Goal: Task Accomplishment & Management: Manage account settings

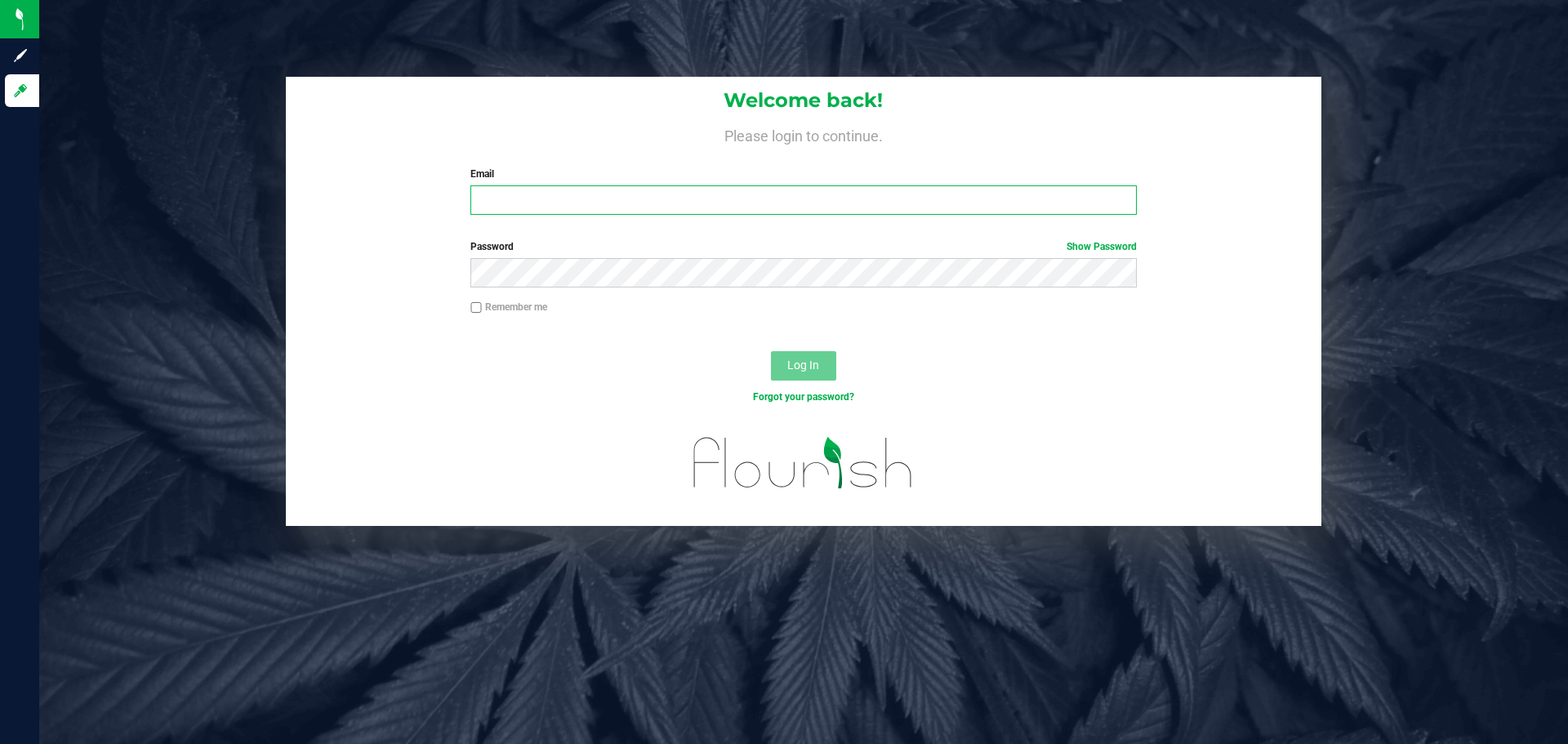
click at [651, 195] on input "Email" at bounding box center [803, 200] width 666 height 29
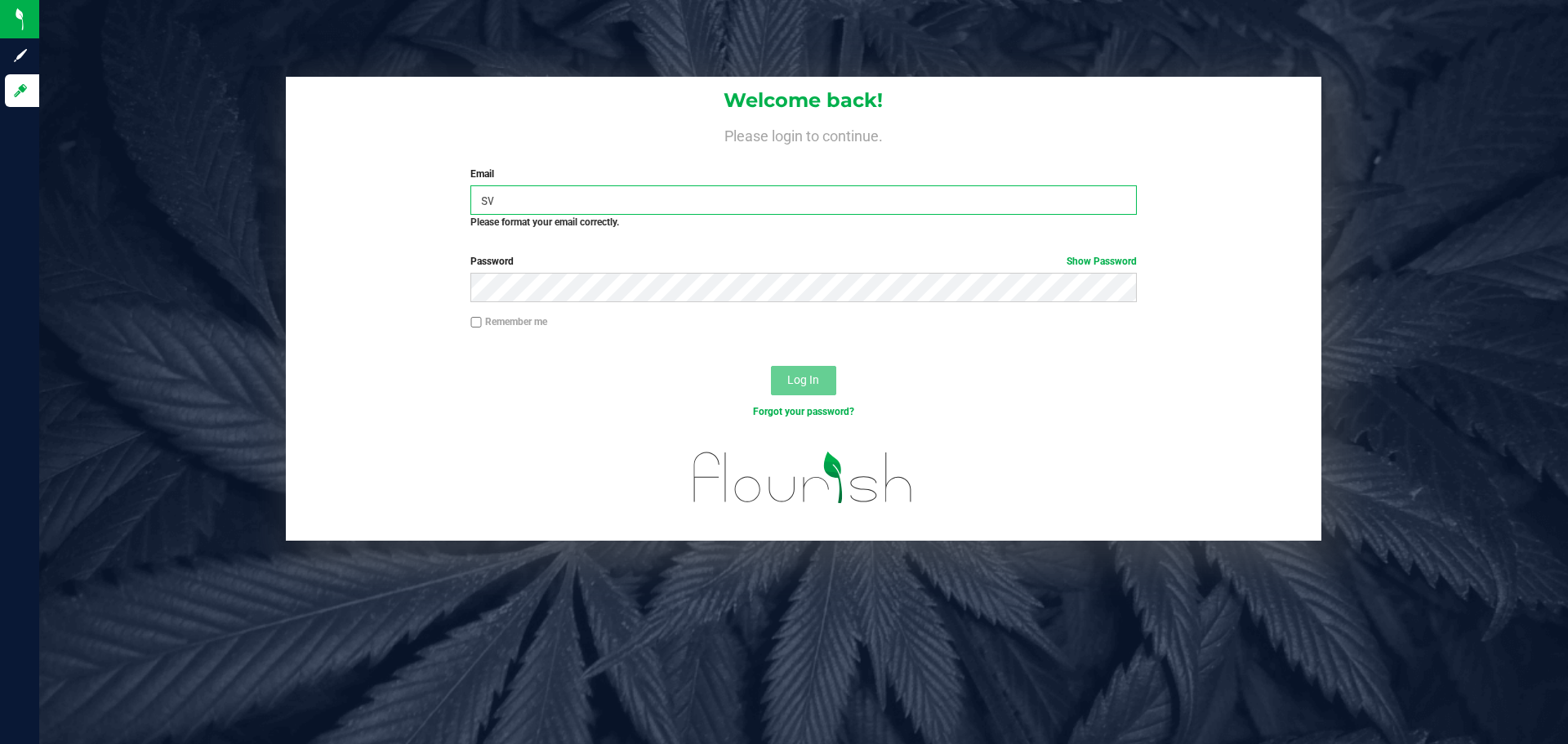
type input "s"
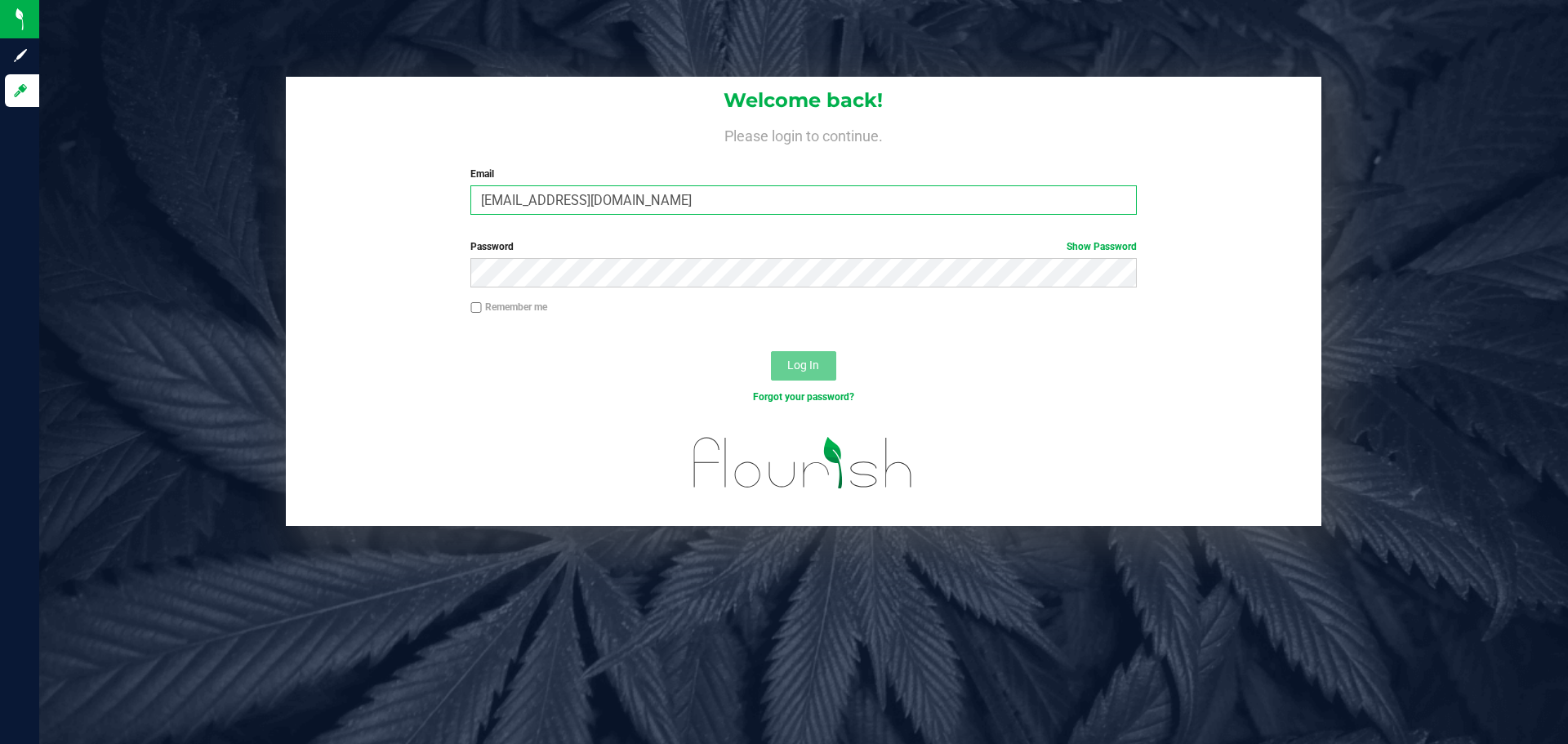
type input "[EMAIL_ADDRESS][DOMAIN_NAME]"
click at [771, 351] on button "Log In" at bounding box center [804, 366] width 66 height 29
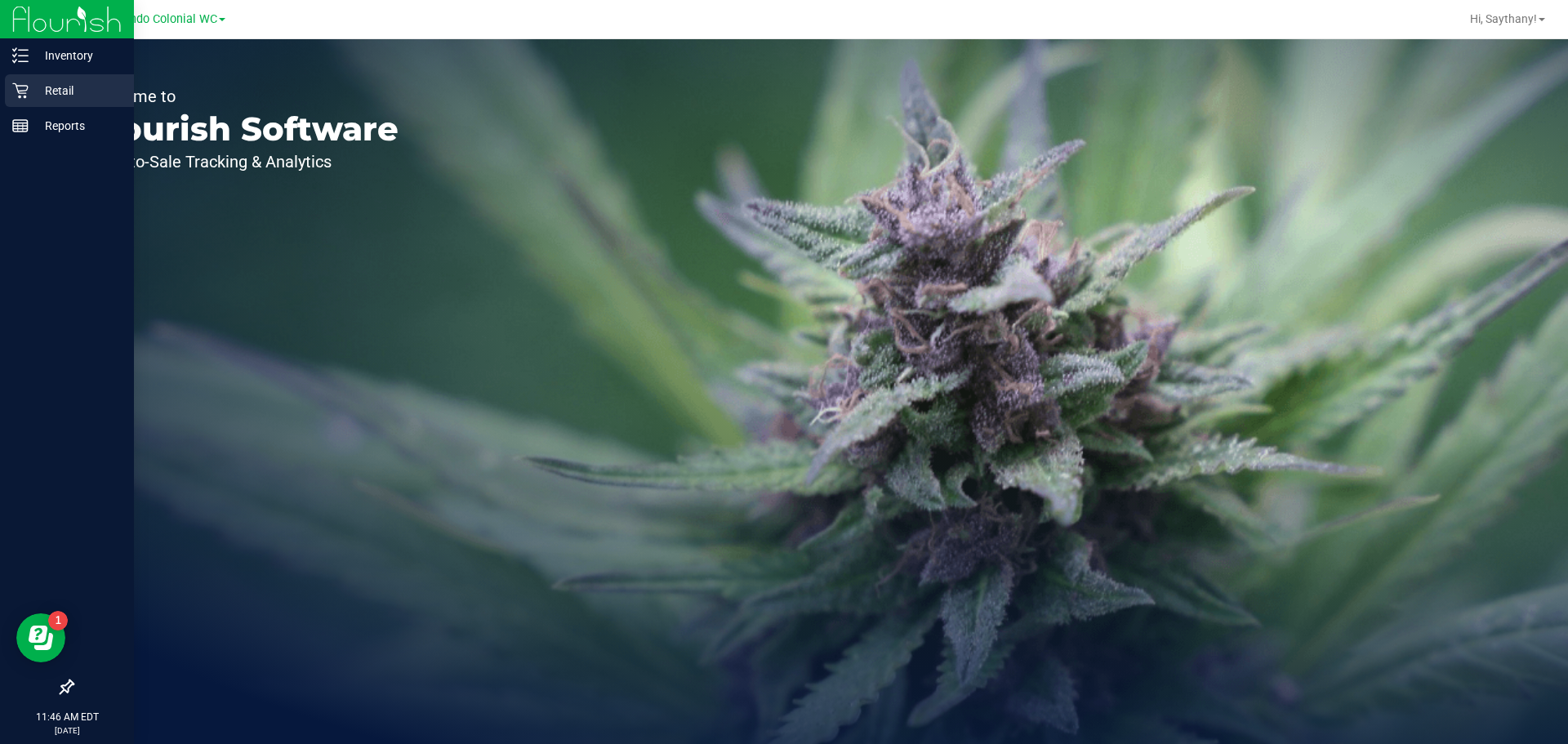
click at [41, 76] on div "Retail" at bounding box center [69, 91] width 129 height 33
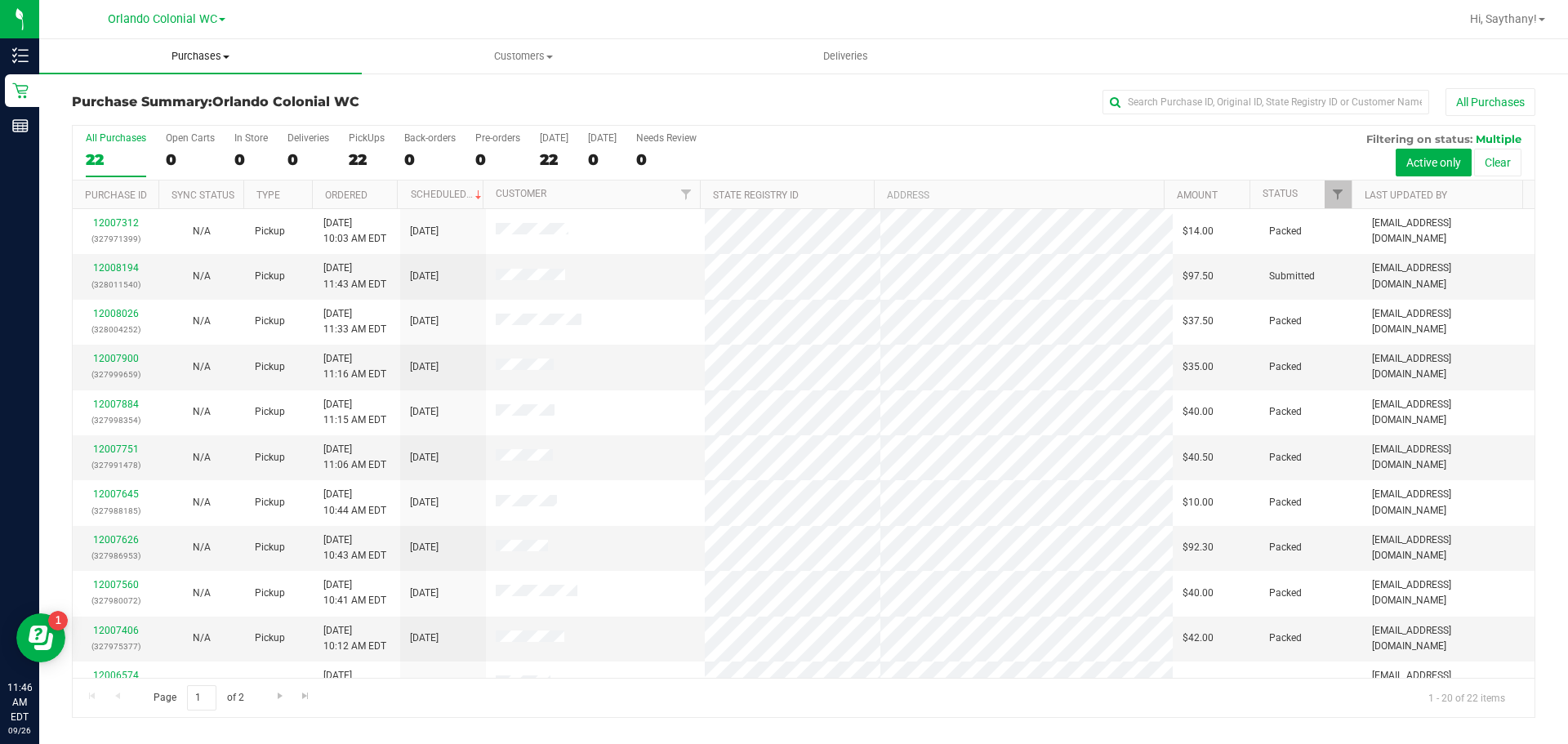
click at [209, 57] on span "Purchases" at bounding box center [200, 56] width 322 height 15
click at [183, 119] on li "Fulfillment" at bounding box center [200, 118] width 322 height 19
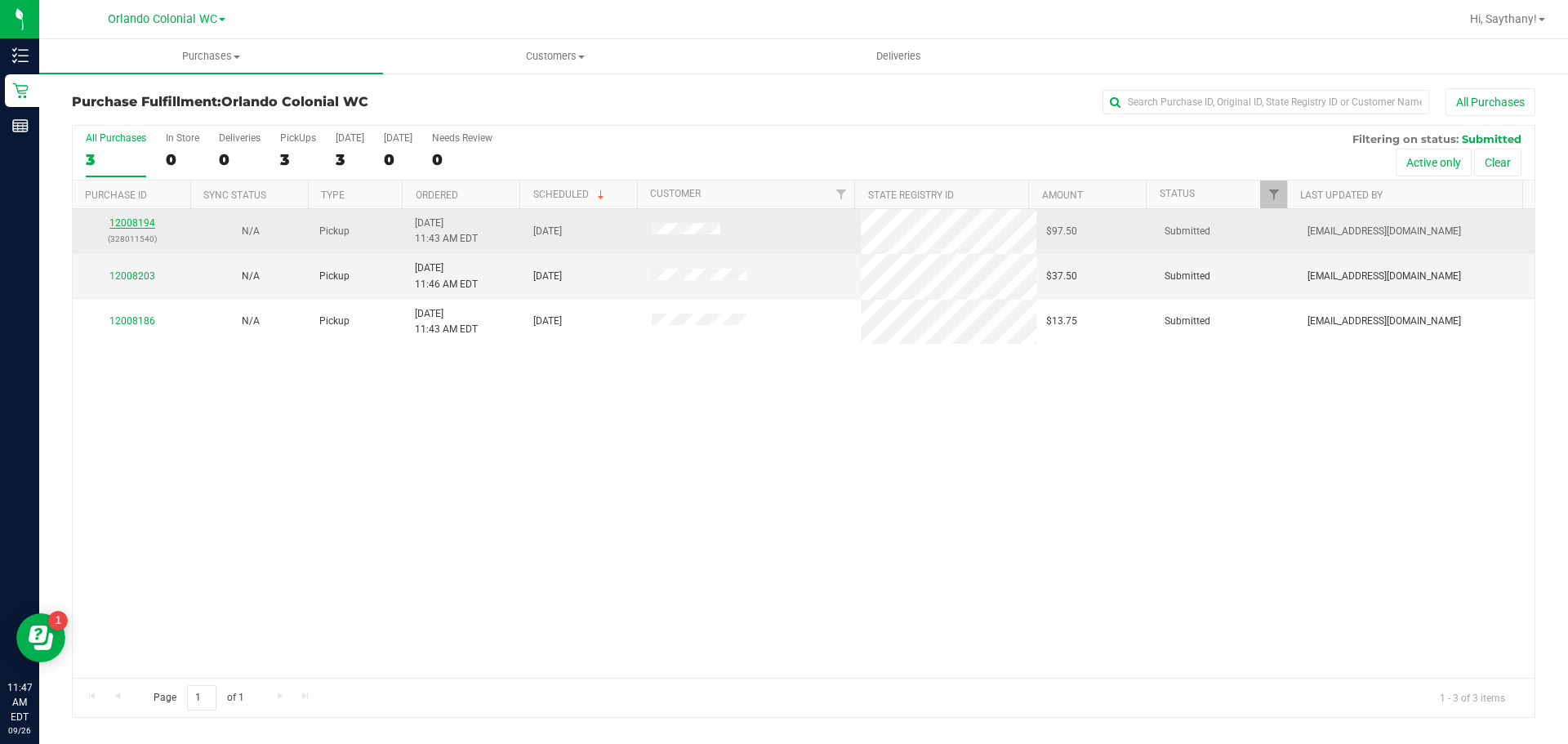
click at [133, 223] on link "12008194" at bounding box center [132, 223] width 45 height 12
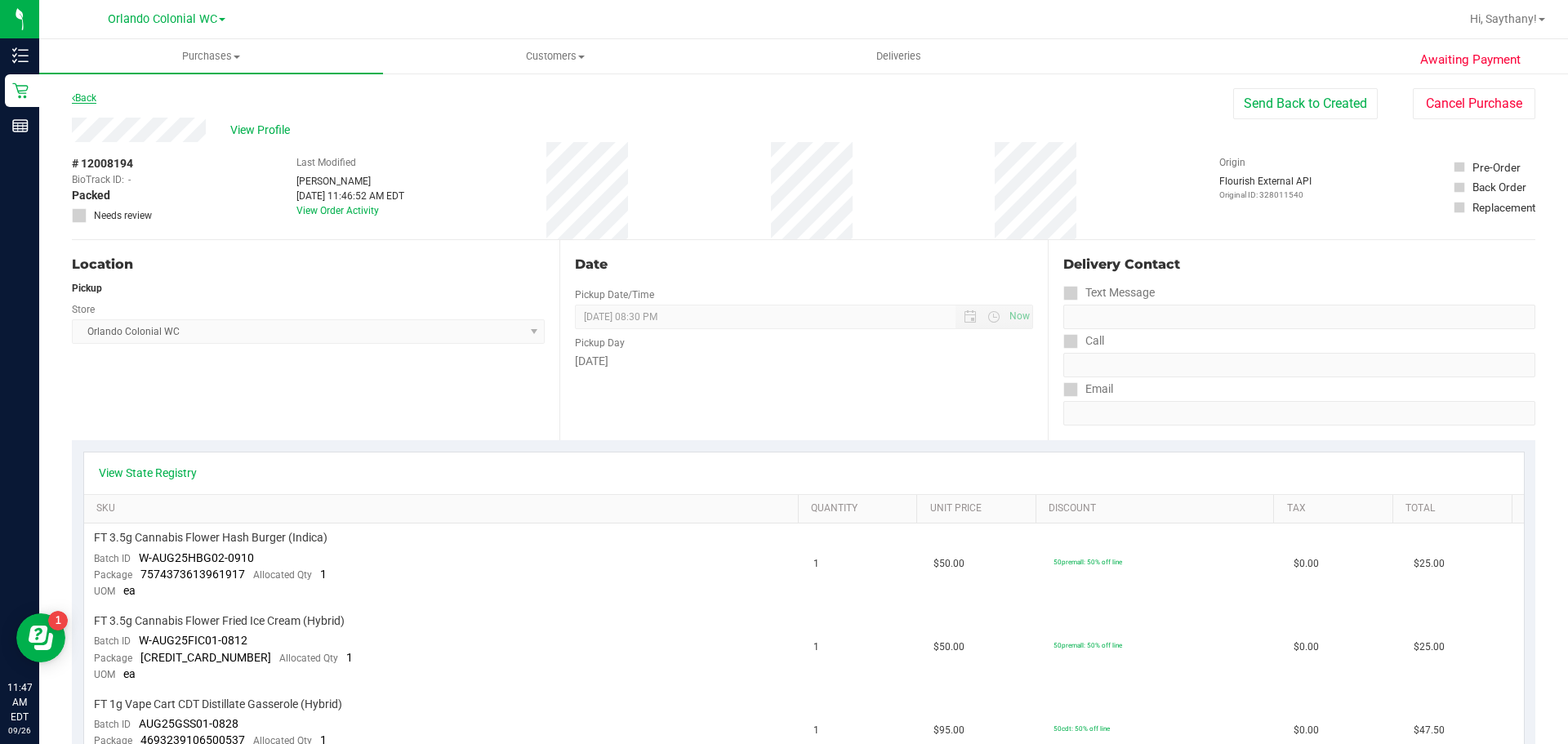
click at [86, 95] on link "Back" at bounding box center [83, 98] width 24 height 12
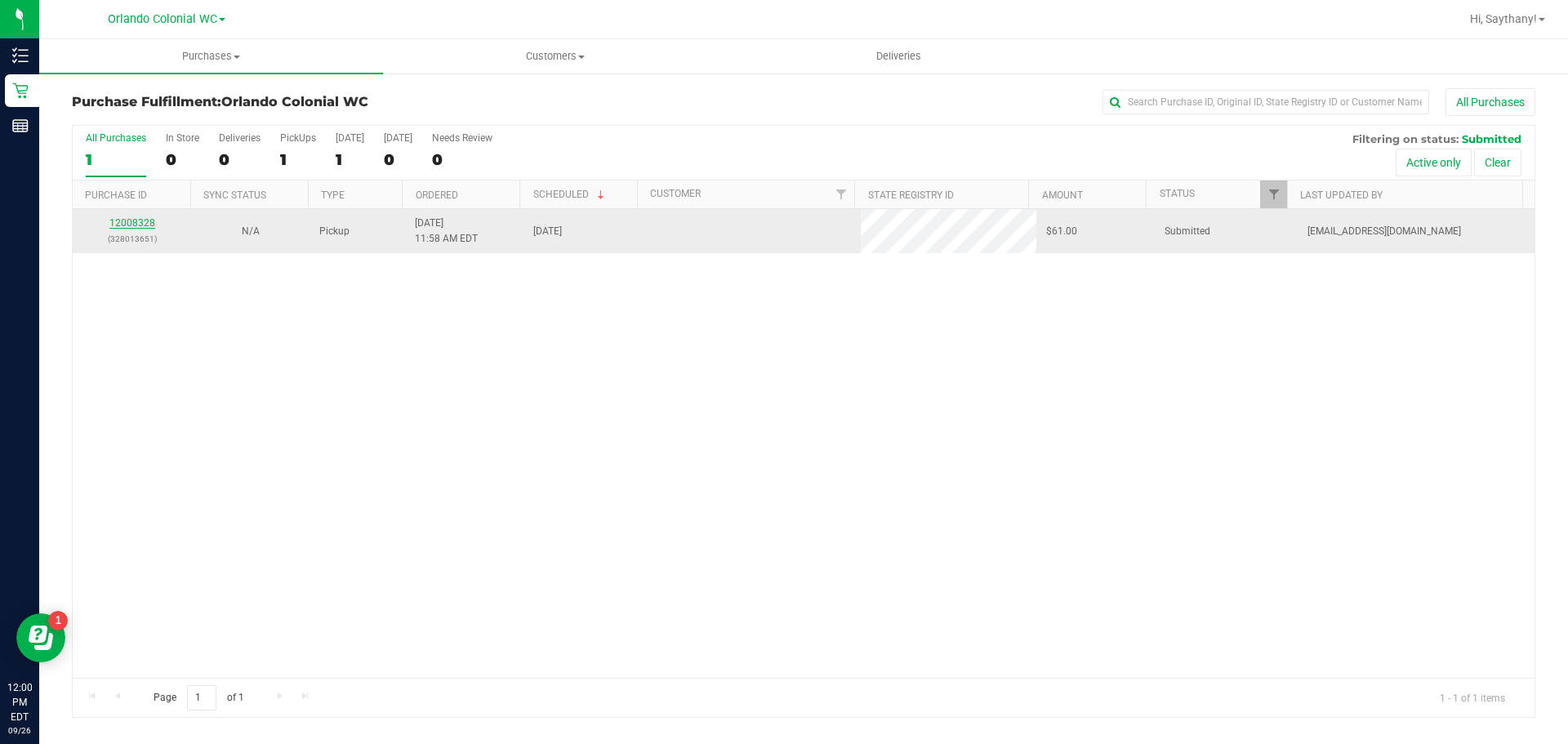
click at [133, 224] on link "12008328" at bounding box center [132, 223] width 45 height 12
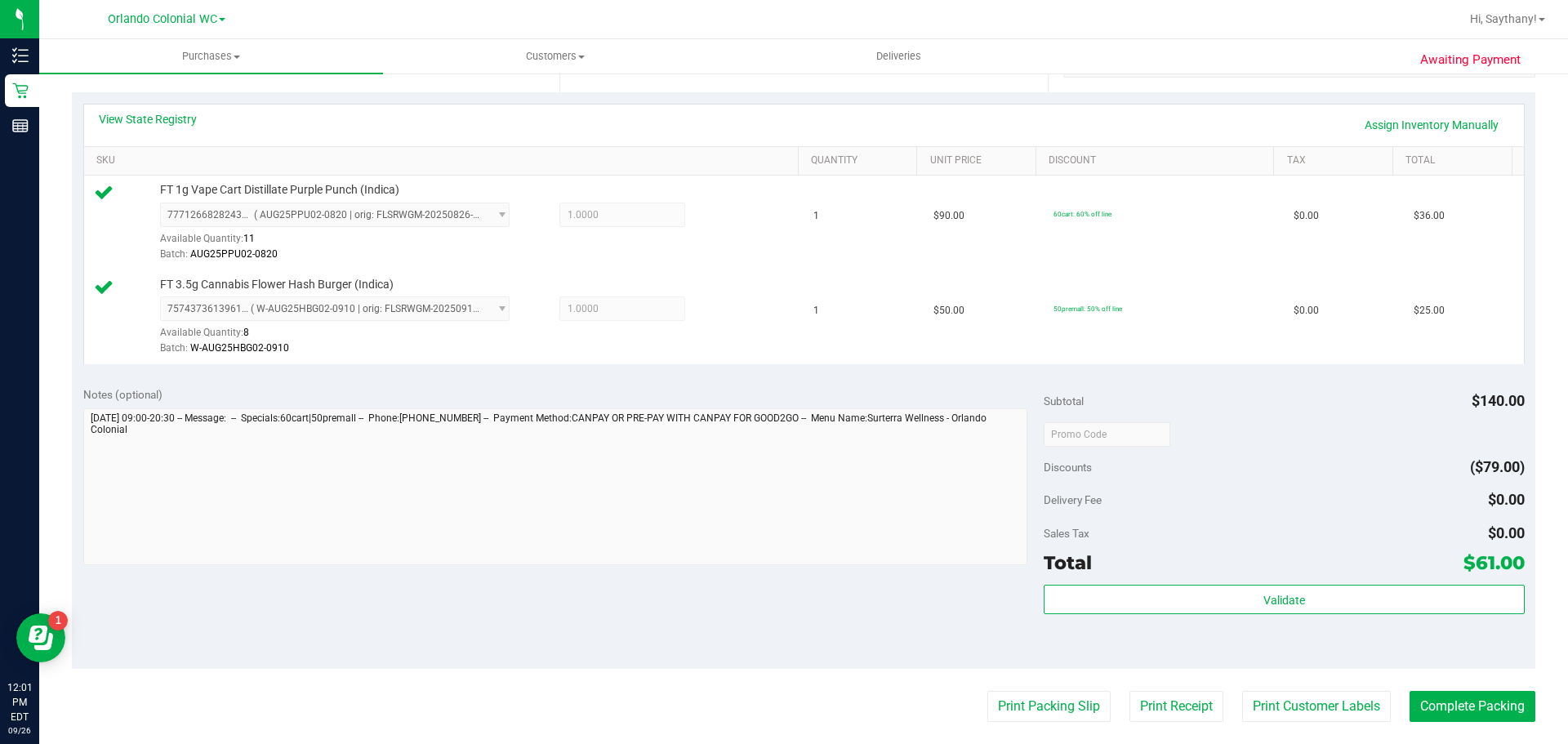
scroll to position [396, 0]
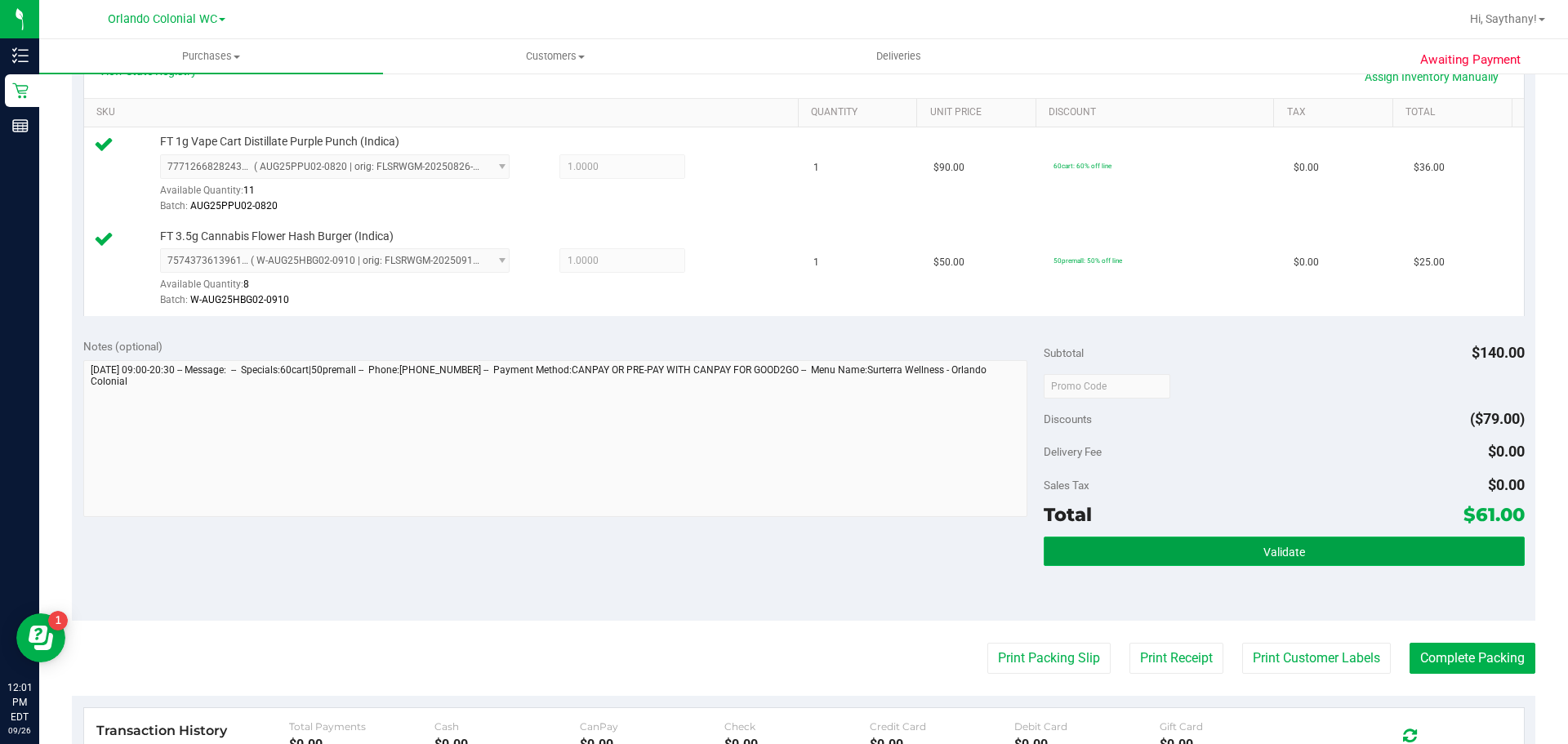
click at [1396, 552] on button "Validate" at bounding box center [1284, 551] width 480 height 29
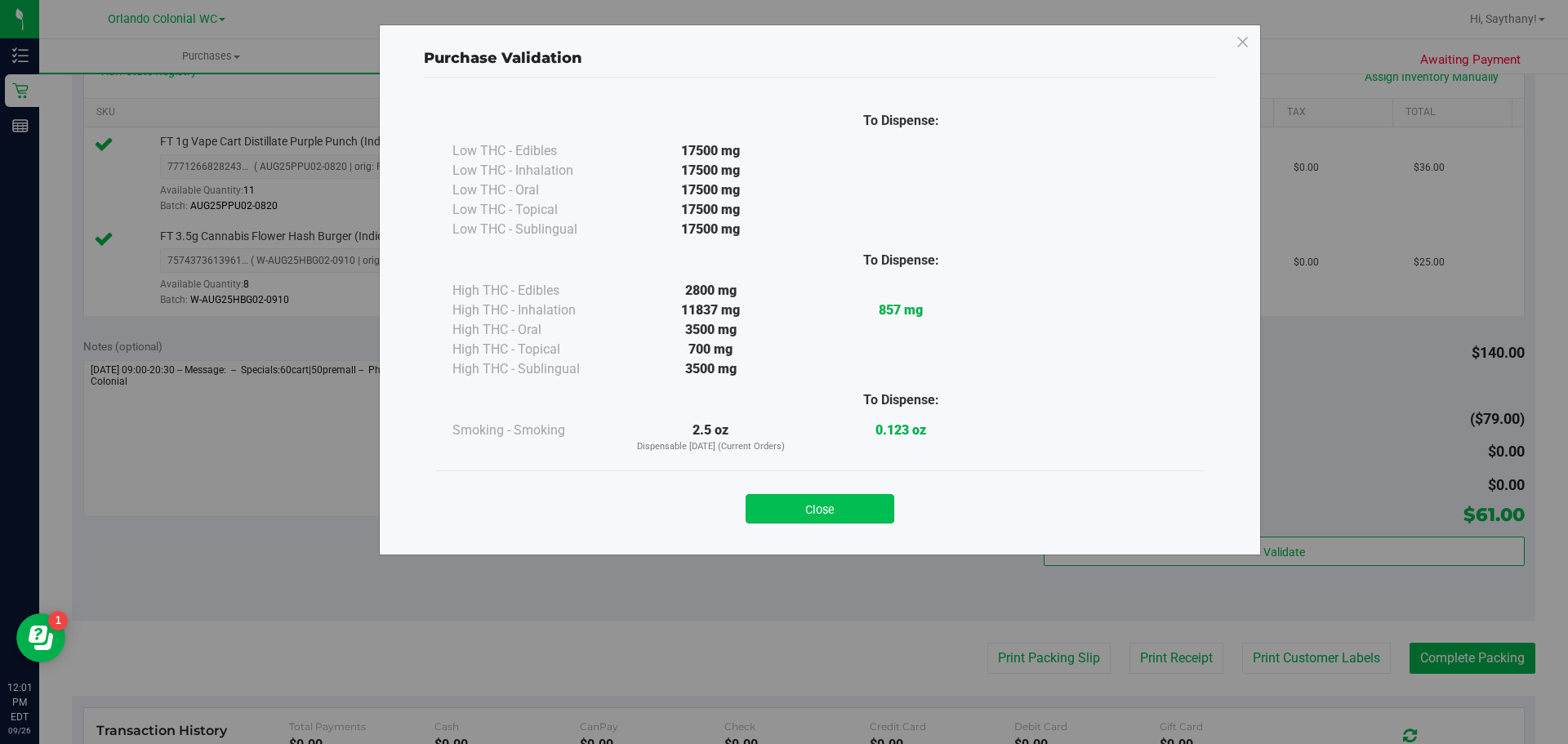
click at [807, 509] on button "Close" at bounding box center [820, 509] width 149 height 29
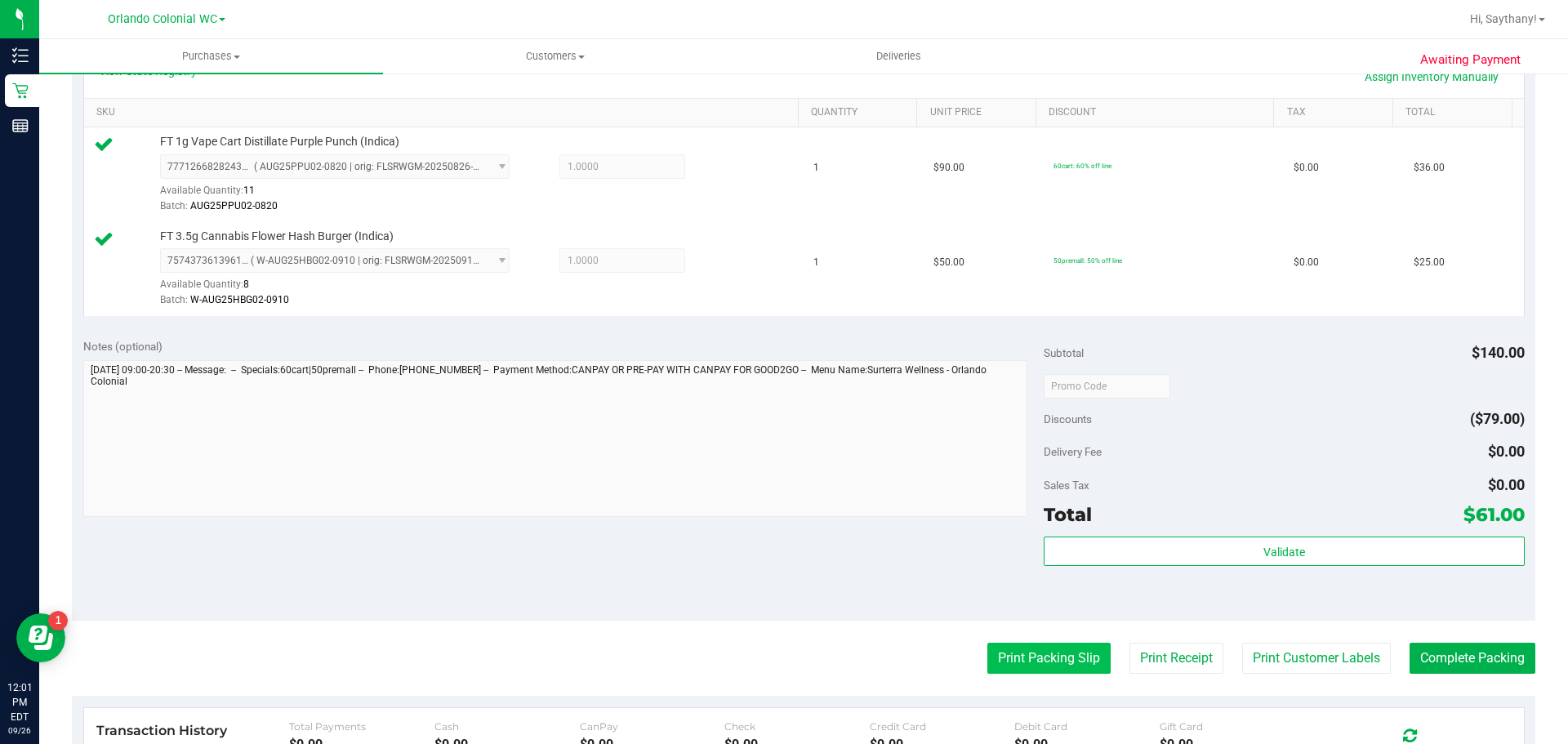
click at [1014, 663] on button "Print Packing Slip" at bounding box center [1049, 658] width 123 height 31
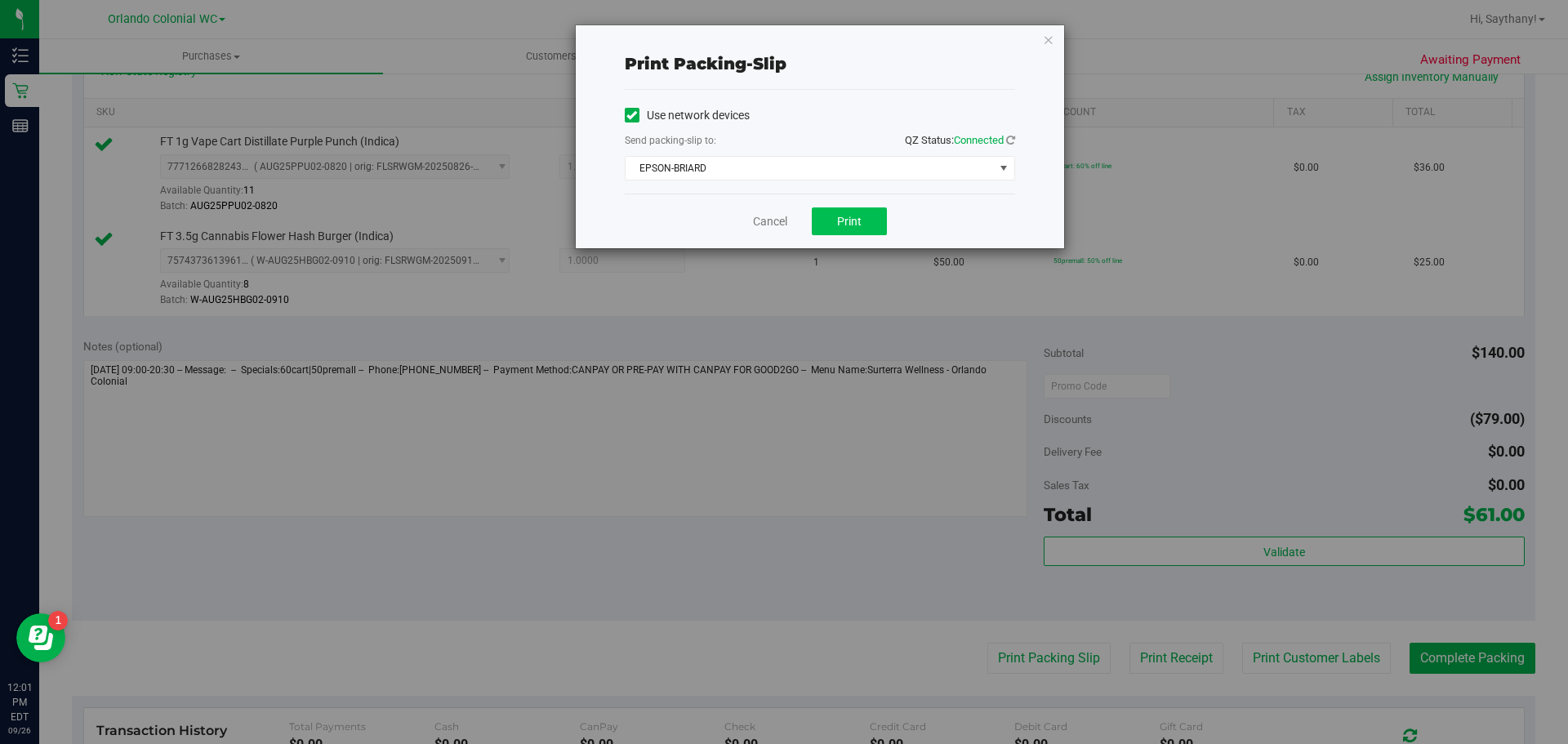
click at [836, 212] on button "Print" at bounding box center [849, 221] width 75 height 28
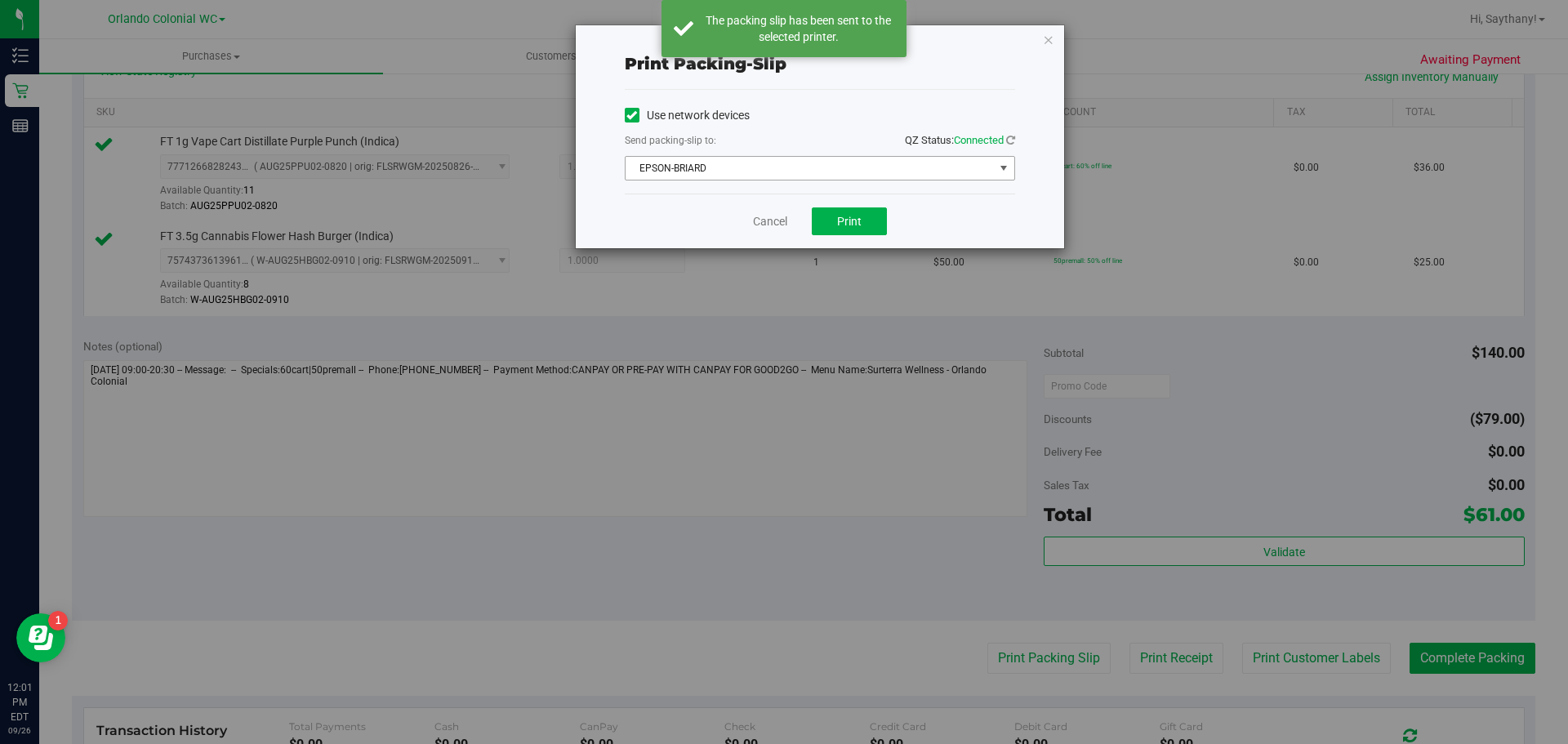
click at [997, 170] on span "select" at bounding box center [1004, 168] width 14 height 14
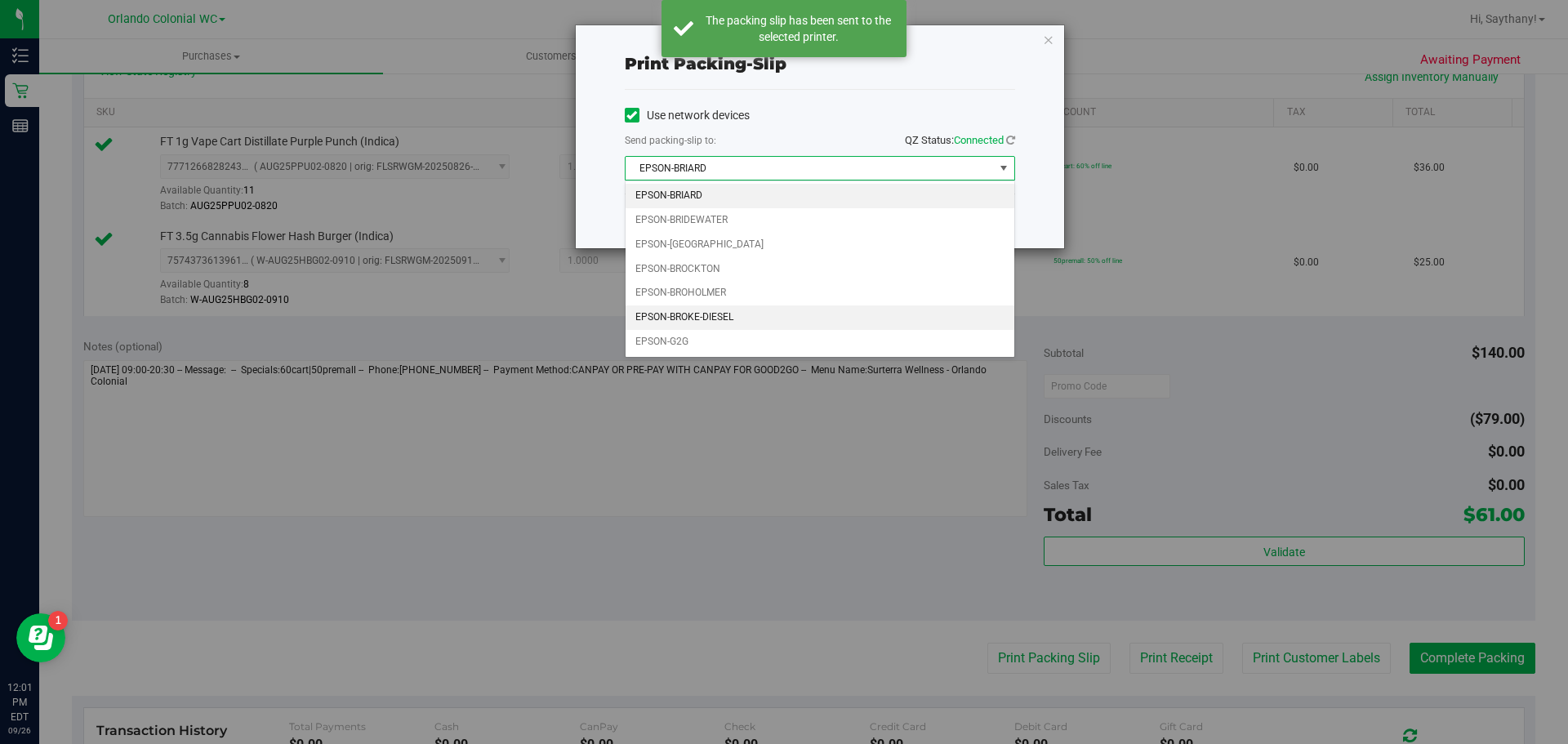
click at [763, 311] on li "EPSON-BROKE-DIESEL" at bounding box center [820, 317] width 389 height 24
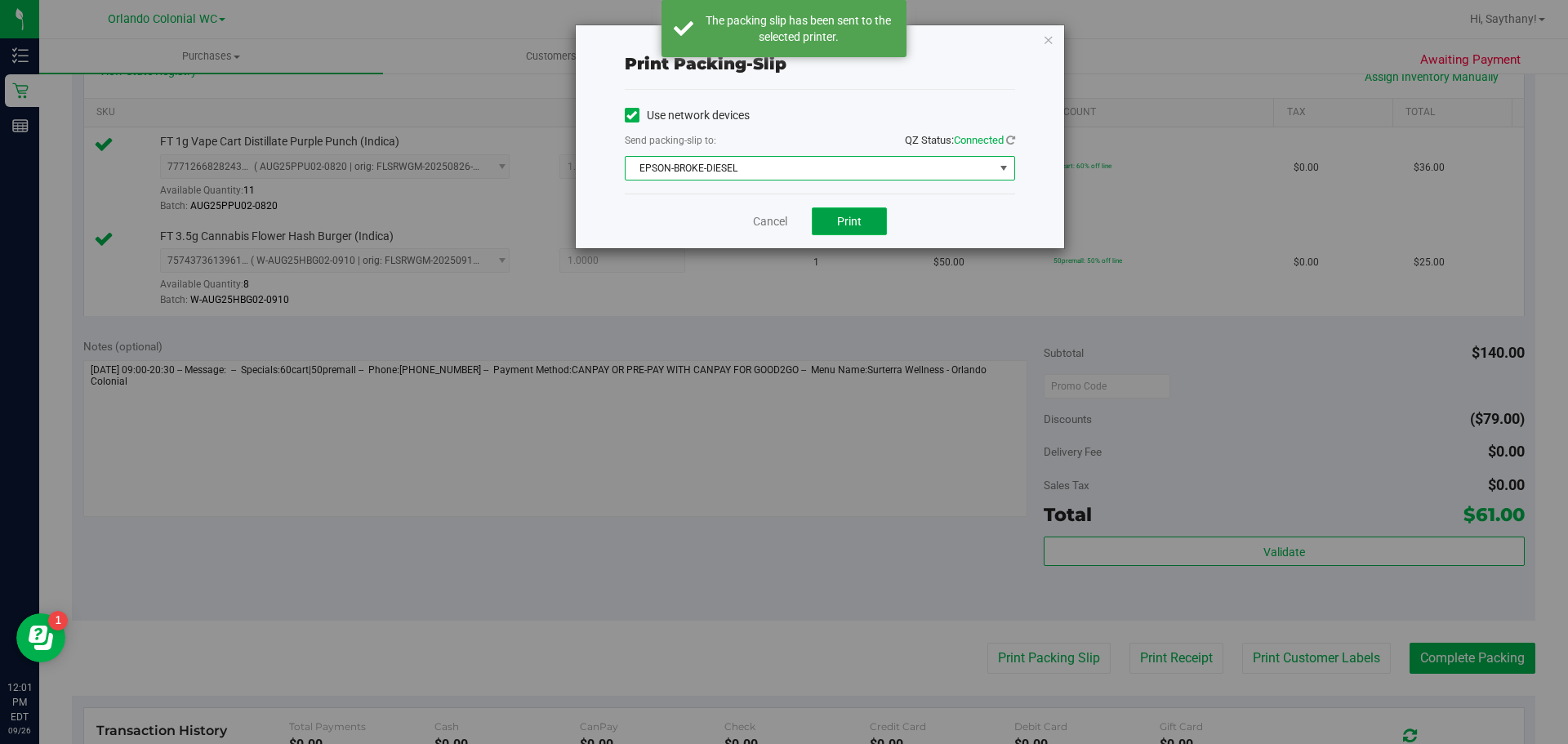
click at [849, 220] on span "Print" at bounding box center [848, 222] width 24 height 14
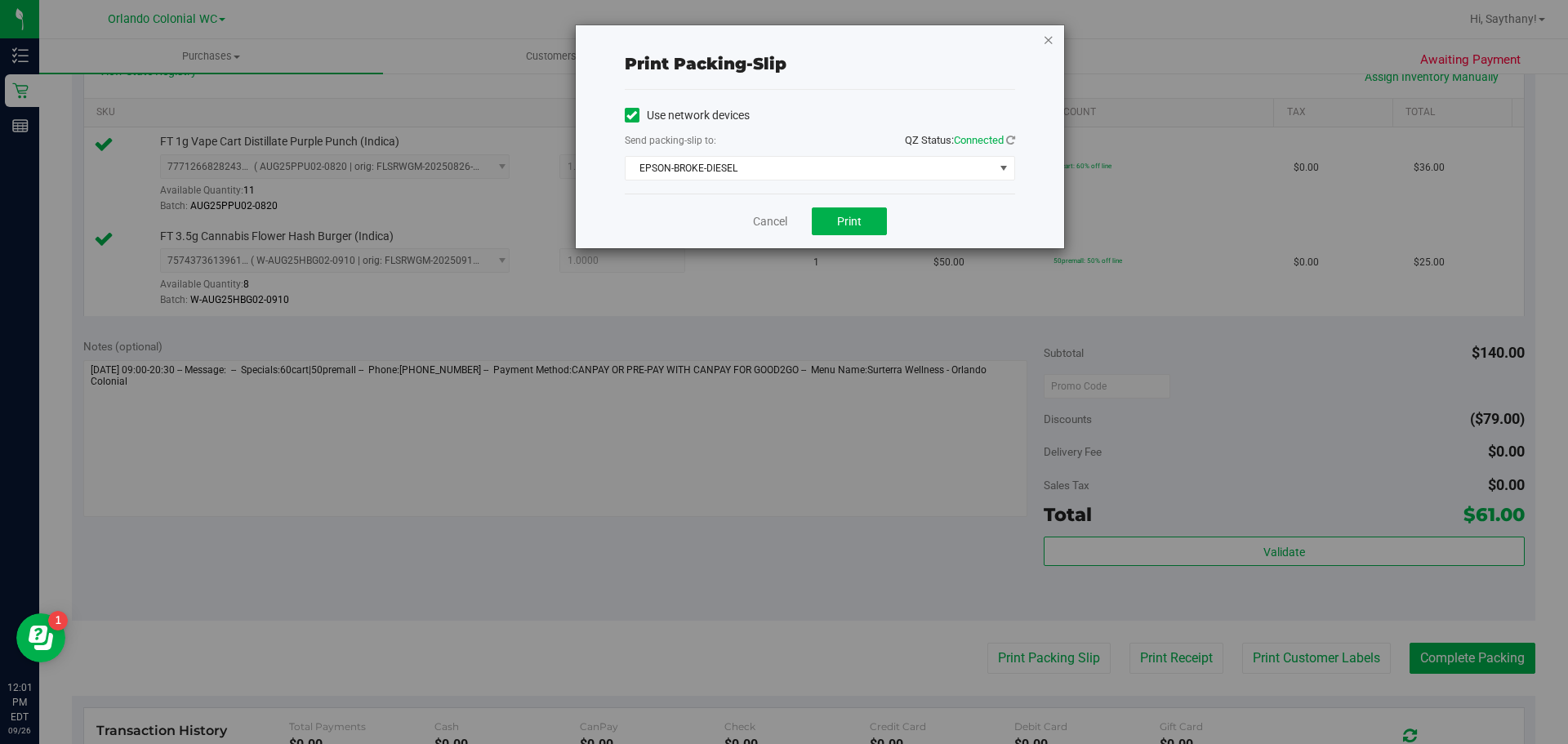
click at [1050, 38] on icon "button" at bounding box center [1049, 39] width 12 height 19
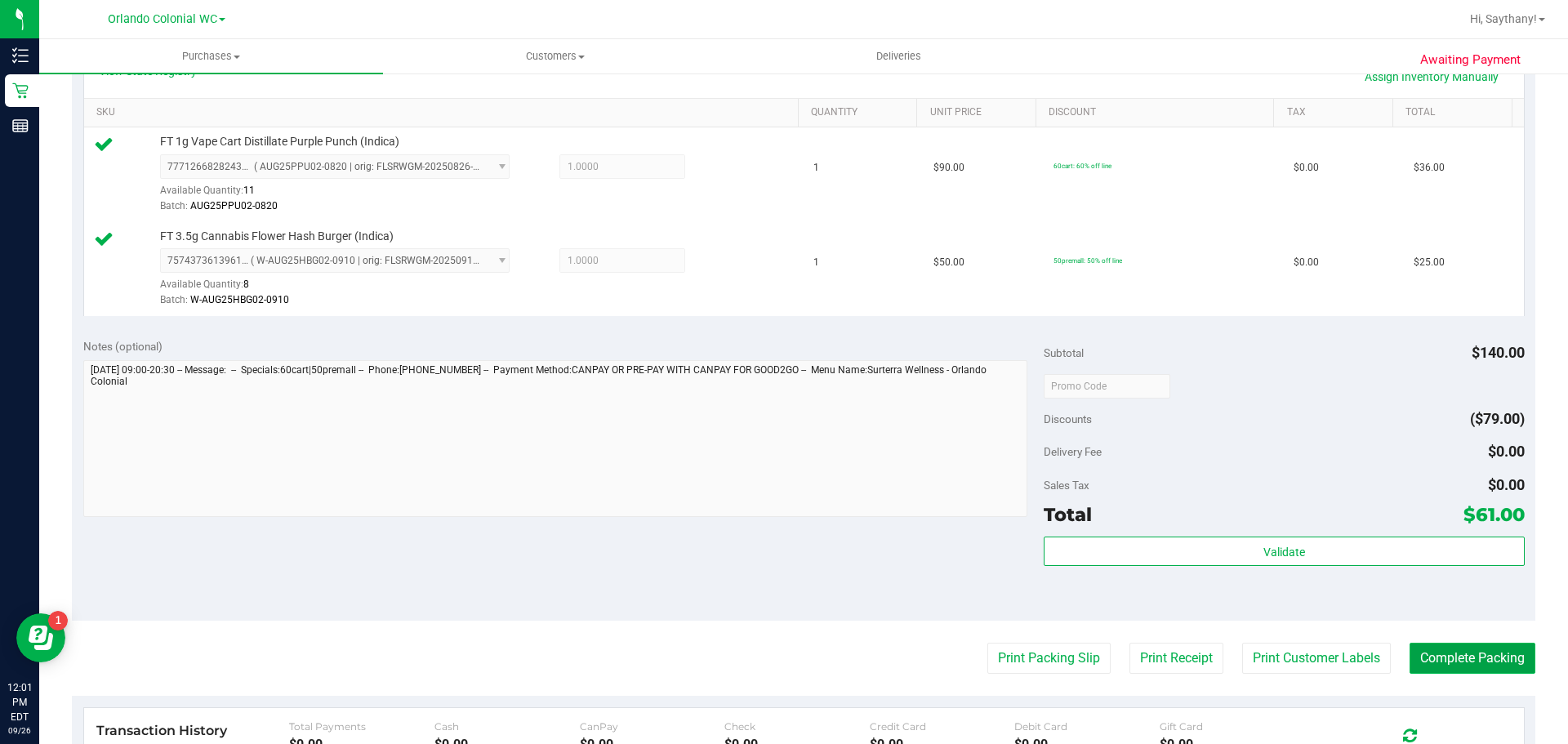
click at [1522, 673] on button "Complete Packing" at bounding box center [1472, 658] width 126 height 31
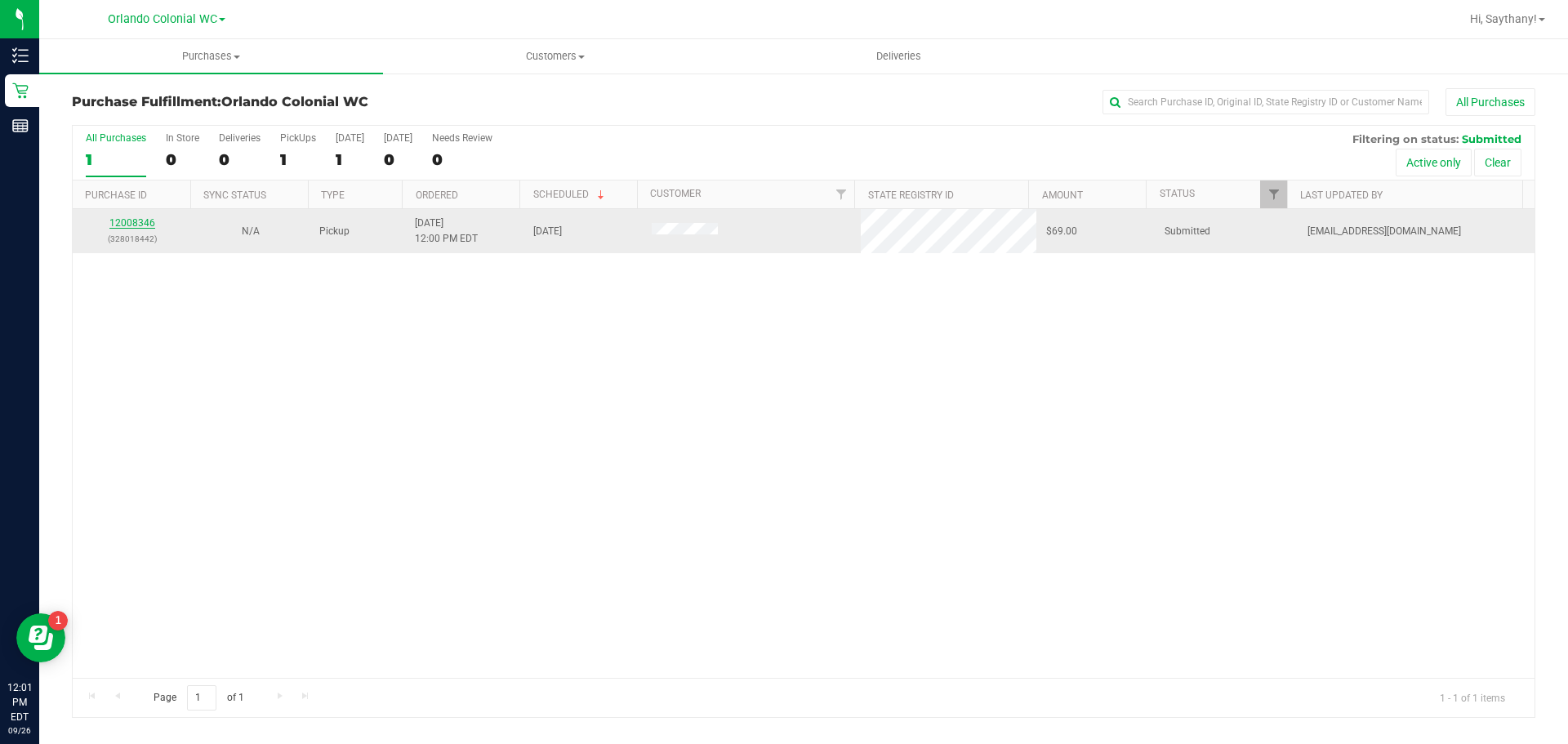
click at [141, 222] on link "12008346" at bounding box center [132, 223] width 45 height 12
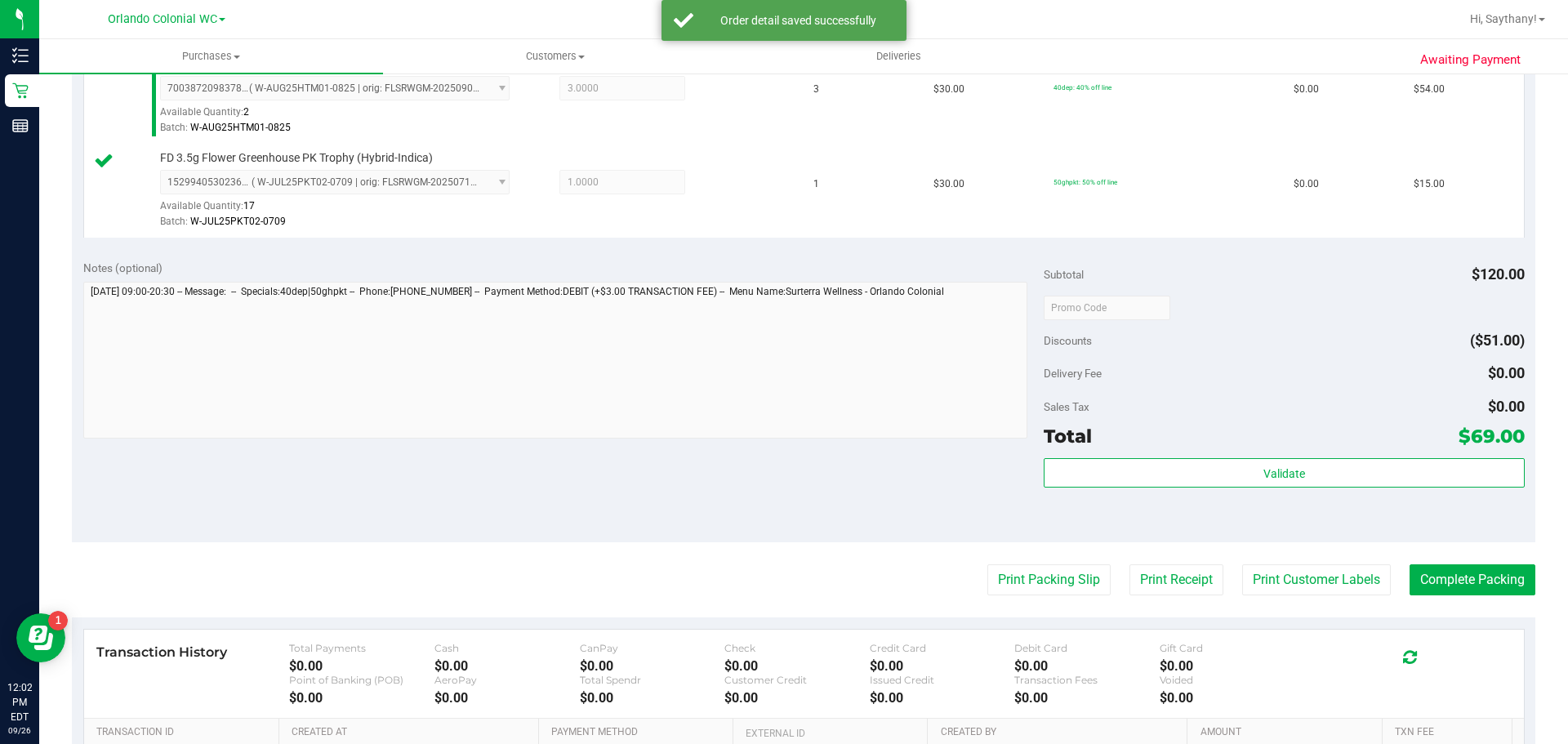
scroll to position [488, 0]
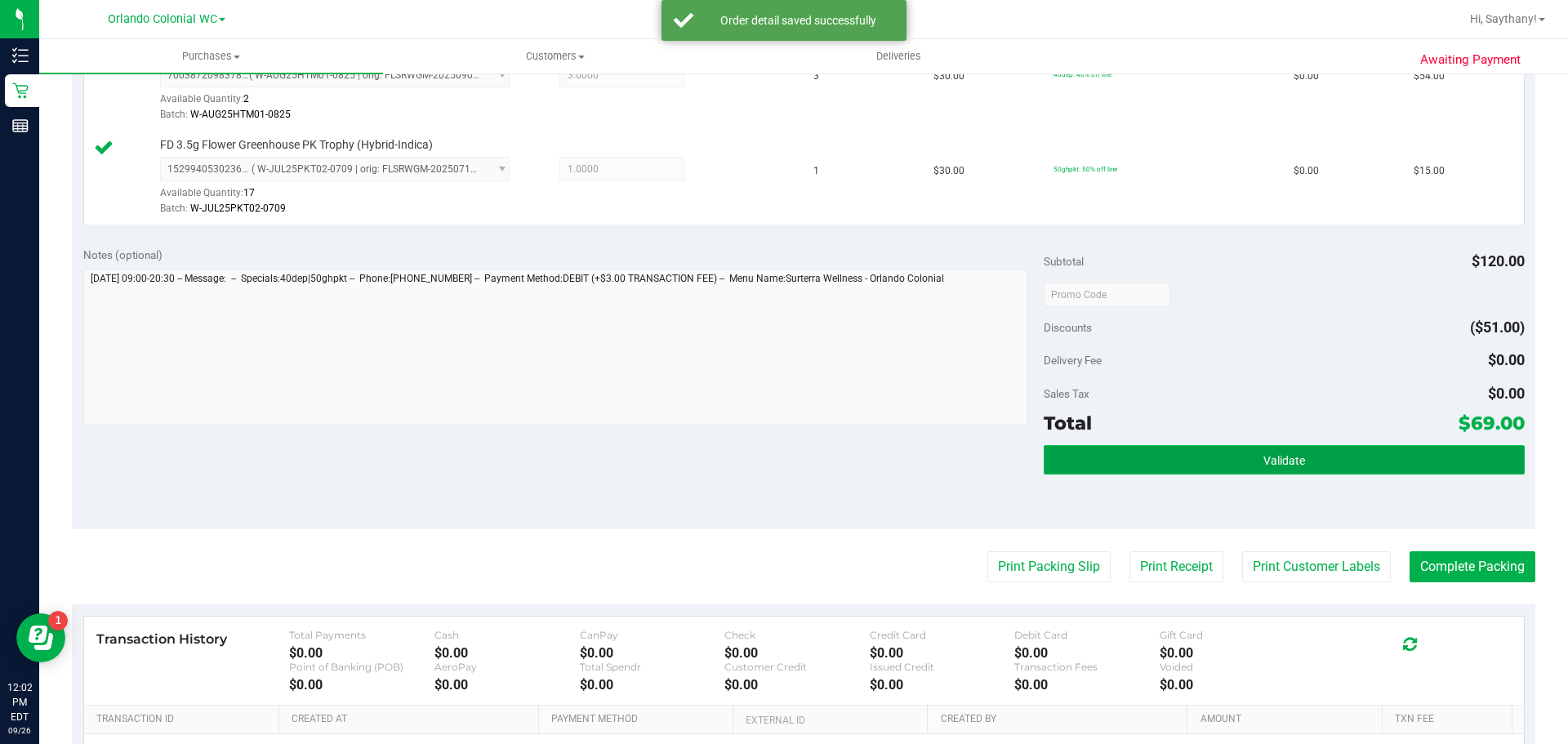
click at [1464, 450] on button "Validate" at bounding box center [1284, 460] width 480 height 29
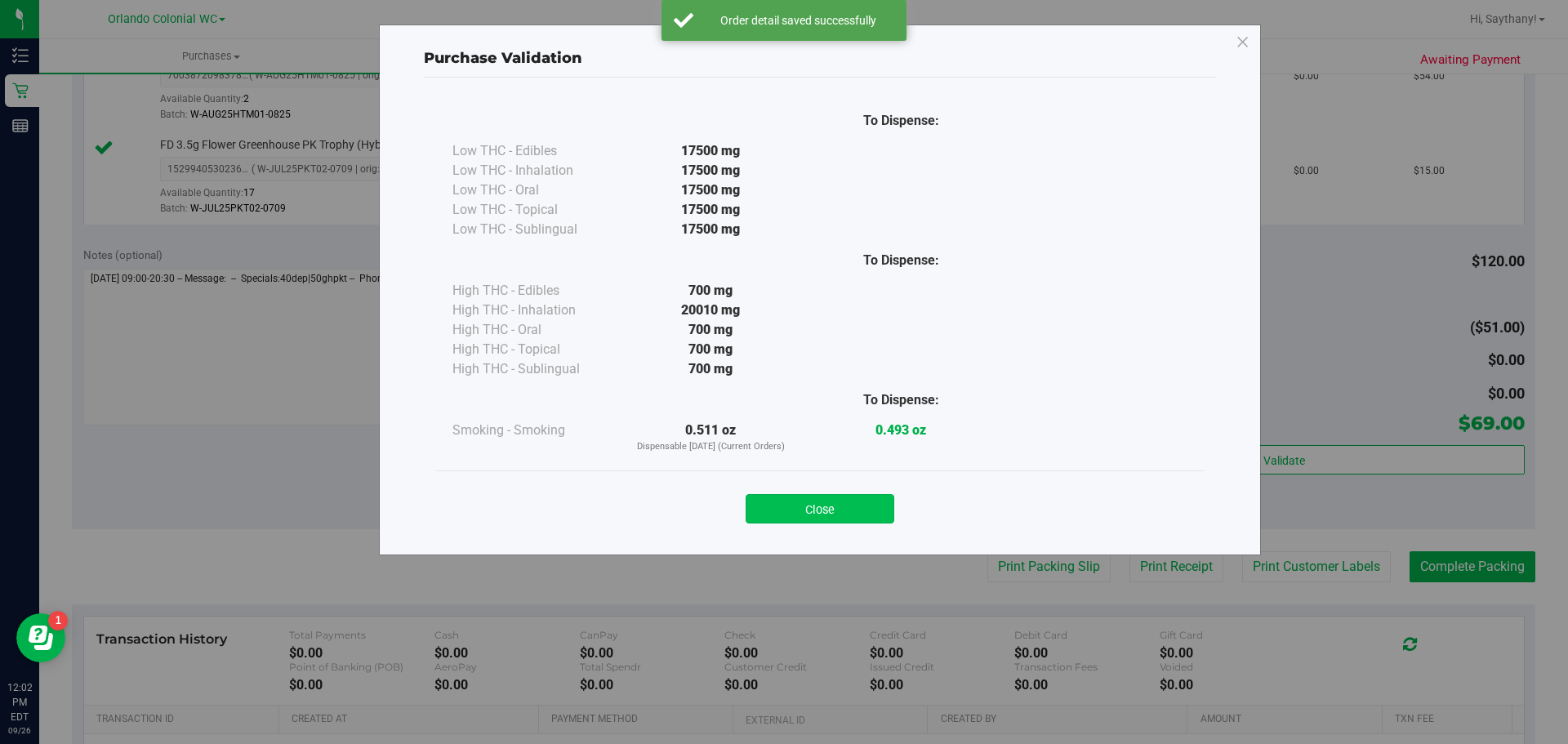
click at [837, 517] on button "Close" at bounding box center [820, 509] width 149 height 29
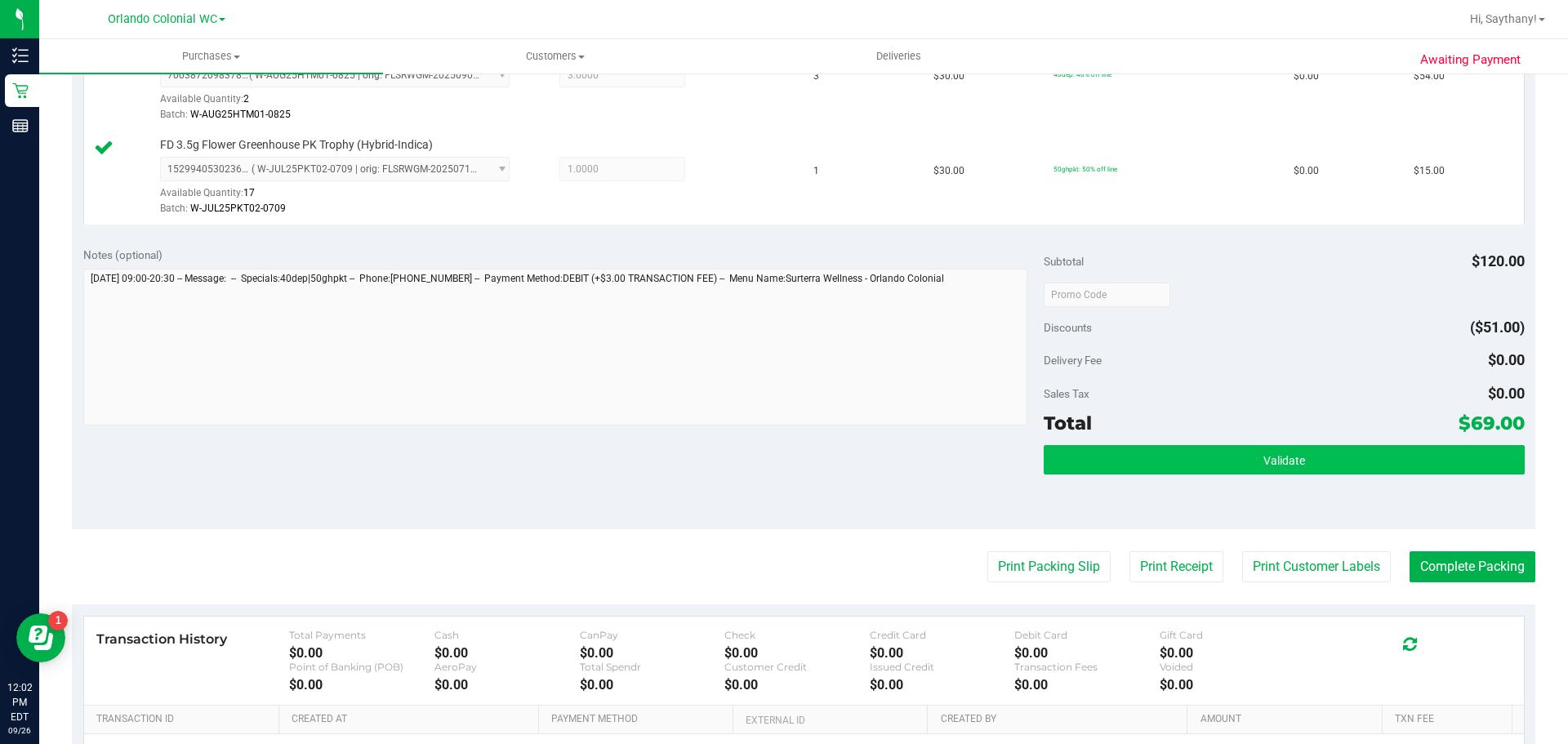
click at [1461, 471] on button "Validate" at bounding box center [1284, 460] width 480 height 29
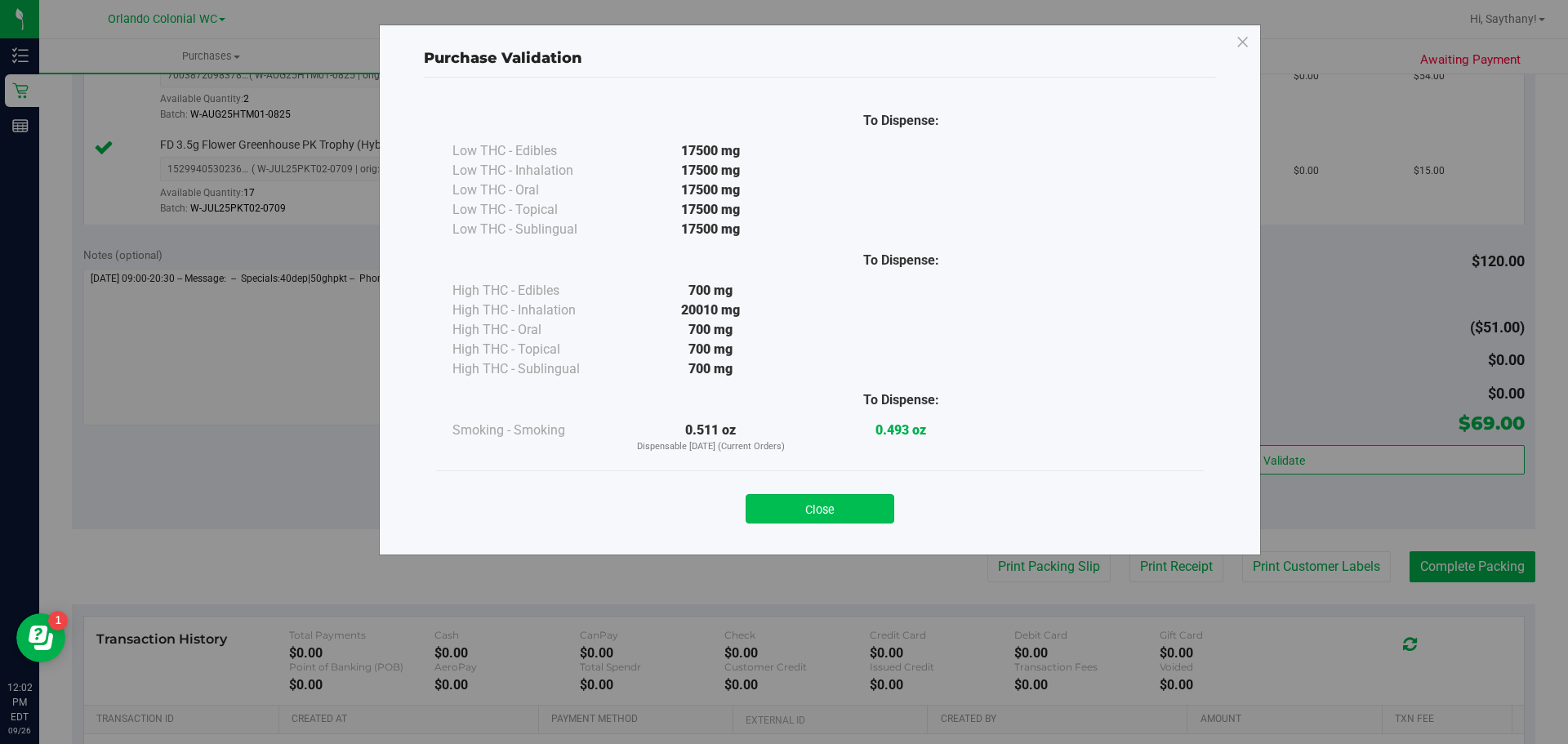
click at [807, 522] on button "Close" at bounding box center [820, 509] width 149 height 29
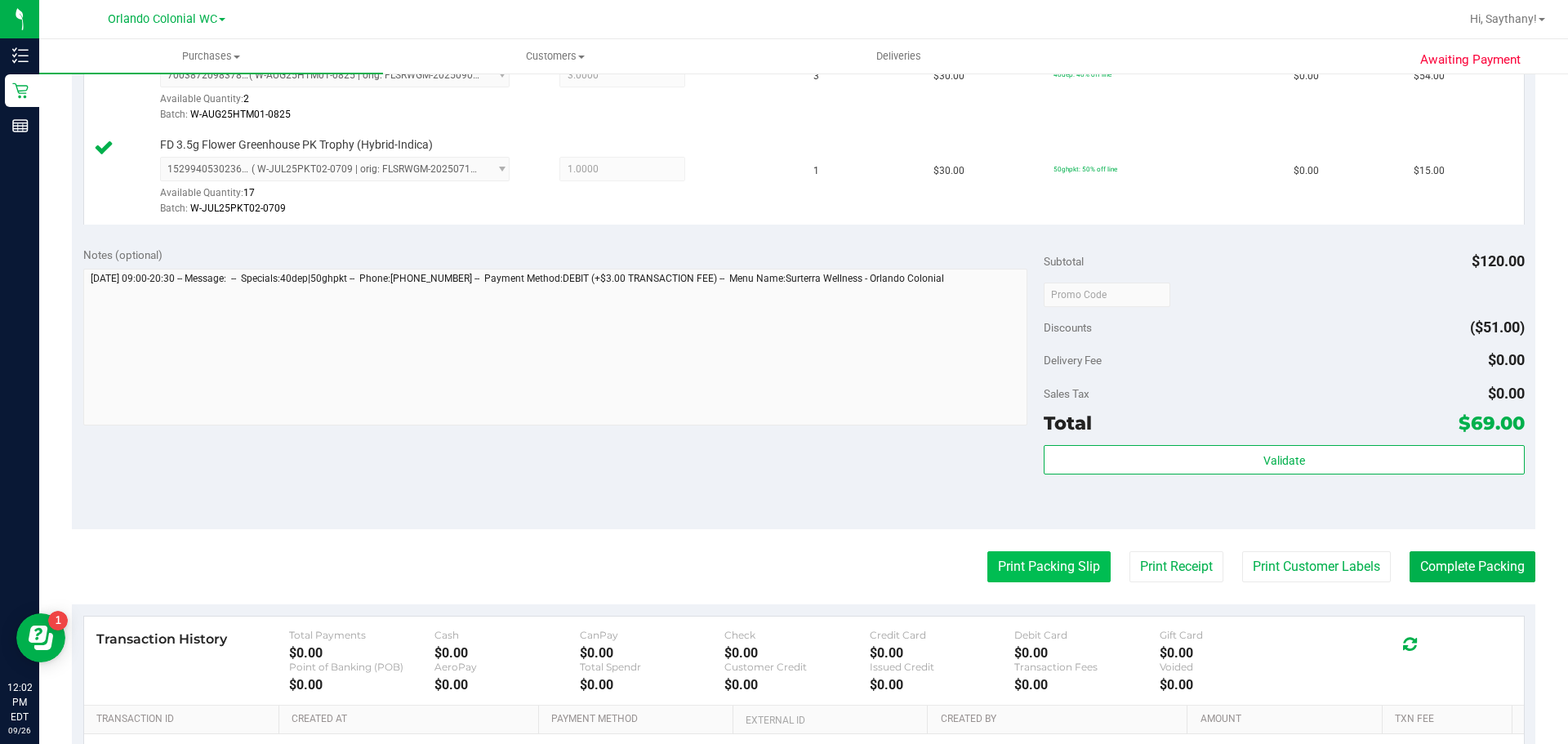
click at [1038, 582] on button "Print Packing Slip" at bounding box center [1049, 567] width 123 height 31
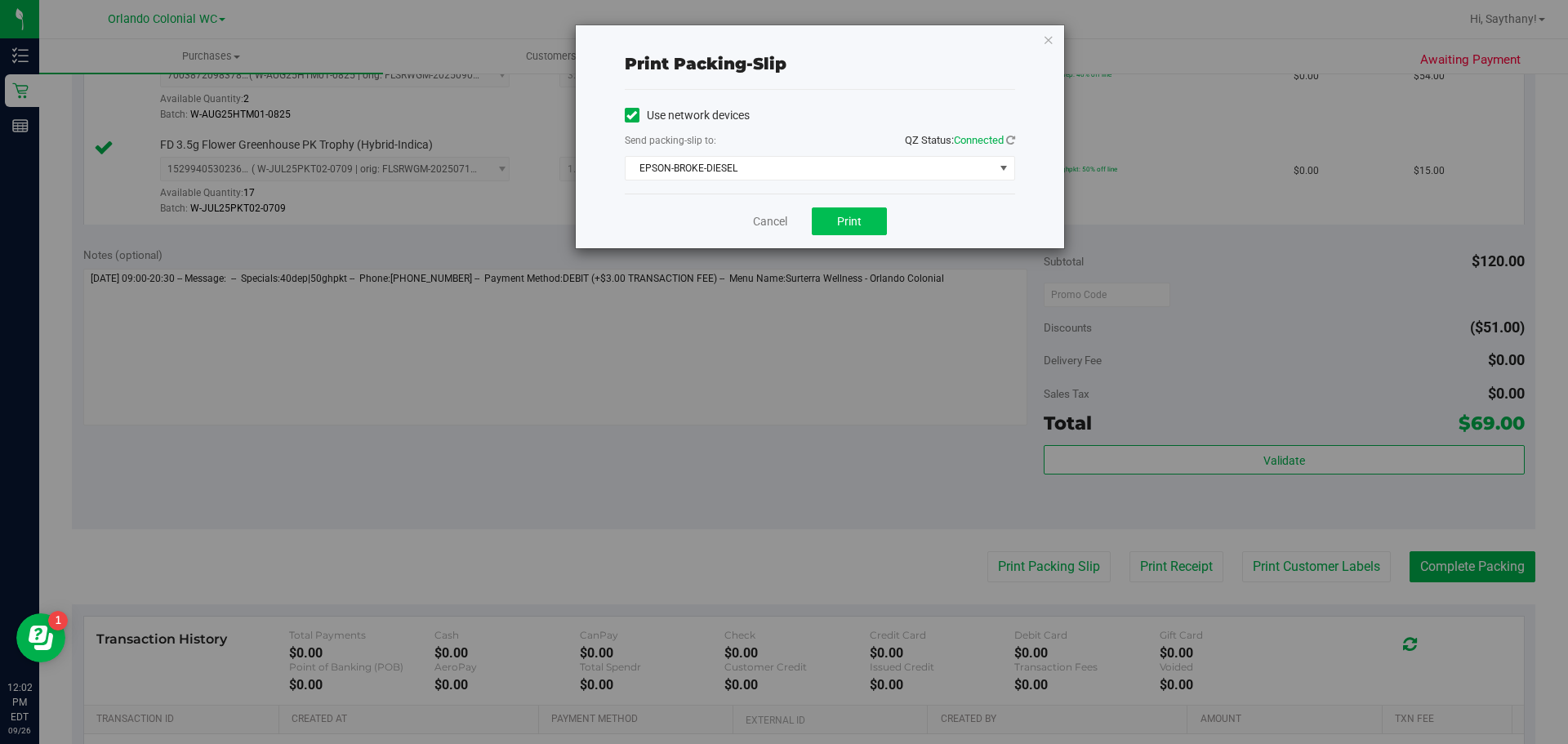
click at [859, 210] on button "Print" at bounding box center [849, 221] width 75 height 28
click at [1049, 42] on icon "button" at bounding box center [1049, 39] width 12 height 19
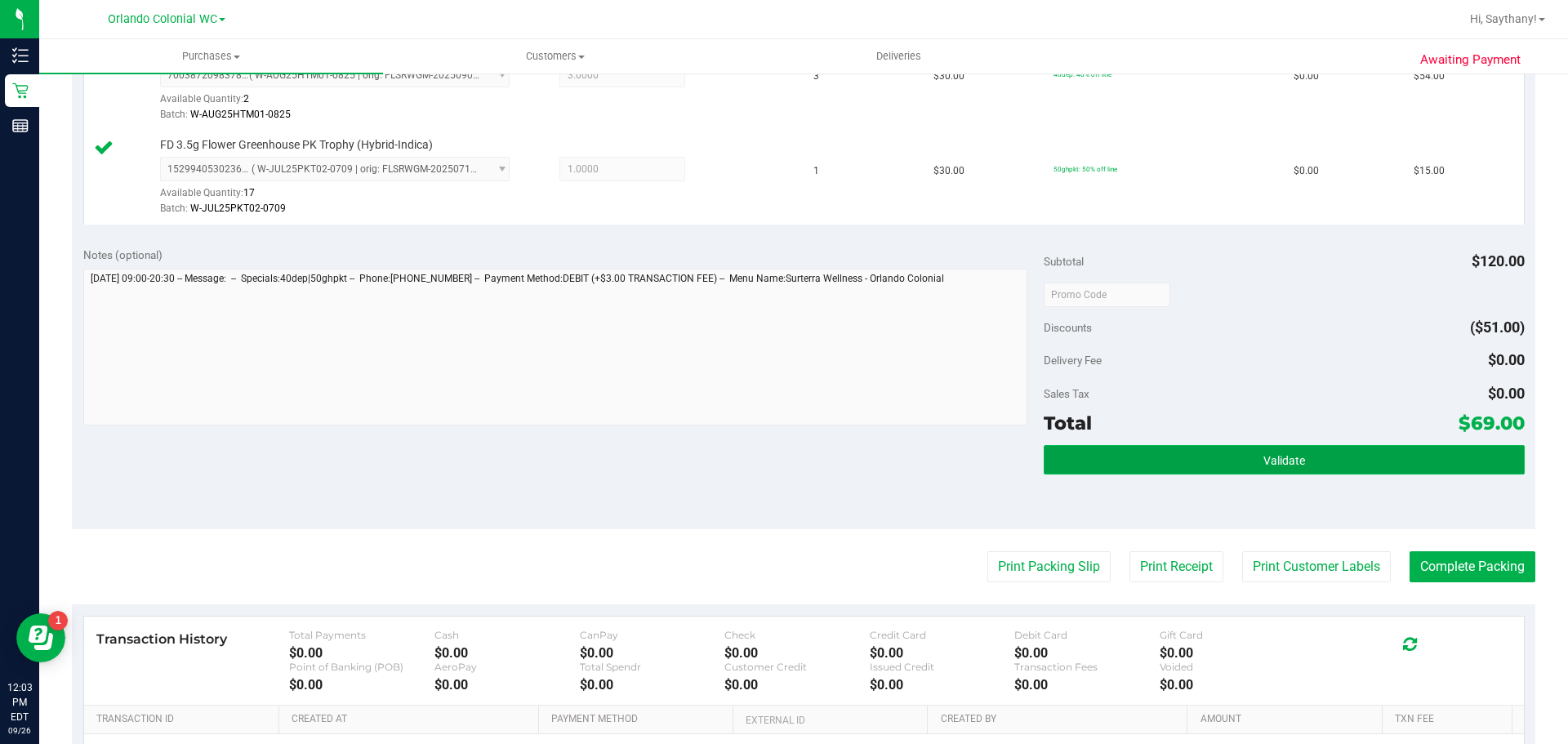
click at [1376, 452] on button "Validate" at bounding box center [1284, 460] width 480 height 29
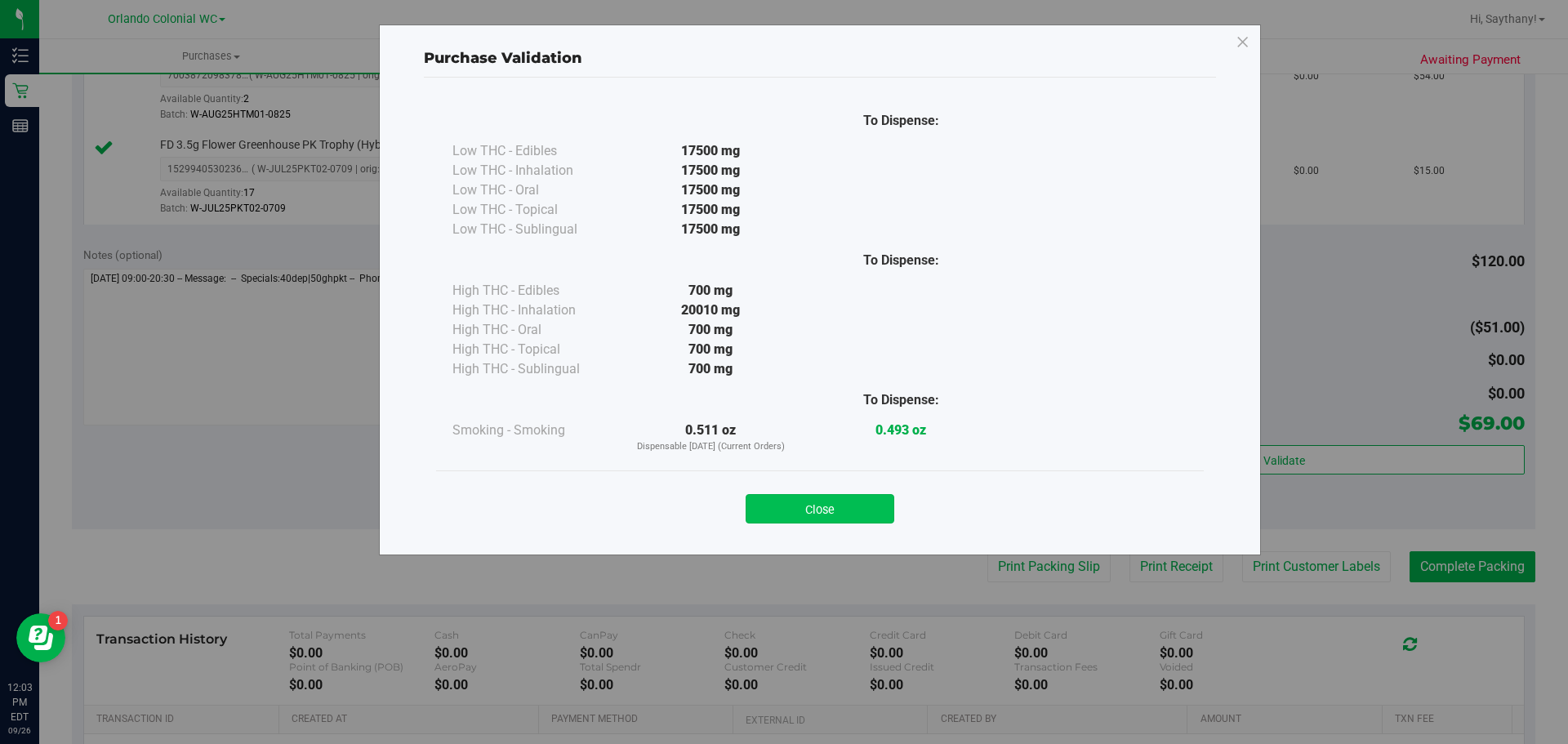
click at [830, 500] on button "Close" at bounding box center [820, 509] width 149 height 29
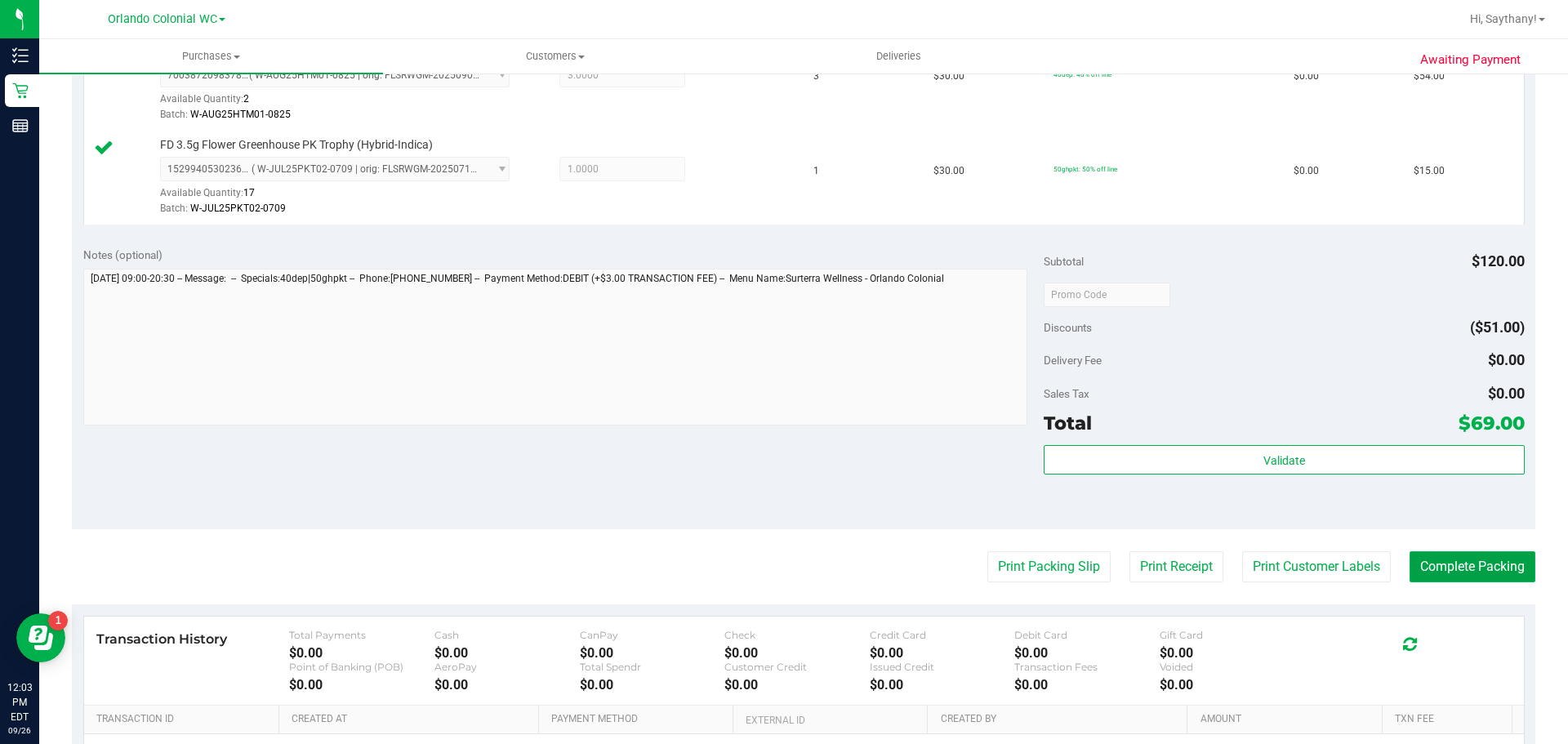
click at [1469, 577] on button "Complete Packing" at bounding box center [1472, 567] width 126 height 31
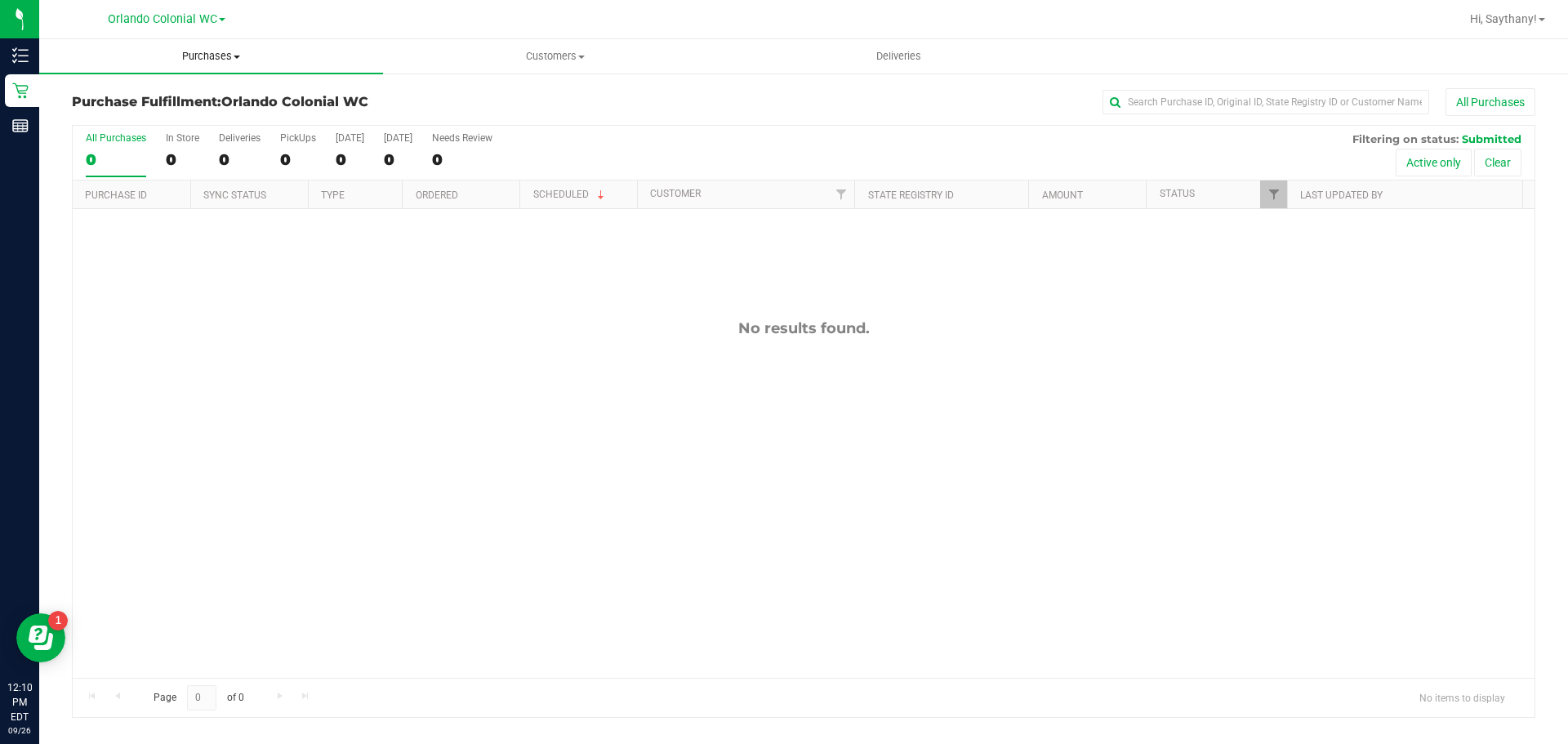
click at [206, 52] on span "Purchases" at bounding box center [211, 56] width 343 height 15
click at [149, 118] on li "Fulfillment" at bounding box center [211, 118] width 343 height 19
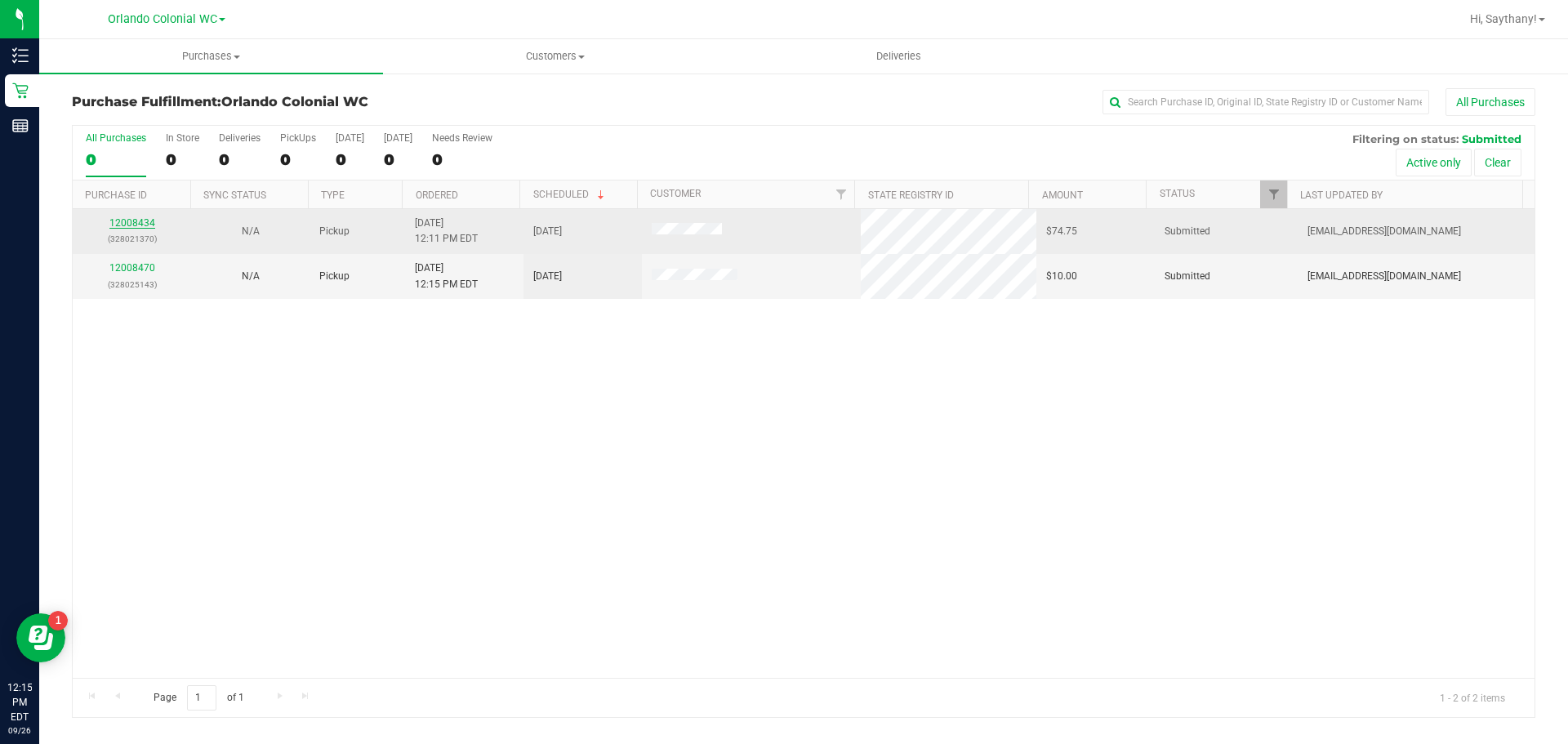
click at [144, 225] on link "12008434" at bounding box center [132, 223] width 45 height 12
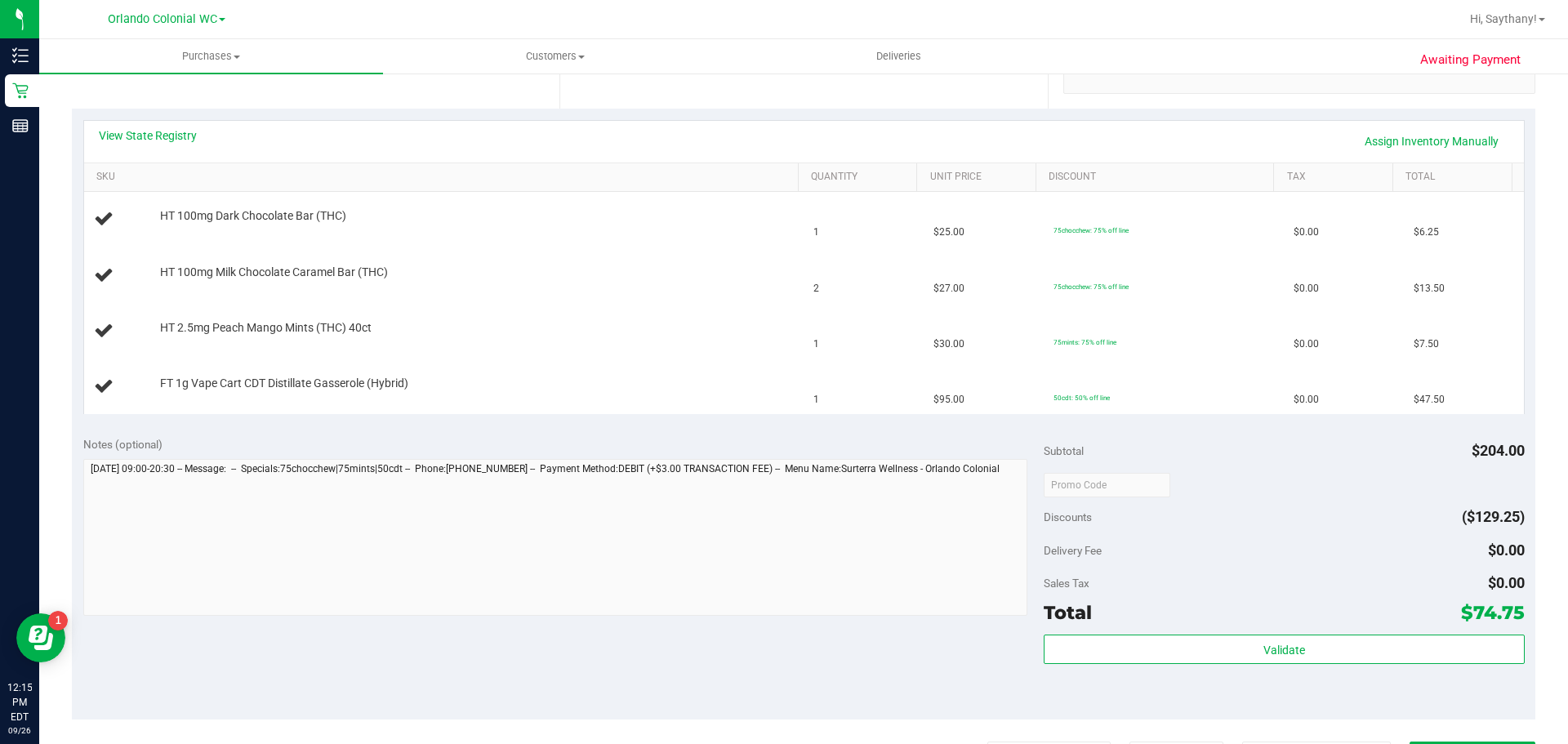
scroll to position [408, 0]
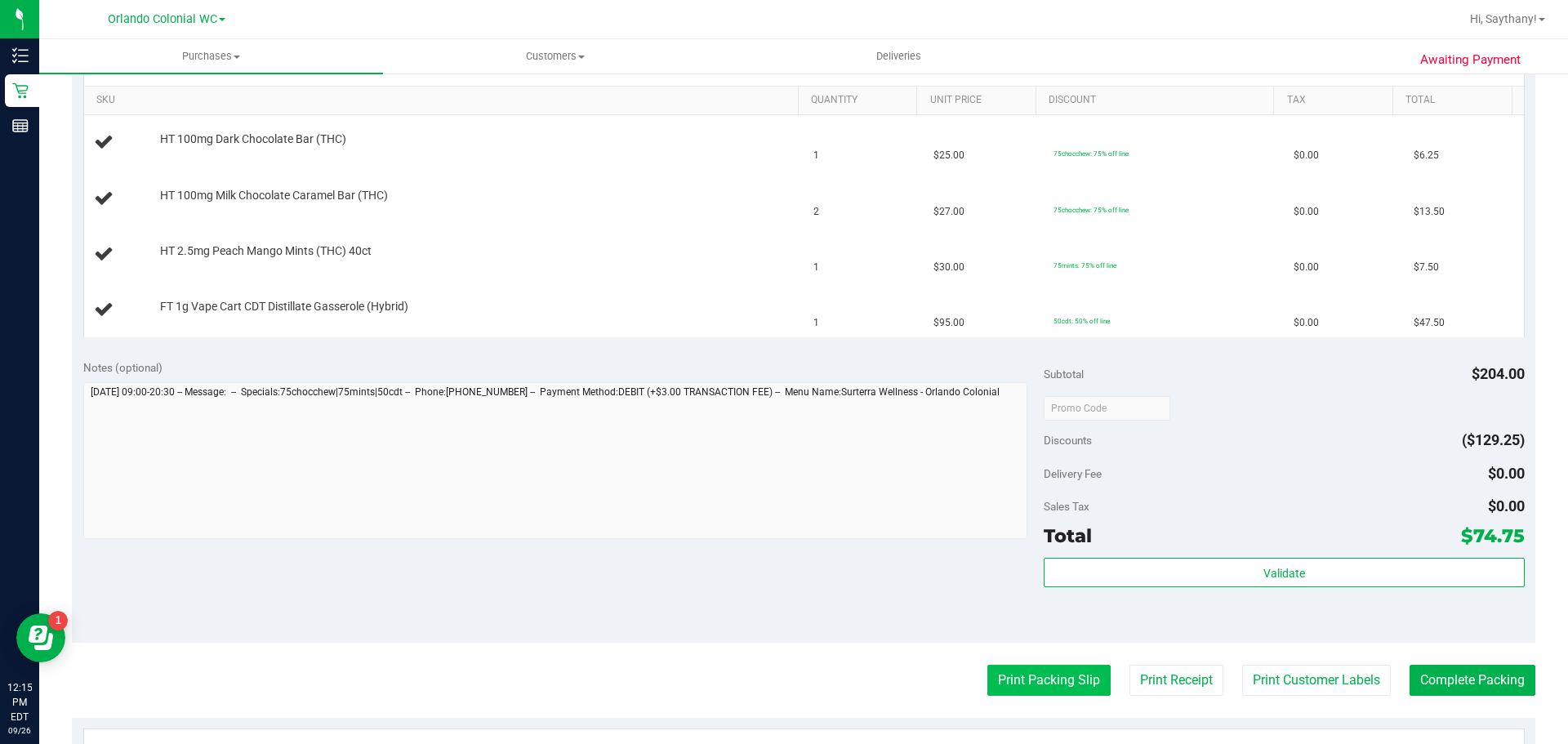
click at [1051, 684] on button "Print Packing Slip" at bounding box center [1049, 680] width 123 height 31
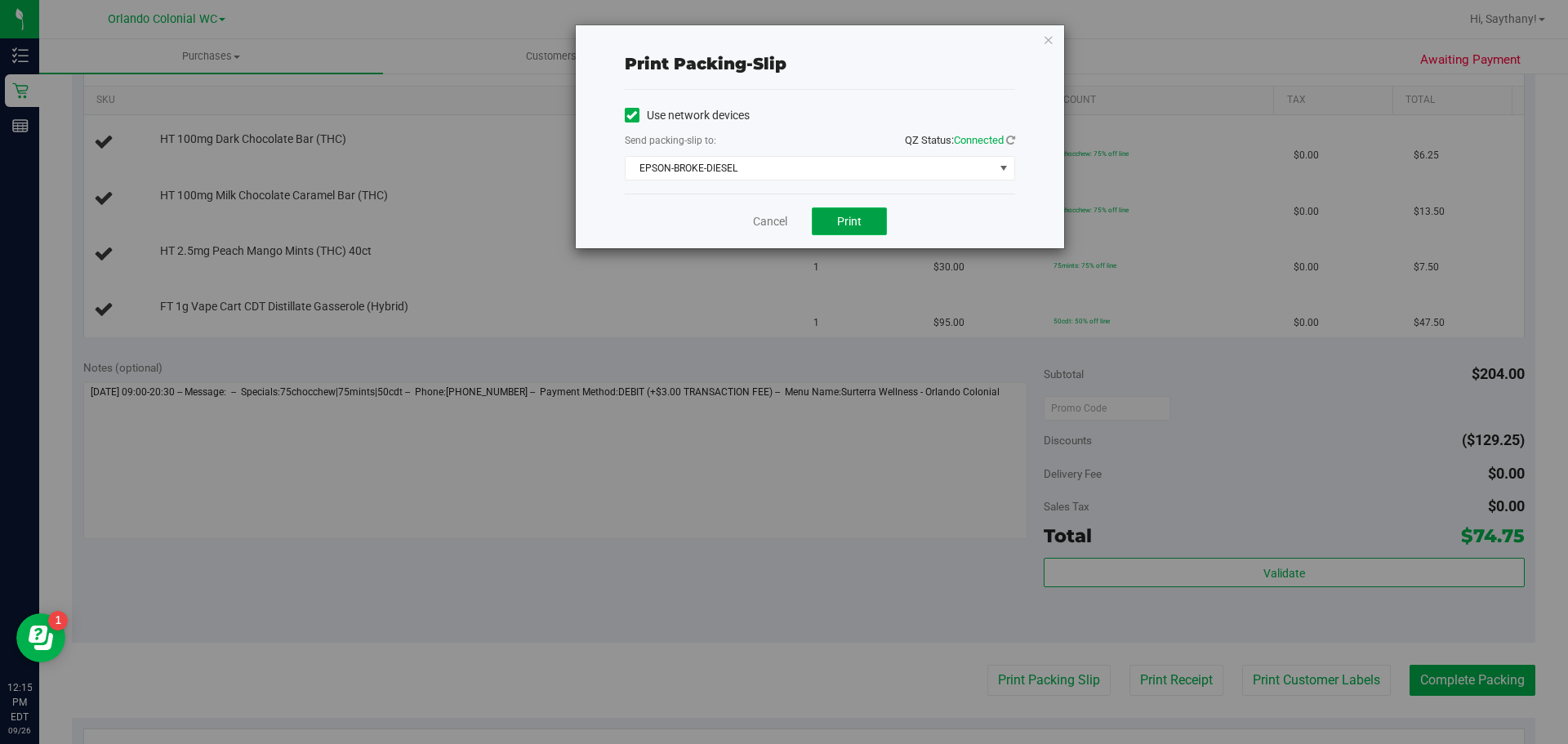
click at [860, 224] on span "Print" at bounding box center [848, 222] width 24 height 14
click at [1050, 39] on icon "button" at bounding box center [1049, 39] width 12 height 19
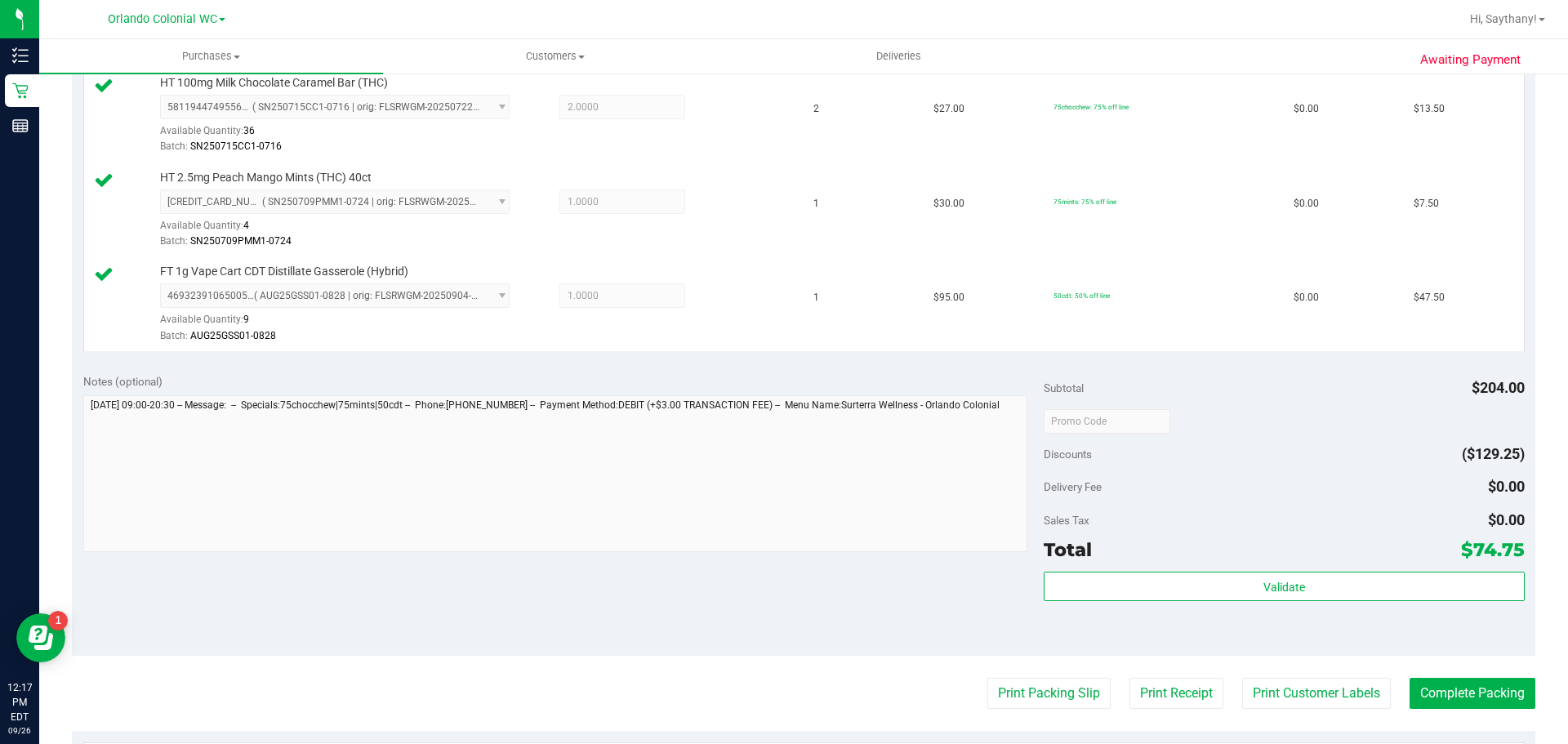
scroll to position [551, 0]
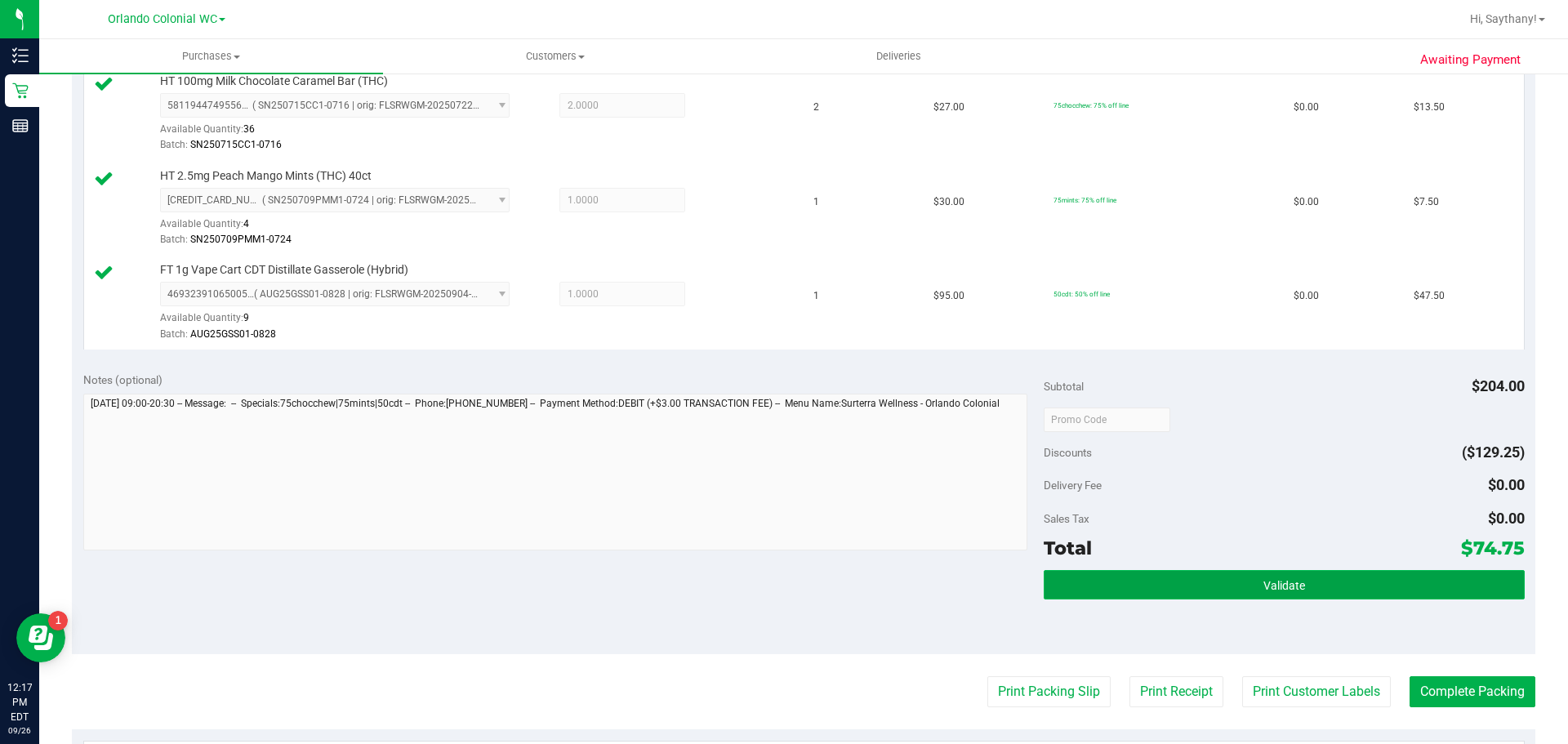
click at [1395, 596] on button "Validate" at bounding box center [1284, 584] width 480 height 29
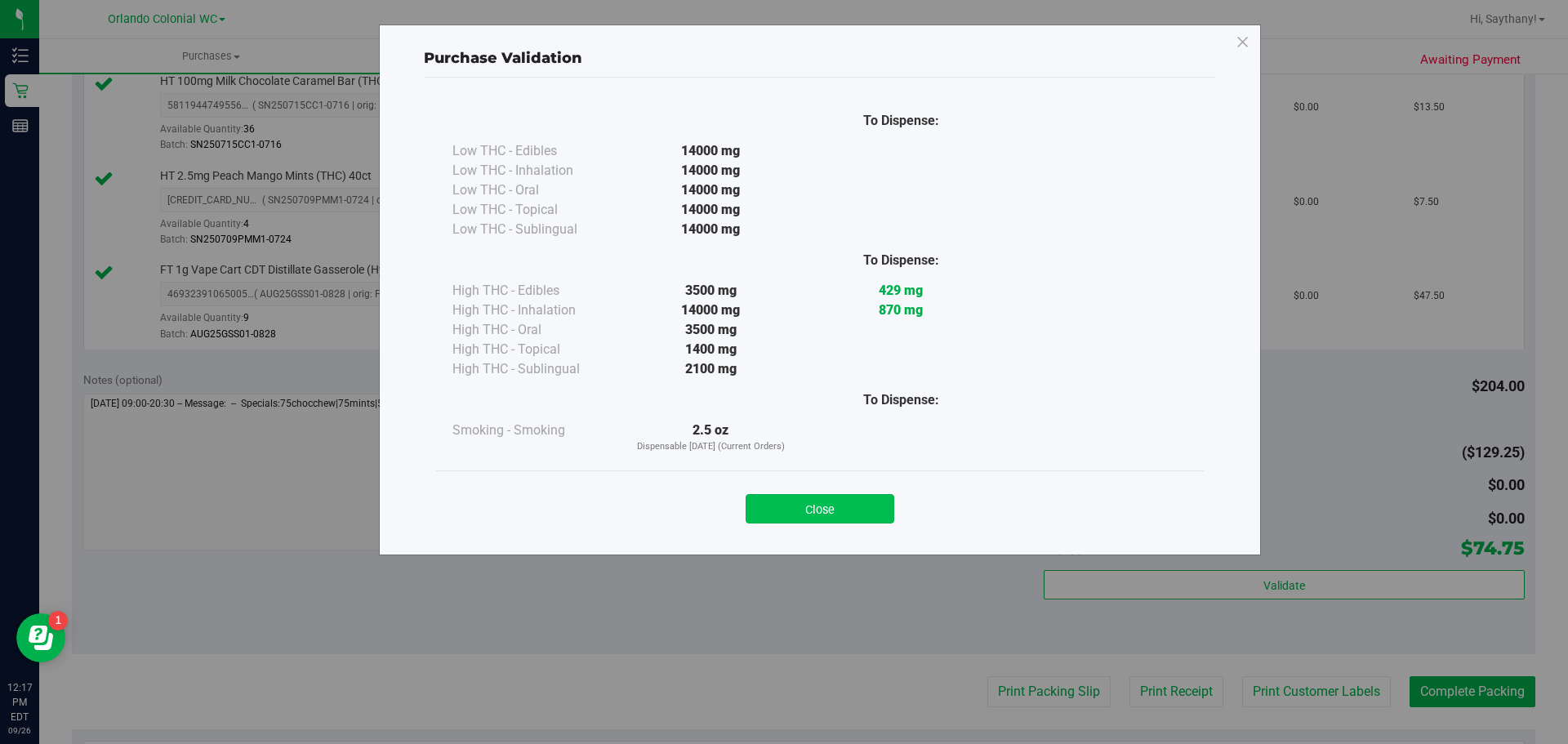
click at [825, 498] on button "Close" at bounding box center [820, 509] width 149 height 29
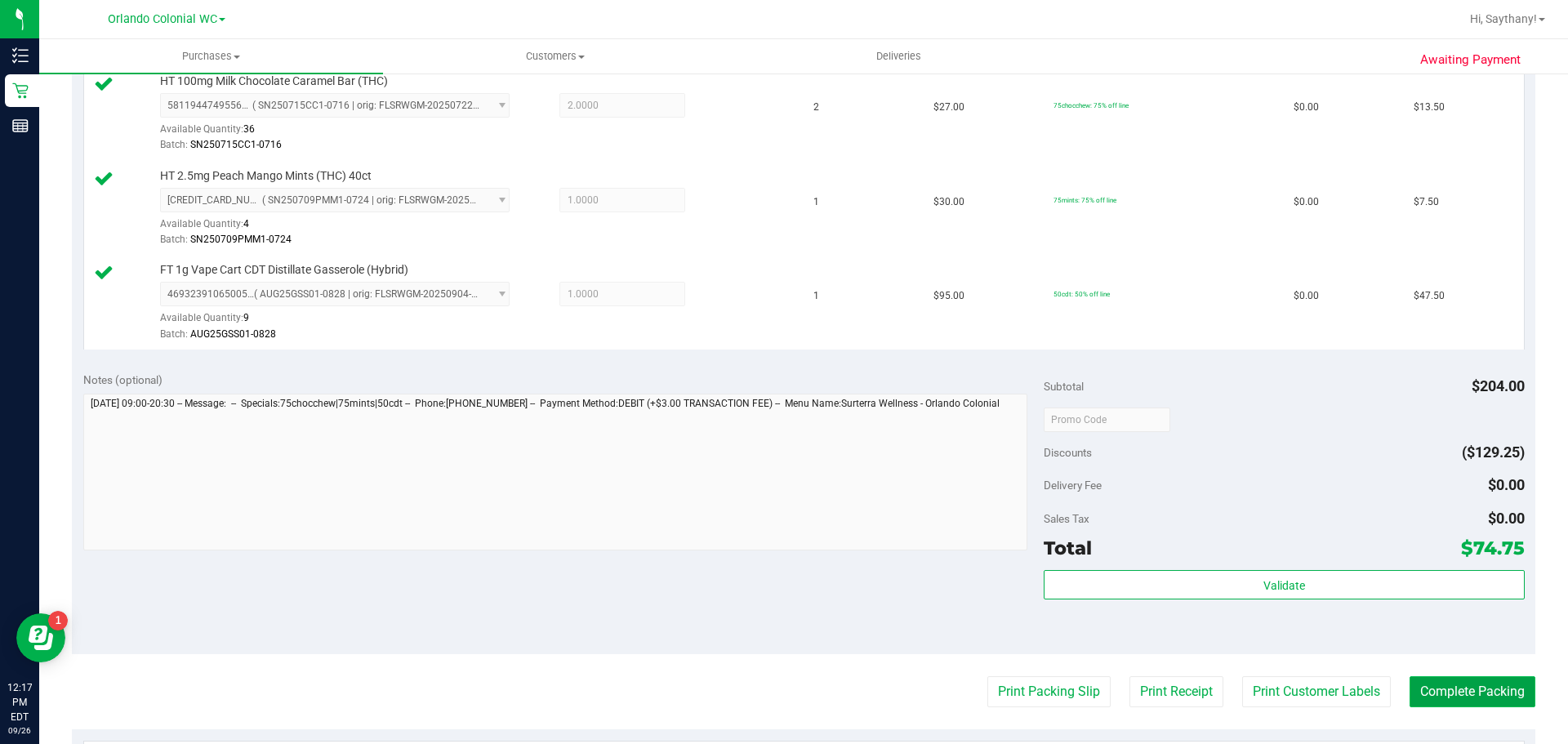
click at [1433, 702] on button "Complete Packing" at bounding box center [1472, 692] width 126 height 31
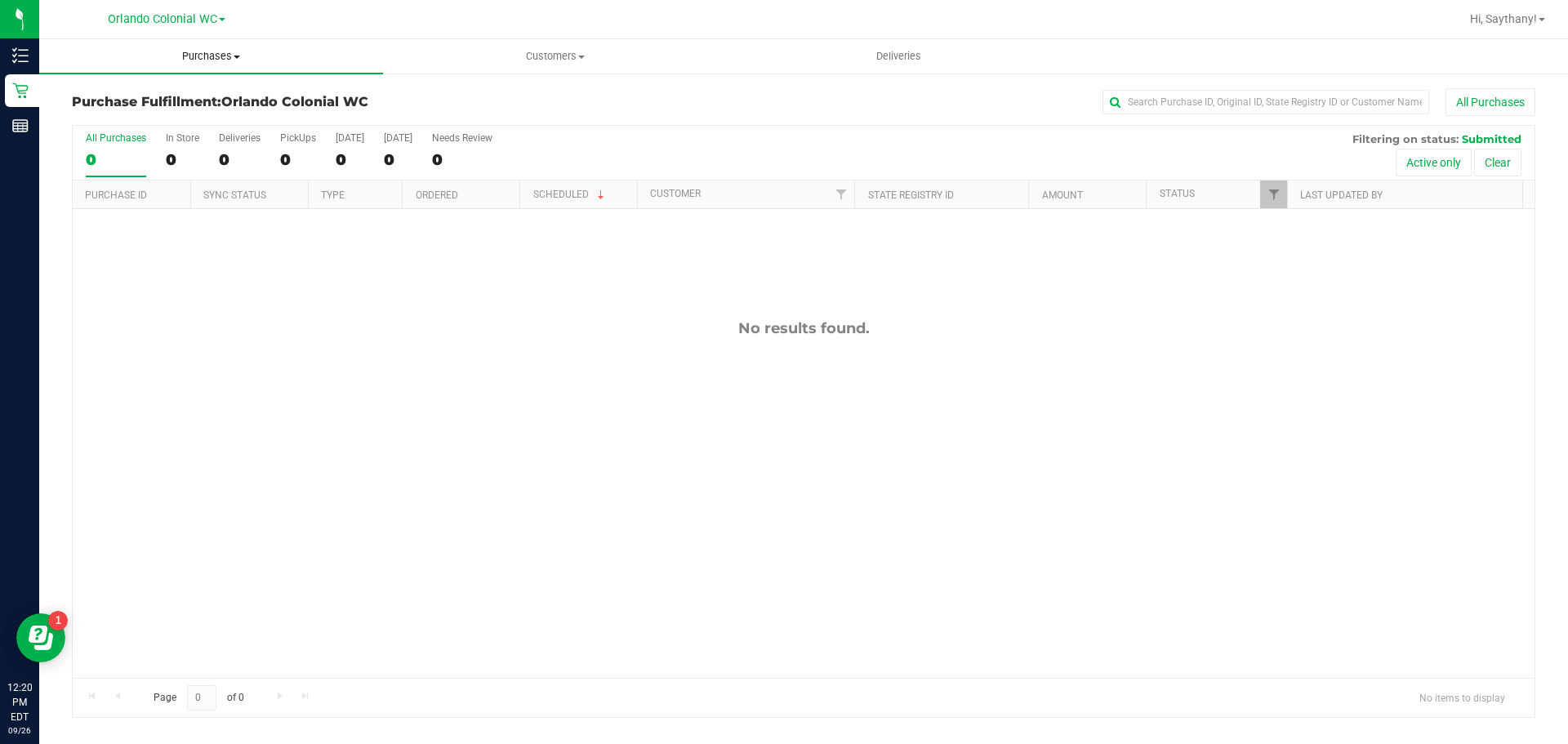
click at [218, 59] on span "Purchases" at bounding box center [211, 56] width 343 height 15
click at [187, 126] on li "Fulfillment" at bounding box center [211, 118] width 343 height 19
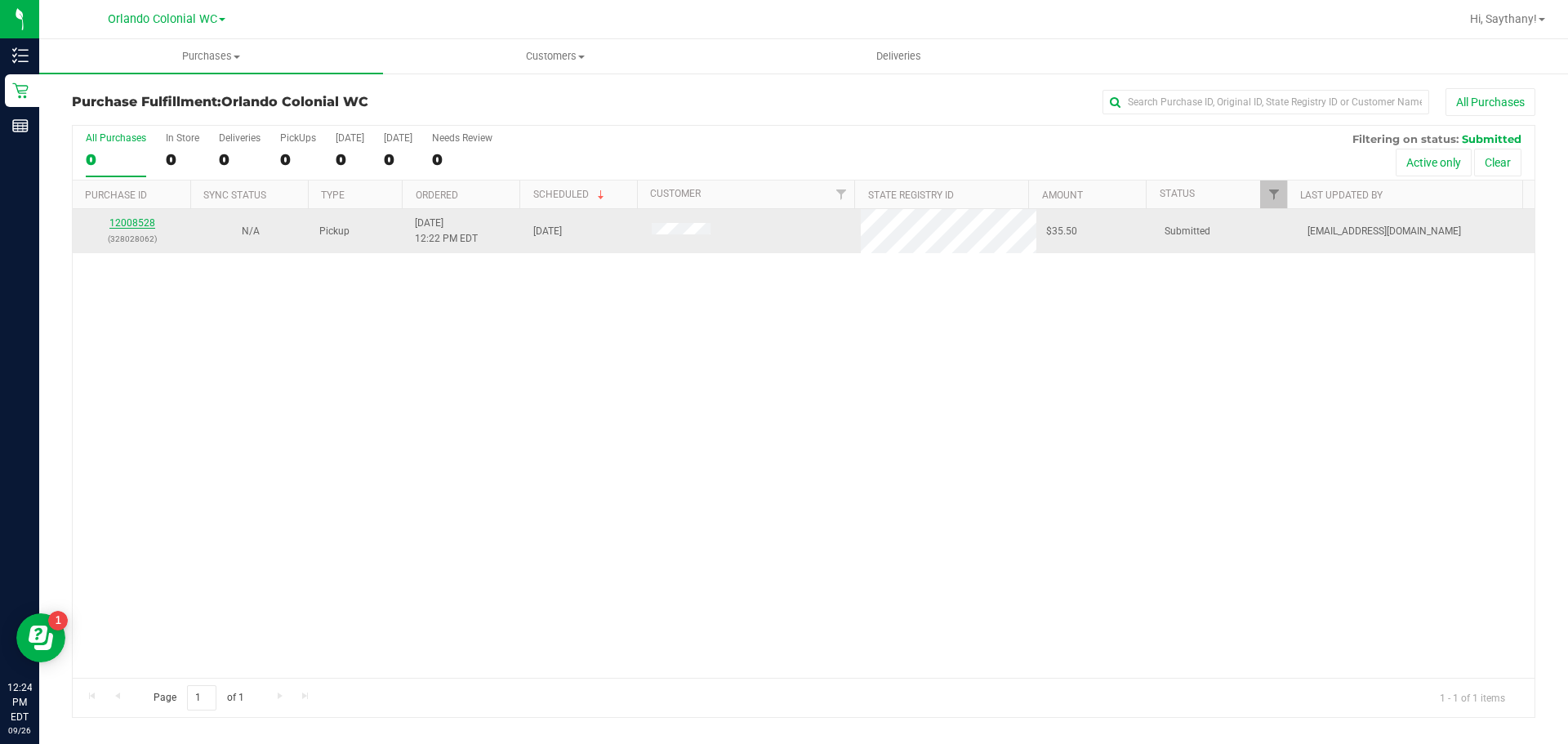
click at [130, 223] on link "12008528" at bounding box center [132, 223] width 45 height 12
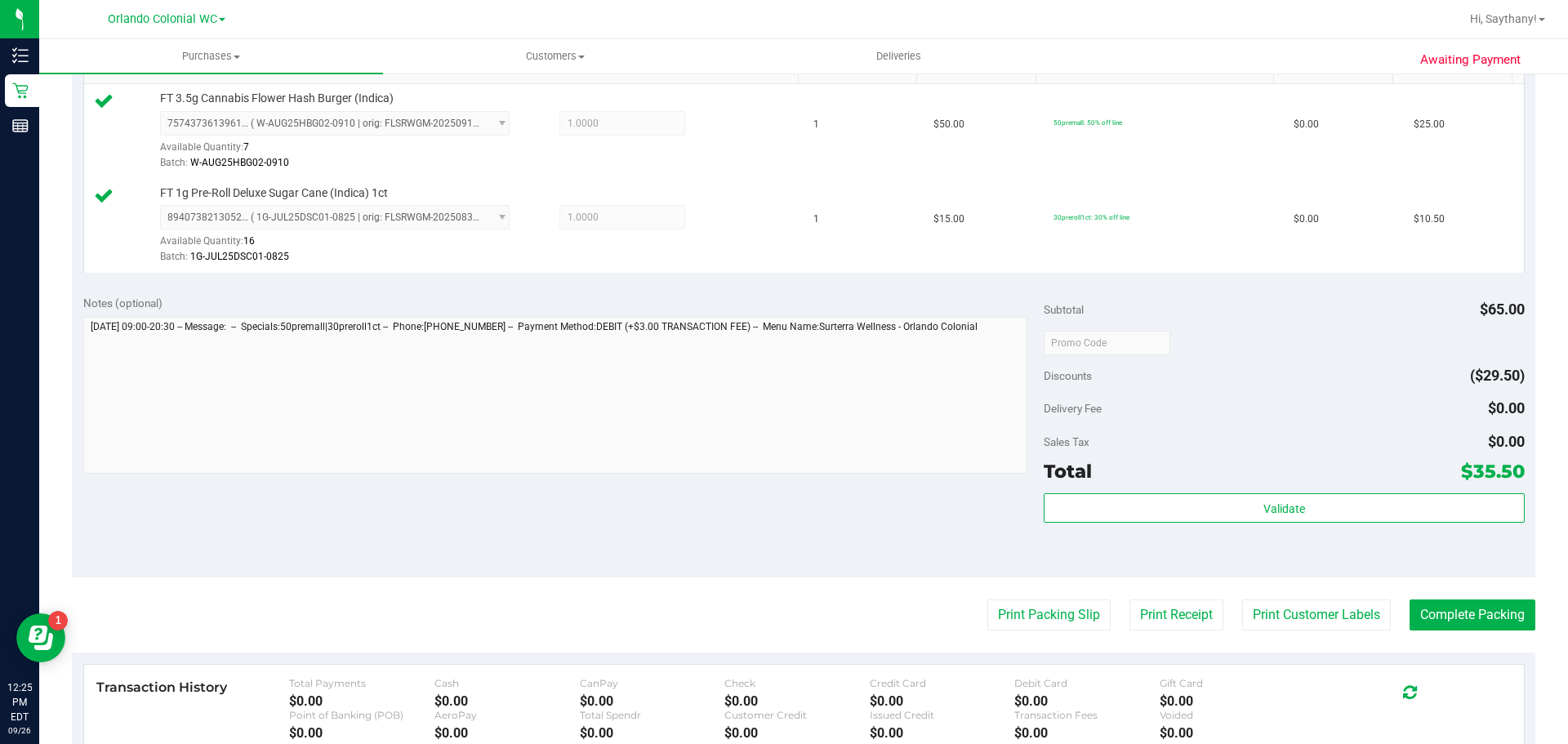
scroll to position [496, 0]
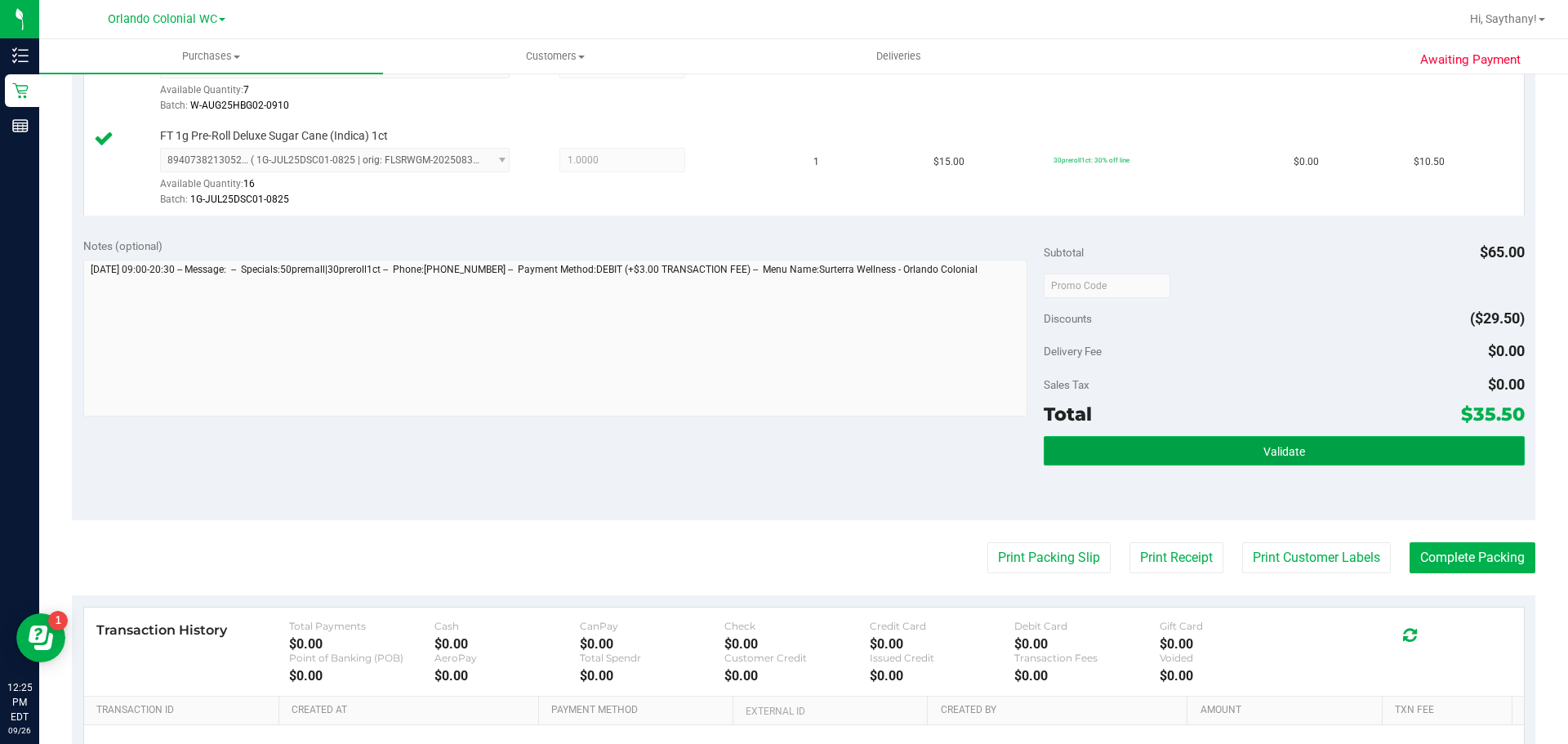
click at [1425, 460] on button "Validate" at bounding box center [1284, 451] width 480 height 29
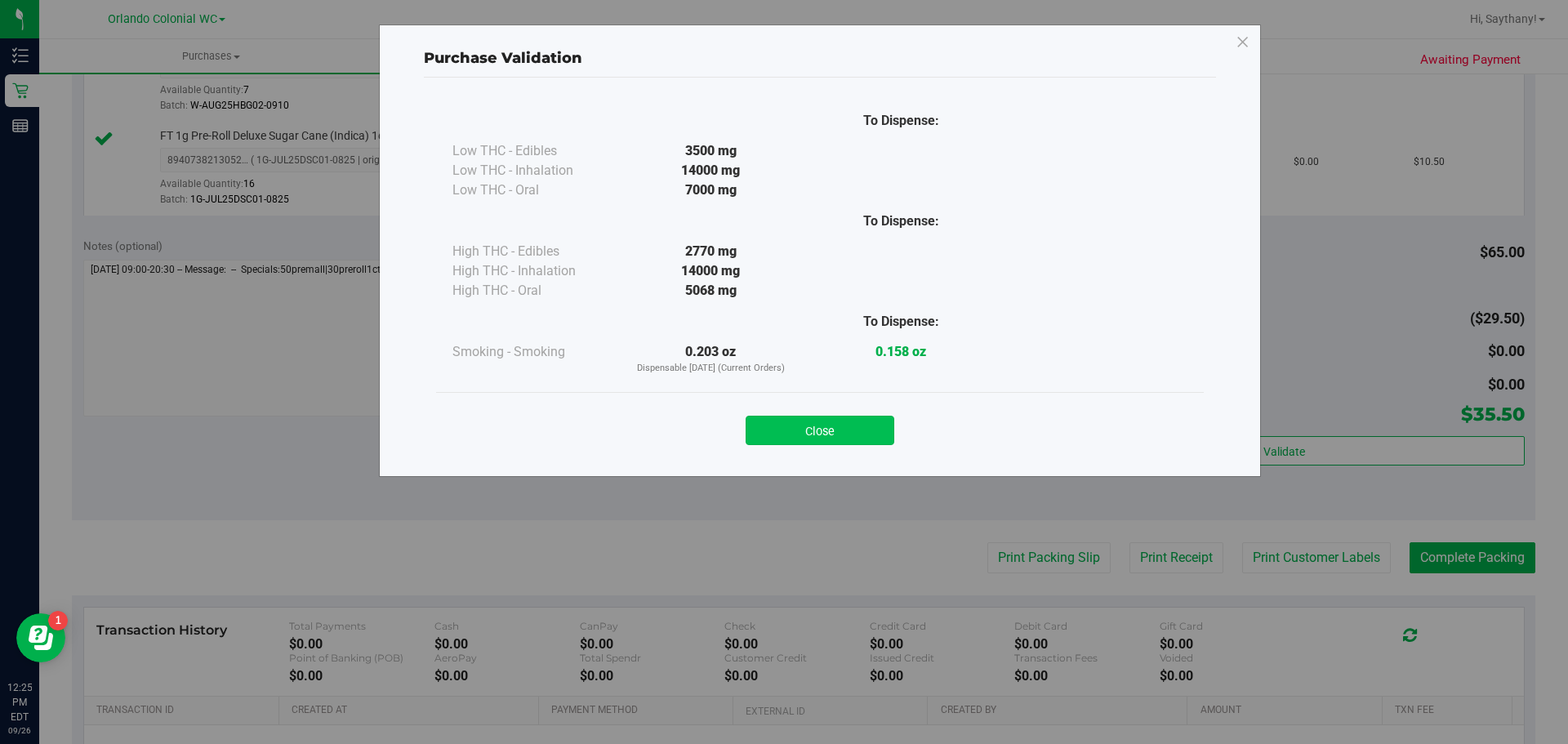
click at [872, 419] on button "Close" at bounding box center [820, 431] width 149 height 29
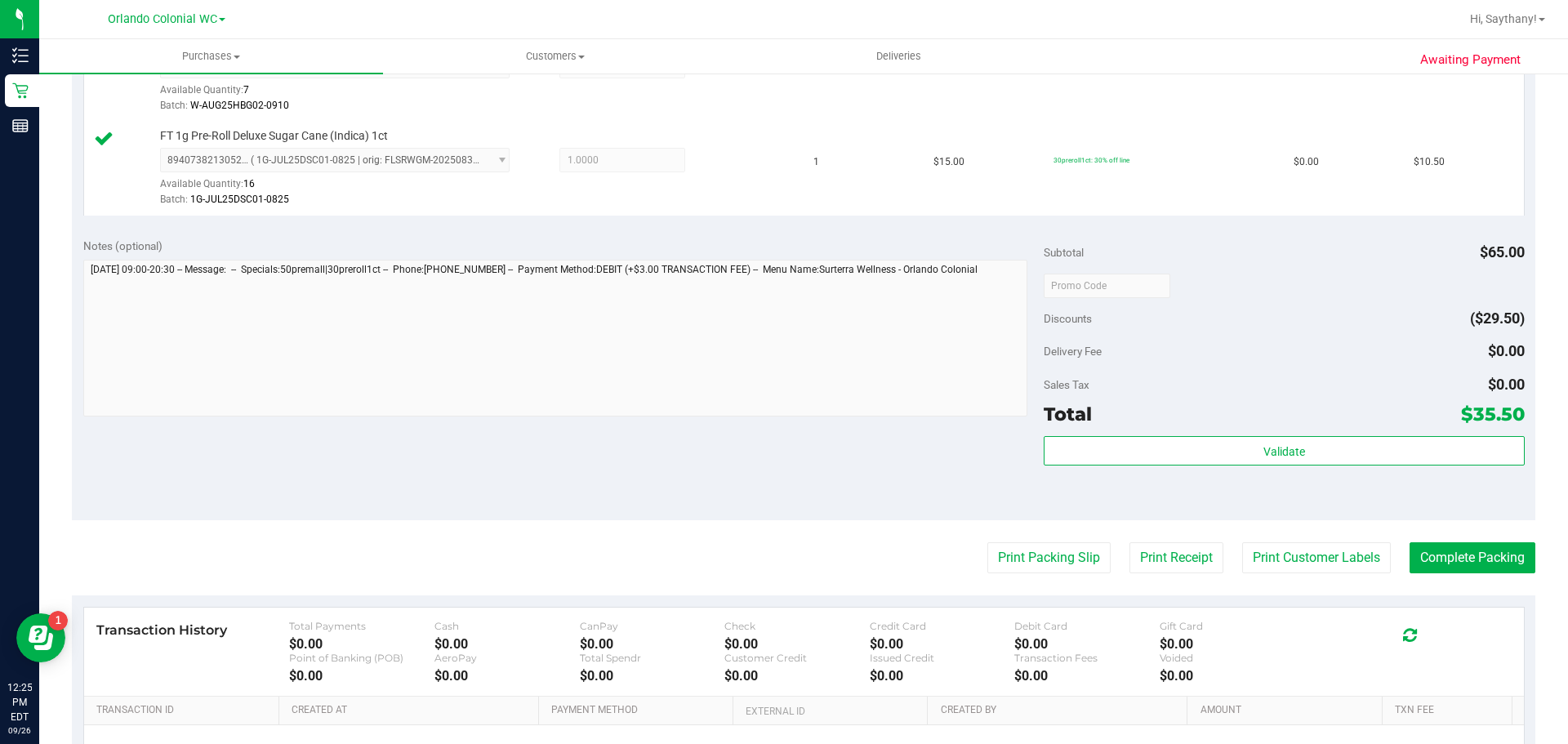
click at [1329, 479] on div "Validate" at bounding box center [1284, 473] width 480 height 74
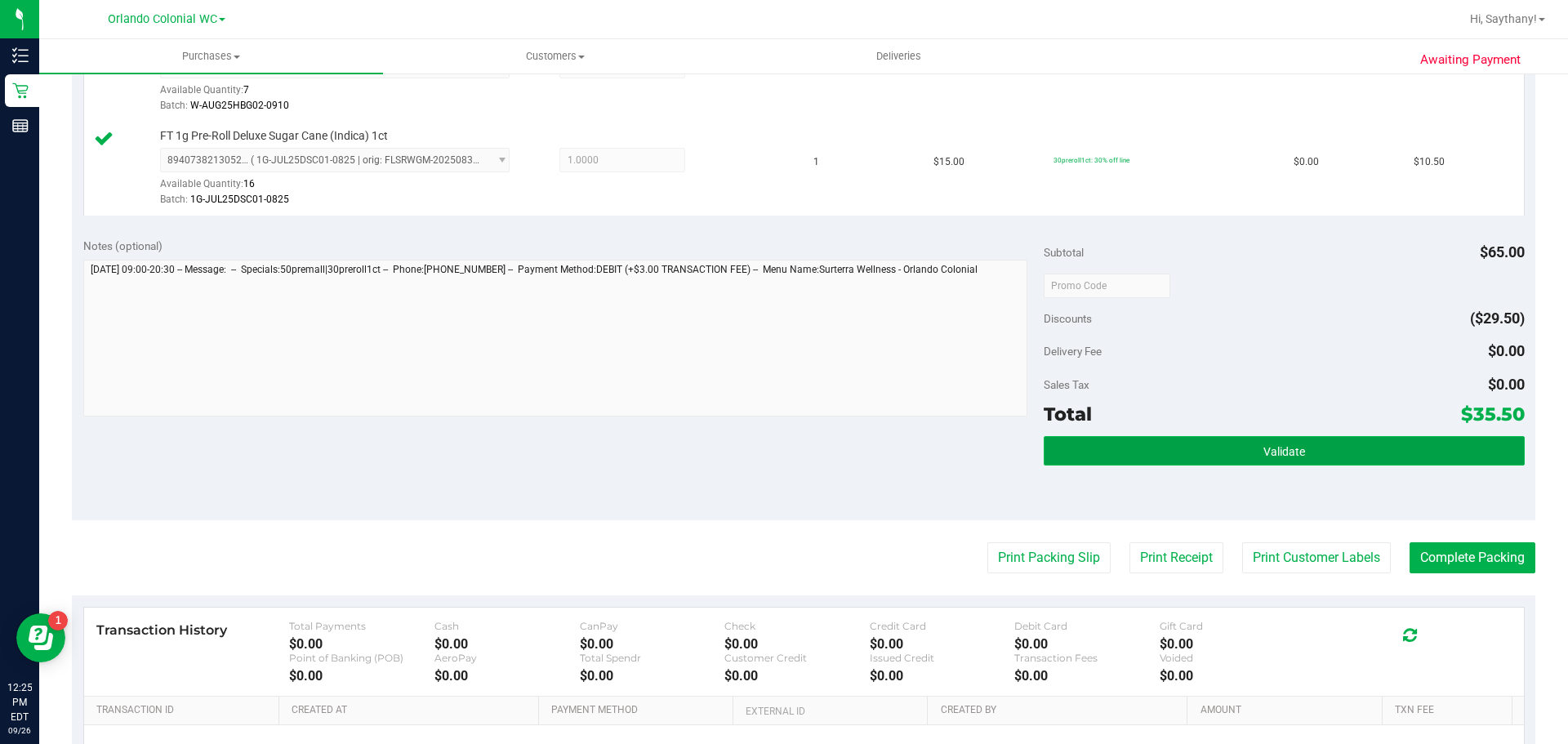
click at [1287, 442] on button "Validate" at bounding box center [1284, 451] width 480 height 29
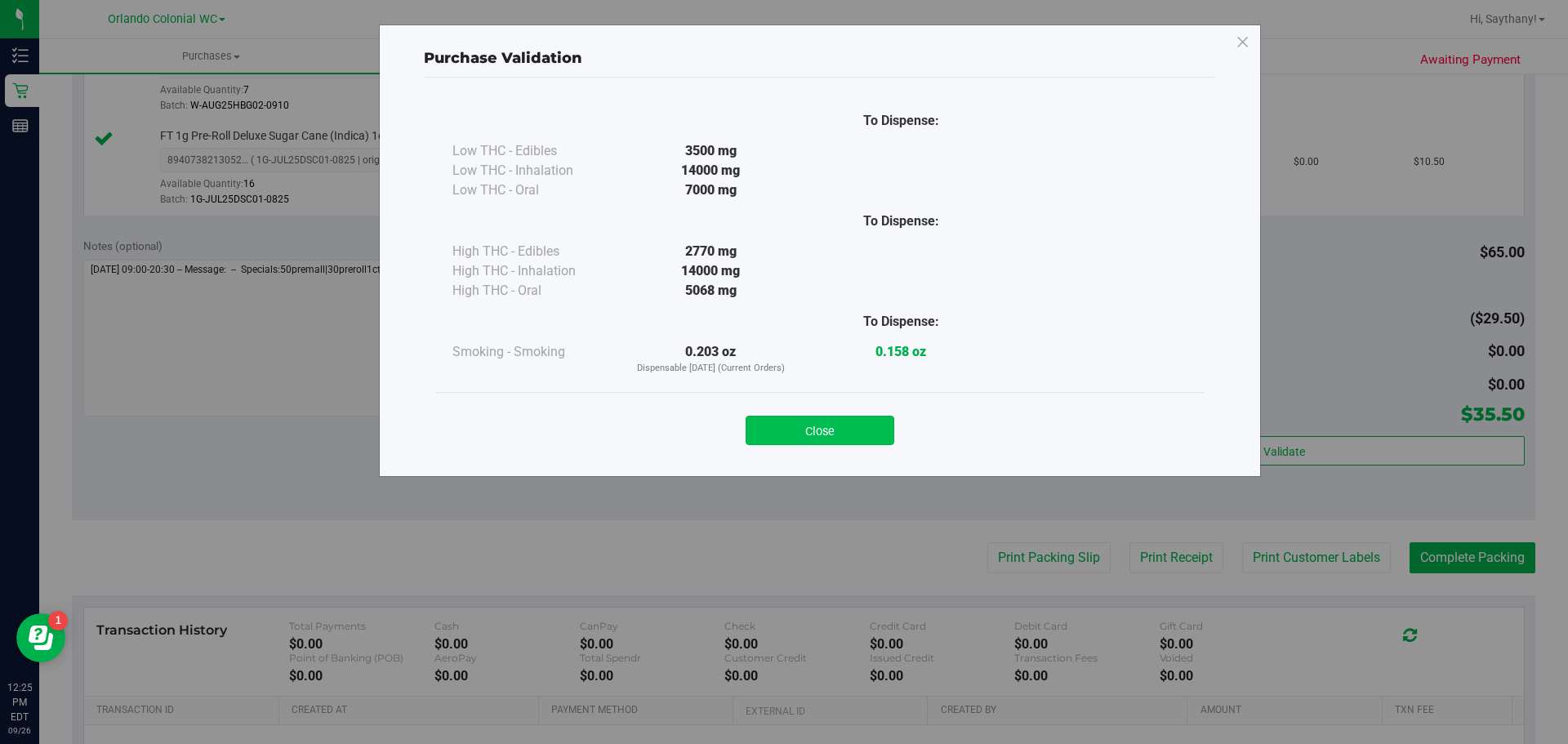
click at [833, 432] on button "Close" at bounding box center [820, 431] width 149 height 29
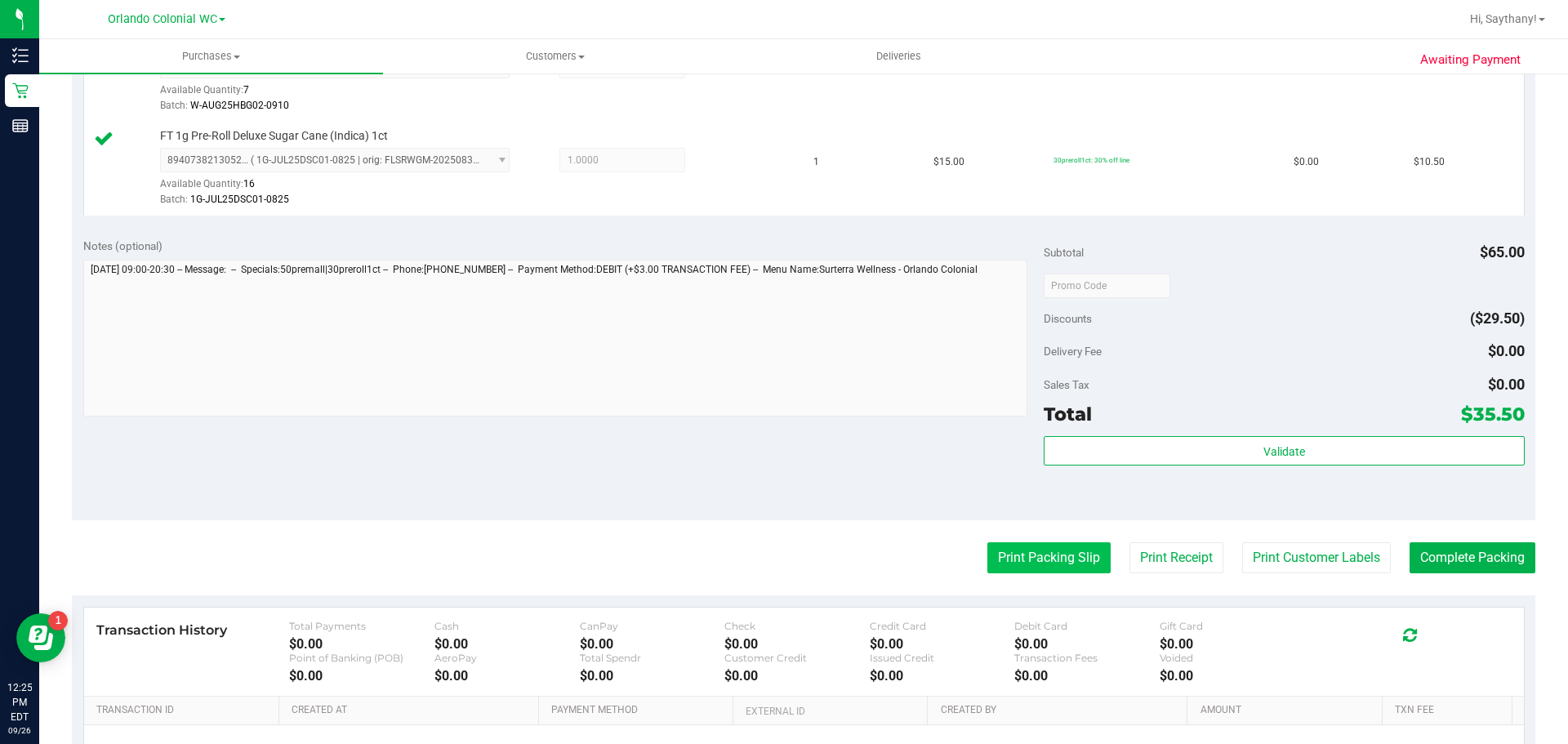
click at [1076, 564] on button "Print Packing Slip" at bounding box center [1049, 557] width 123 height 31
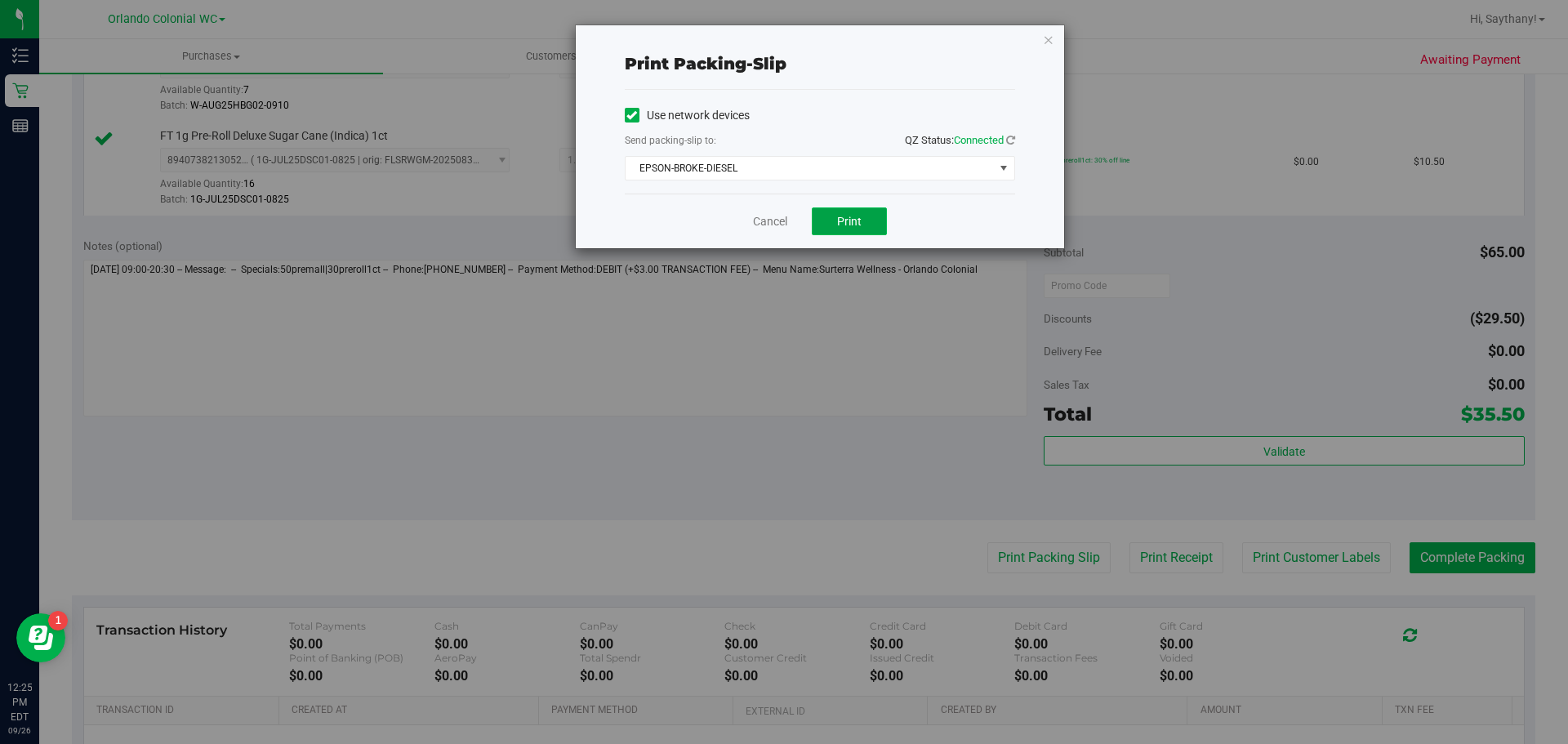
click at [854, 209] on button "Print" at bounding box center [849, 221] width 75 height 28
click at [1049, 34] on icon "button" at bounding box center [1049, 39] width 12 height 19
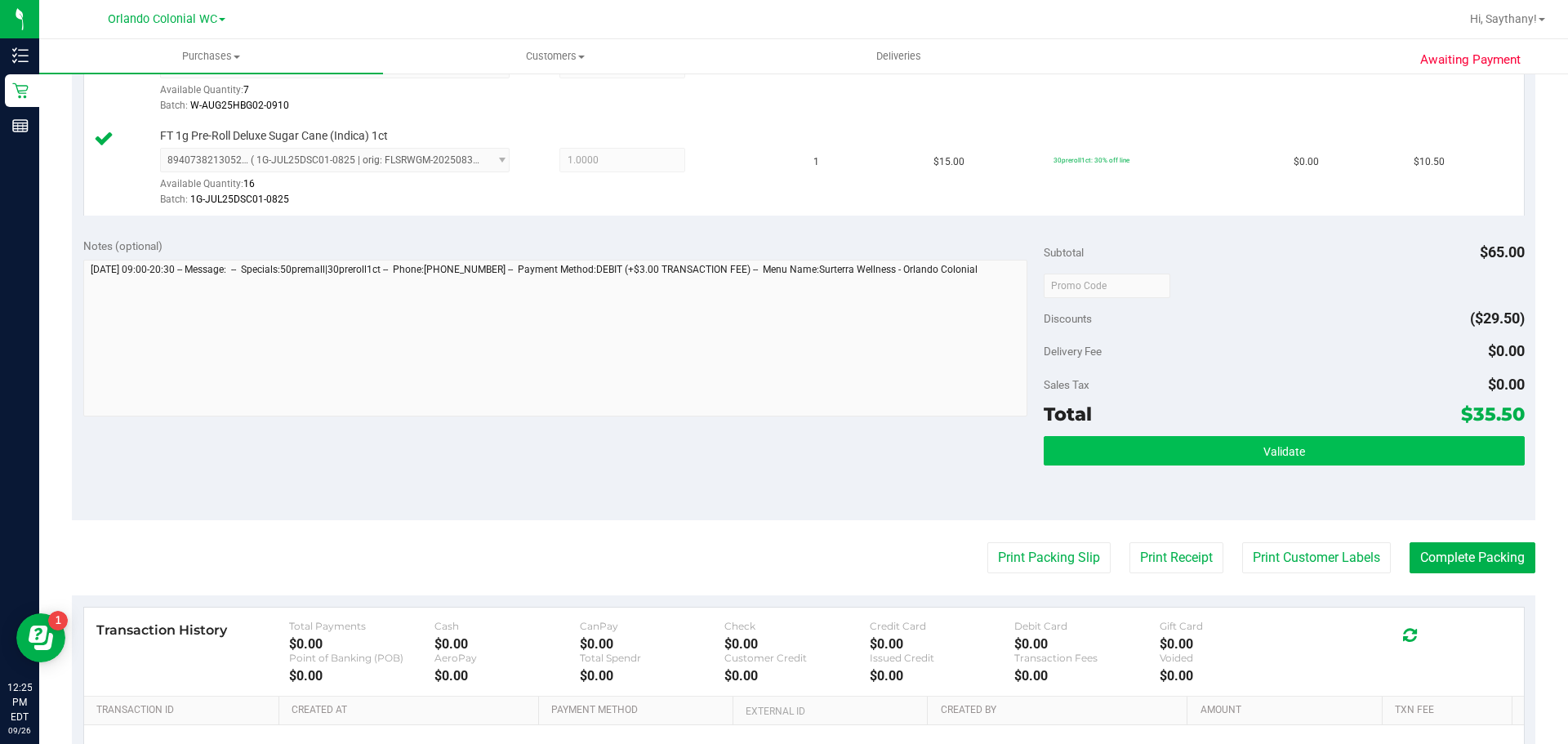
click at [1427, 458] on button "Validate" at bounding box center [1284, 451] width 480 height 29
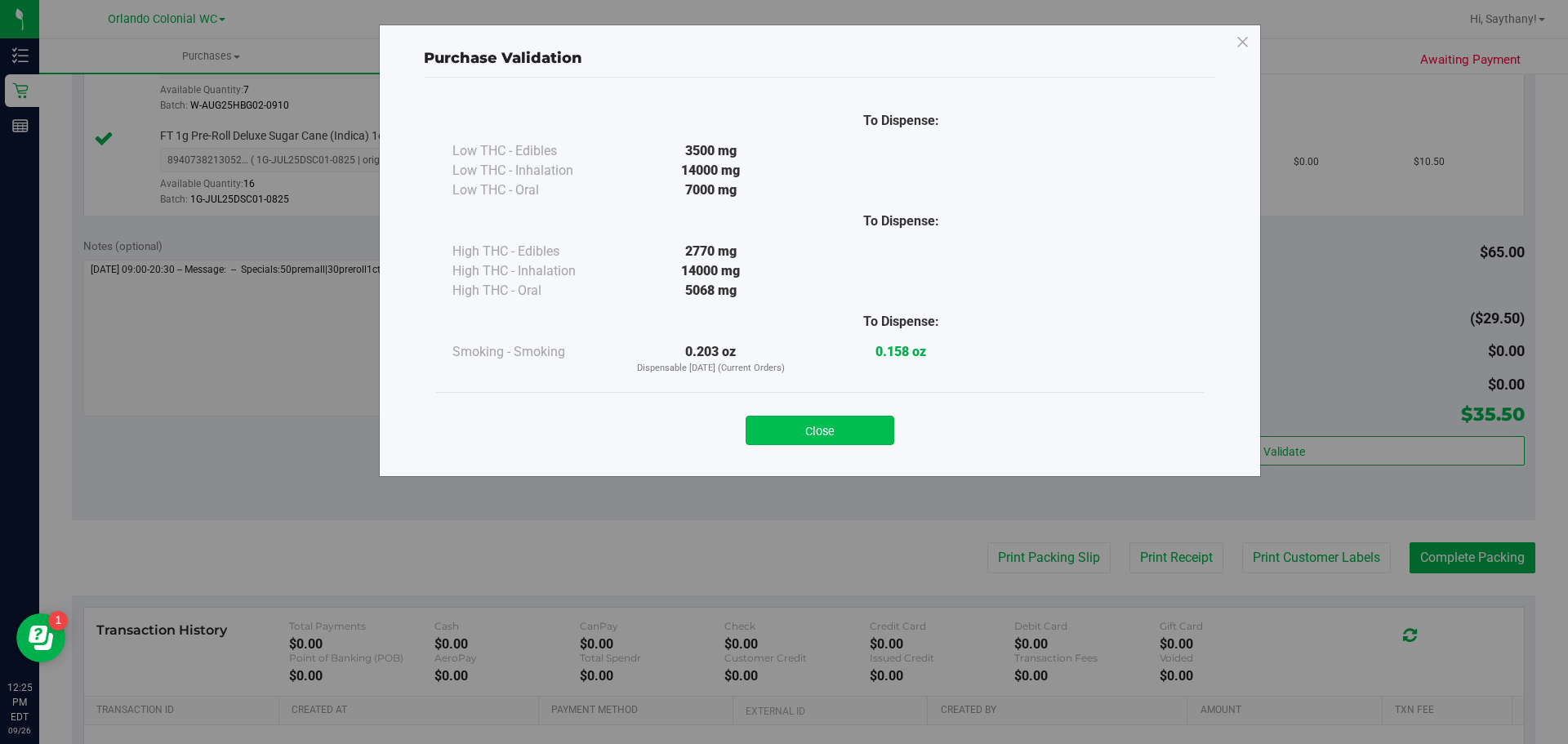
click at [836, 437] on button "Close" at bounding box center [820, 431] width 149 height 29
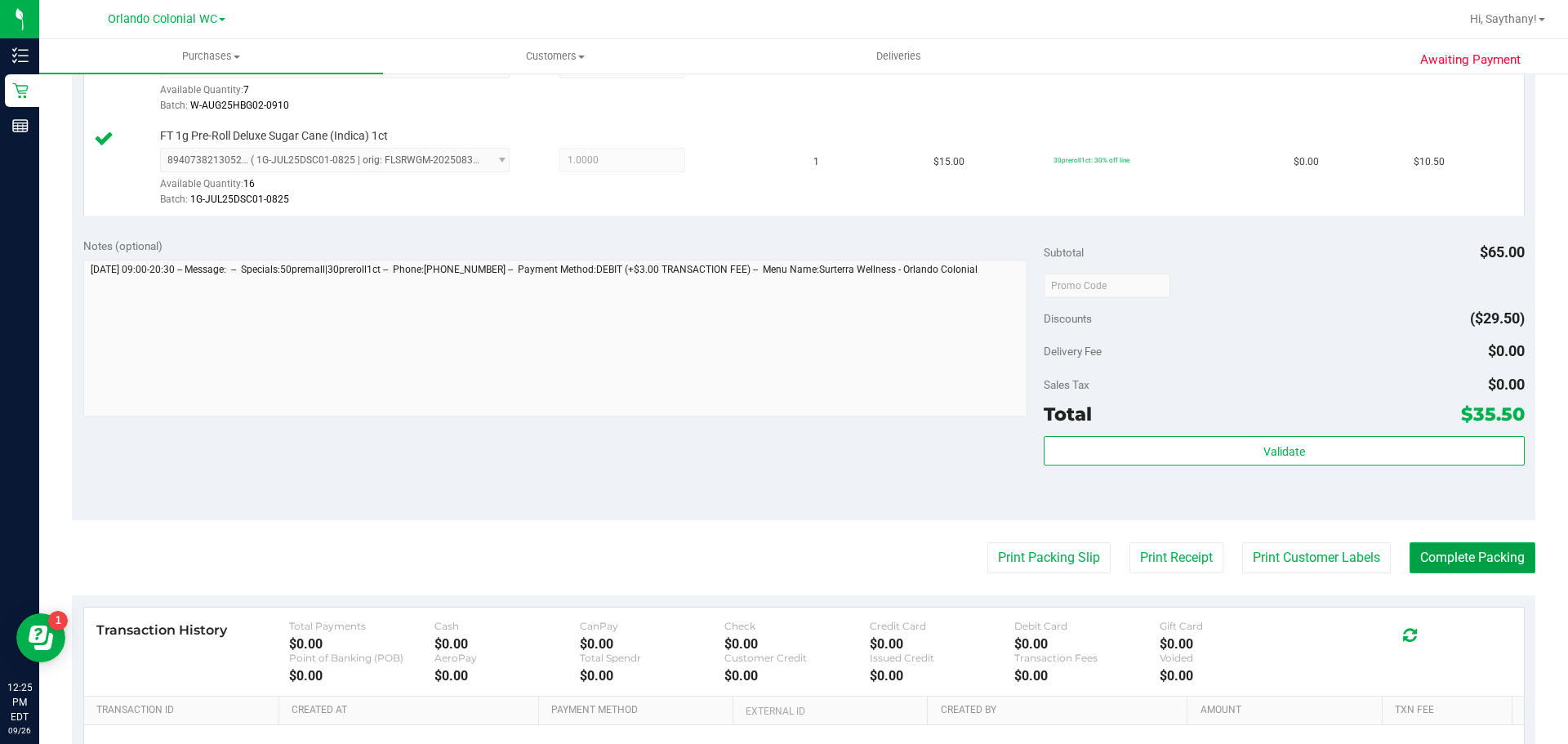
click at [1512, 572] on button "Complete Packing" at bounding box center [1472, 557] width 126 height 31
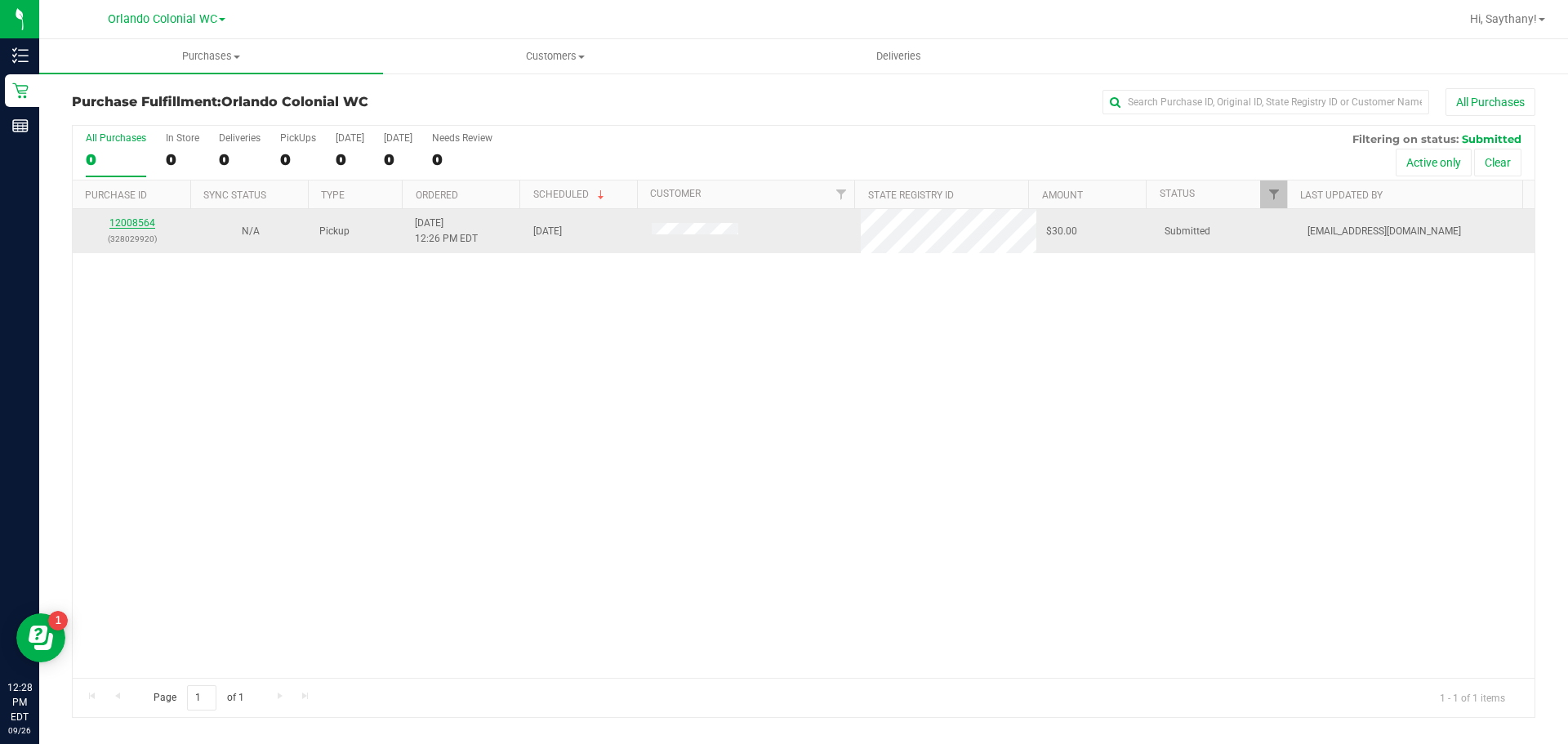
click at [137, 221] on link "12008564" at bounding box center [132, 223] width 45 height 12
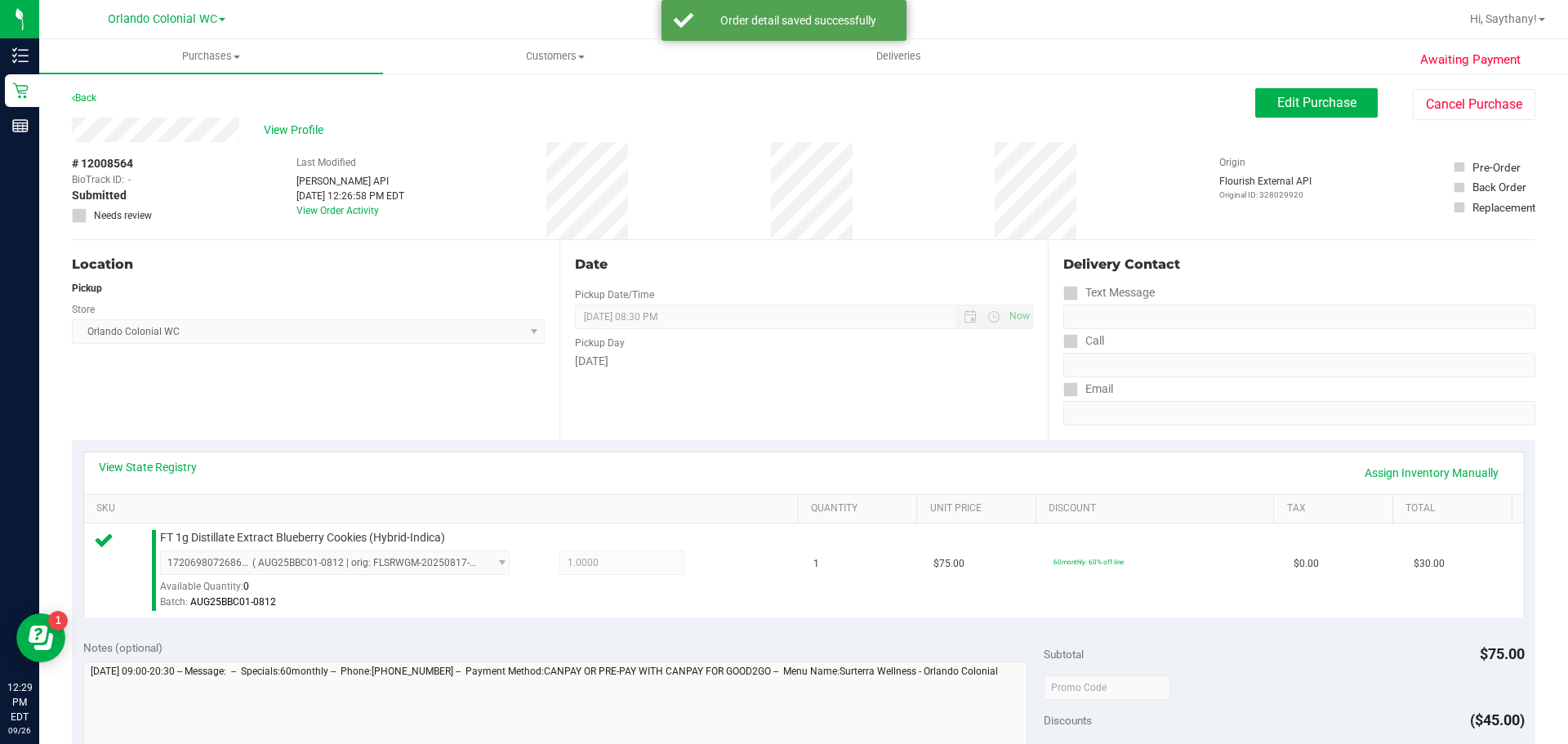
scroll to position [327, 0]
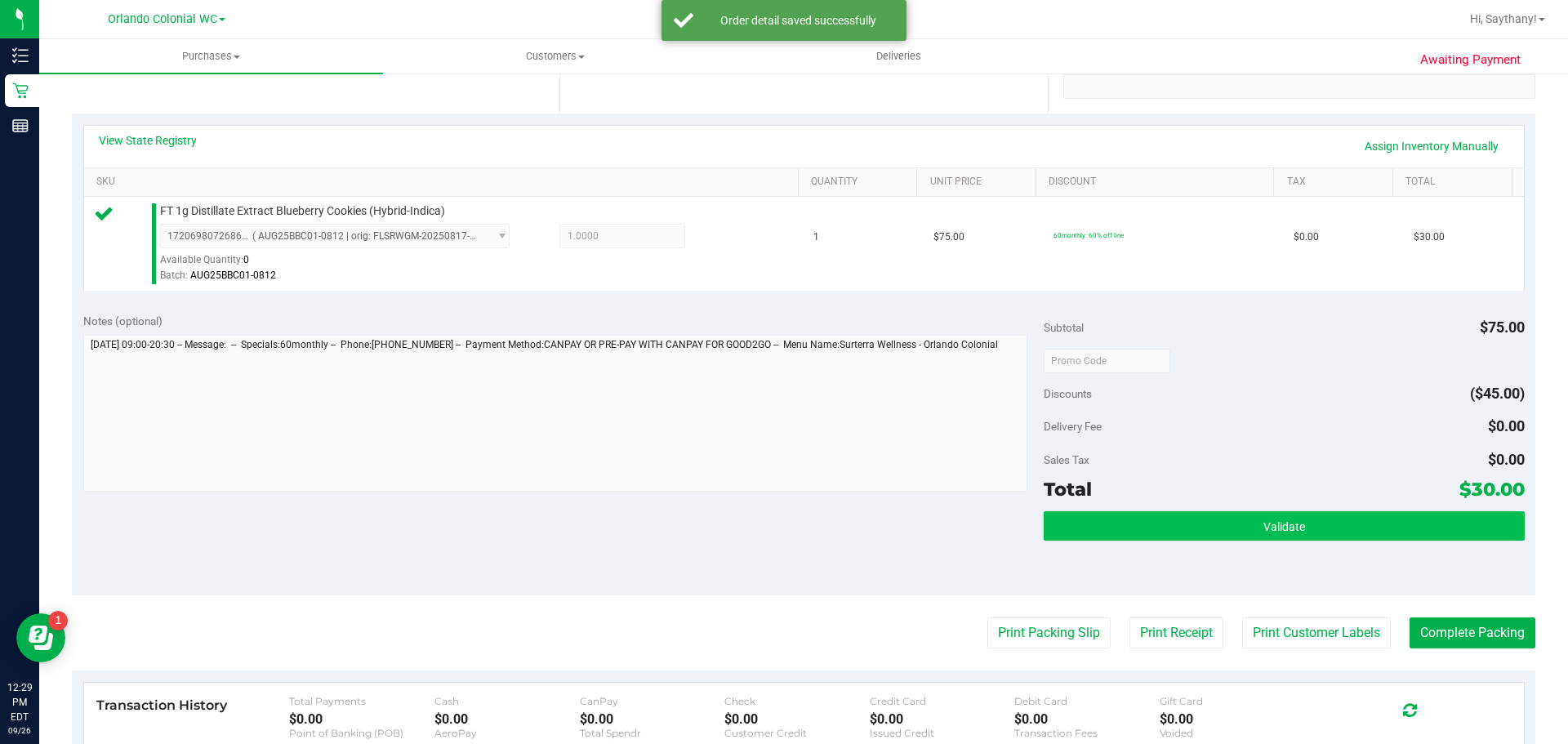
click at [1463, 521] on button "Validate" at bounding box center [1284, 525] width 480 height 29
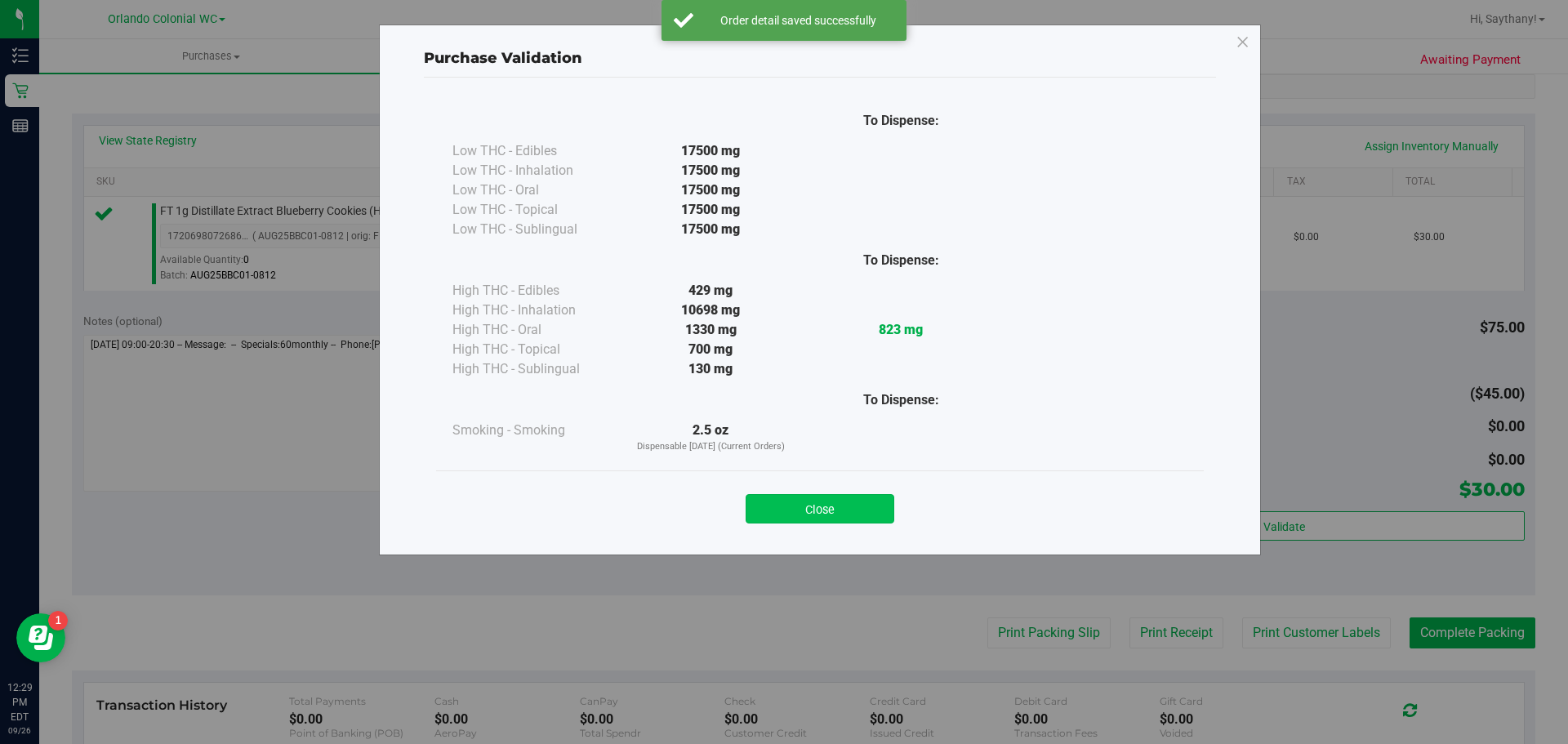
click at [830, 500] on button "Close" at bounding box center [820, 509] width 149 height 29
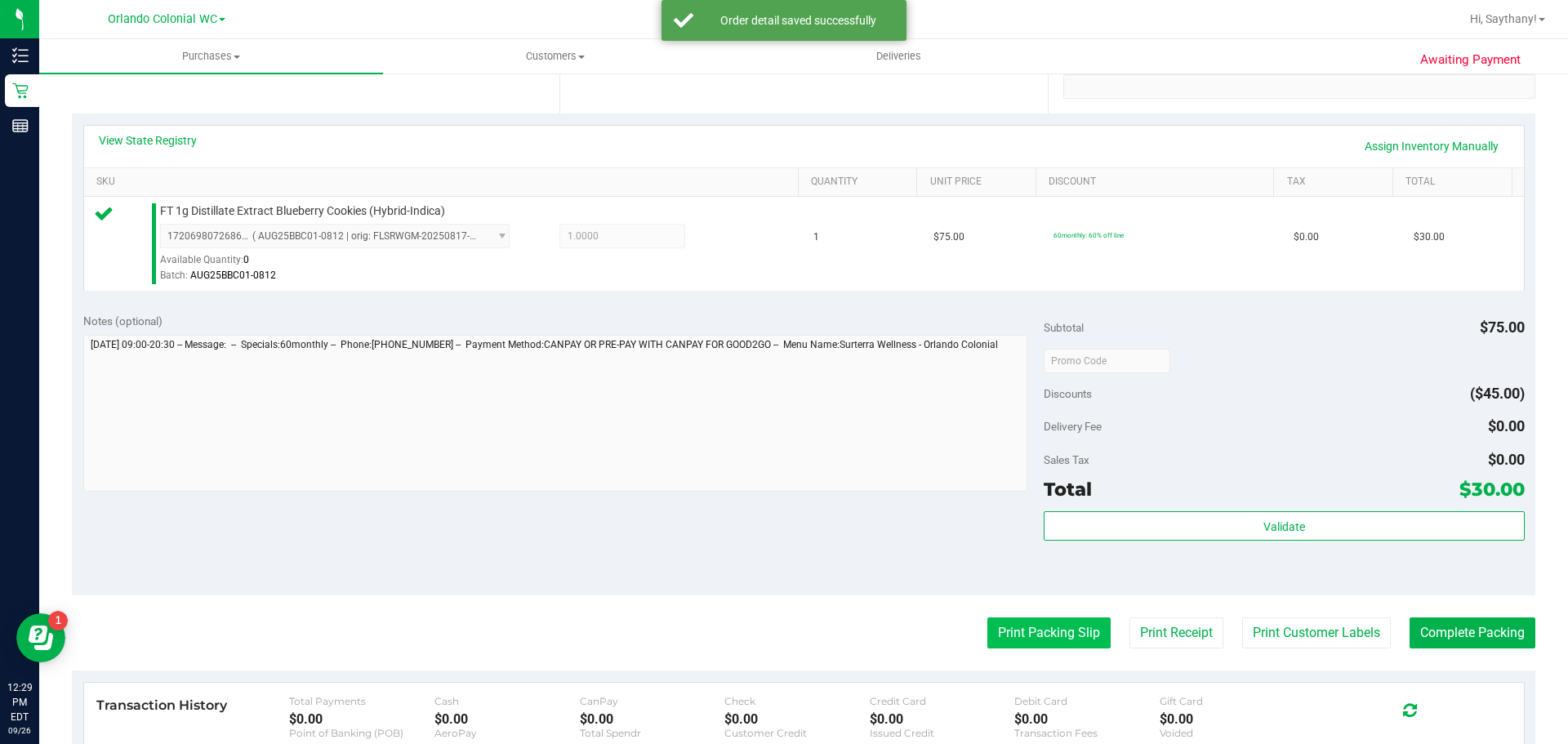
click at [1056, 627] on button "Print Packing Slip" at bounding box center [1049, 633] width 123 height 31
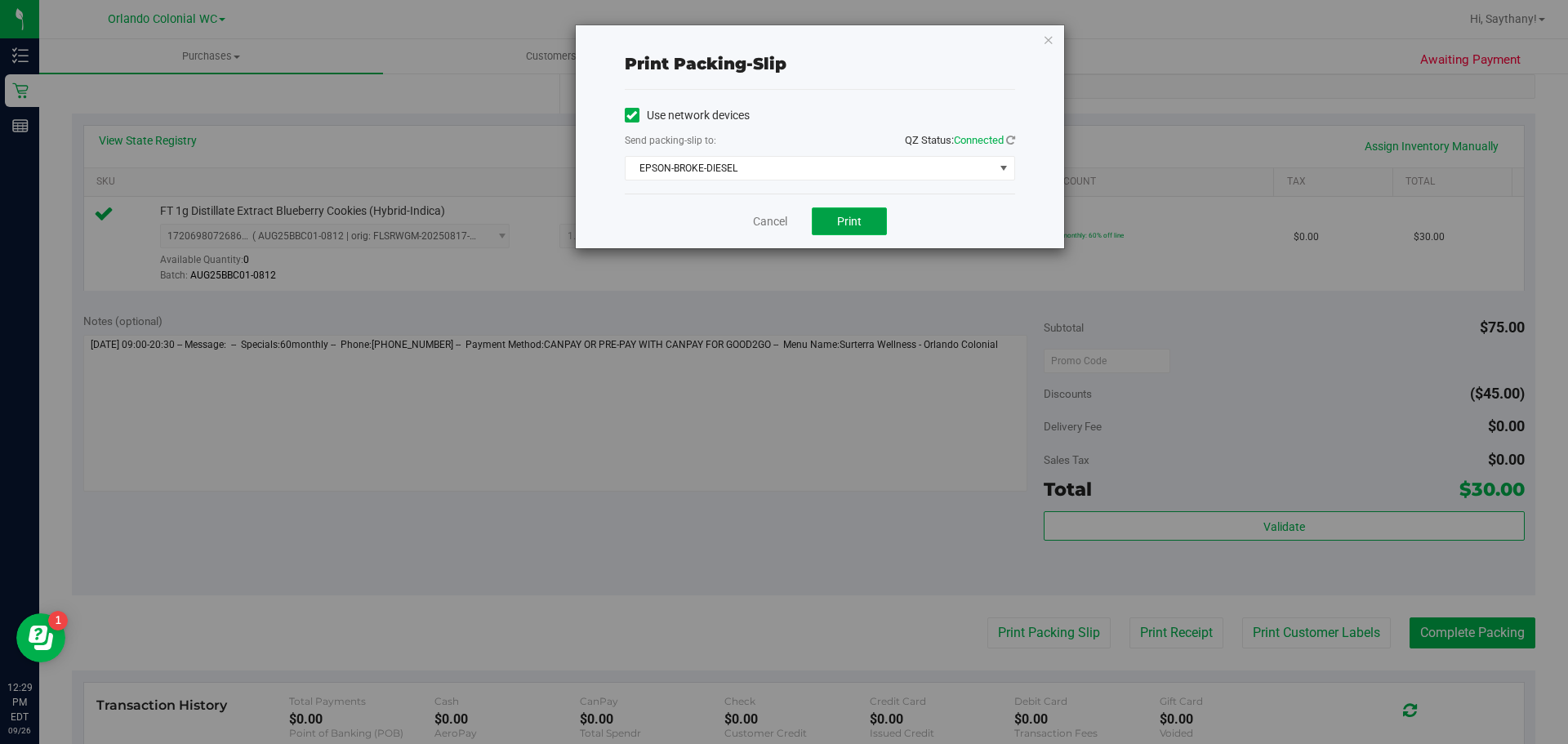
click at [861, 228] on button "Print" at bounding box center [849, 221] width 75 height 28
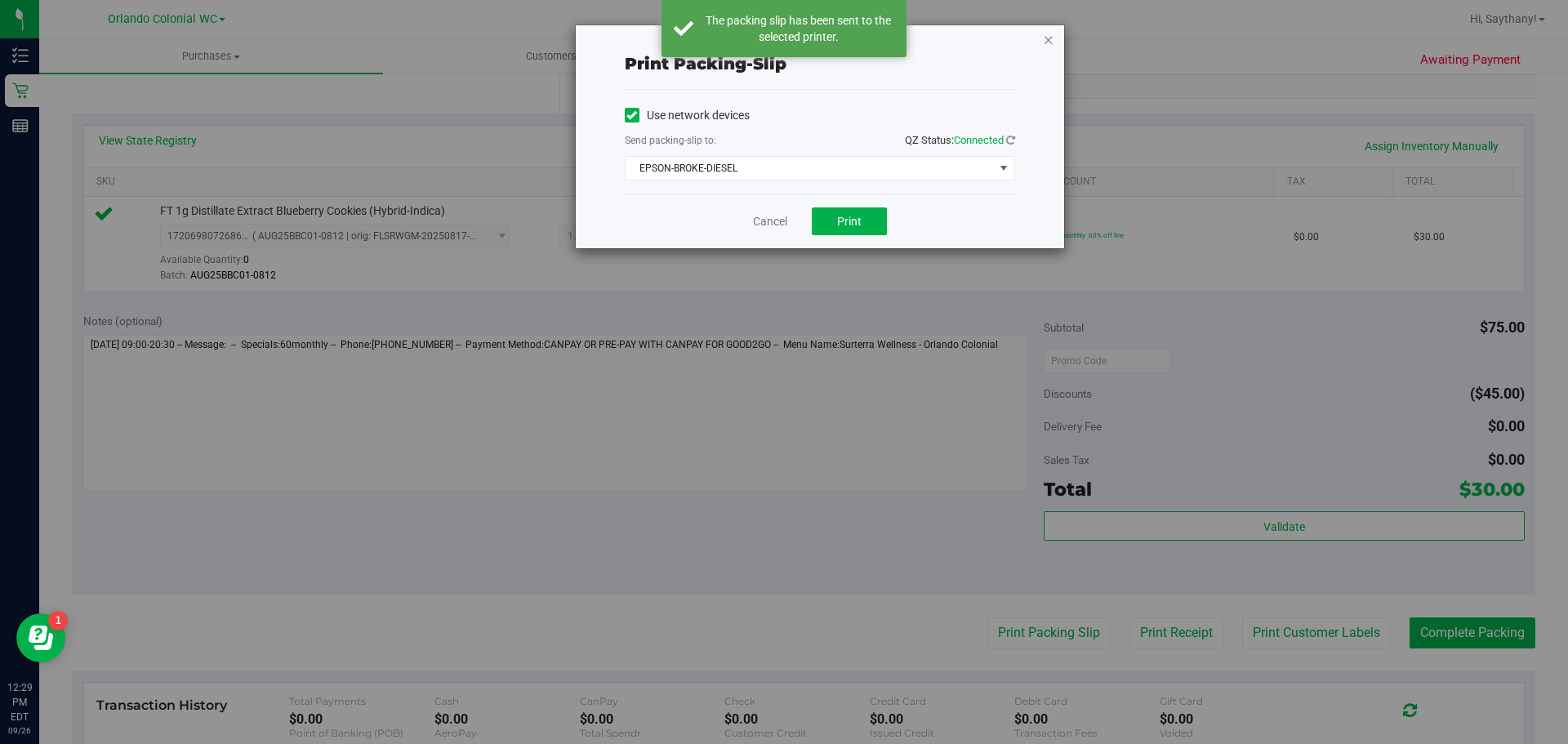
click at [1045, 43] on icon "button" at bounding box center [1049, 39] width 12 height 19
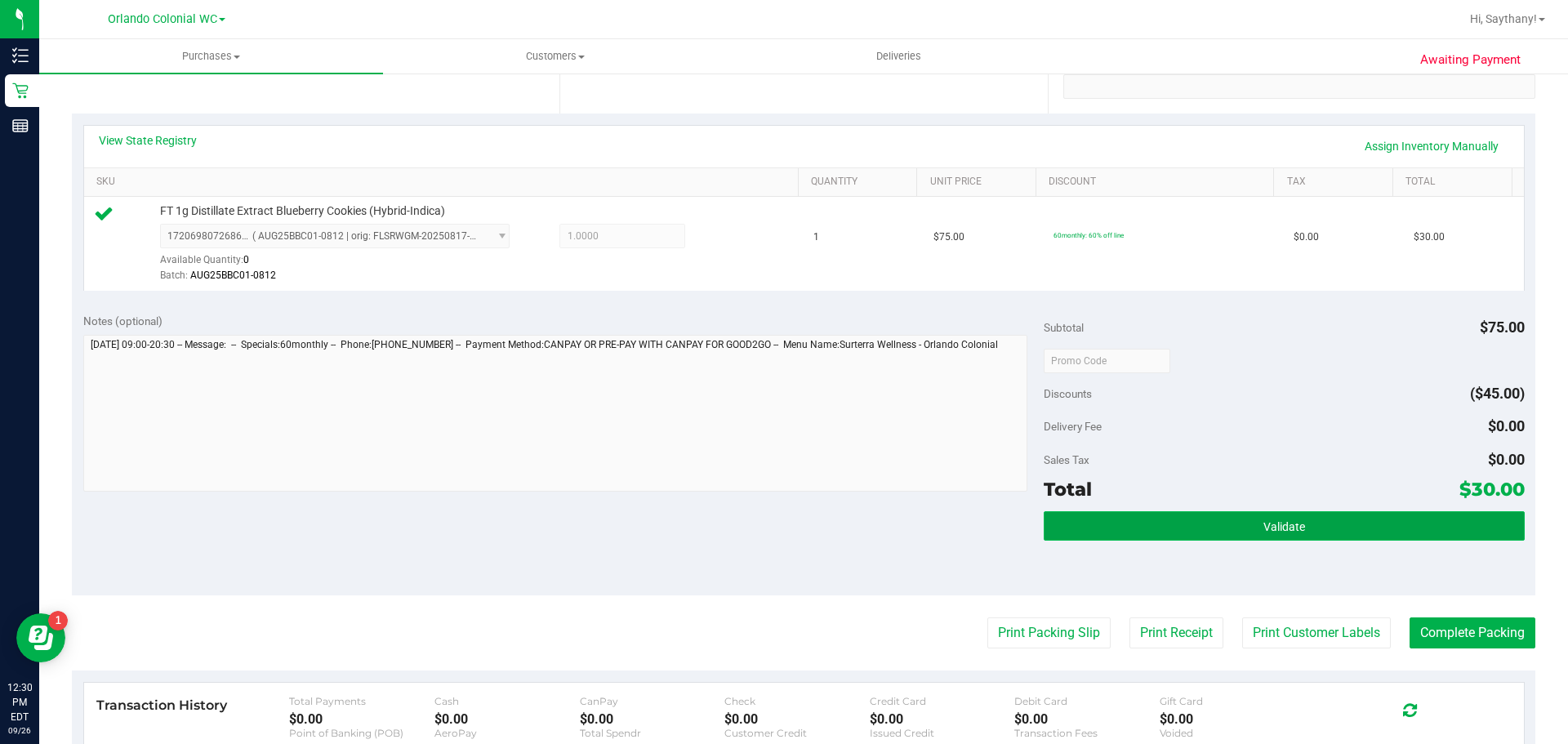
click at [1383, 513] on button "Validate" at bounding box center [1284, 525] width 480 height 29
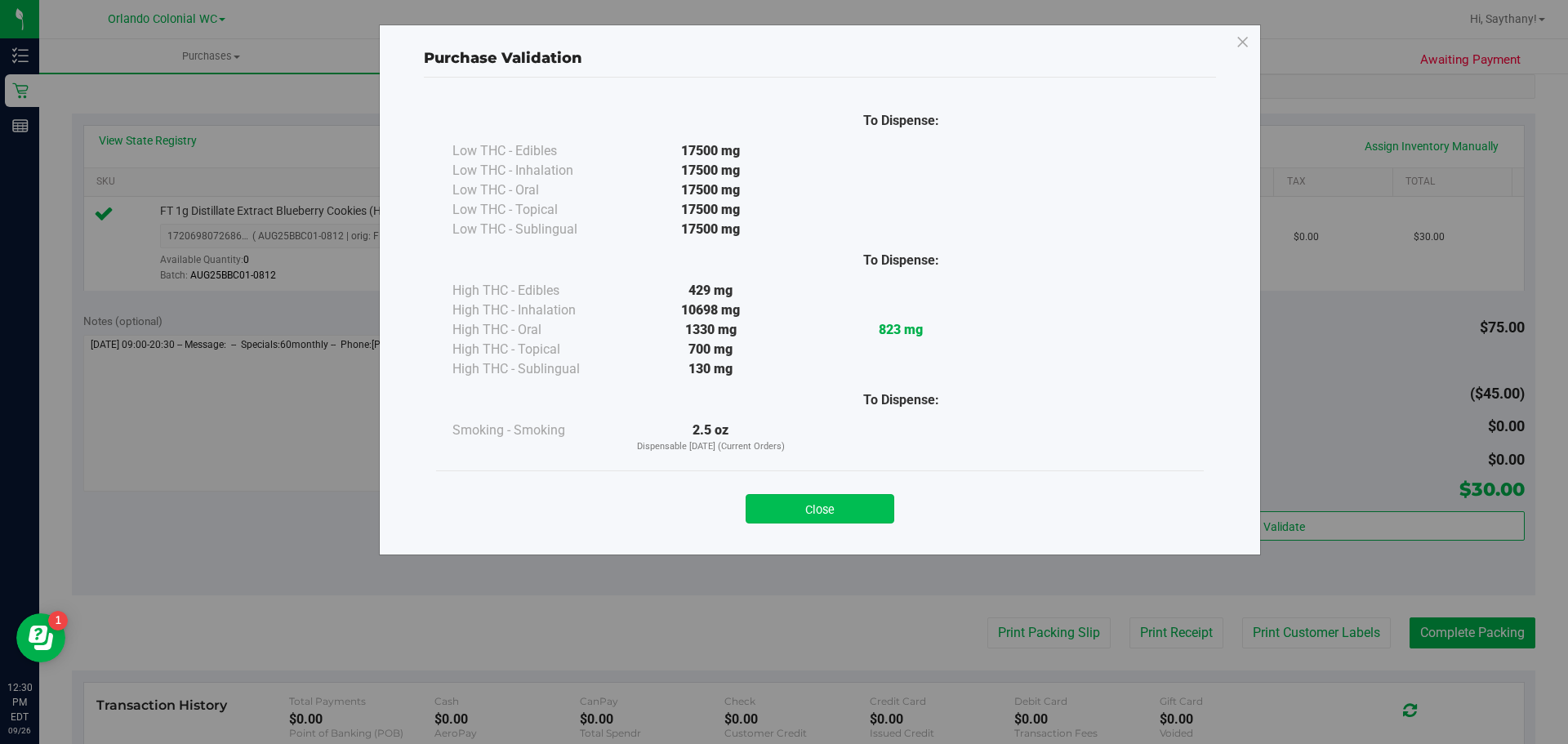
click at [853, 516] on button "Close" at bounding box center [820, 509] width 149 height 29
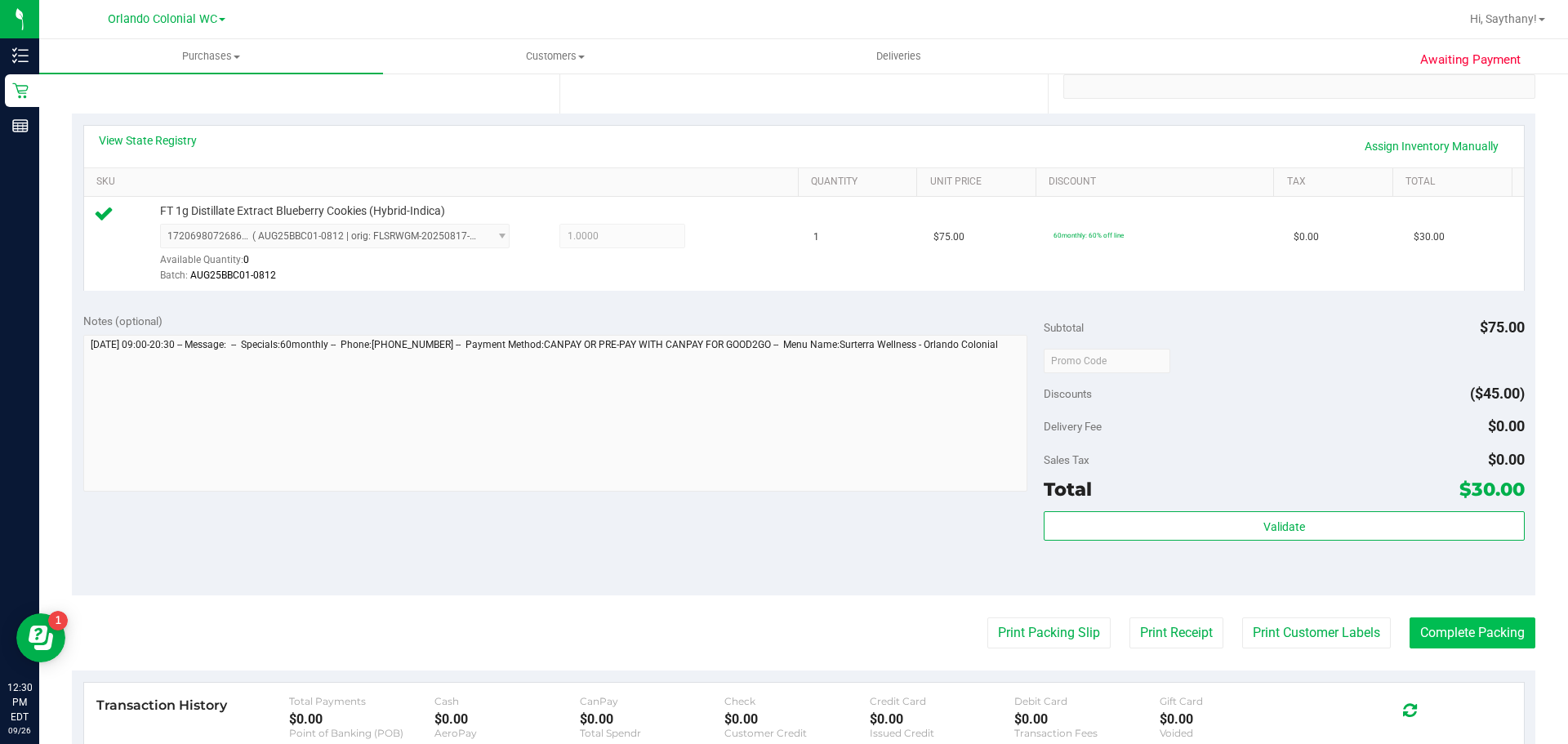
click at [1496, 640] on button "Complete Packing" at bounding box center [1472, 633] width 126 height 31
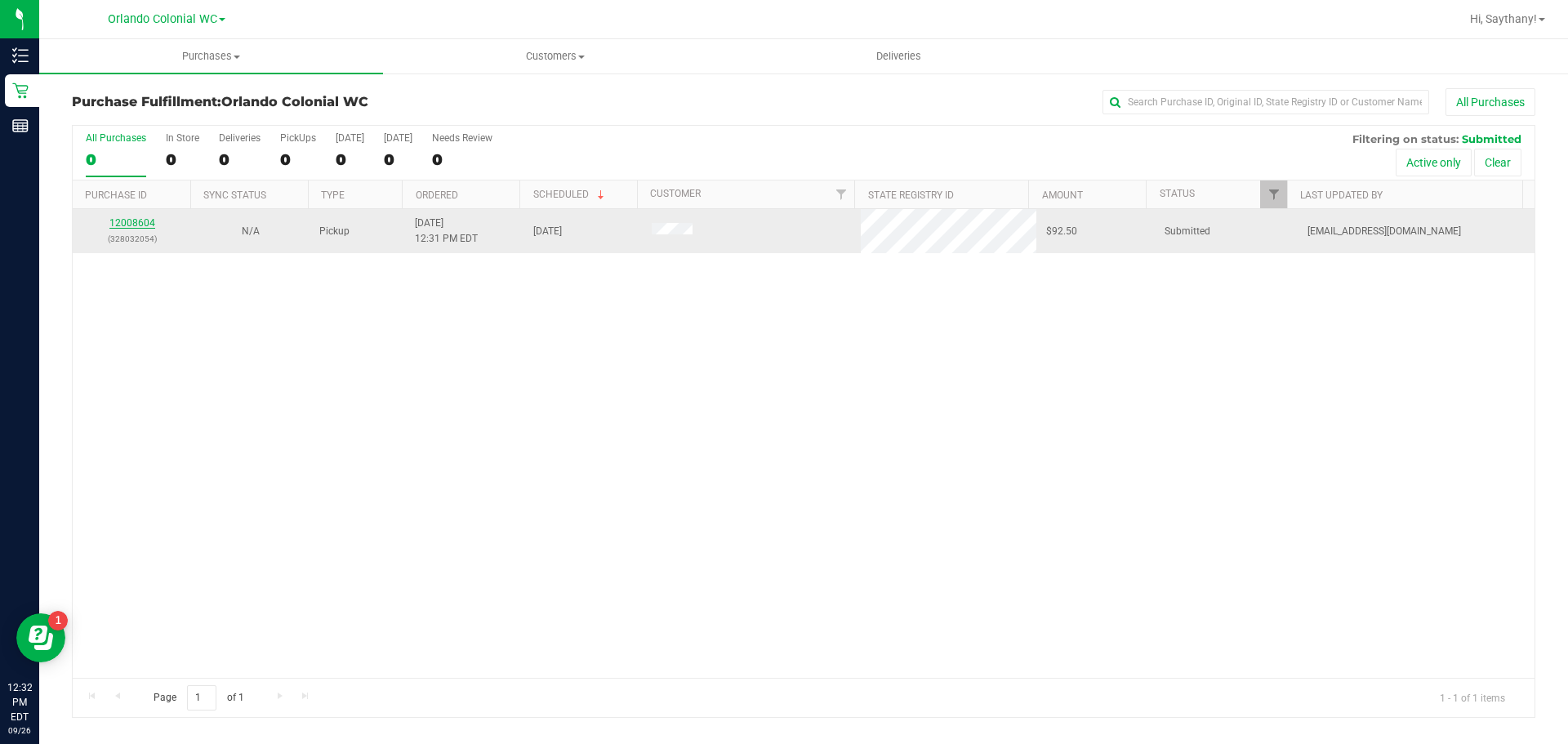
click at [130, 227] on link "12008604" at bounding box center [132, 223] width 45 height 12
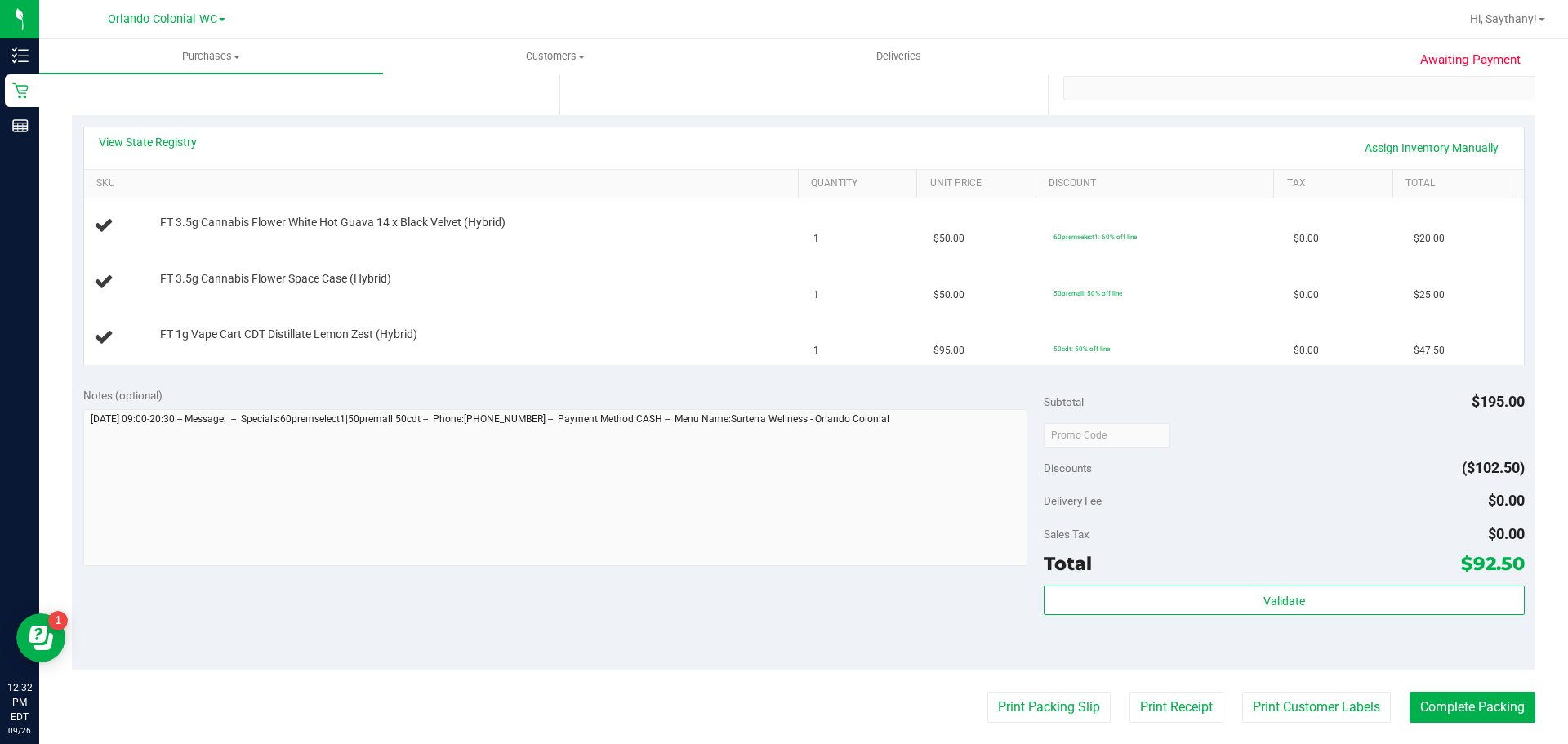
scroll to position [327, 0]
click at [1031, 704] on button "Print Packing Slip" at bounding box center [1049, 705] width 123 height 31
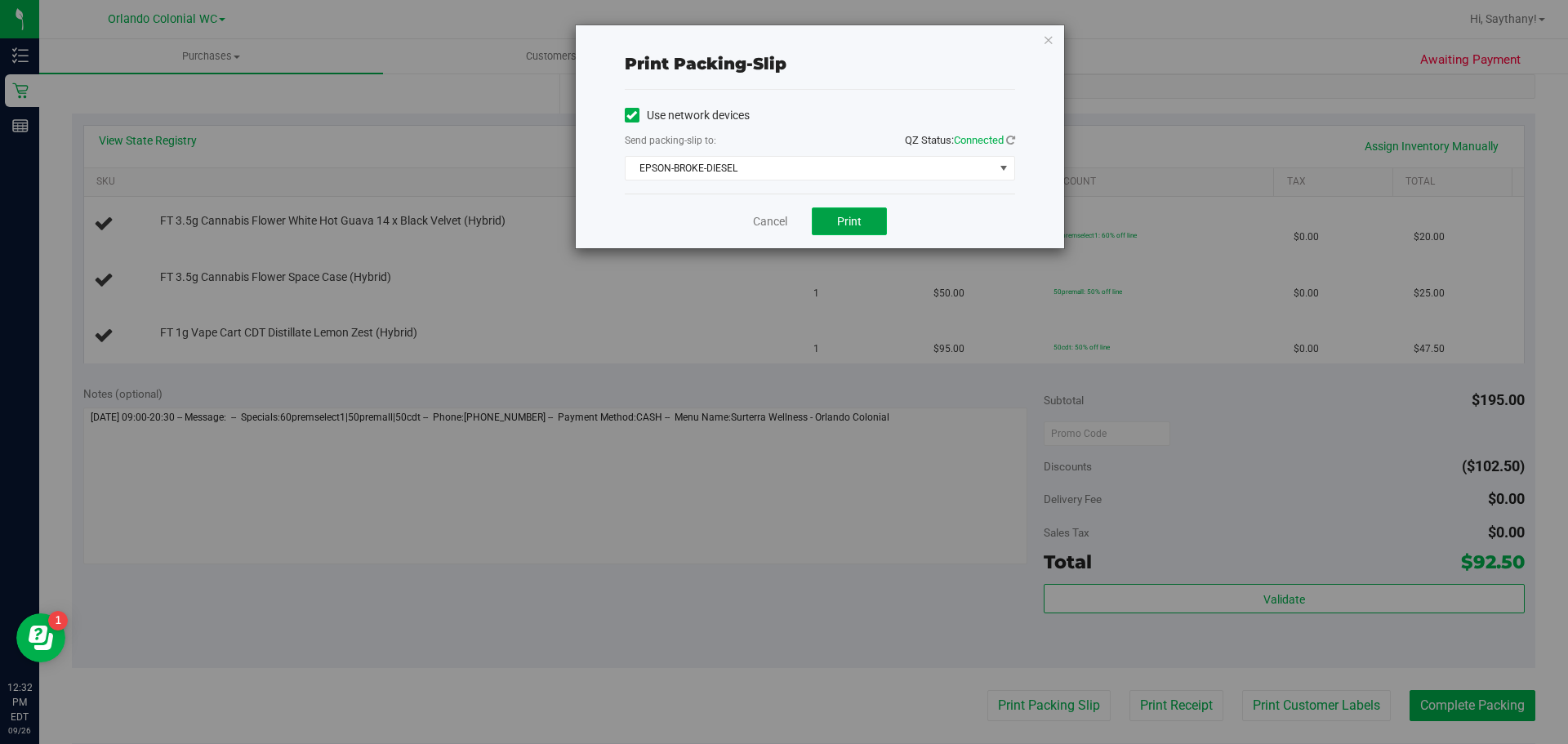
click at [836, 227] on button "Print" at bounding box center [849, 221] width 75 height 28
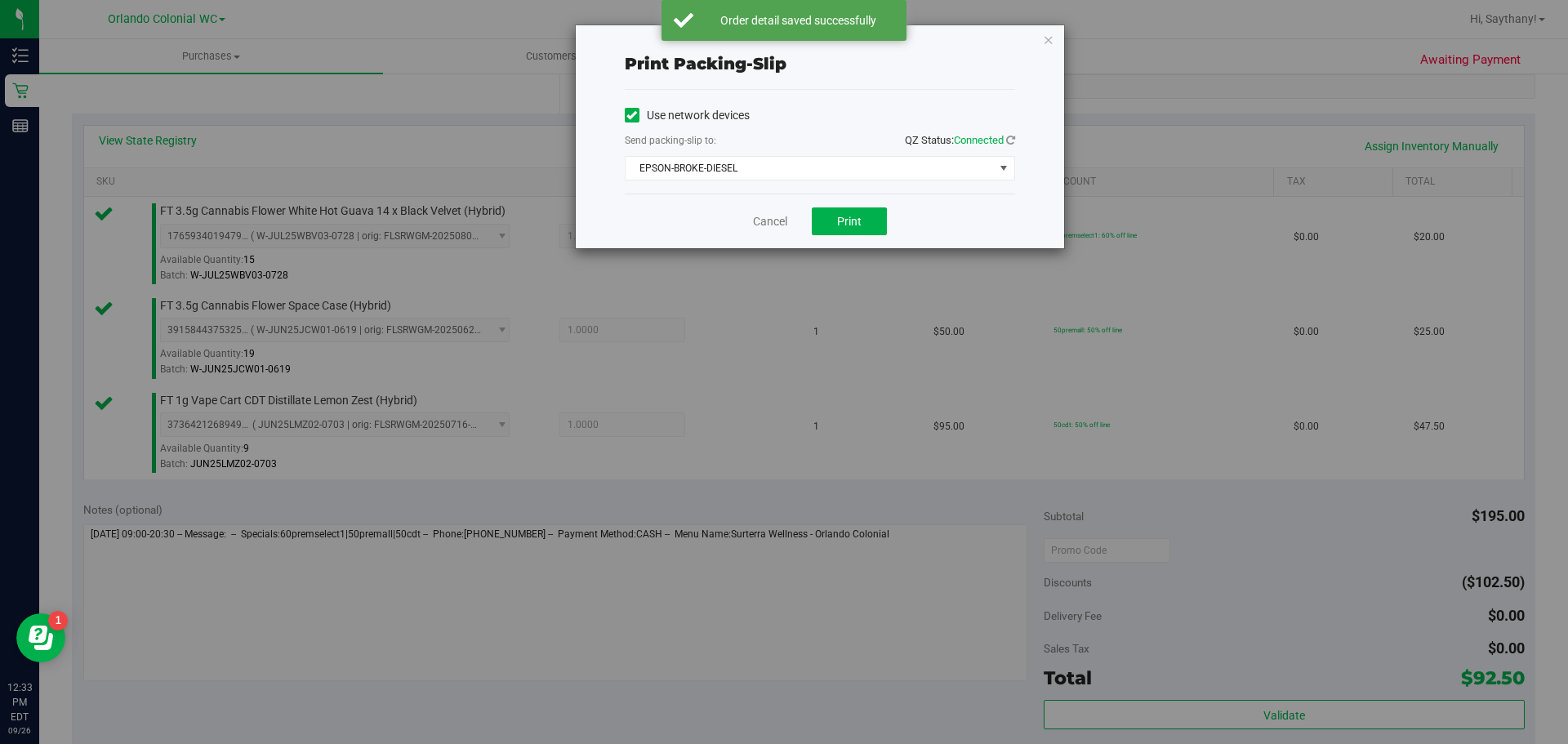
click at [1068, 29] on div "Print packing-slip Use network devices Send packing-slip to: QZ Status: Connect…" at bounding box center [789, 372] width 1580 height 744
click at [1051, 45] on icon "button" at bounding box center [1049, 39] width 12 height 19
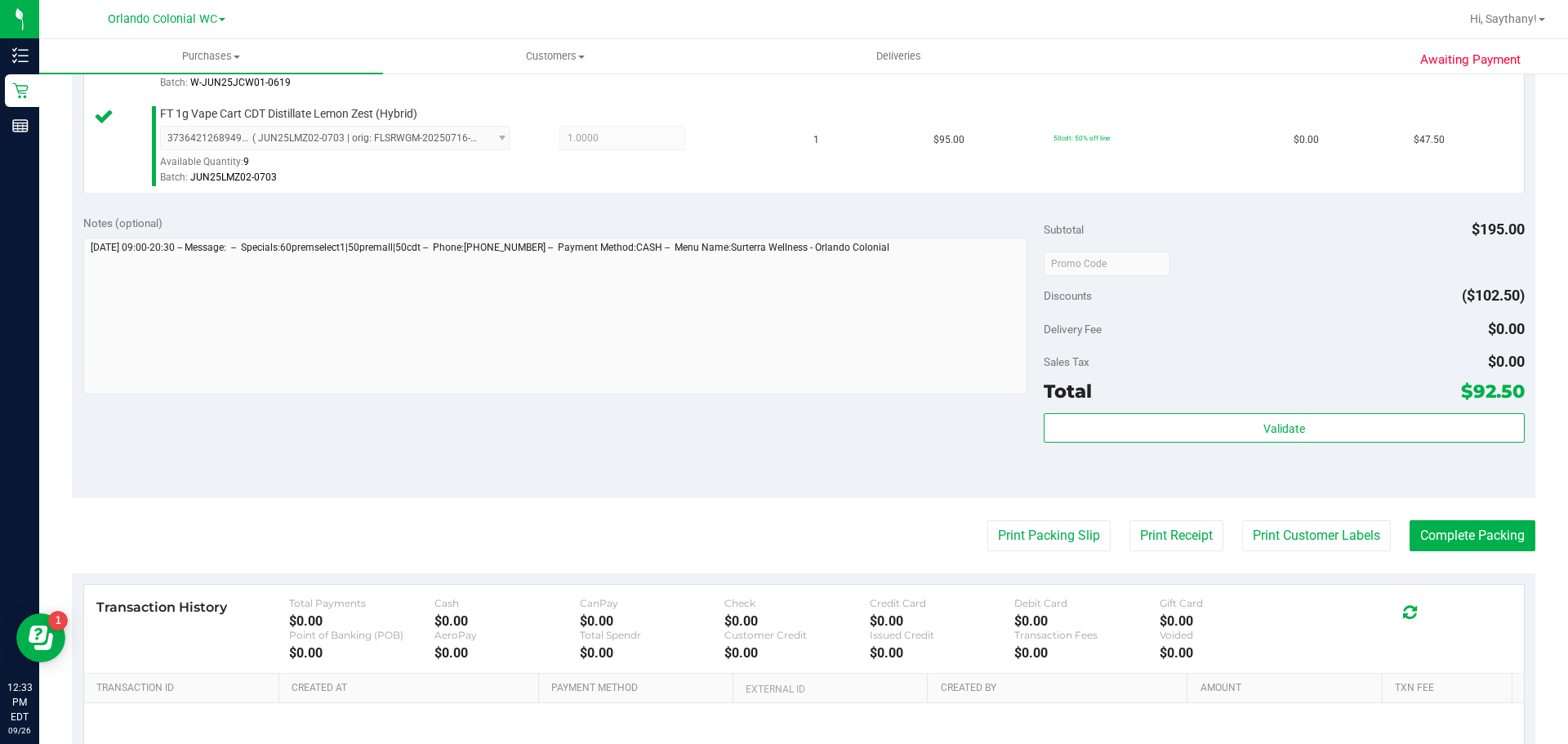
scroll to position [599, 0]
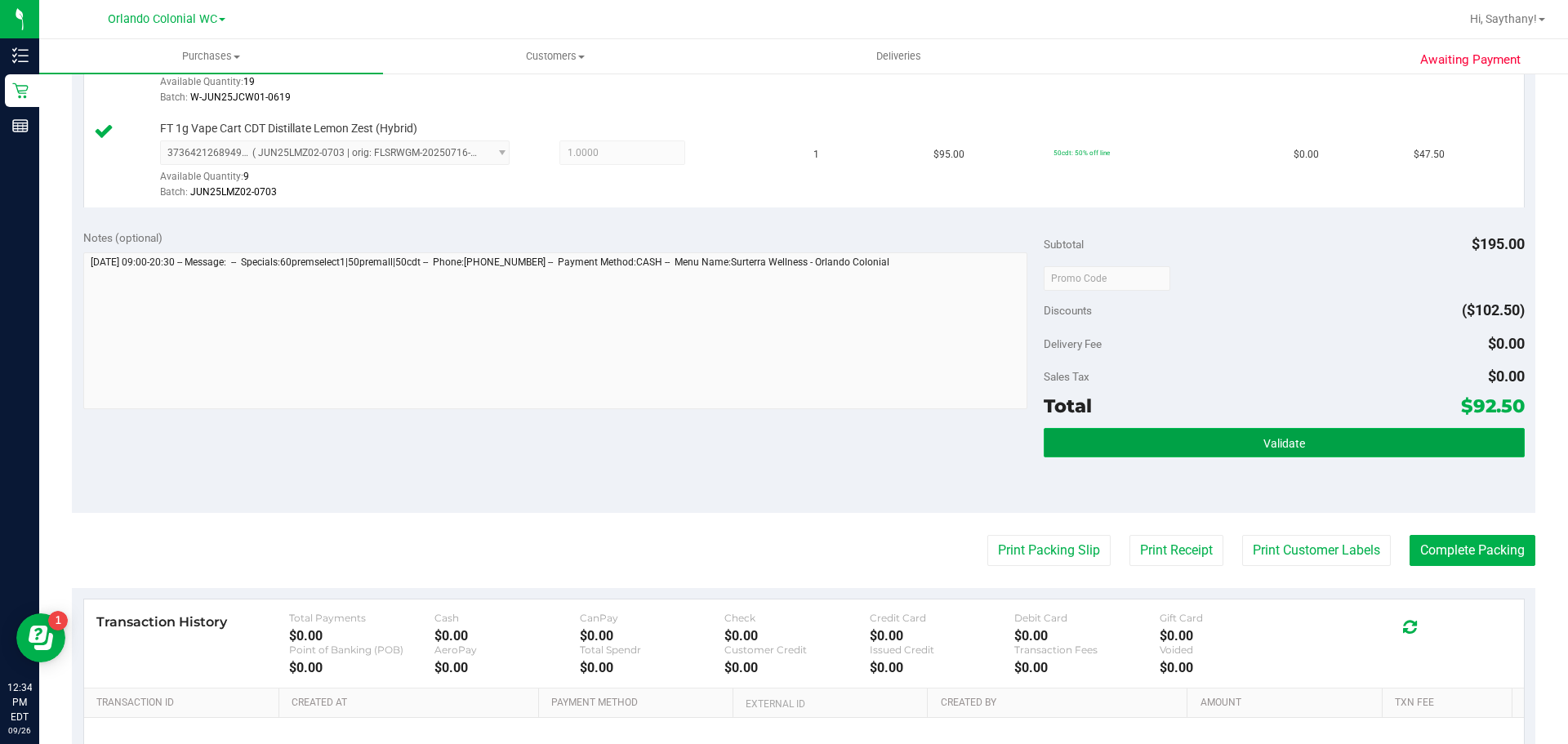
click at [1464, 449] on button "Validate" at bounding box center [1284, 442] width 480 height 29
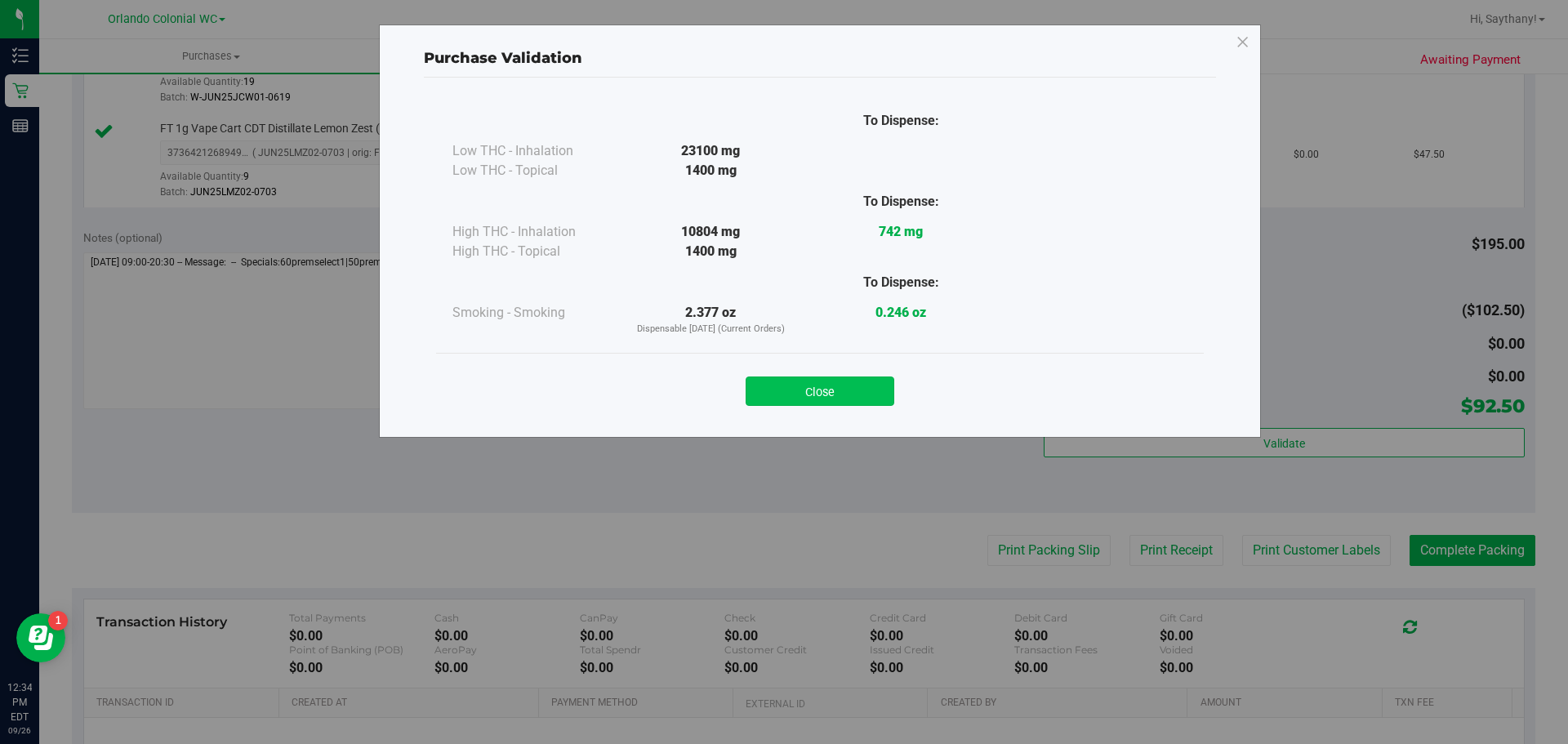
click at [819, 389] on button "Close" at bounding box center [820, 391] width 149 height 29
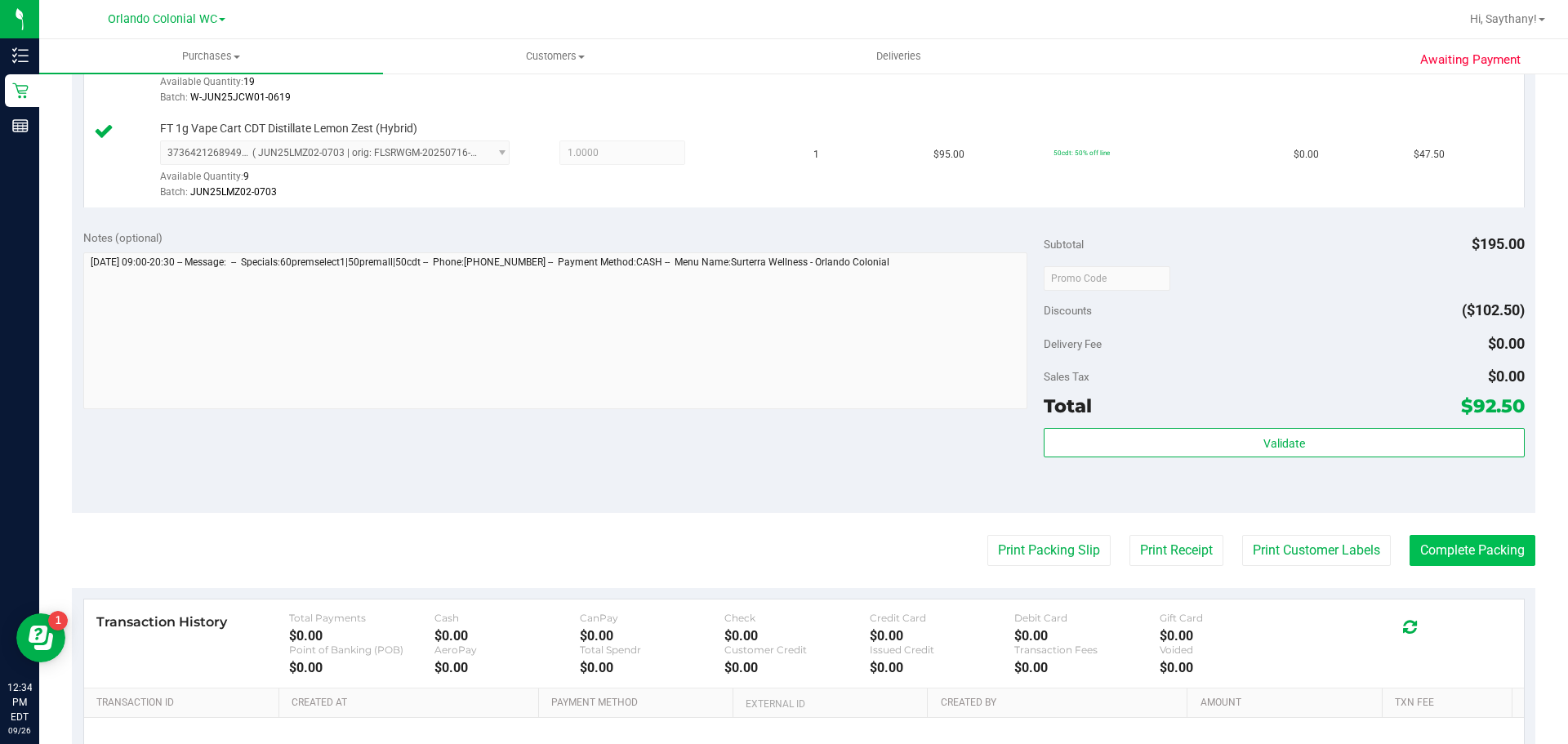
click at [1469, 553] on button "Complete Packing" at bounding box center [1472, 551] width 126 height 31
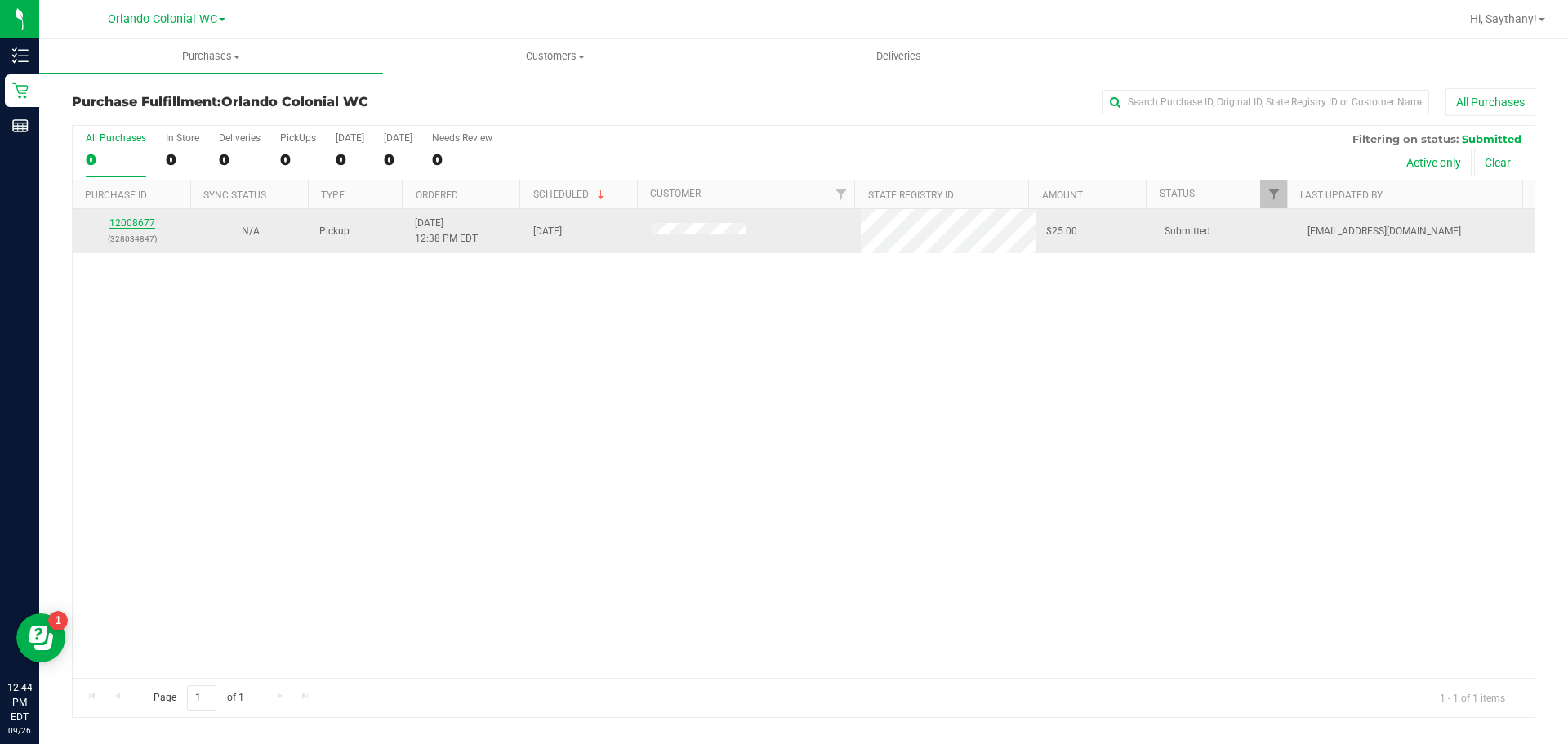
click at [145, 218] on link "12008677" at bounding box center [132, 223] width 45 height 12
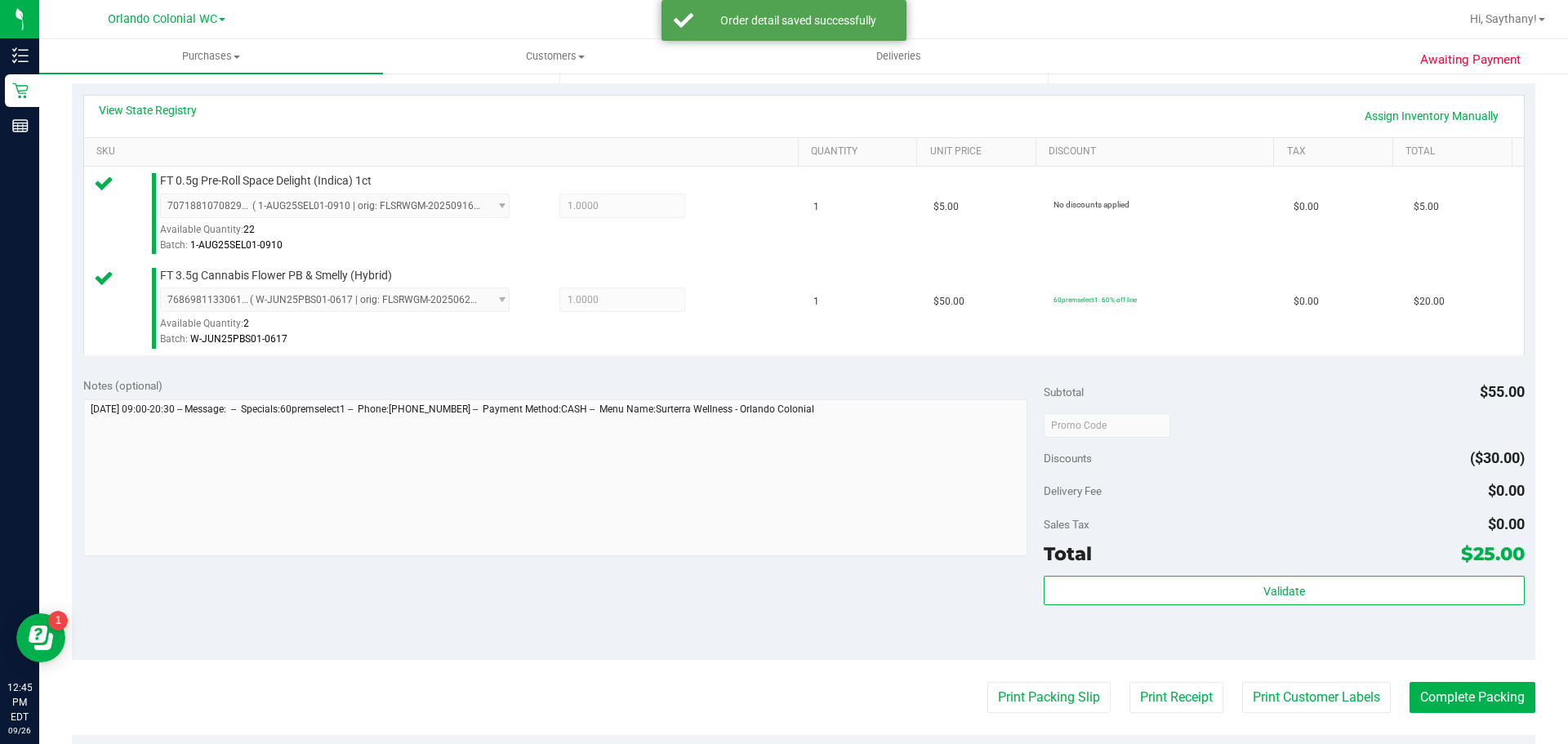
scroll to position [356, 0]
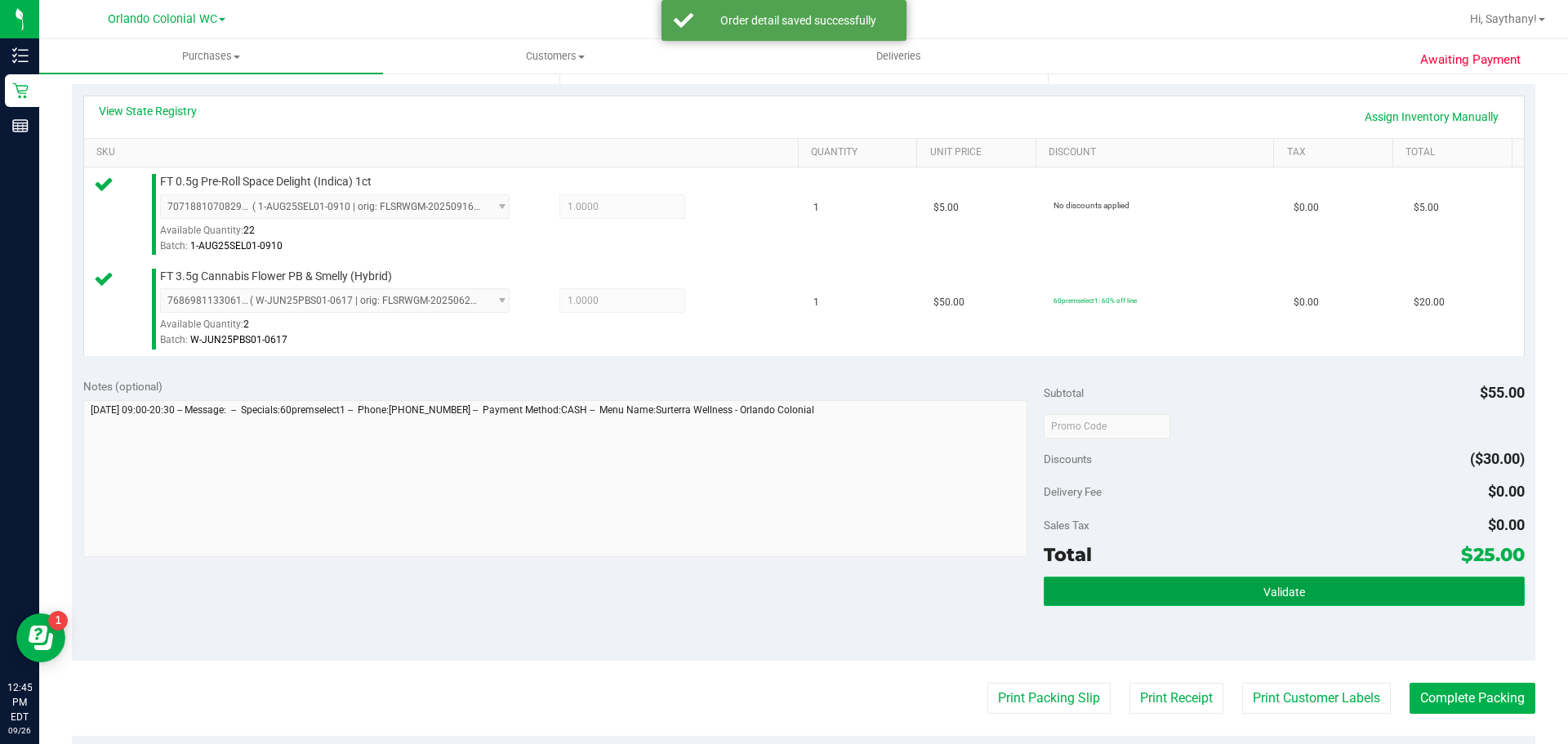
click at [1422, 589] on button "Validate" at bounding box center [1284, 591] width 480 height 29
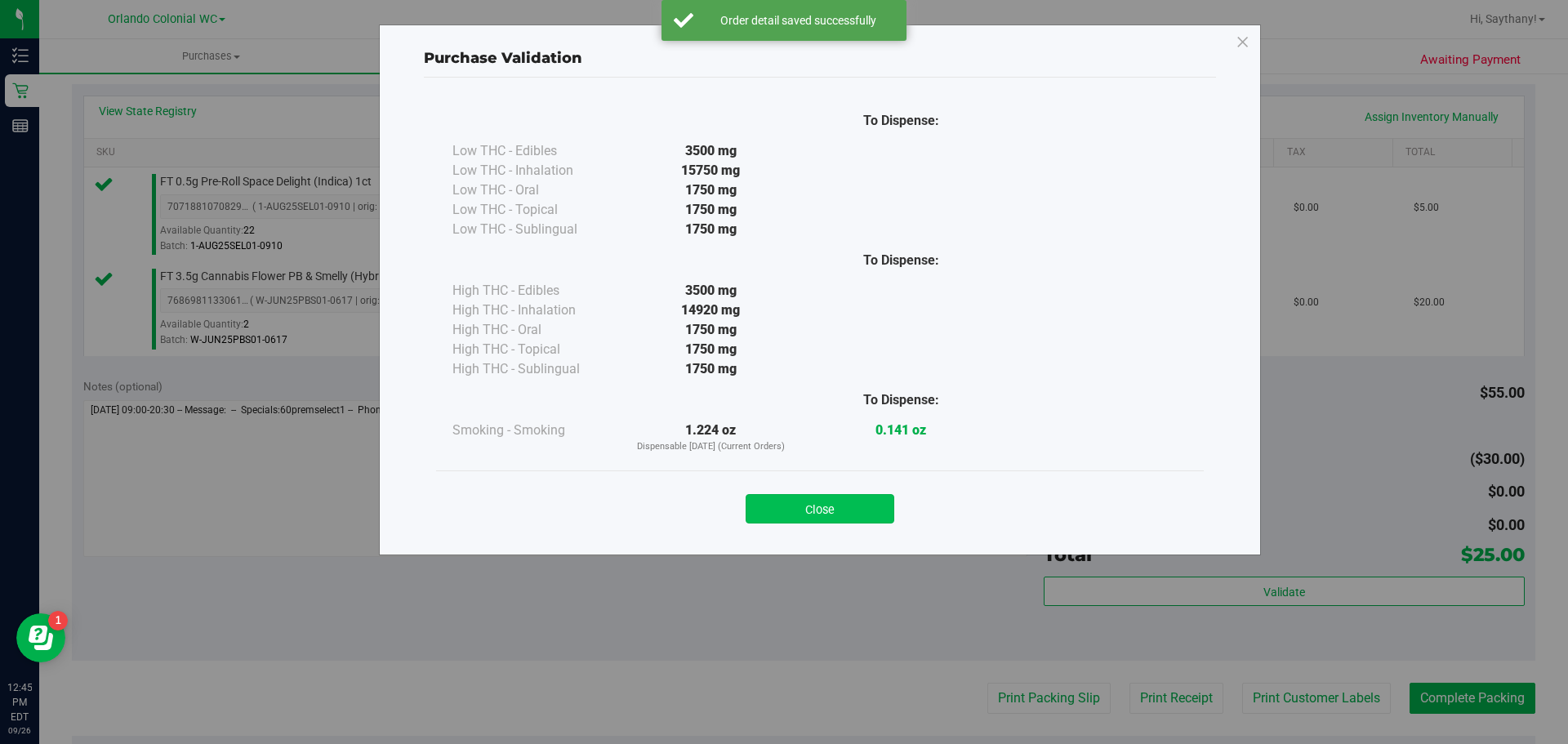
click at [839, 506] on button "Close" at bounding box center [820, 509] width 149 height 29
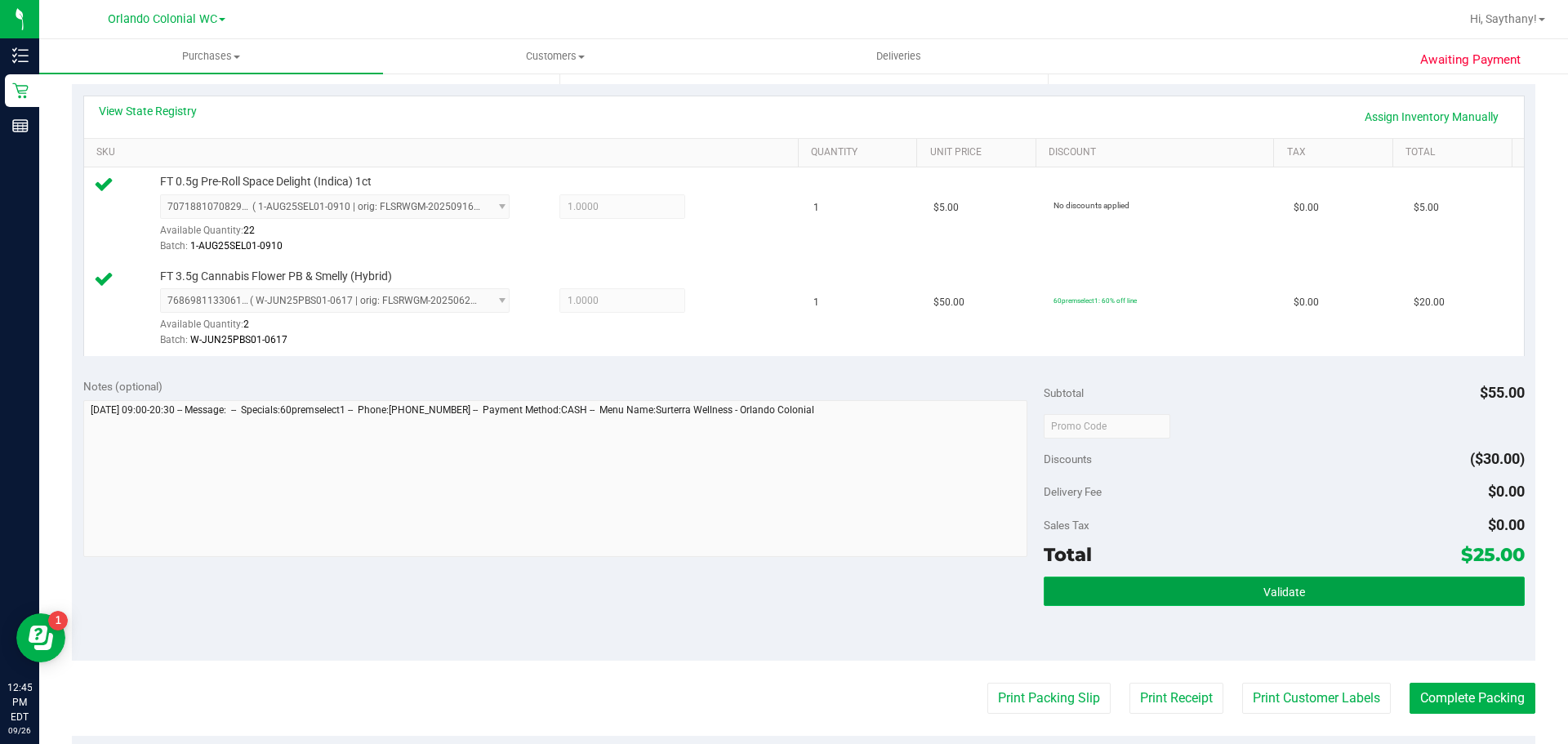
click at [1376, 581] on button "Validate" at bounding box center [1284, 591] width 480 height 29
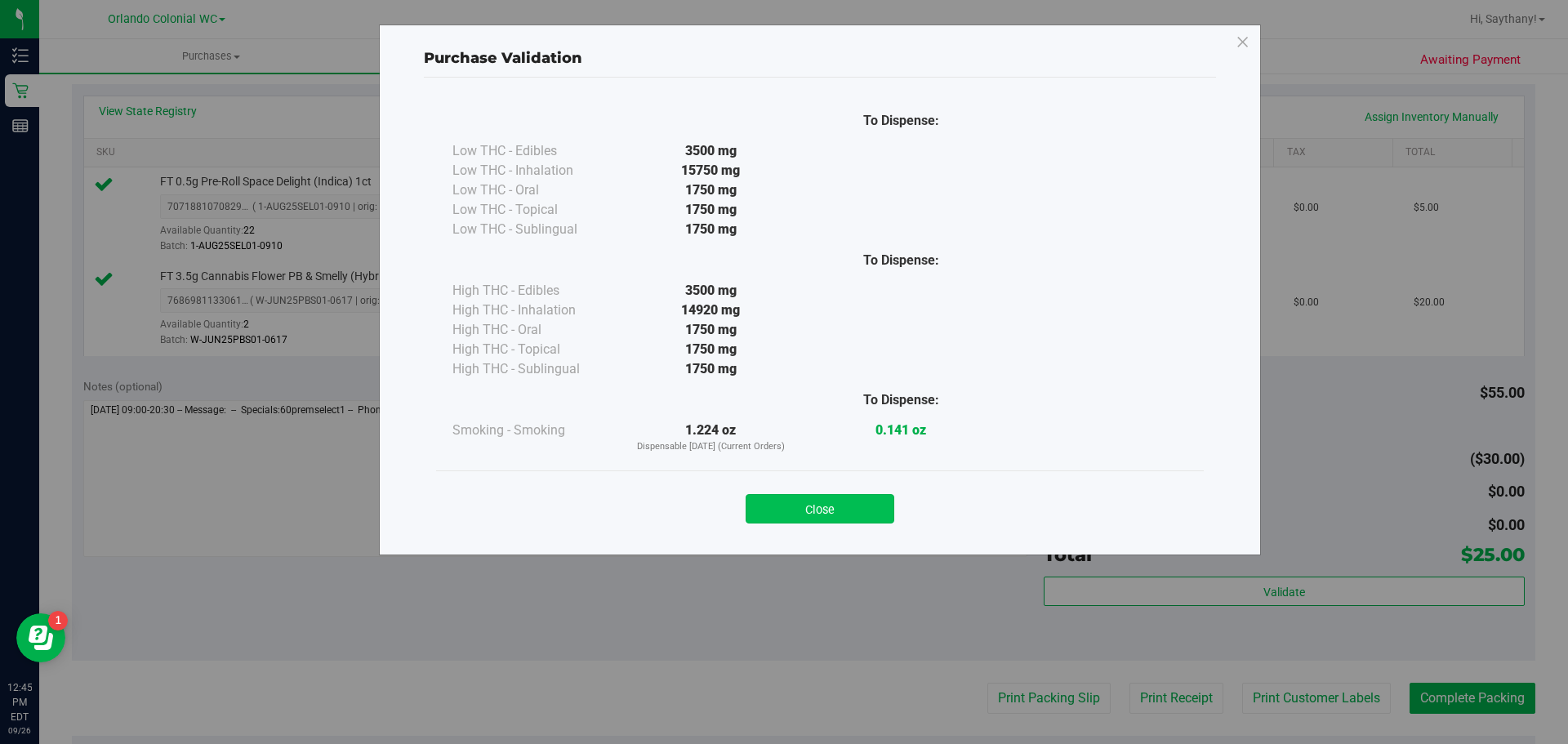
click at [790, 499] on button "Close" at bounding box center [820, 509] width 149 height 29
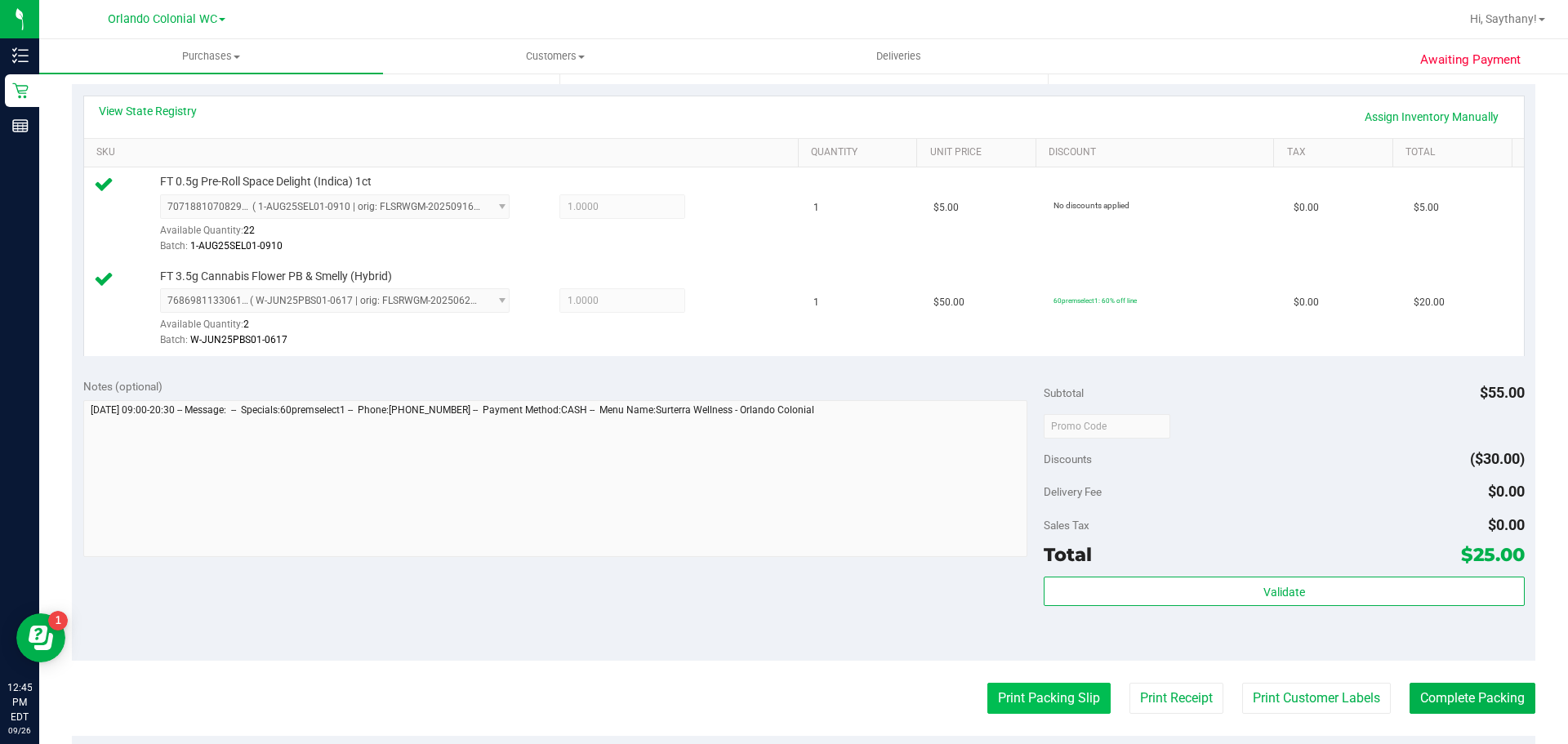
click at [1016, 687] on button "Print Packing Slip" at bounding box center [1049, 699] width 123 height 31
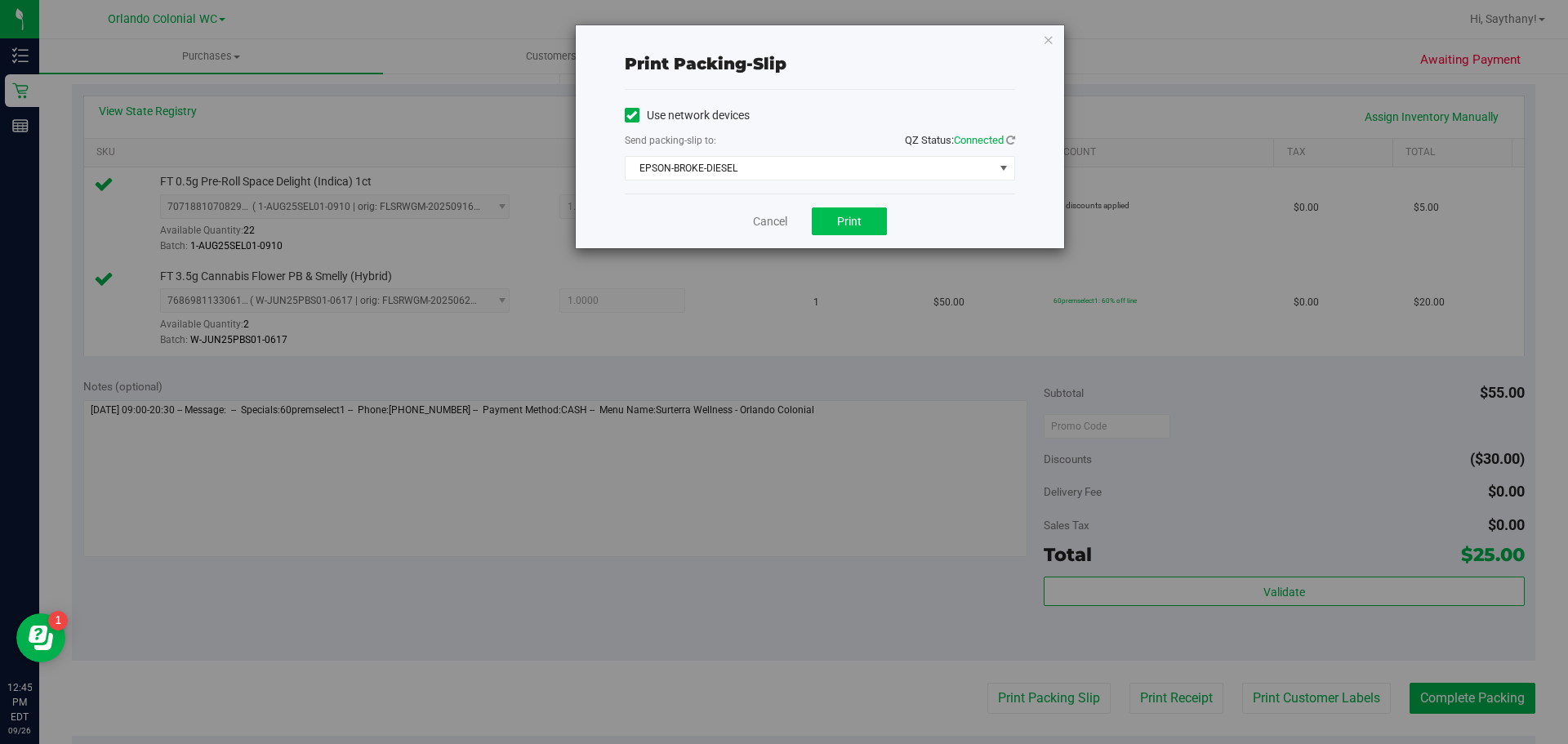
click at [846, 226] on span "Print" at bounding box center [848, 222] width 24 height 14
click at [1056, 15] on div "Print packing-slip Use network devices Send packing-slip to: QZ Status: Connect…" at bounding box center [789, 372] width 1580 height 744
click at [1043, 39] on icon "button" at bounding box center [1049, 39] width 12 height 19
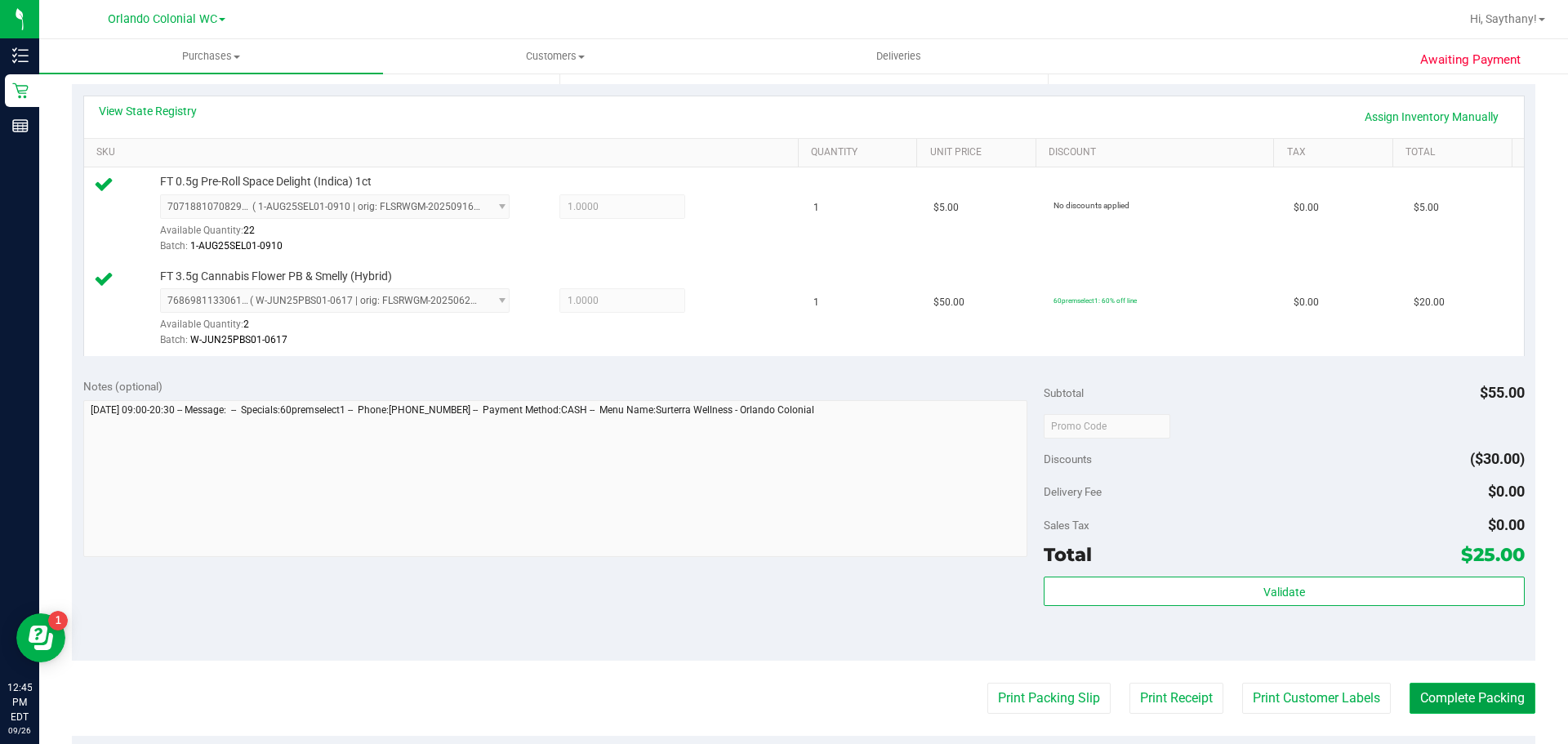
click at [1496, 708] on button "Complete Packing" at bounding box center [1472, 699] width 126 height 31
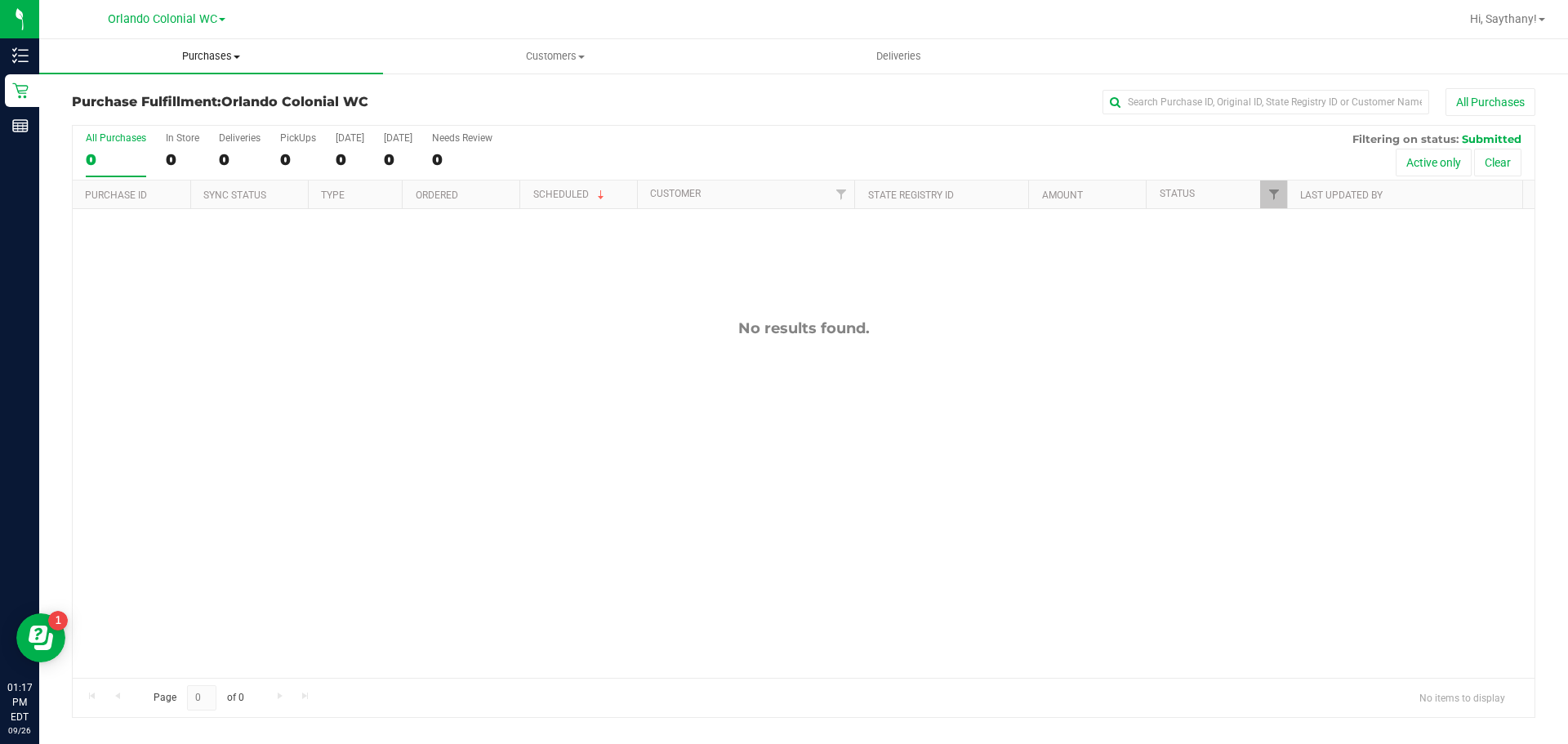
click at [231, 51] on span "Purchases" at bounding box center [211, 56] width 343 height 15
click at [119, 115] on span "Fulfillment" at bounding box center [90, 118] width 102 height 14
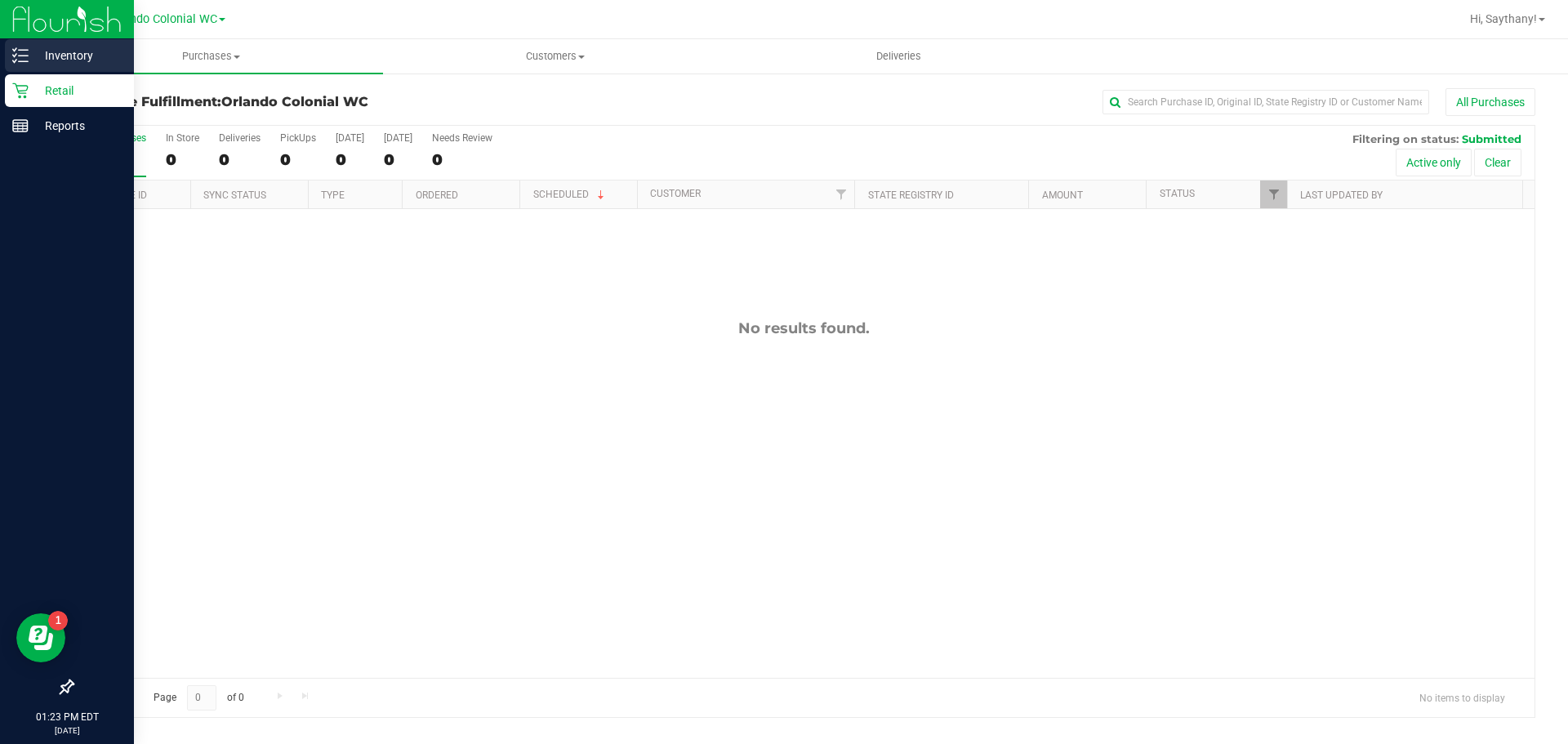
click at [28, 55] on line at bounding box center [22, 55] width 9 height 0
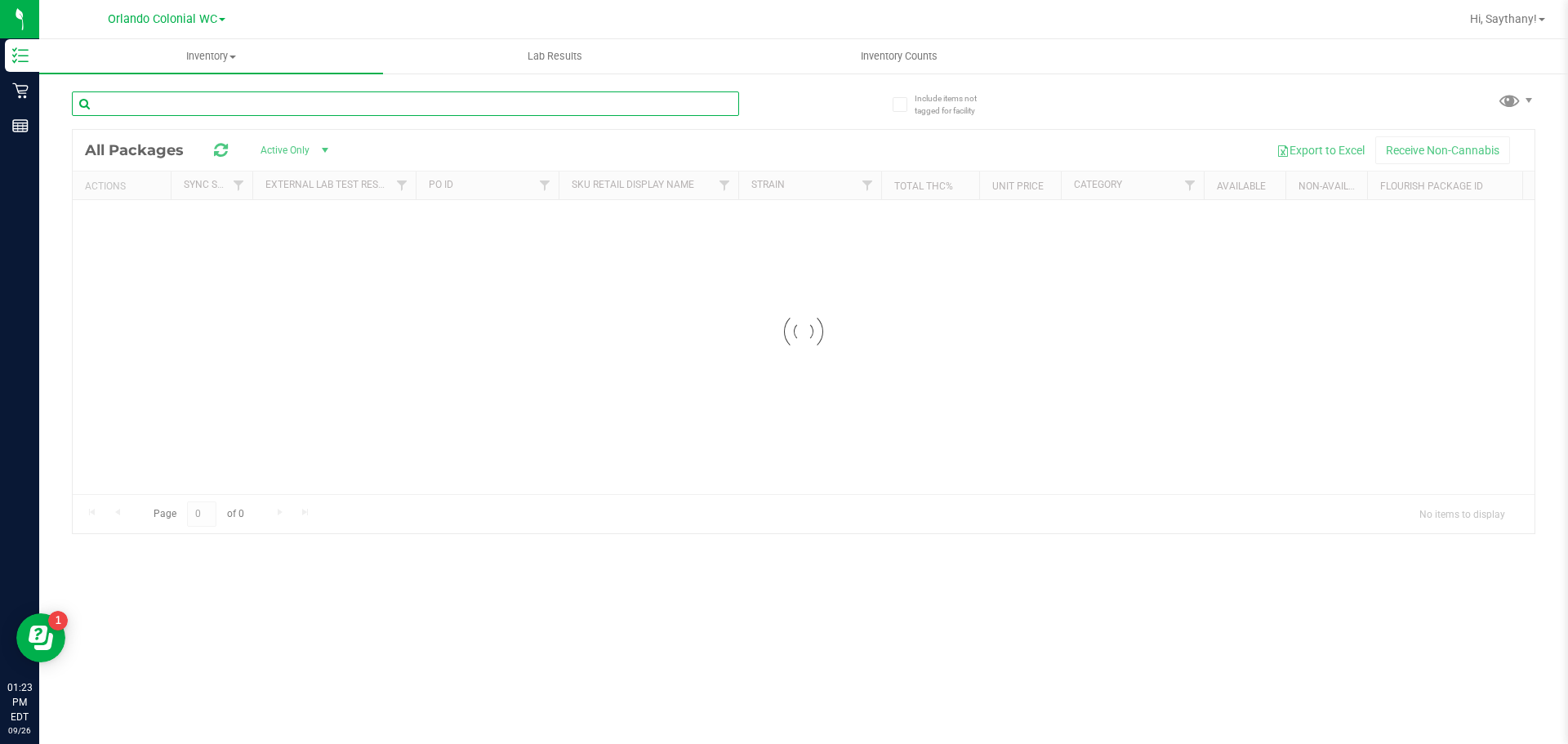
click at [323, 107] on input "text" at bounding box center [405, 104] width 667 height 24
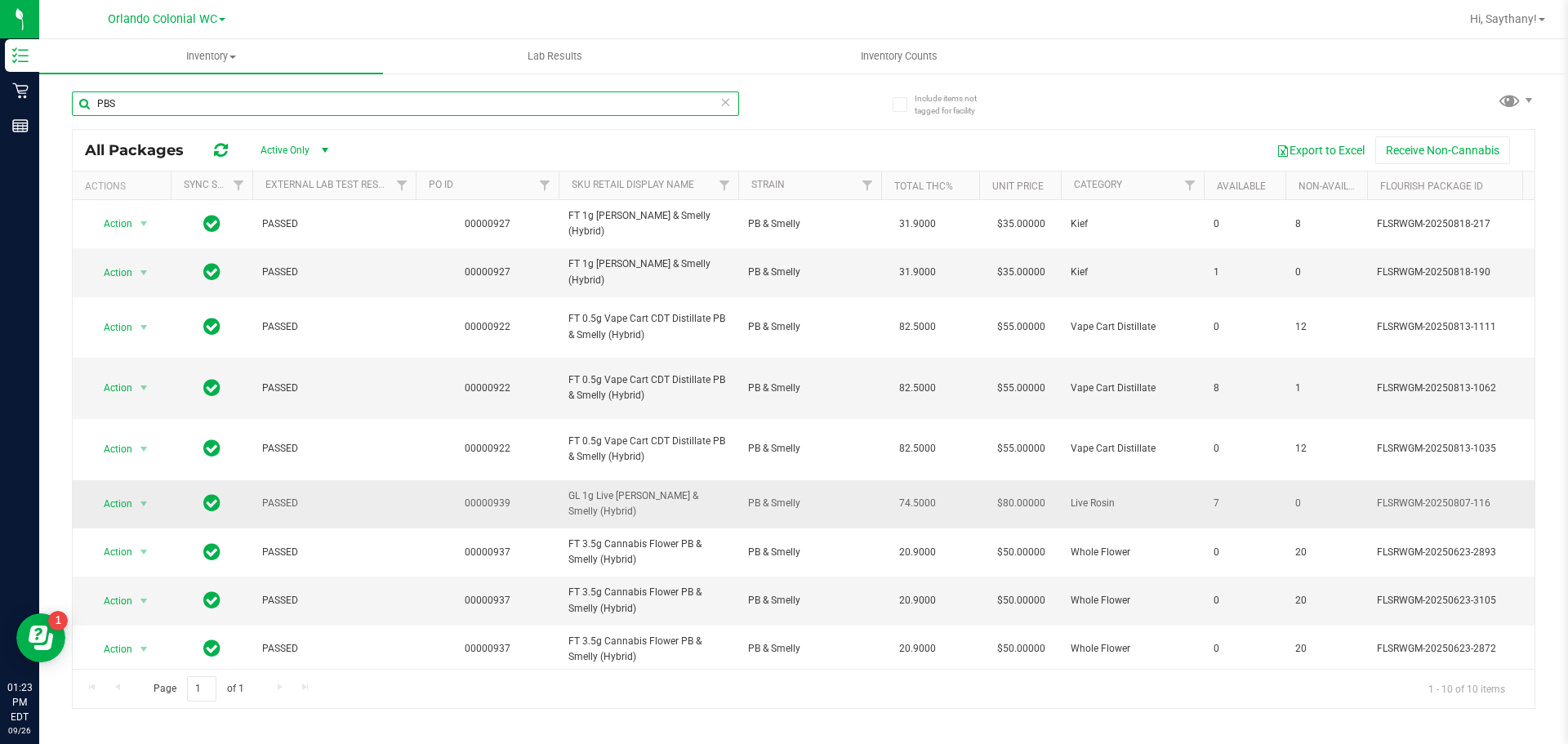
scroll to position [66, 0]
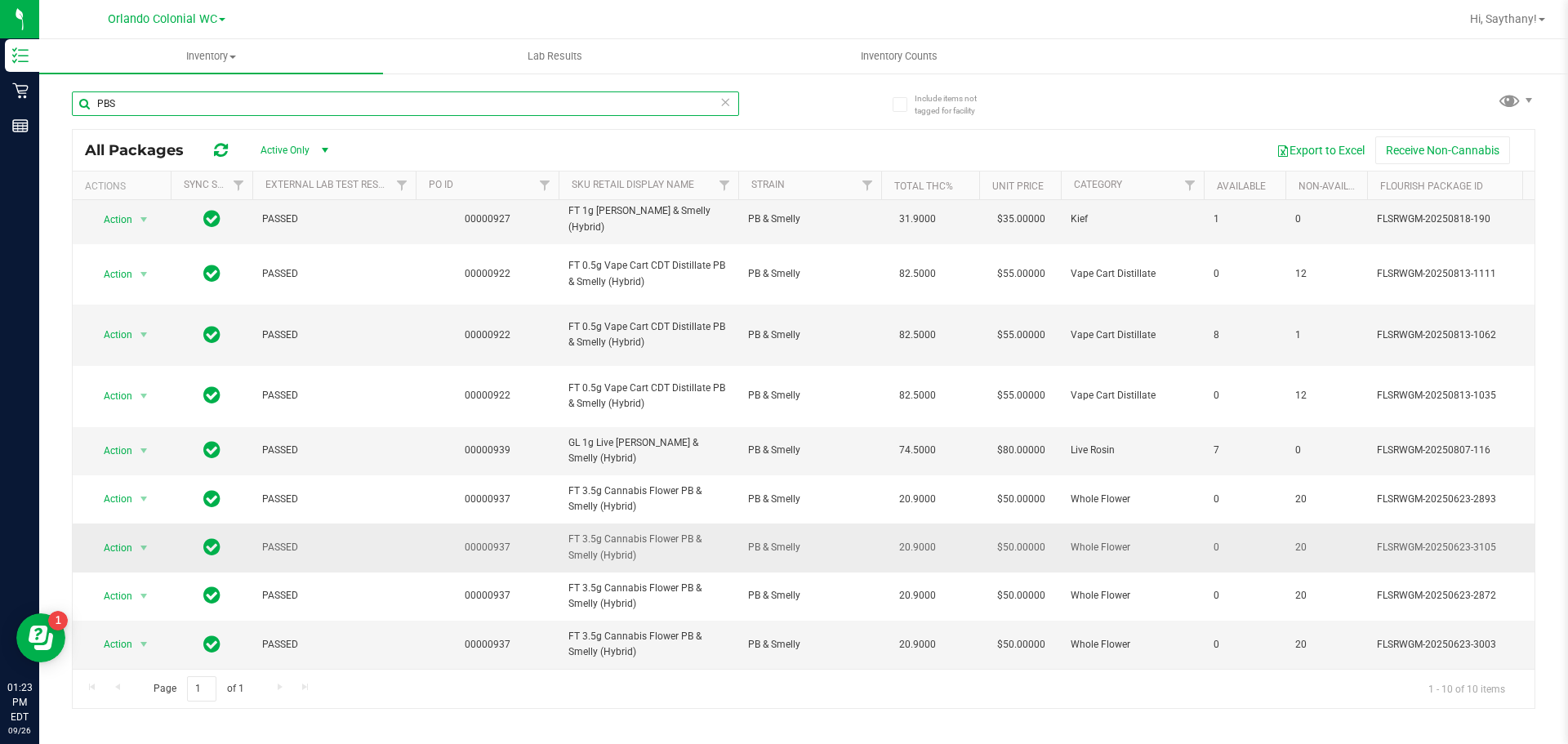
type input "PBS"
drag, startPoint x: 642, startPoint y: 548, endPoint x: 563, endPoint y: 539, distance: 79.5
click at [563, 539] on td "FT 3.5g Cannabis Flower PB & Smelly (Hybrid)" at bounding box center [648, 548] width 180 height 48
copy span "FT 3.5g Cannabis Flower PB & Smelly (Hybrid)"
click at [149, 97] on input "PBS" at bounding box center [405, 104] width 667 height 24
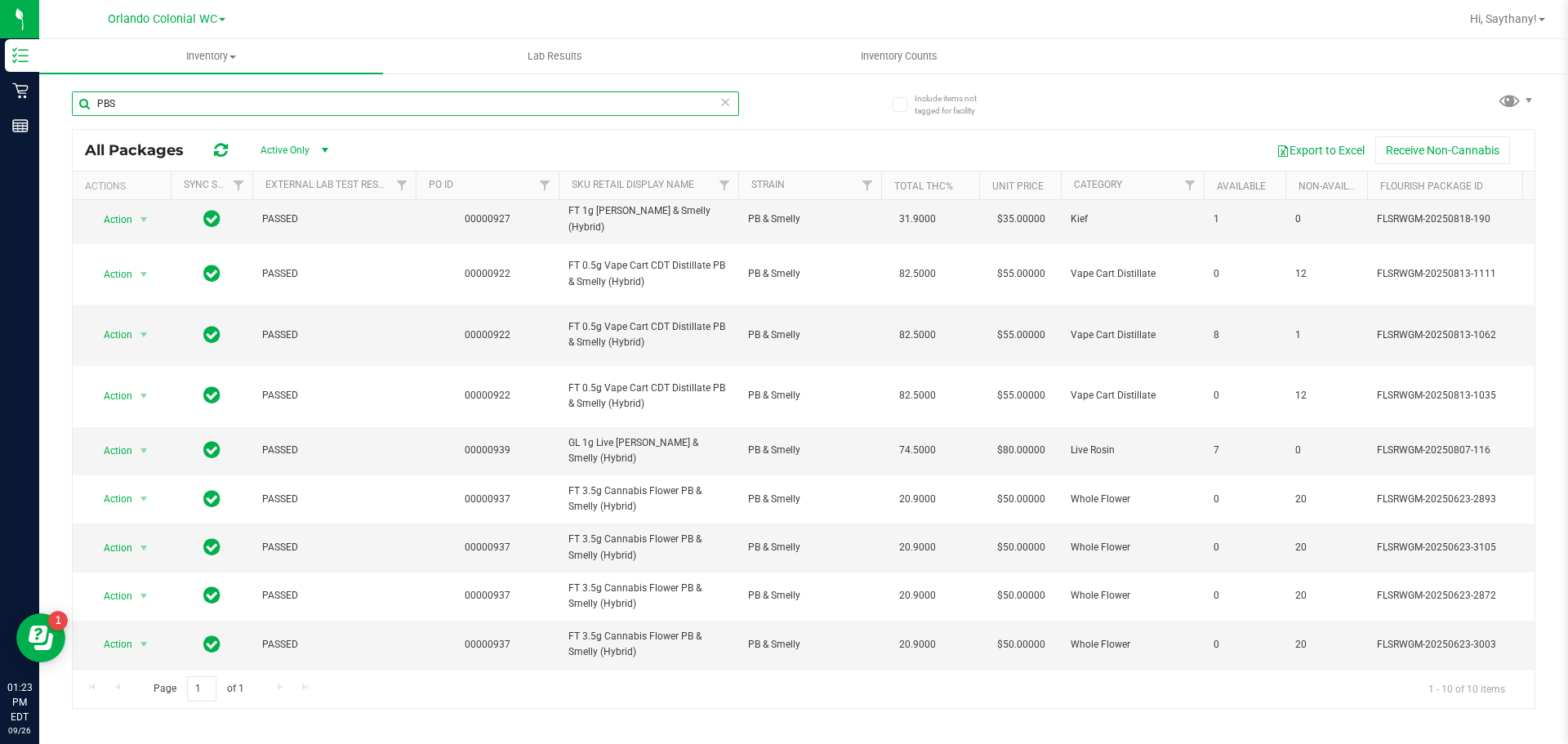
click at [149, 97] on input "PBS" at bounding box center [405, 104] width 667 height 24
paste input "FT 3.5g Cannabis Flower PB & Smelly (Hybrid)"
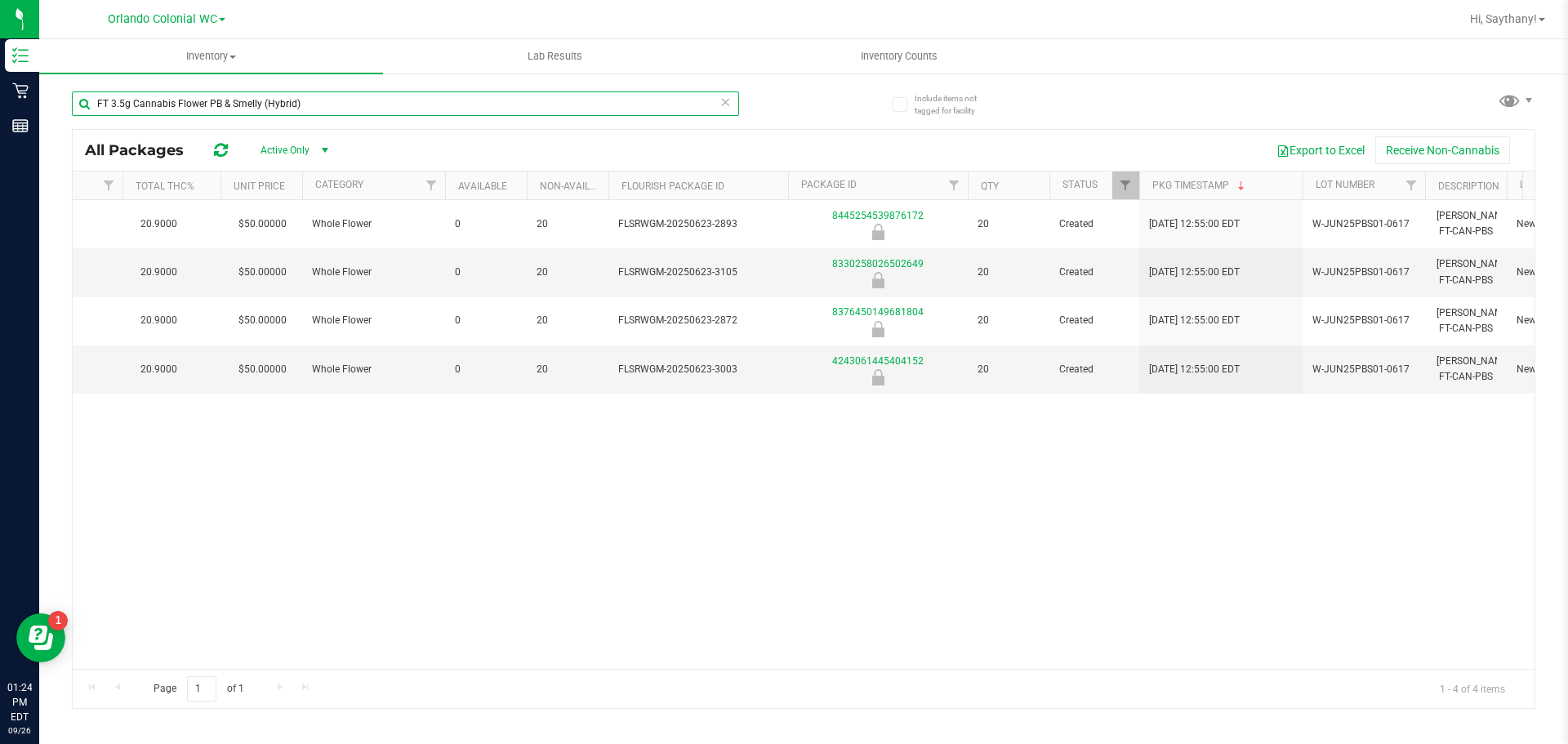
scroll to position [0, 767]
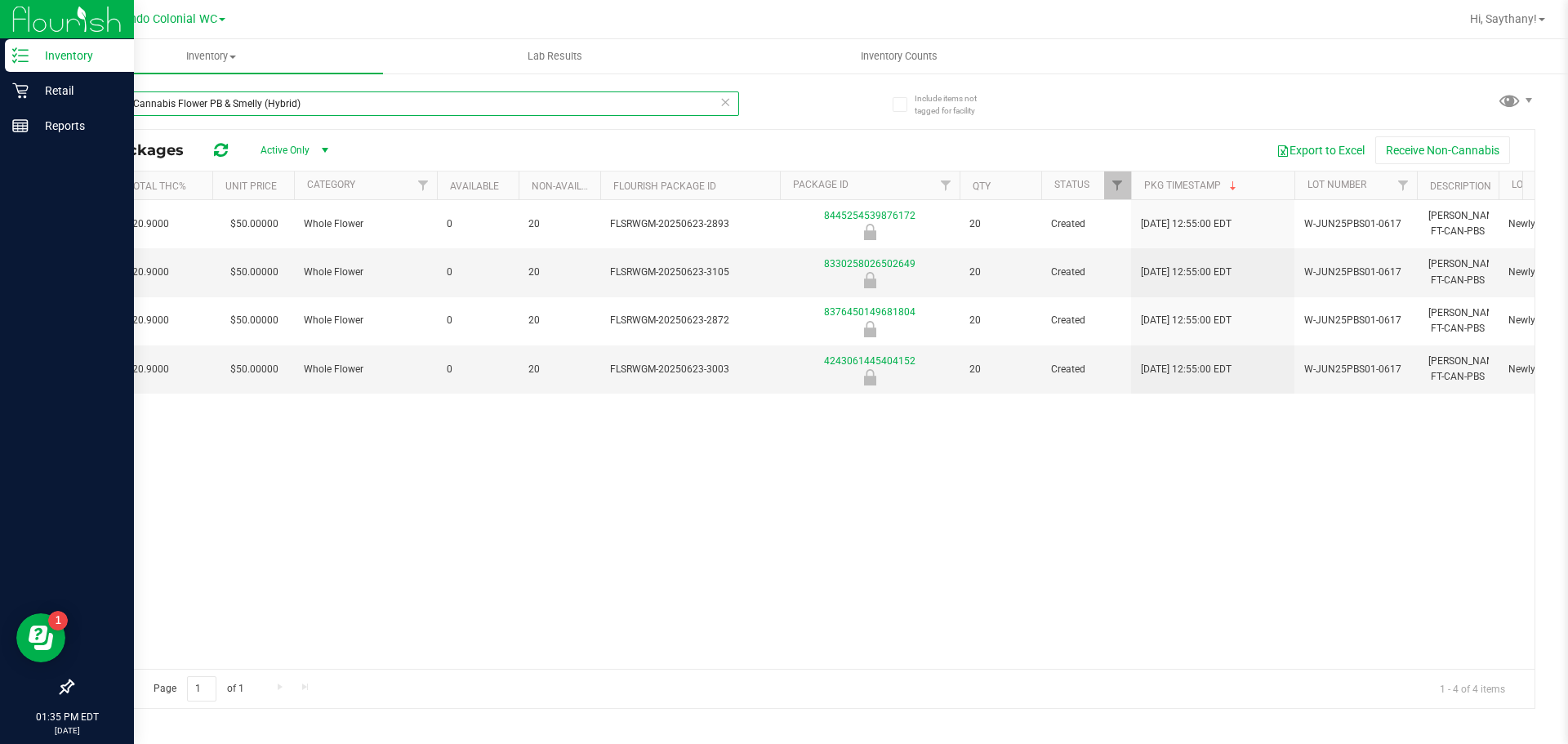
type input "FT 3.5g Cannabis Flower PB & Smelly (Hybrid)"
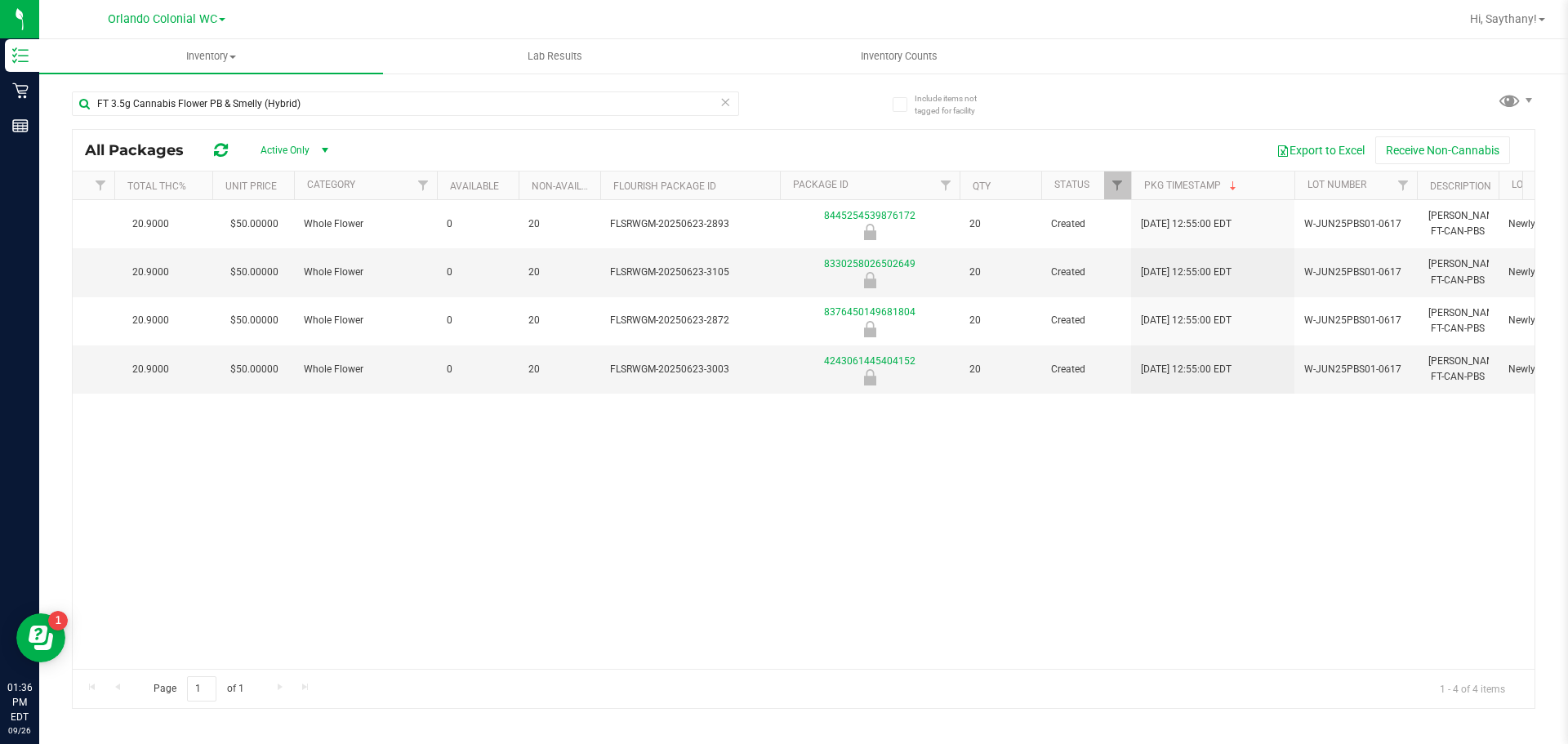
click at [725, 110] on icon at bounding box center [725, 102] width 12 height 19
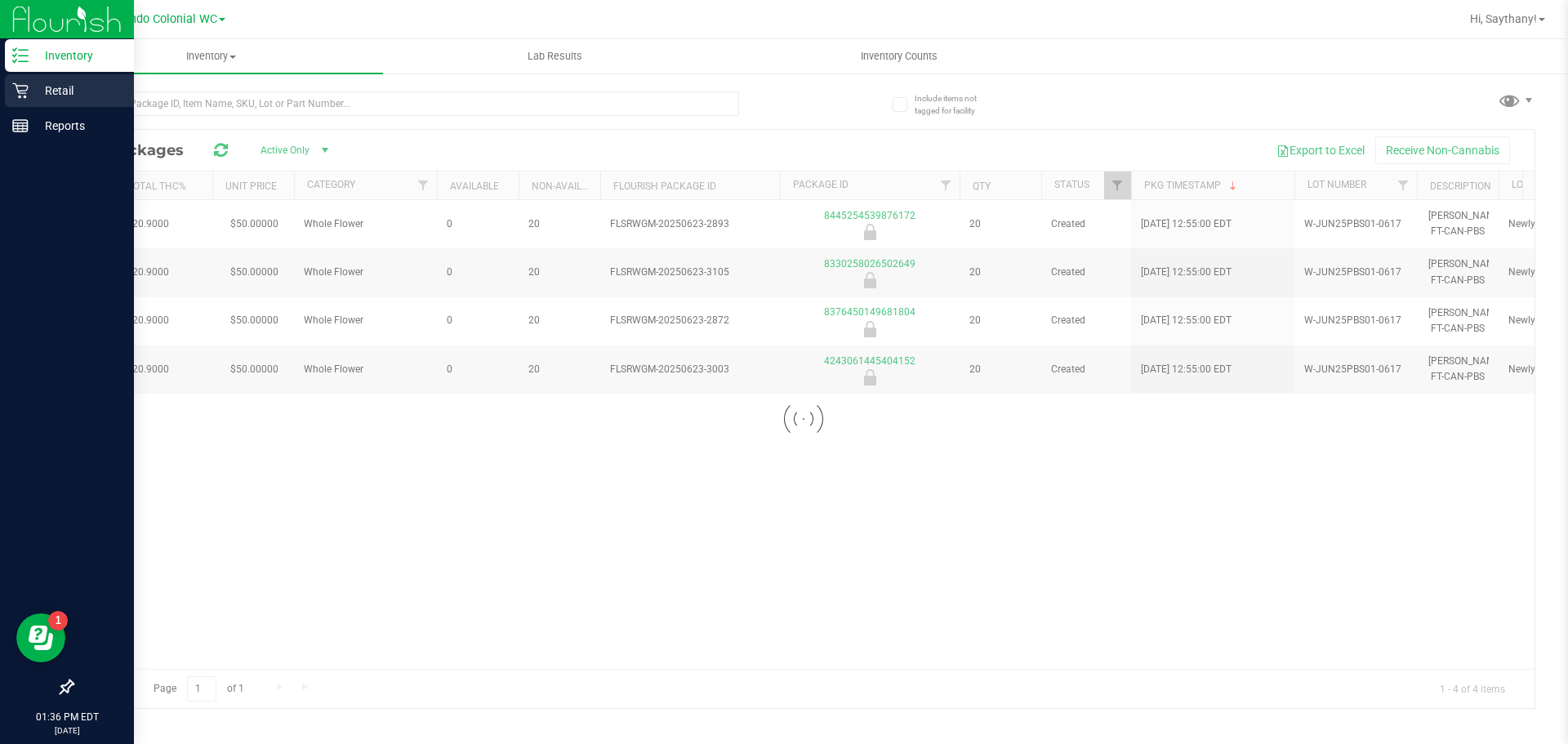
click at [35, 92] on p "Retail" at bounding box center [77, 91] width 98 height 19
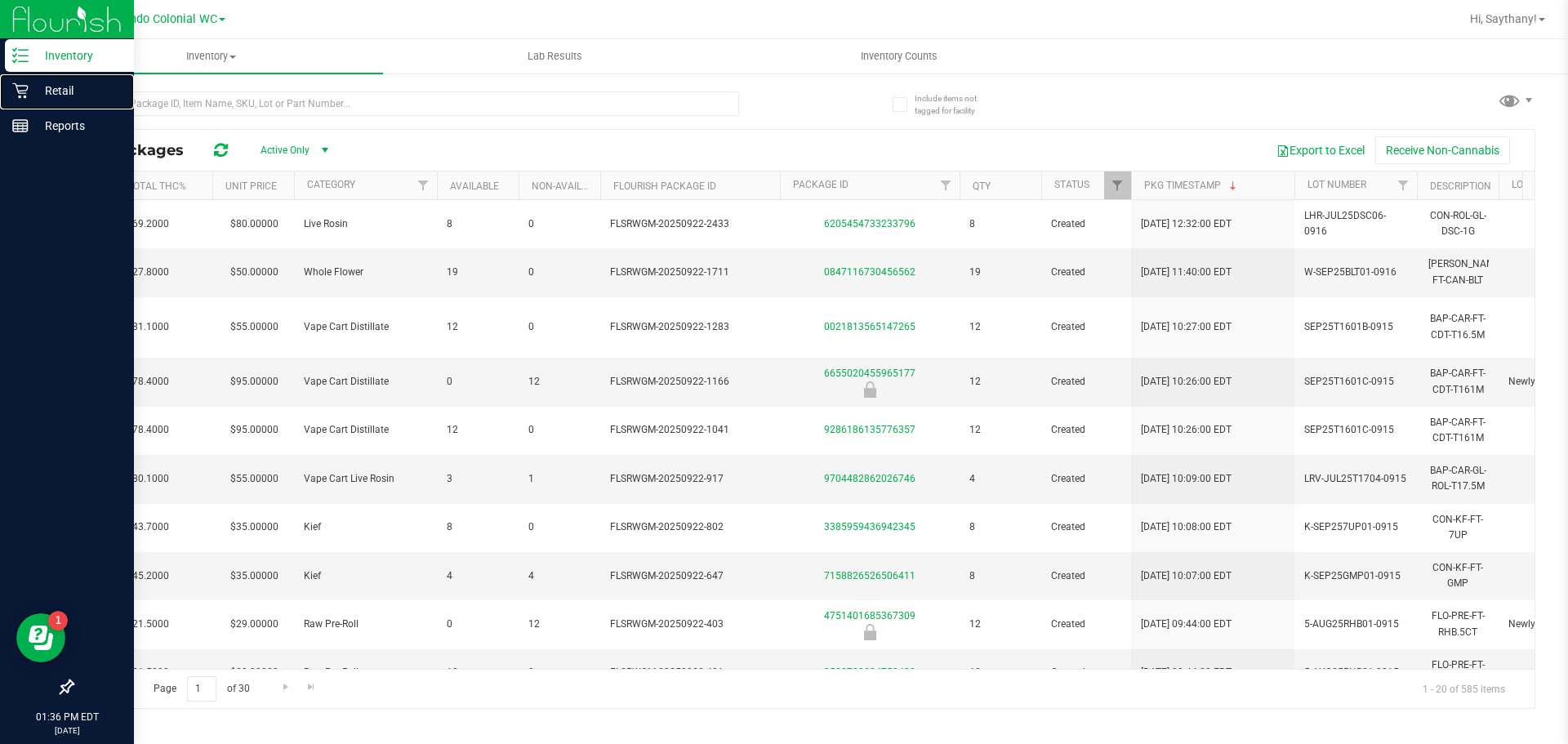
click at [35, 92] on p "Retail" at bounding box center [77, 91] width 98 height 19
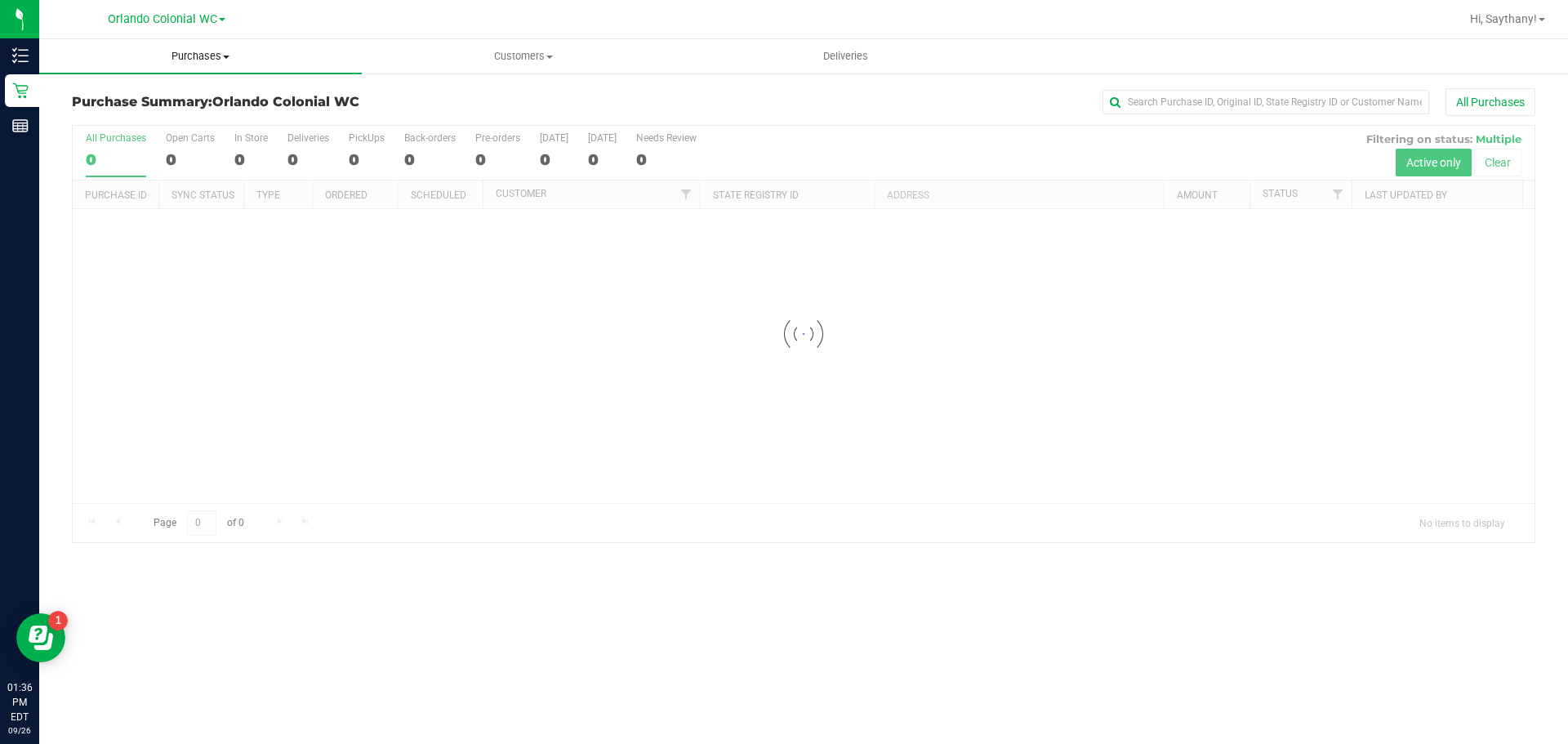
click at [210, 62] on span "Purchases" at bounding box center [200, 56] width 322 height 15
click at [151, 115] on li "Fulfillment" at bounding box center [200, 118] width 322 height 19
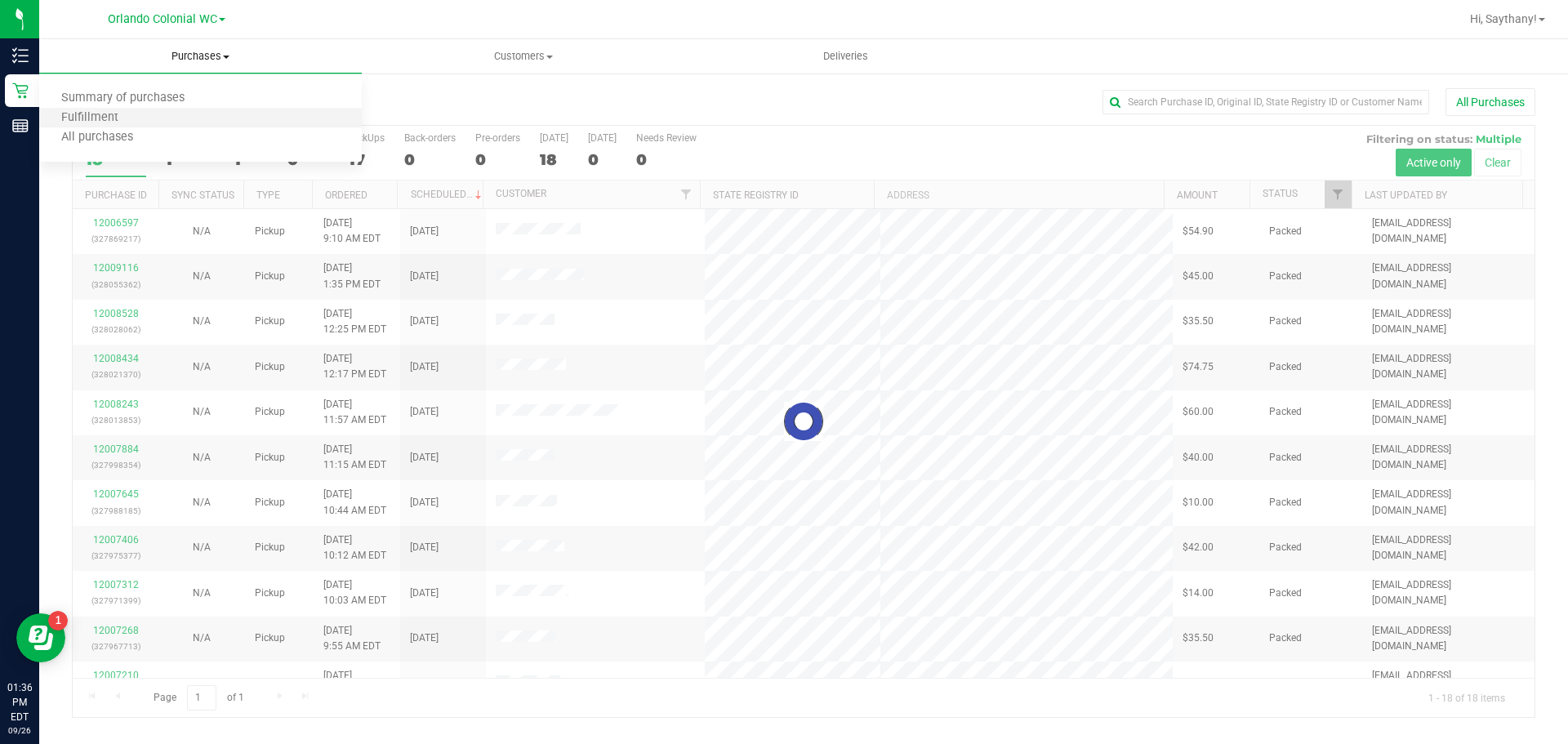
click at [185, 121] on li "Fulfillment" at bounding box center [200, 118] width 322 height 19
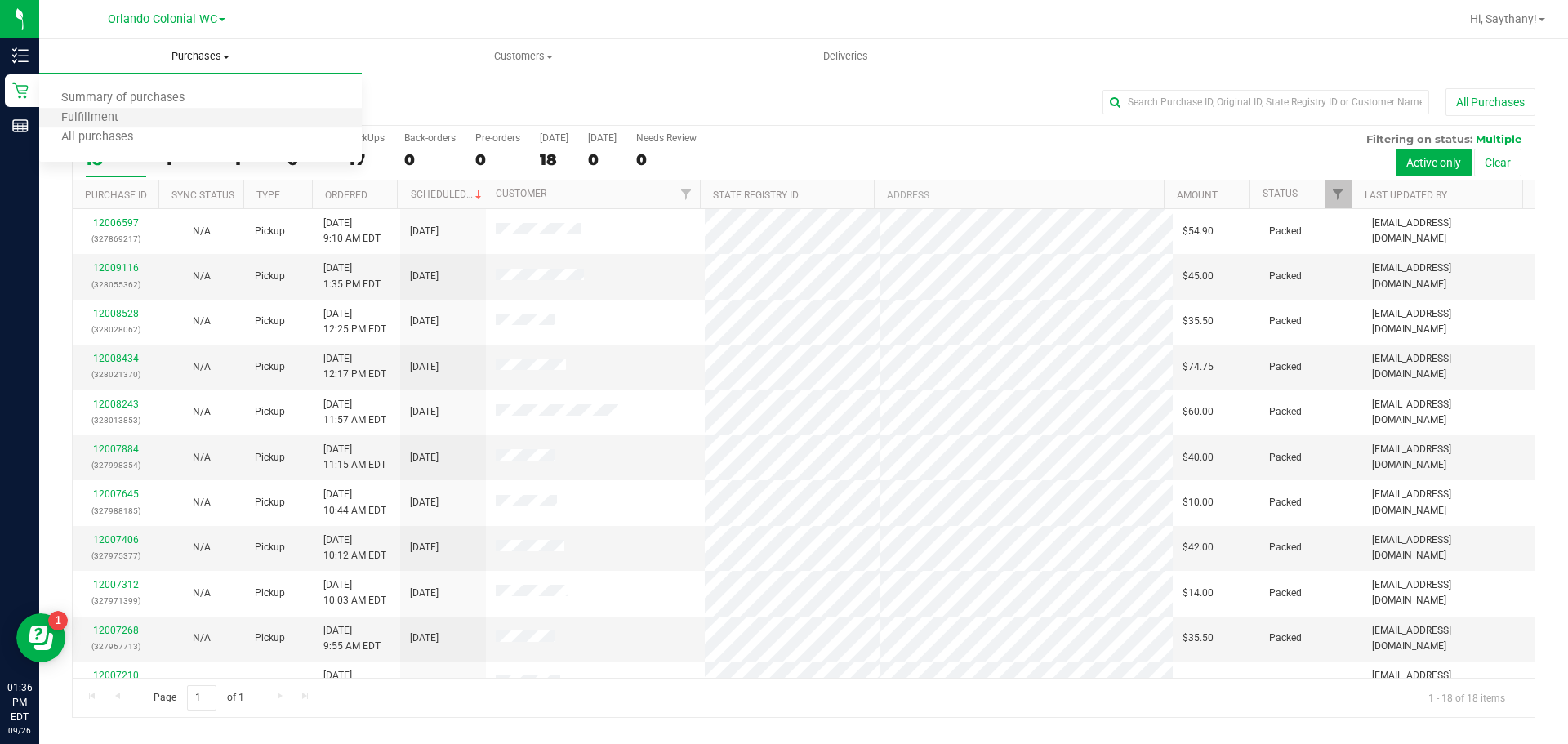
click at [138, 123] on li "Fulfillment" at bounding box center [200, 118] width 322 height 19
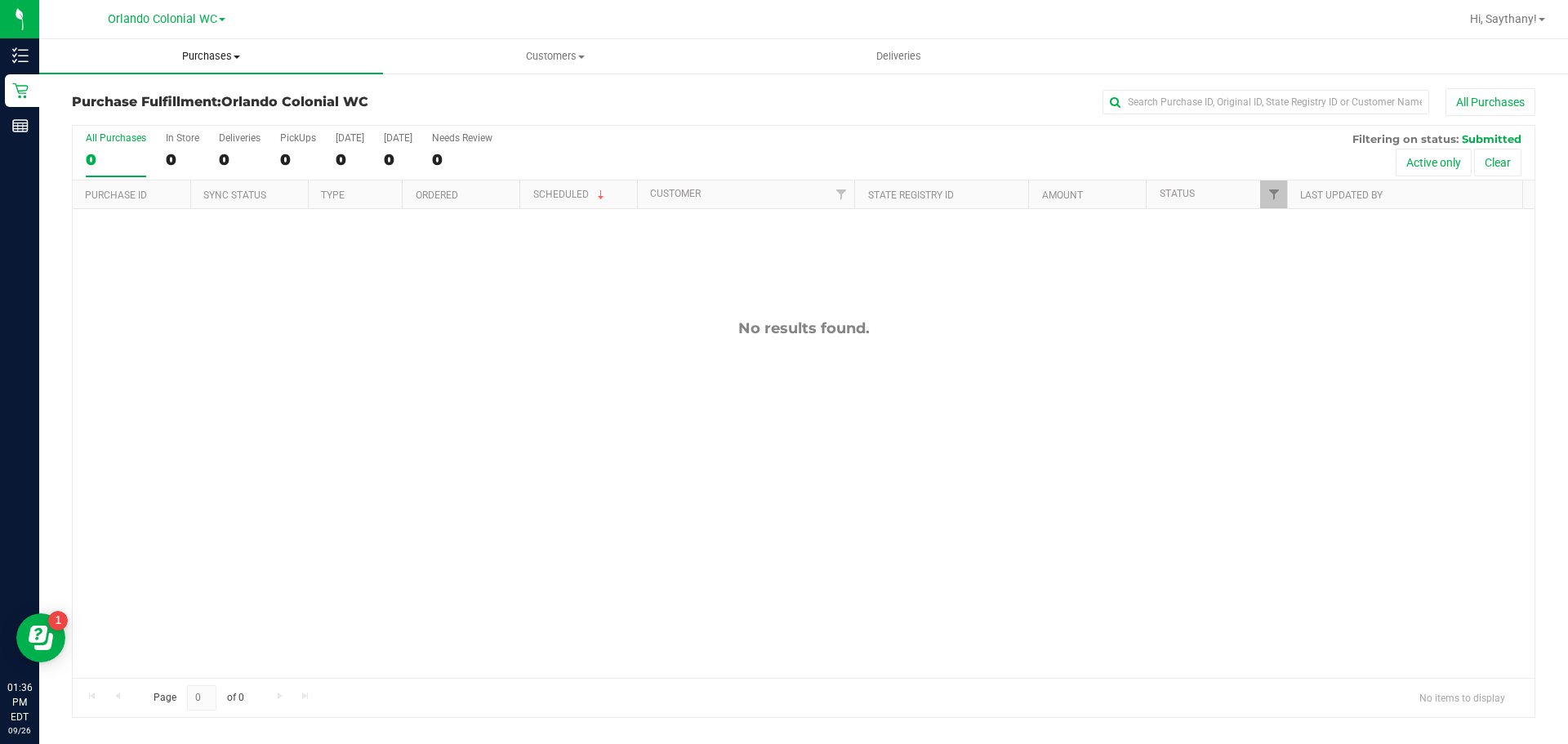
click at [218, 55] on span "Purchases" at bounding box center [211, 56] width 343 height 15
click at [174, 118] on li "Fulfillment" at bounding box center [211, 118] width 343 height 19
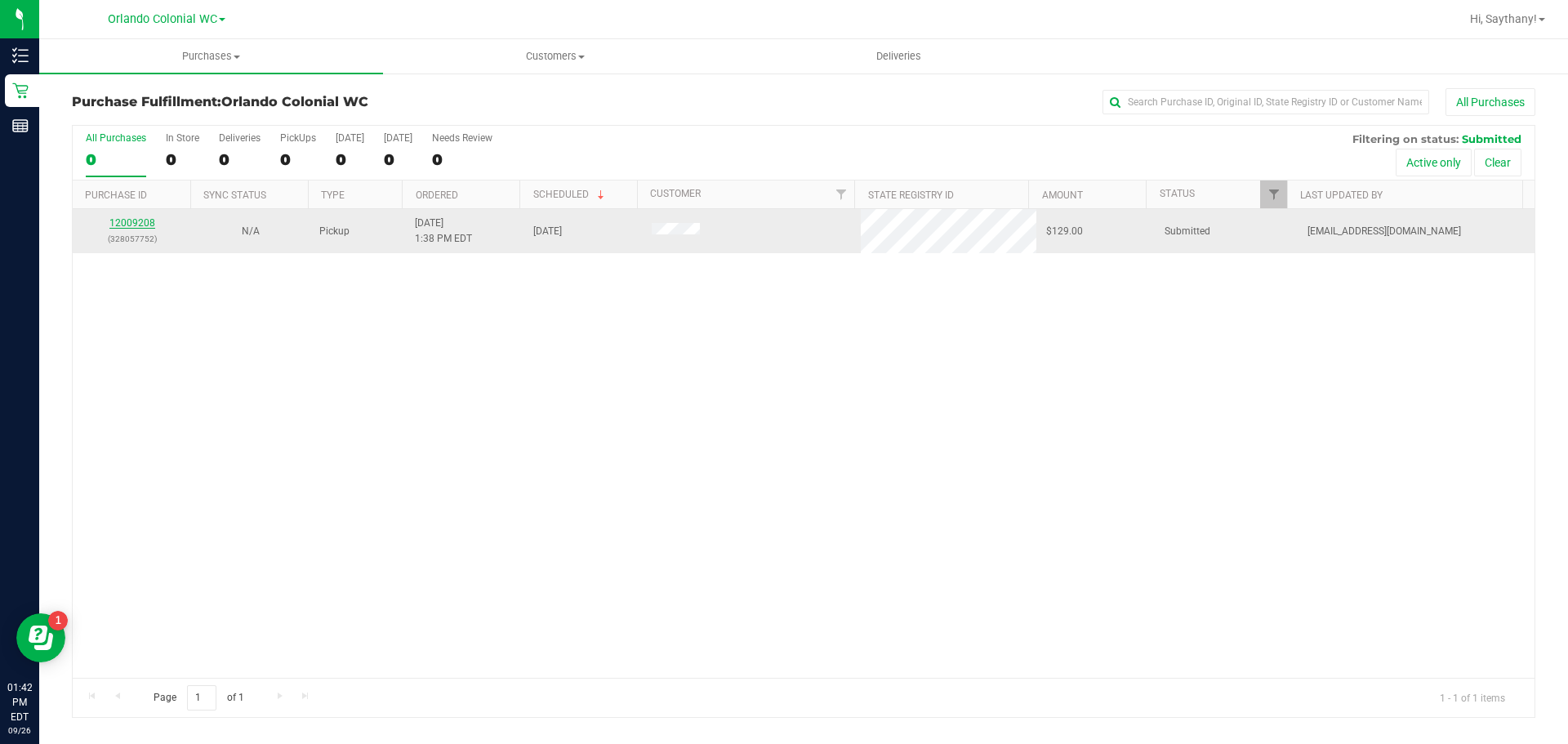
click at [133, 222] on link "12009208" at bounding box center [132, 223] width 45 height 12
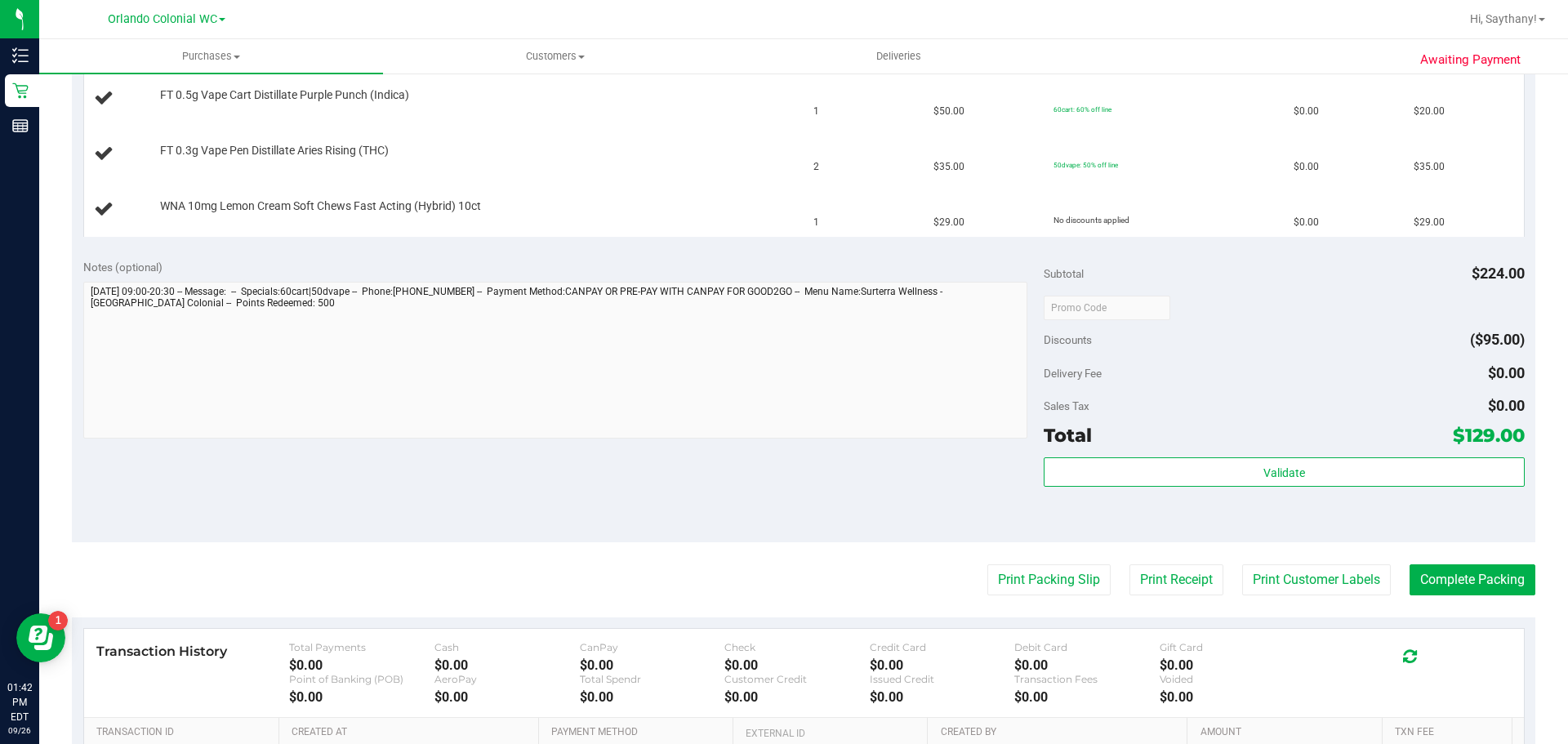
scroll to position [572, 0]
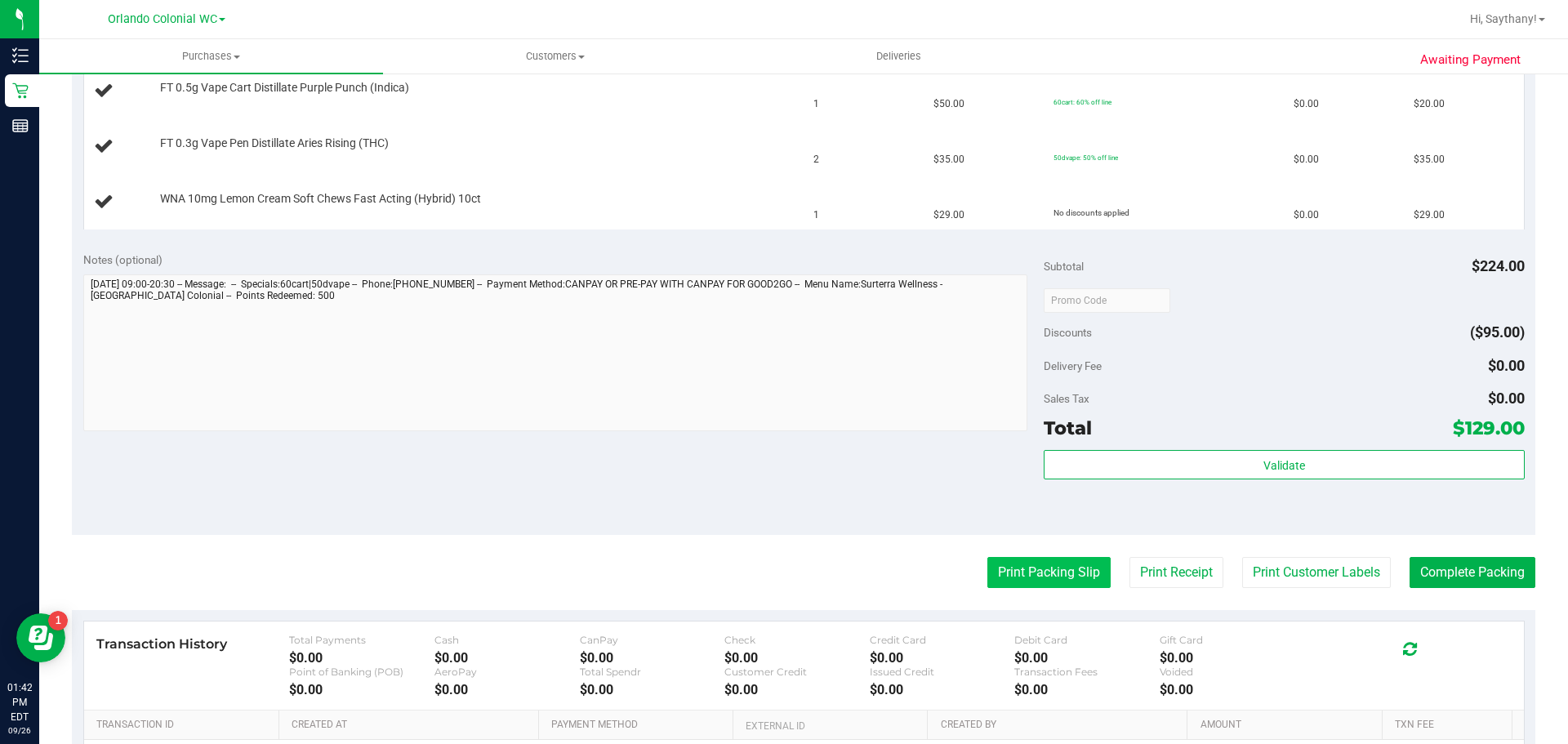
click at [999, 576] on button "Print Packing Slip" at bounding box center [1049, 573] width 123 height 31
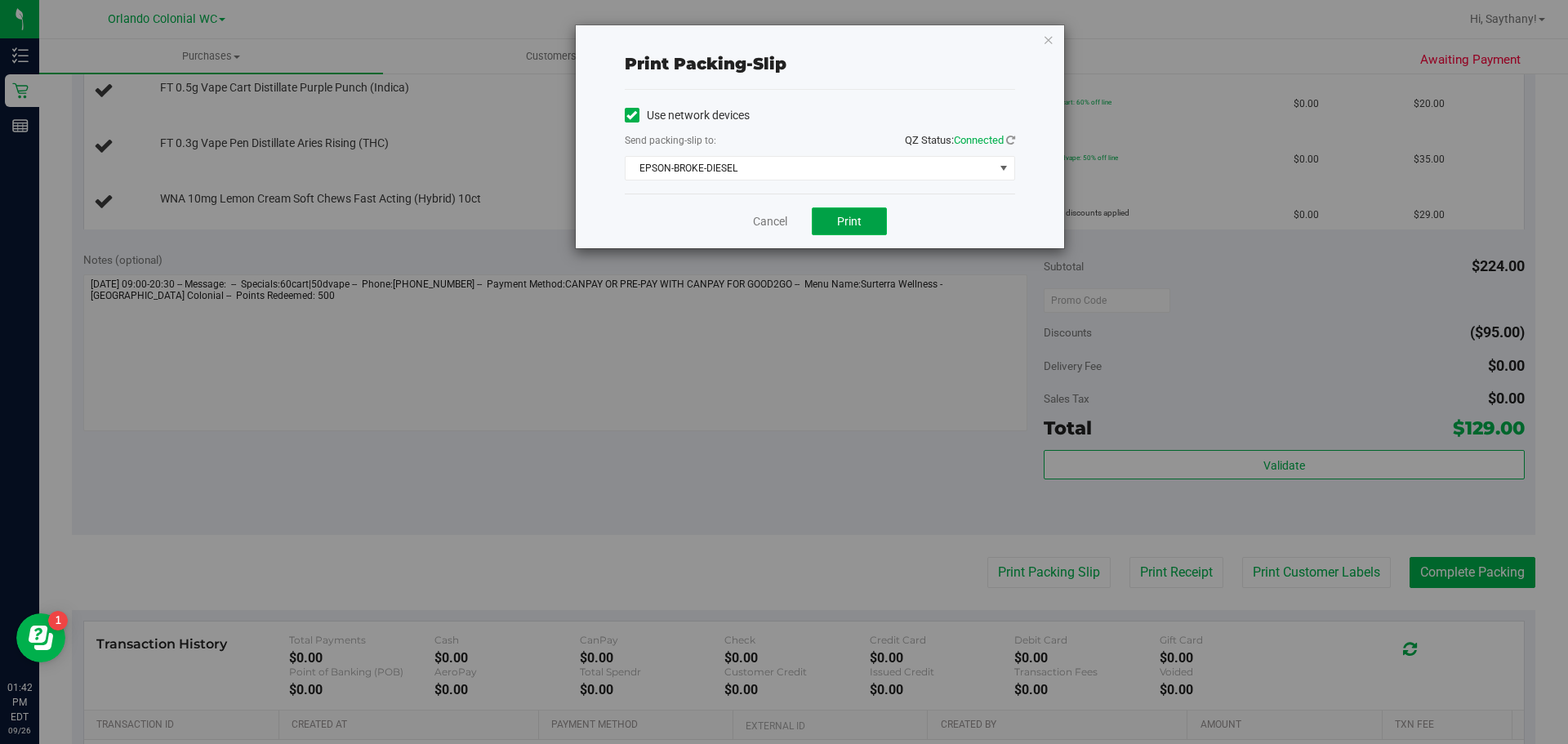
click at [846, 233] on button "Print" at bounding box center [849, 221] width 75 height 28
click at [1050, 45] on icon "button" at bounding box center [1049, 39] width 12 height 19
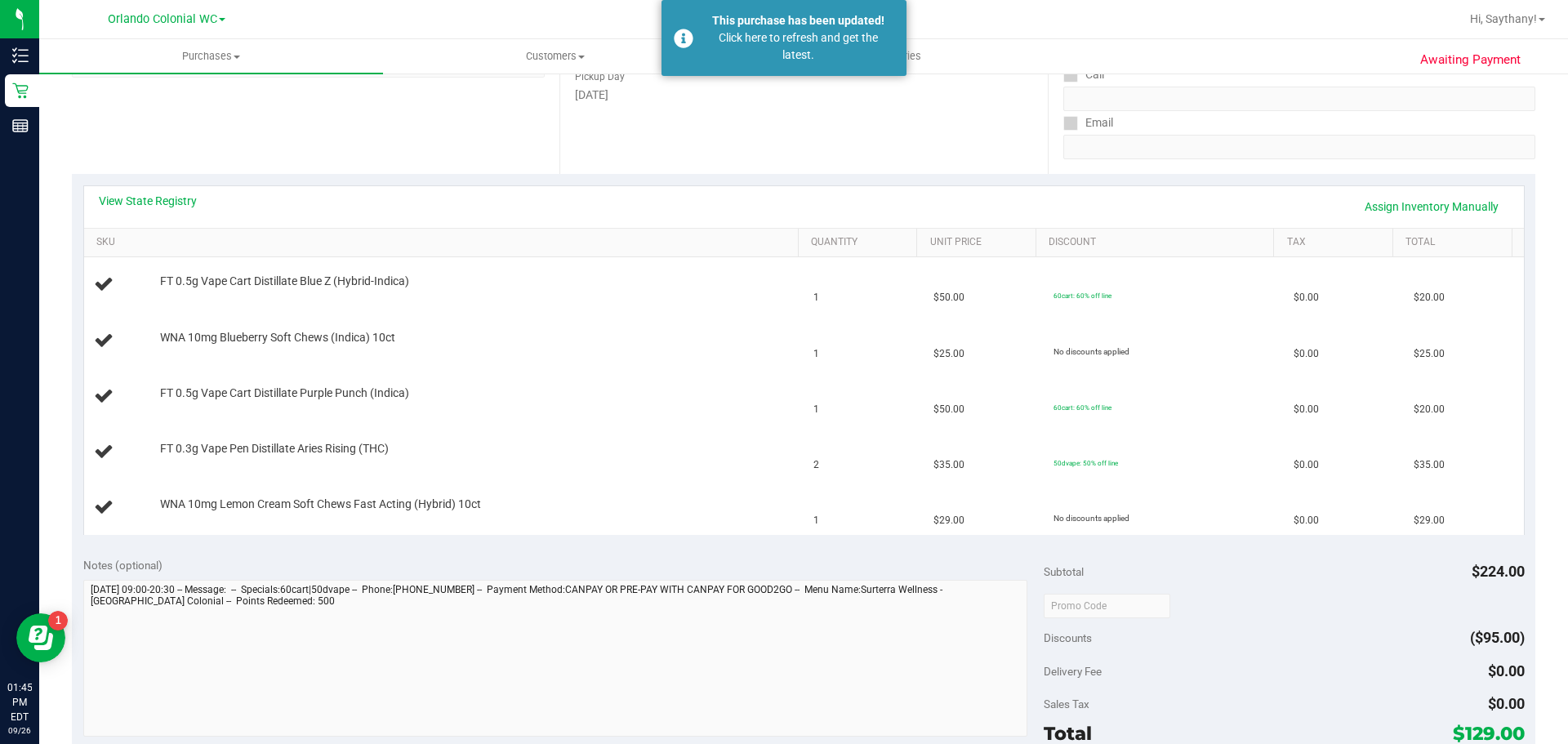
scroll to position [0, 0]
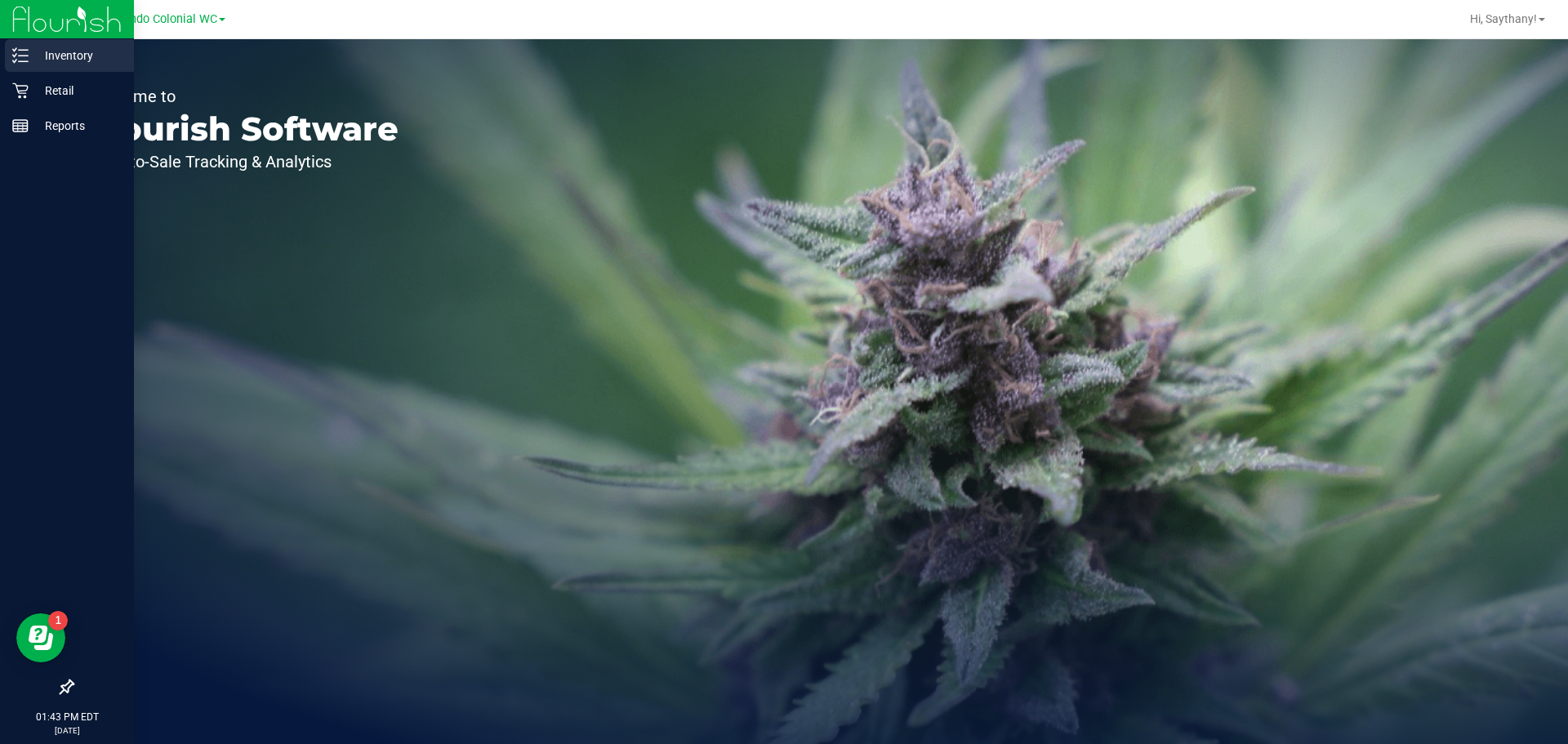
click at [81, 57] on p "Inventory" at bounding box center [77, 55] width 98 height 19
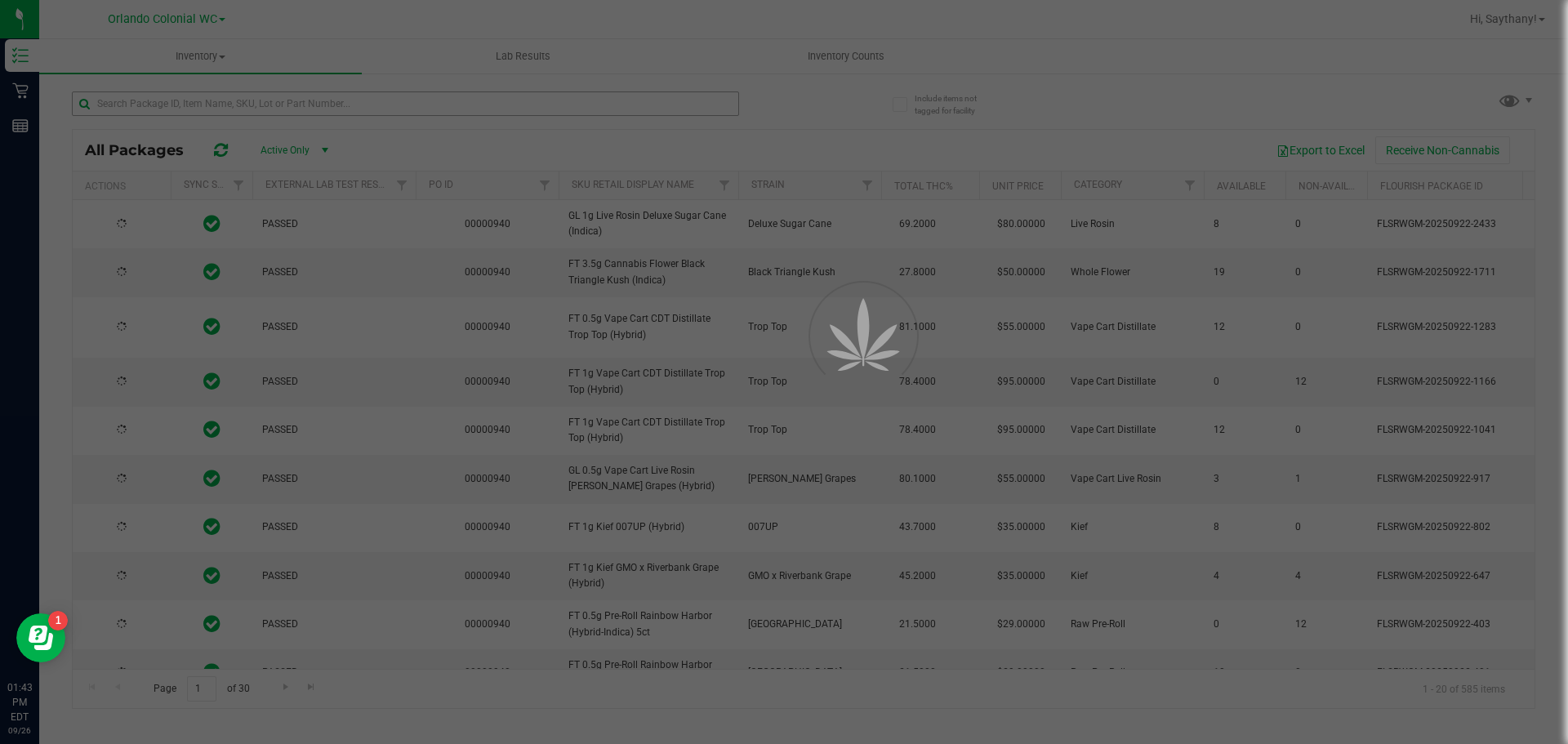
click at [207, 108] on div at bounding box center [784, 372] width 1568 height 744
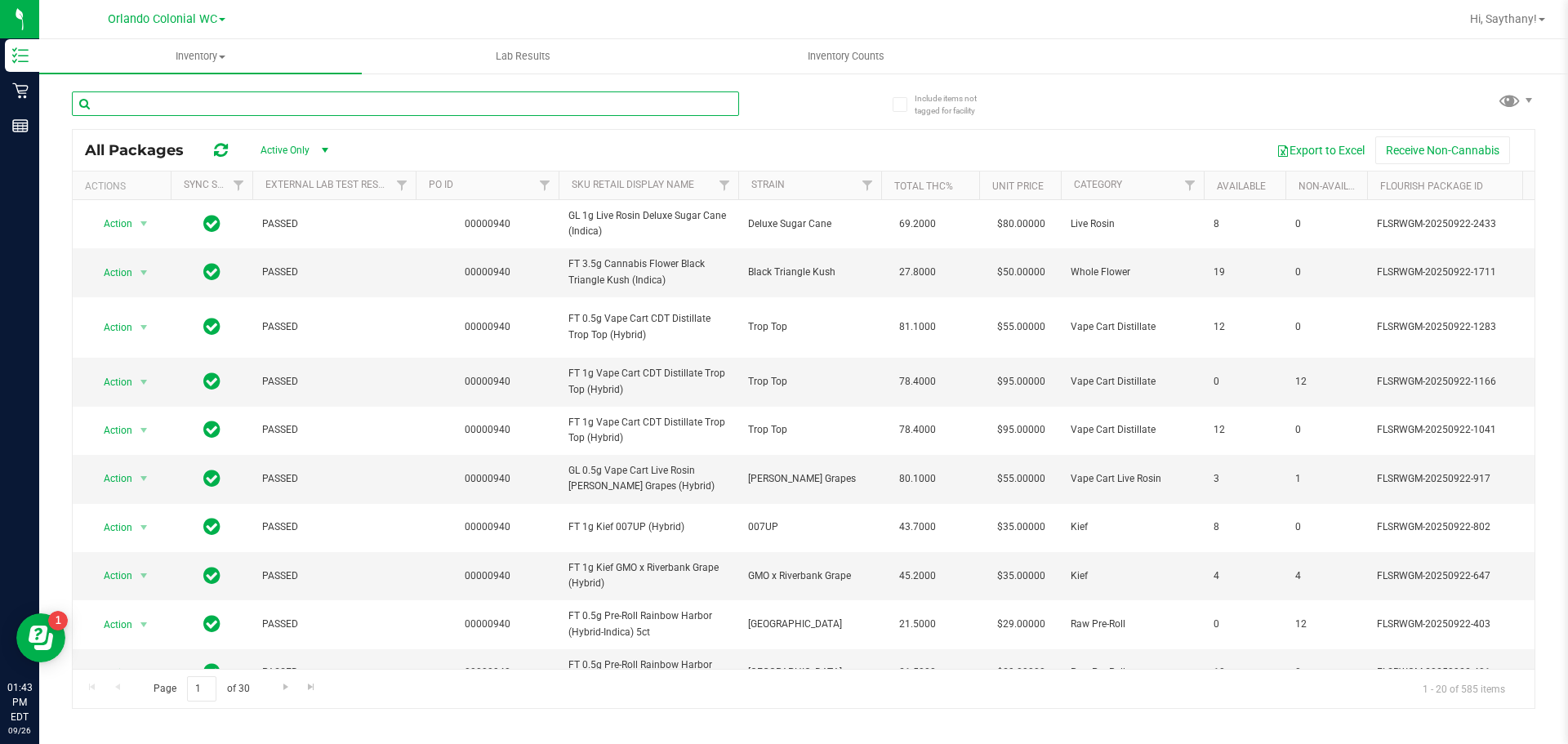
click at [204, 109] on input "text" at bounding box center [405, 104] width 667 height 24
type input "ARR"
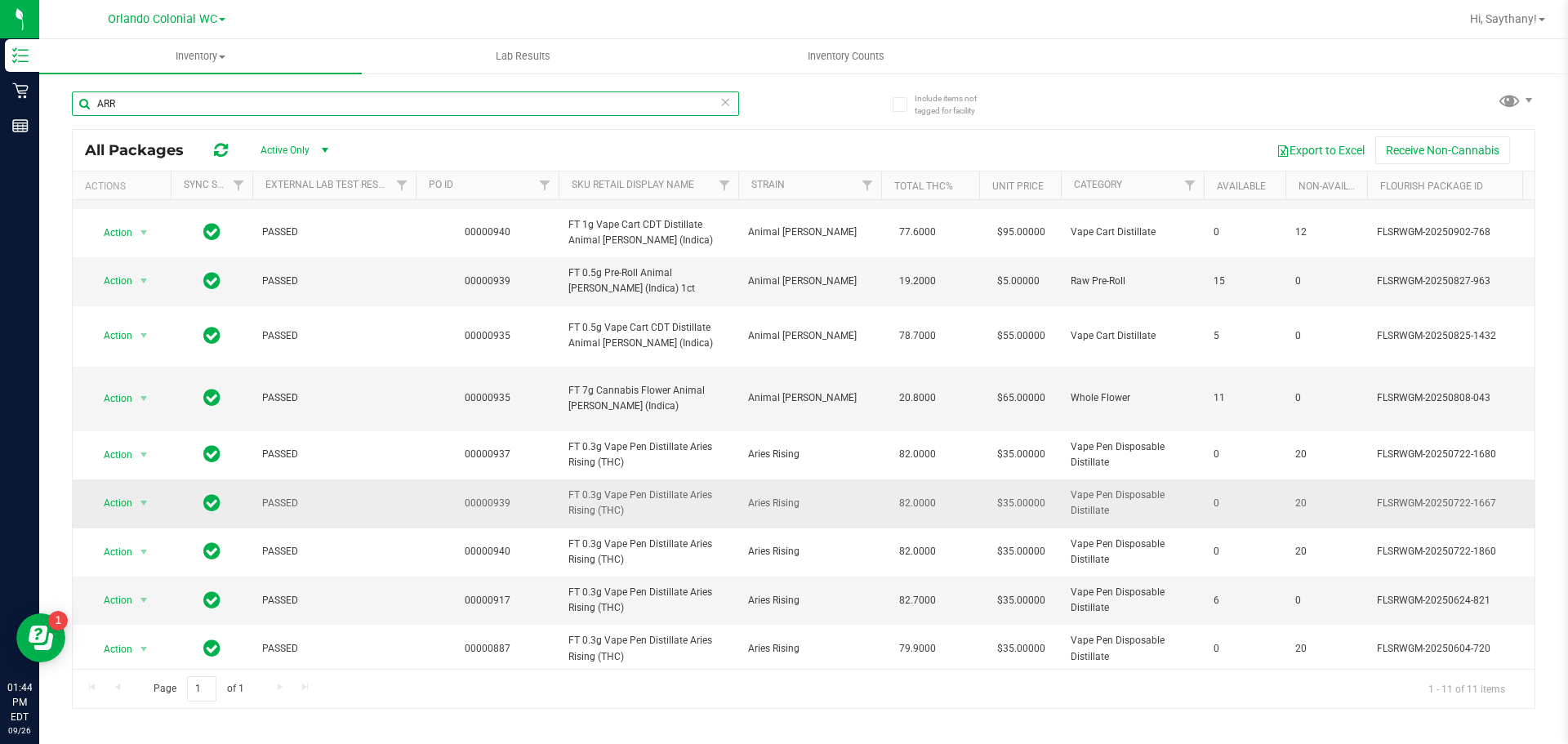
scroll to position [89, 0]
drag, startPoint x: 620, startPoint y: 492, endPoint x: 556, endPoint y: 479, distance: 65.3
click at [556, 479] on tr "Action Action Global inventory Package audit log Print package label Print prod…" at bounding box center [1509, 503] width 2874 height 48
click at [632, 490] on span "FT 0.3g Vape Pen Distillate Aries Rising (THC)" at bounding box center [647, 502] width 160 height 31
drag, startPoint x: 629, startPoint y: 495, endPoint x: 549, endPoint y: 481, distance: 81.2
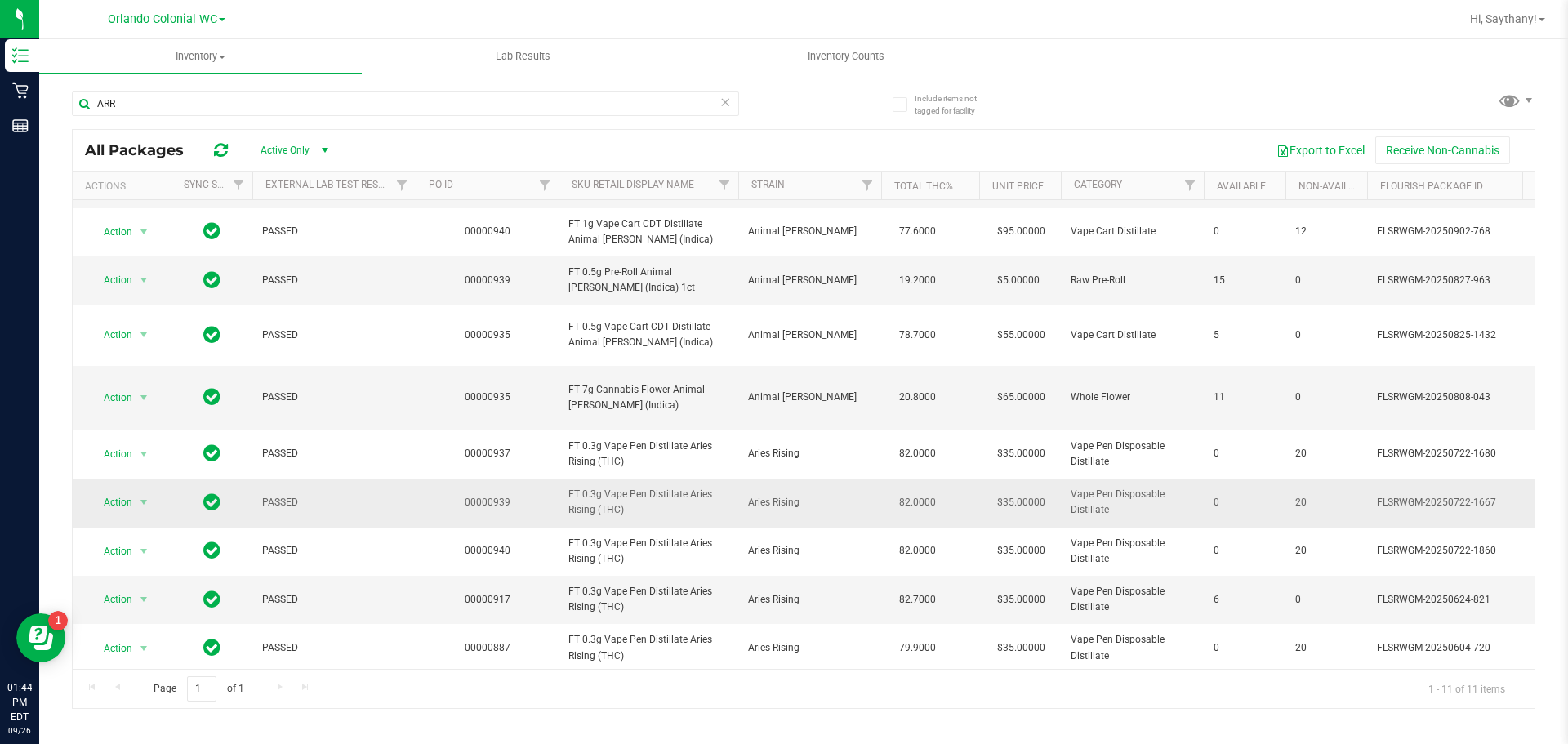
click at [549, 481] on tr "Action Action Global inventory Package audit log Print package label Print prod…" at bounding box center [1509, 503] width 2874 height 48
copy tr "FT 0.3g Vape Pen Distillate Aries Rising (THC)"
click at [145, 104] on input "ARR" at bounding box center [405, 104] width 667 height 24
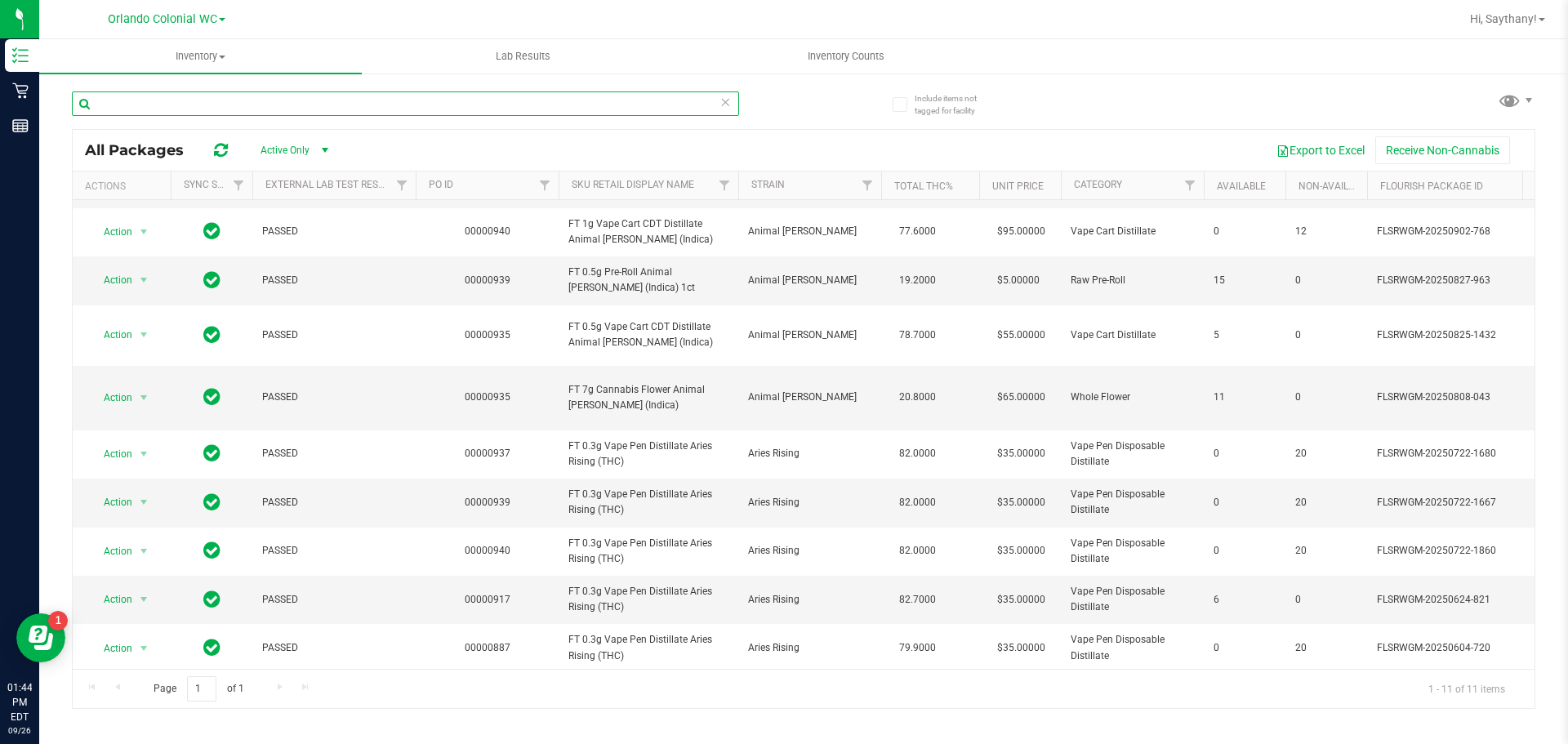
paste input "FT 0.3g Vape Pen Distillate Aries Rising (THC)"
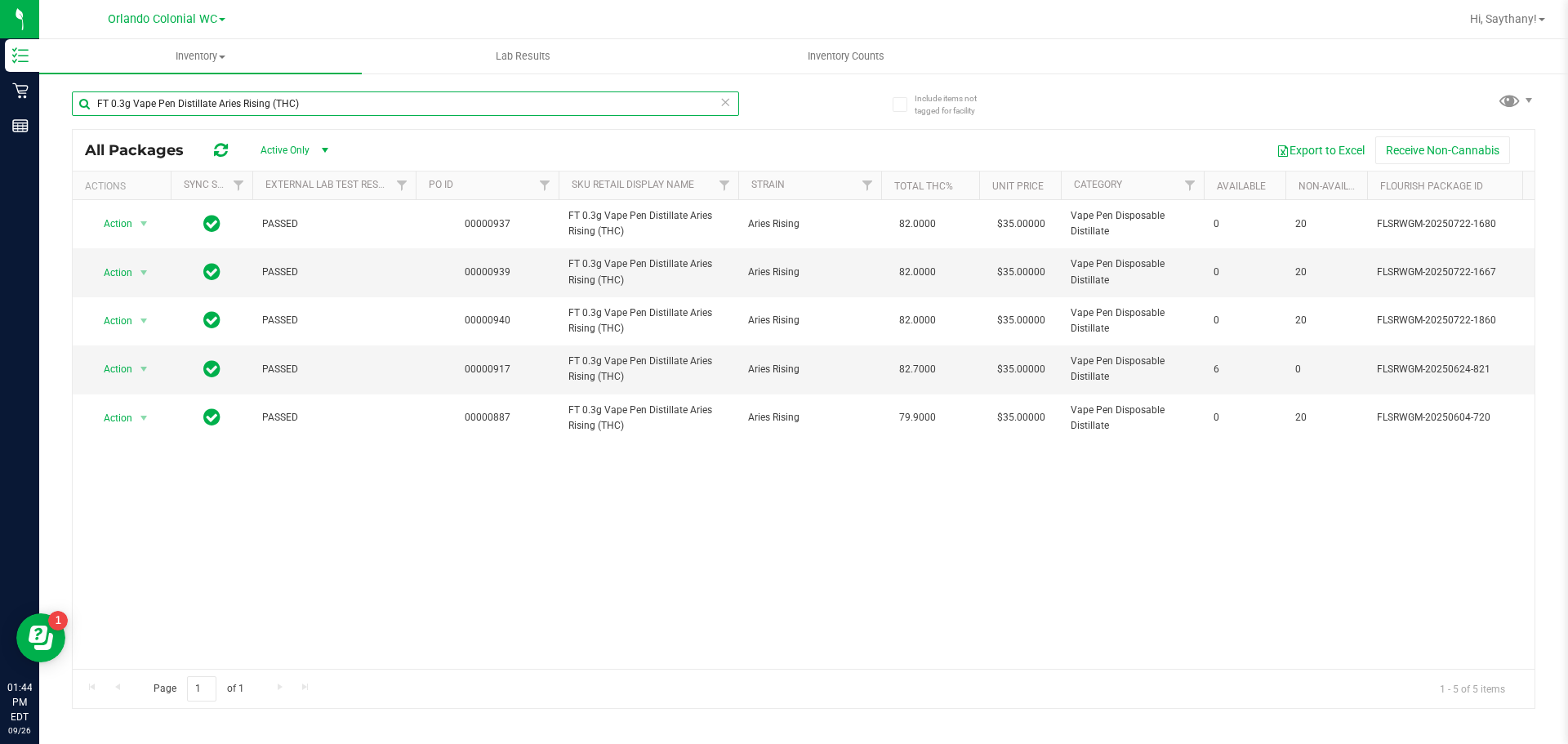
type input "FT 0.3g Vape Pen Distillate Aries Rising (THC)"
drag, startPoint x: 681, startPoint y: 656, endPoint x: 741, endPoint y: 655, distance: 60.0
click at [741, 655] on div "Action Action Global inventory Package audit log Print package label Print prod…" at bounding box center [803, 434] width 1462 height 469
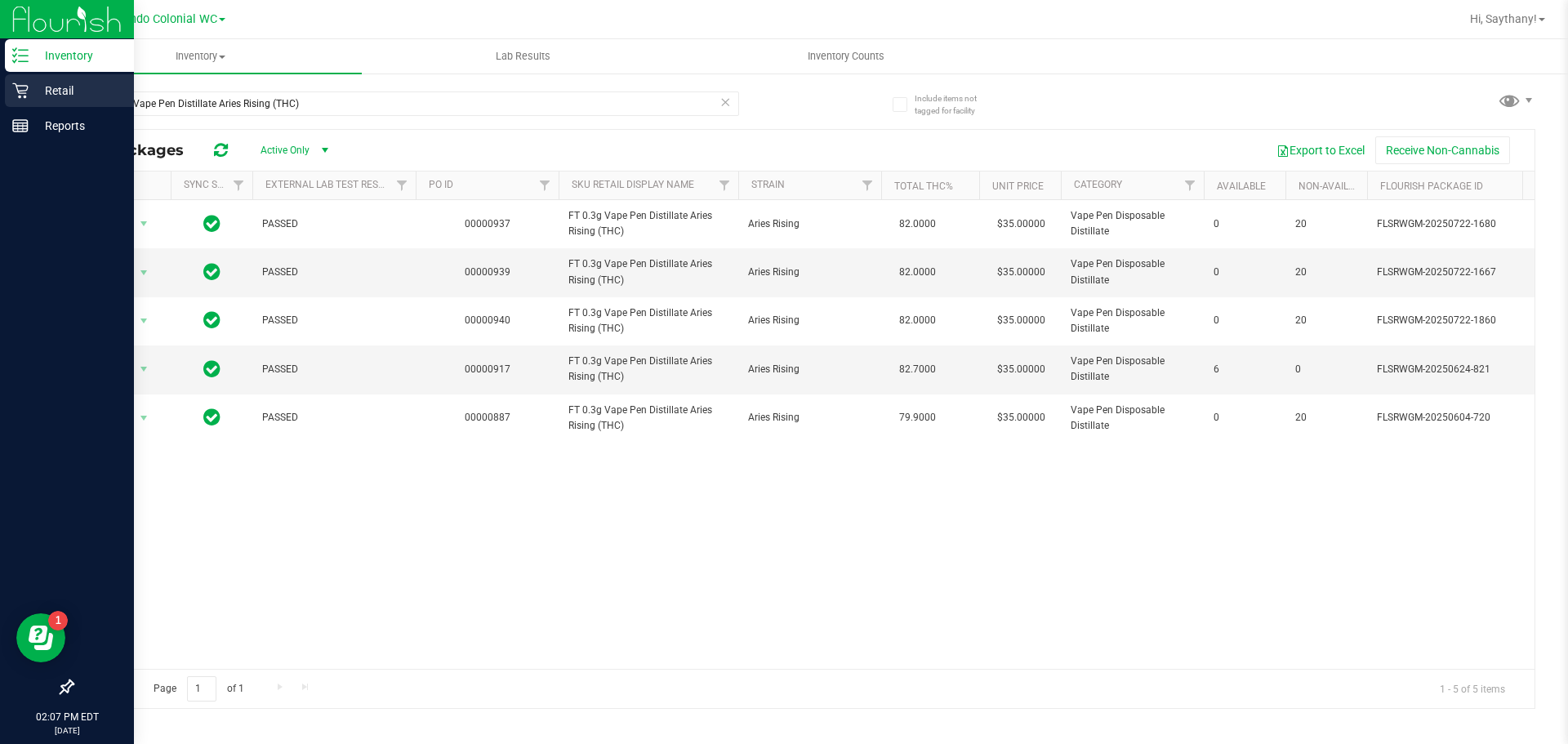
click at [44, 91] on p "Retail" at bounding box center [77, 91] width 98 height 19
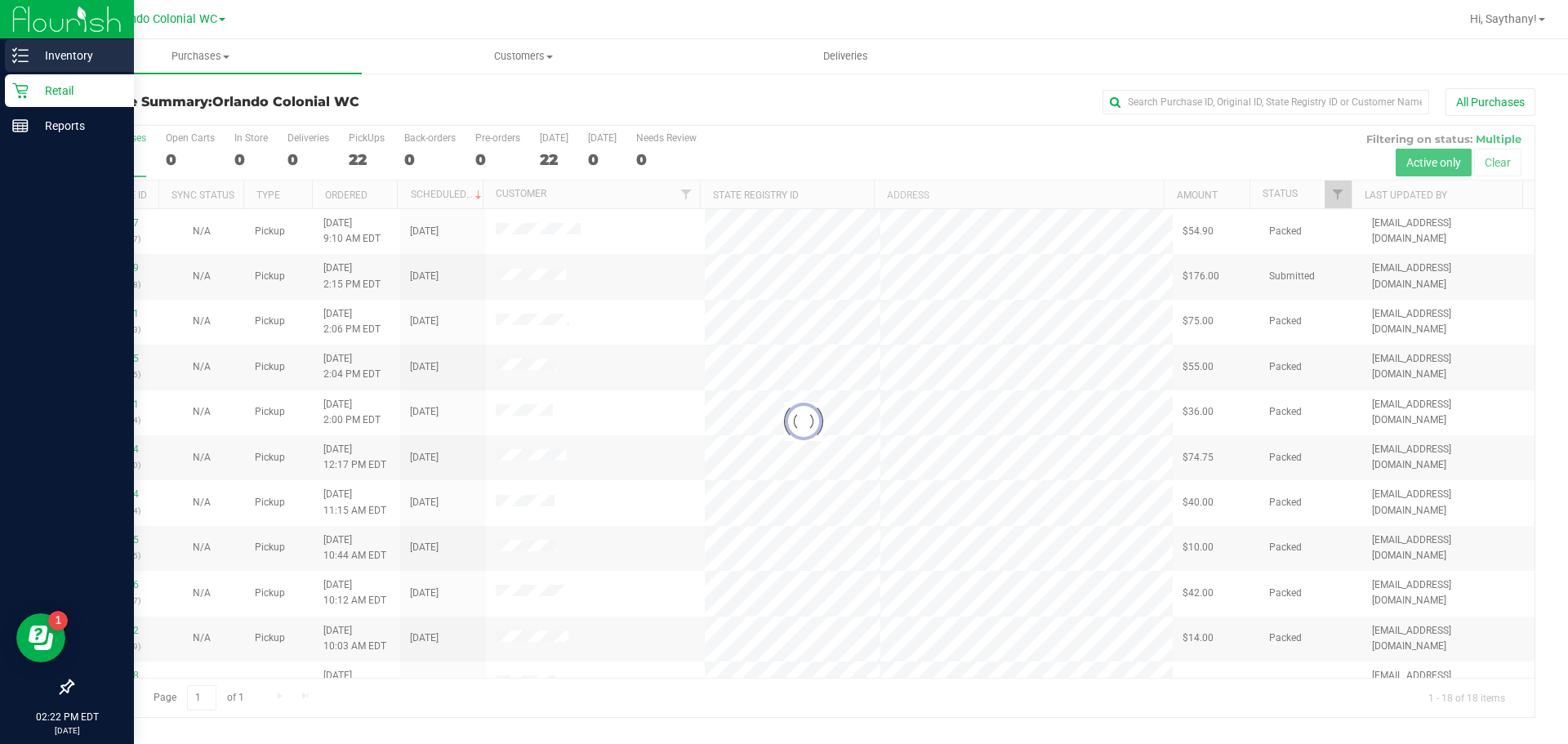
click at [41, 49] on p "Inventory" at bounding box center [77, 55] width 98 height 19
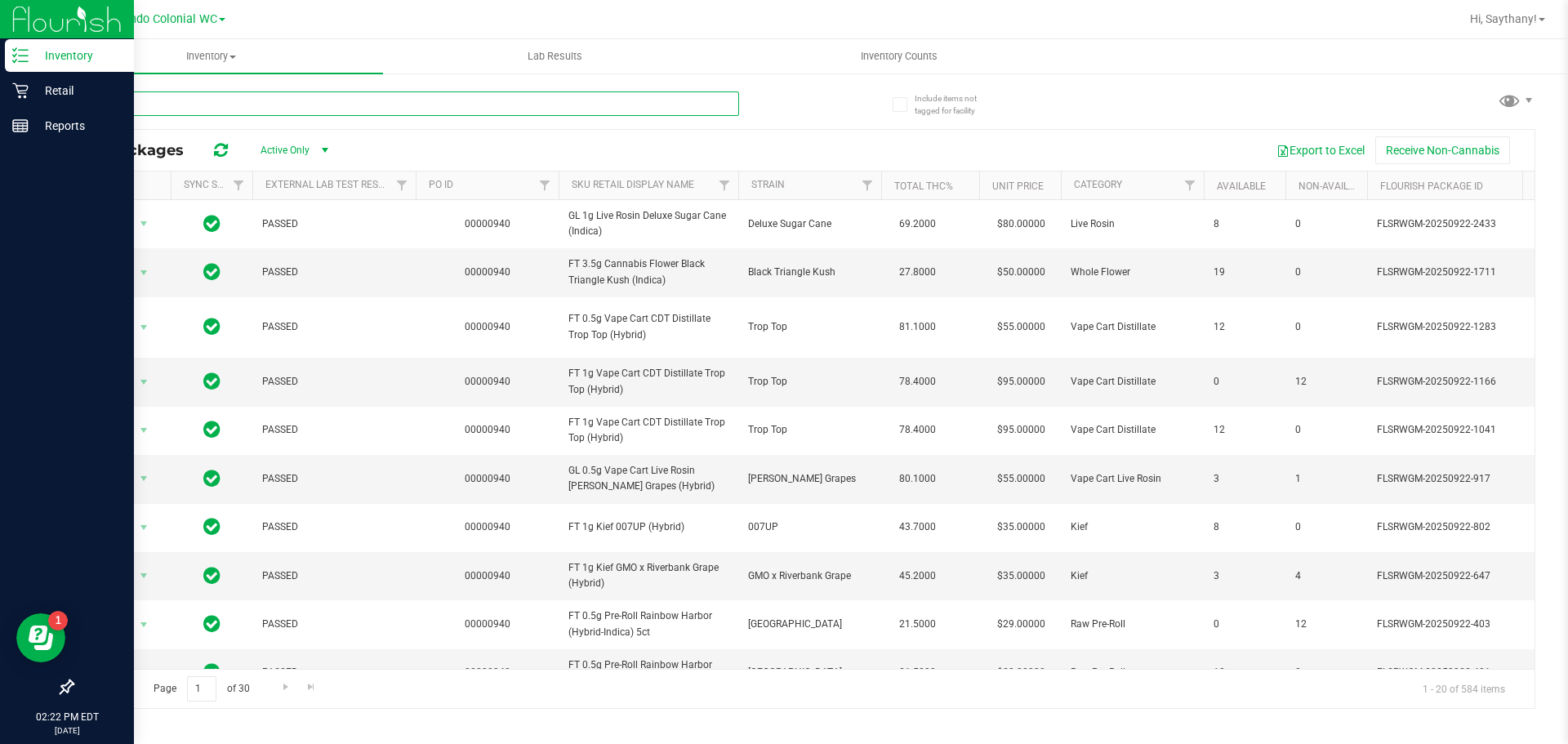
click at [320, 104] on input "text" at bounding box center [405, 104] width 667 height 24
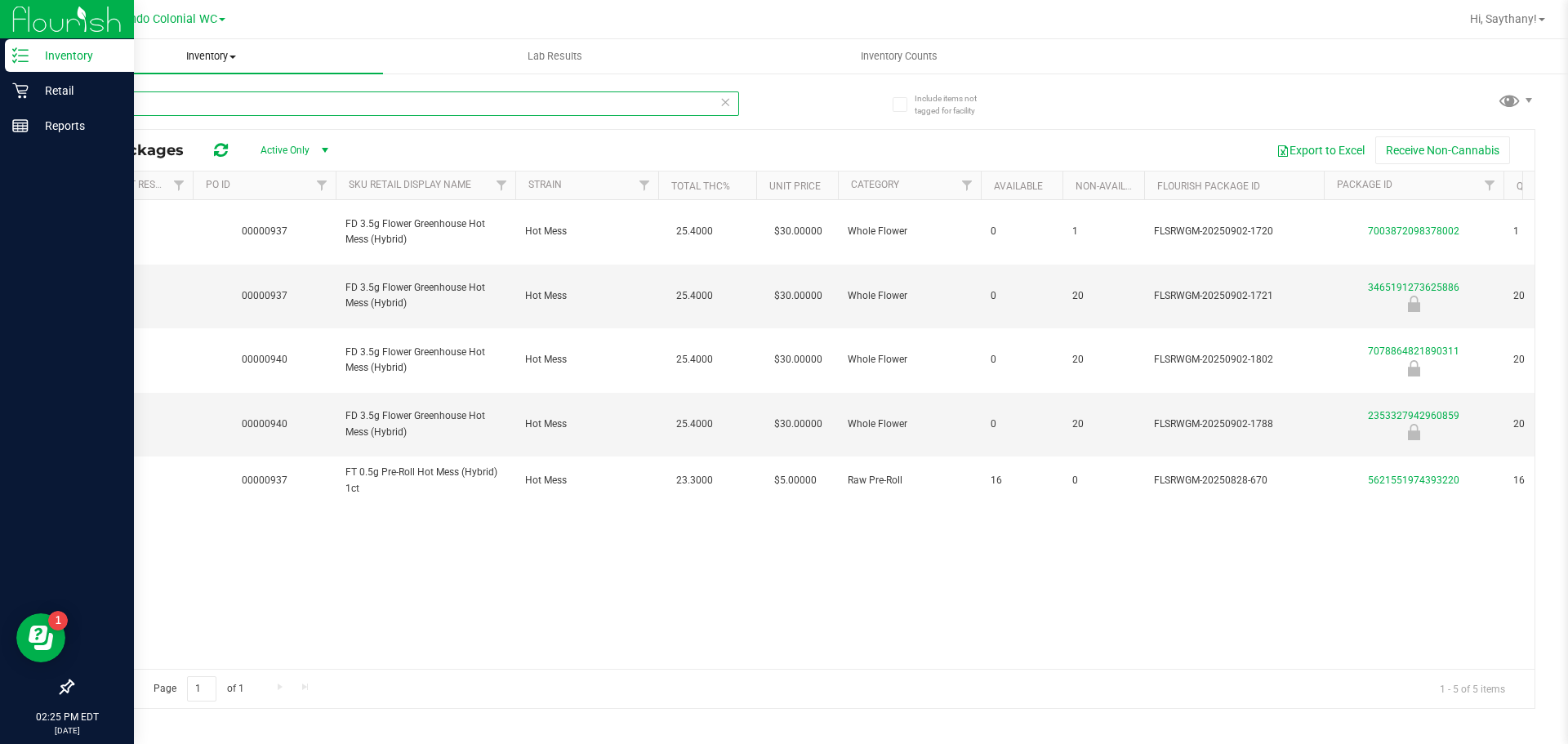
type input "HTM"
click at [206, 49] on span "Inventory" at bounding box center [211, 56] width 343 height 15
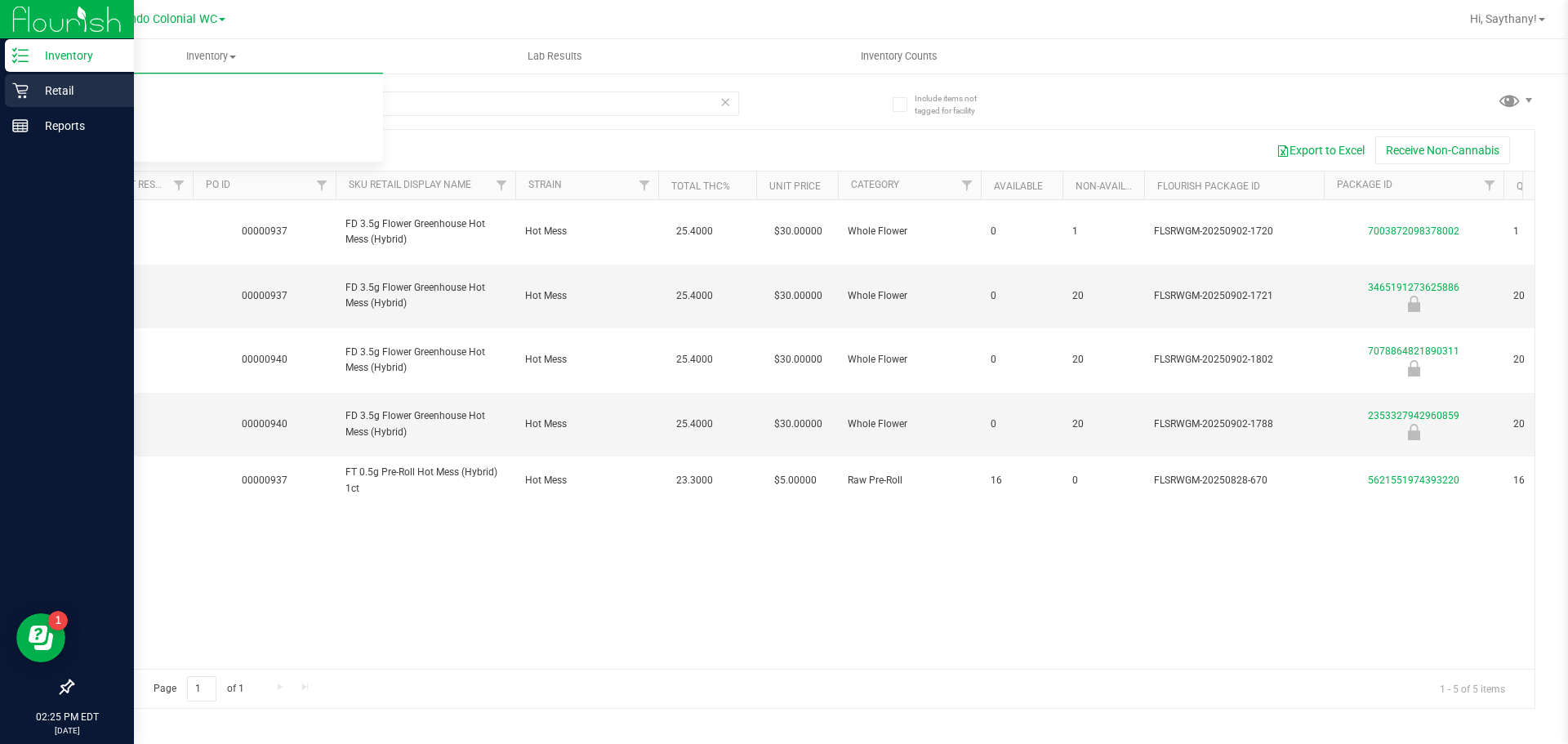
click at [38, 88] on p "Retail" at bounding box center [77, 91] width 98 height 19
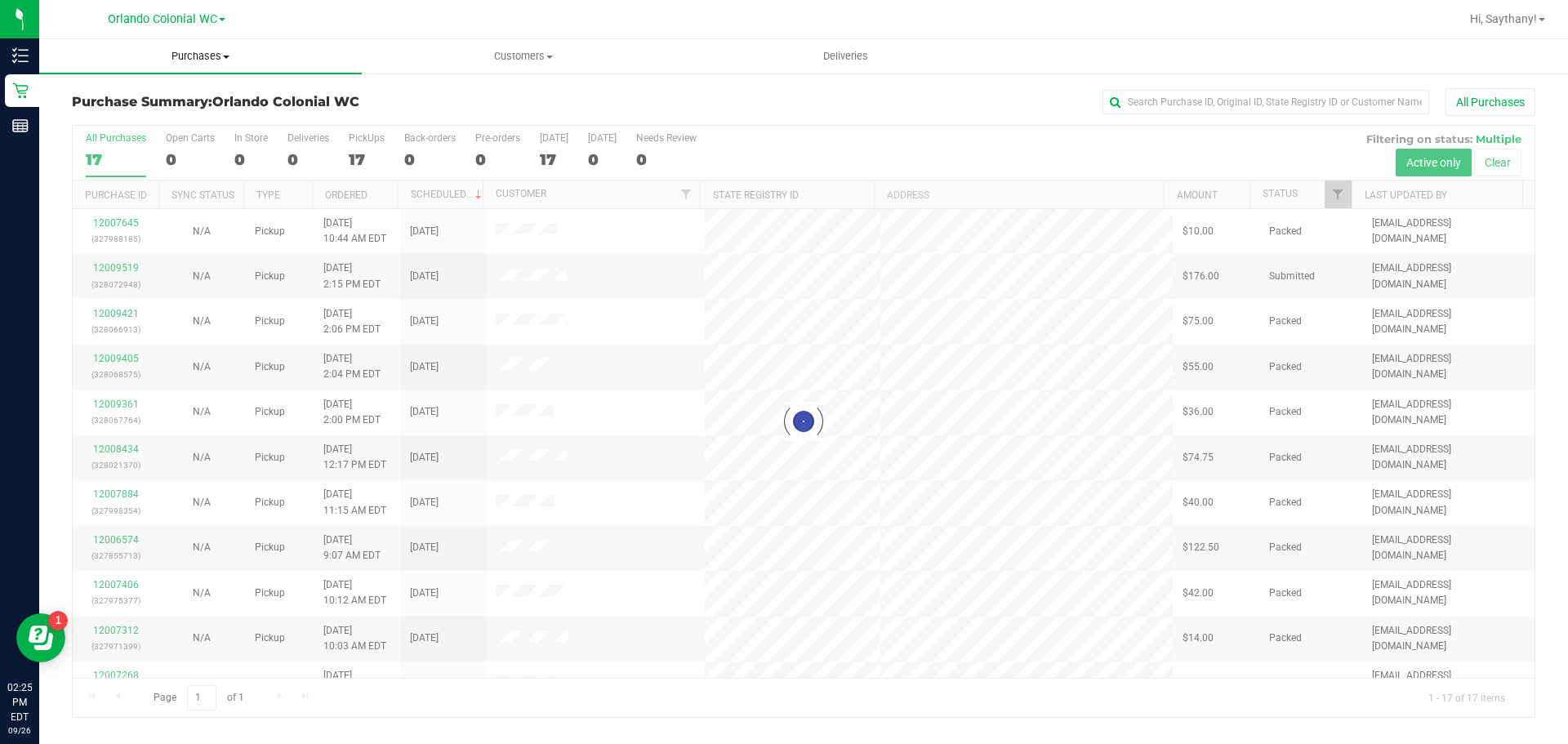
click at [195, 59] on span "Purchases" at bounding box center [200, 56] width 322 height 15
click at [170, 126] on li "Fulfillment" at bounding box center [200, 118] width 322 height 19
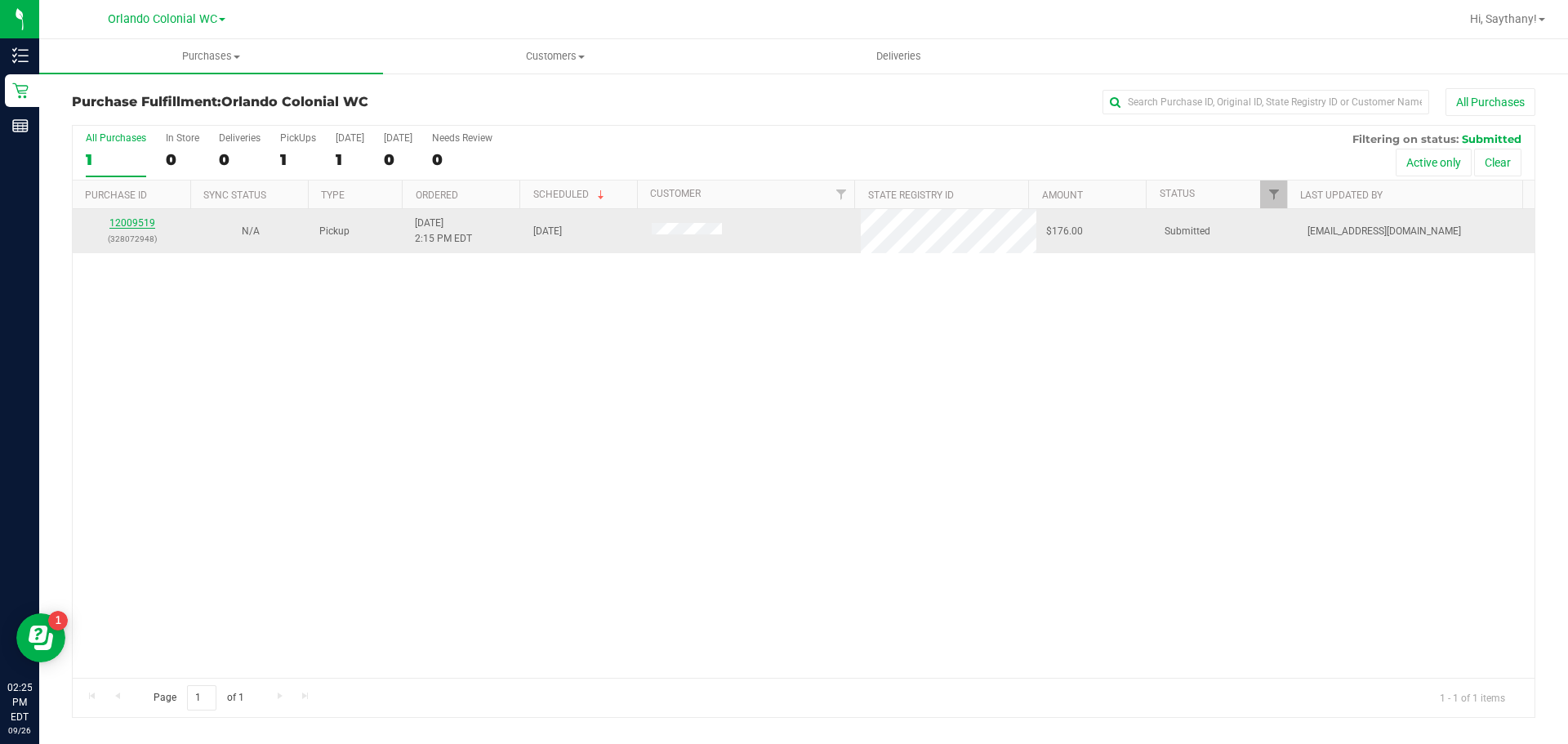
click at [129, 224] on link "12009519" at bounding box center [132, 223] width 45 height 12
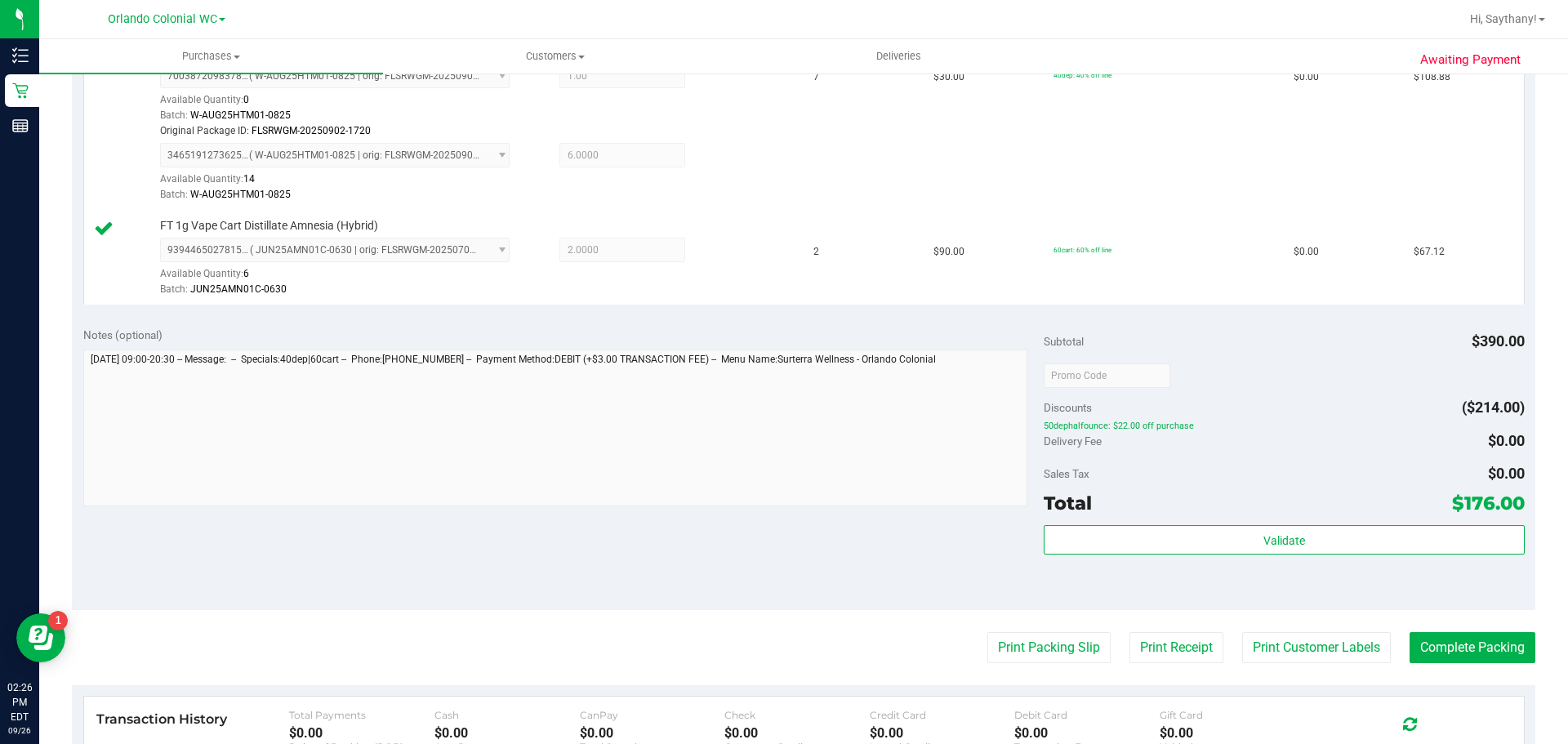
scroll to position [444, 0]
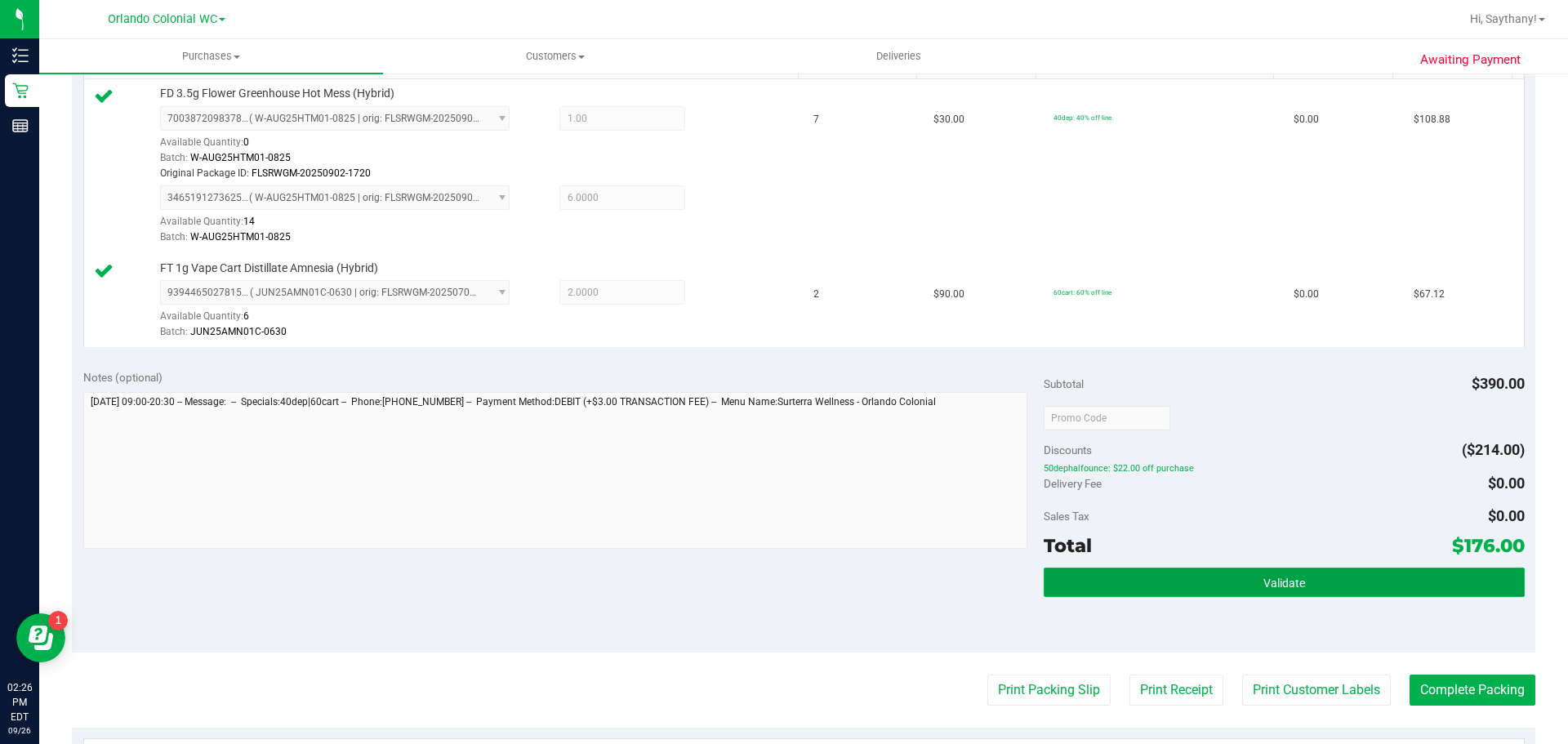
click at [1337, 571] on button "Validate" at bounding box center [1284, 582] width 480 height 29
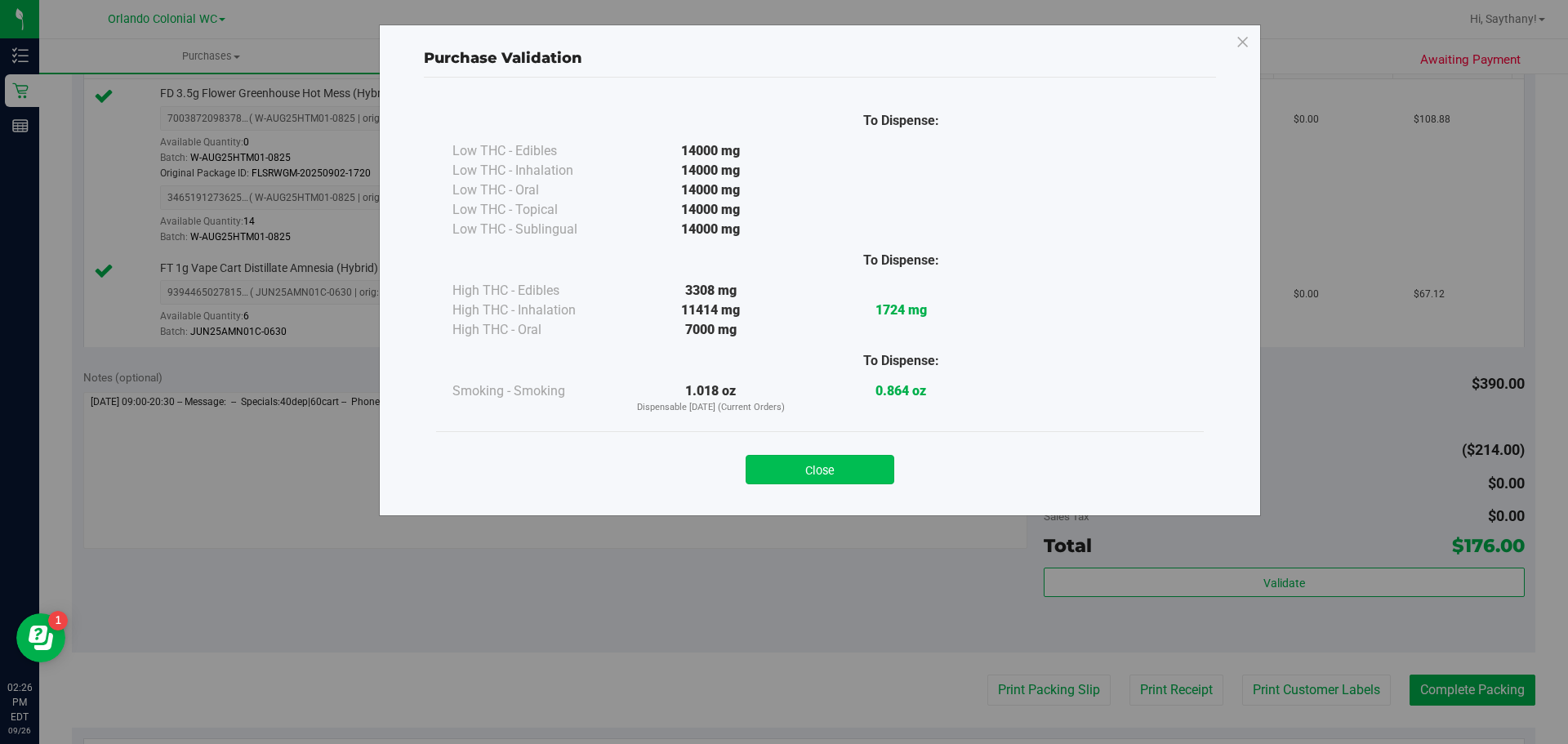
click at [832, 471] on button "Close" at bounding box center [820, 469] width 149 height 29
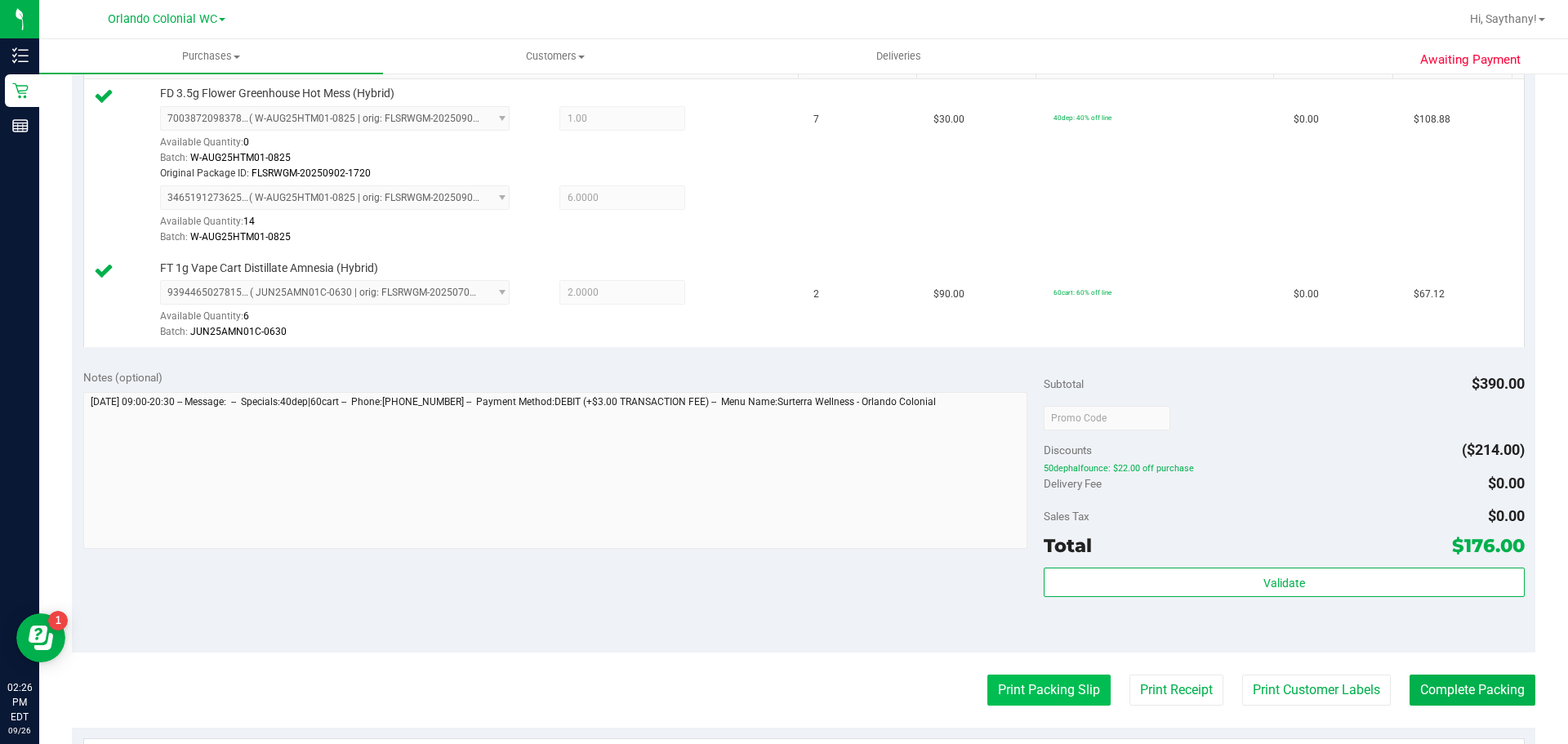
click at [1050, 701] on button "Print Packing Slip" at bounding box center [1049, 690] width 123 height 31
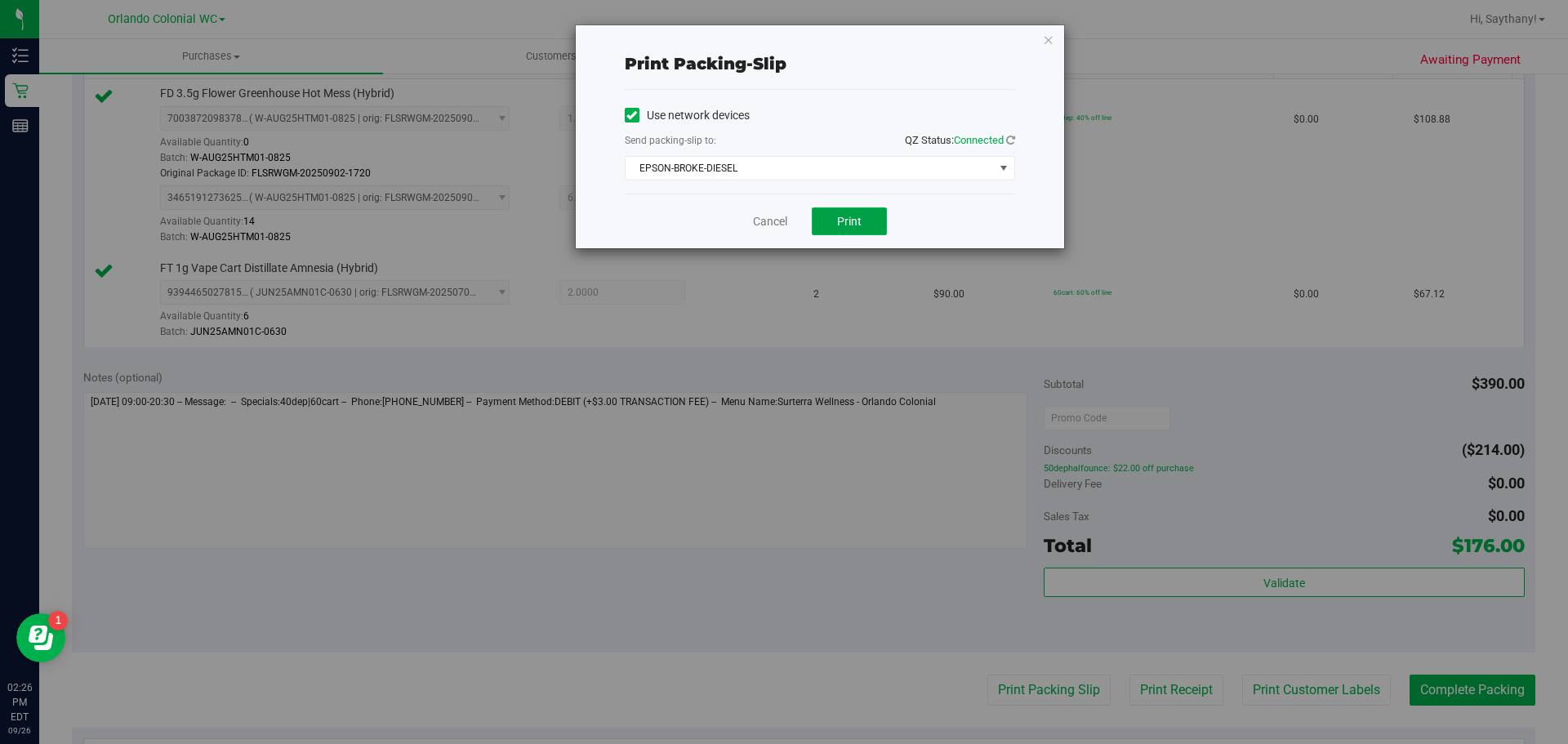
click at [862, 227] on button "Print" at bounding box center [849, 221] width 75 height 28
click at [1048, 45] on icon "button" at bounding box center [1049, 39] width 12 height 19
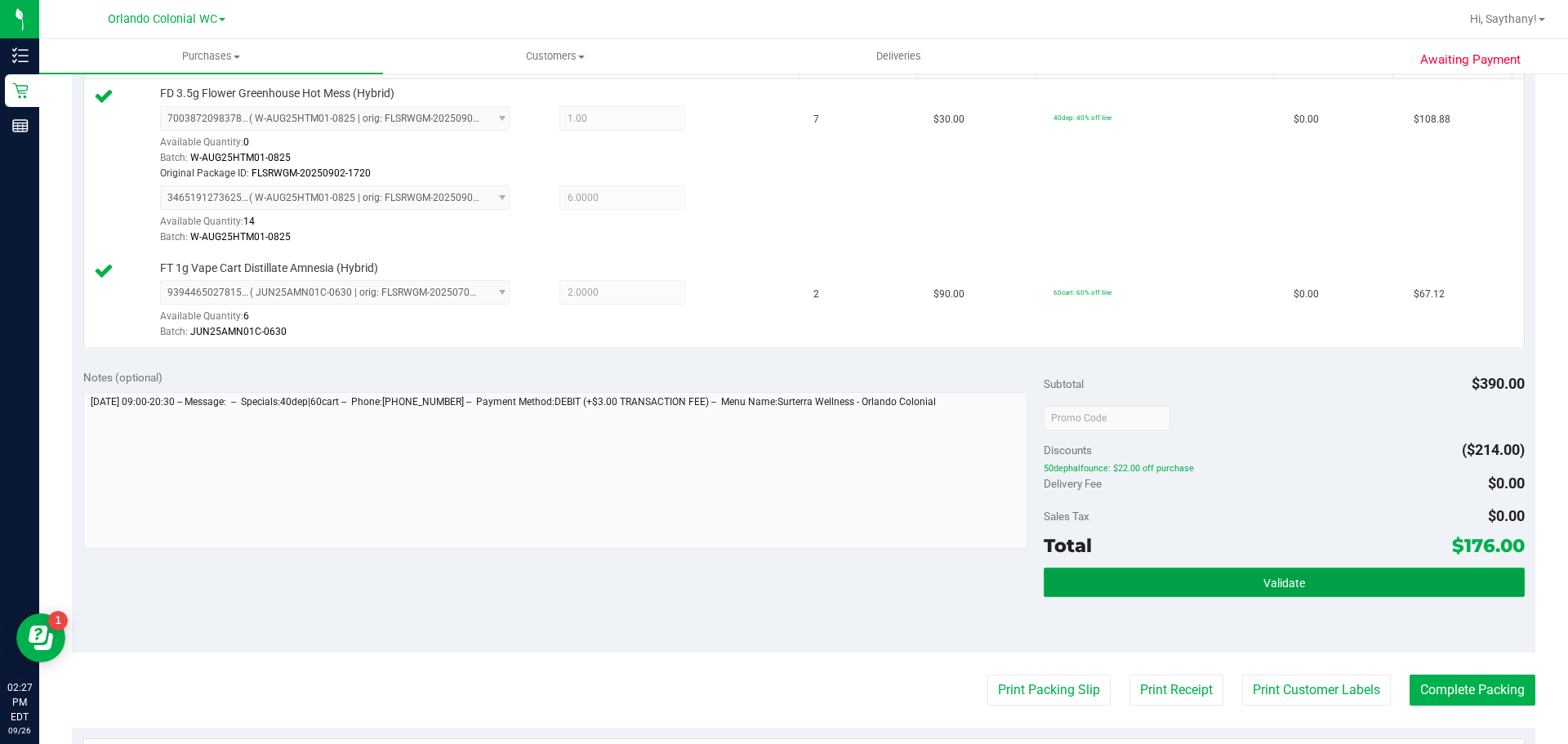
click at [1405, 582] on button "Validate" at bounding box center [1284, 582] width 480 height 29
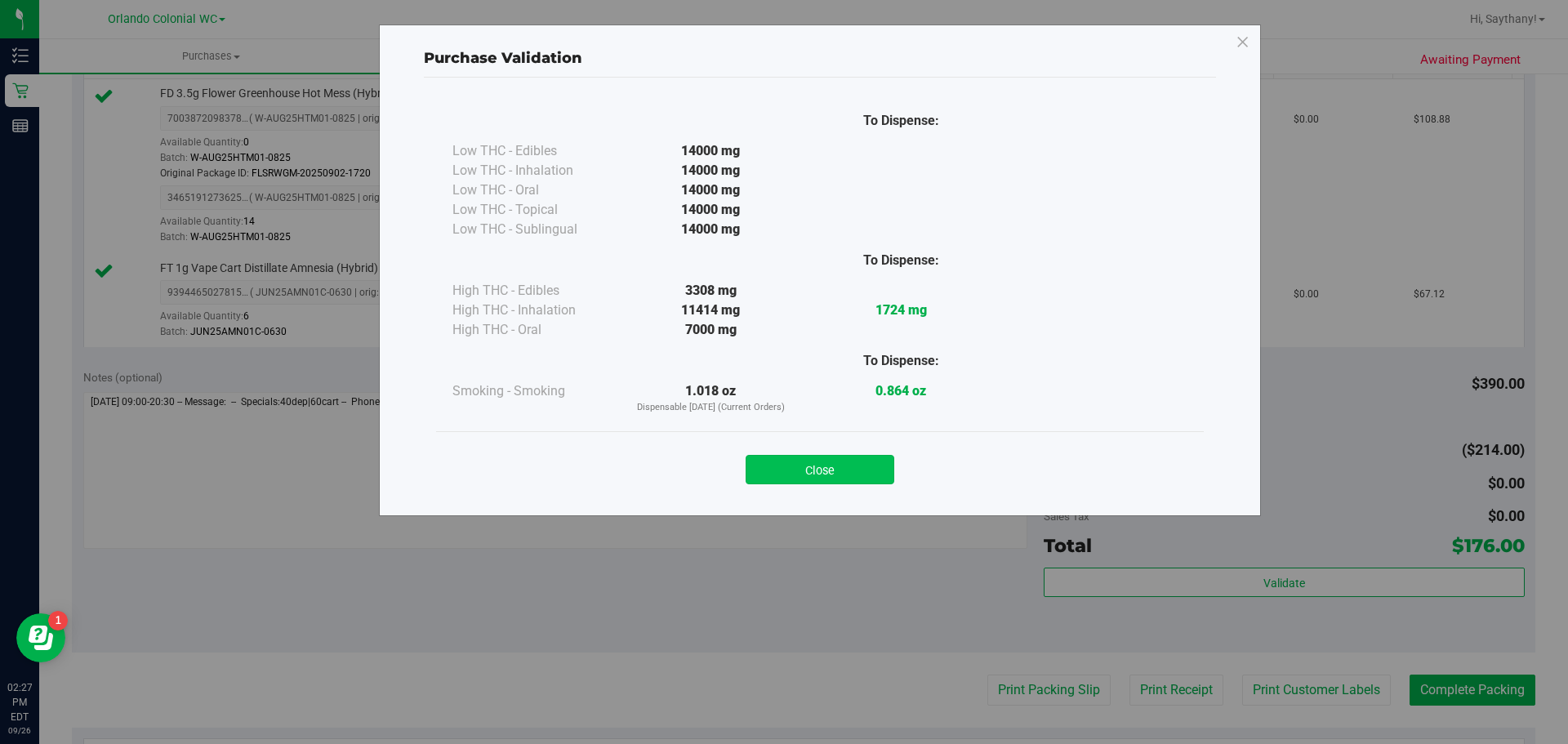
click at [796, 480] on button "Close" at bounding box center [820, 469] width 149 height 29
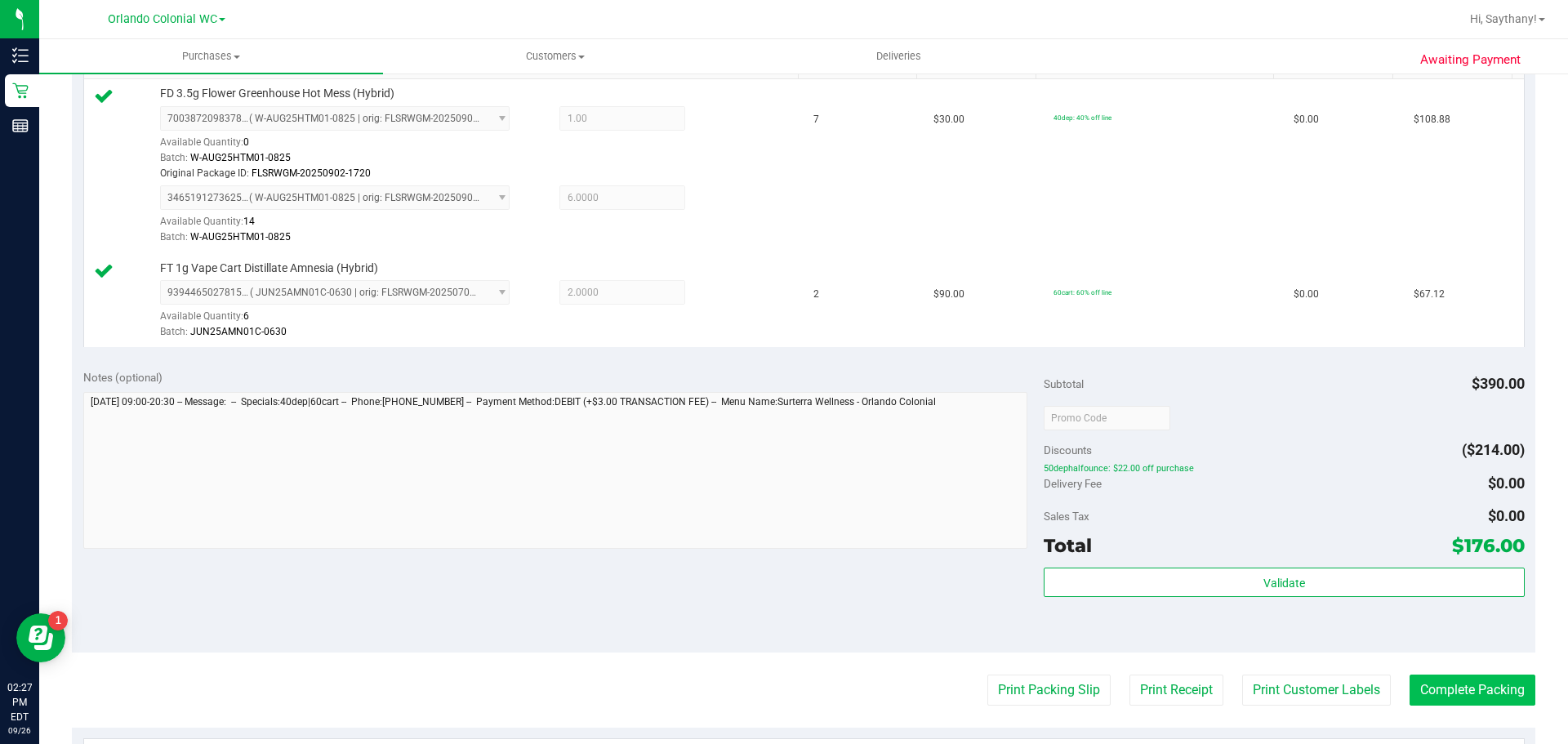
click at [1473, 678] on button "Complete Packing" at bounding box center [1472, 690] width 126 height 31
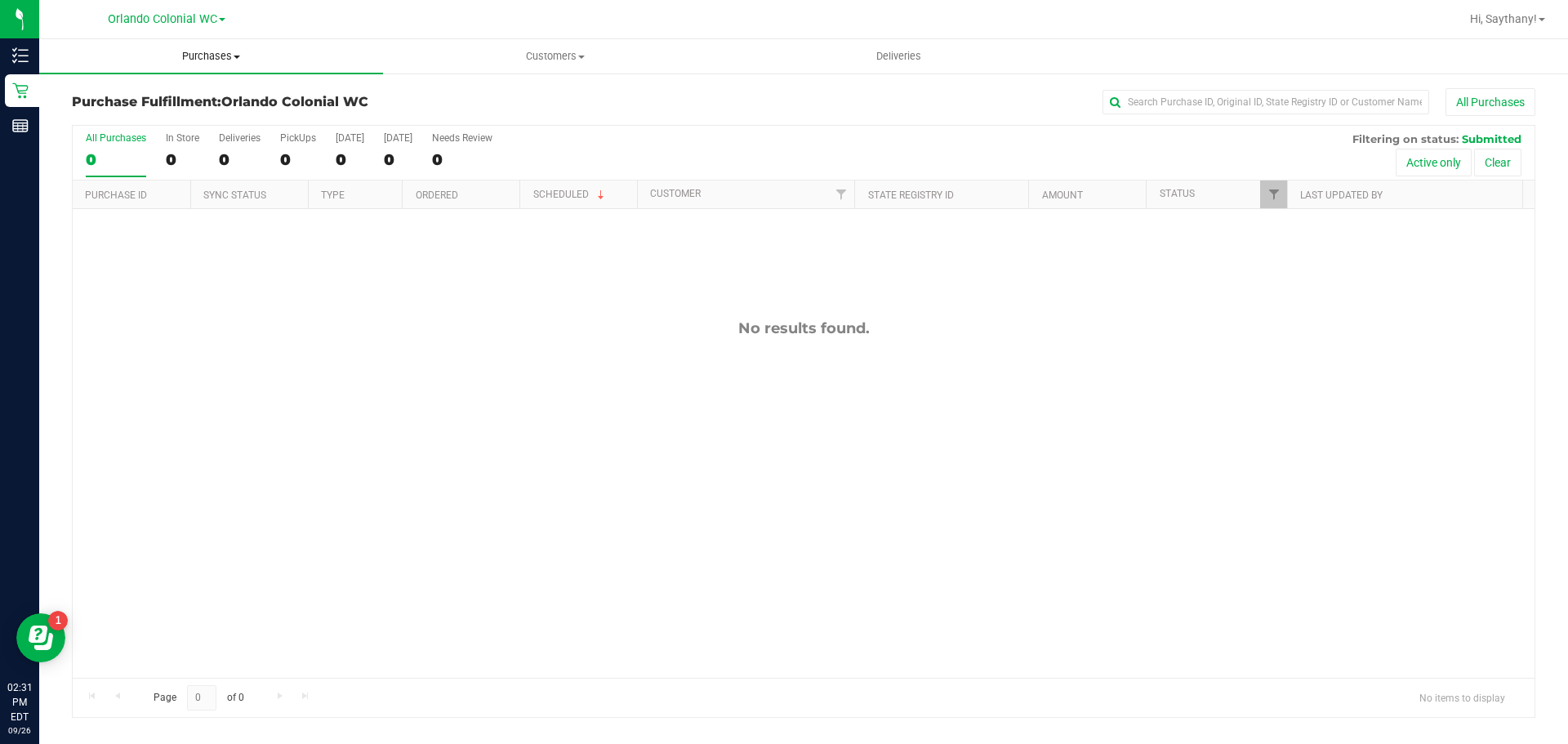
click at [192, 55] on span "Purchases" at bounding box center [211, 56] width 343 height 15
click at [148, 112] on li "Fulfillment" at bounding box center [211, 118] width 343 height 19
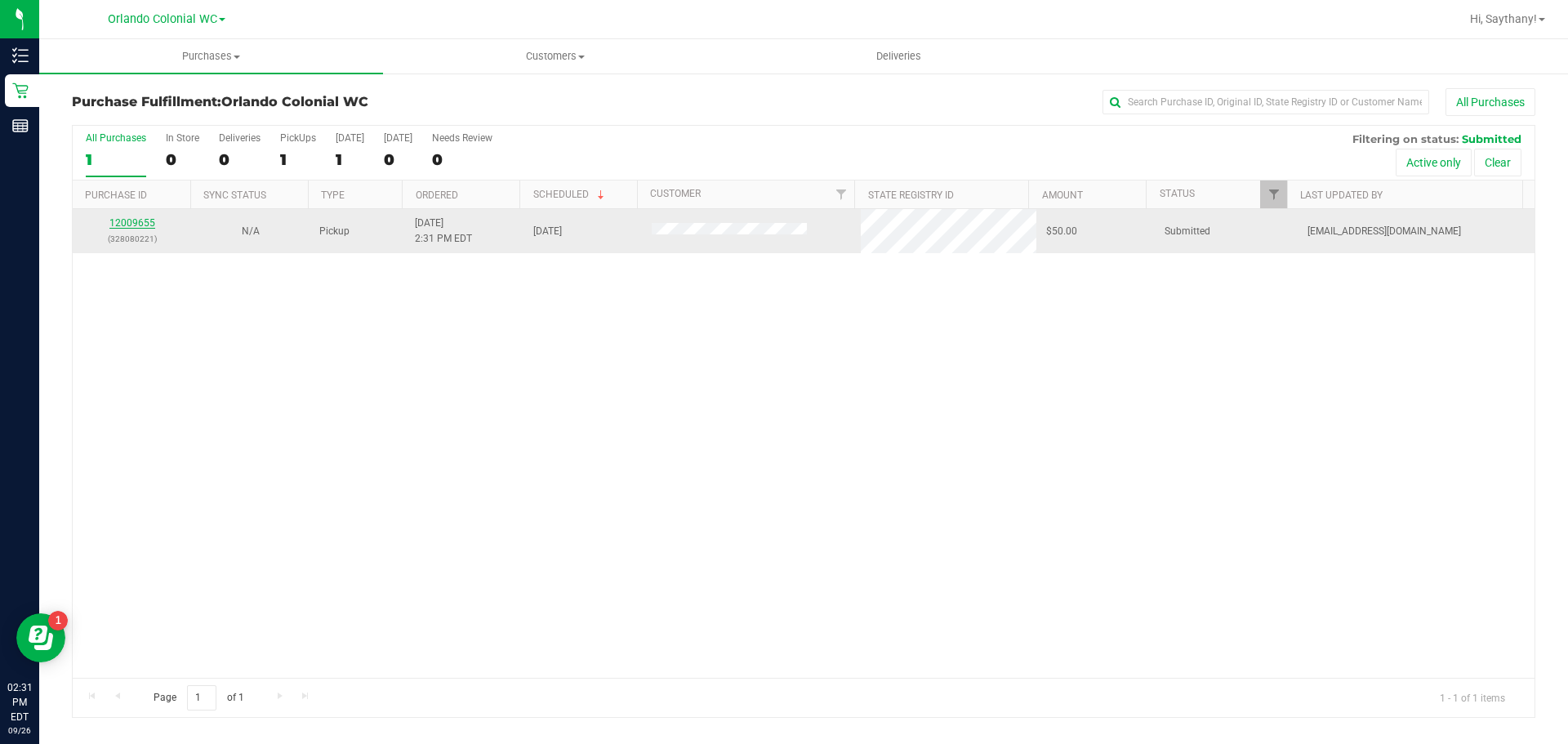
click at [123, 222] on link "12009655" at bounding box center [132, 223] width 45 height 12
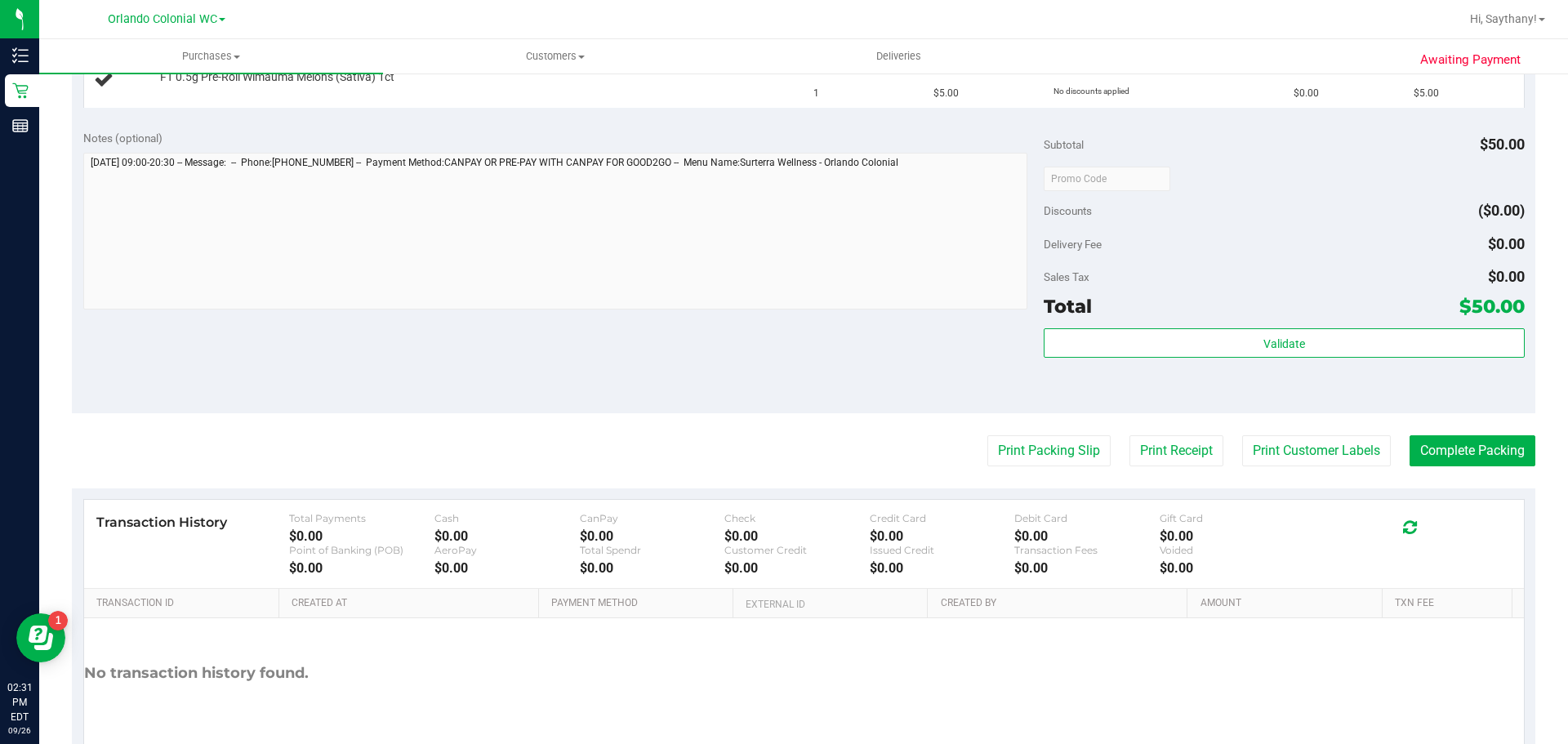
scroll to position [980, 0]
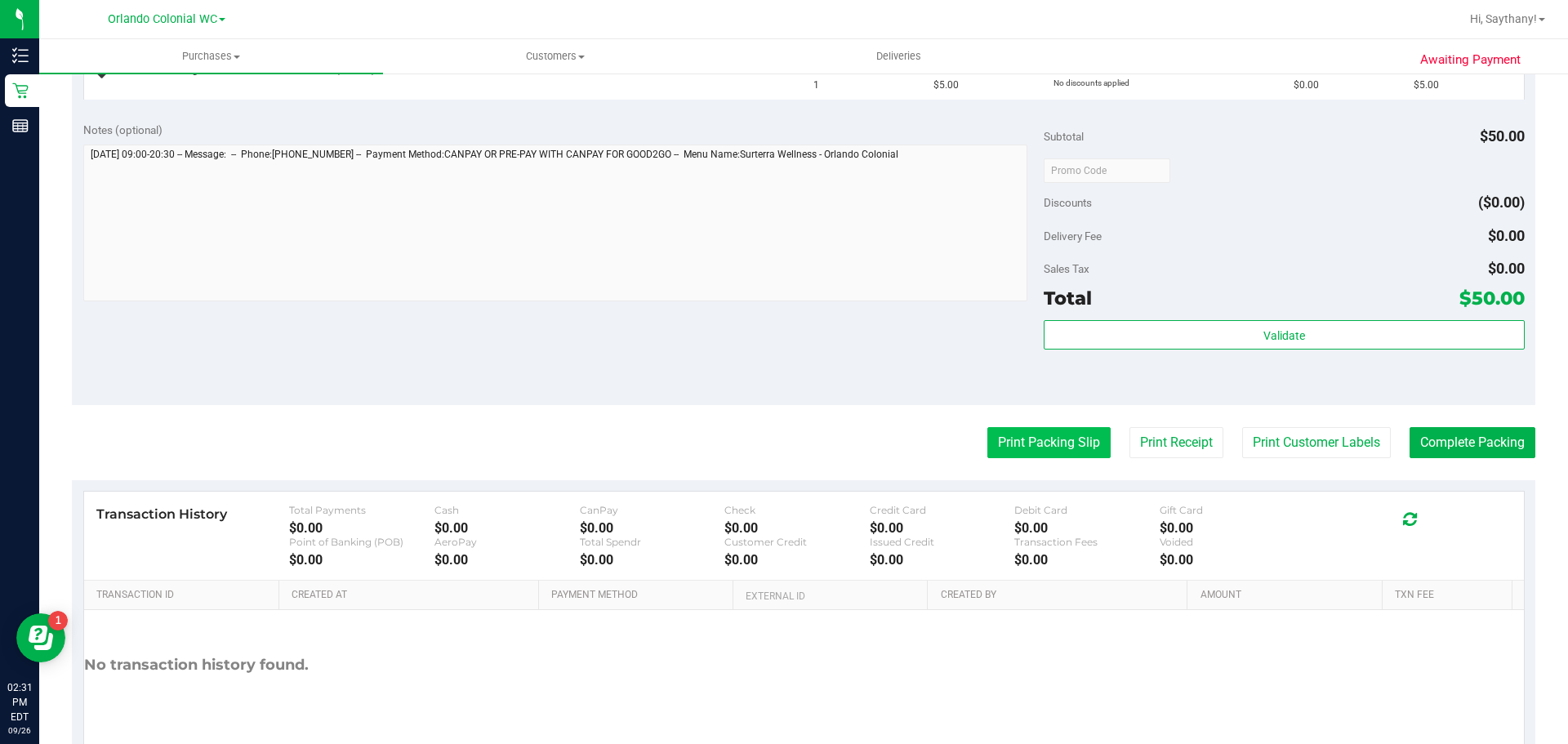
click at [1032, 441] on button "Print Packing Slip" at bounding box center [1049, 442] width 123 height 31
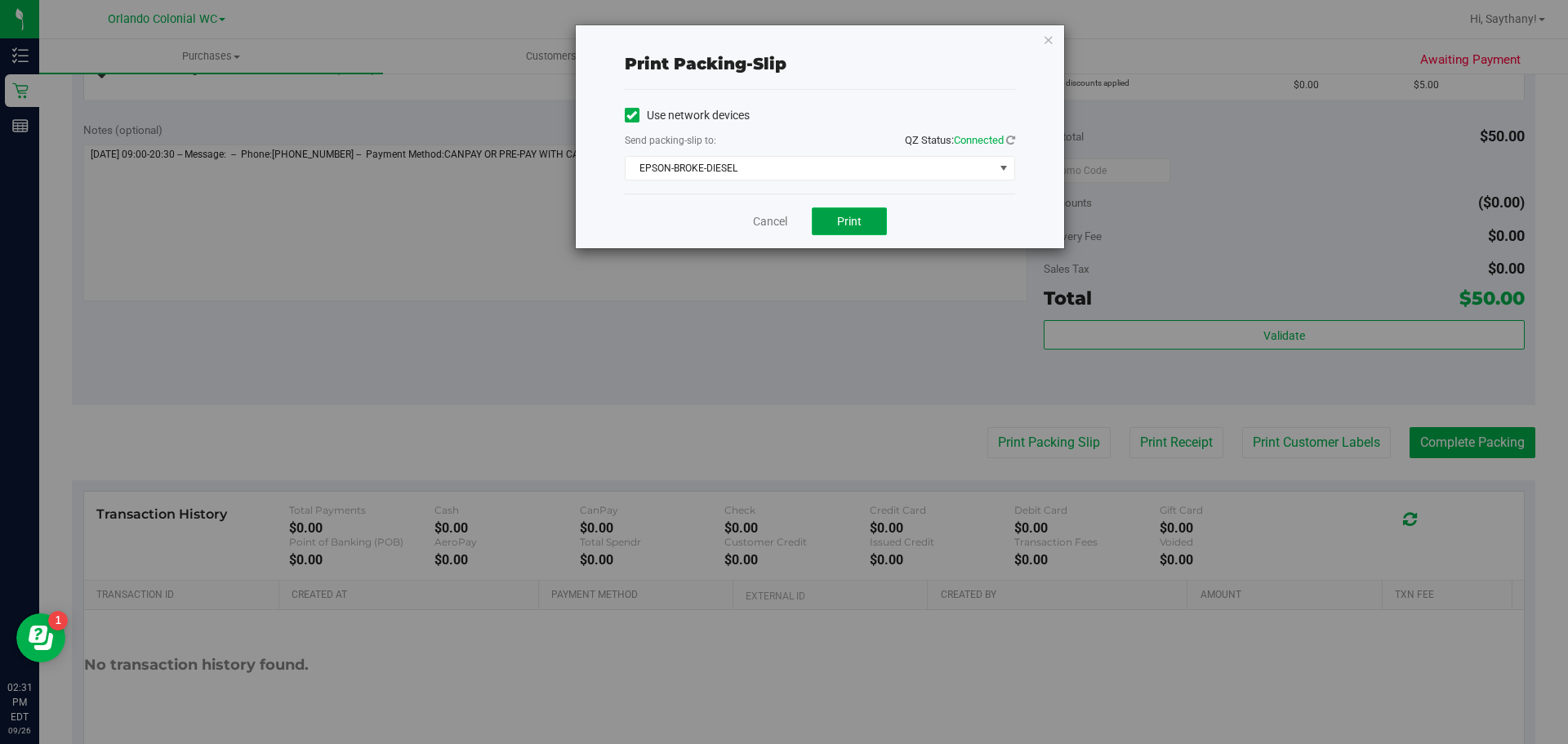
click at [853, 230] on button "Print" at bounding box center [849, 221] width 75 height 28
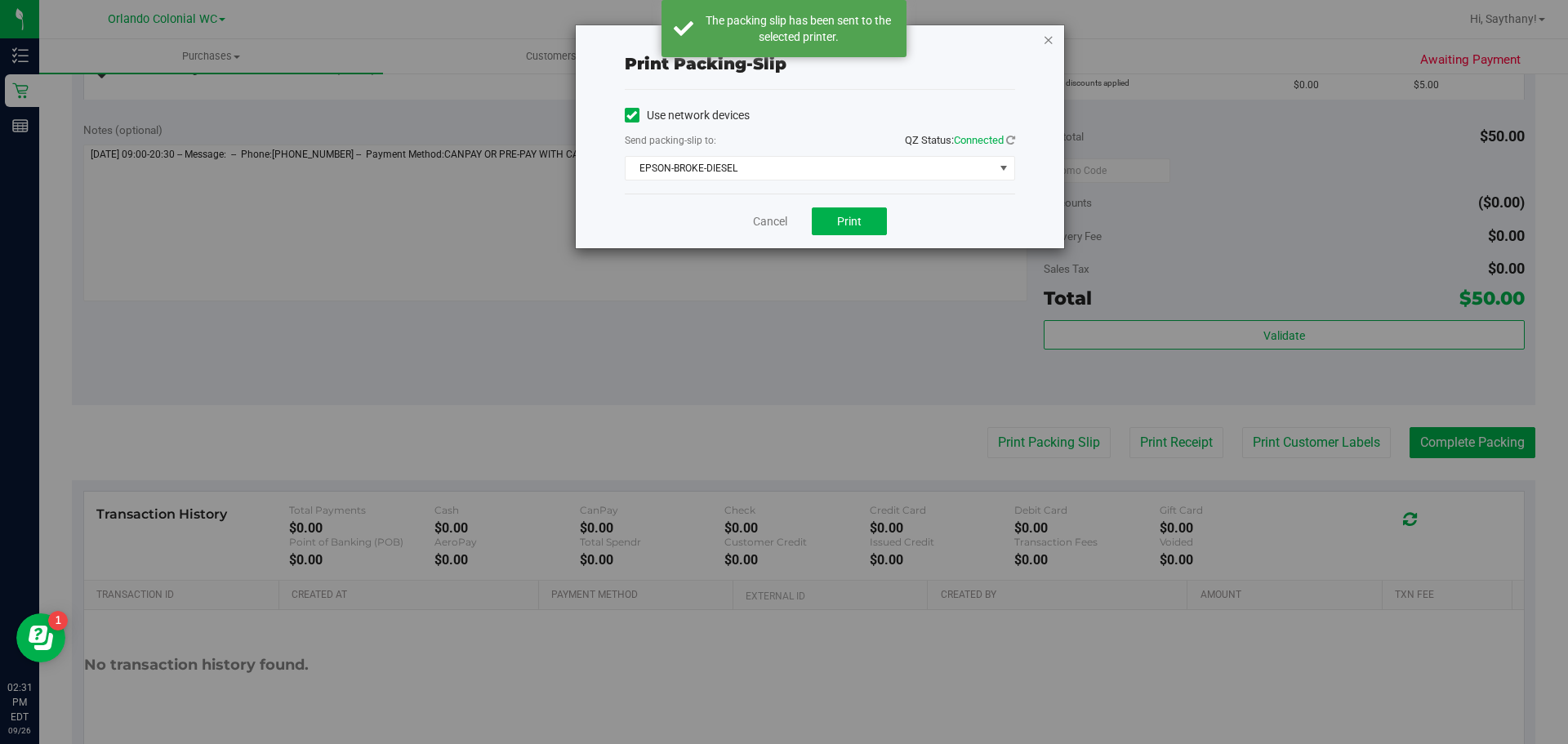
click at [1045, 45] on icon "button" at bounding box center [1049, 39] width 12 height 19
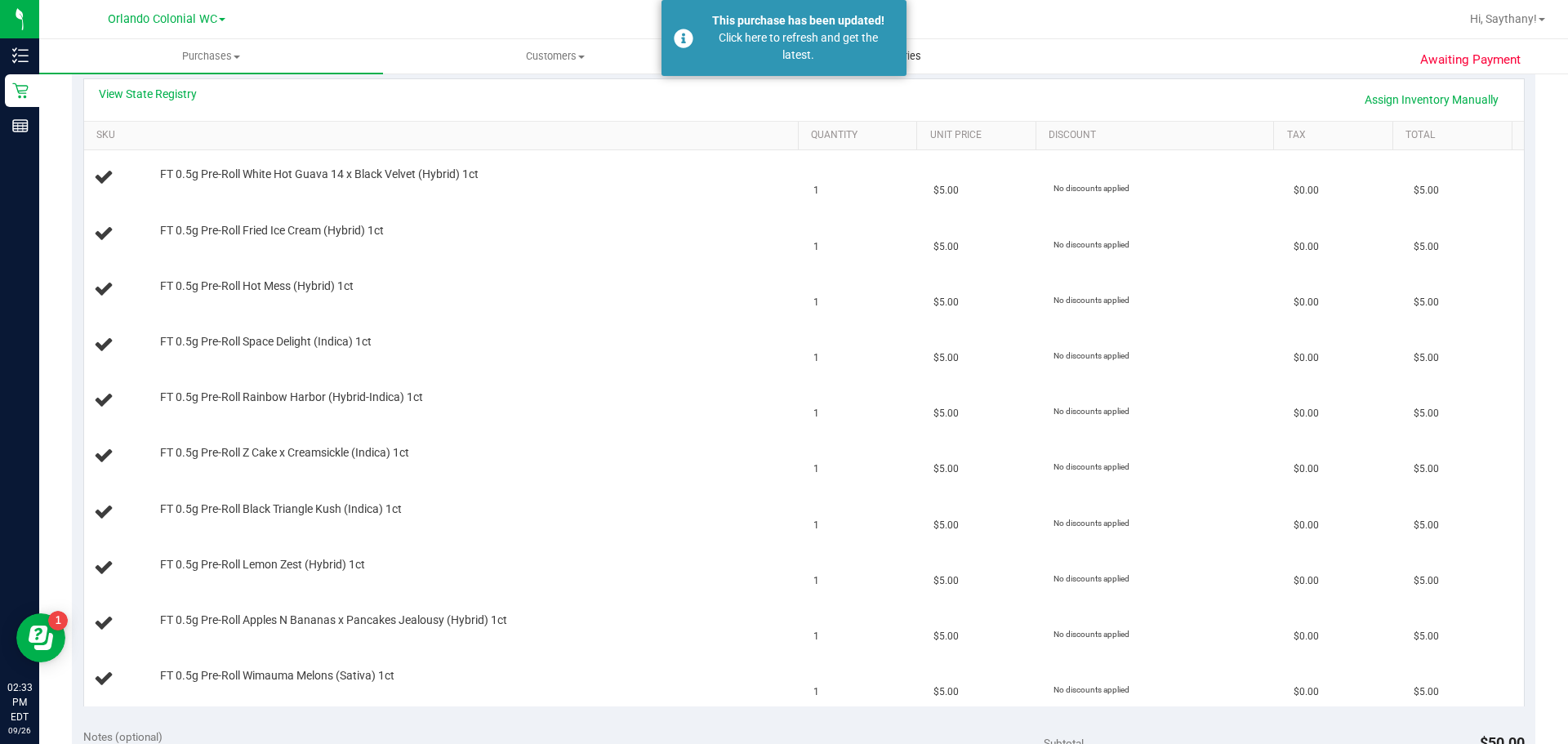
scroll to position [330, 0]
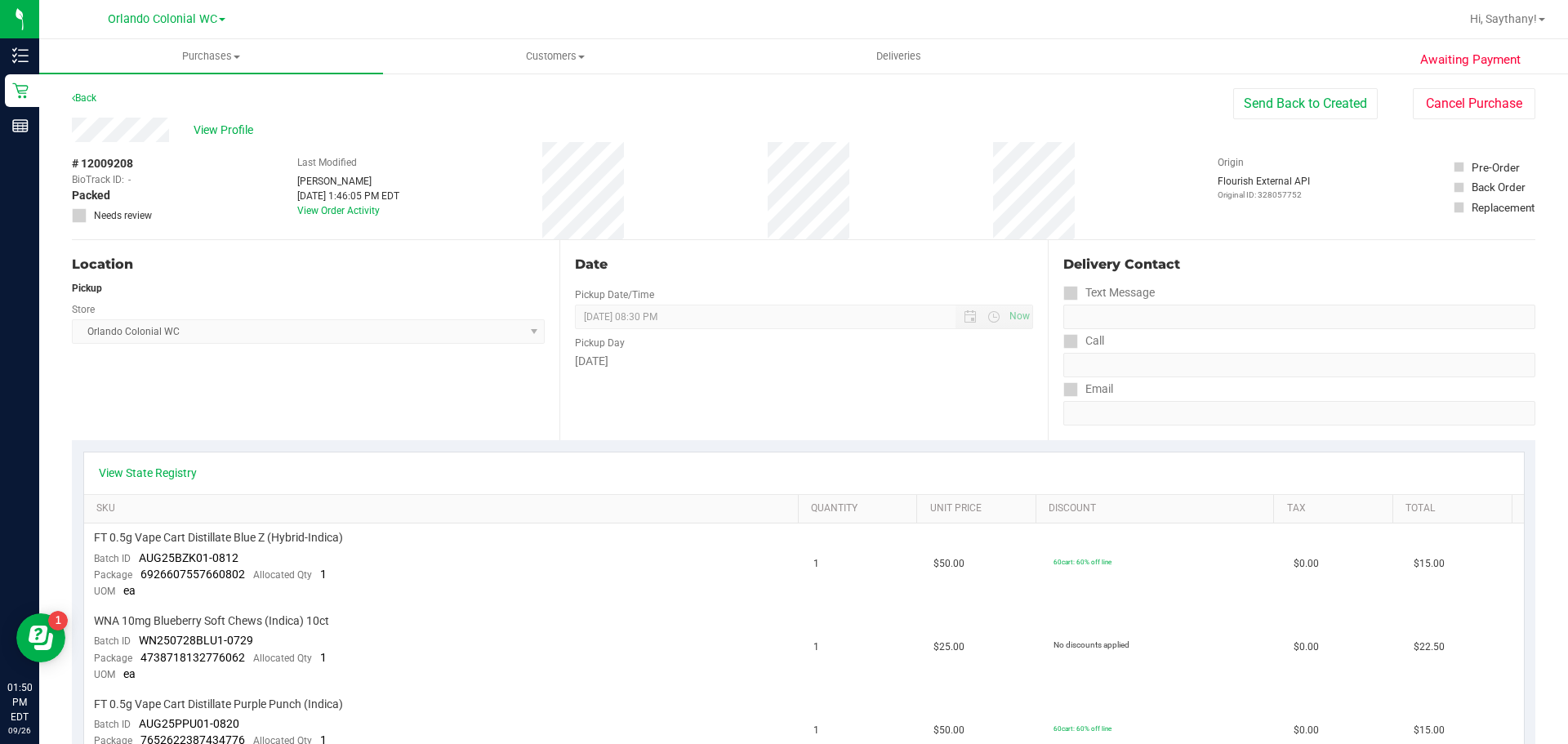
click at [87, 92] on div "Back" at bounding box center [83, 98] width 24 height 19
click at [96, 95] on link "Back" at bounding box center [83, 98] width 24 height 12
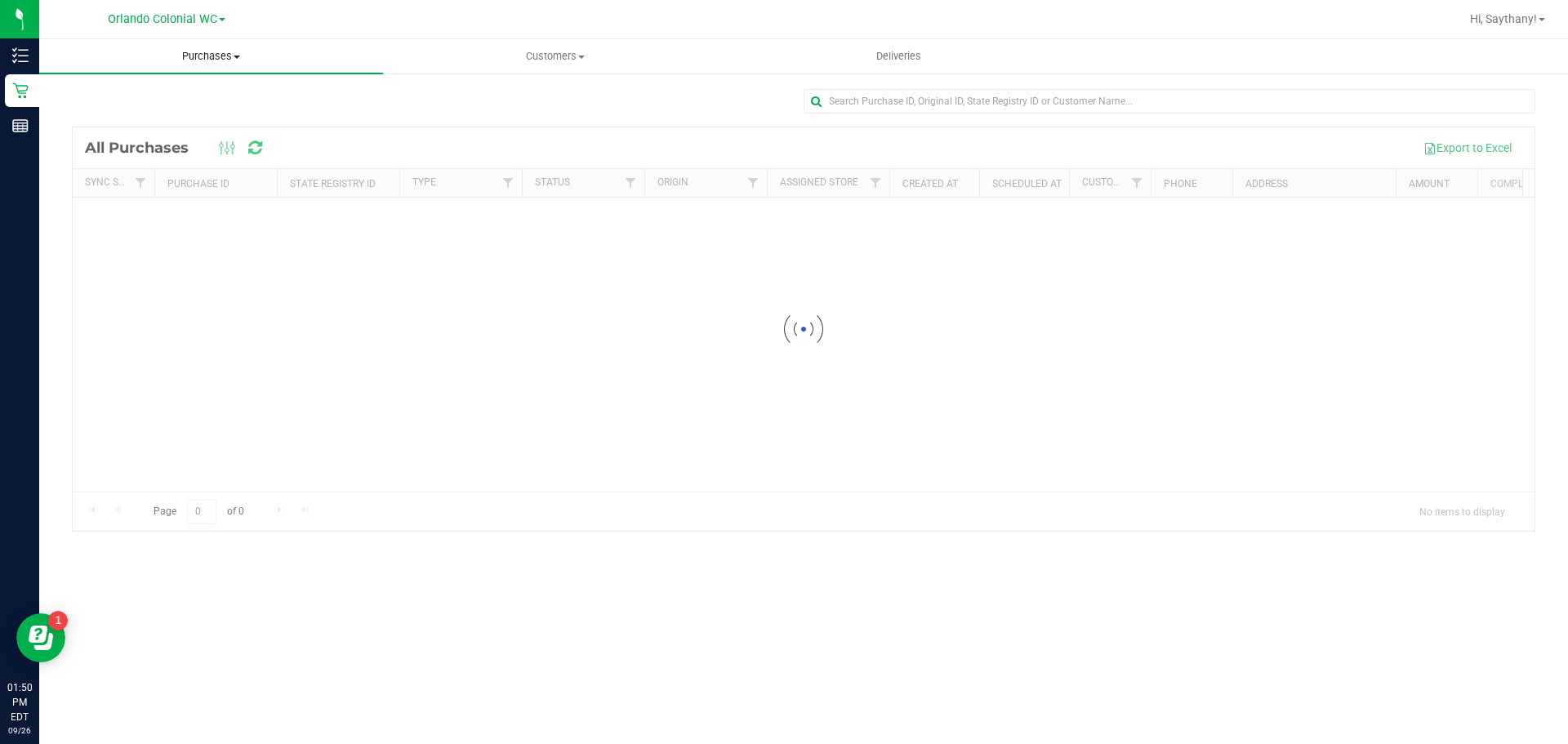
click at [187, 58] on span "Purchases" at bounding box center [211, 56] width 343 height 15
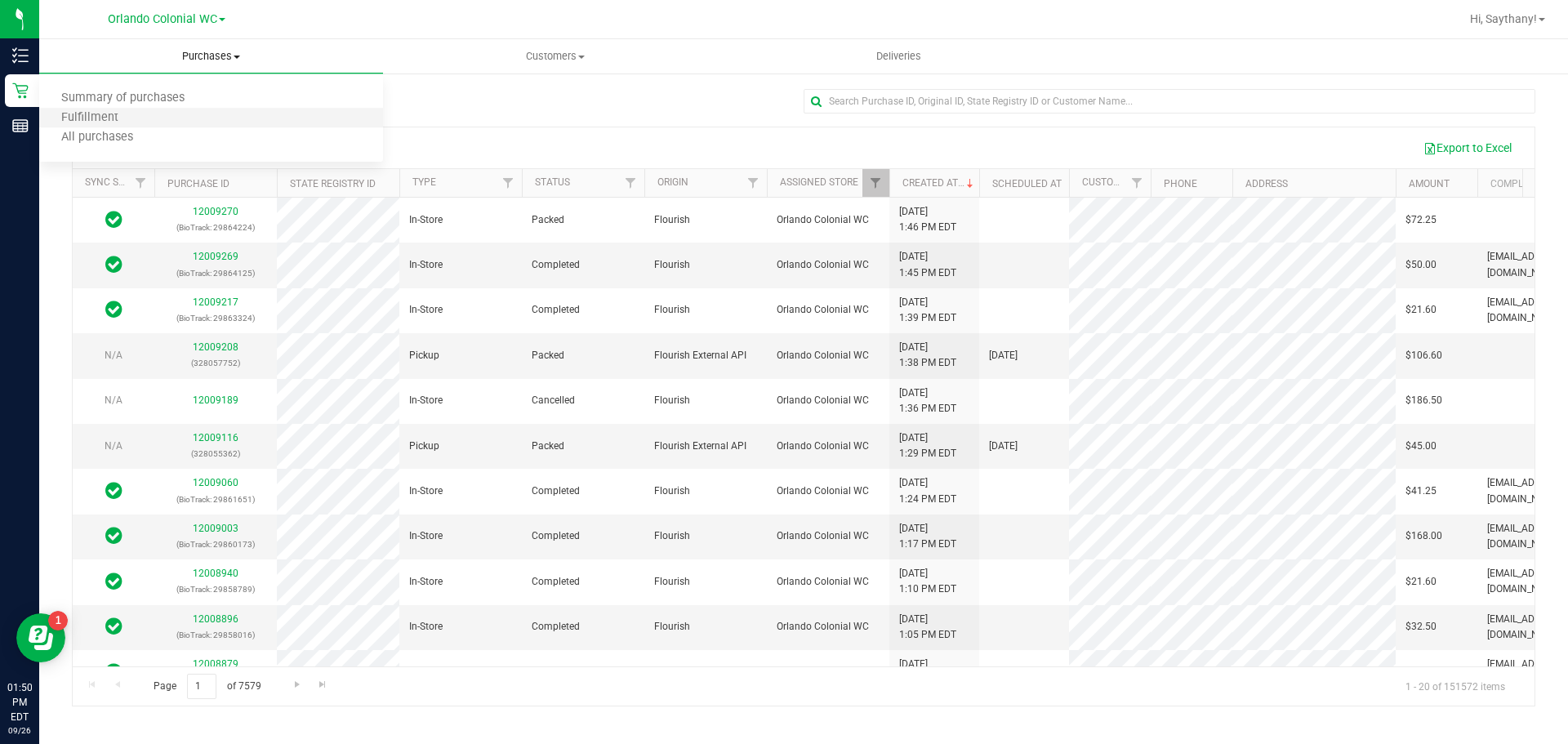
click at [144, 120] on li "Fulfillment" at bounding box center [211, 118] width 343 height 19
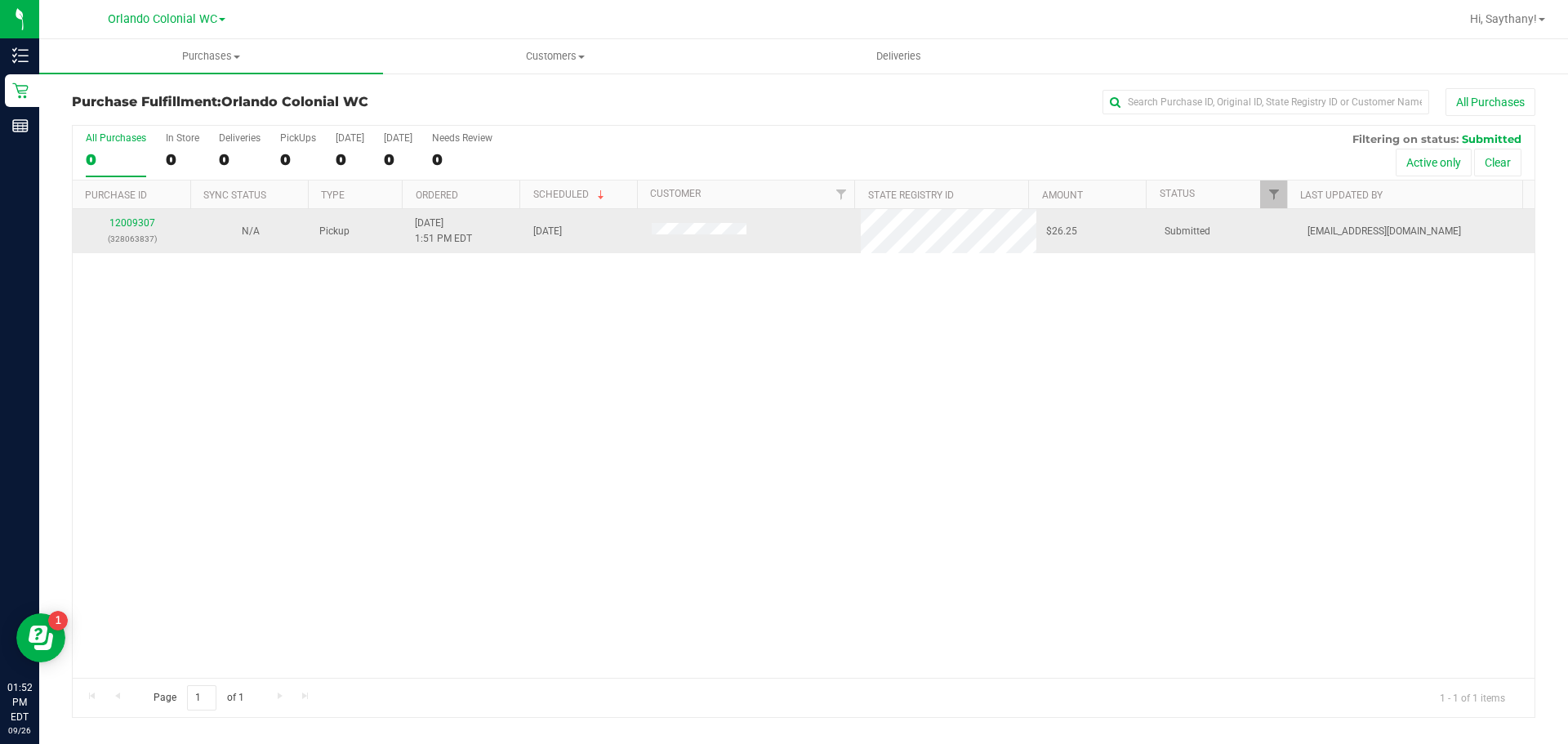
click at [135, 243] on p "(328063837)" at bounding box center [132, 239] width 99 height 15
click at [112, 223] on link "12009307" at bounding box center [132, 223] width 45 height 12
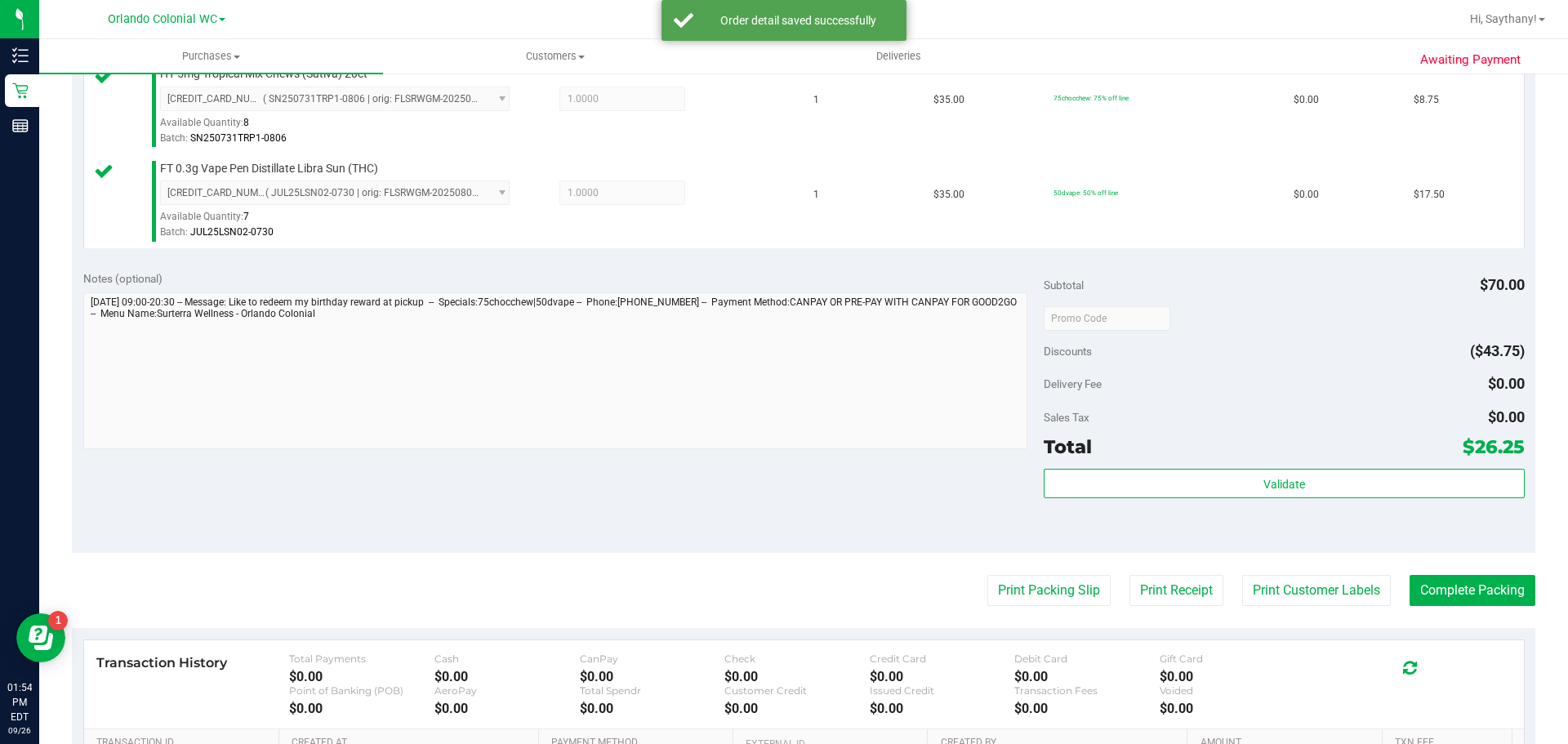
scroll to position [515, 0]
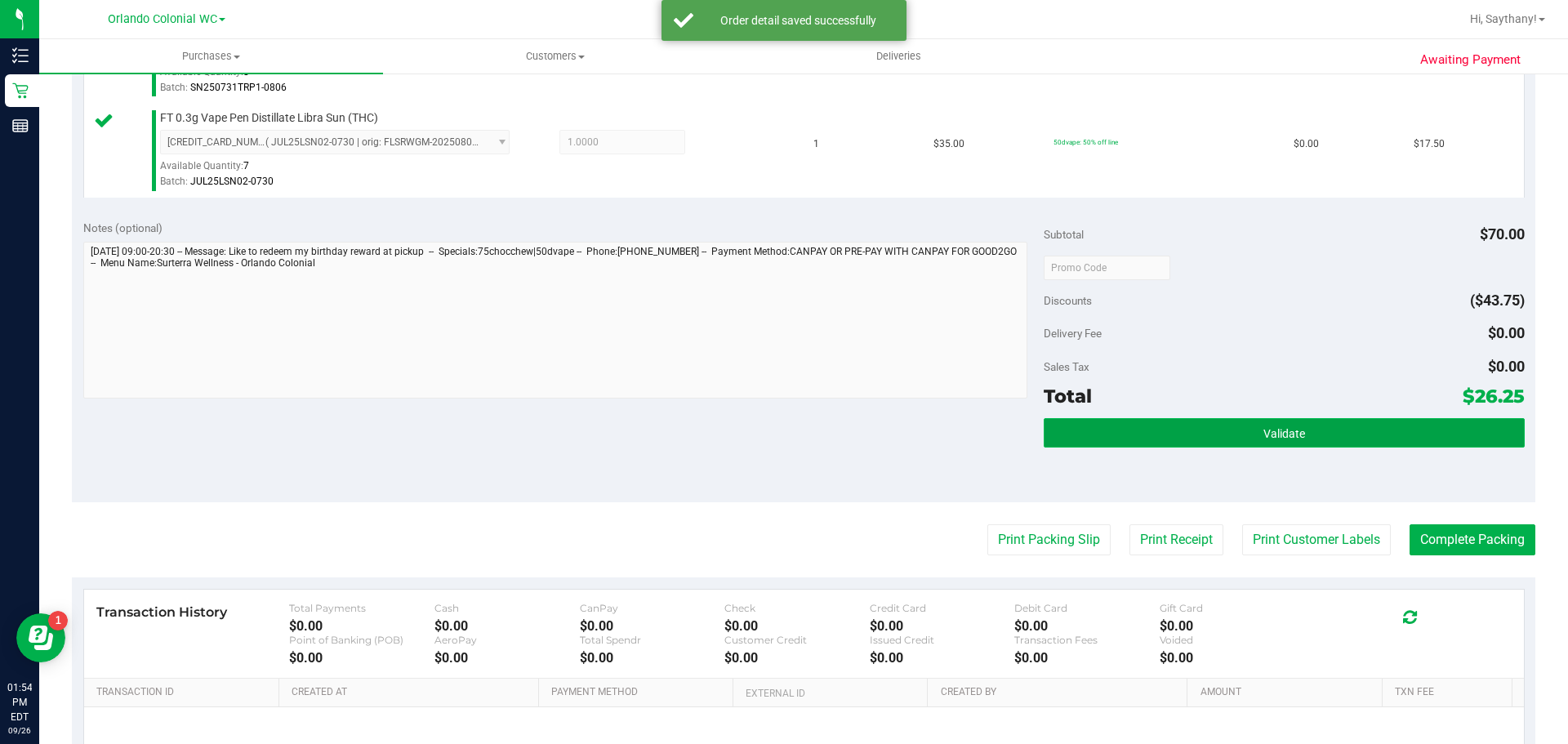
click at [1363, 423] on button "Validate" at bounding box center [1284, 432] width 480 height 29
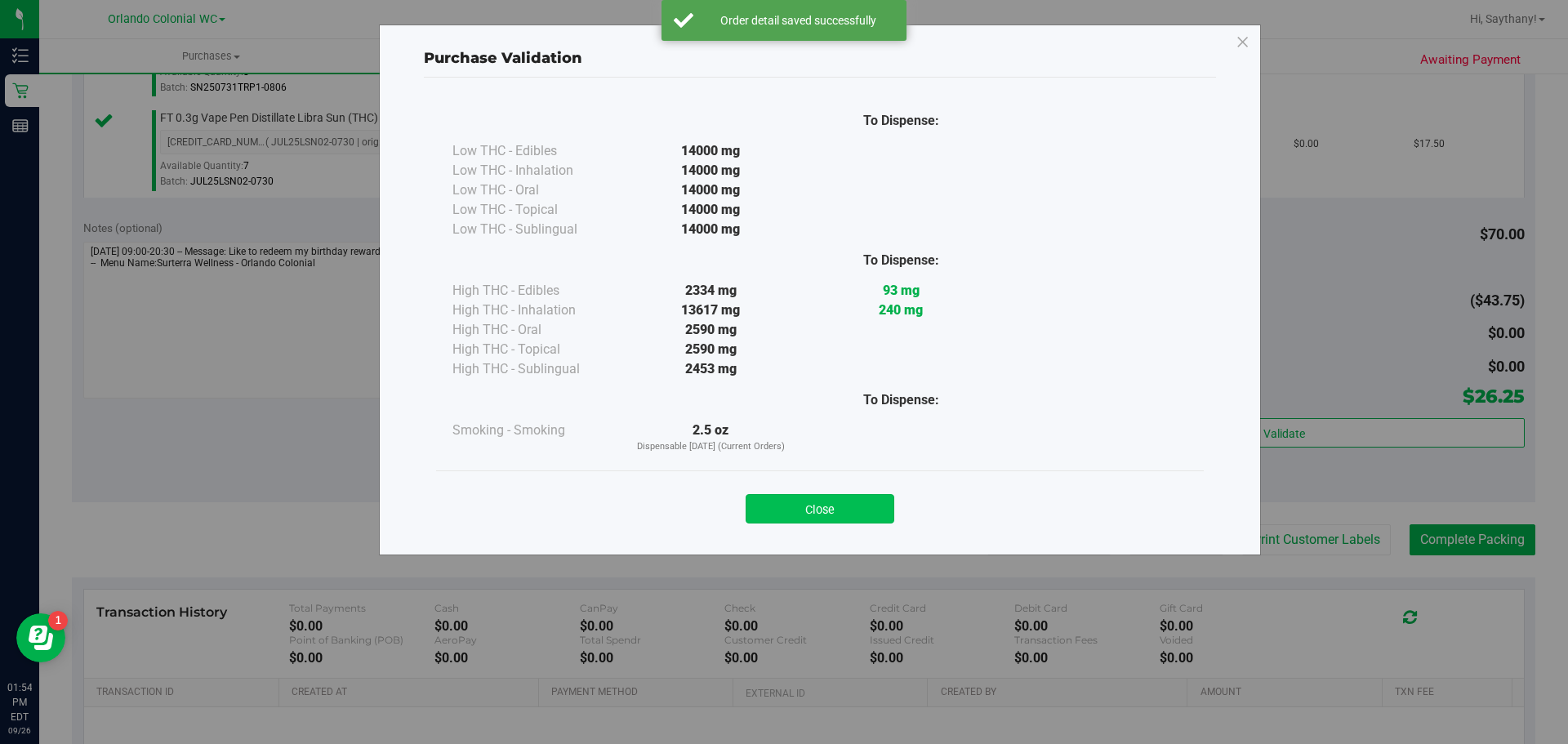
click at [806, 502] on button "Close" at bounding box center [820, 509] width 149 height 29
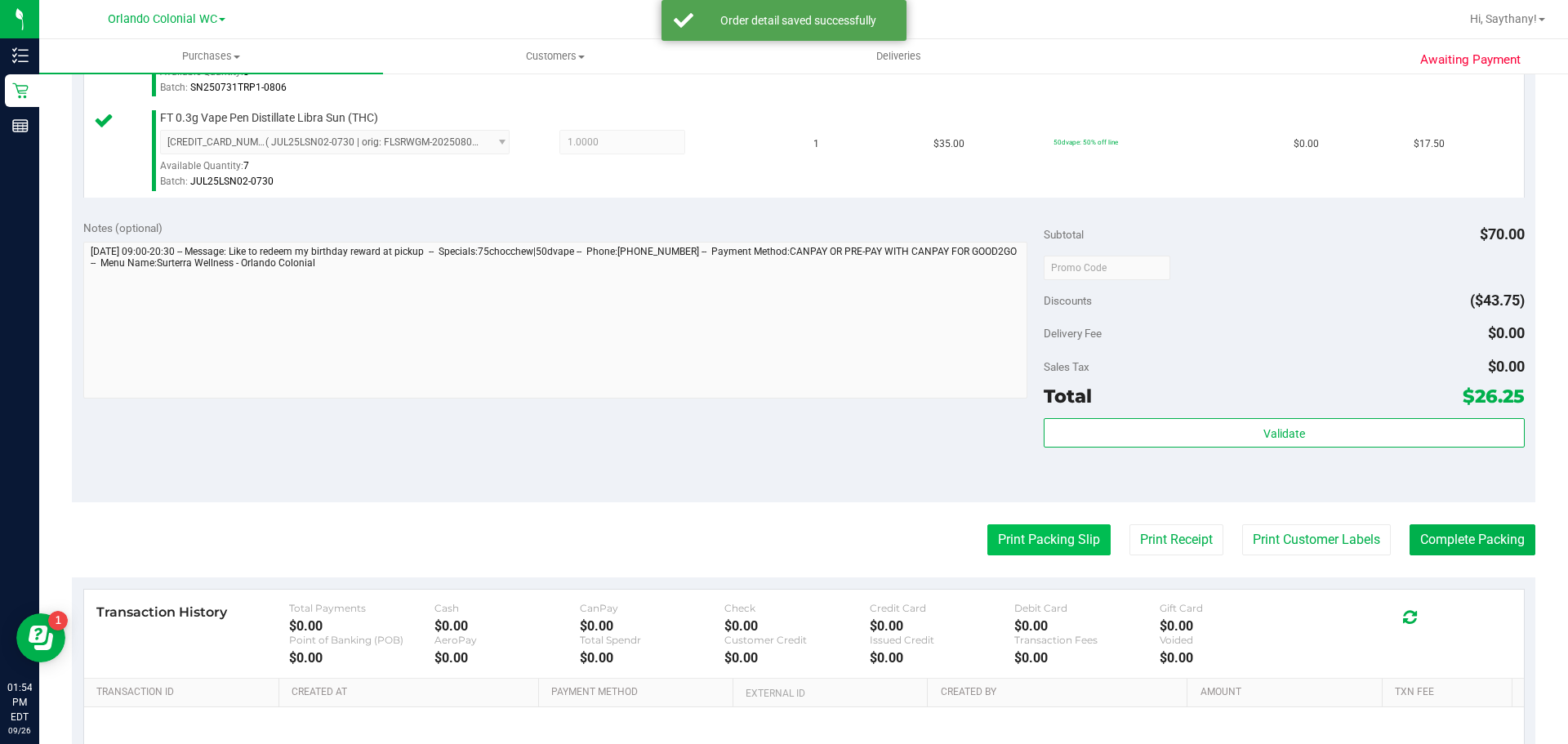
click at [1050, 552] on button "Print Packing Slip" at bounding box center [1049, 540] width 123 height 31
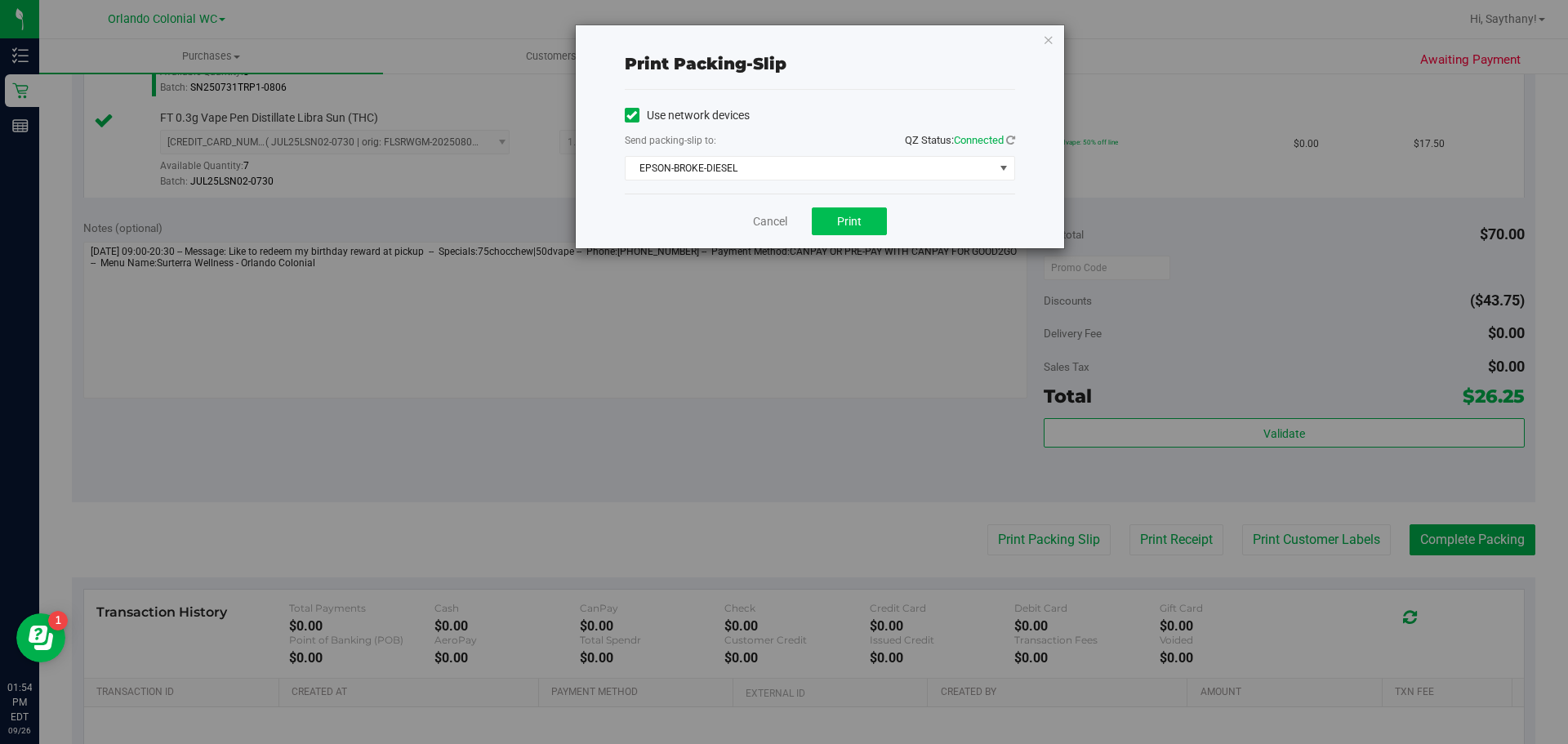
click at [839, 215] on span "Print" at bounding box center [848, 222] width 24 height 14
click at [1051, 39] on icon "button" at bounding box center [1049, 39] width 12 height 19
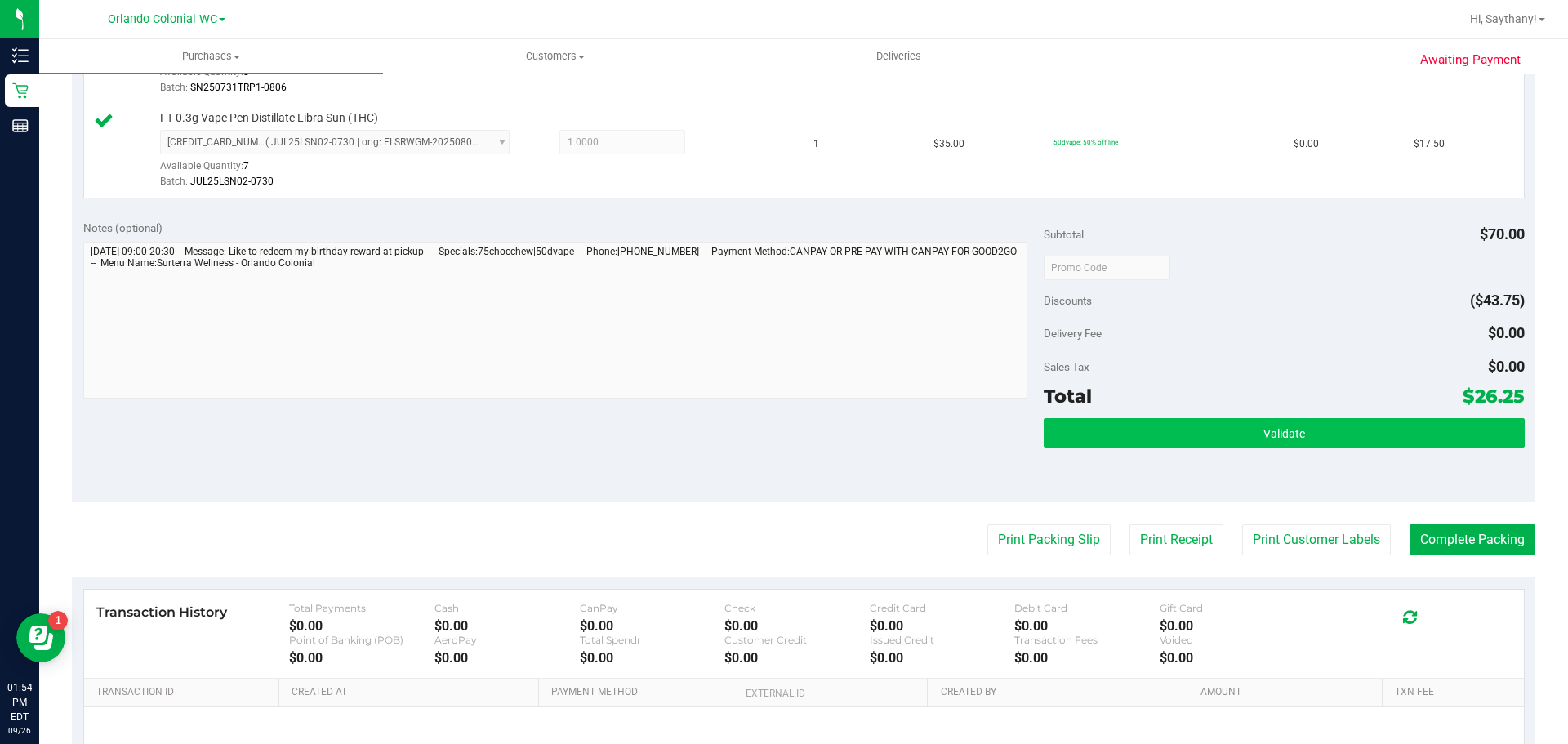
click at [1391, 444] on button "Validate" at bounding box center [1284, 432] width 480 height 29
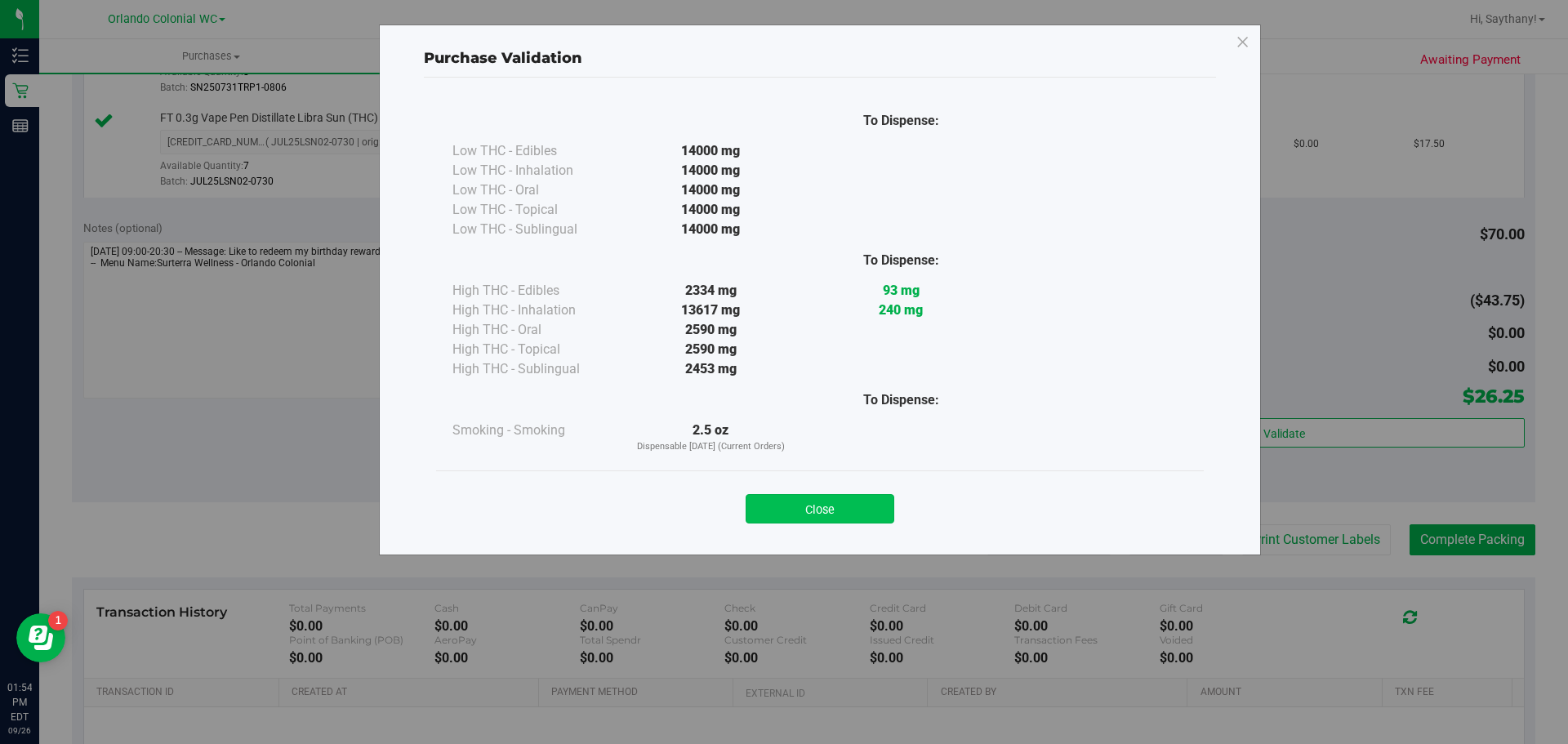
click at [826, 504] on button "Close" at bounding box center [820, 509] width 149 height 29
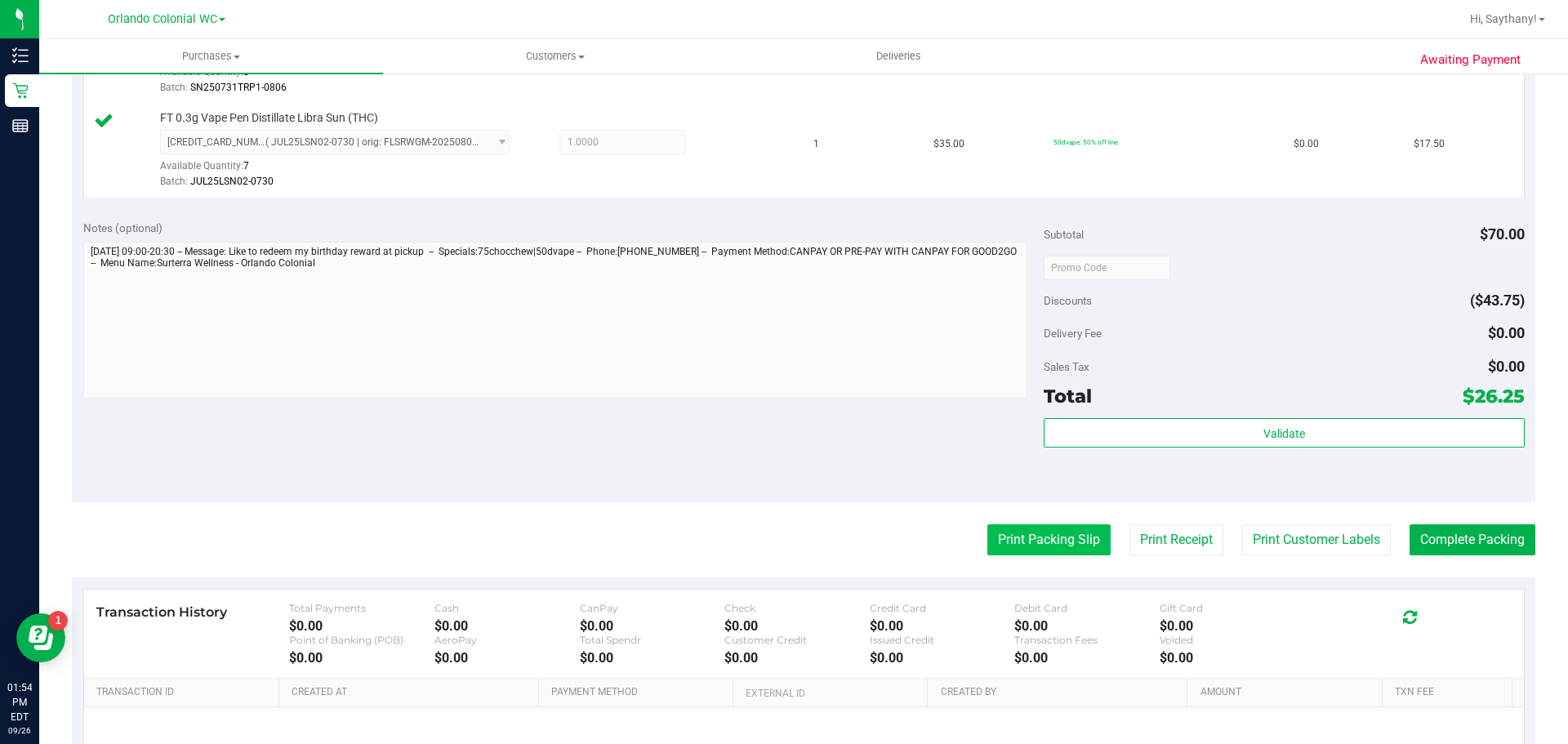
click at [1032, 532] on button "Print Packing Slip" at bounding box center [1049, 540] width 123 height 31
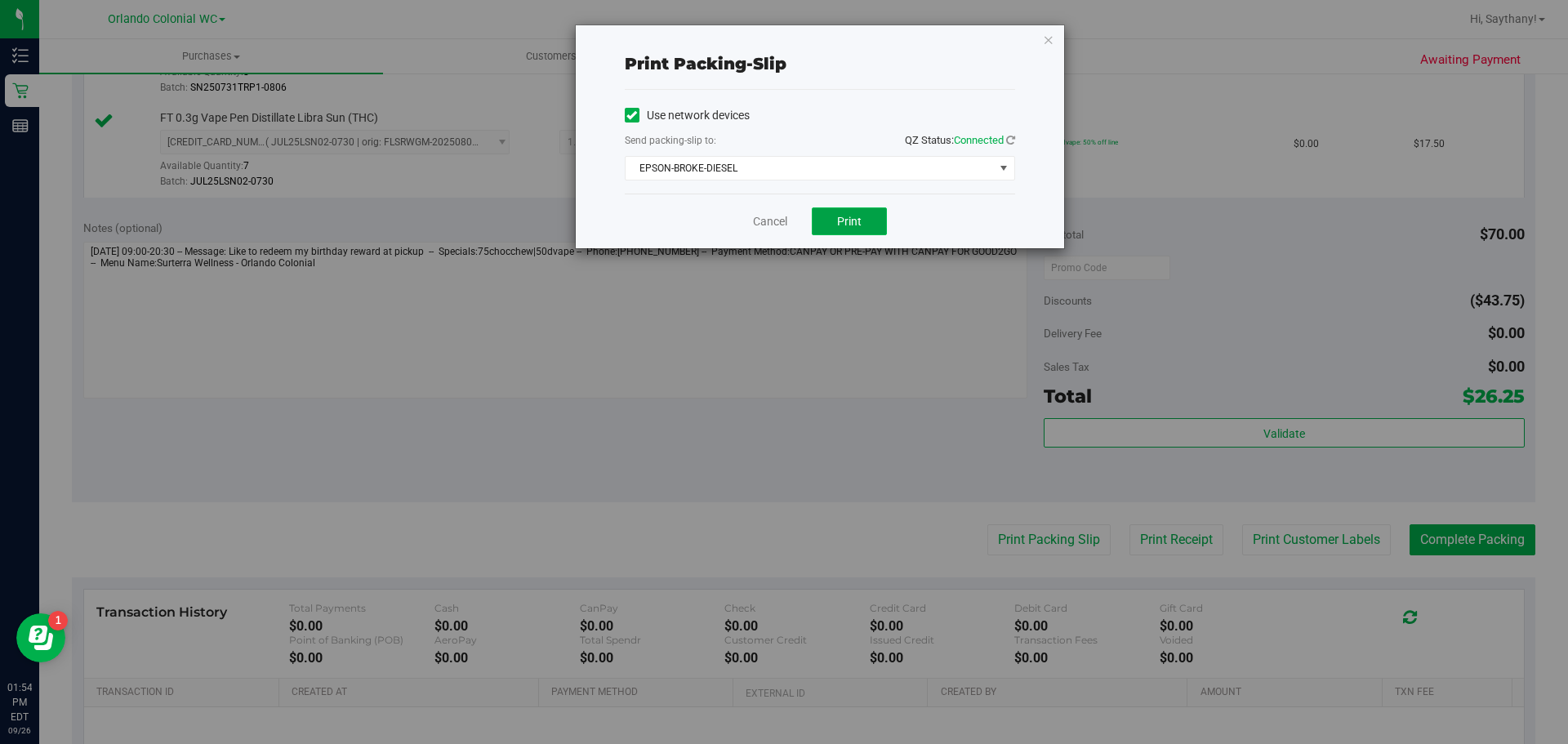
click at [867, 216] on button "Print" at bounding box center [849, 221] width 75 height 28
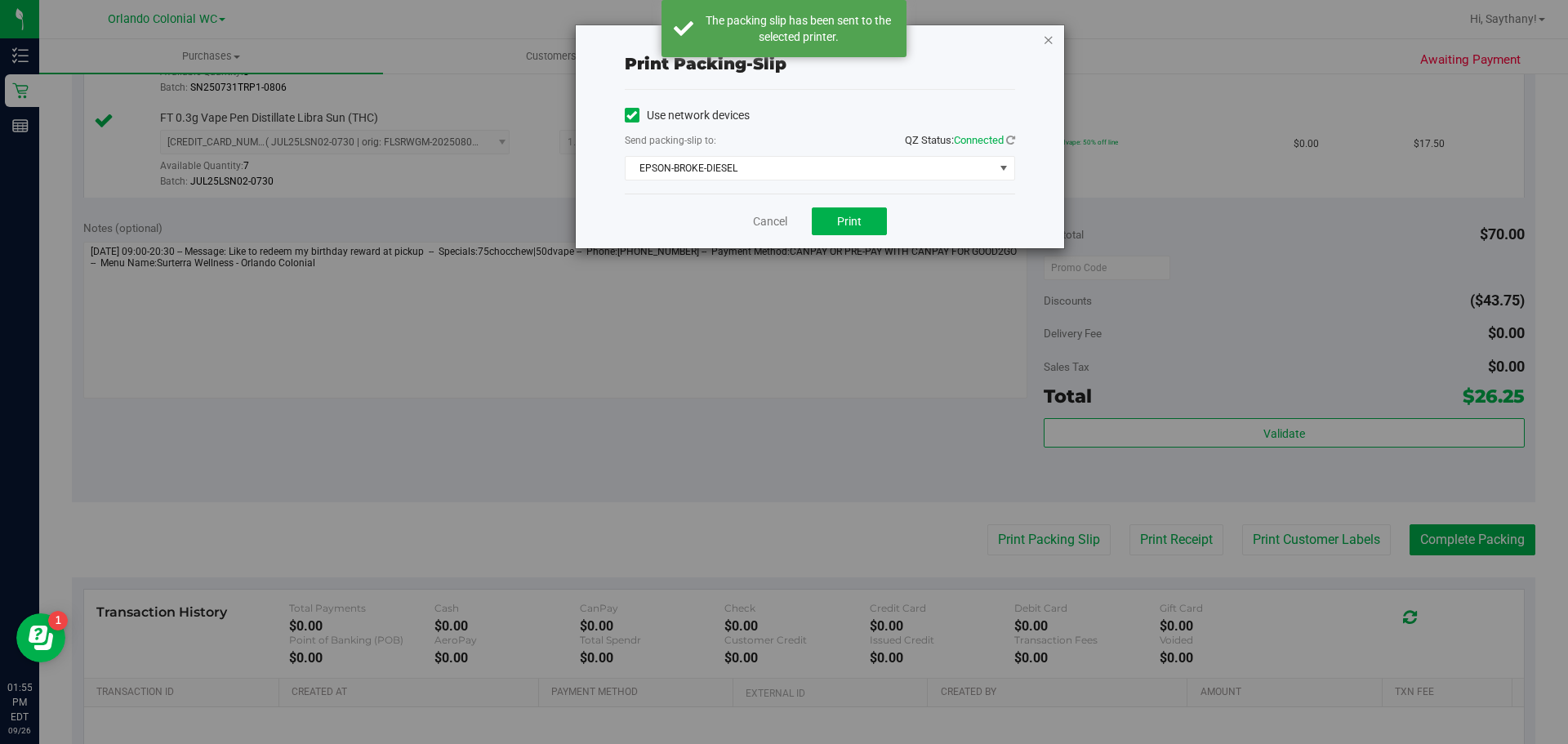
click at [1050, 43] on icon "button" at bounding box center [1049, 39] width 12 height 19
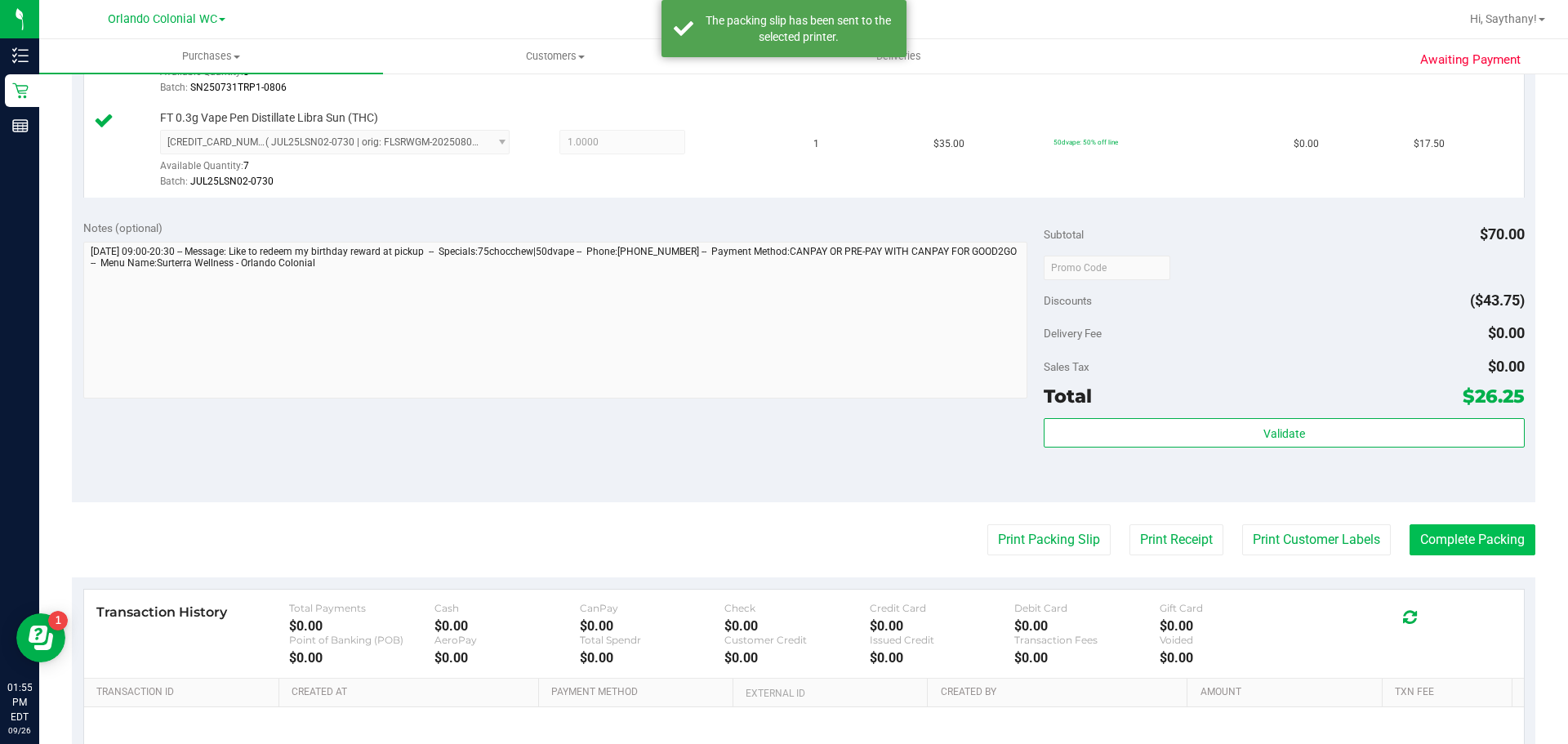
click at [1475, 555] on button "Complete Packing" at bounding box center [1472, 540] width 126 height 31
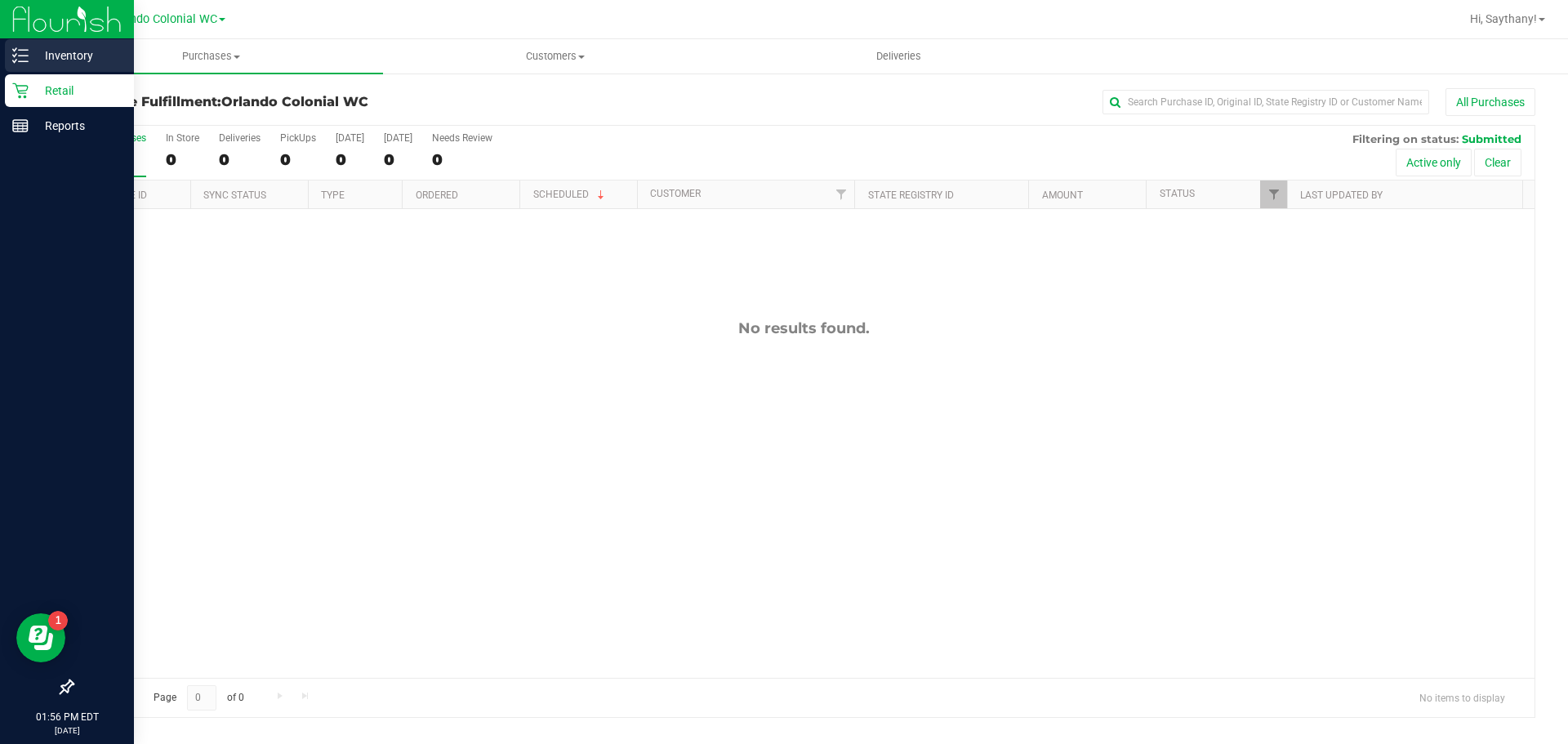
click at [83, 53] on p "Inventory" at bounding box center [77, 55] width 98 height 19
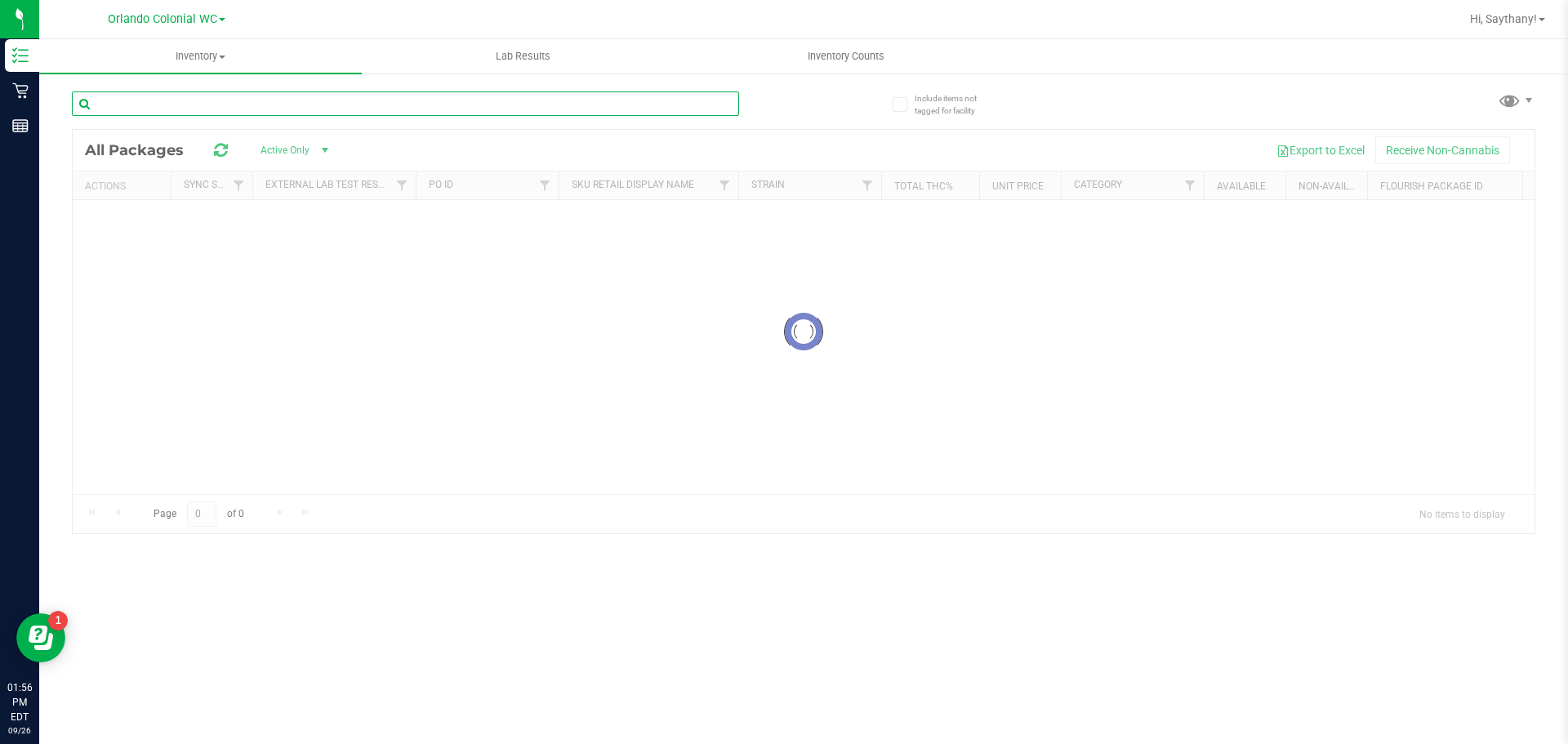
click at [253, 99] on input "text" at bounding box center [405, 104] width 667 height 24
type input "m"
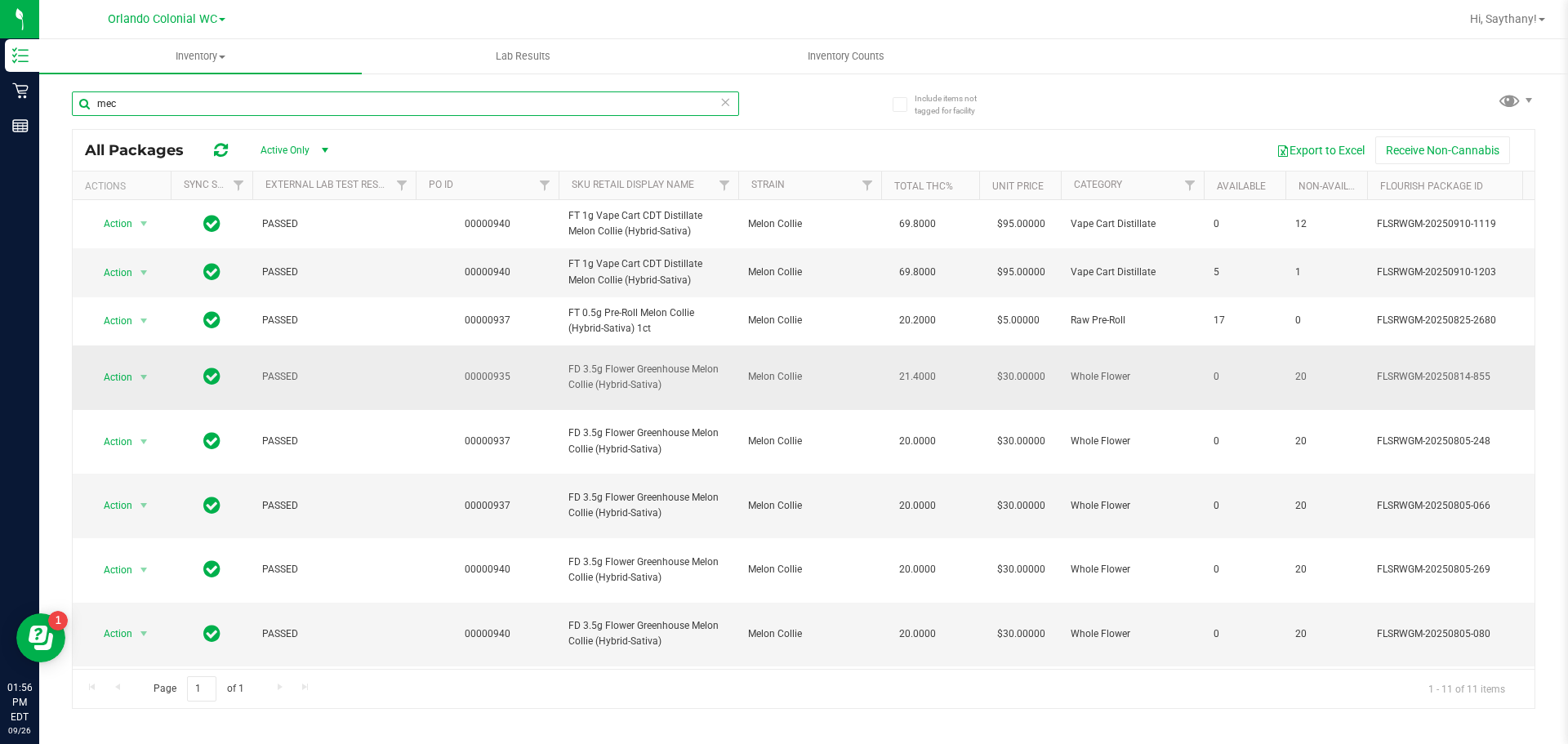
type input "mec"
drag, startPoint x: 686, startPoint y: 404, endPoint x: 567, endPoint y: 384, distance: 120.7
click at [567, 384] on td "FD 3.5g Flower Greenhouse Melon Collie (Hybrid-Sativa)" at bounding box center [648, 377] width 180 height 65
copy span "FD 3.5g Flower Greenhouse Melon Collie (Hybrid-Sativa)"
click at [234, 112] on input "mec" at bounding box center [405, 104] width 667 height 24
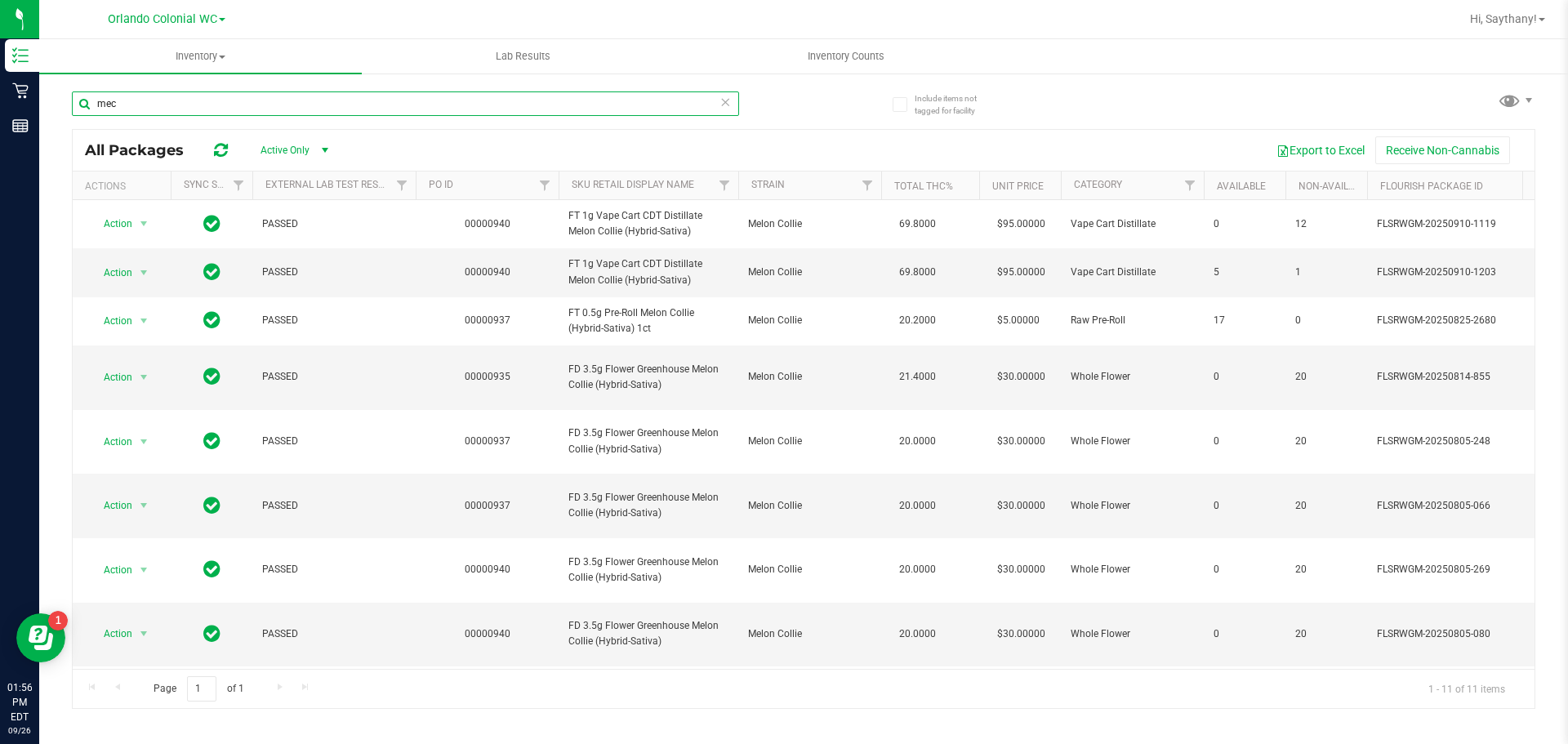
click at [234, 112] on input "mec" at bounding box center [405, 104] width 667 height 24
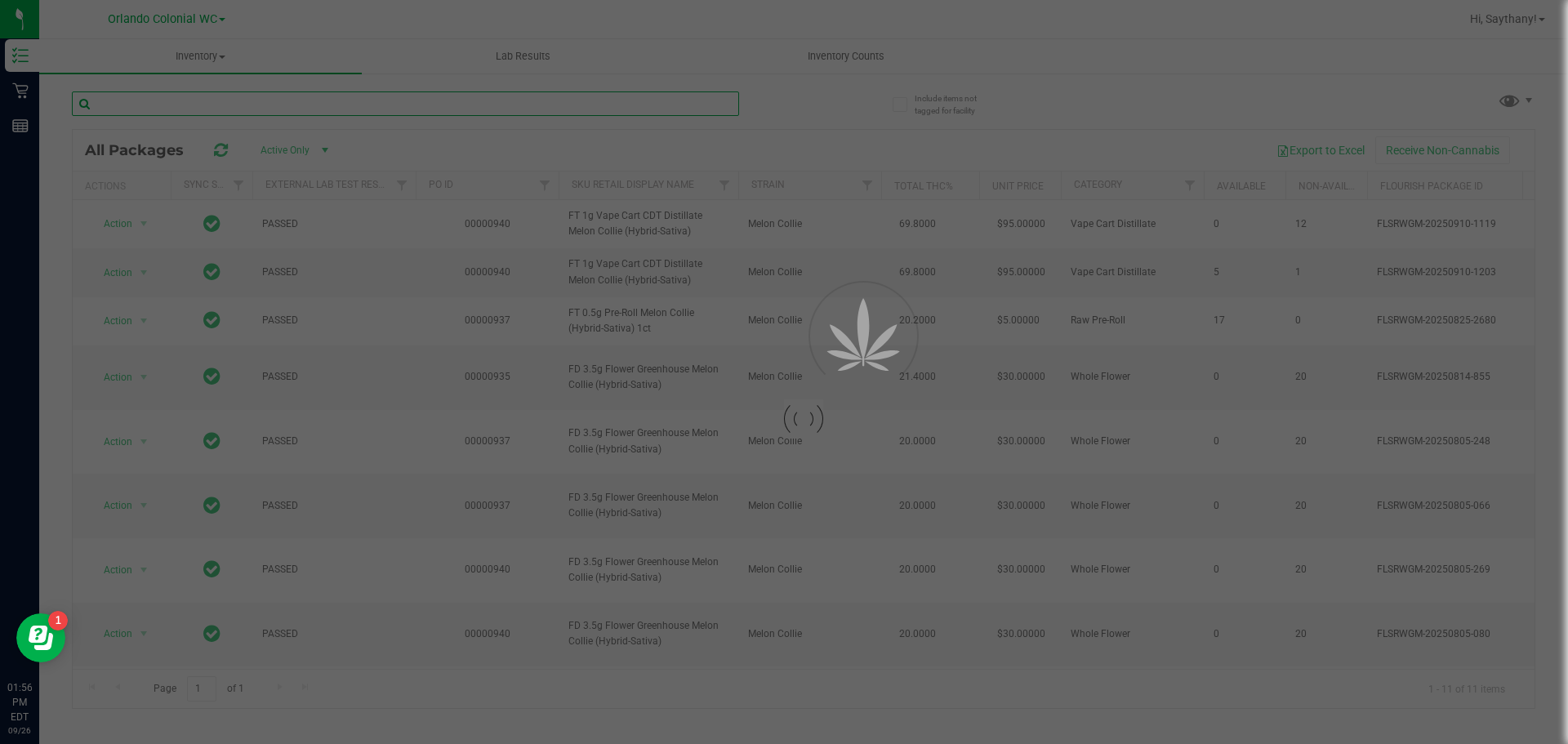
paste input "FD 3.5g Flower Greenhouse Melon Collie (Hybrid-Sativa)"
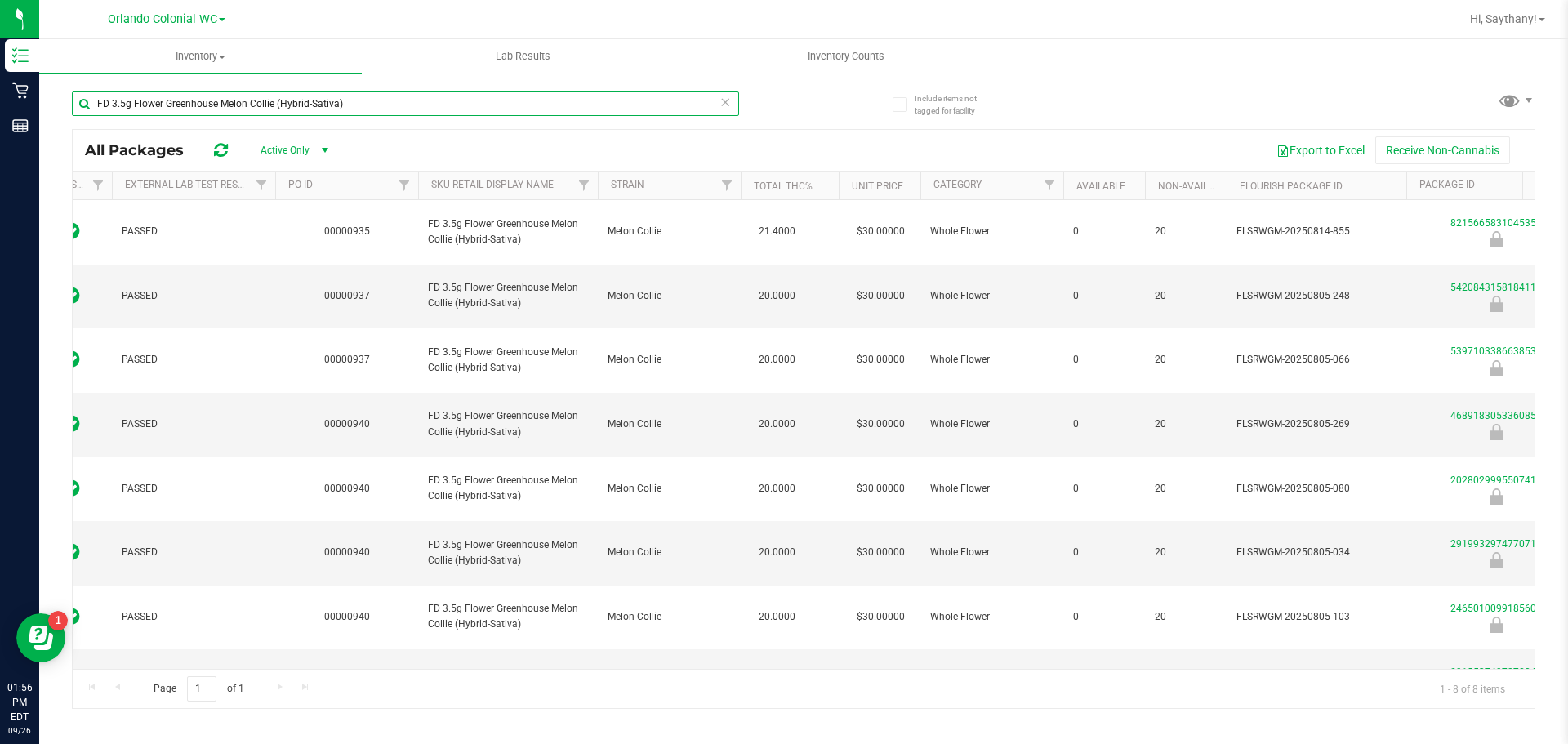
scroll to position [0, 145]
type input "FD 3.5g Flower Greenhouse Melon Collie (Hybrid-Sativa)"
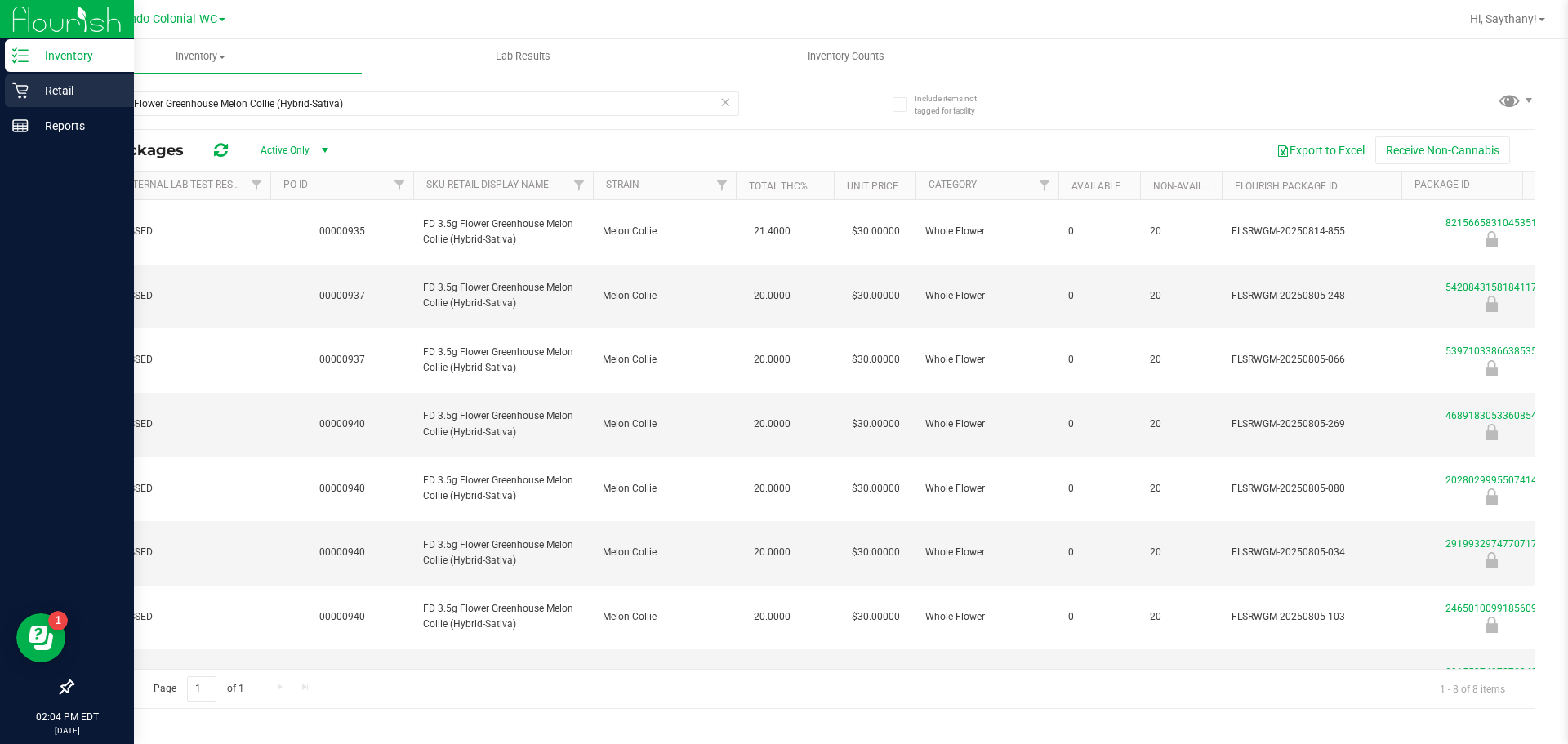
click at [35, 90] on p "Retail" at bounding box center [77, 91] width 98 height 19
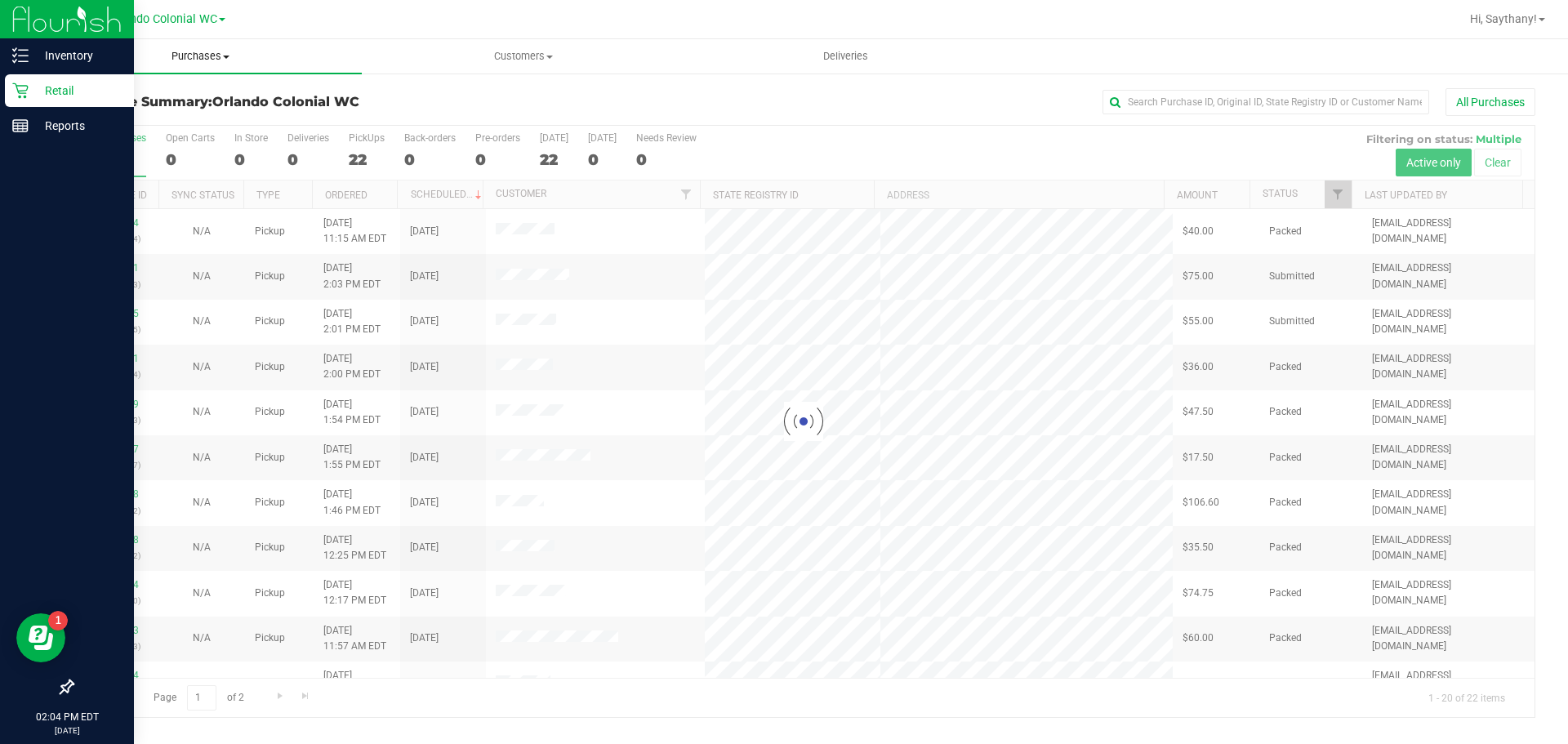
click at [216, 51] on span "Purchases" at bounding box center [200, 56] width 322 height 15
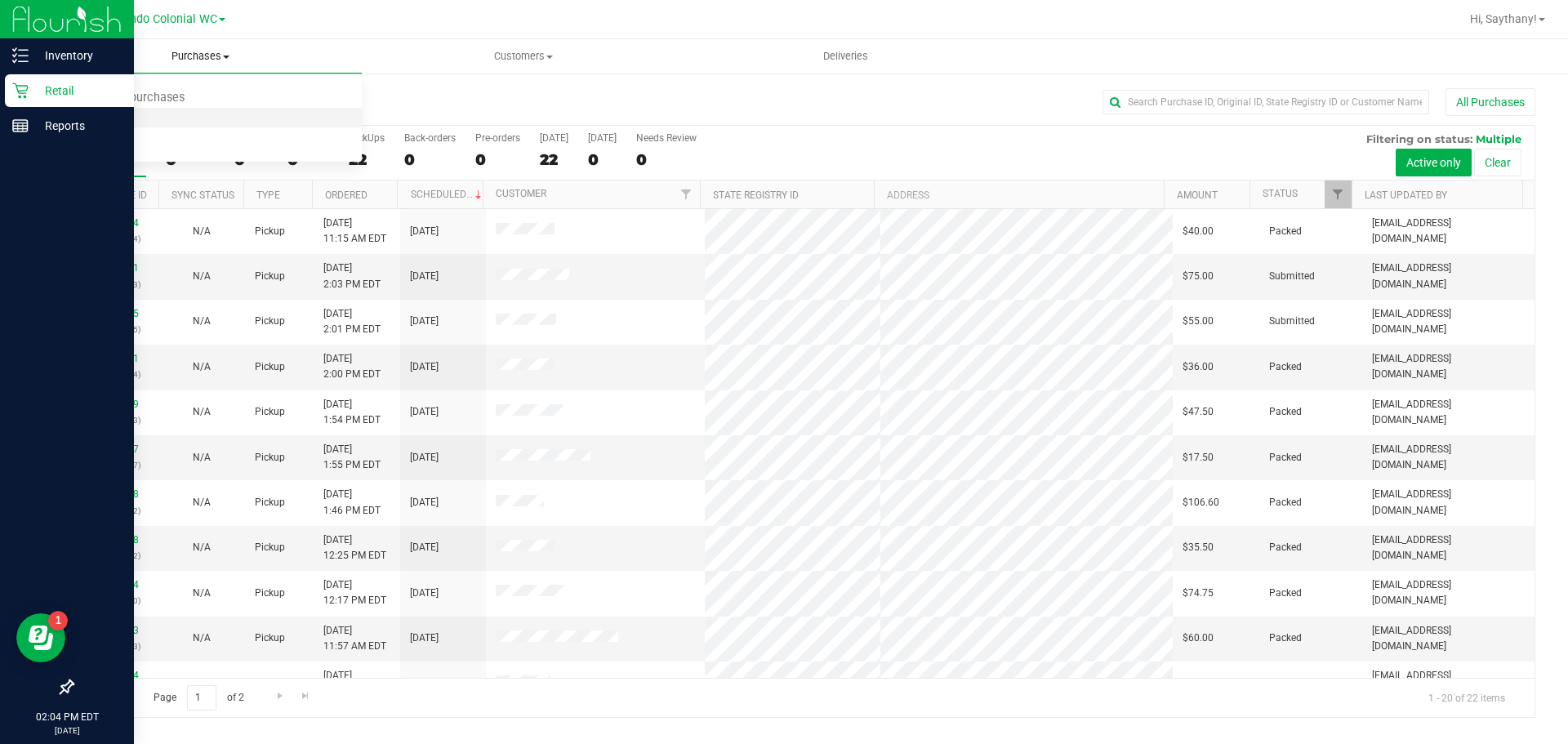
click at [181, 108] on li "Fulfillment" at bounding box center [200, 118] width 322 height 19
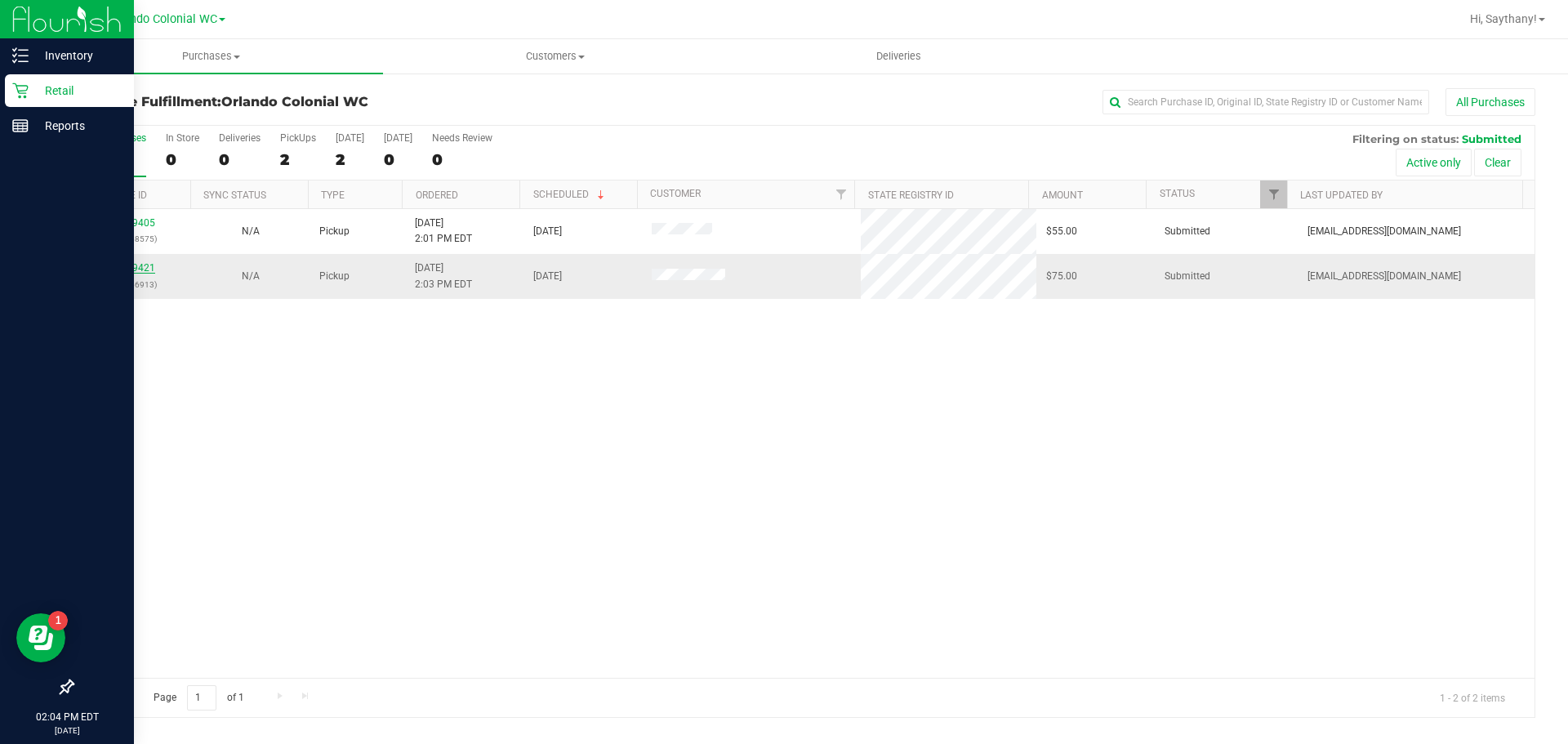
click at [141, 262] on link "12009421" at bounding box center [132, 268] width 45 height 12
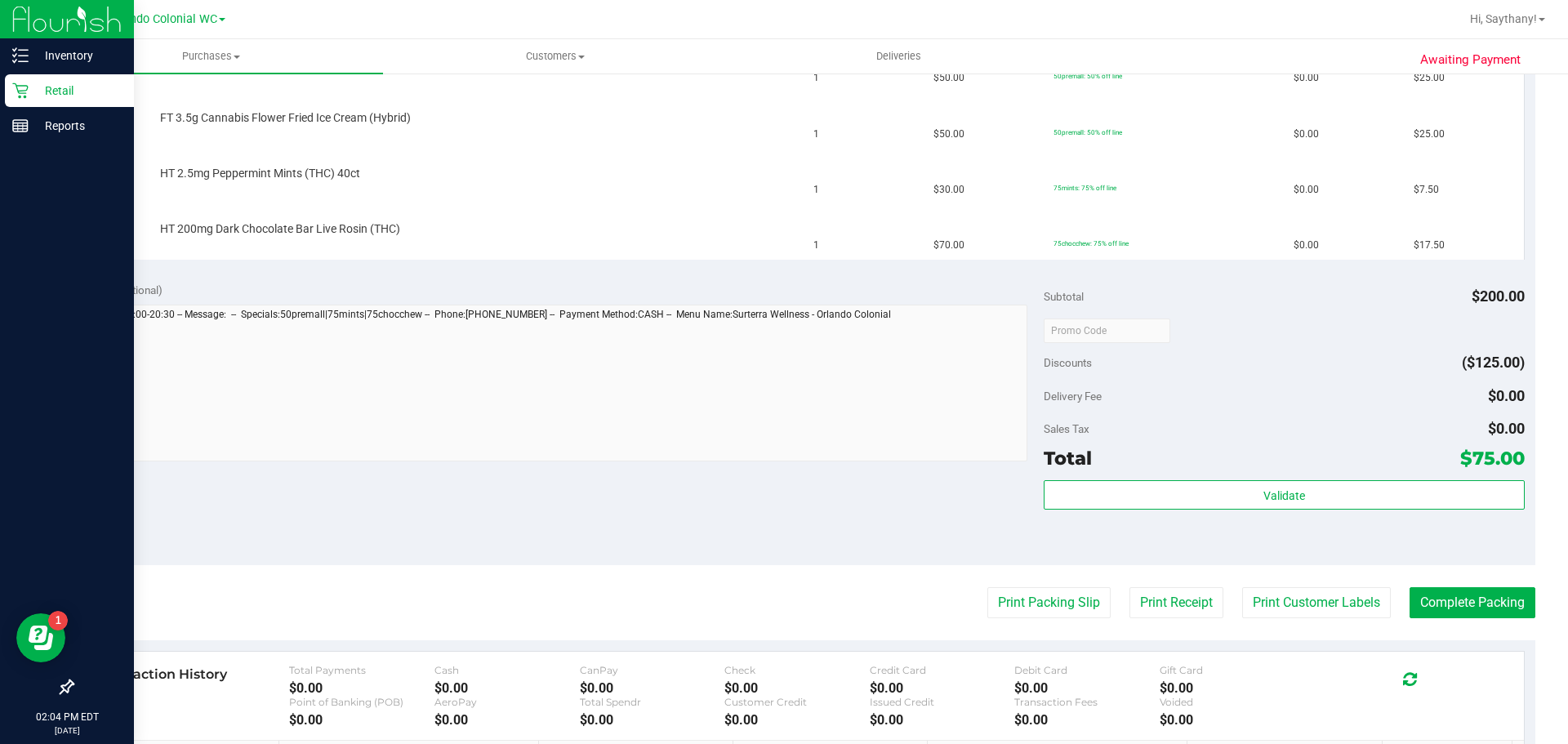
scroll to position [572, 0]
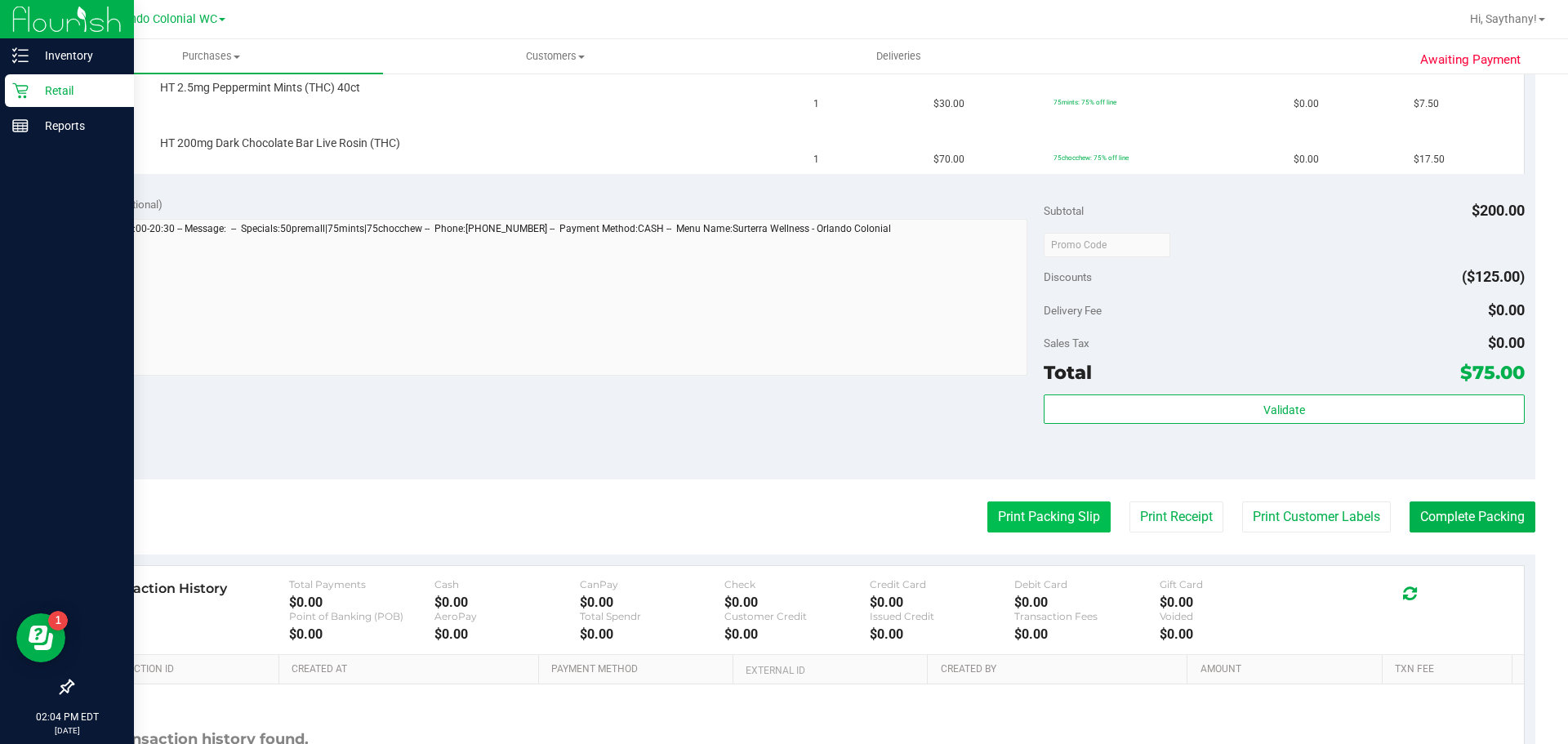
click at [1023, 523] on button "Print Packing Slip" at bounding box center [1049, 517] width 123 height 31
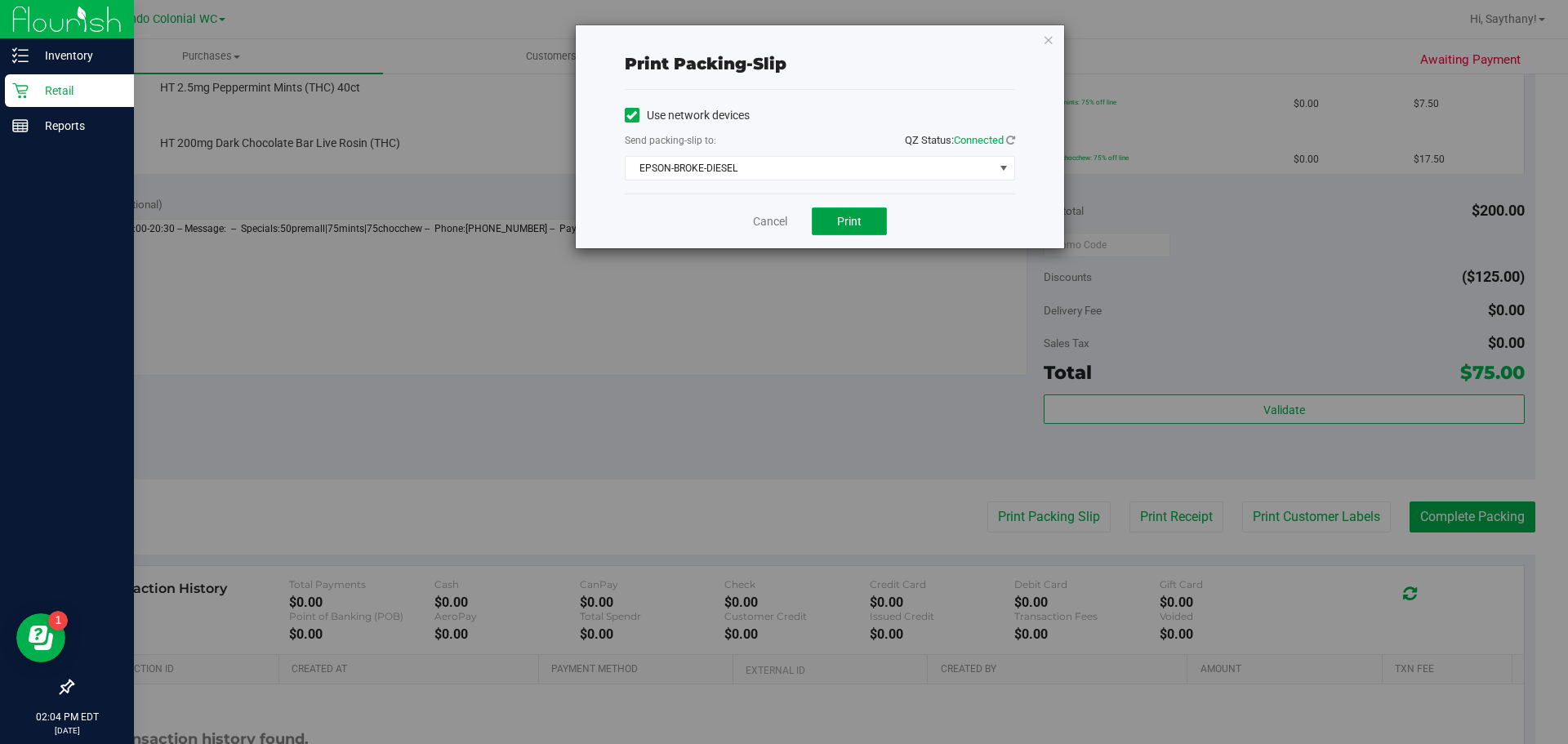
click at [826, 218] on button "Print" at bounding box center [849, 221] width 75 height 28
click at [1045, 39] on icon "button" at bounding box center [1049, 39] width 12 height 19
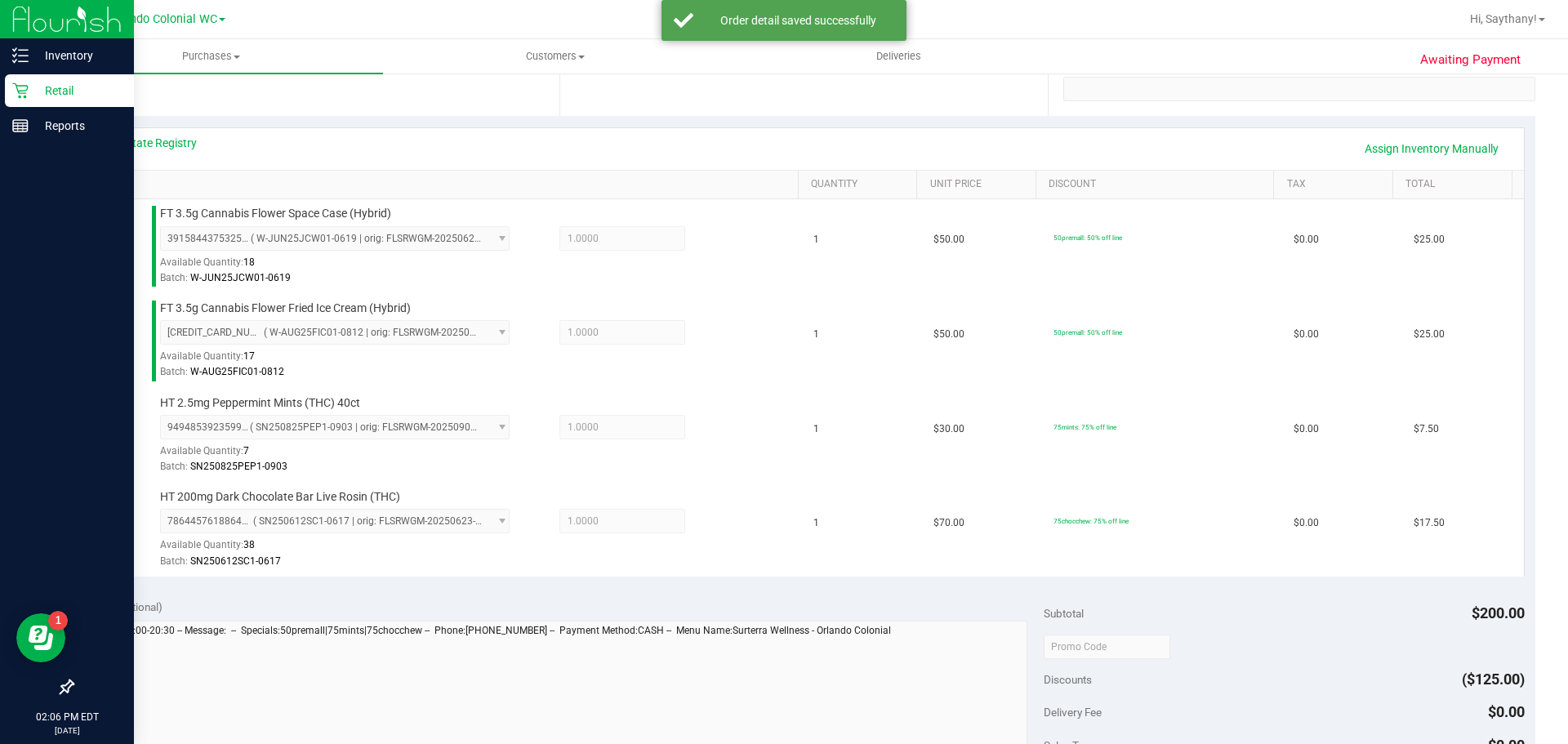
scroll to position [567, 0]
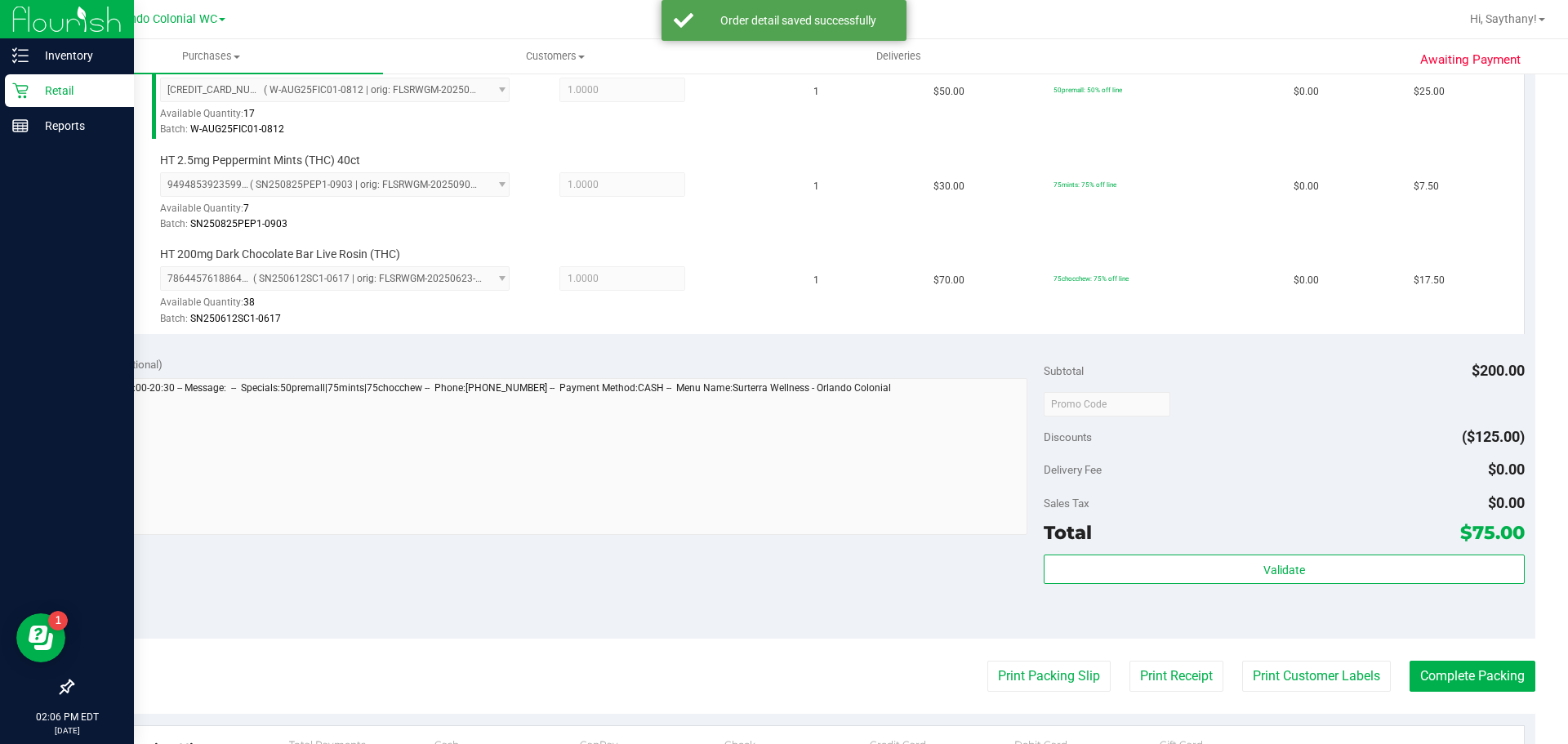
click at [1370, 602] on div "Validate" at bounding box center [1284, 591] width 480 height 74
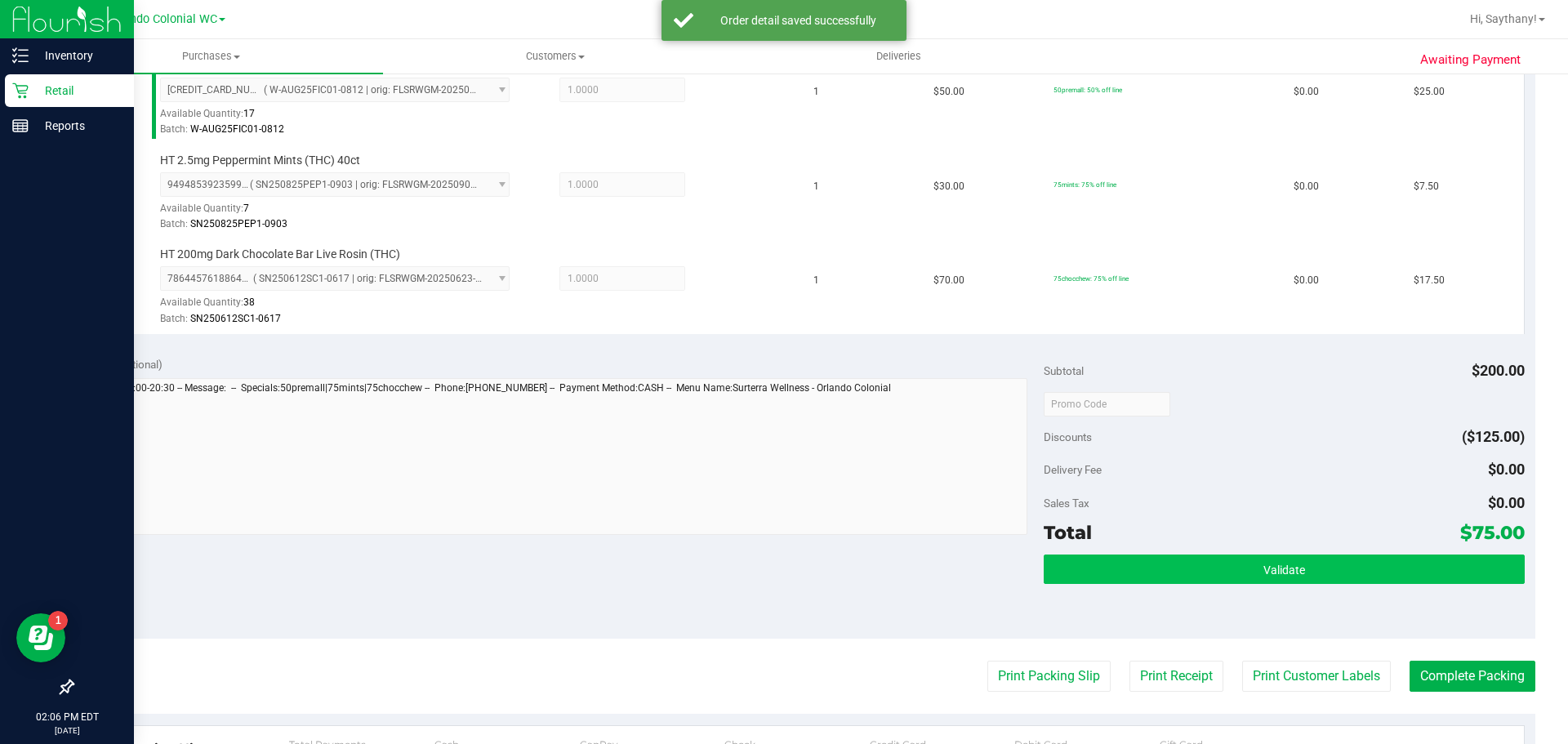
click at [1324, 573] on button "Validate" at bounding box center [1284, 569] width 480 height 29
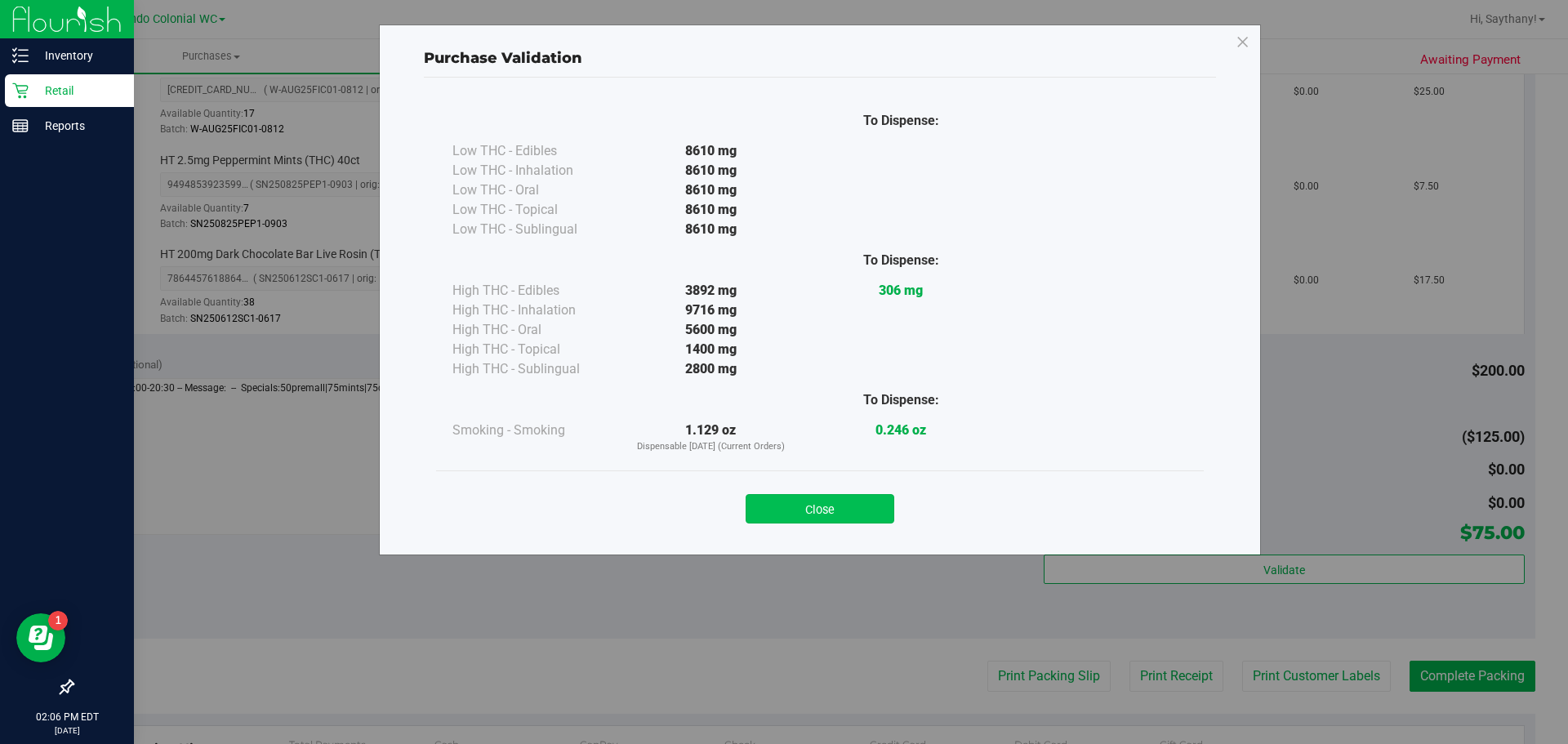
click at [851, 500] on button "Close" at bounding box center [820, 509] width 149 height 29
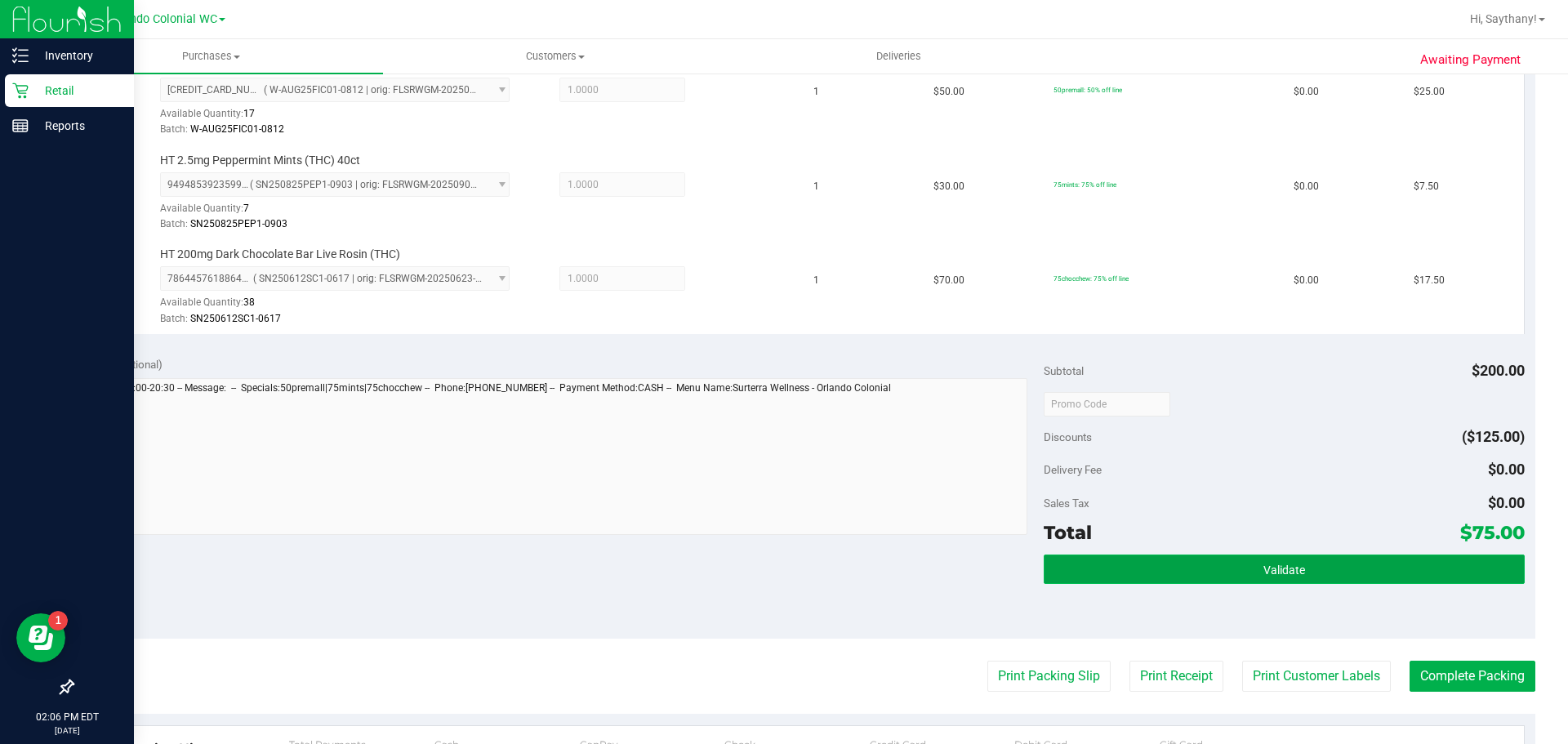
click at [1391, 579] on button "Validate" at bounding box center [1284, 569] width 480 height 29
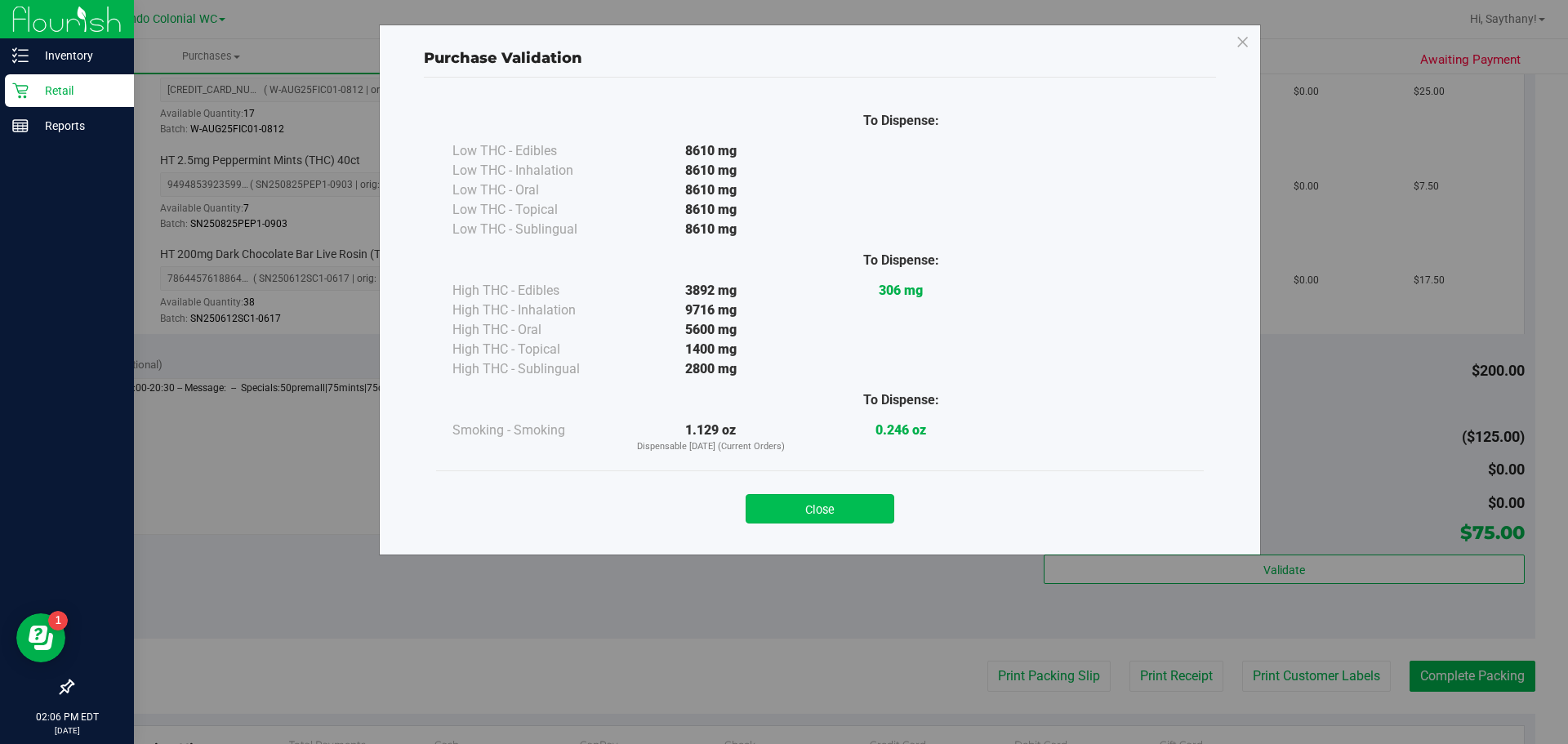
click at [832, 520] on button "Close" at bounding box center [820, 509] width 149 height 29
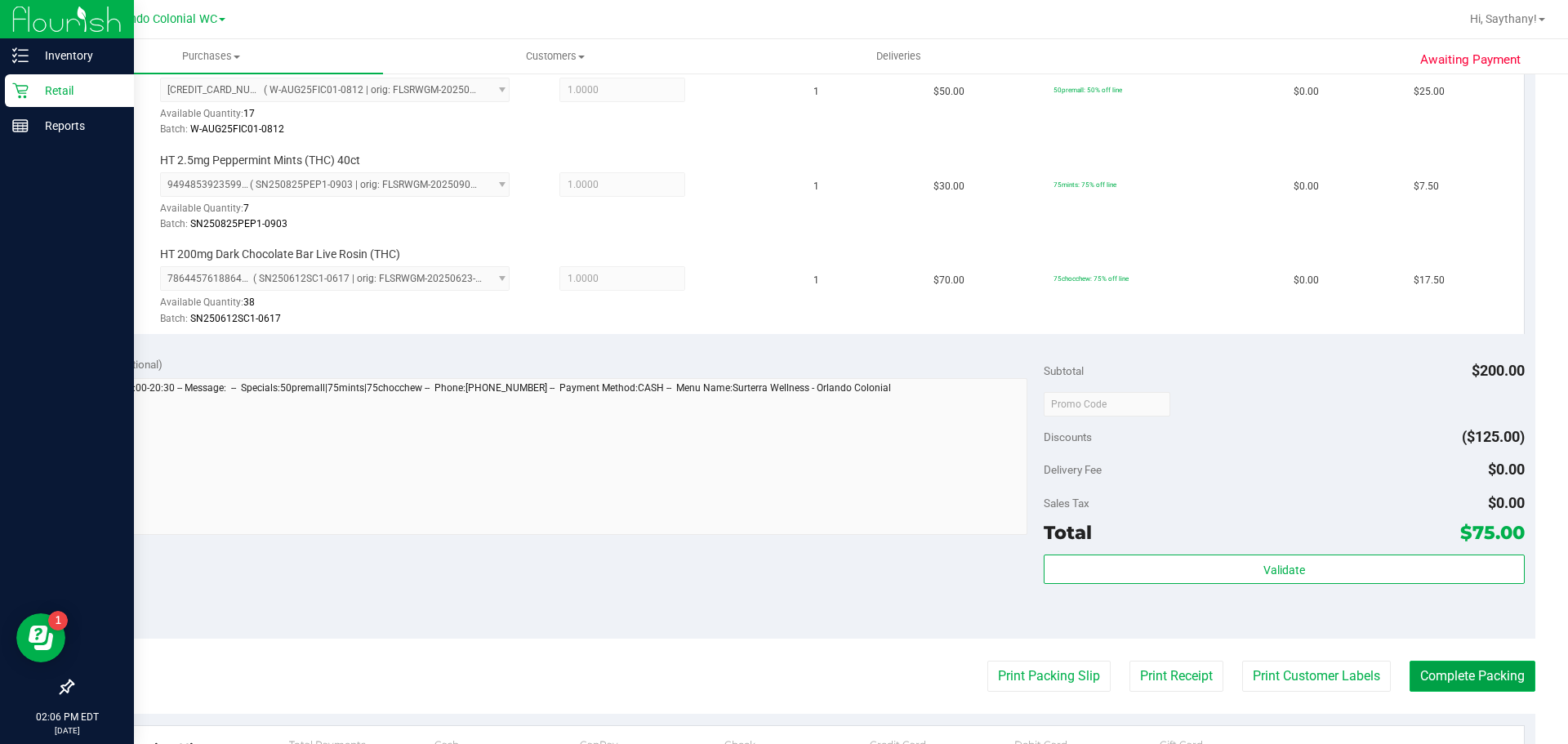
click at [1469, 685] on button "Complete Packing" at bounding box center [1472, 676] width 126 height 31
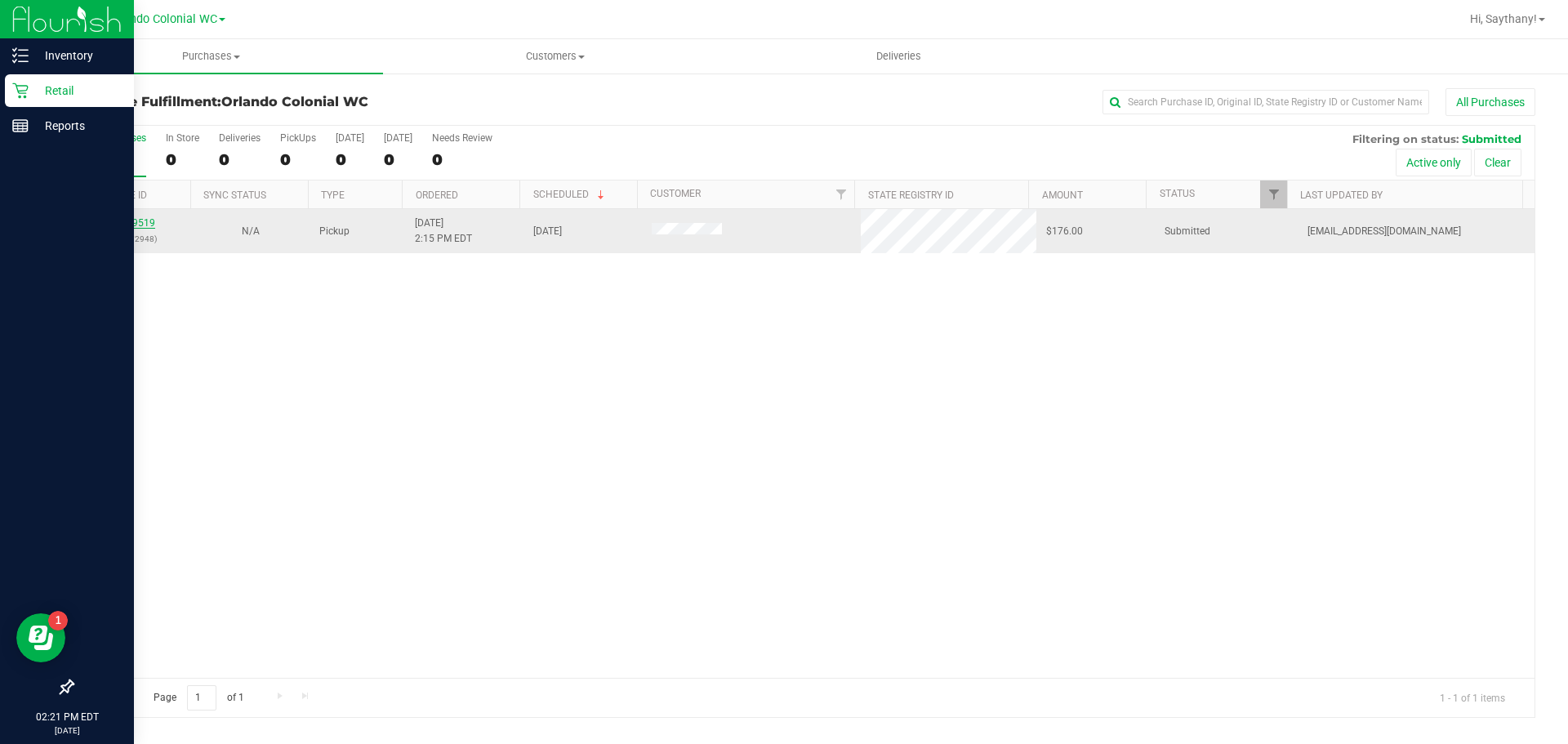
click at [124, 224] on link "12009519" at bounding box center [132, 223] width 45 height 12
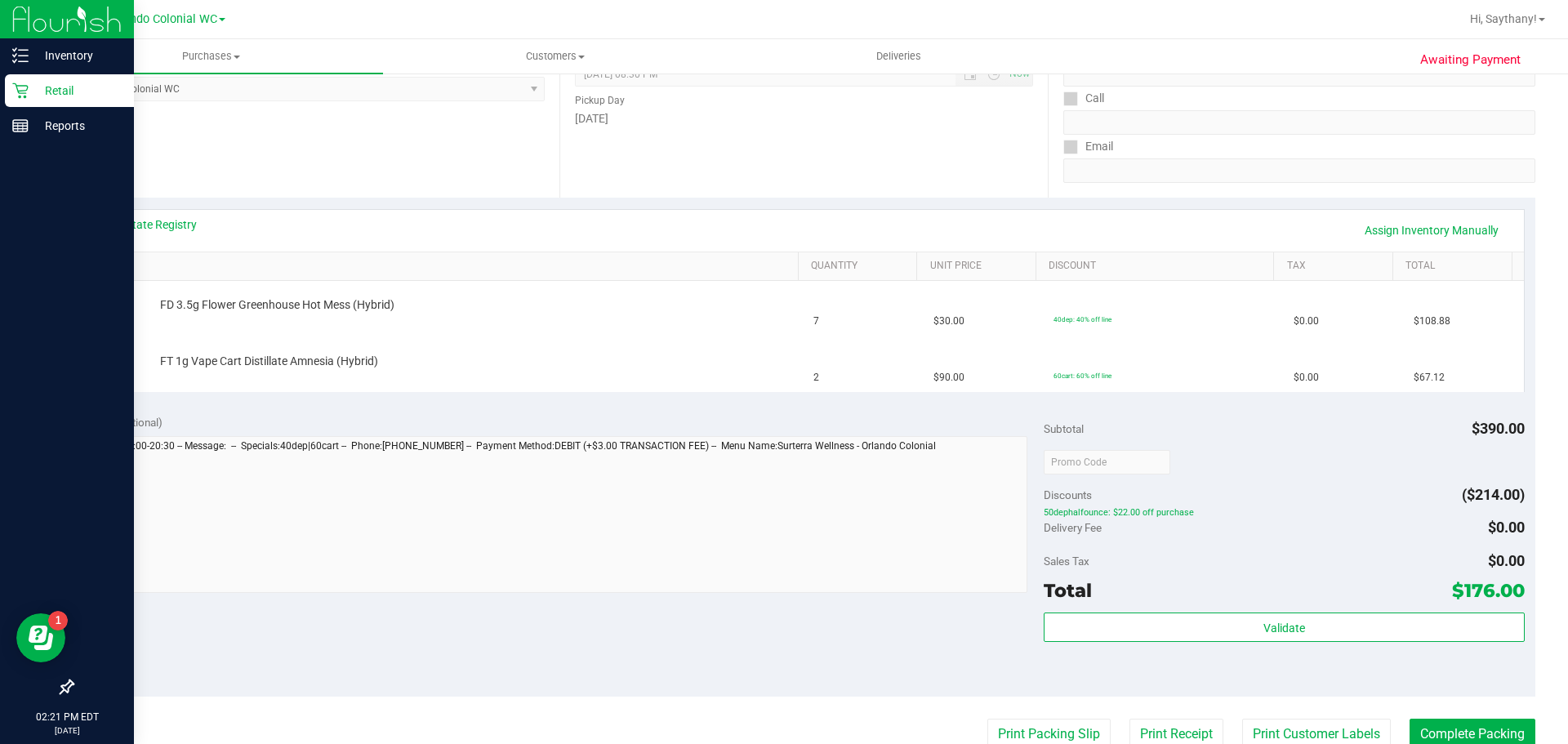
scroll to position [245, 0]
click at [181, 227] on link "View State Registry" at bounding box center [147, 222] width 98 height 16
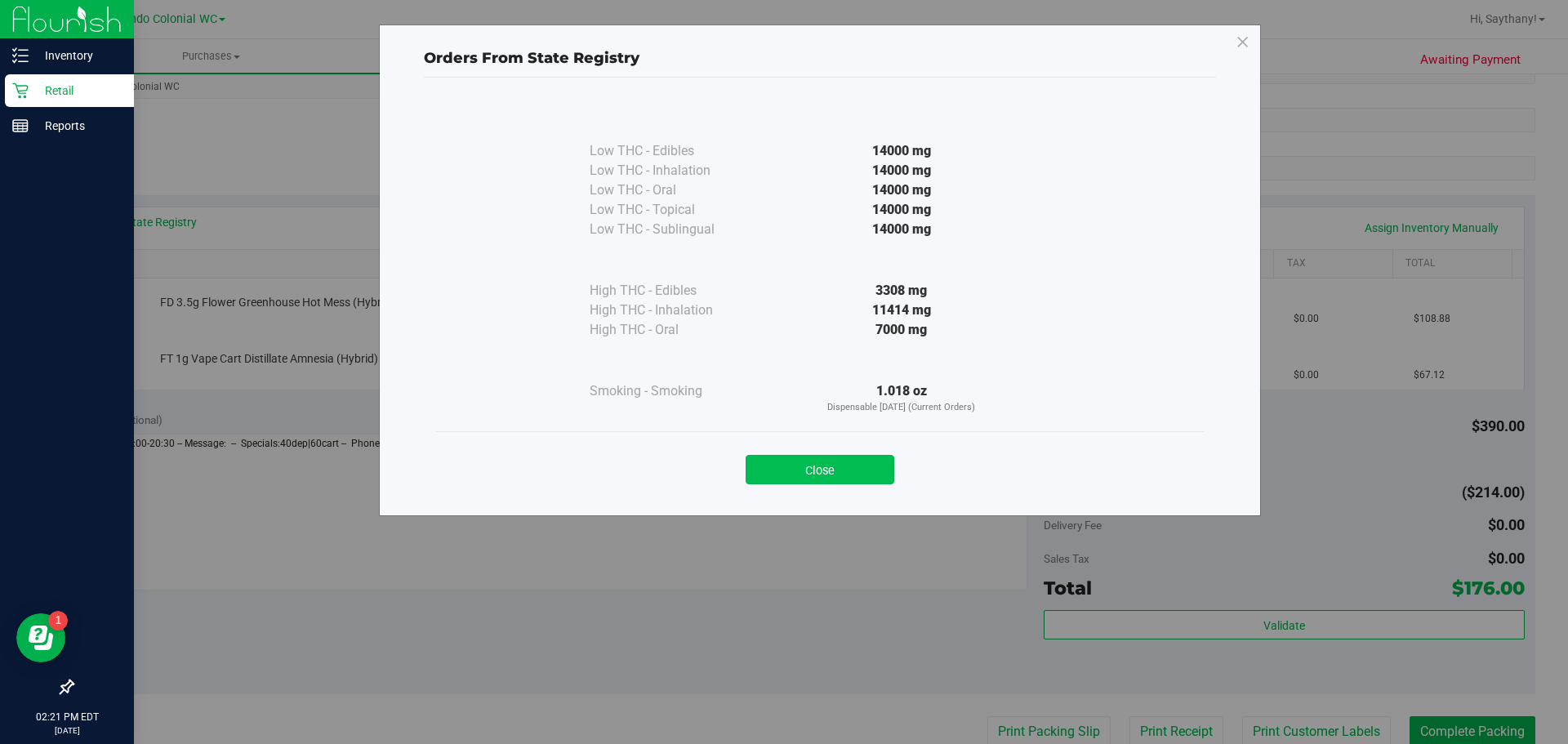
click at [806, 464] on button "Close" at bounding box center [820, 469] width 149 height 29
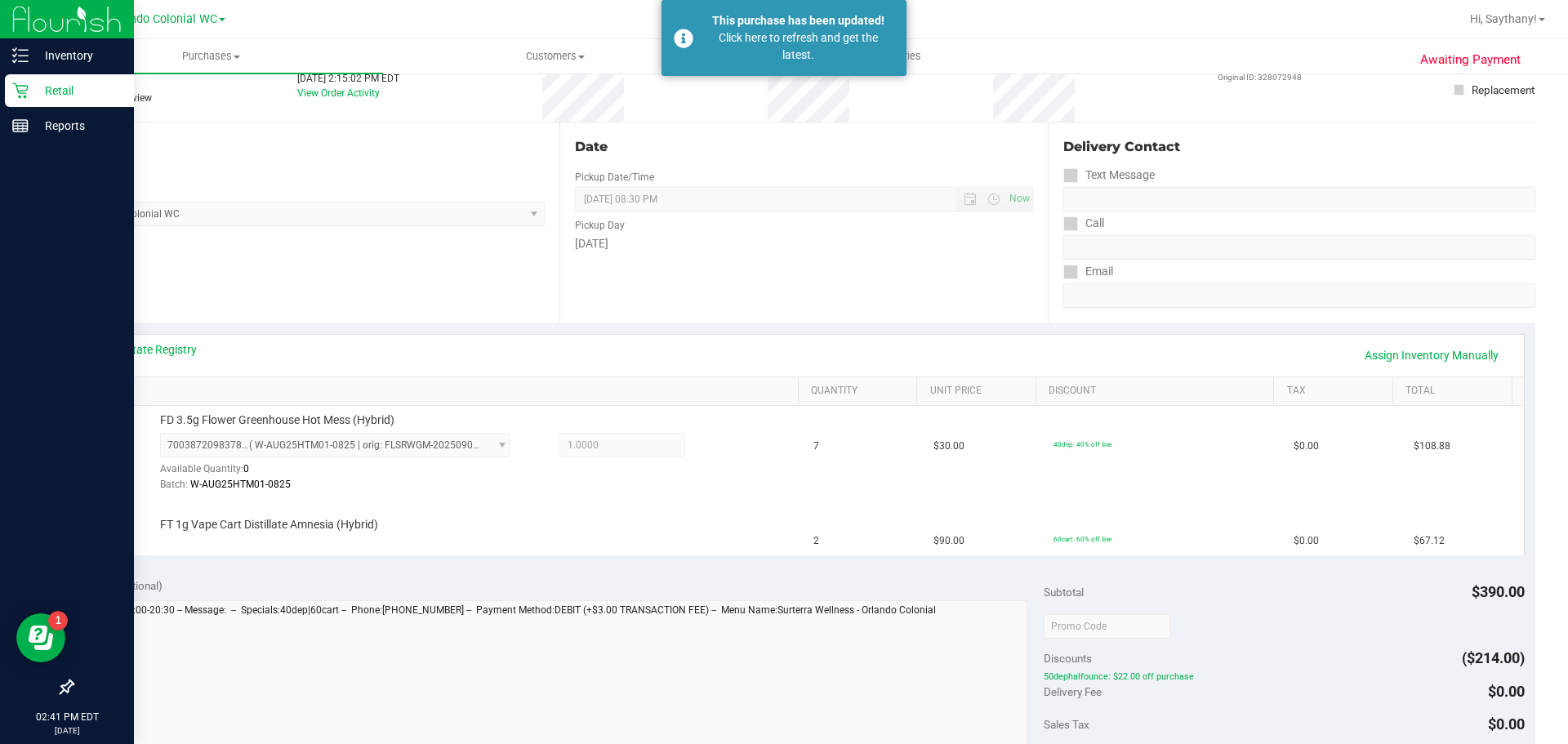
scroll to position [0, 0]
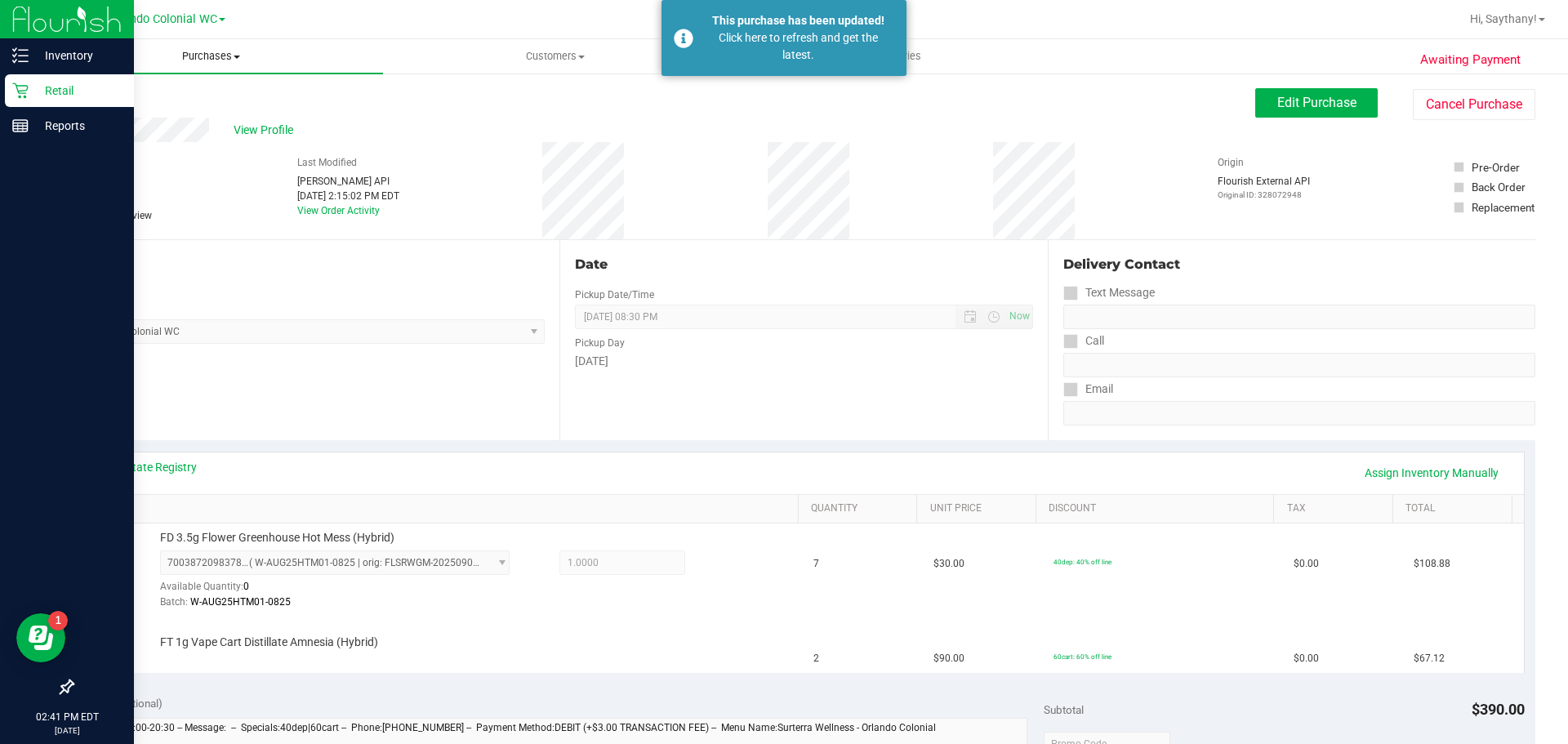
click at [222, 46] on uib-tab-heading "Purchases Summary of purchases Fulfillment All purchases" at bounding box center [211, 56] width 343 height 34
click at [149, 126] on li "Fulfillment" at bounding box center [211, 118] width 343 height 19
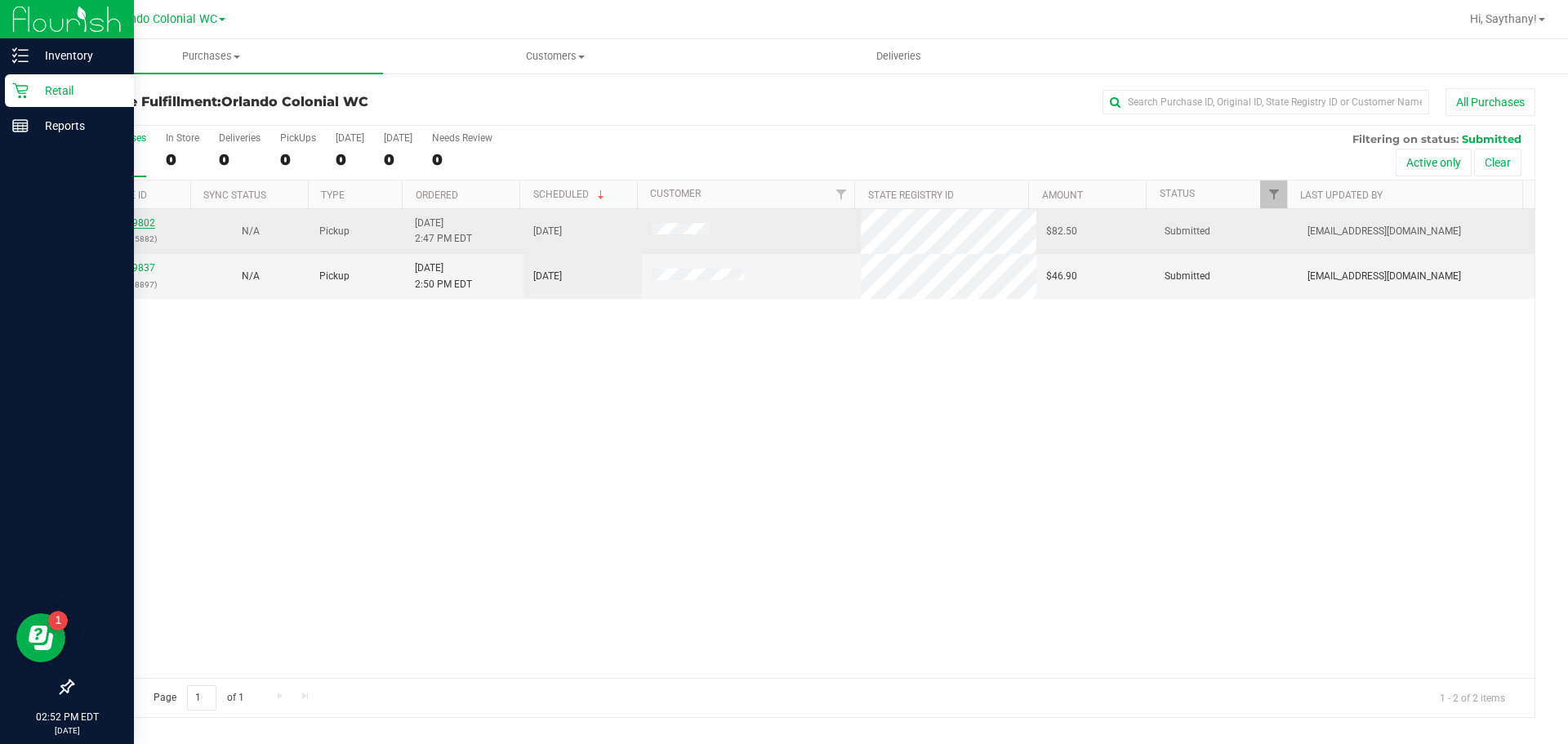
click at [124, 218] on link "12009802" at bounding box center [132, 223] width 45 height 12
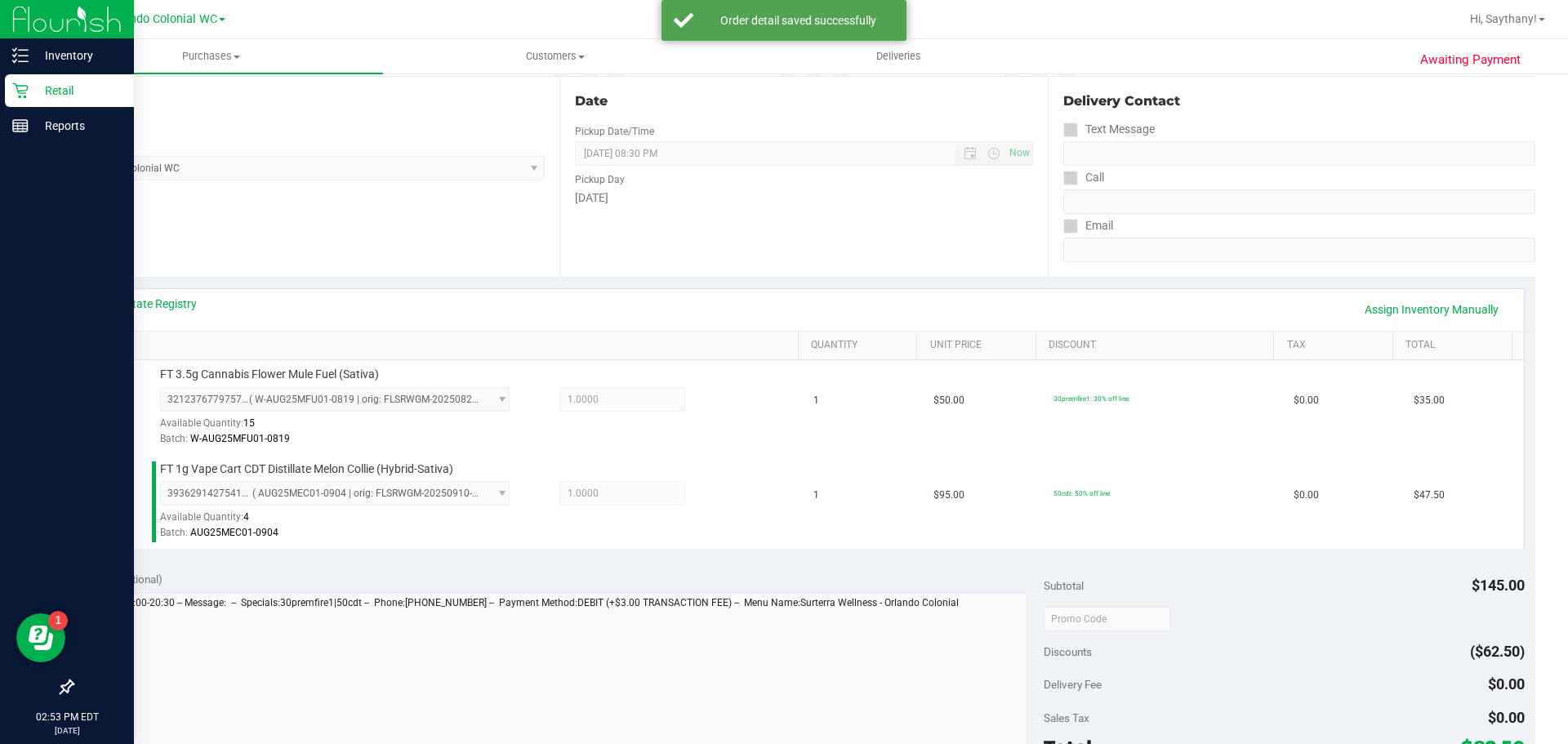
scroll to position [539, 0]
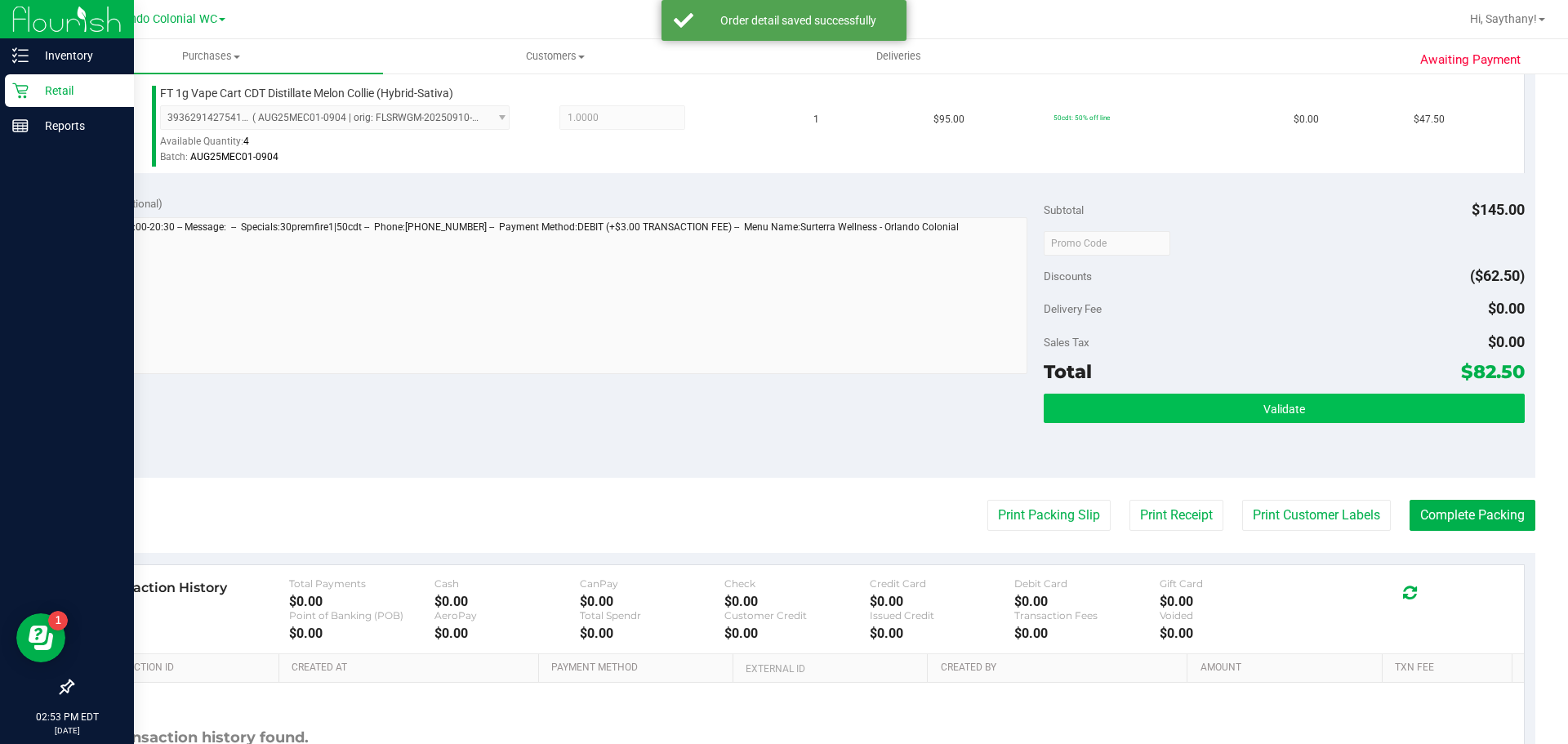
click at [1424, 400] on button "Validate" at bounding box center [1284, 408] width 480 height 29
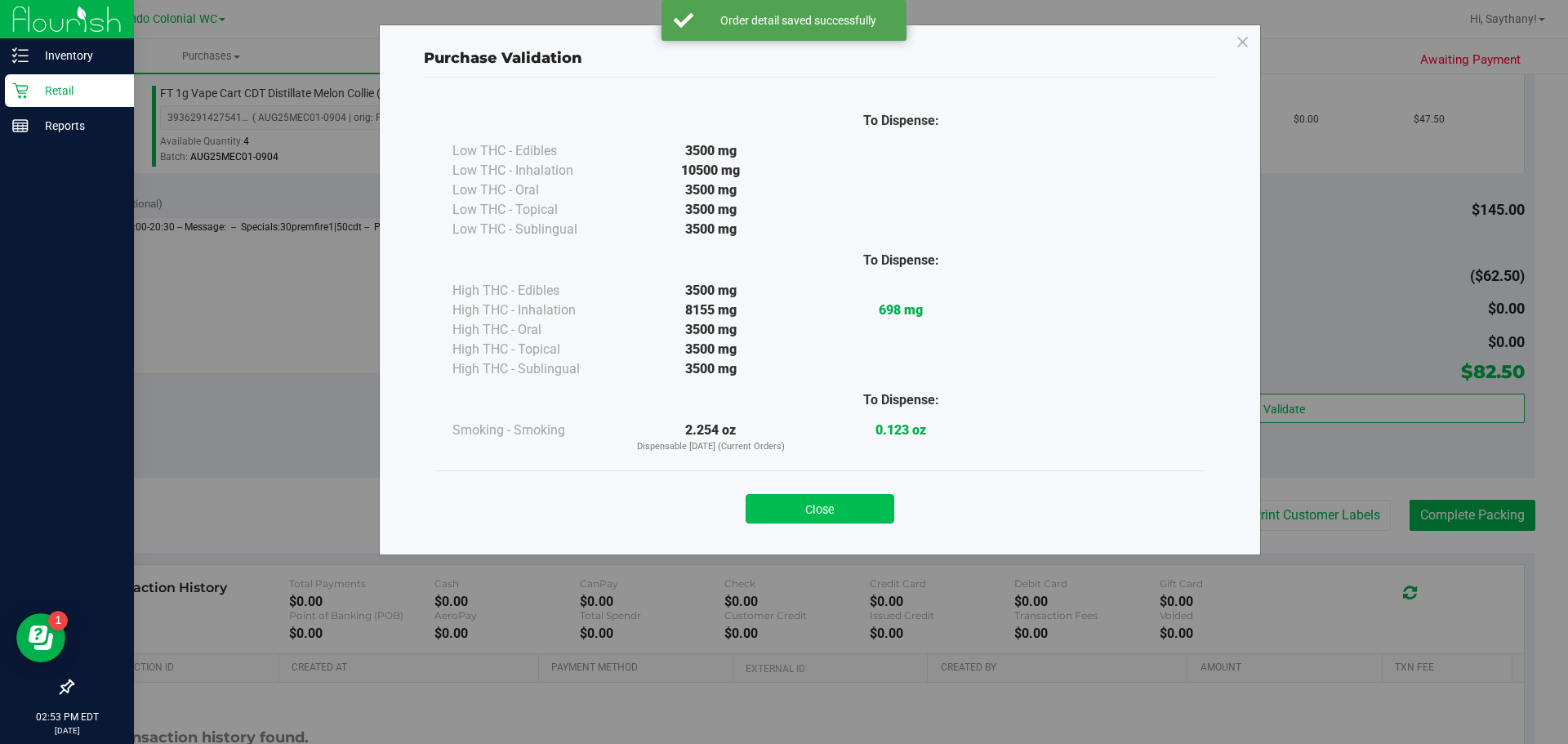
click at [808, 511] on button "Close" at bounding box center [820, 509] width 149 height 29
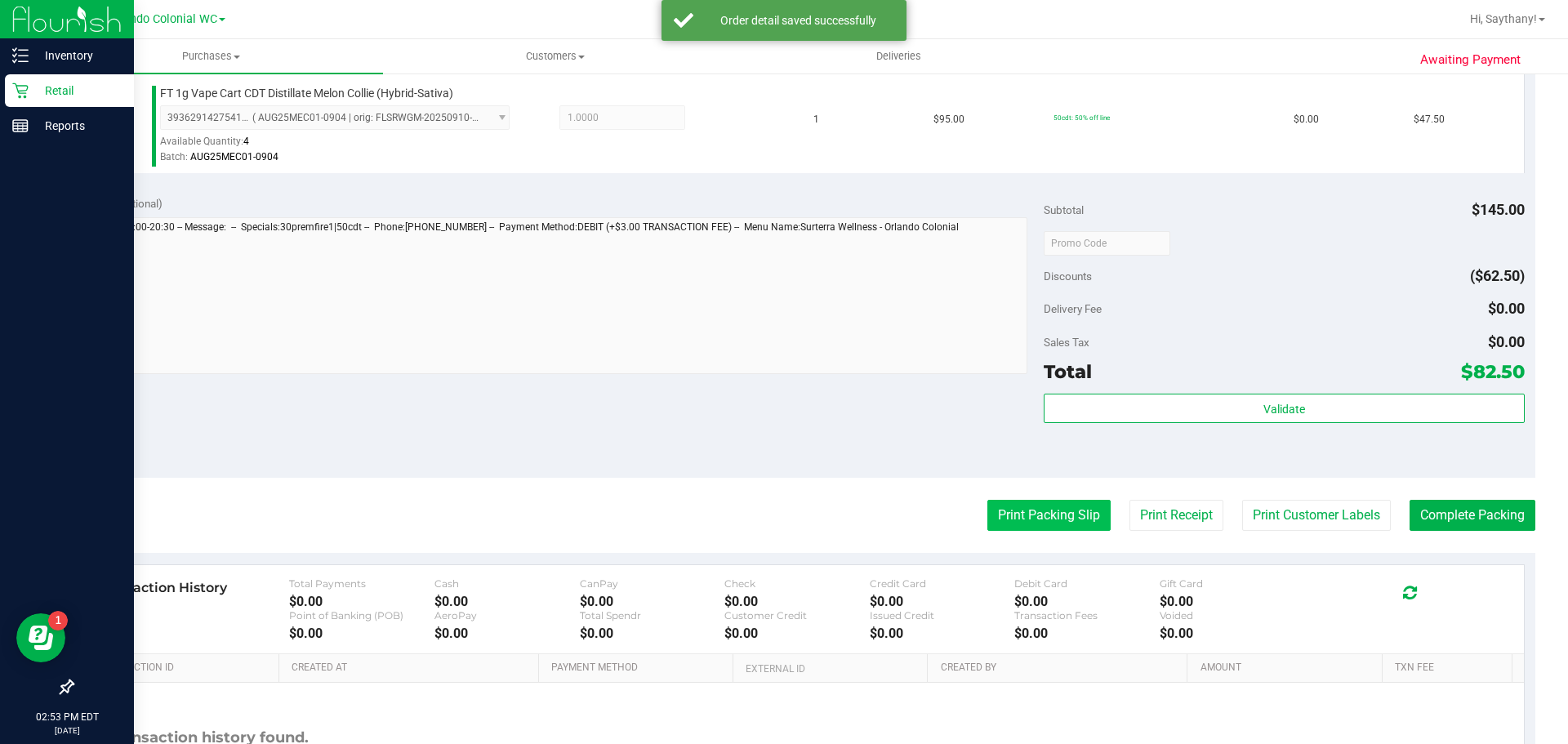
click at [1053, 511] on button "Print Packing Slip" at bounding box center [1049, 516] width 123 height 31
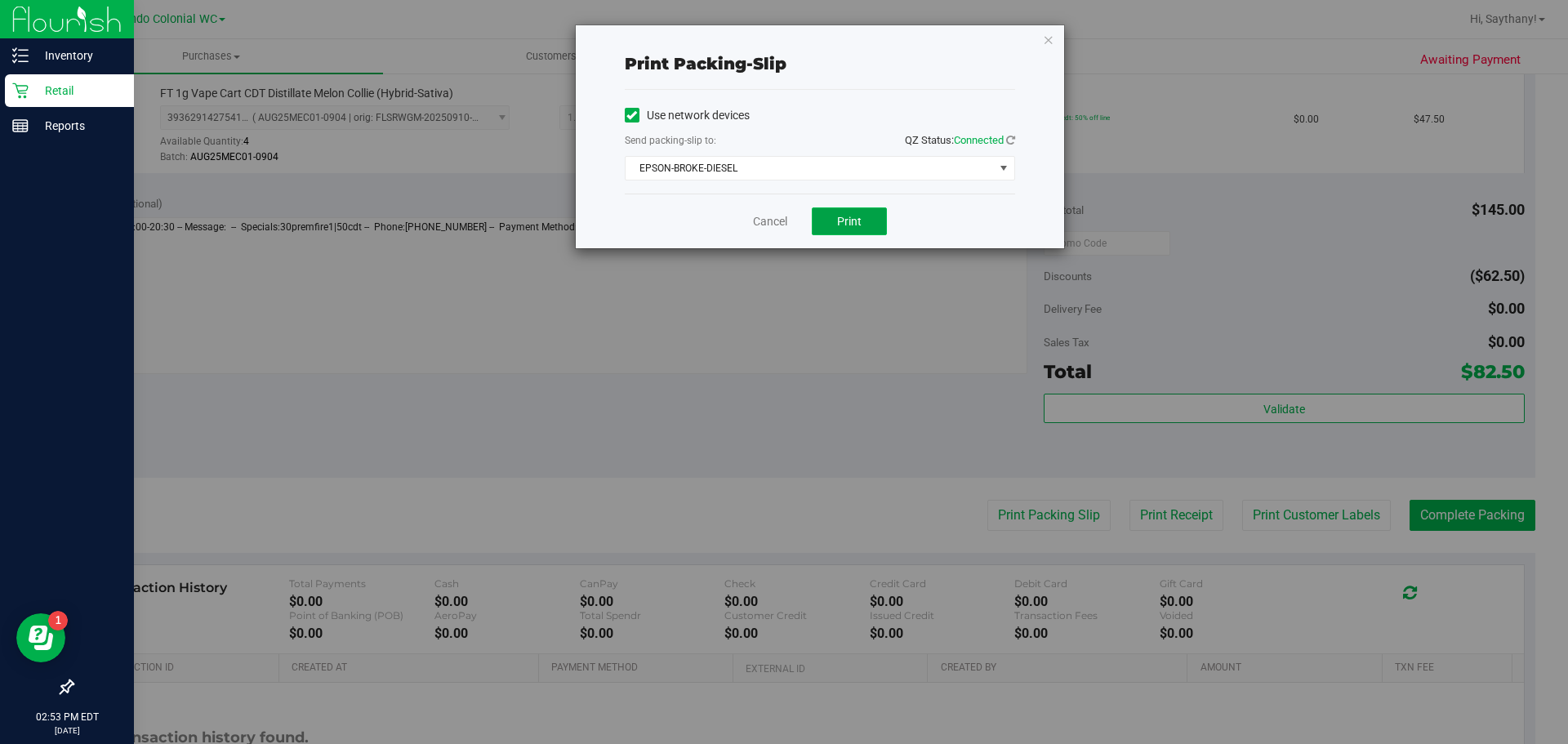
click at [859, 233] on button "Print" at bounding box center [849, 221] width 75 height 28
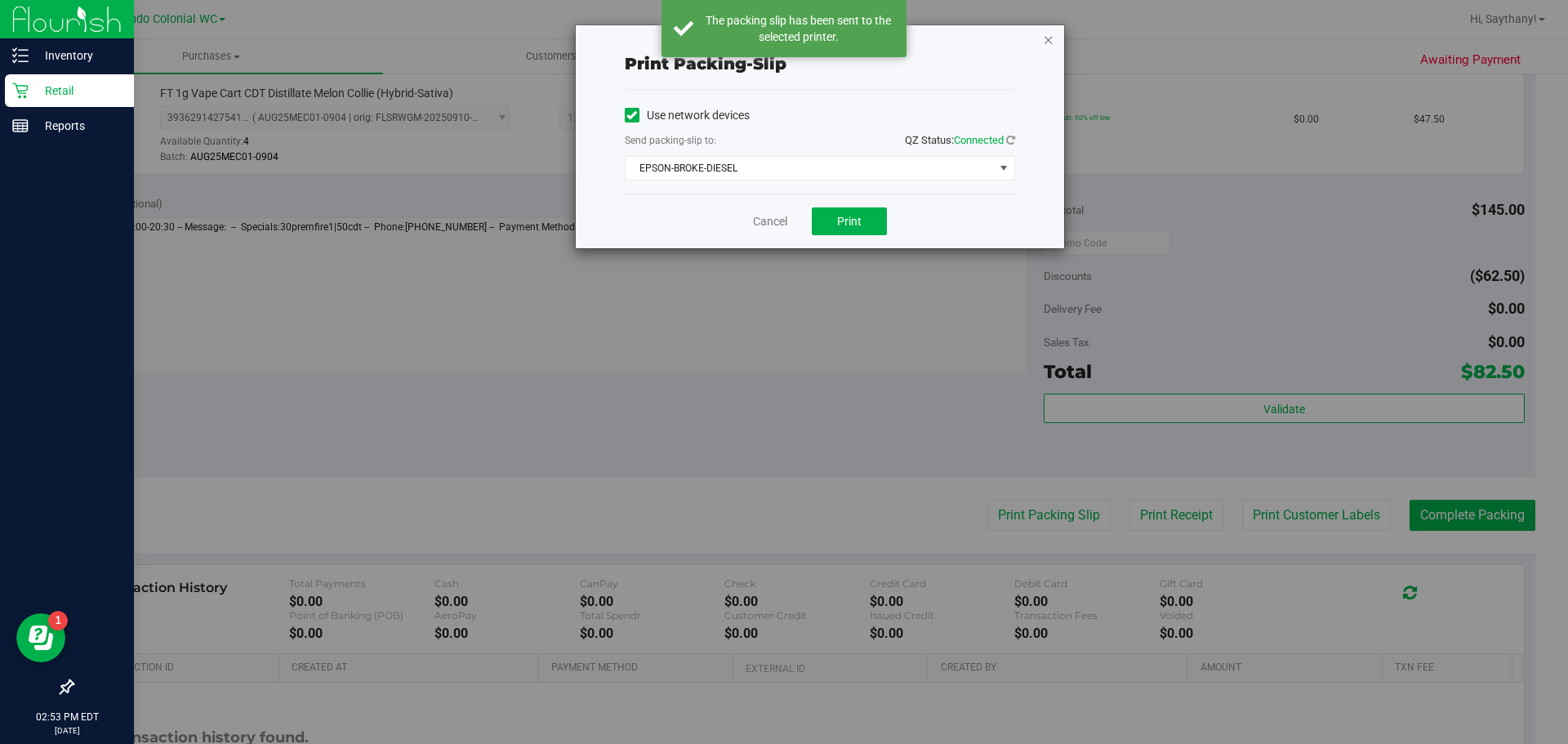
click at [1048, 45] on icon "button" at bounding box center [1049, 39] width 12 height 19
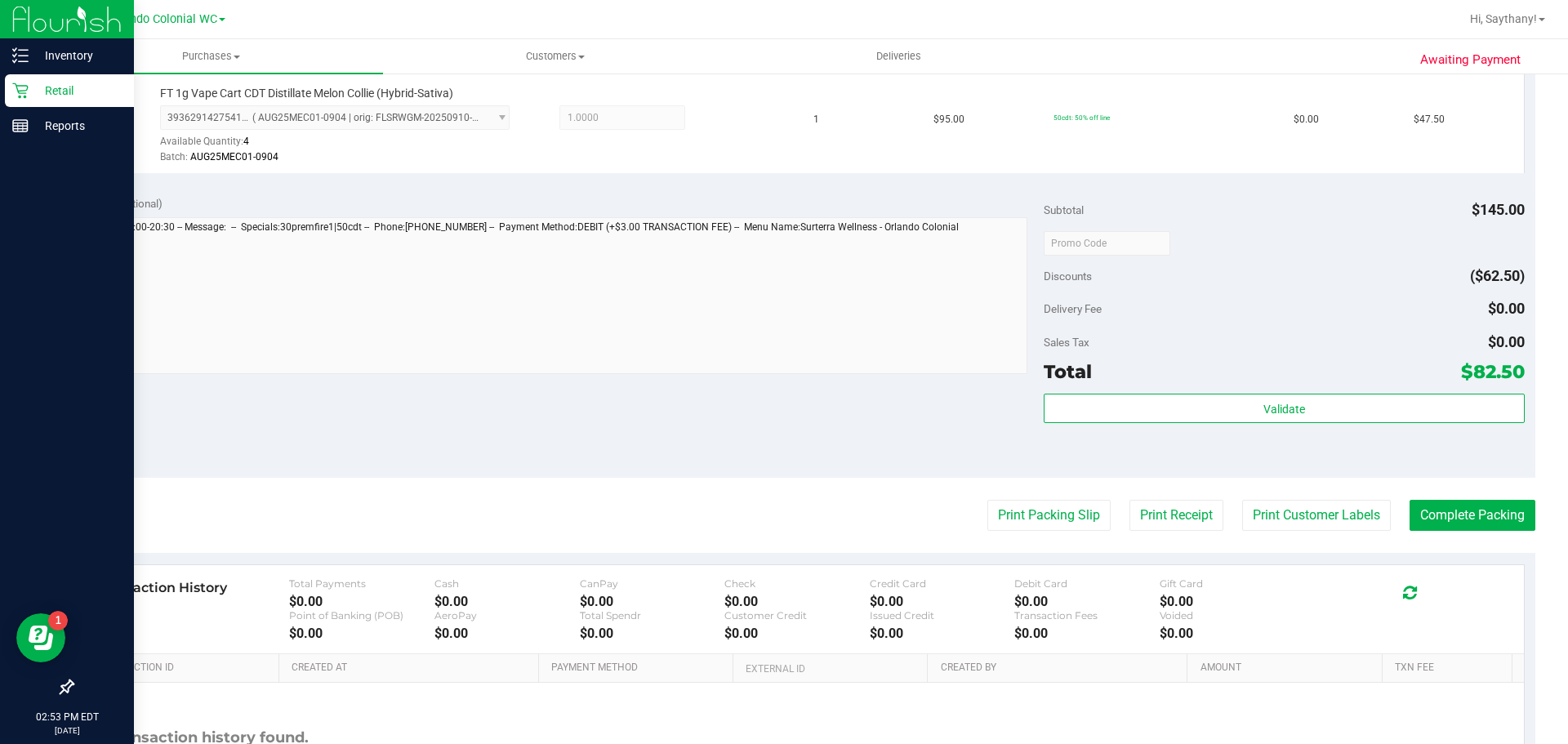
click at [1321, 443] on div "Validate" at bounding box center [1284, 431] width 480 height 74
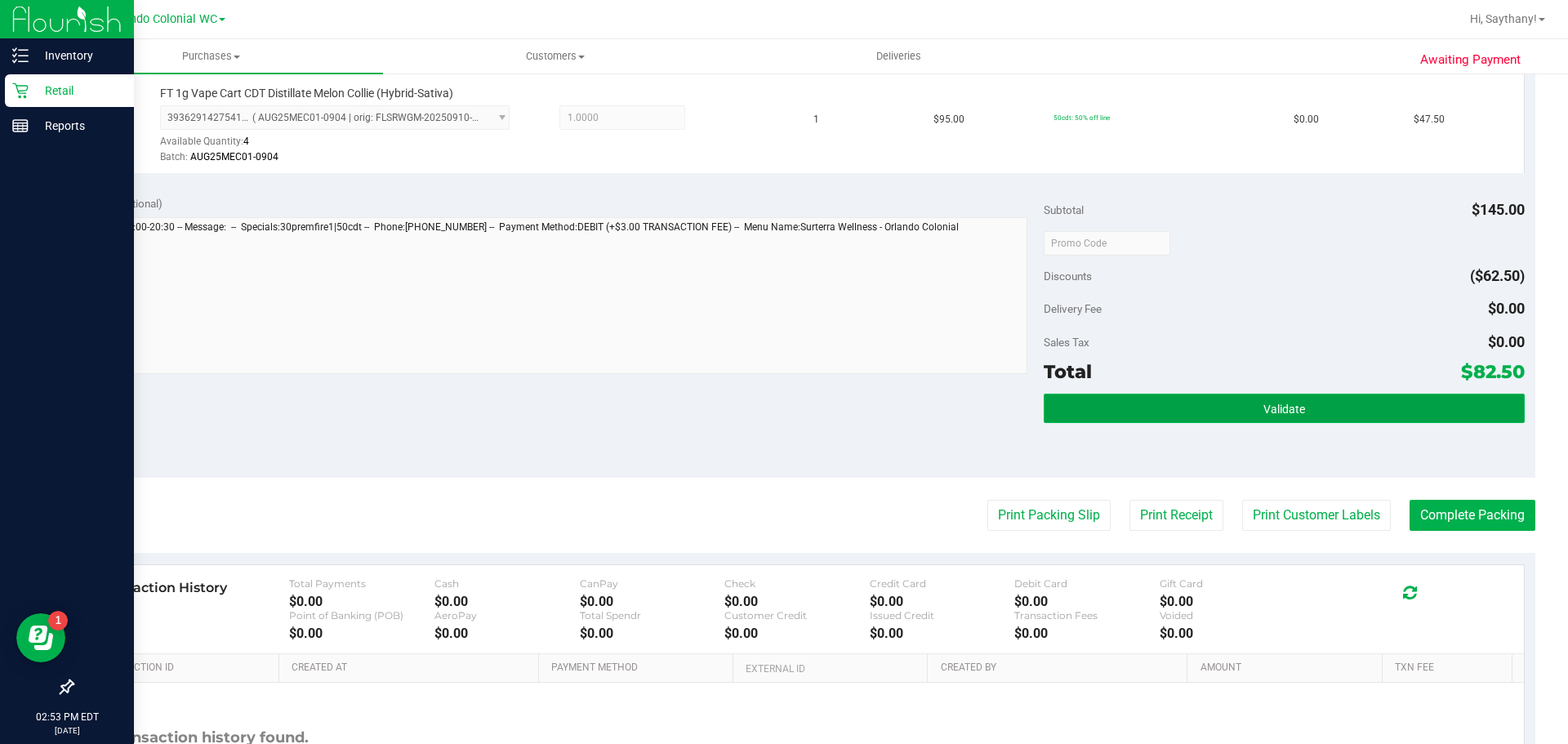
click at [1423, 420] on button "Validate" at bounding box center [1284, 408] width 480 height 29
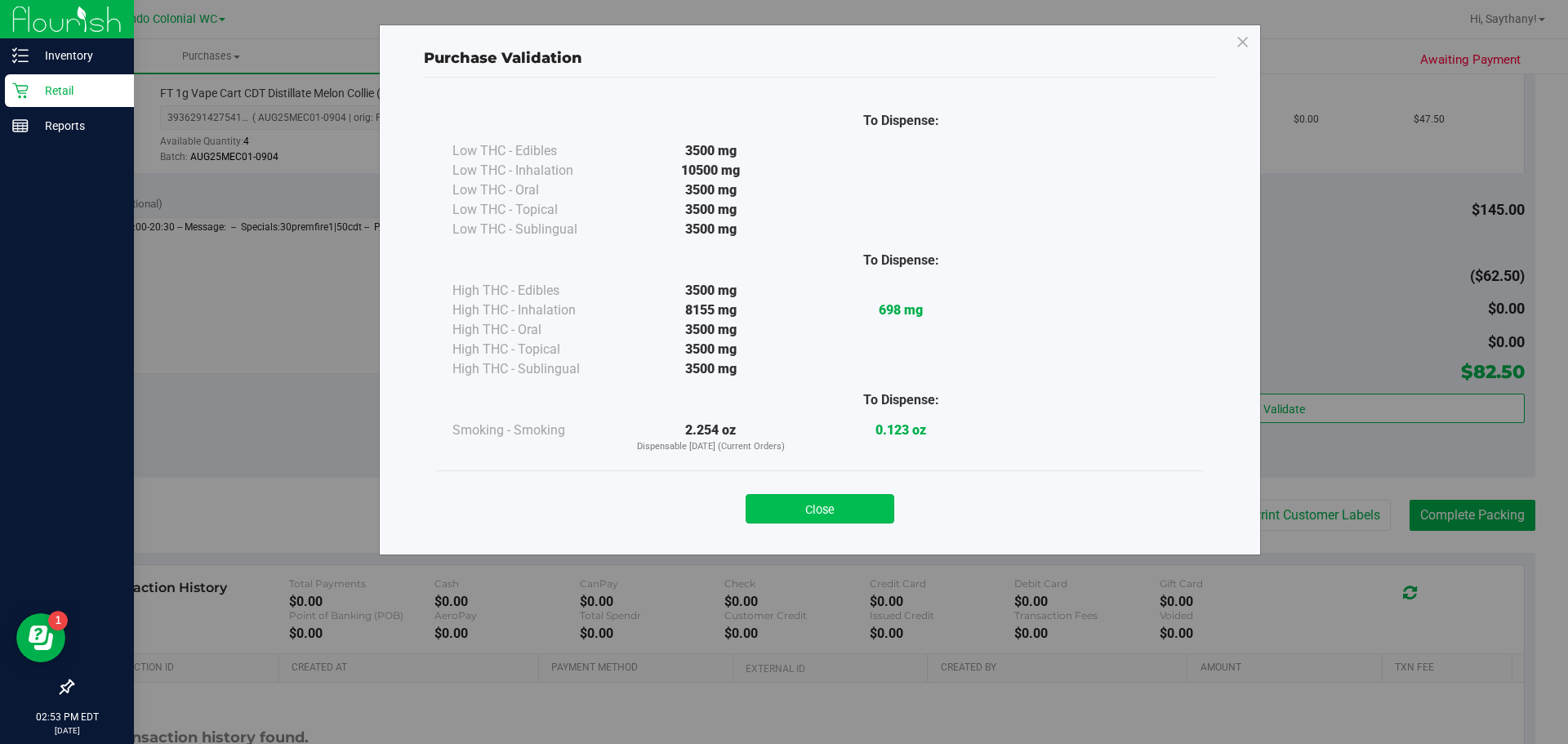
click at [824, 517] on button "Close" at bounding box center [820, 509] width 149 height 29
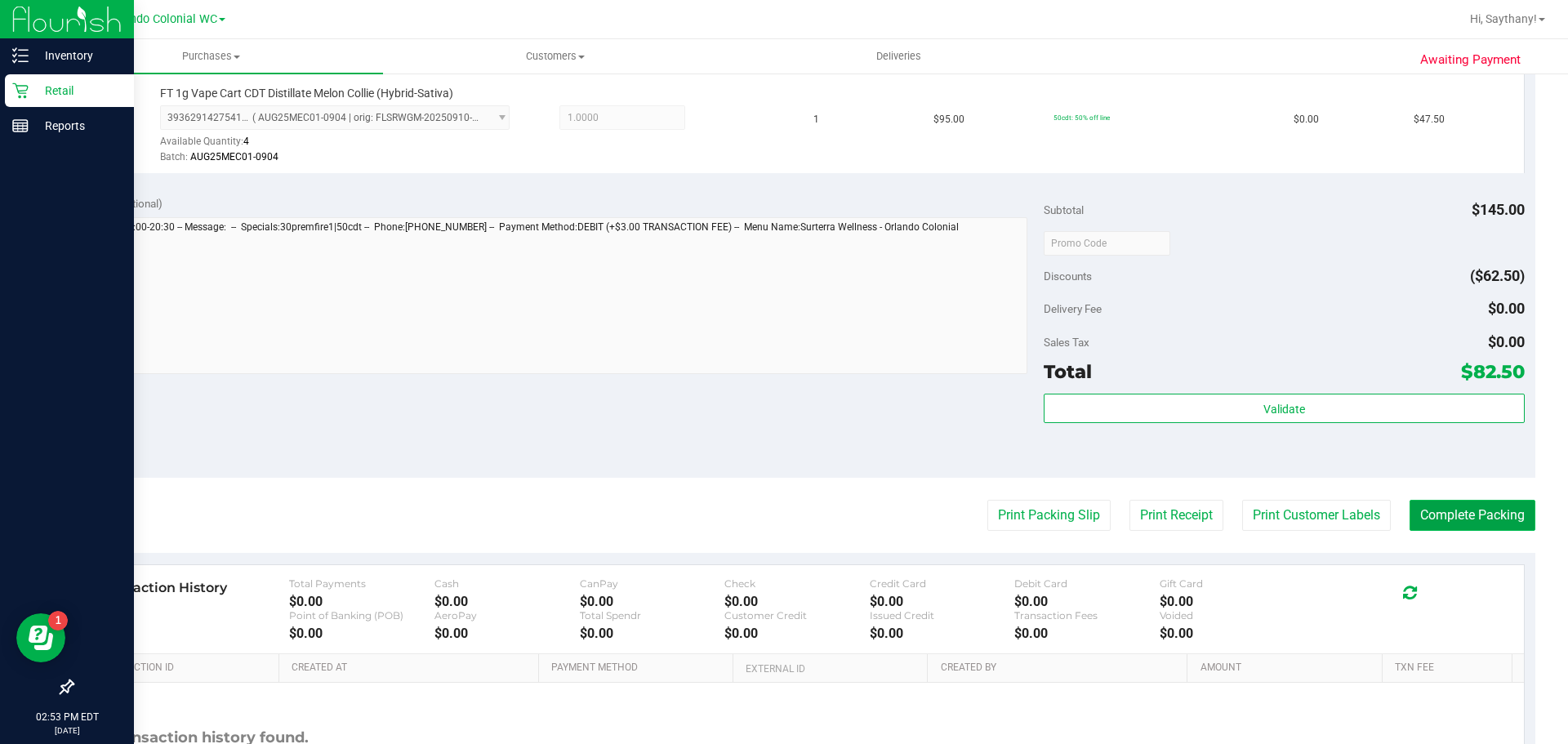
click at [1478, 525] on button "Complete Packing" at bounding box center [1472, 516] width 126 height 31
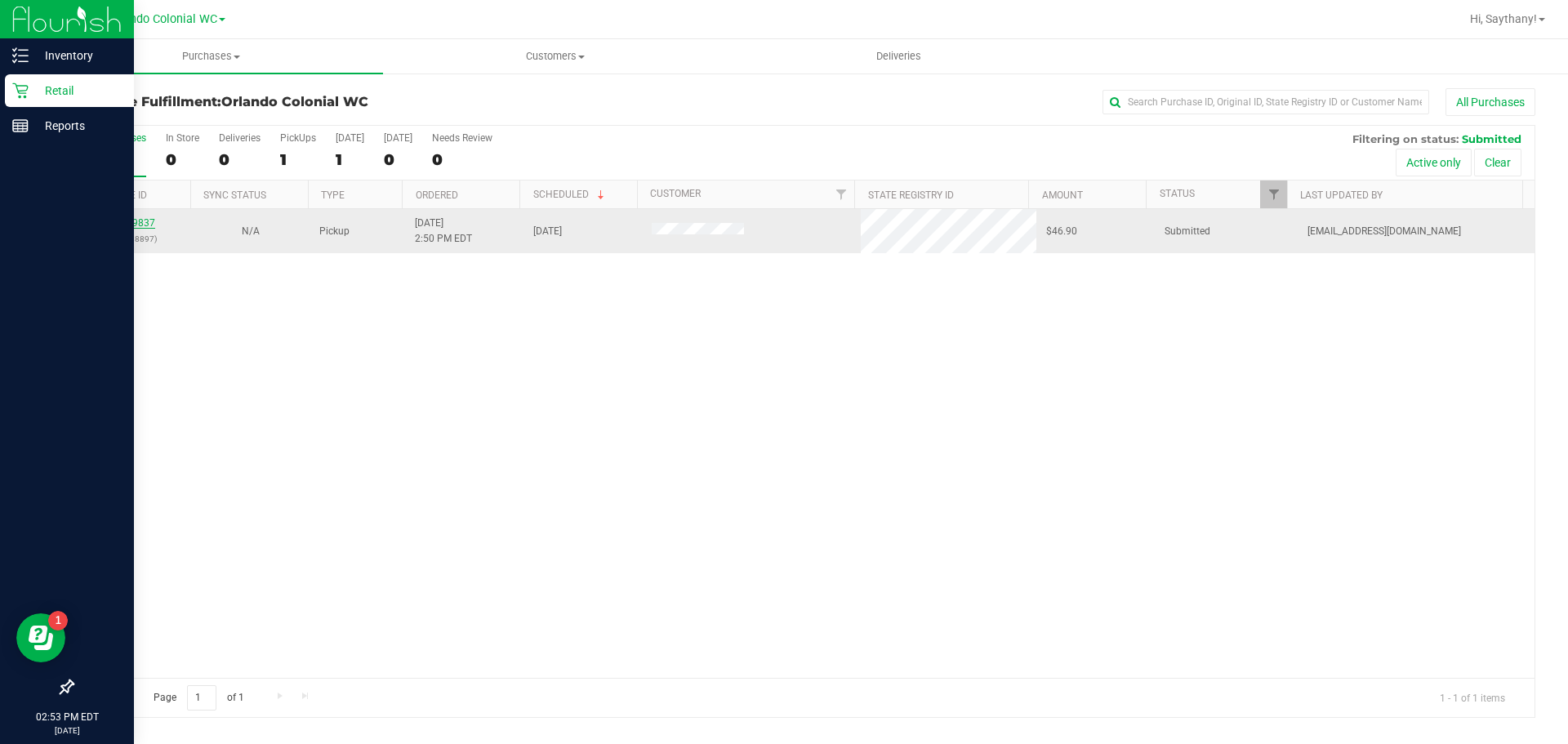
click at [137, 222] on link "12009837" at bounding box center [132, 223] width 45 height 12
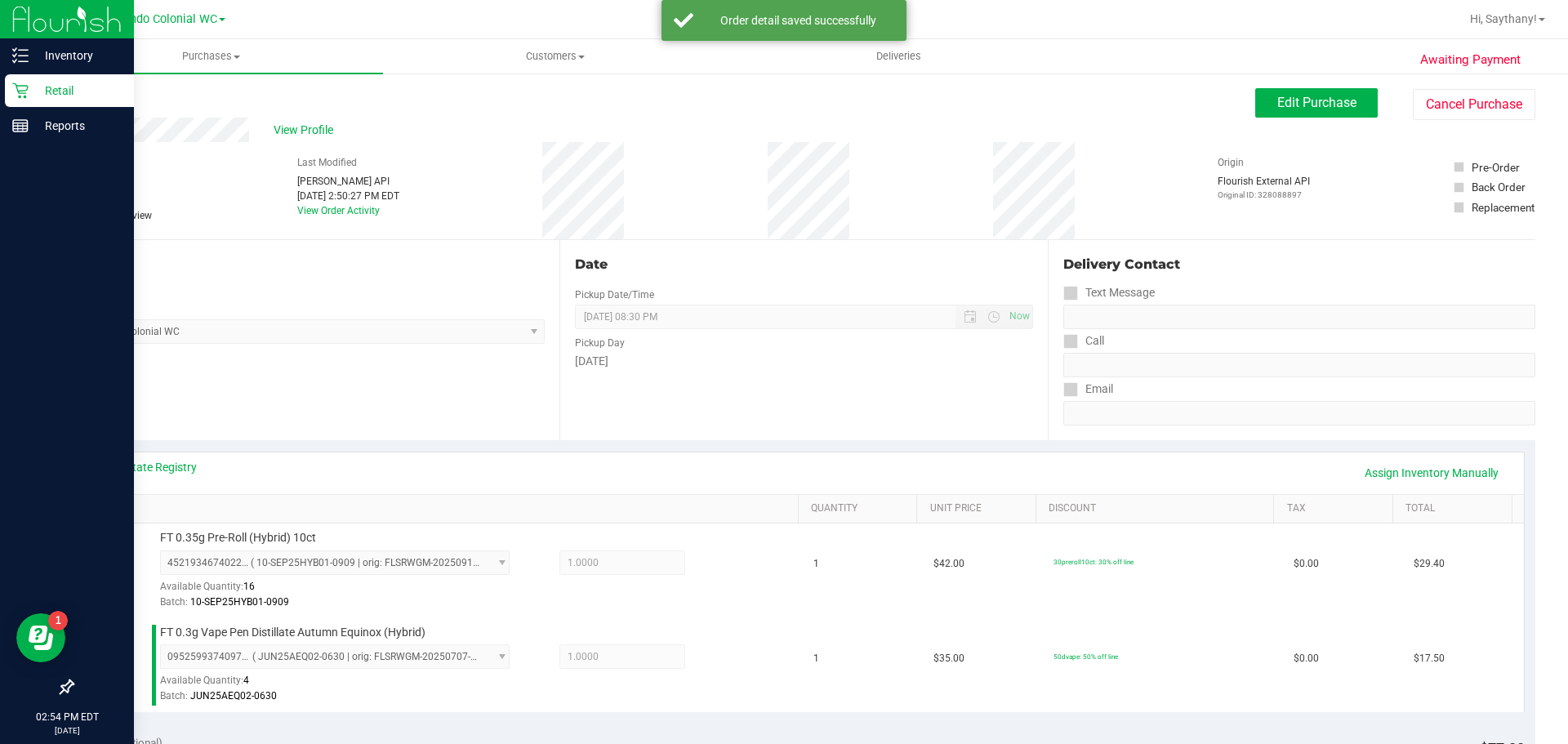
scroll to position [333, 0]
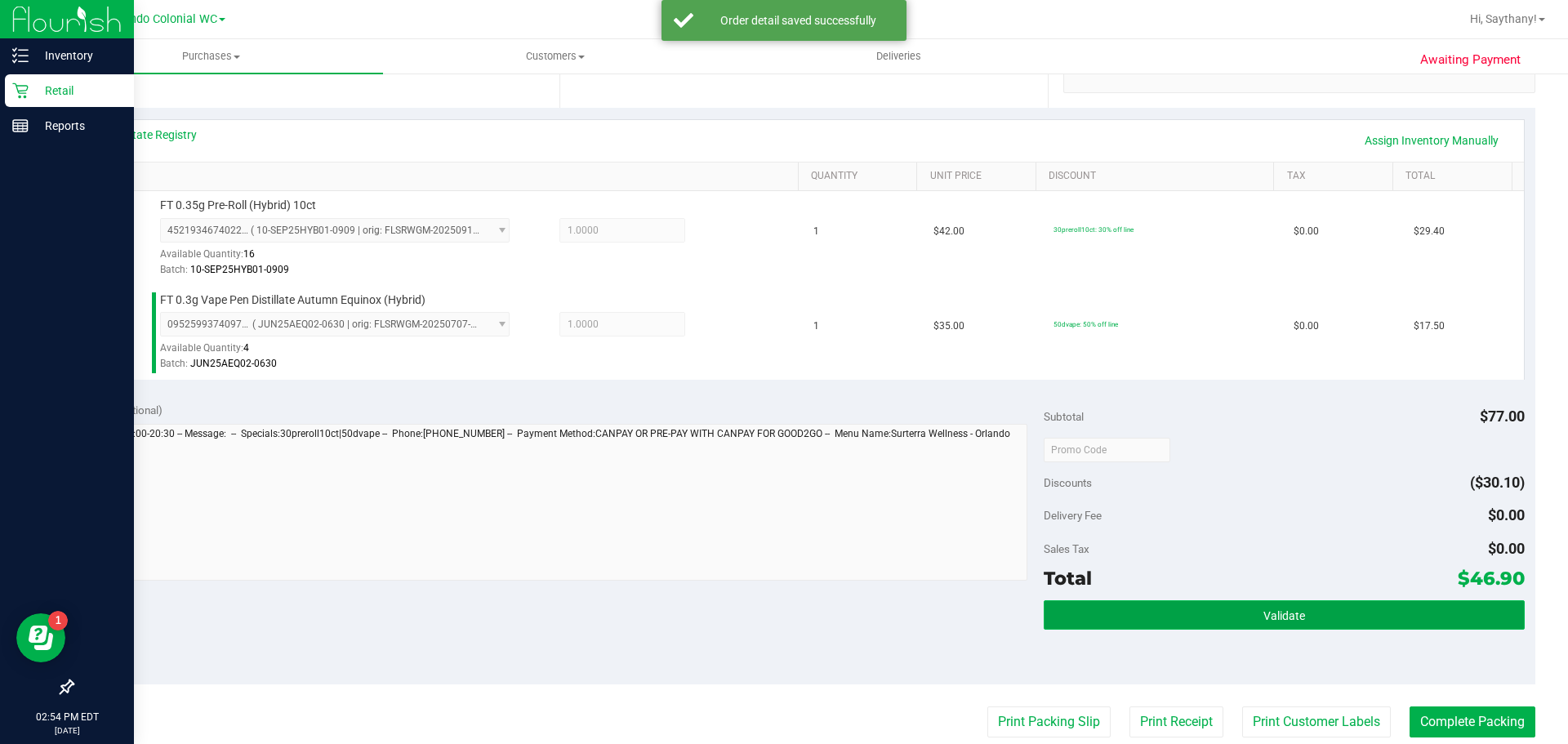
click at [1406, 624] on button "Validate" at bounding box center [1284, 614] width 480 height 29
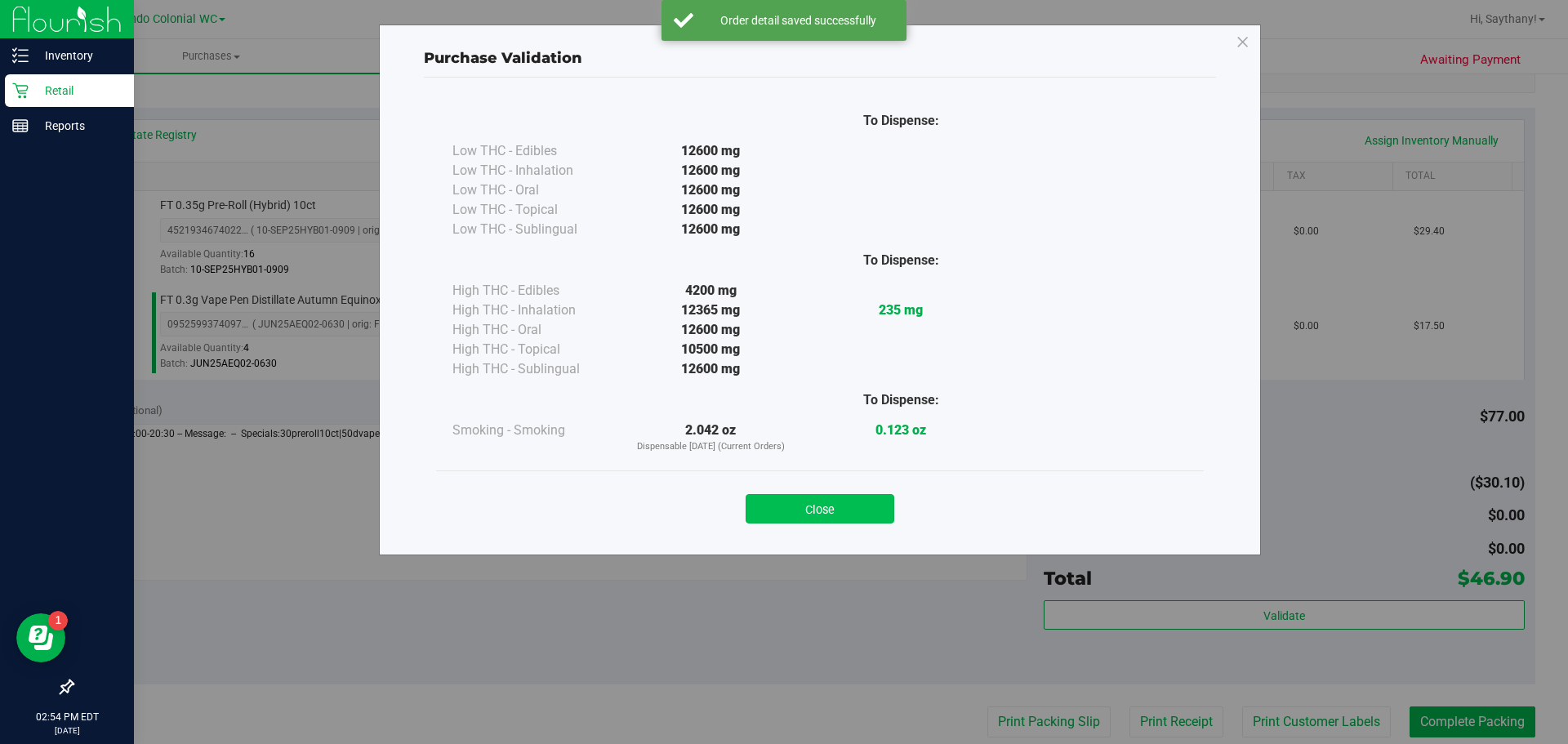
click at [818, 512] on button "Close" at bounding box center [820, 509] width 149 height 29
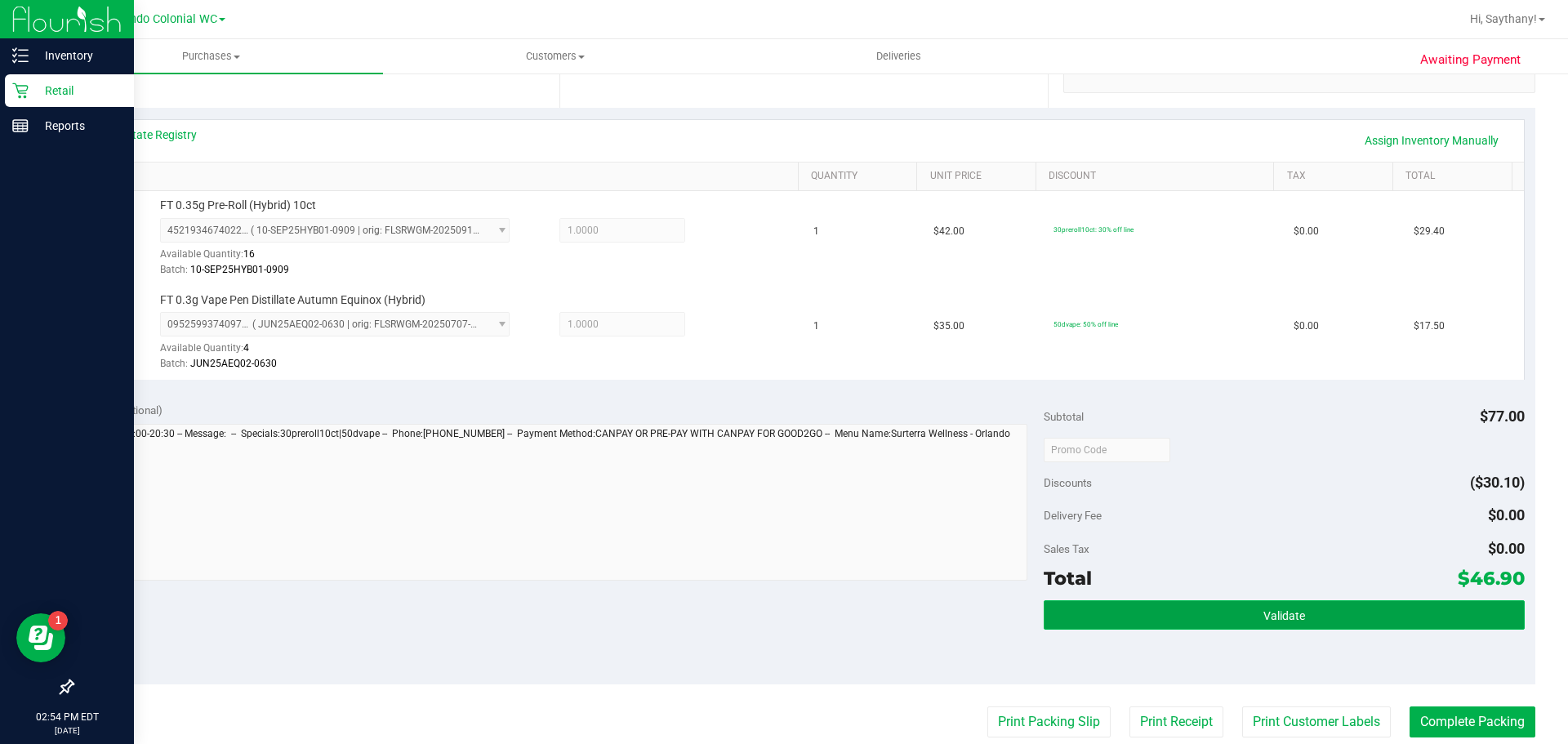
click at [1313, 624] on button "Validate" at bounding box center [1284, 614] width 480 height 29
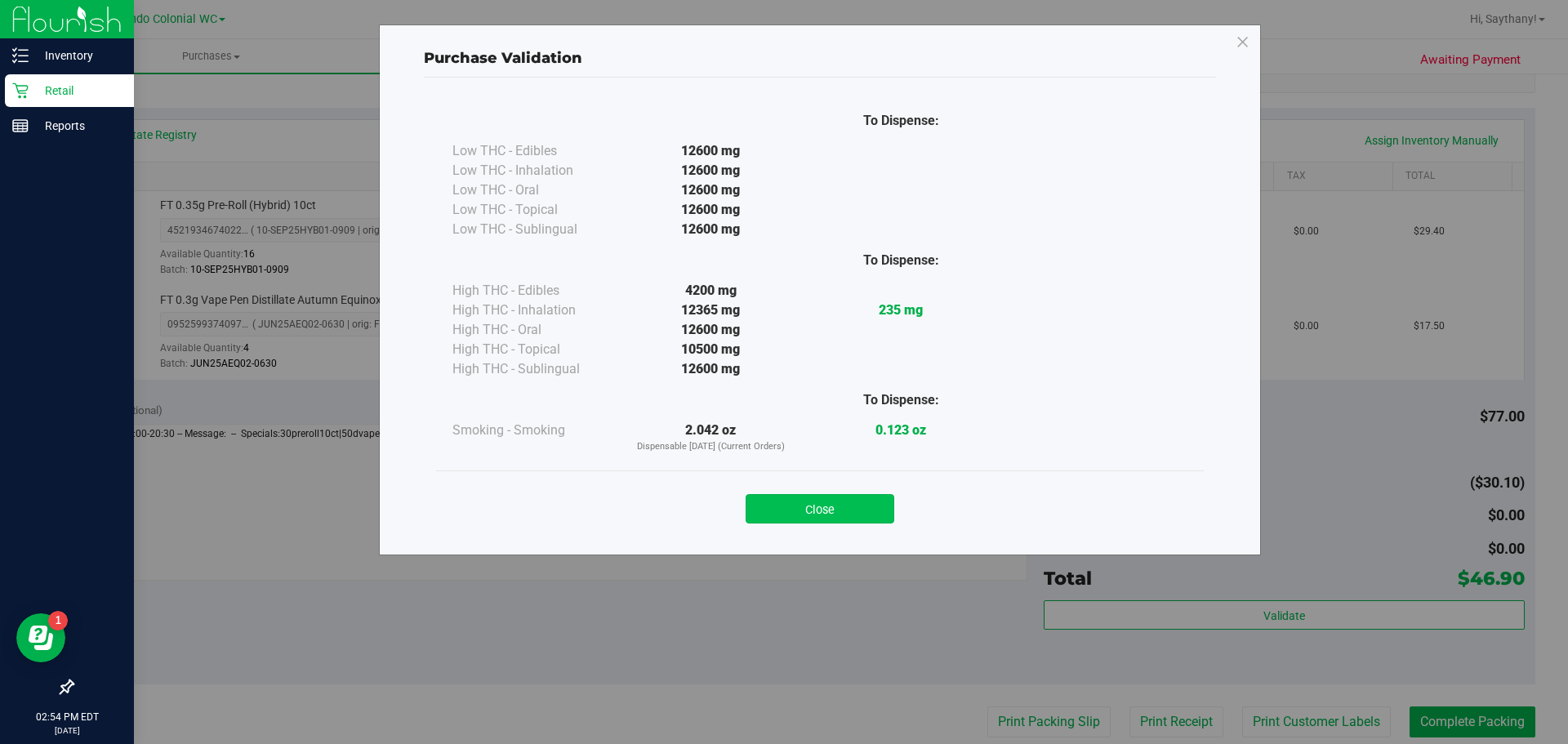
click at [821, 514] on button "Close" at bounding box center [820, 509] width 149 height 29
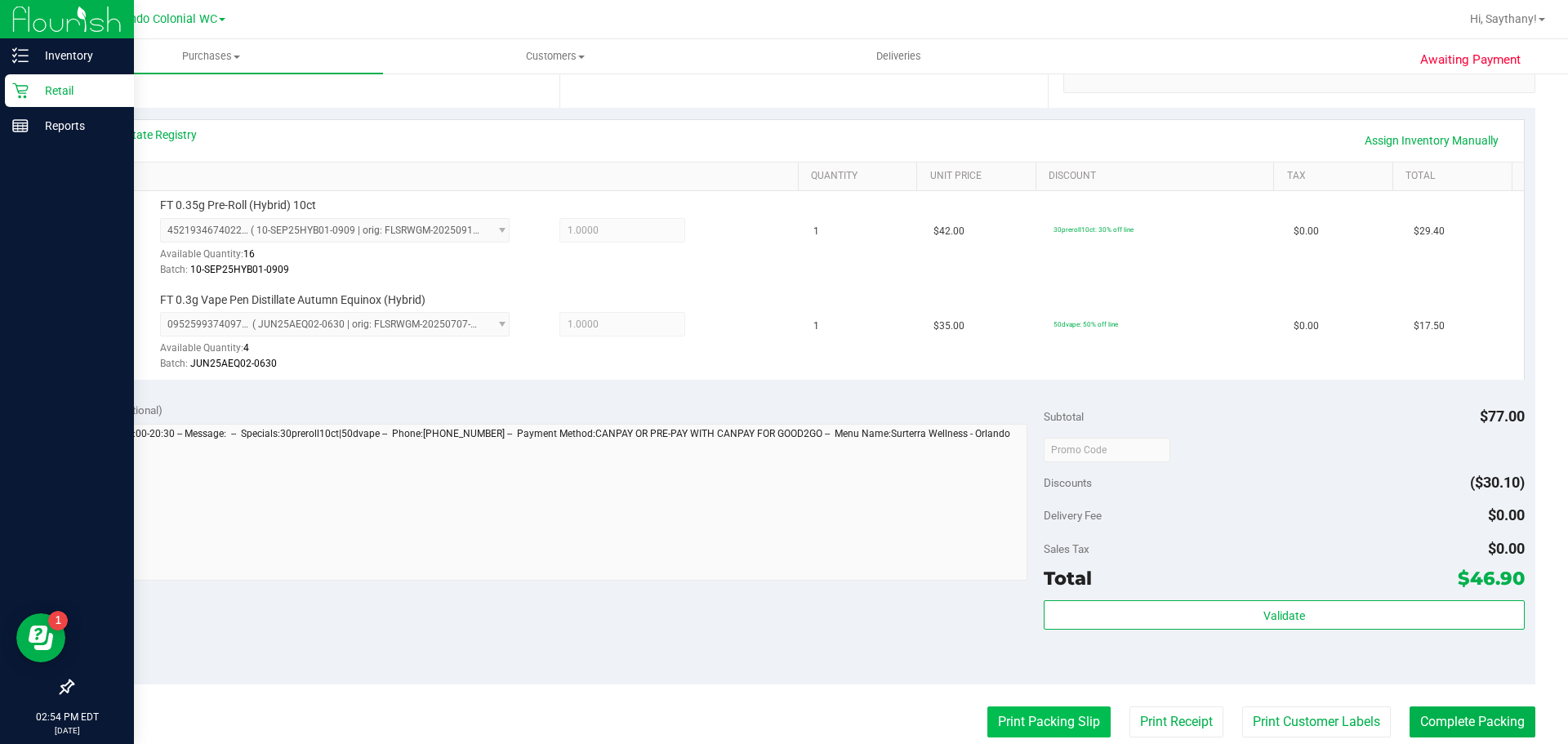
click at [1043, 707] on button "Print Packing Slip" at bounding box center [1049, 722] width 123 height 31
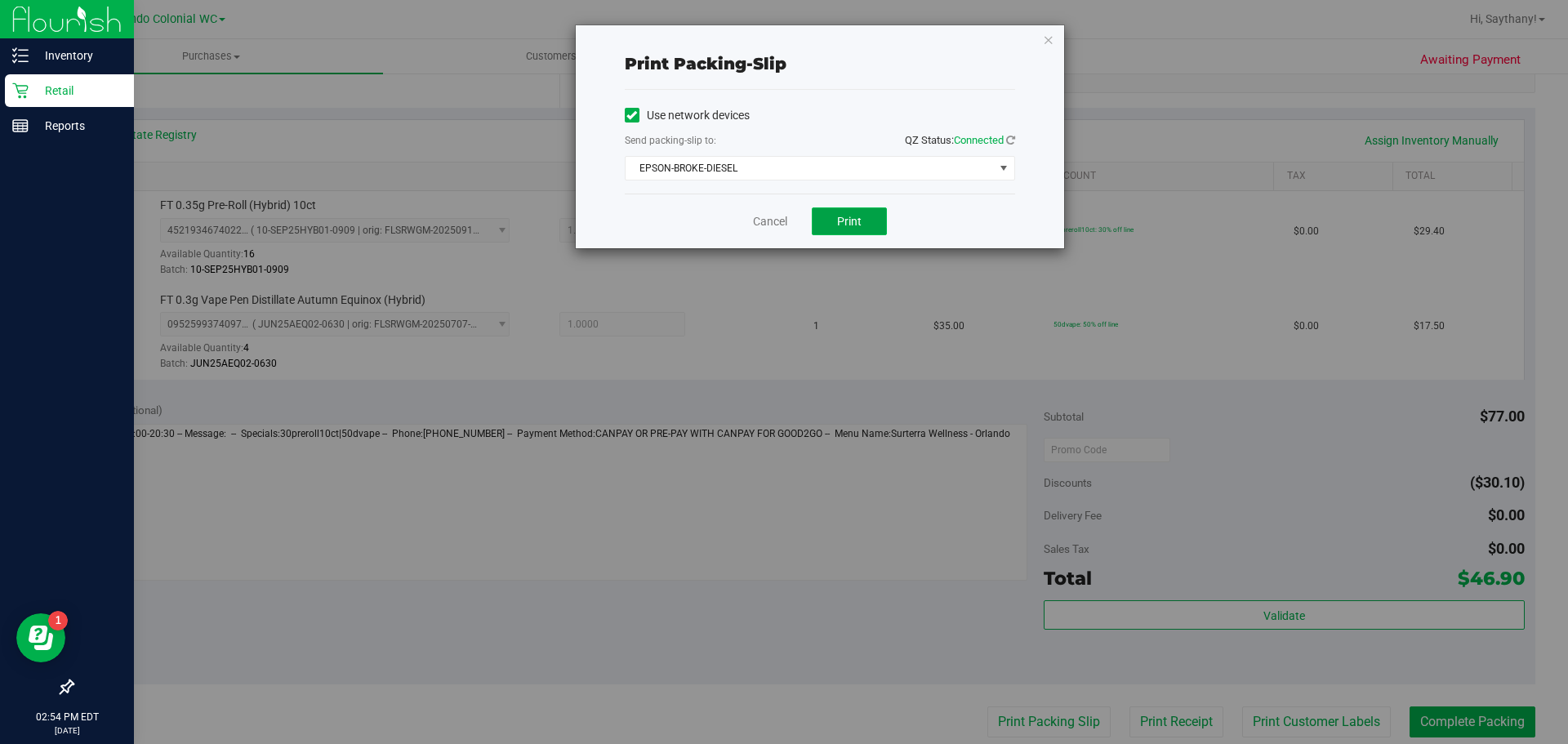
click at [858, 220] on span "Print" at bounding box center [848, 222] width 24 height 14
click at [1018, 32] on div "Print packing-slip Use network devices Send packing-slip to: QZ Status: Connect…" at bounding box center [819, 136] width 488 height 223
click at [1047, 42] on icon "button" at bounding box center [1049, 39] width 12 height 19
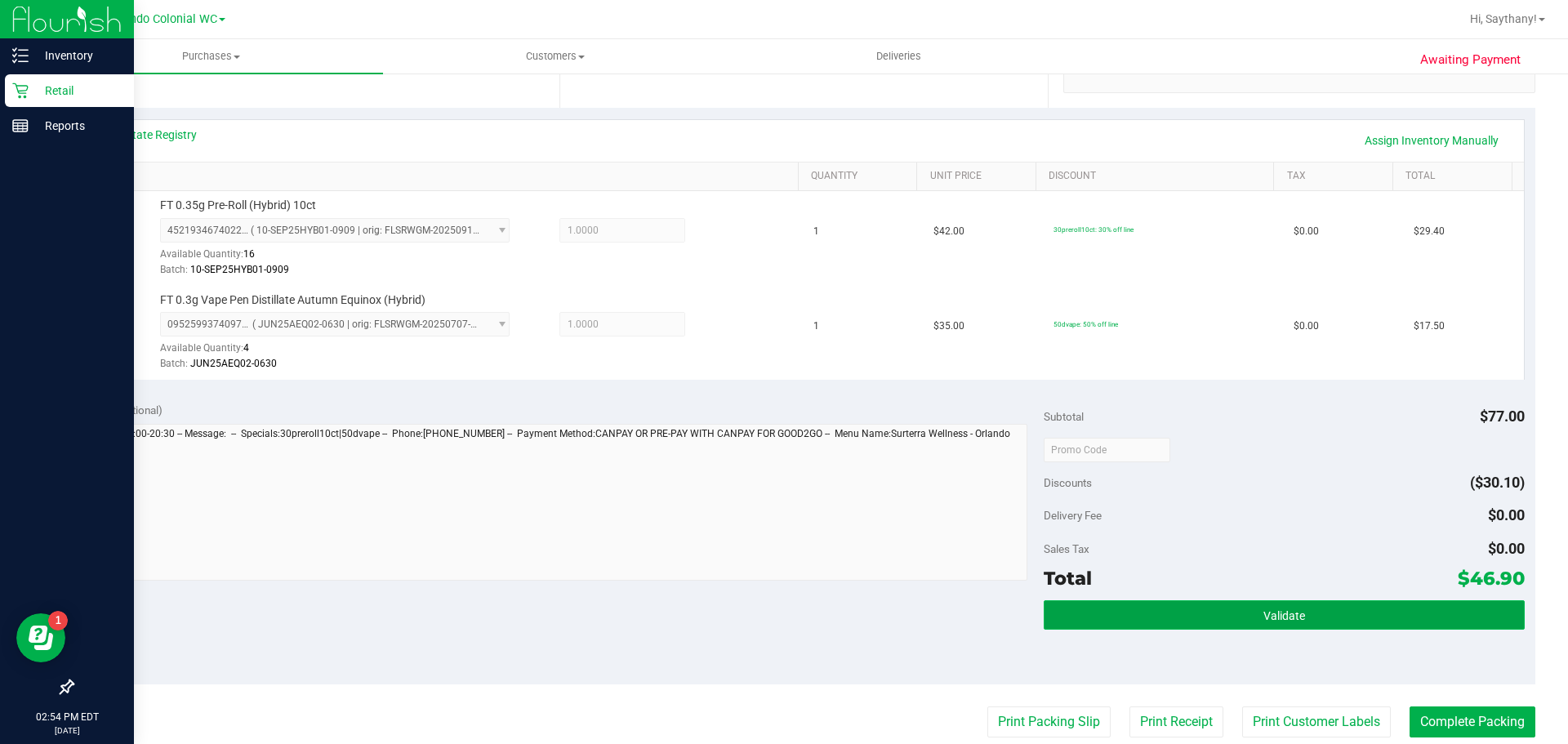
click at [1296, 613] on button "Validate" at bounding box center [1284, 614] width 480 height 29
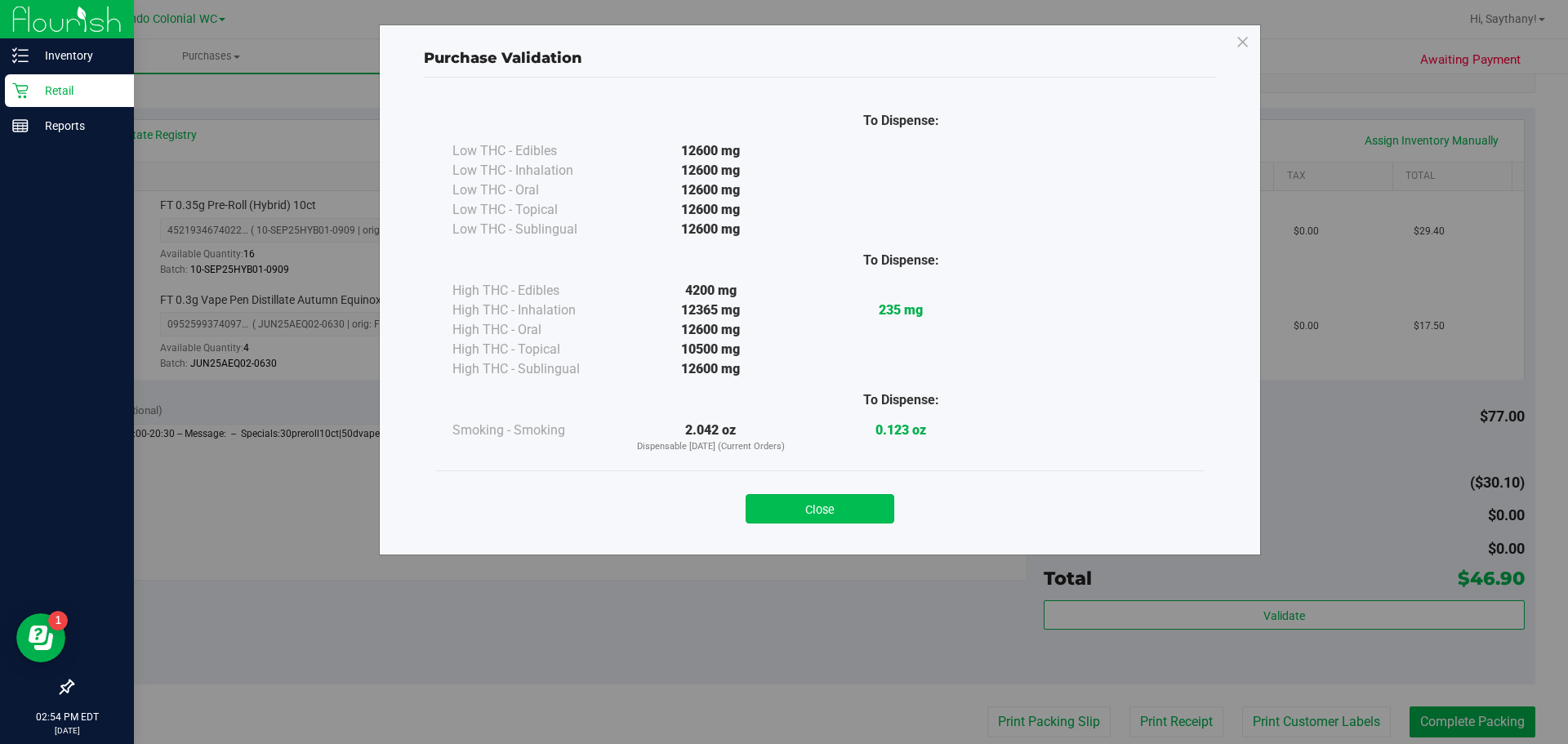
click at [802, 508] on button "Close" at bounding box center [820, 509] width 149 height 29
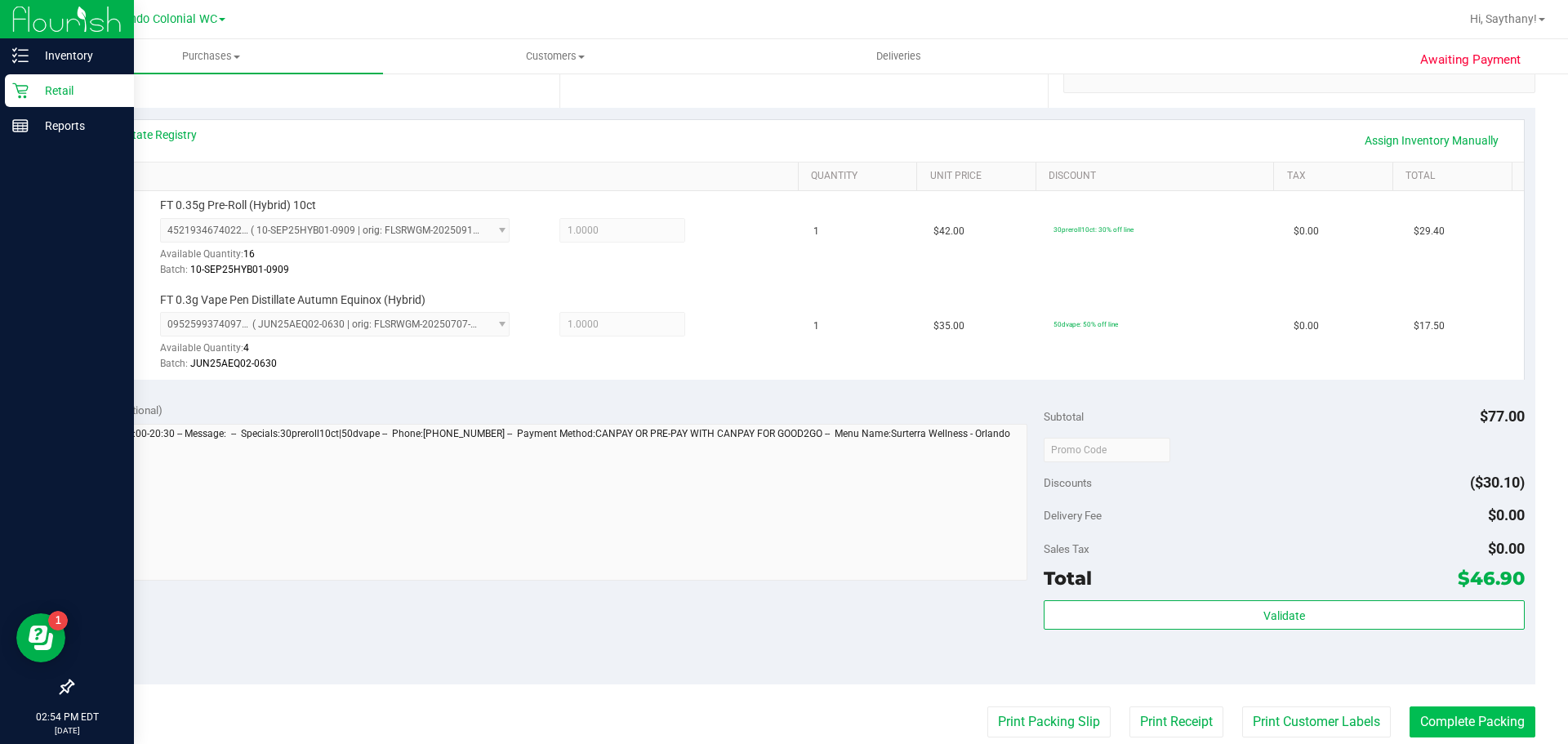
click at [1485, 725] on button "Complete Packing" at bounding box center [1472, 722] width 126 height 31
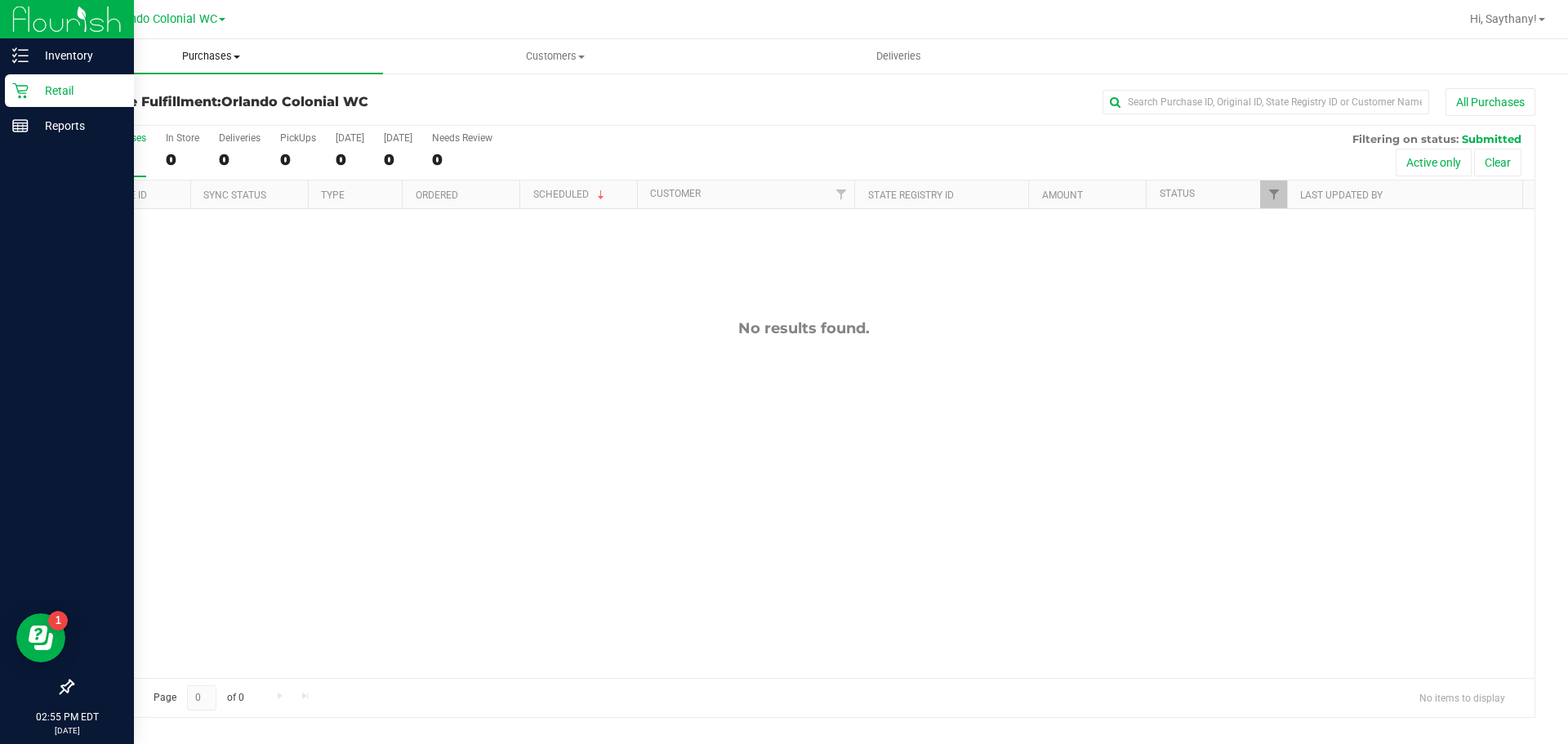
click at [213, 59] on span "Purchases" at bounding box center [211, 56] width 343 height 15
click at [192, 124] on li "Fulfillment" at bounding box center [211, 118] width 343 height 19
click at [212, 54] on span "Purchases" at bounding box center [211, 56] width 343 height 15
click at [177, 111] on li "Fulfillment" at bounding box center [211, 118] width 343 height 19
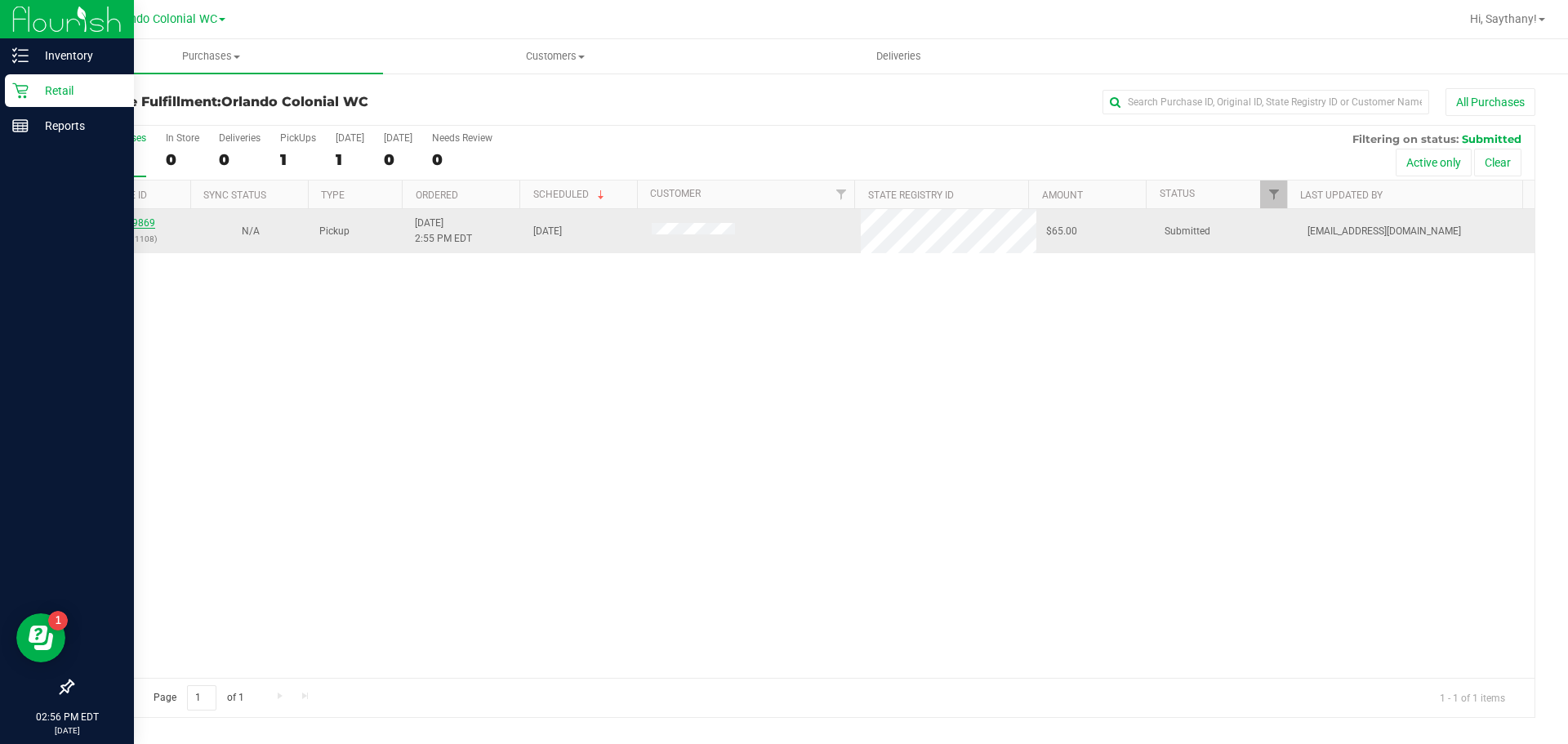
click at [138, 228] on link "12009869" at bounding box center [132, 223] width 45 height 12
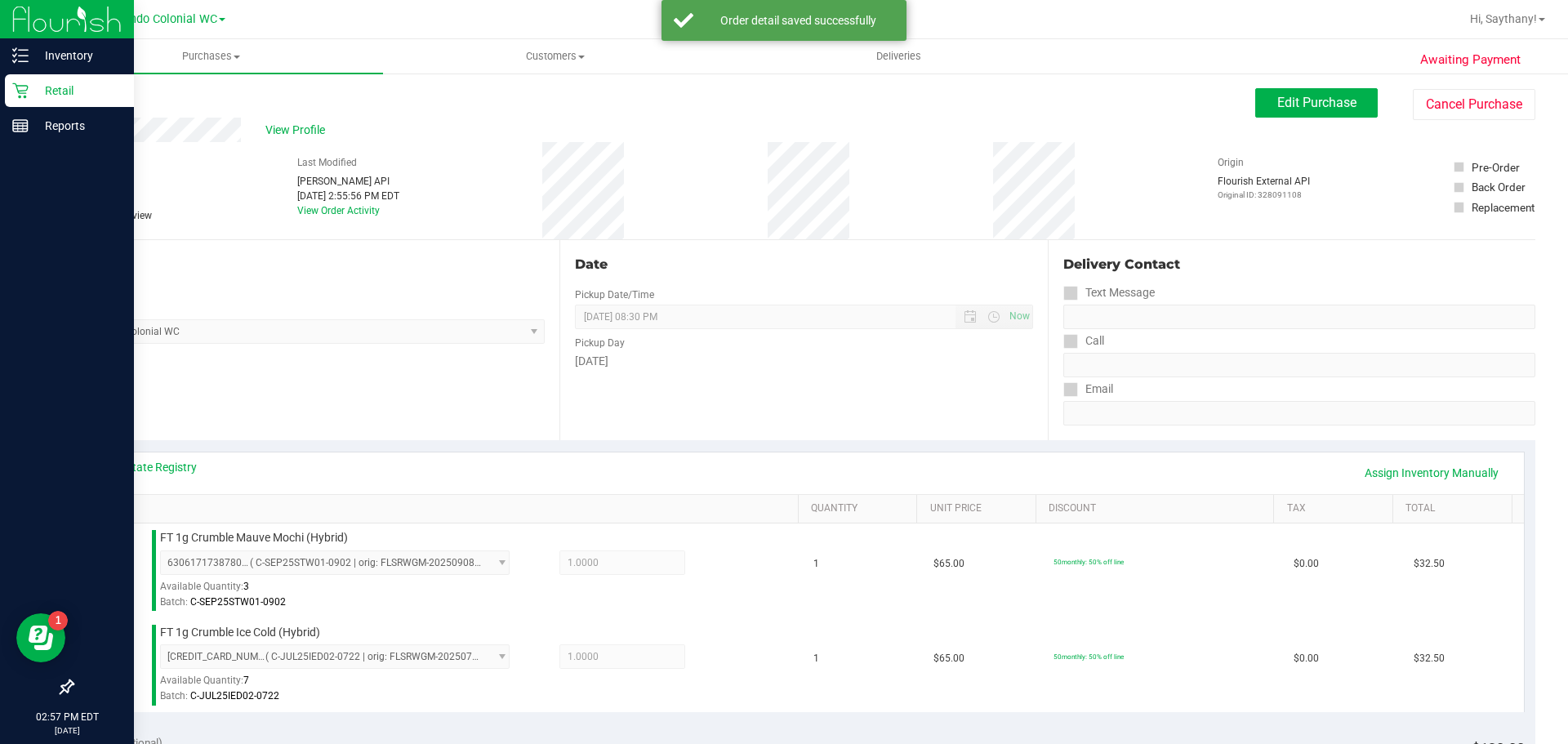
scroll to position [320, 0]
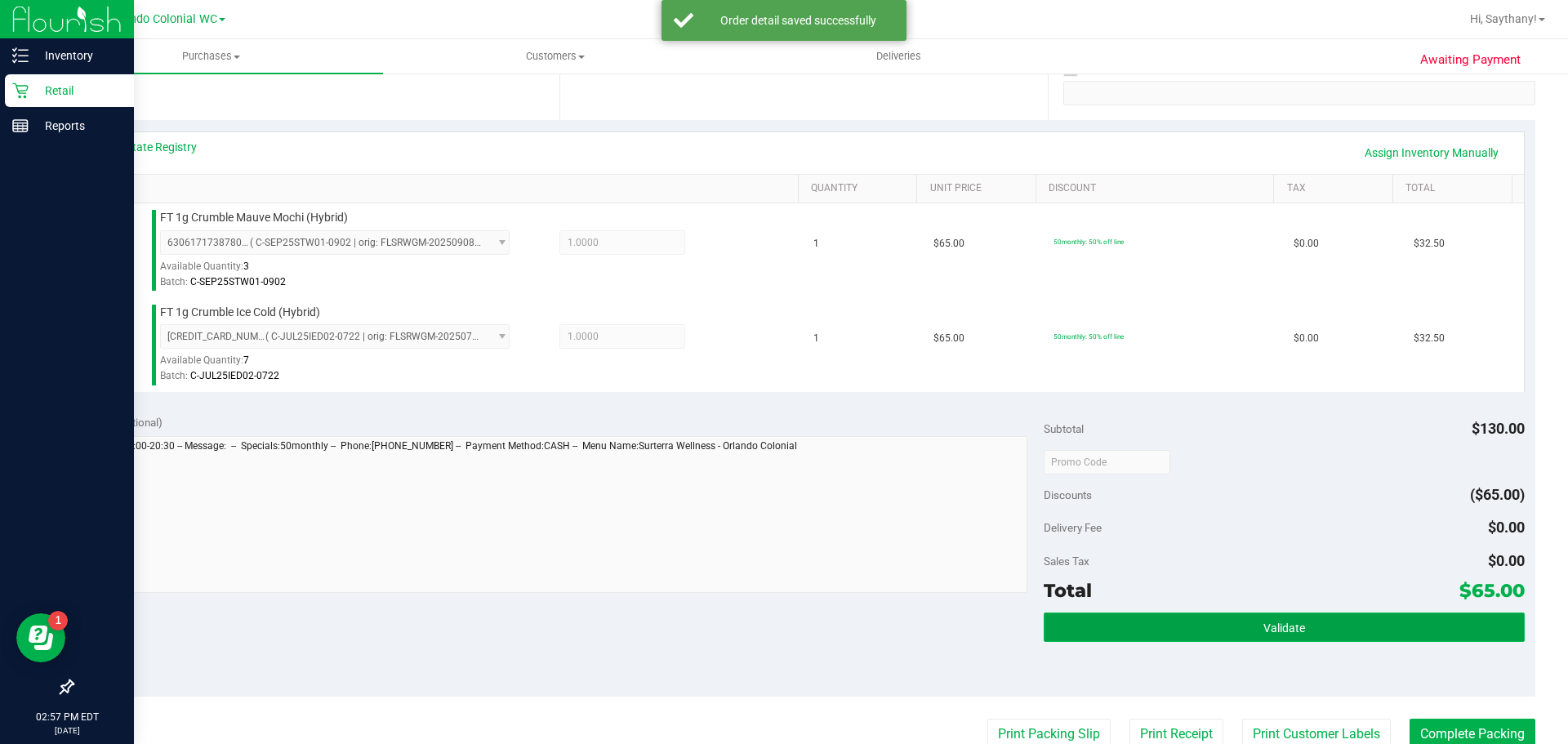
click at [1427, 621] on button "Validate" at bounding box center [1284, 627] width 480 height 29
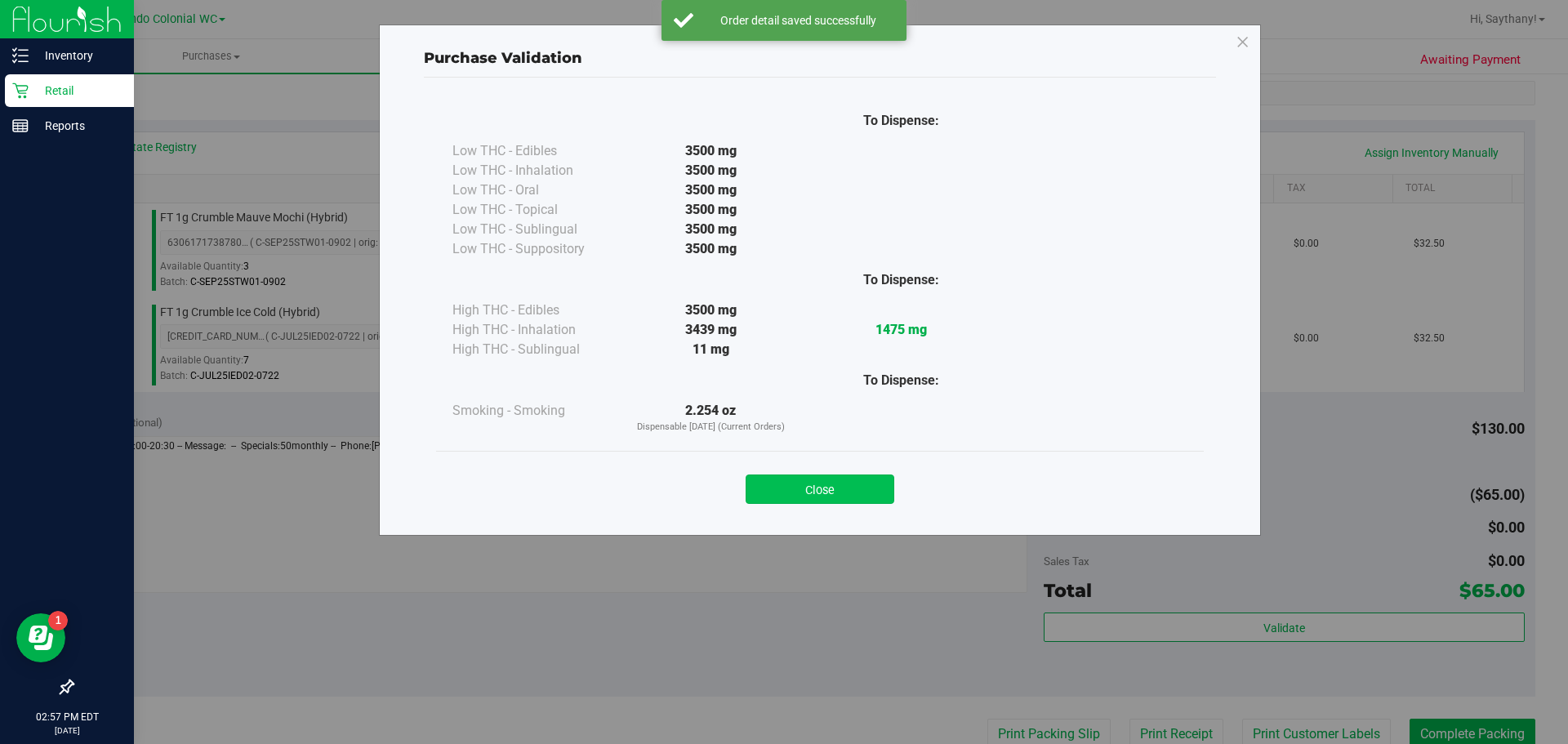
click at [826, 497] on button "Close" at bounding box center [820, 489] width 149 height 29
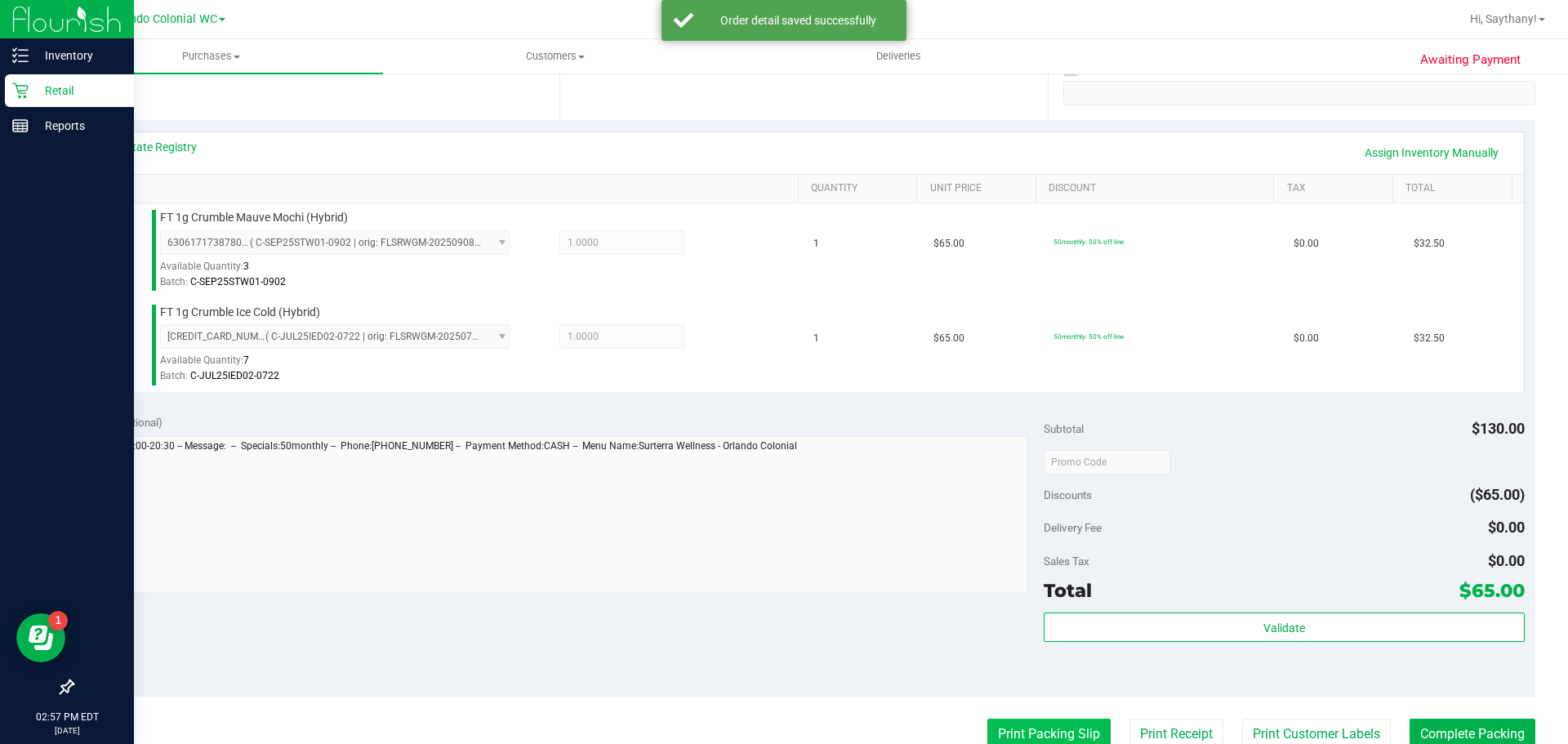
click at [1052, 720] on button "Print Packing Slip" at bounding box center [1049, 734] width 123 height 31
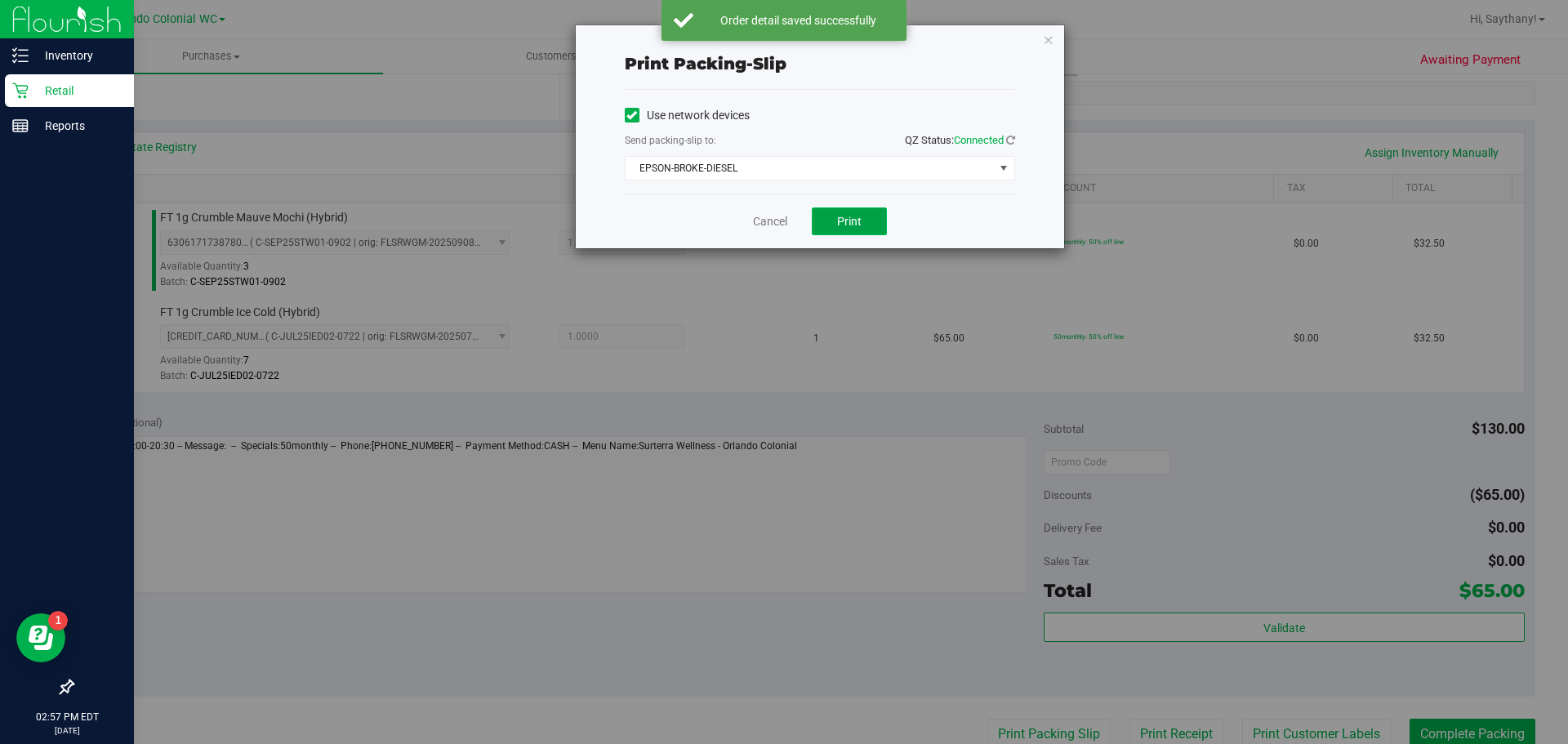
click at [862, 229] on button "Print" at bounding box center [849, 221] width 75 height 28
click at [1048, 43] on icon "button" at bounding box center [1049, 39] width 12 height 19
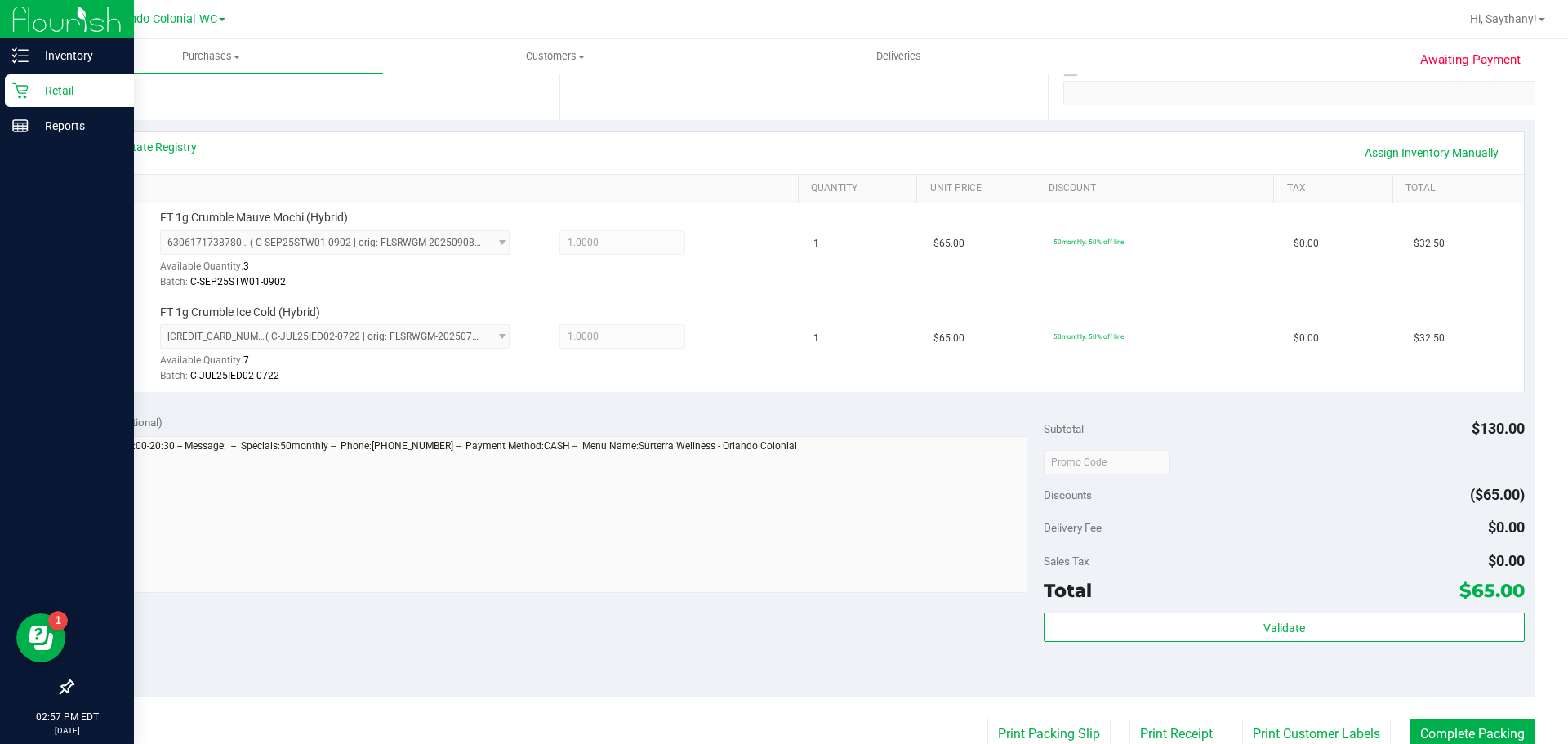
scroll to position [326, 0]
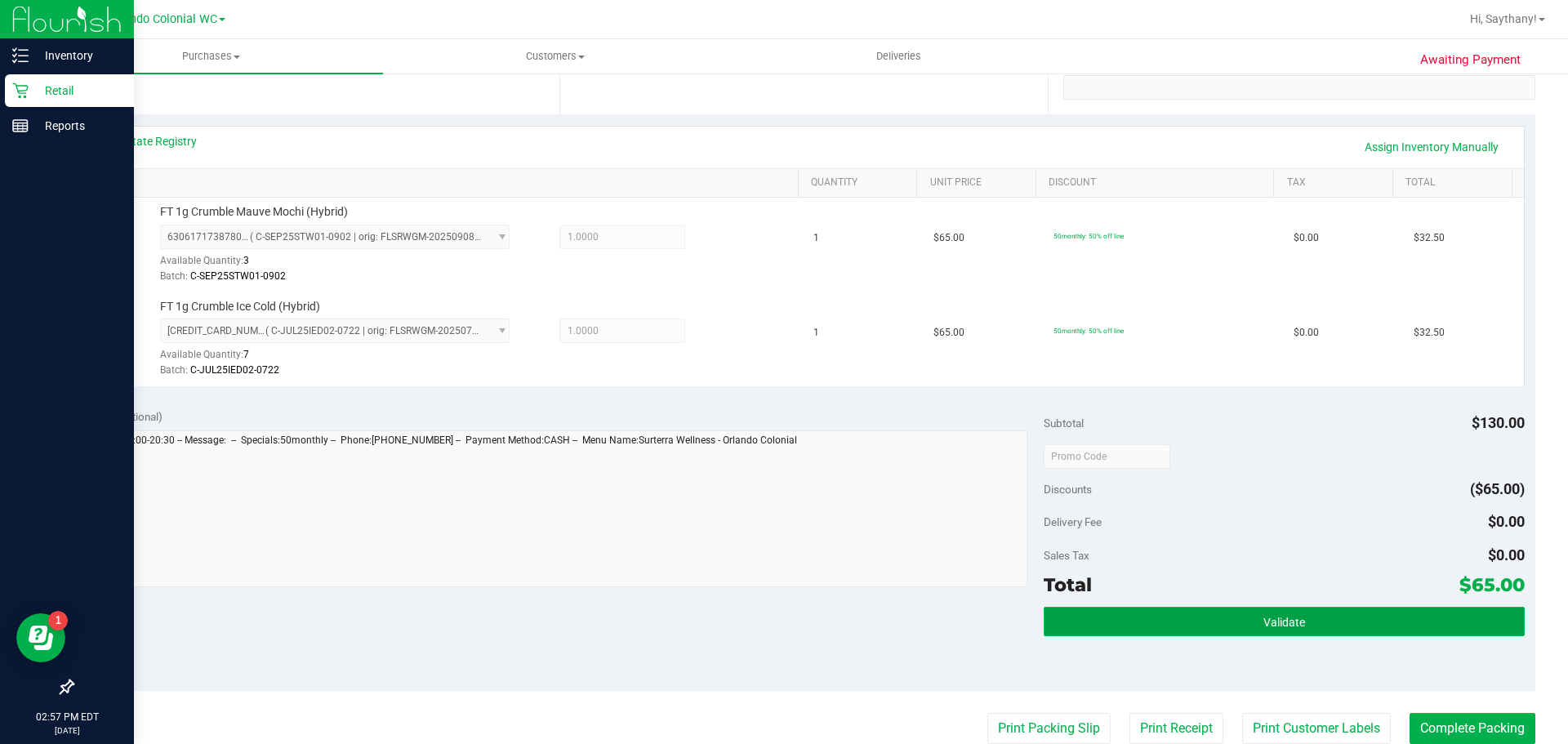
click at [1383, 621] on button "Validate" at bounding box center [1284, 621] width 480 height 29
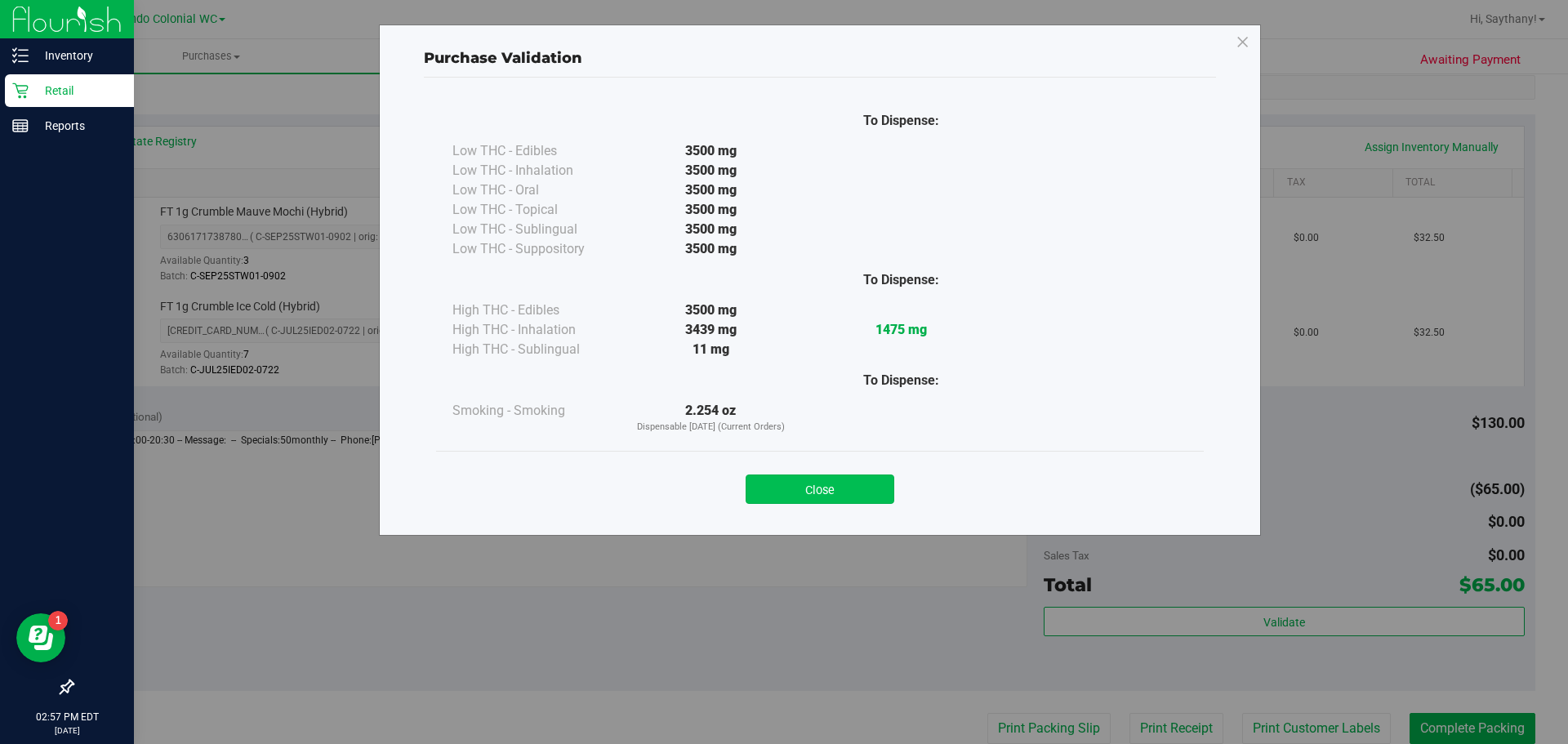
click at [829, 491] on button "Close" at bounding box center [820, 489] width 149 height 29
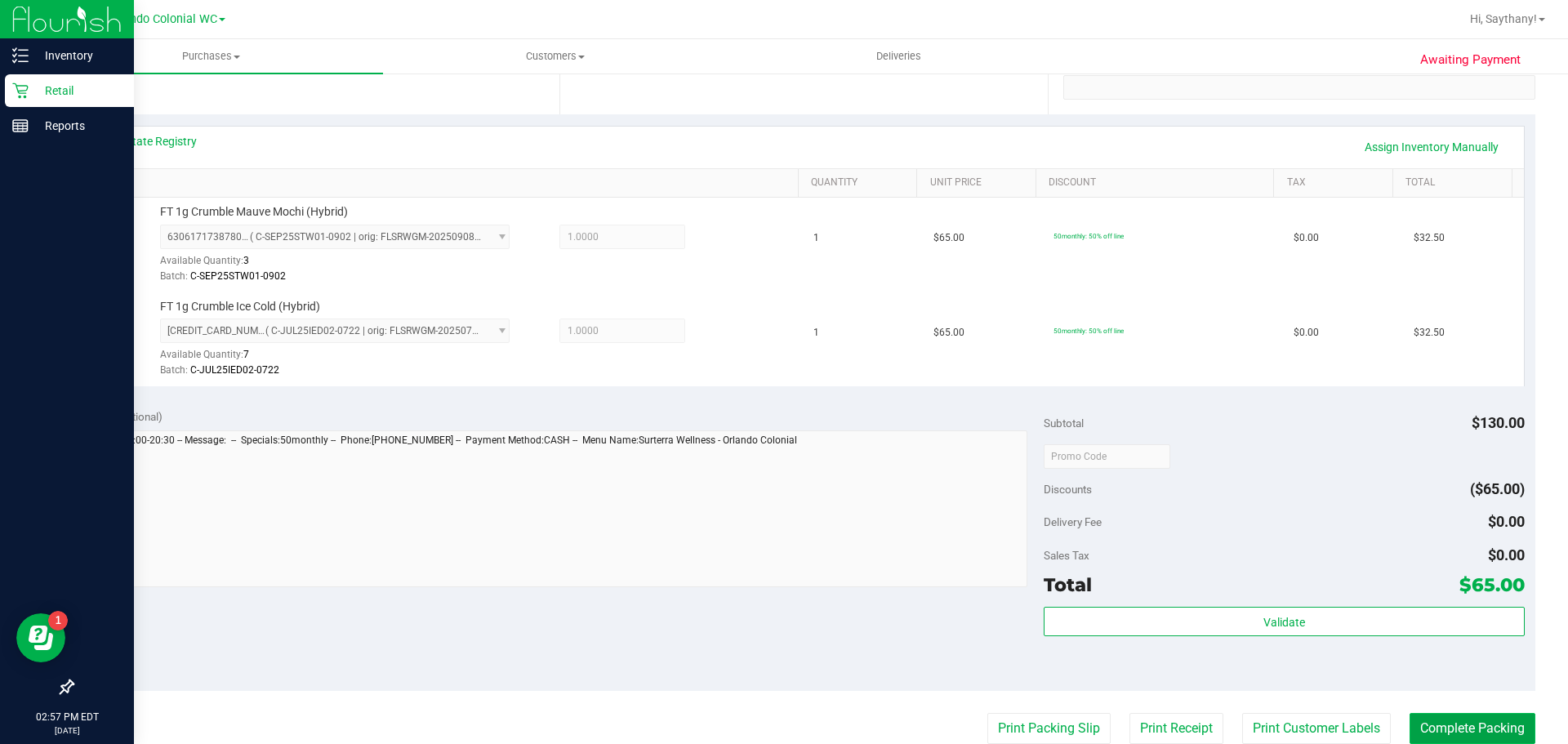
click at [1466, 726] on button "Complete Packing" at bounding box center [1472, 729] width 126 height 31
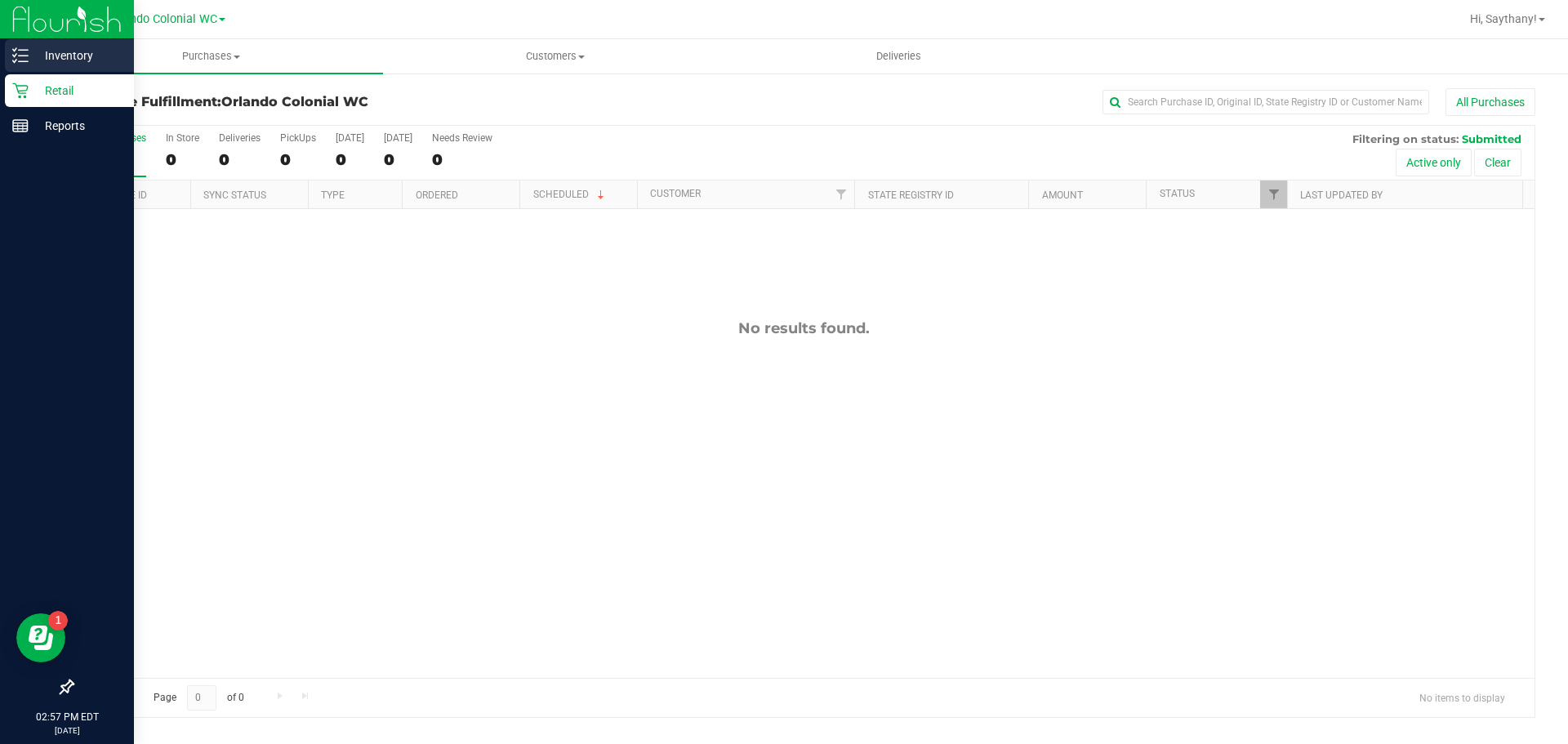
click at [73, 43] on div "Inventory" at bounding box center [69, 56] width 129 height 33
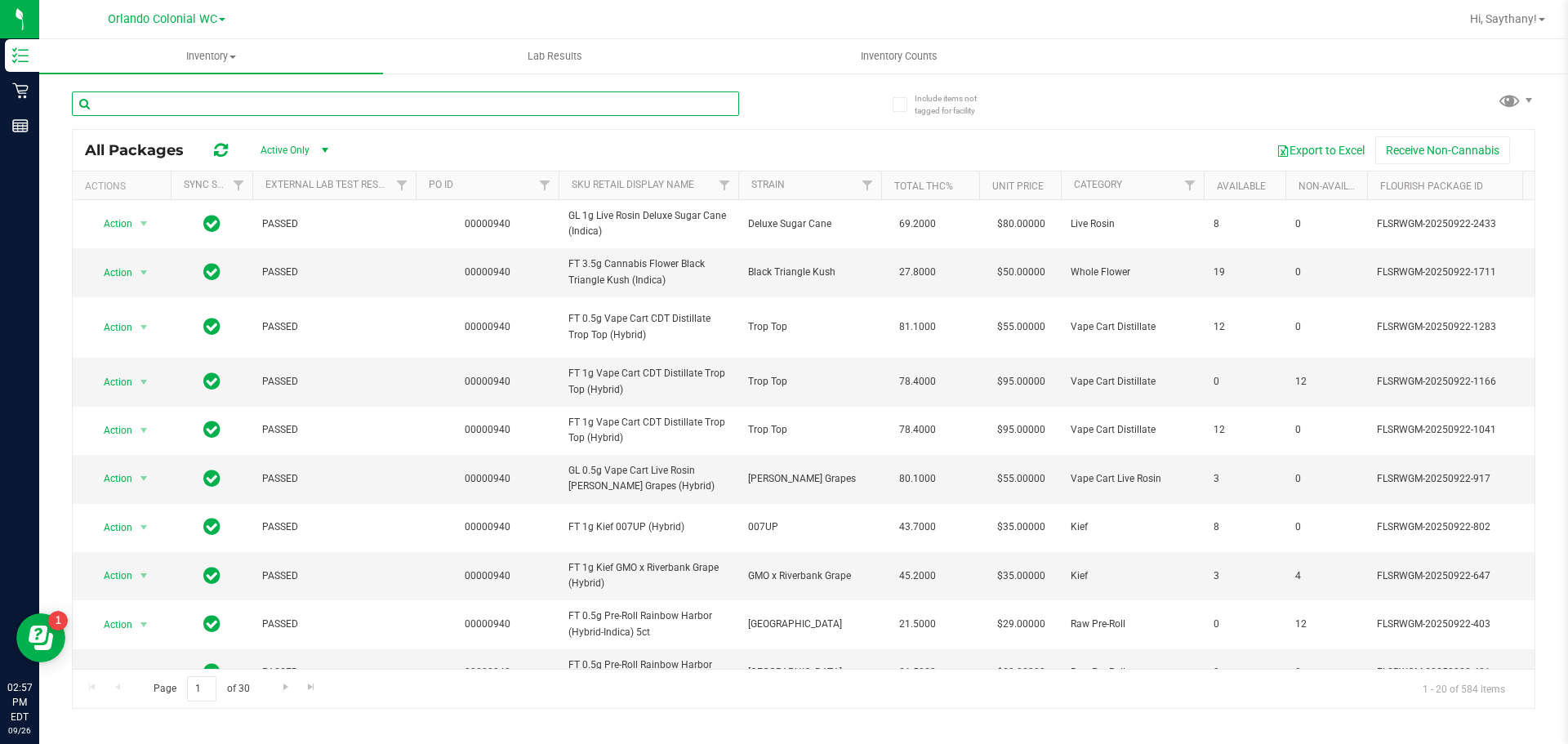
click at [209, 100] on input "text" at bounding box center [405, 104] width 667 height 24
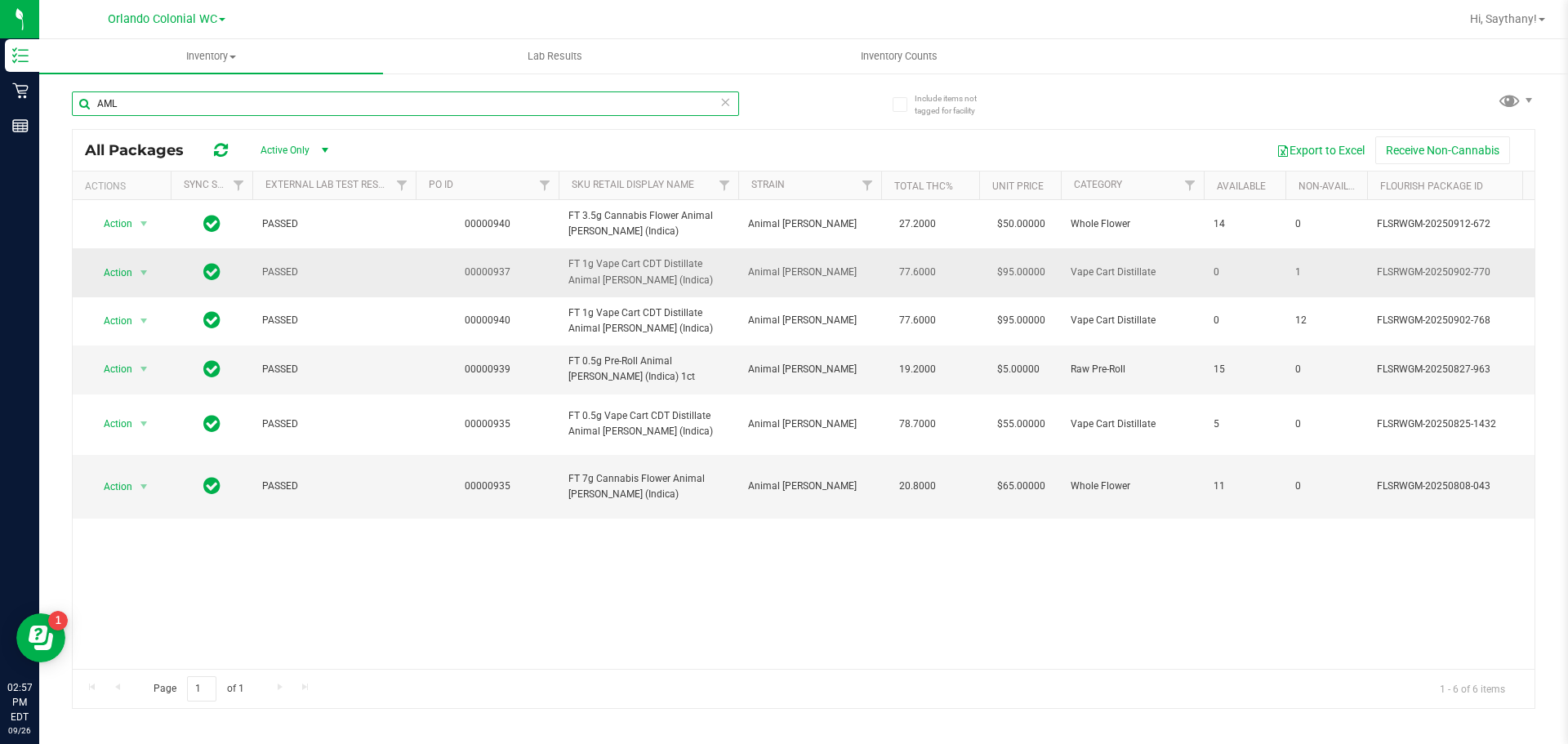
type input "AML"
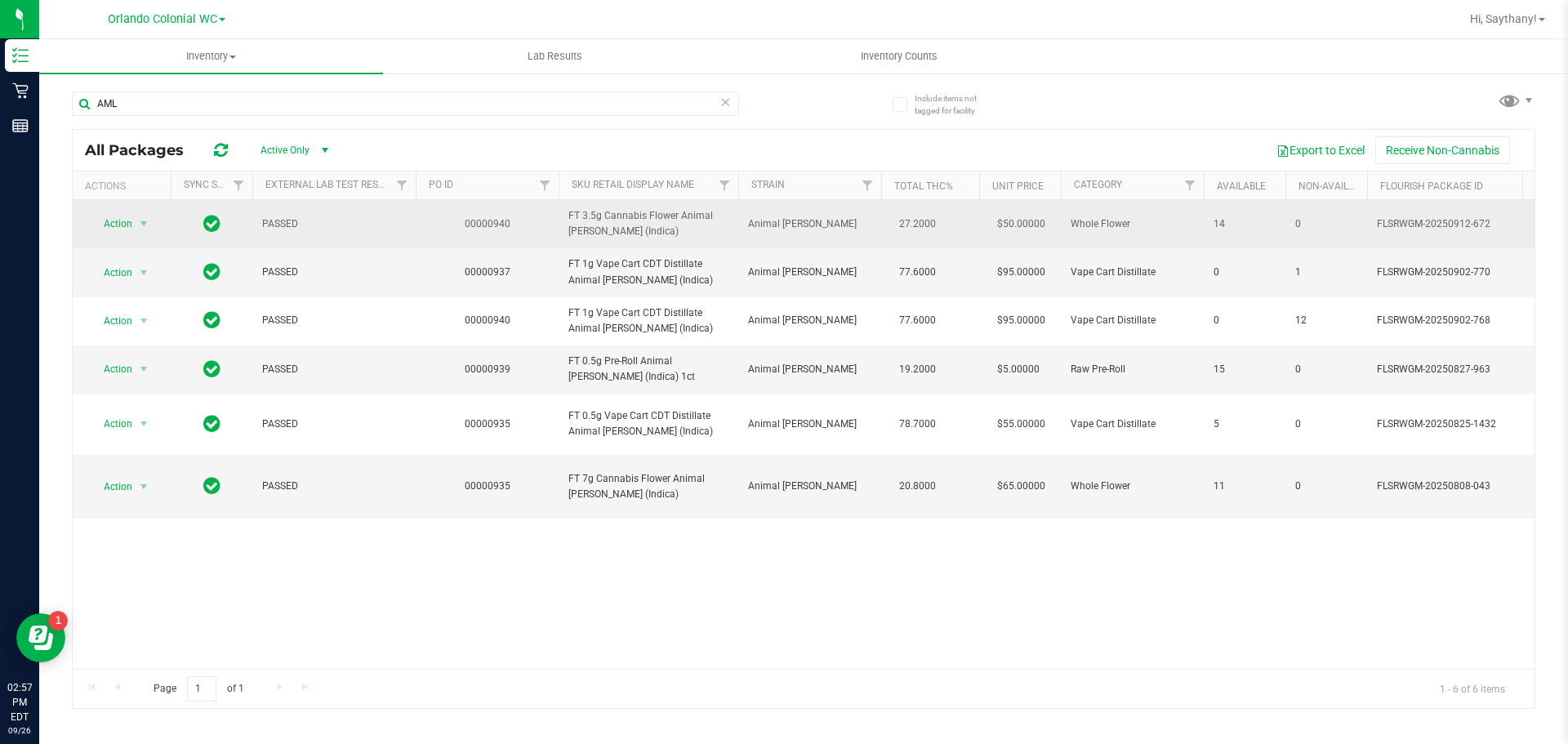
drag, startPoint x: 678, startPoint y: 279, endPoint x: 546, endPoint y: 246, distance: 136.1
click at [546, 246] on tbody "Action Action Global inventory Package audit log Print package label Print prod…" at bounding box center [1509, 359] width 2874 height 318
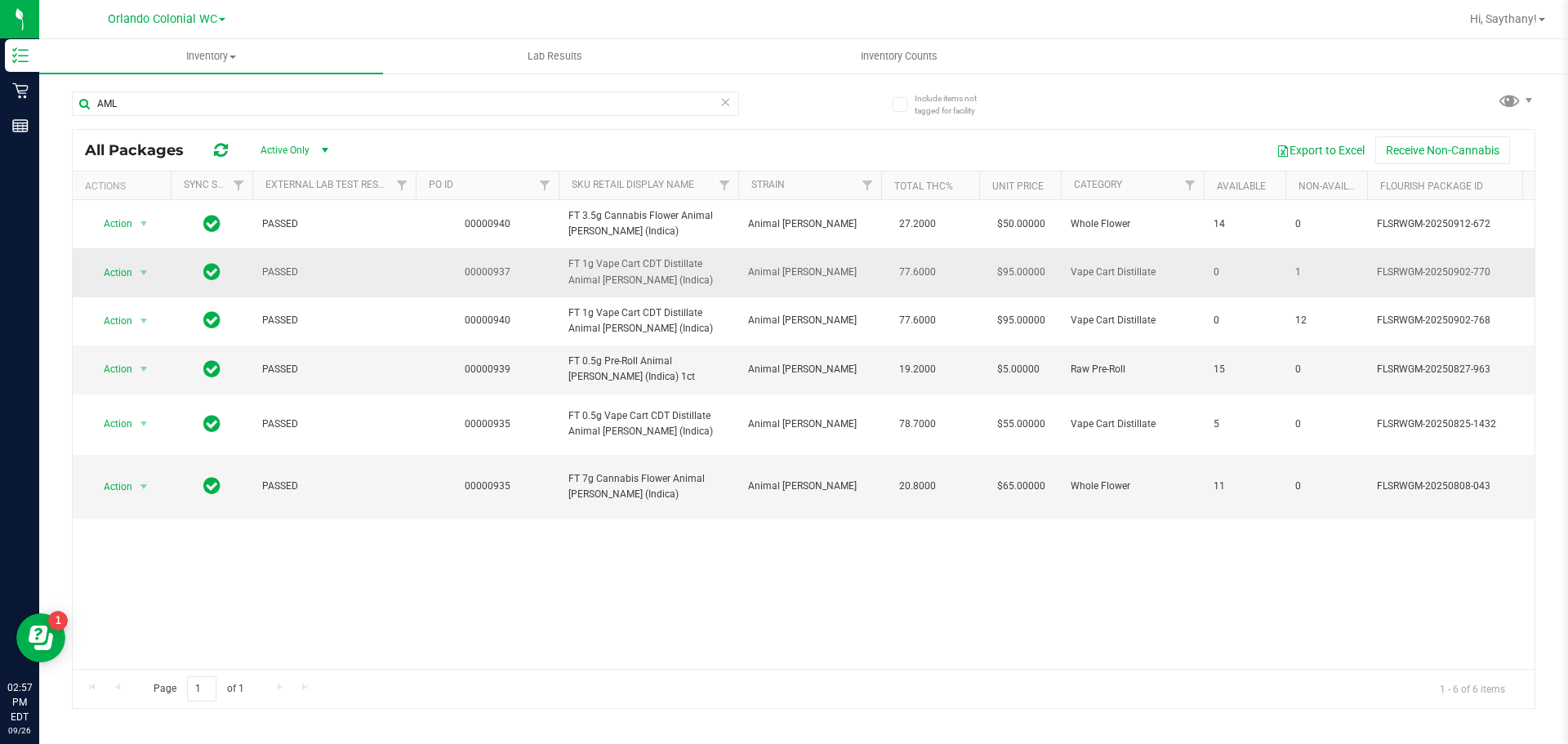
click at [593, 254] on td "FT 1g Vape Cart CDT Distillate Animal Larry (Indica)" at bounding box center [648, 273] width 180 height 48
drag, startPoint x: 697, startPoint y: 291, endPoint x: 548, endPoint y: 284, distance: 149.2
click at [548, 284] on tr "Action Action Global inventory Package audit log Print package label Print prod…" at bounding box center [1509, 273] width 2874 height 48
copy tr "FT 1g Vape Cart CDT Distillate Animal Larry (Indica)"
click at [137, 113] on input "AML" at bounding box center [405, 104] width 667 height 24
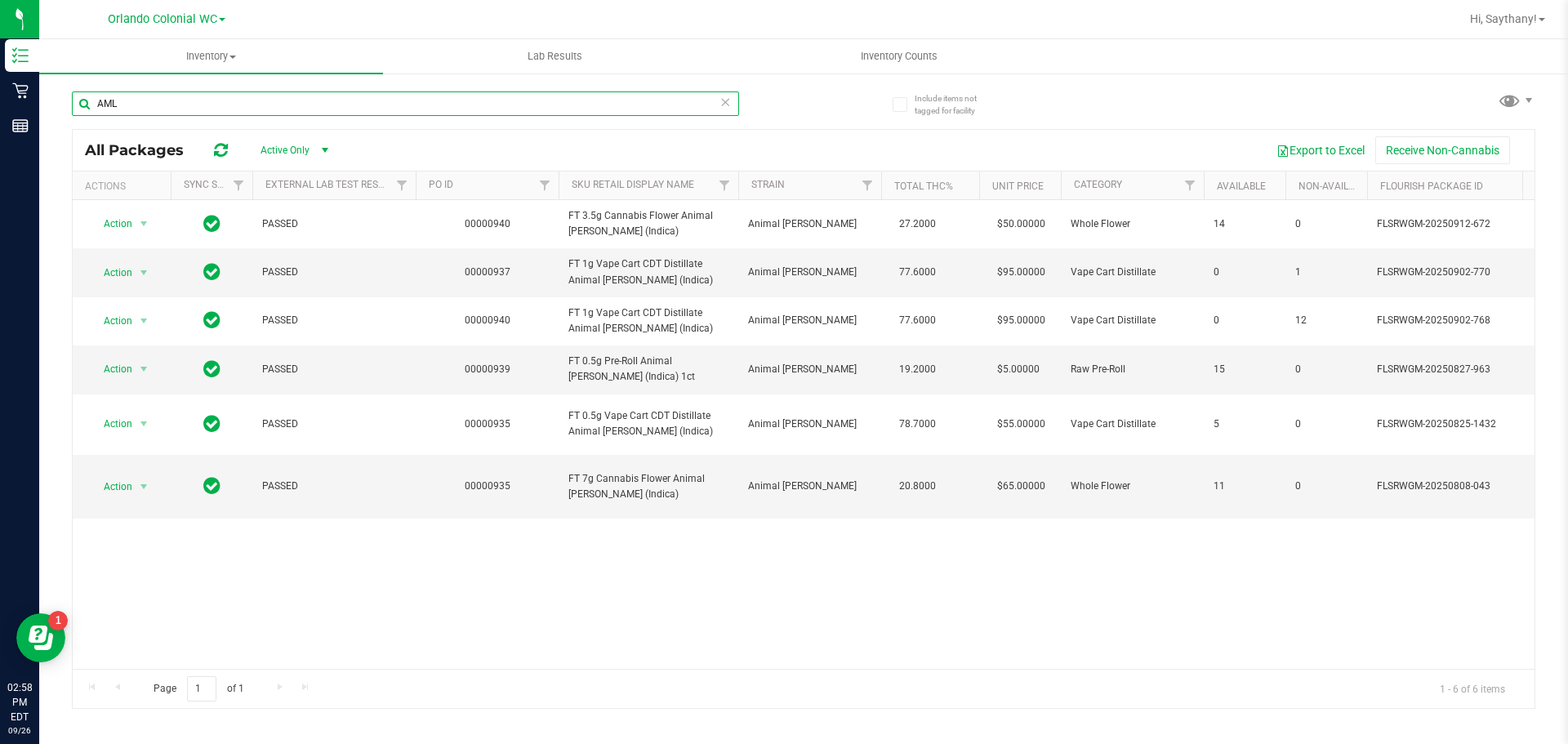
click at [137, 113] on input "AML" at bounding box center [405, 104] width 667 height 24
paste input "FT 1g Vape Cart CDT Distillate Animal Larry (Indica)"
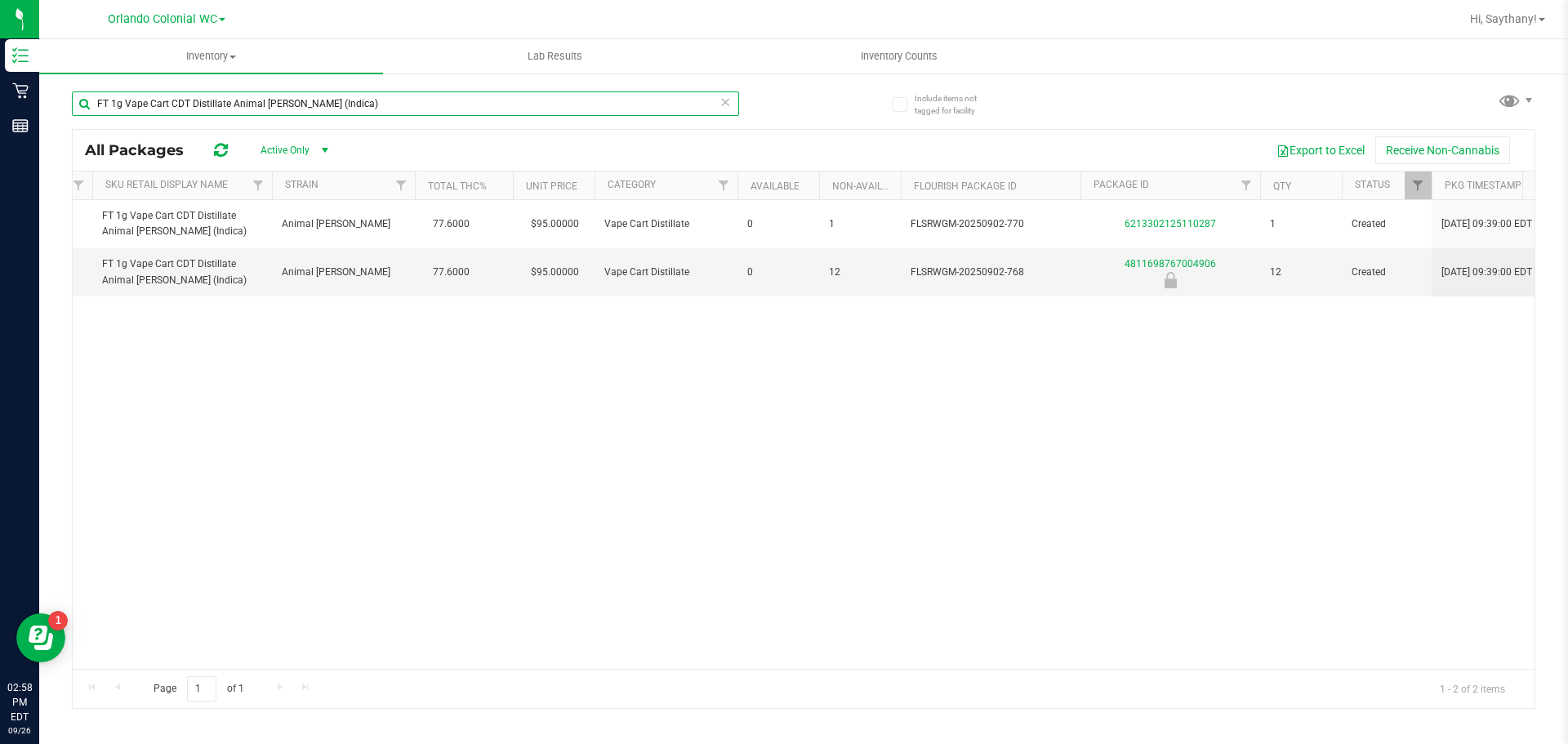
scroll to position [0, 448]
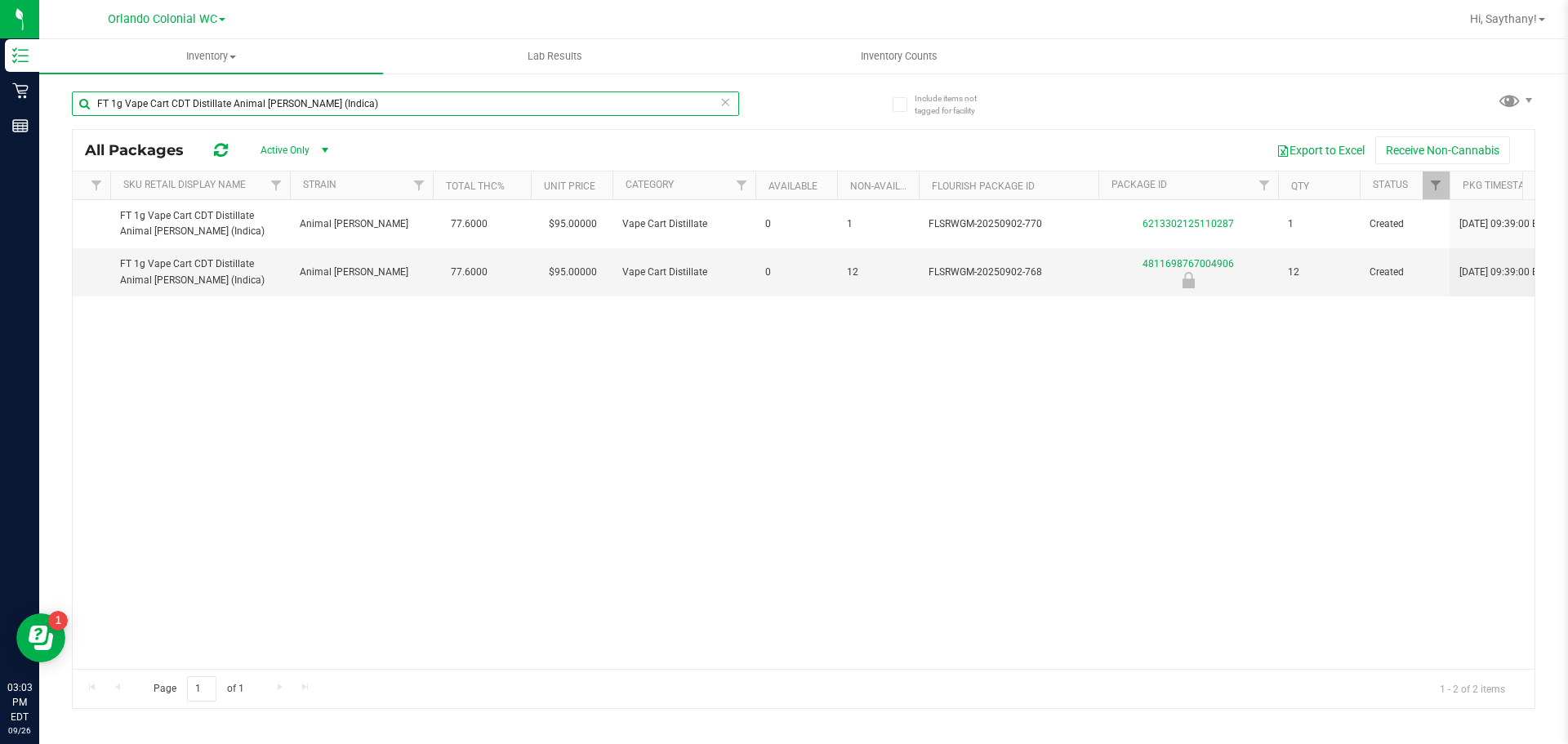
type input "FT 1g Vape Cart CDT Distillate Animal Larry (Indica)"
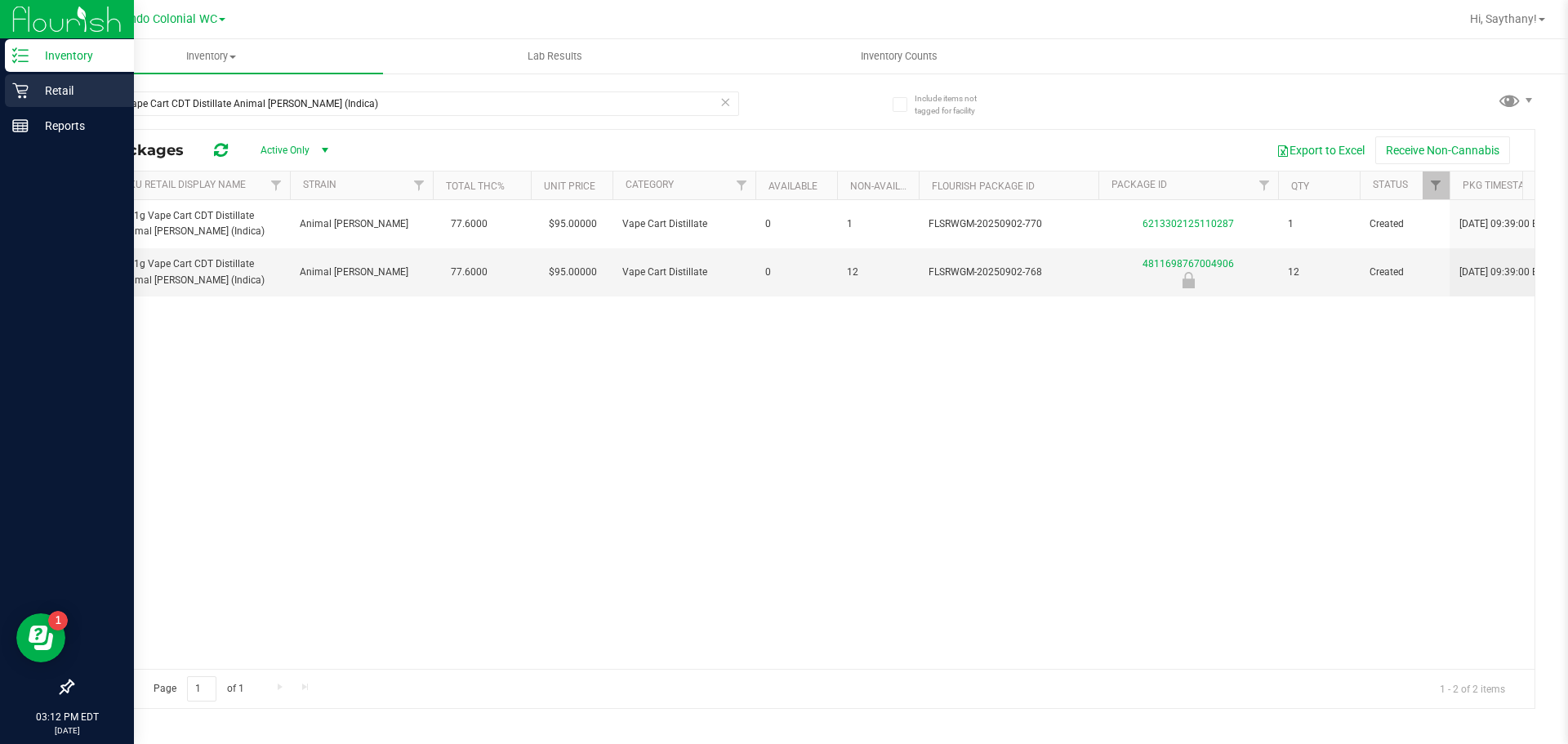
click at [48, 83] on p "Retail" at bounding box center [77, 91] width 98 height 19
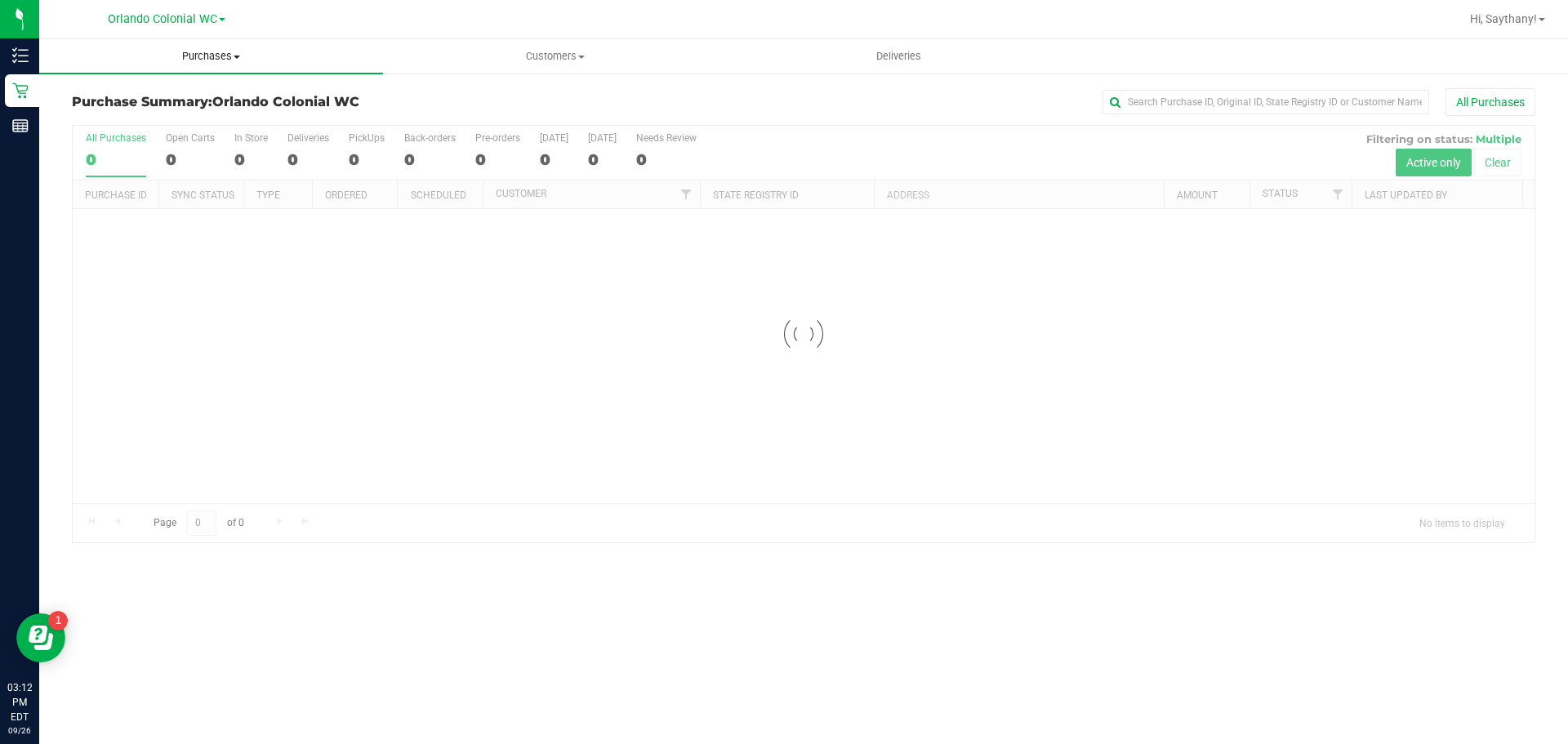
click at [201, 47] on uib-tab-heading "Purchases Summary of purchases Fulfillment All purchases" at bounding box center [211, 56] width 343 height 34
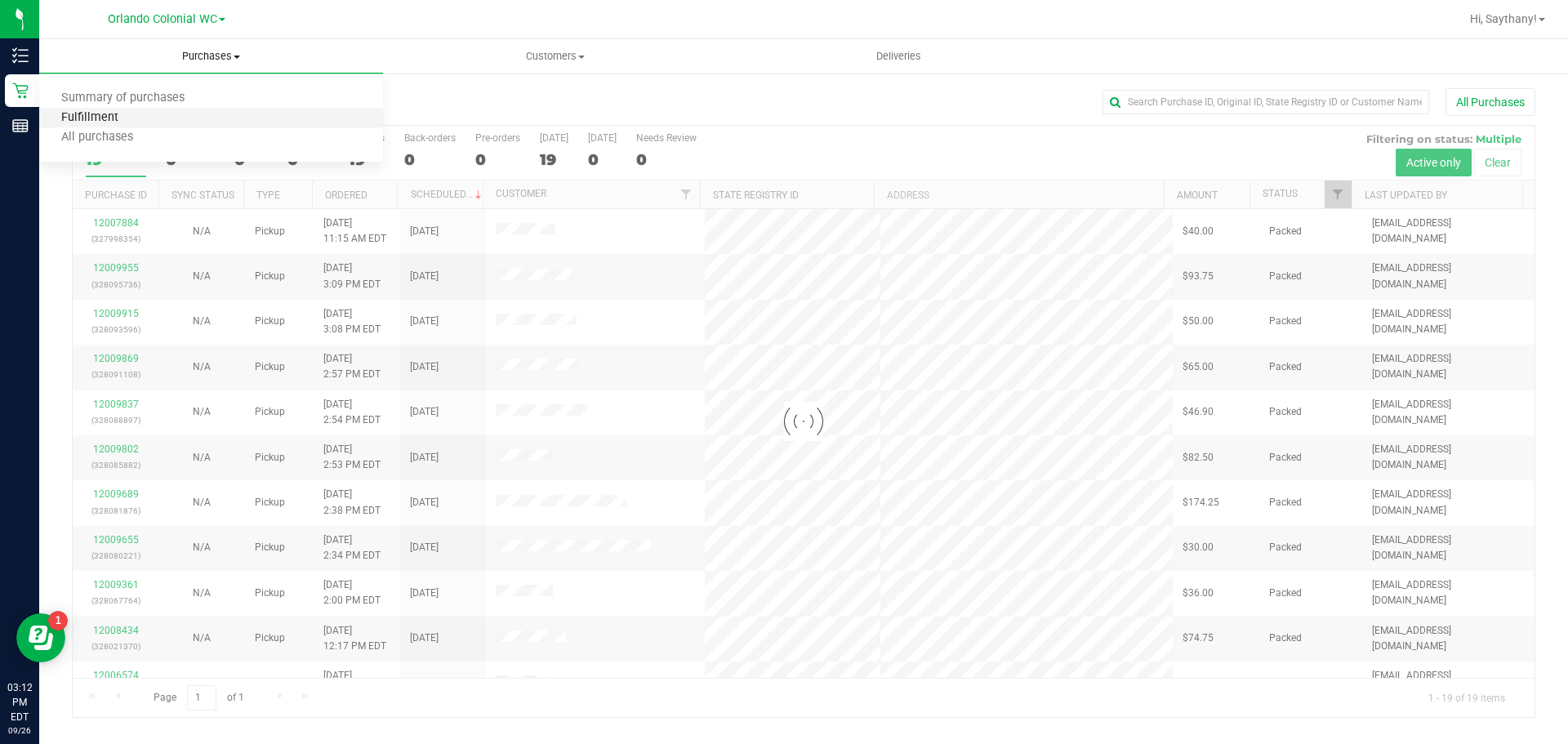
click at [116, 119] on span "Fulfillment" at bounding box center [90, 118] width 102 height 14
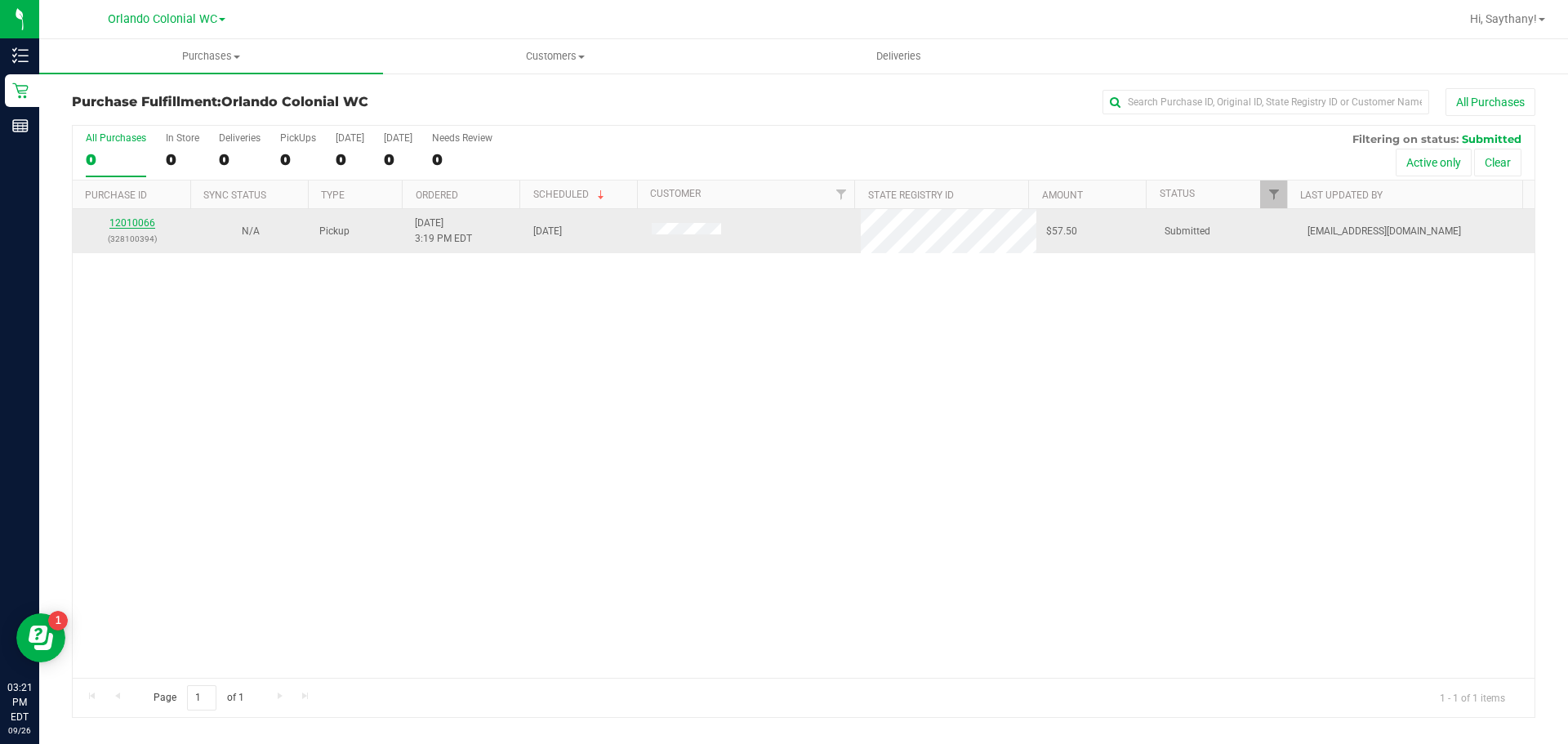
click at [128, 218] on link "12010066" at bounding box center [132, 223] width 45 height 12
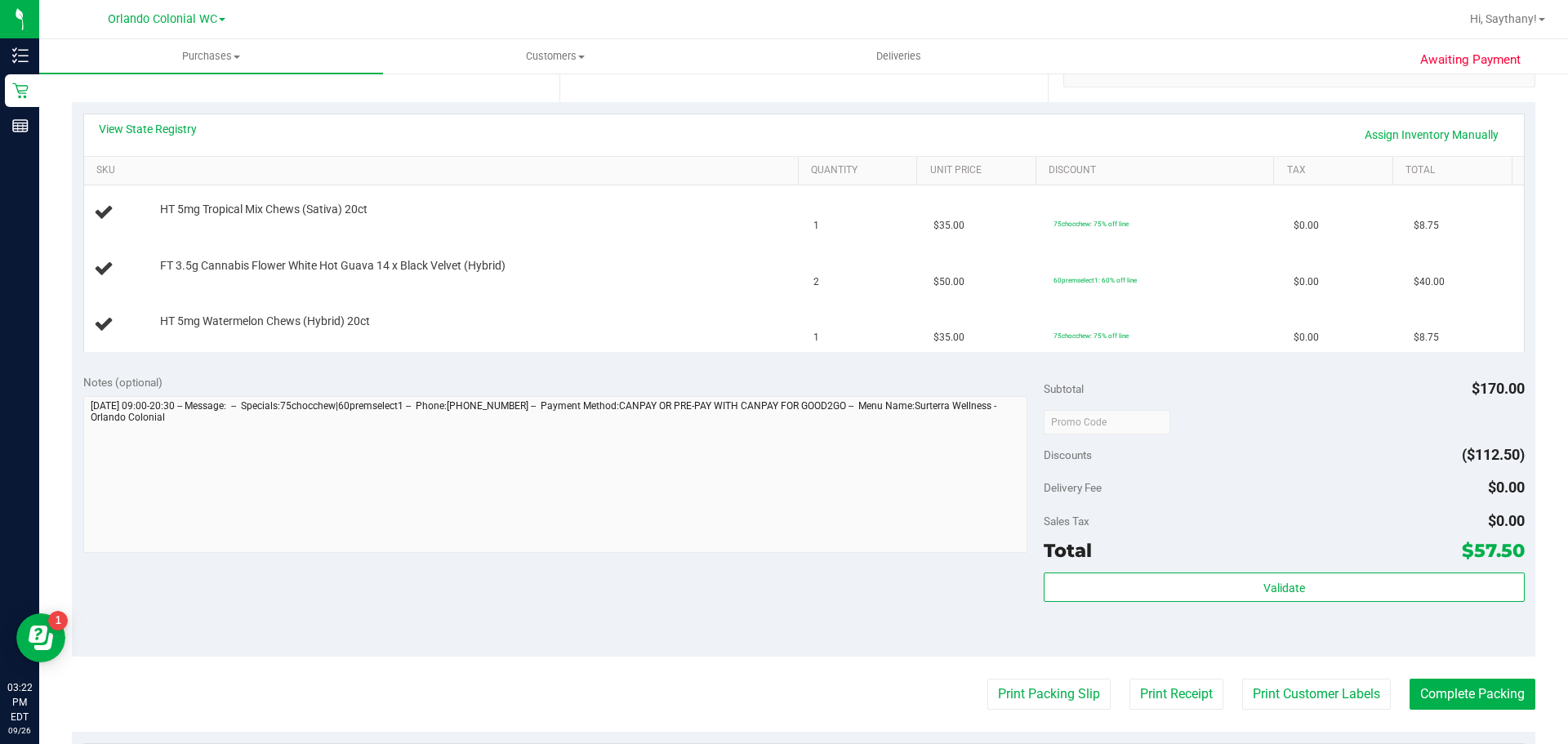
scroll to position [490, 0]
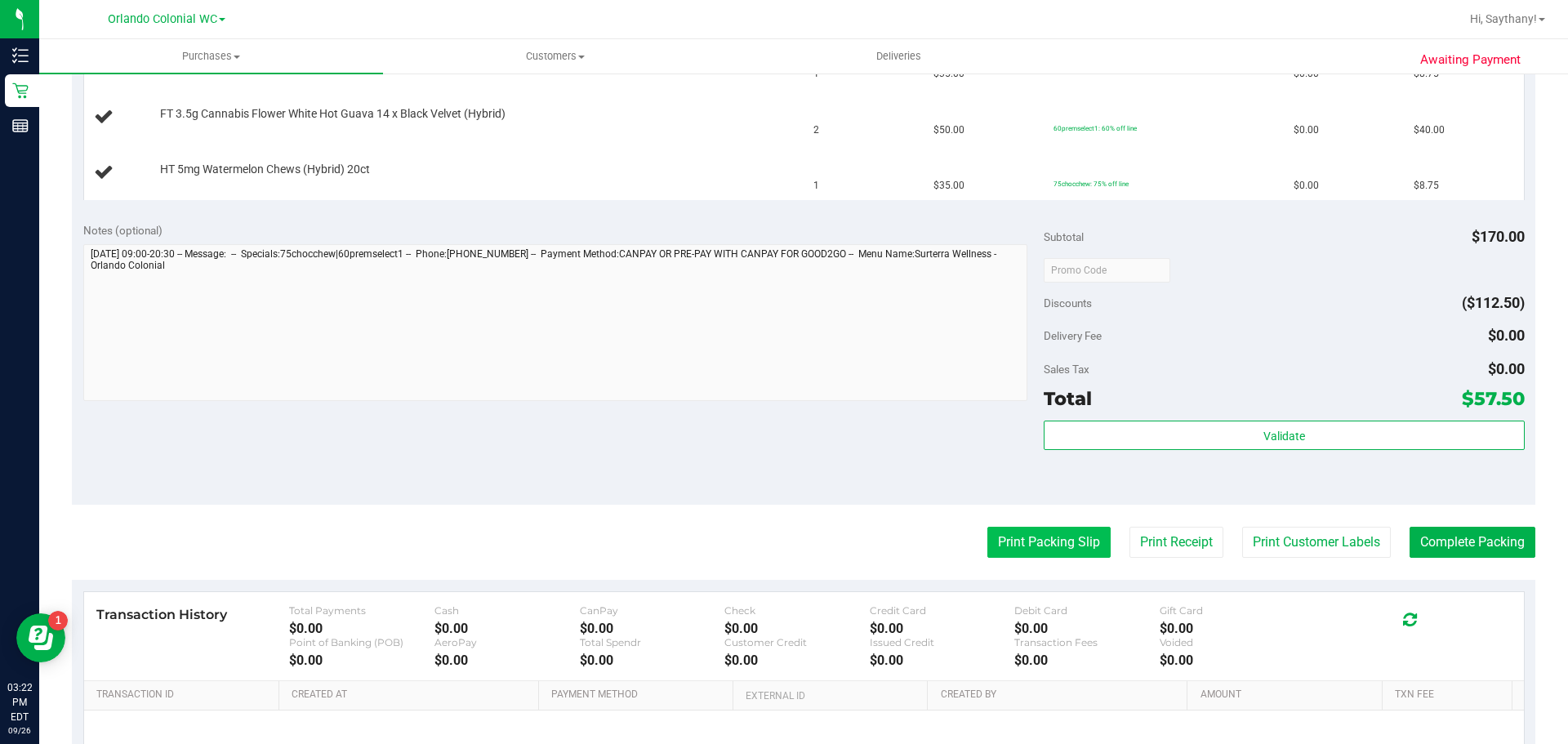
click at [999, 537] on button "Print Packing Slip" at bounding box center [1049, 542] width 123 height 31
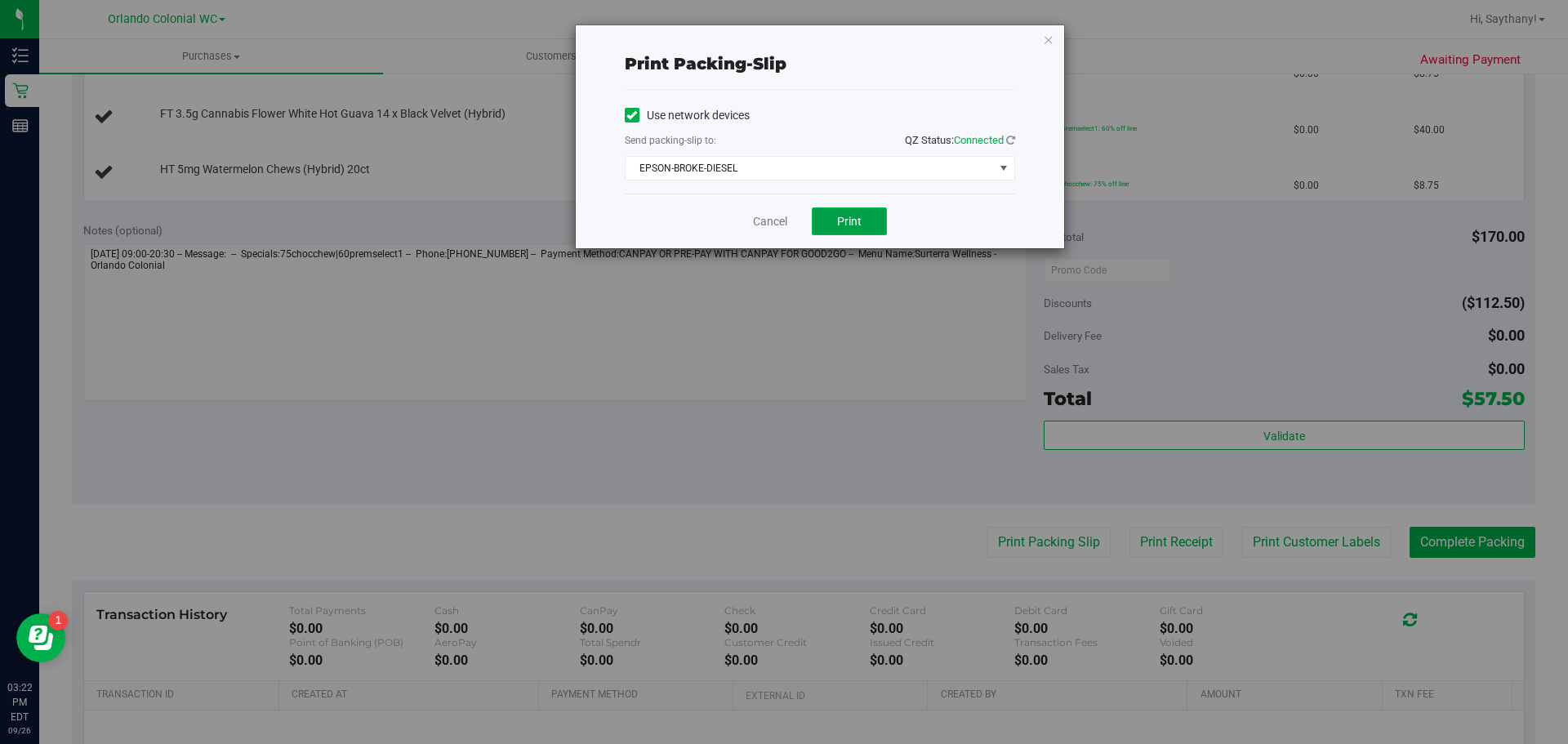
click at [853, 218] on span "Print" at bounding box center [848, 222] width 24 height 14
click at [1046, 39] on icon "button" at bounding box center [1049, 39] width 12 height 19
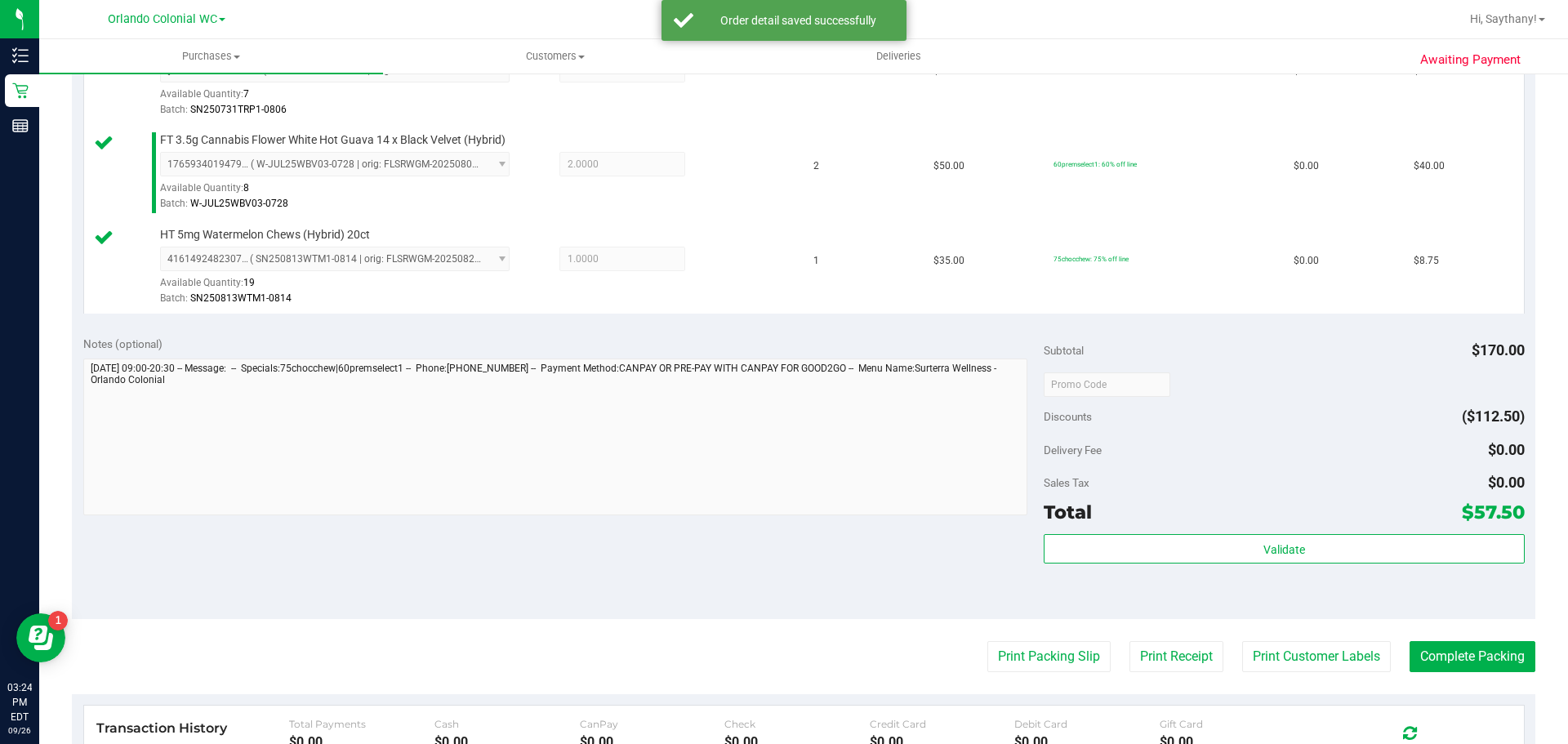
scroll to position [567, 0]
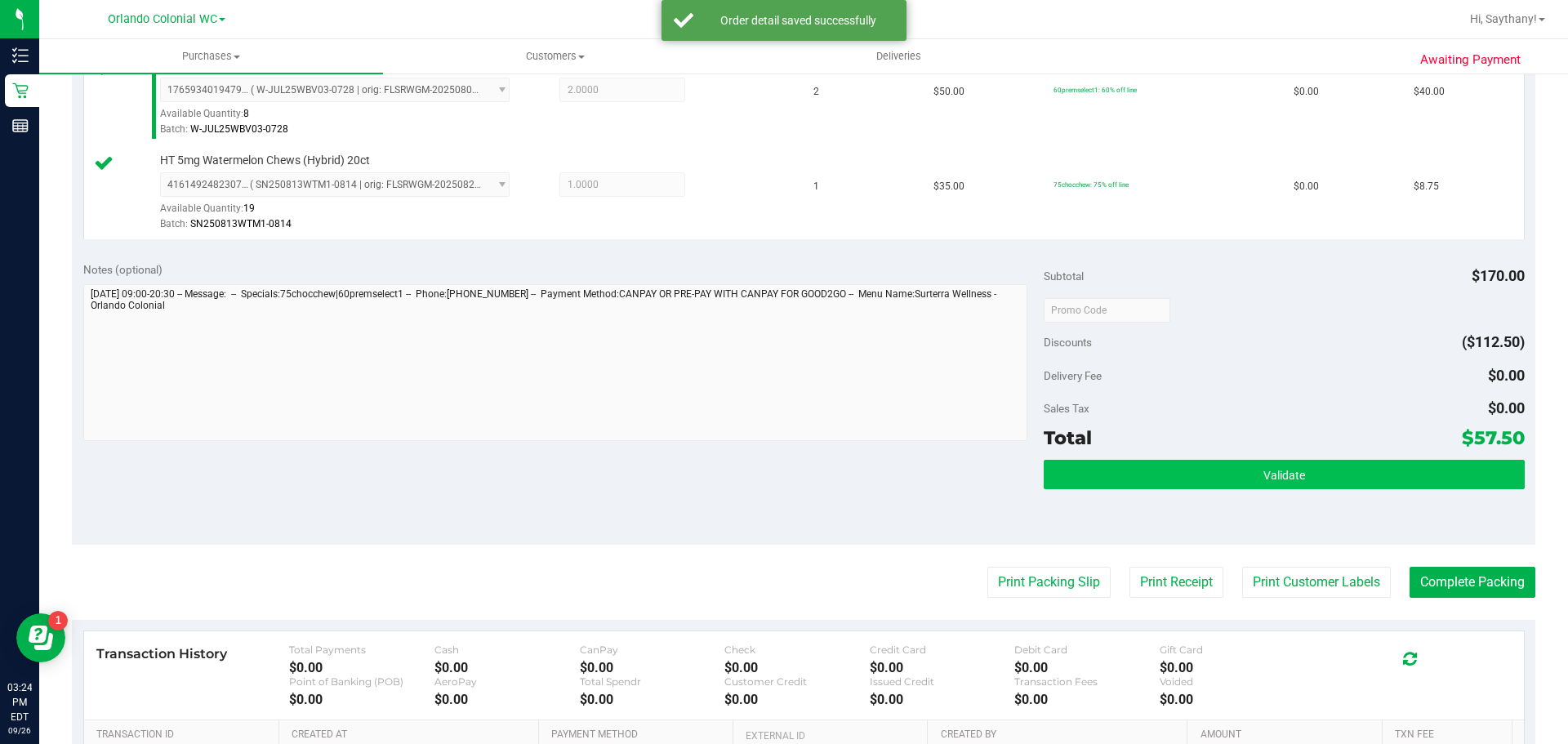
click at [1411, 485] on button "Validate" at bounding box center [1284, 474] width 480 height 29
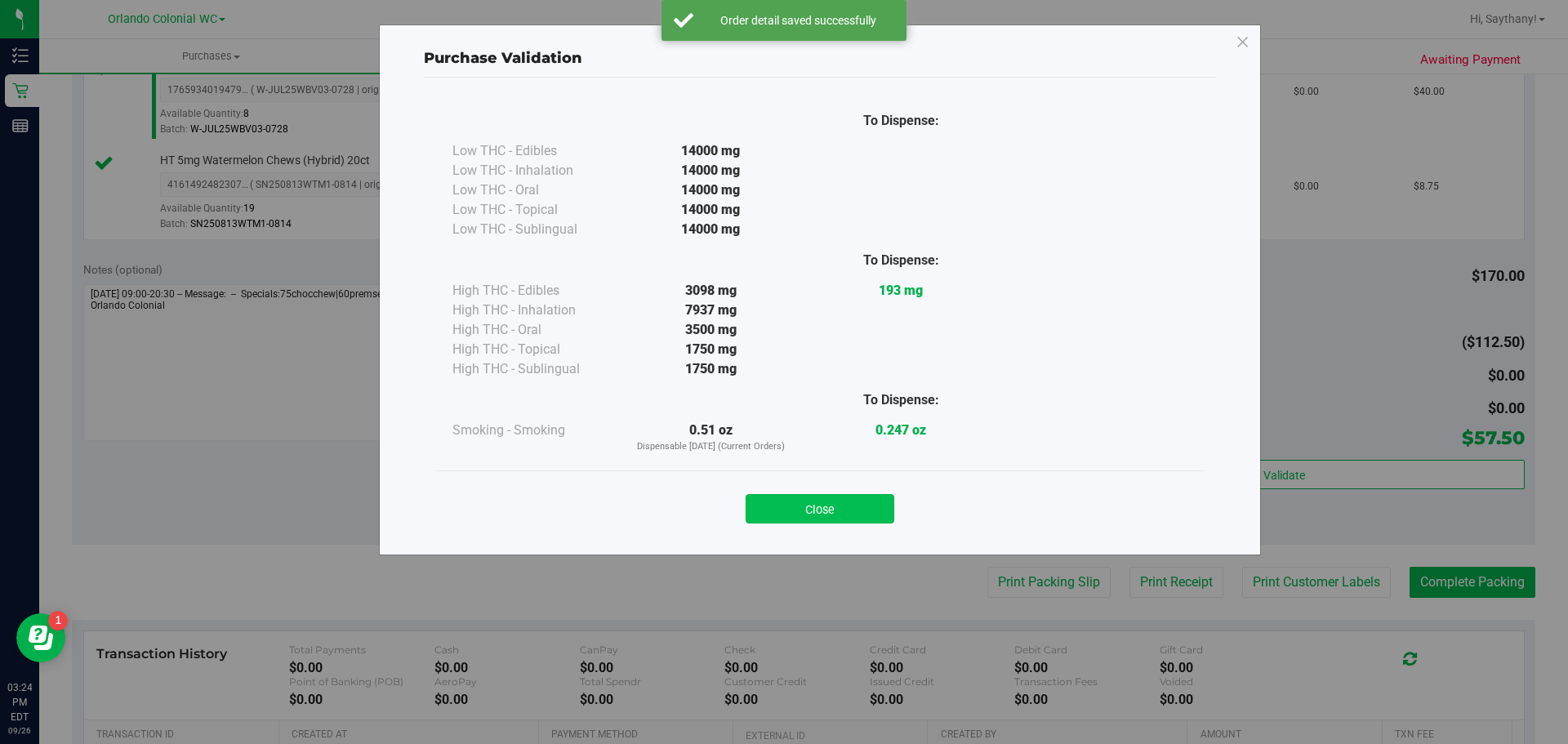
click at [806, 504] on button "Close" at bounding box center [820, 509] width 149 height 29
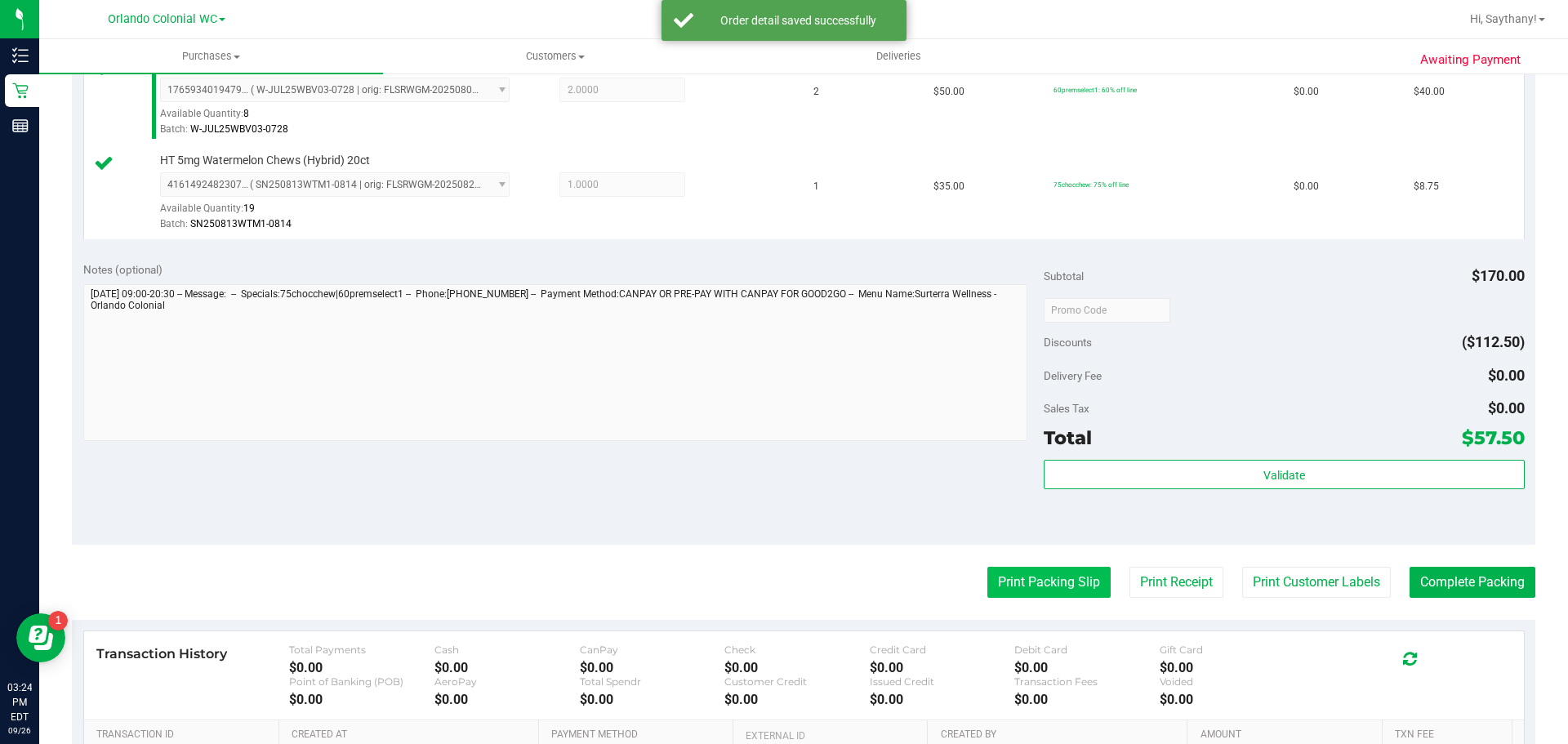
click at [1051, 589] on button "Print Packing Slip" at bounding box center [1049, 582] width 123 height 31
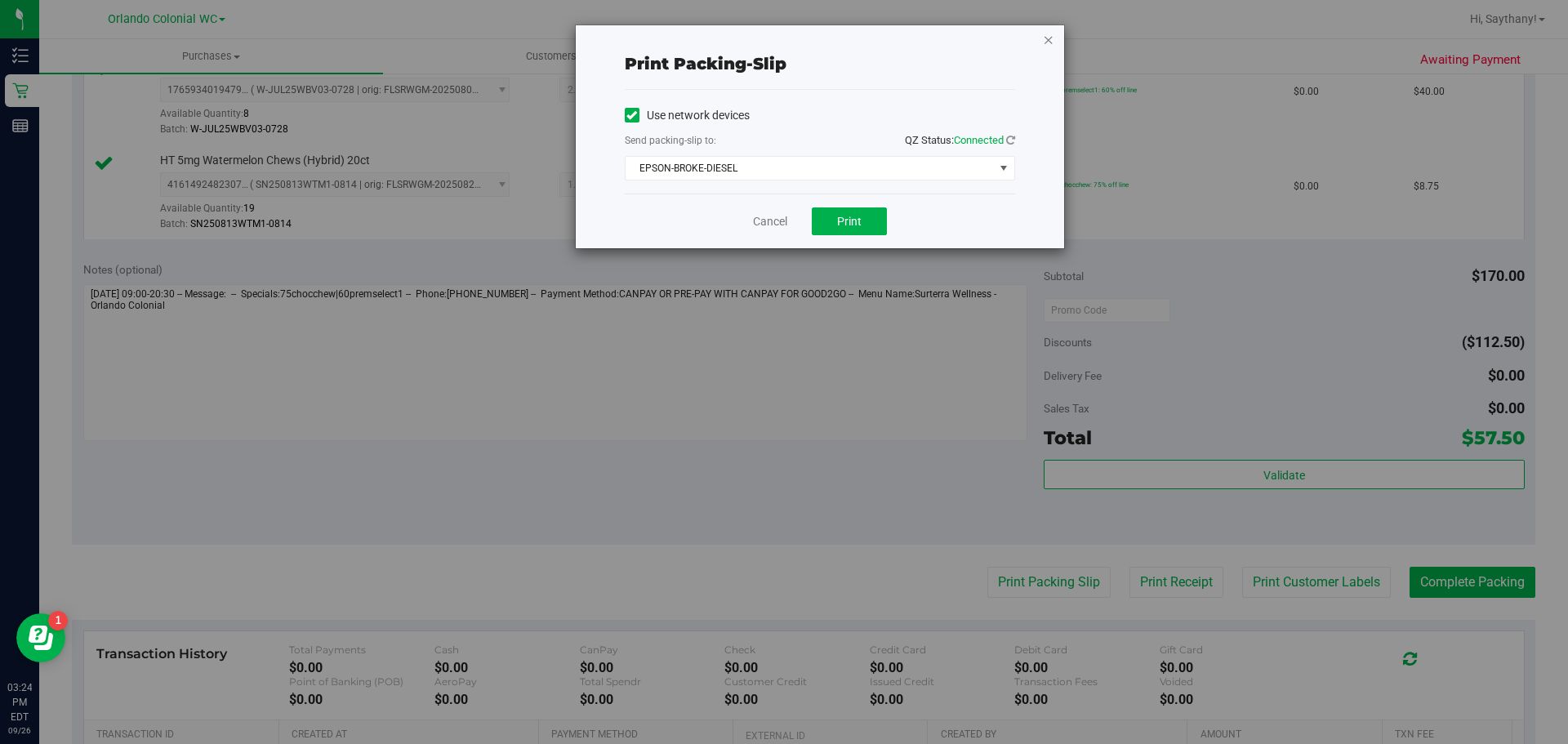
click at [1048, 46] on icon "button" at bounding box center [1049, 39] width 12 height 19
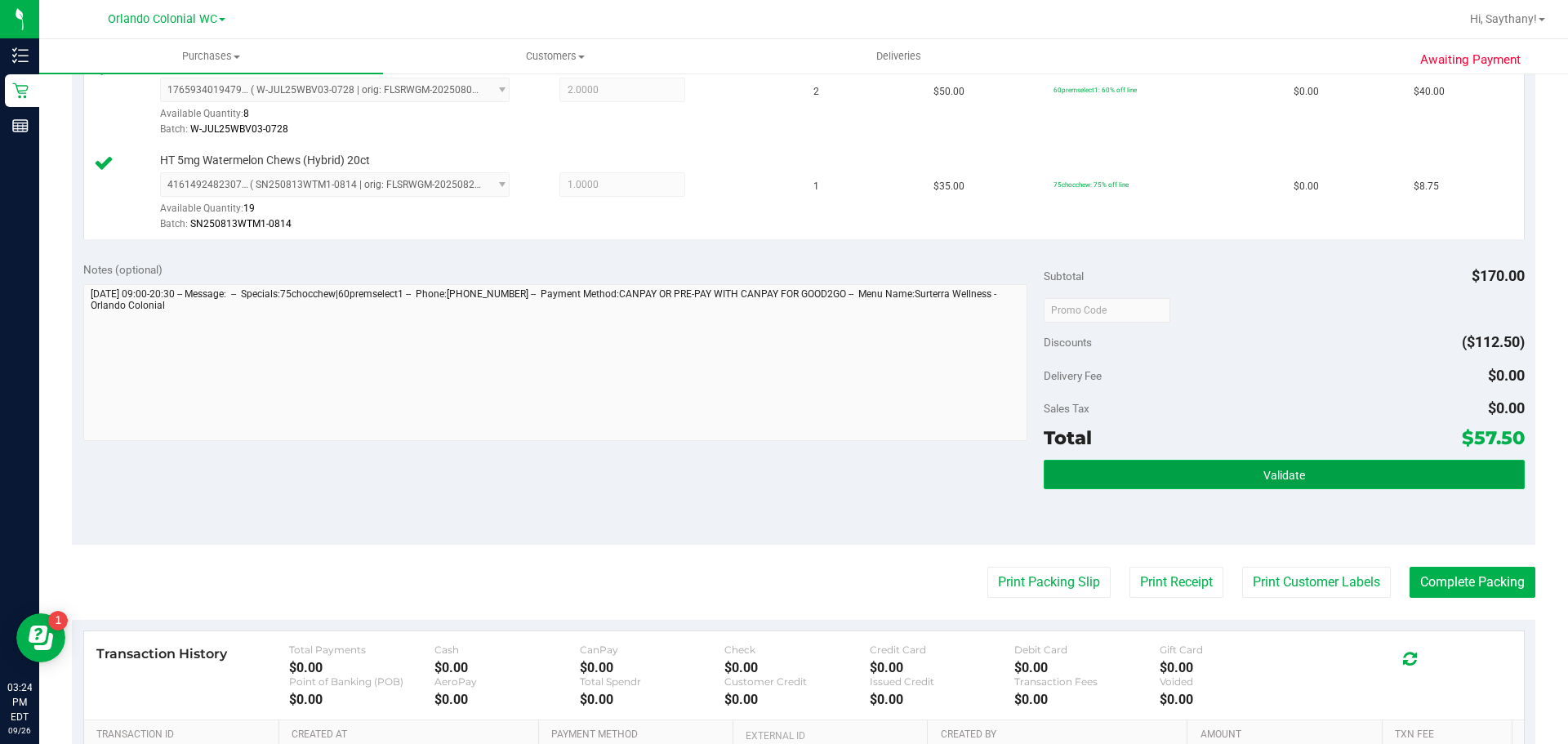
click at [1406, 463] on button "Validate" at bounding box center [1284, 474] width 480 height 29
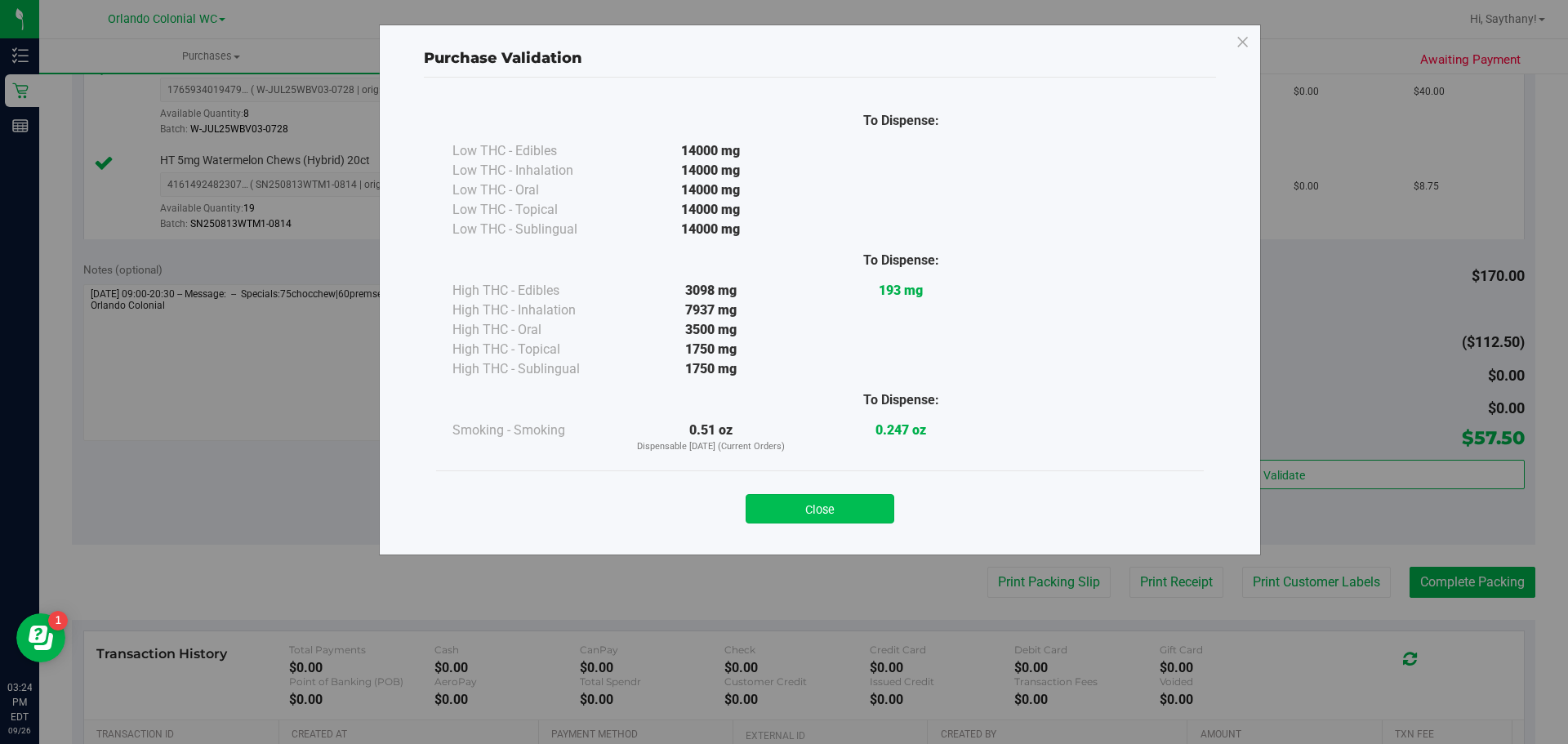
click at [821, 521] on button "Close" at bounding box center [820, 509] width 149 height 29
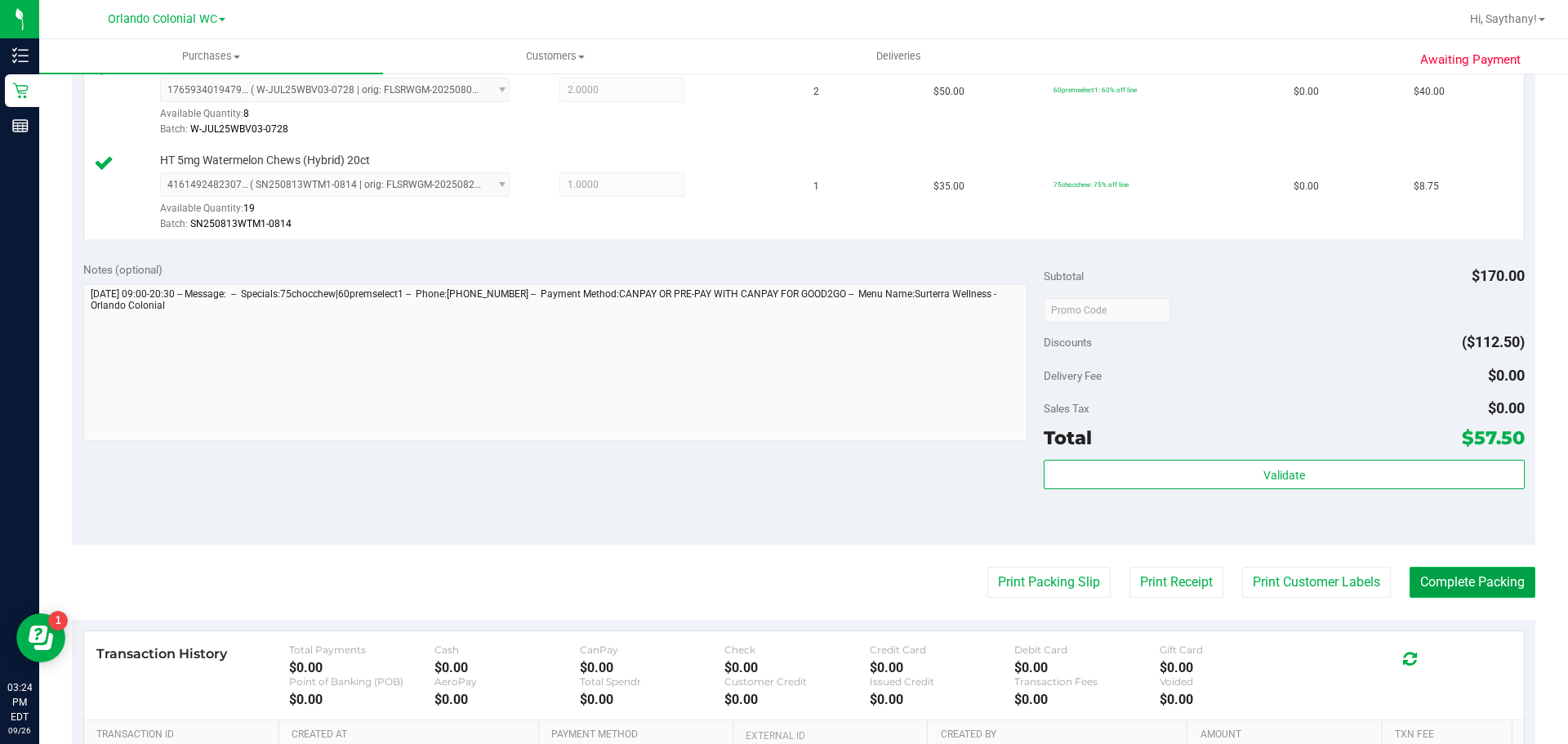
click at [1499, 574] on button "Complete Packing" at bounding box center [1472, 582] width 126 height 31
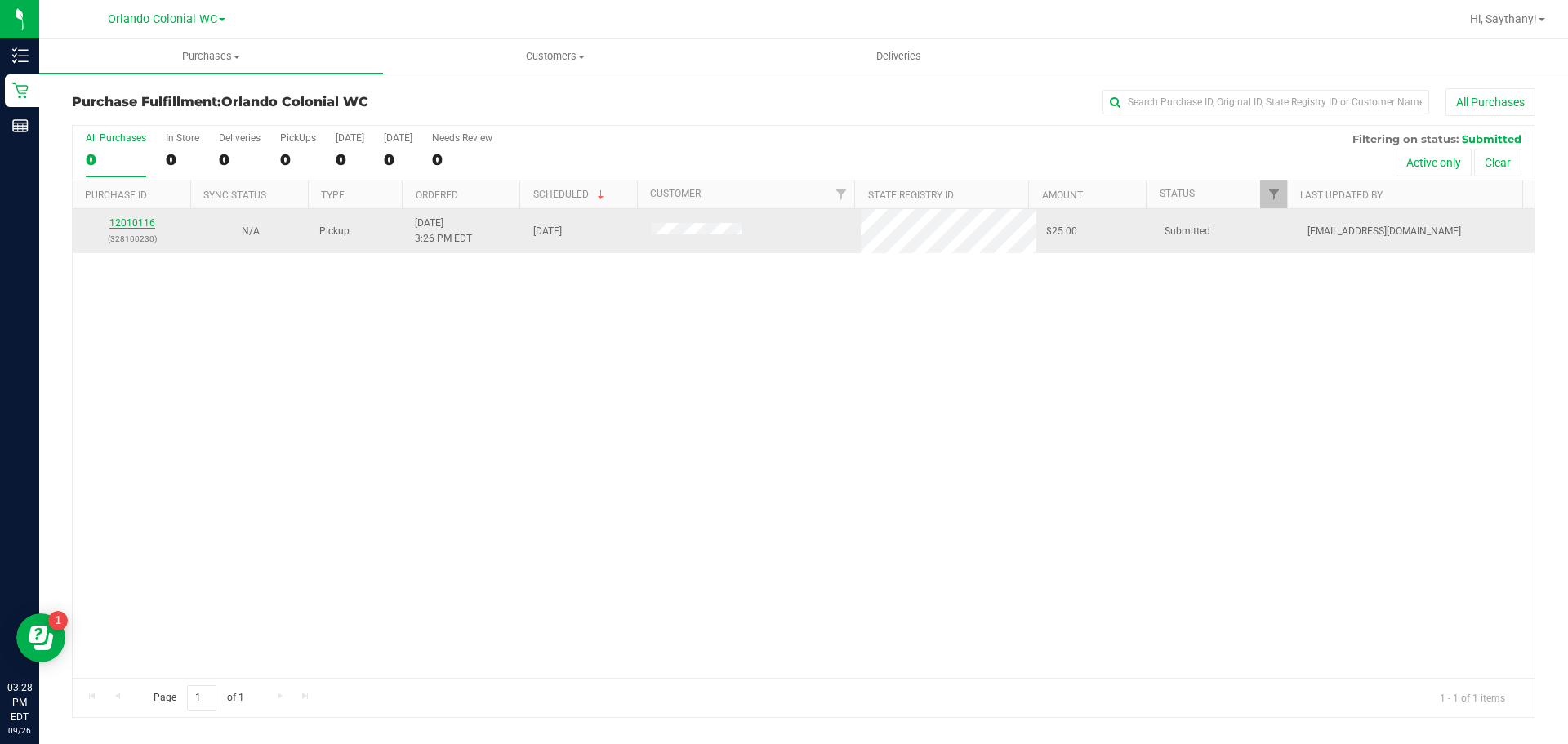
click at [128, 219] on link "12010116" at bounding box center [132, 223] width 45 height 12
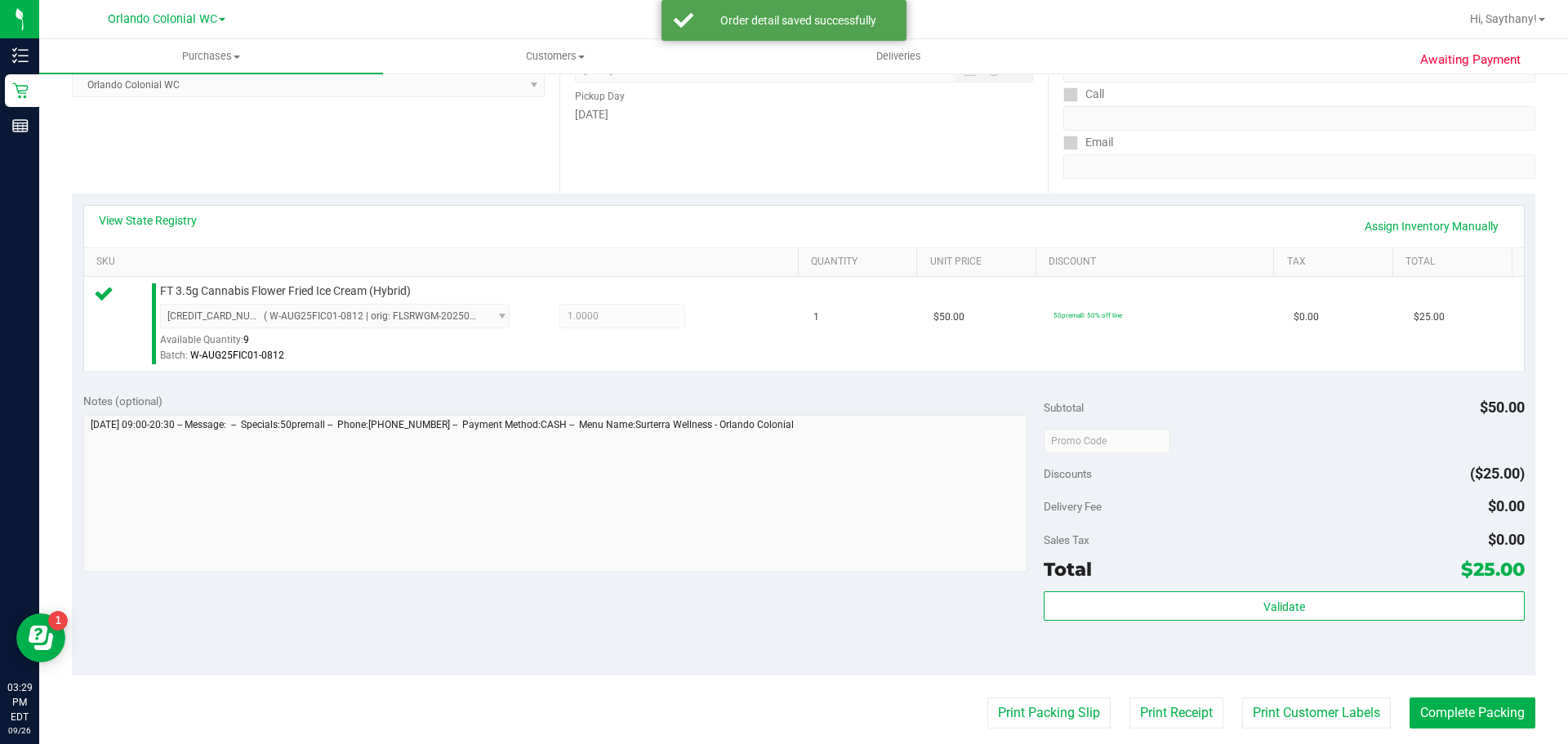
scroll to position [257, 0]
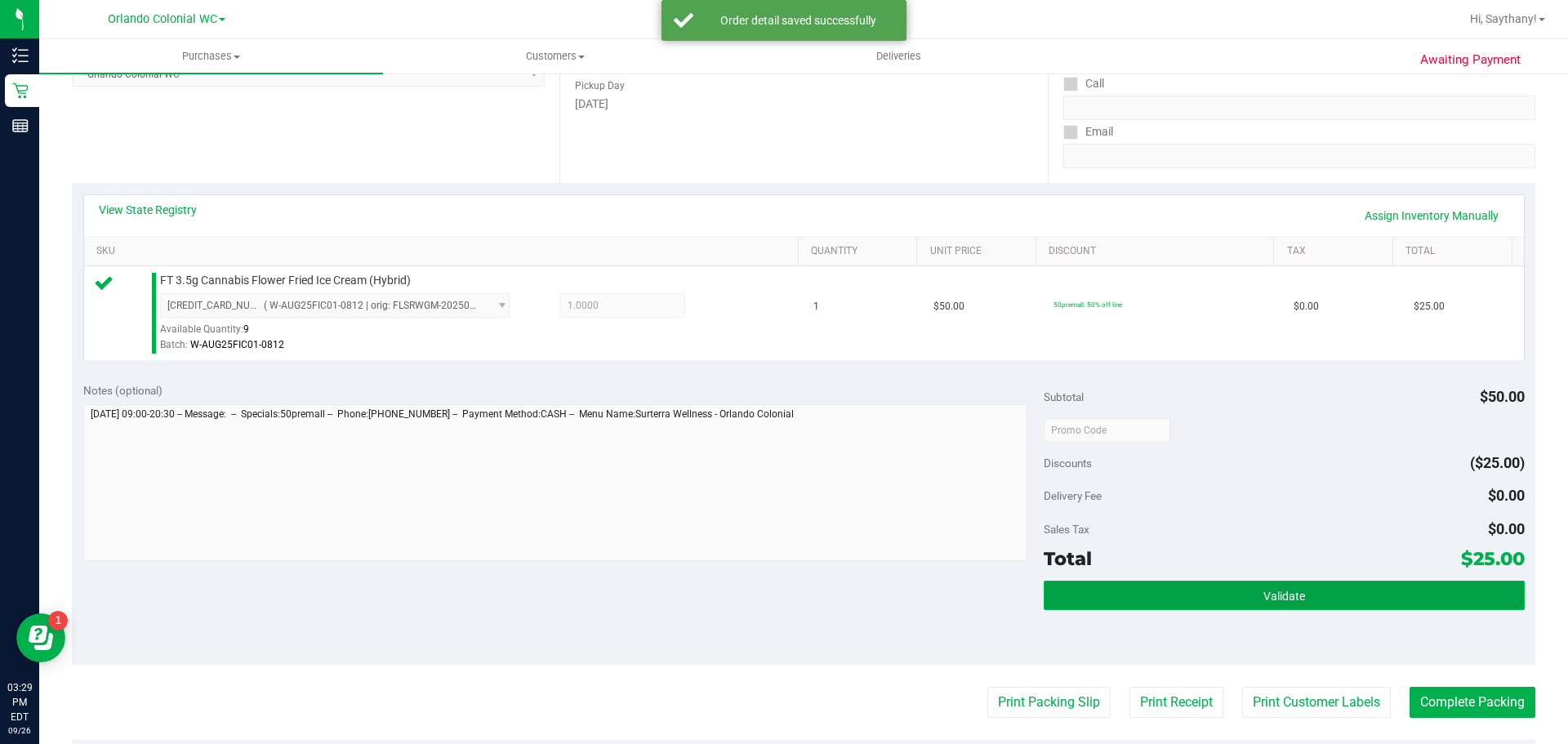
click at [1433, 588] on button "Validate" at bounding box center [1284, 595] width 480 height 29
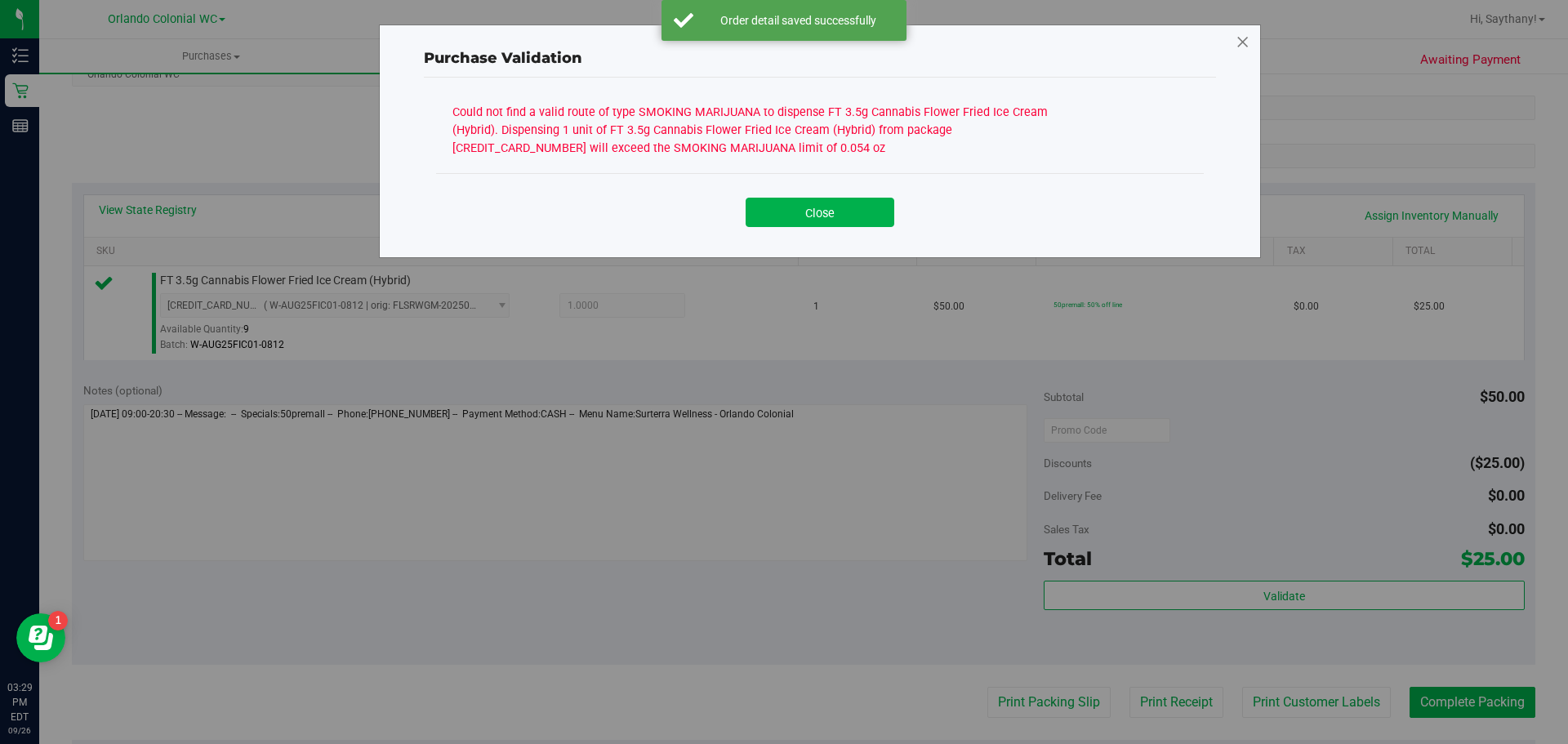
click at [1244, 48] on icon at bounding box center [1242, 42] width 15 height 26
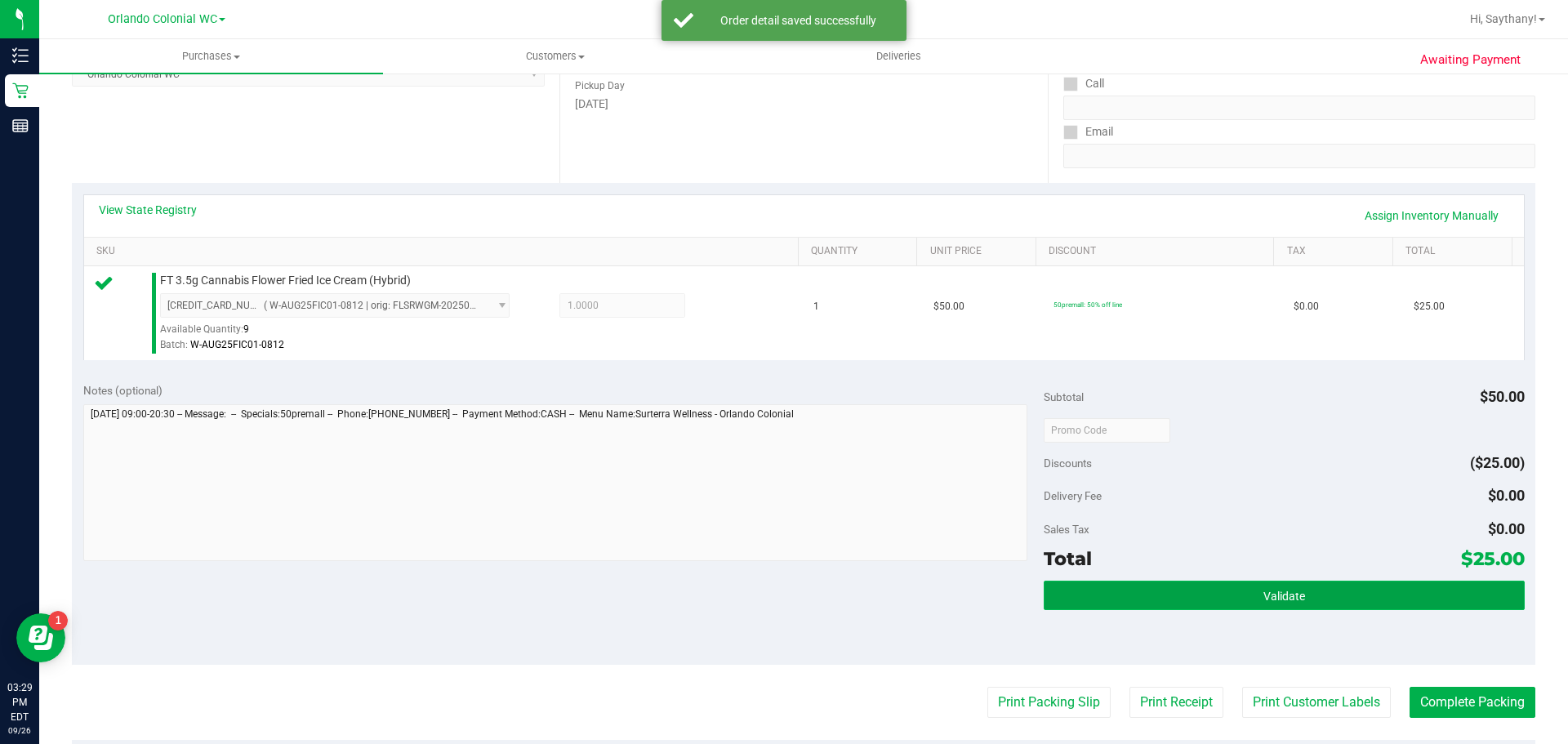
click at [1427, 605] on button "Validate" at bounding box center [1284, 595] width 480 height 29
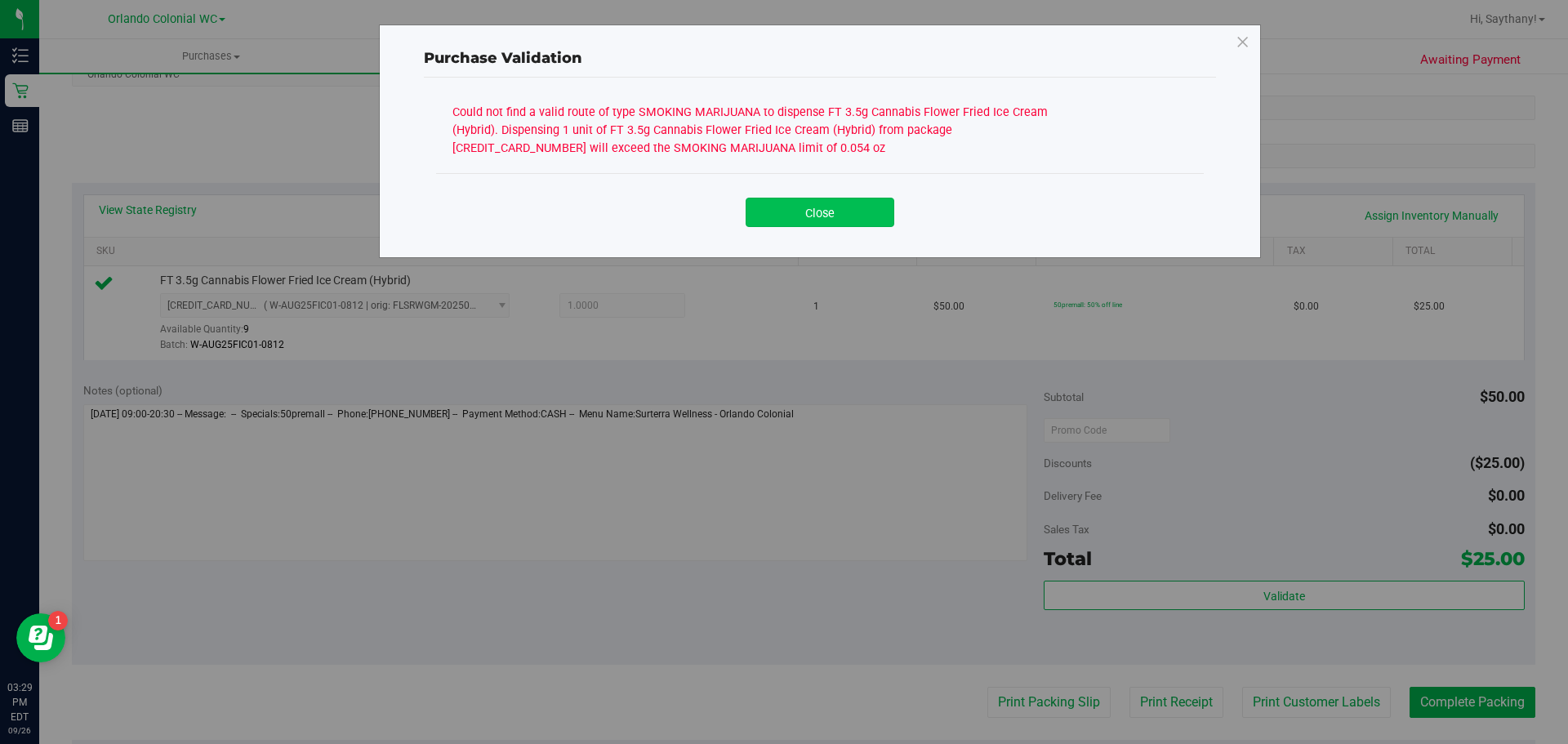
click at [820, 218] on button "Close" at bounding box center [820, 212] width 149 height 29
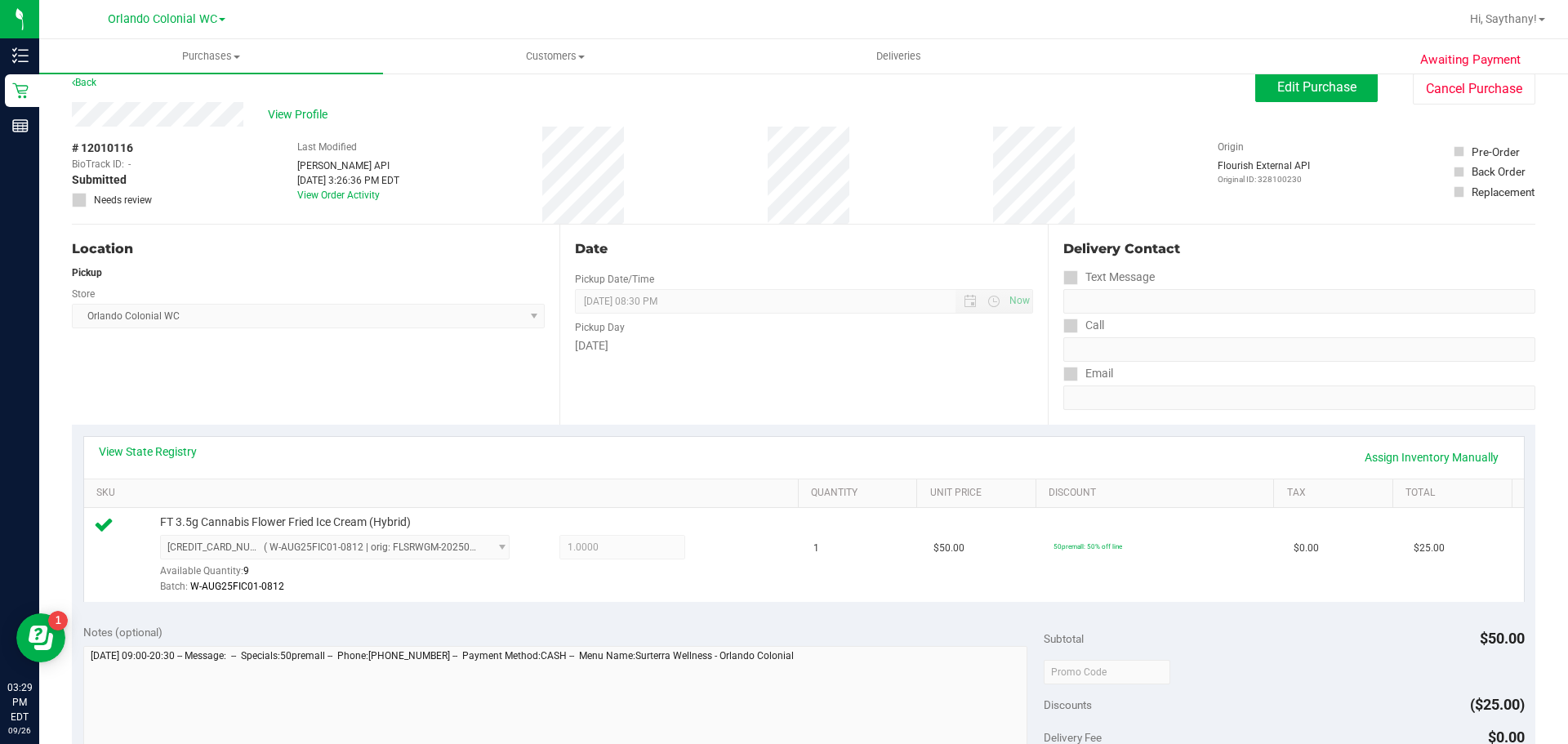
scroll to position [0, 0]
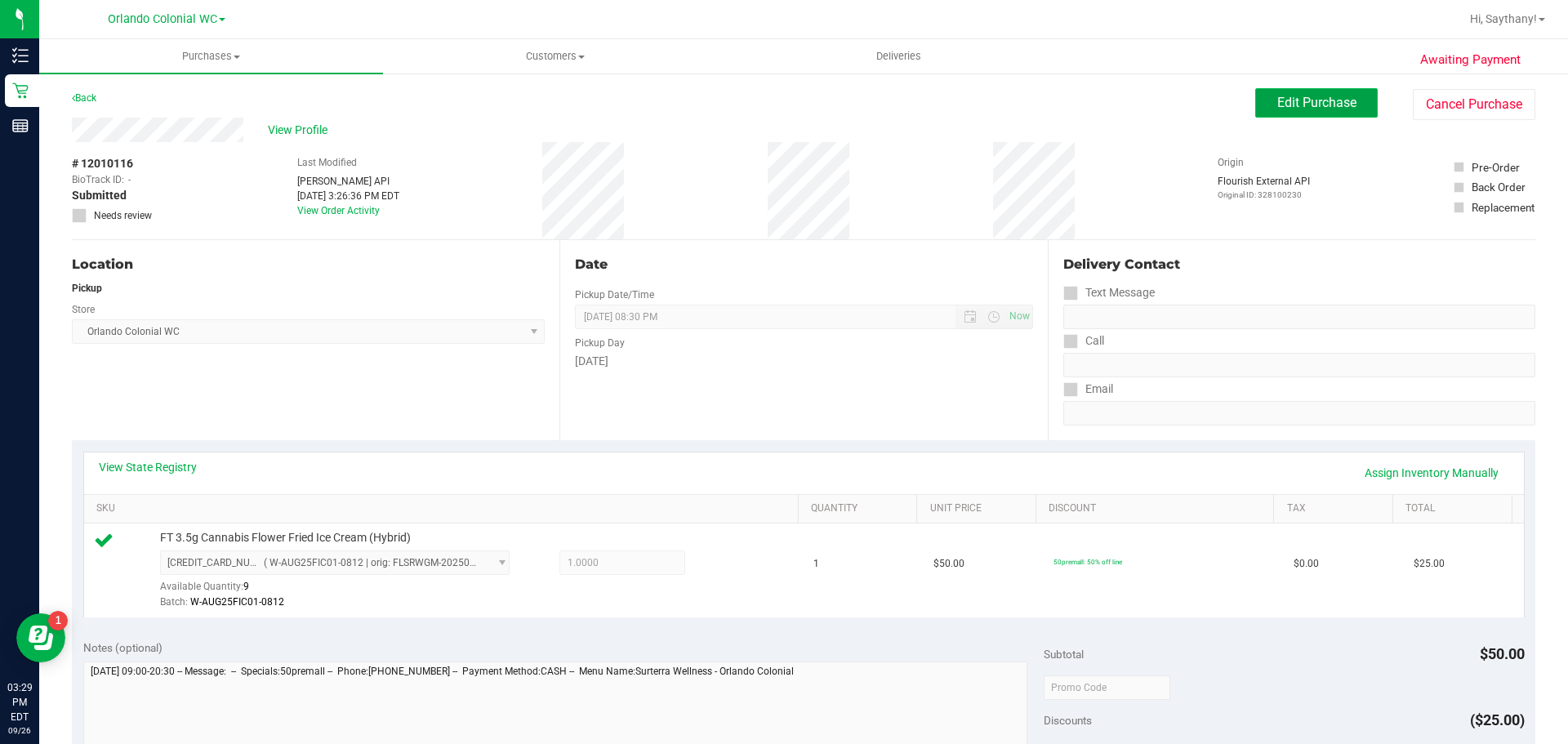
click at [1296, 101] on span "Edit Purchase" at bounding box center [1317, 103] width 79 height 15
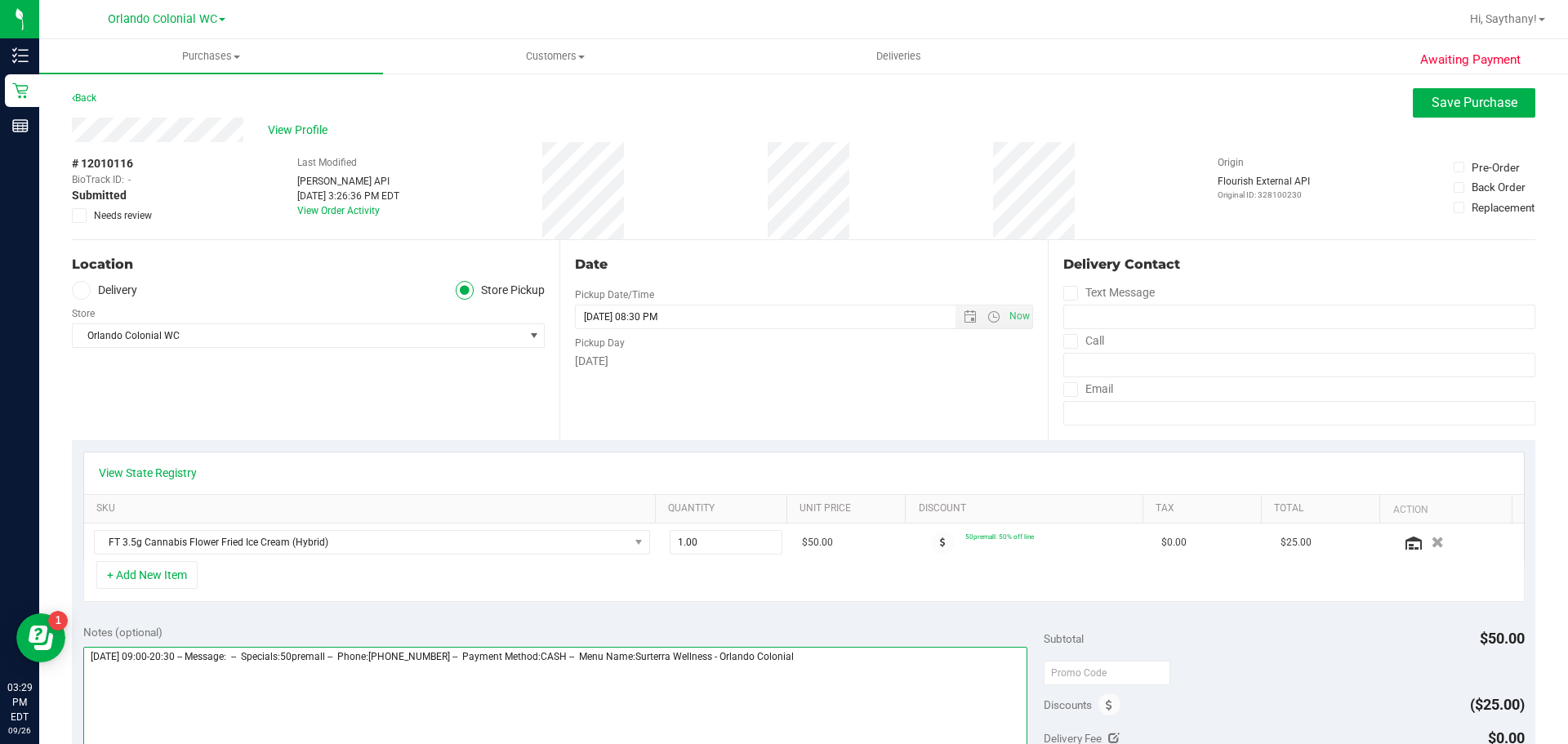
click at [900, 656] on textarea at bounding box center [555, 726] width 945 height 157
type textarea "Friday 09/26/2025 09:00-20:30 -- Message: -- Specials:50premall -- Phone:850549…"
click at [1466, 115] on button "Save Purchase" at bounding box center [1473, 103] width 123 height 29
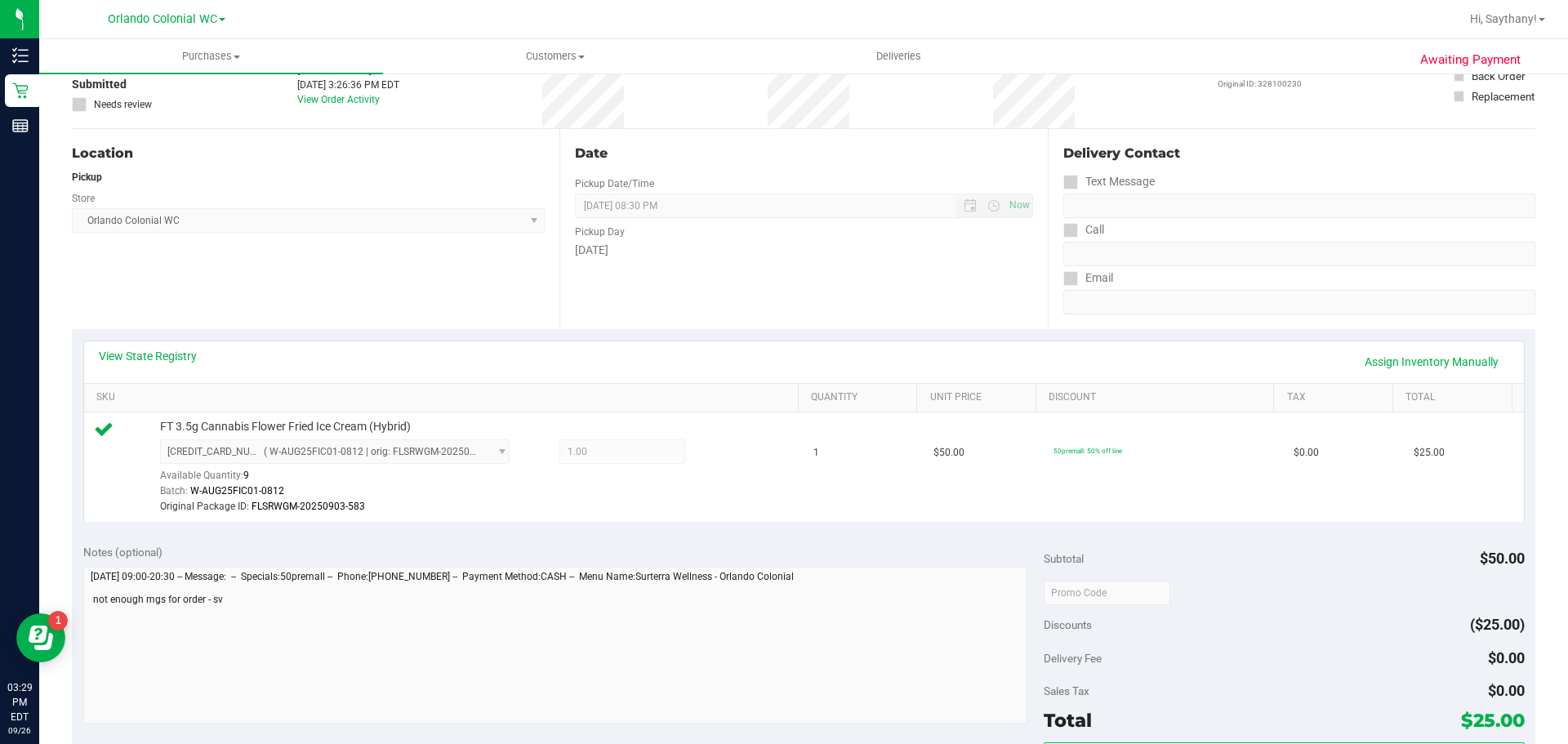
scroll to position [172, 0]
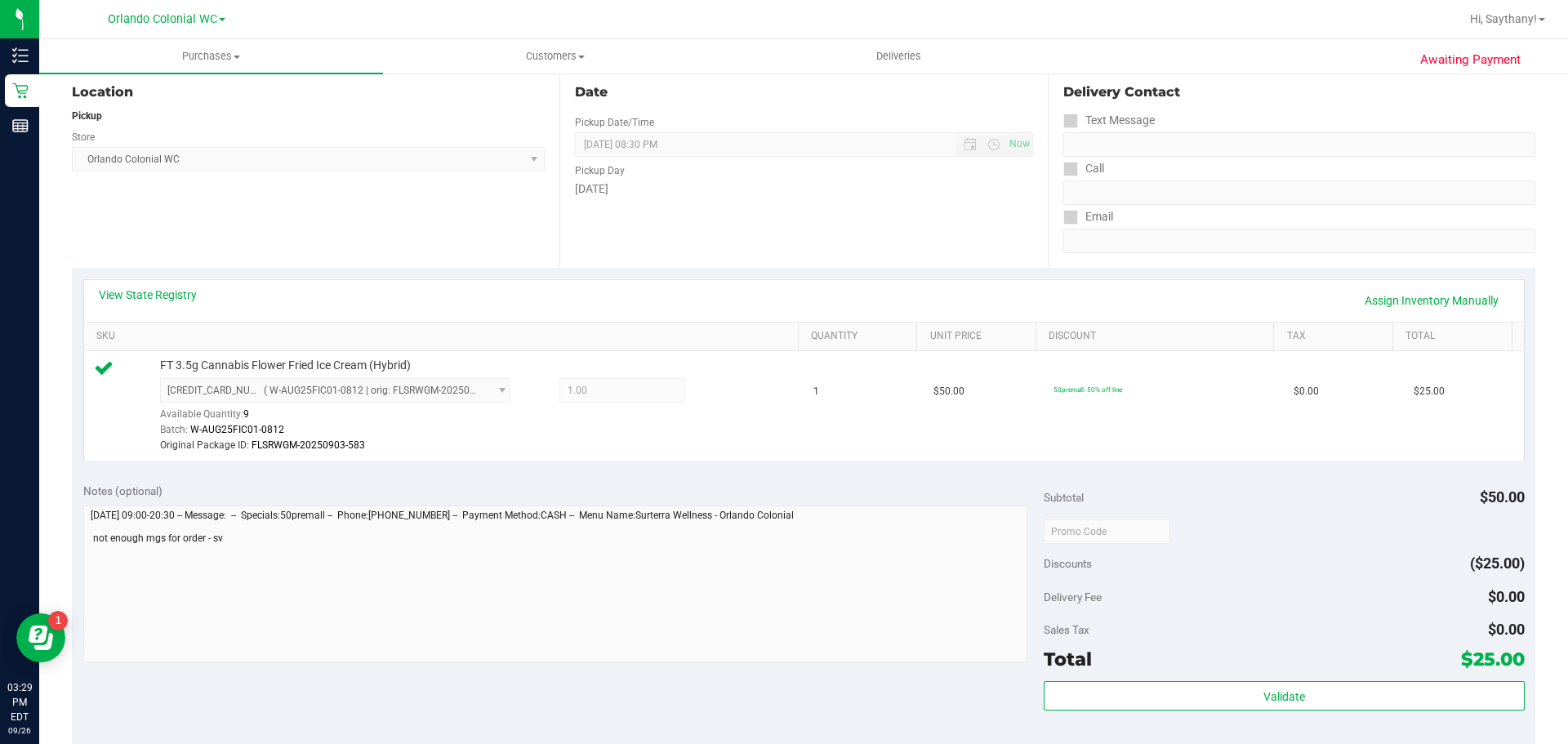
click at [1413, 301] on link "Assign Inventory Manually" at bounding box center [1432, 300] width 155 height 28
click at [715, 393] on icon at bounding box center [724, 392] width 17 height 18
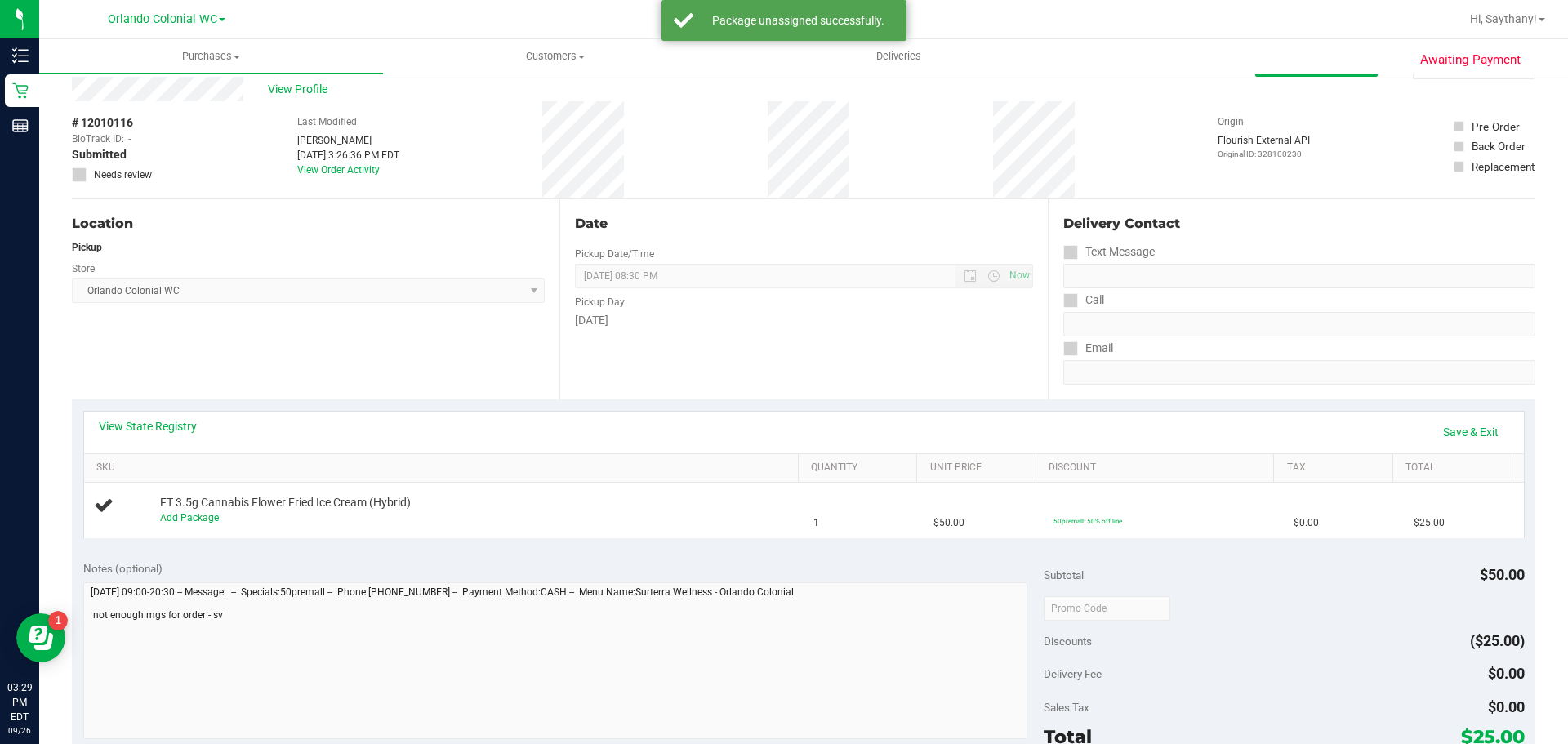
scroll to position [0, 0]
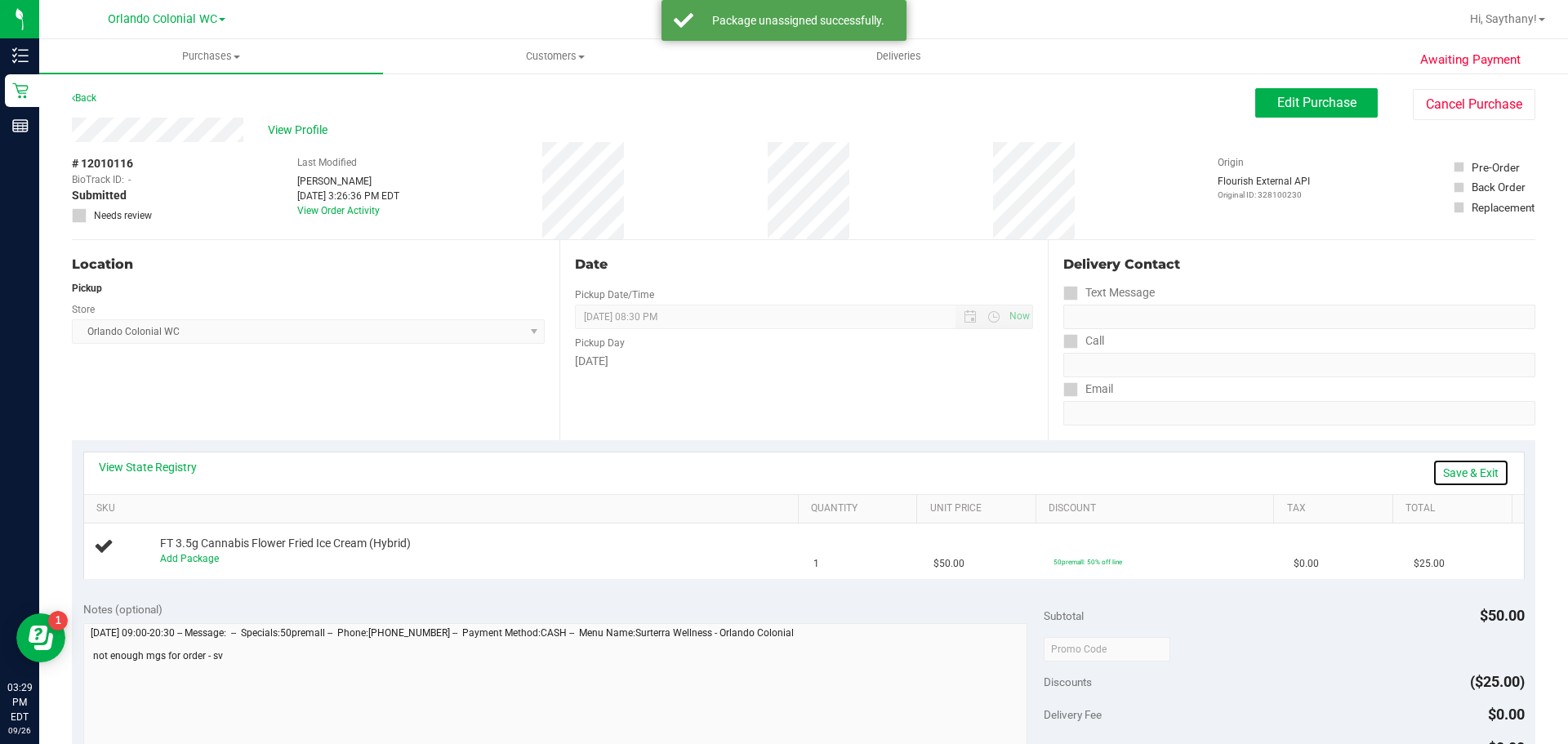
click at [1457, 464] on link "Save & Exit" at bounding box center [1470, 472] width 76 height 28
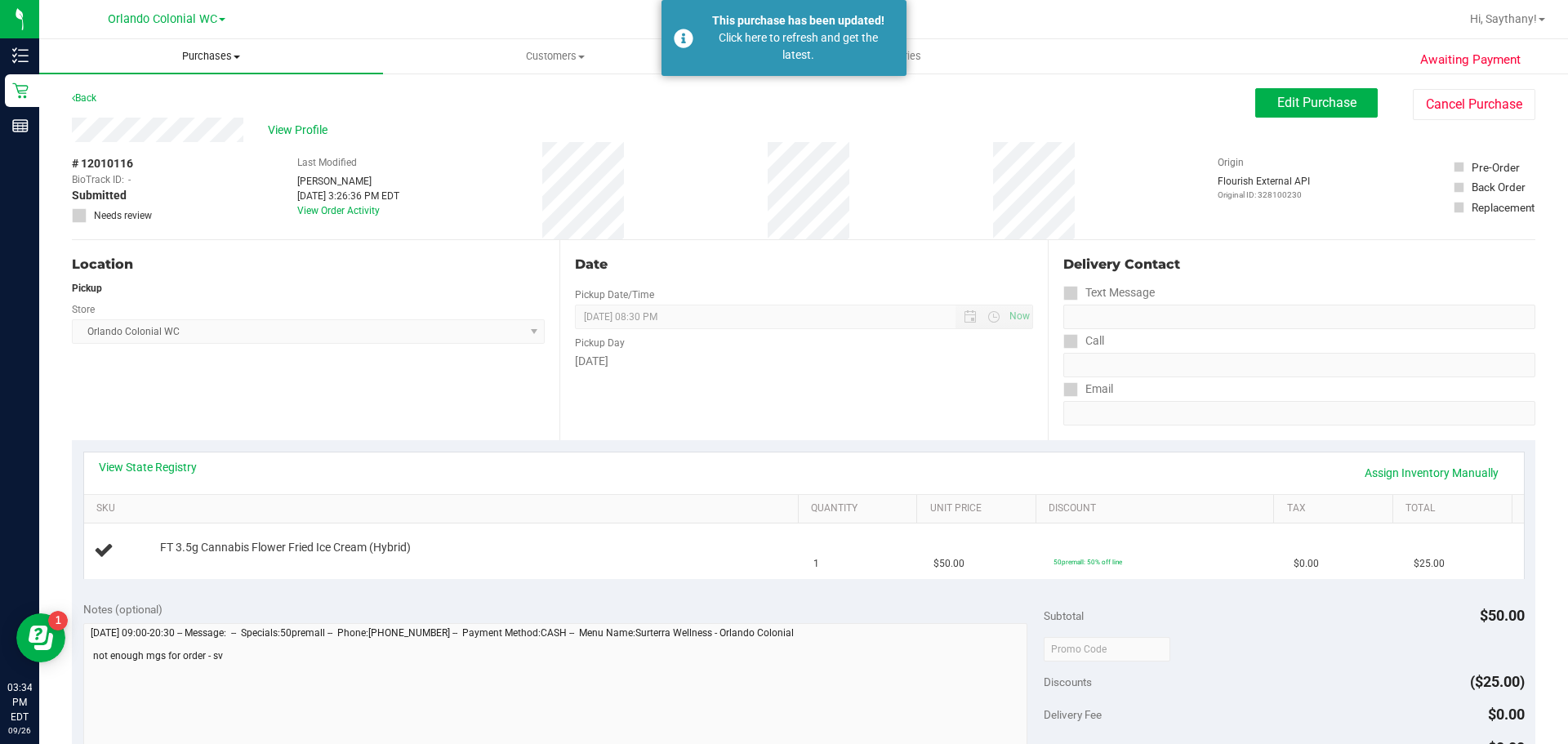
click at [218, 56] on span "Purchases" at bounding box center [211, 56] width 343 height 15
click at [155, 127] on li "Fulfillment" at bounding box center [211, 118] width 343 height 19
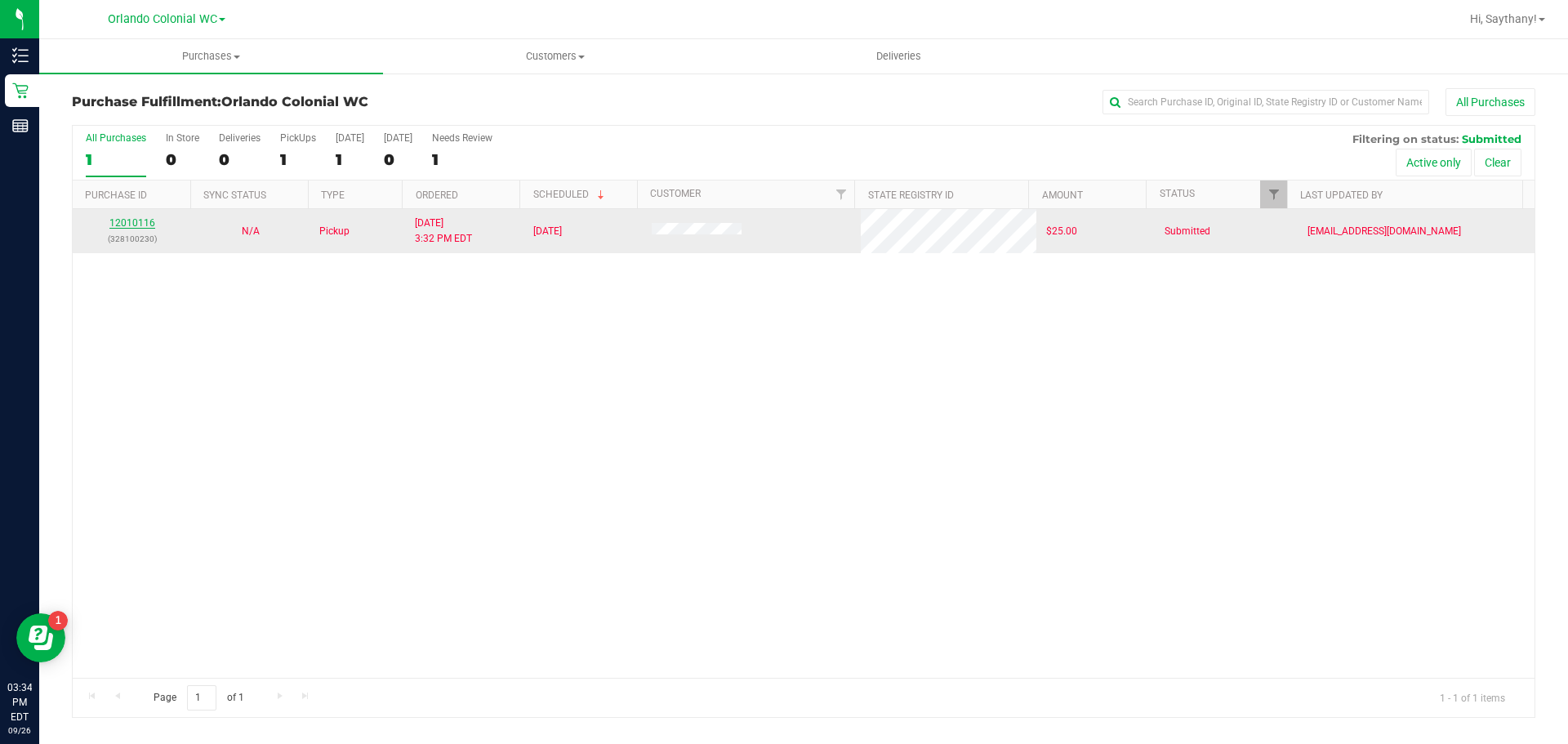
click at [144, 222] on link "12010116" at bounding box center [132, 223] width 45 height 12
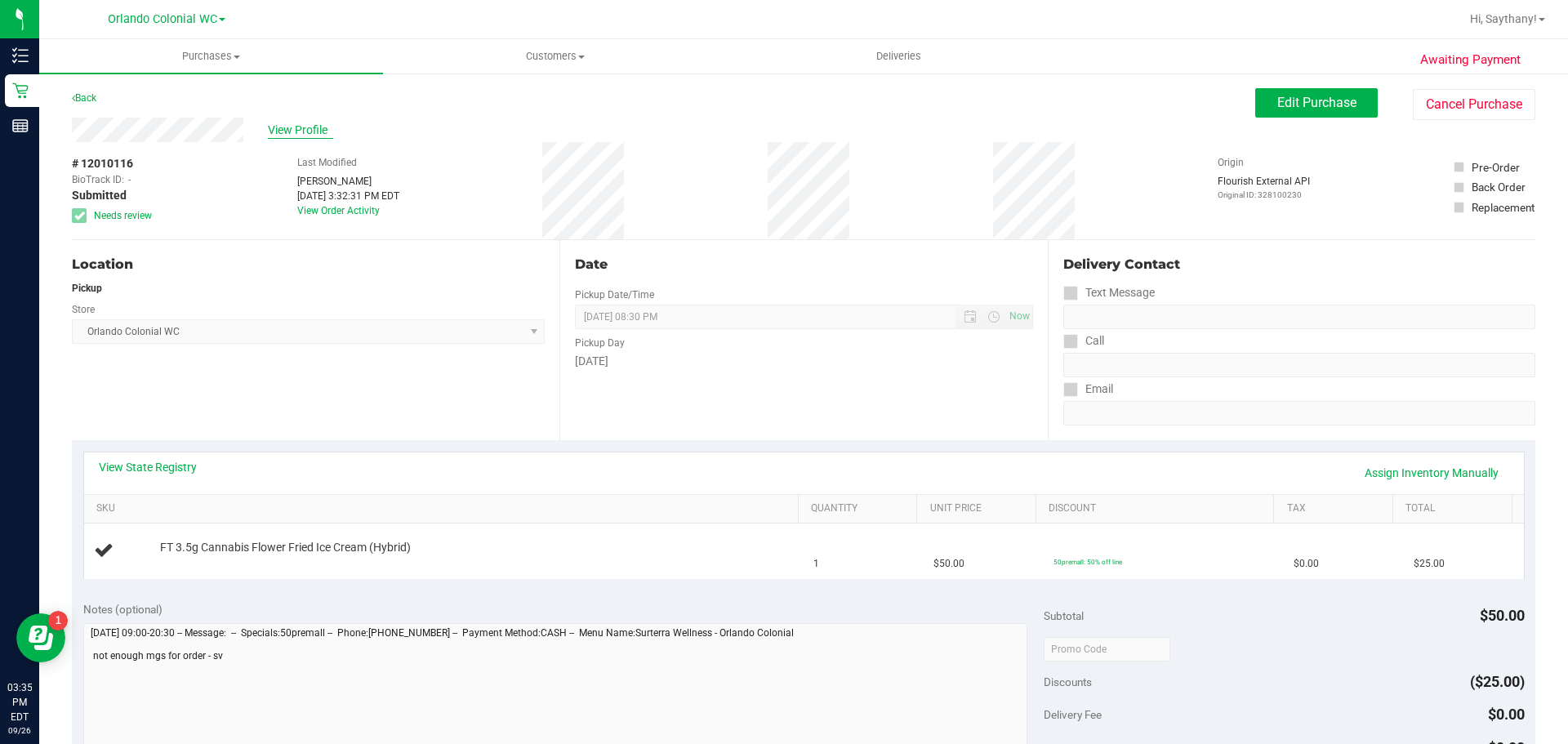
click at [301, 137] on span "View Profile" at bounding box center [301, 131] width 66 height 17
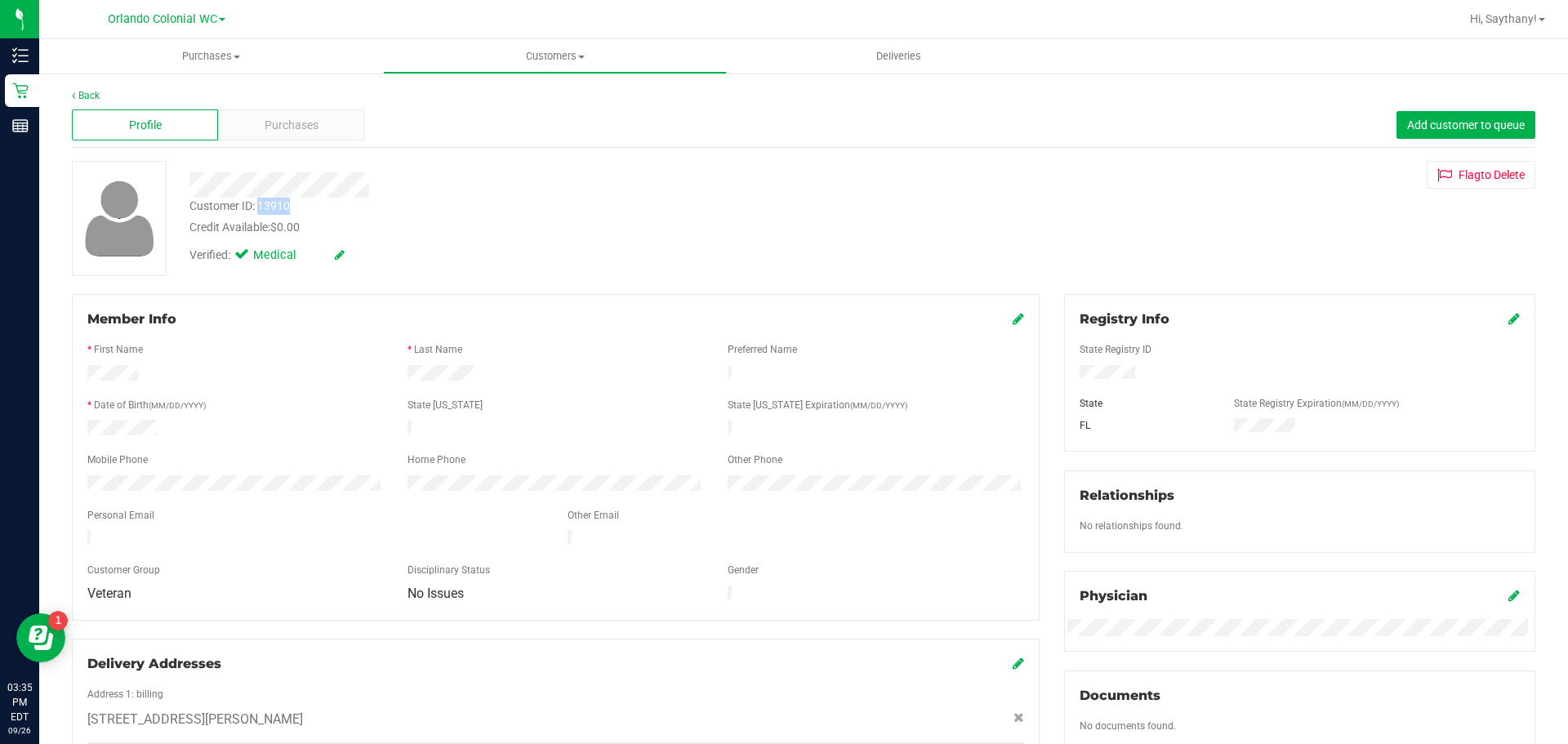
drag, startPoint x: 259, startPoint y: 203, endPoint x: 298, endPoint y: 212, distance: 40.0
click at [298, 212] on div "Customer ID: 13910 Credit Available: $0.00" at bounding box center [548, 217] width 744 height 39
copy div "13910"
click at [197, 55] on span "Purchases" at bounding box center [211, 56] width 343 height 15
click at [148, 118] on li "Fulfillment" at bounding box center [211, 118] width 343 height 19
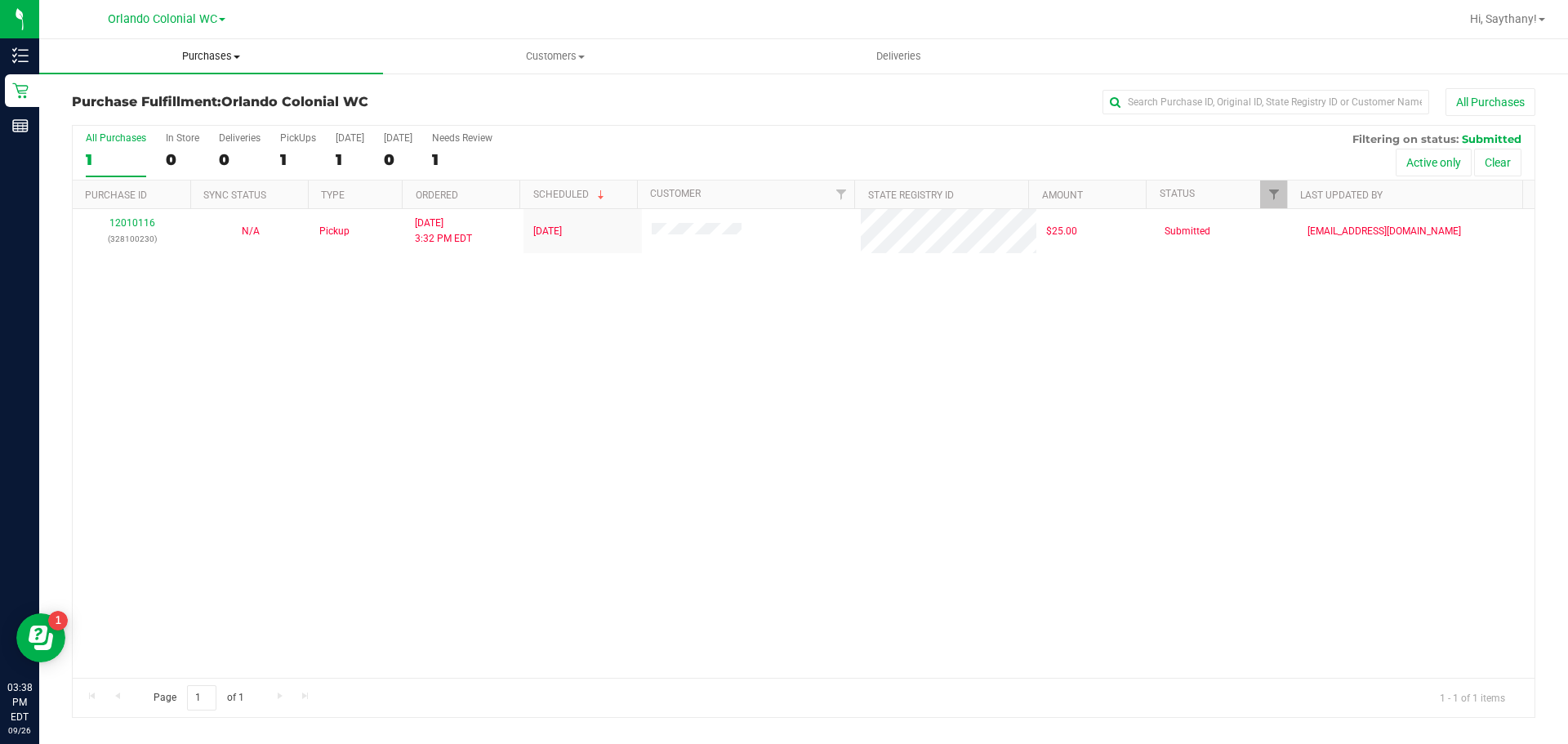
click at [217, 61] on span "Purchases" at bounding box center [211, 56] width 343 height 15
click at [211, 110] on li "Fulfillment" at bounding box center [211, 118] width 343 height 19
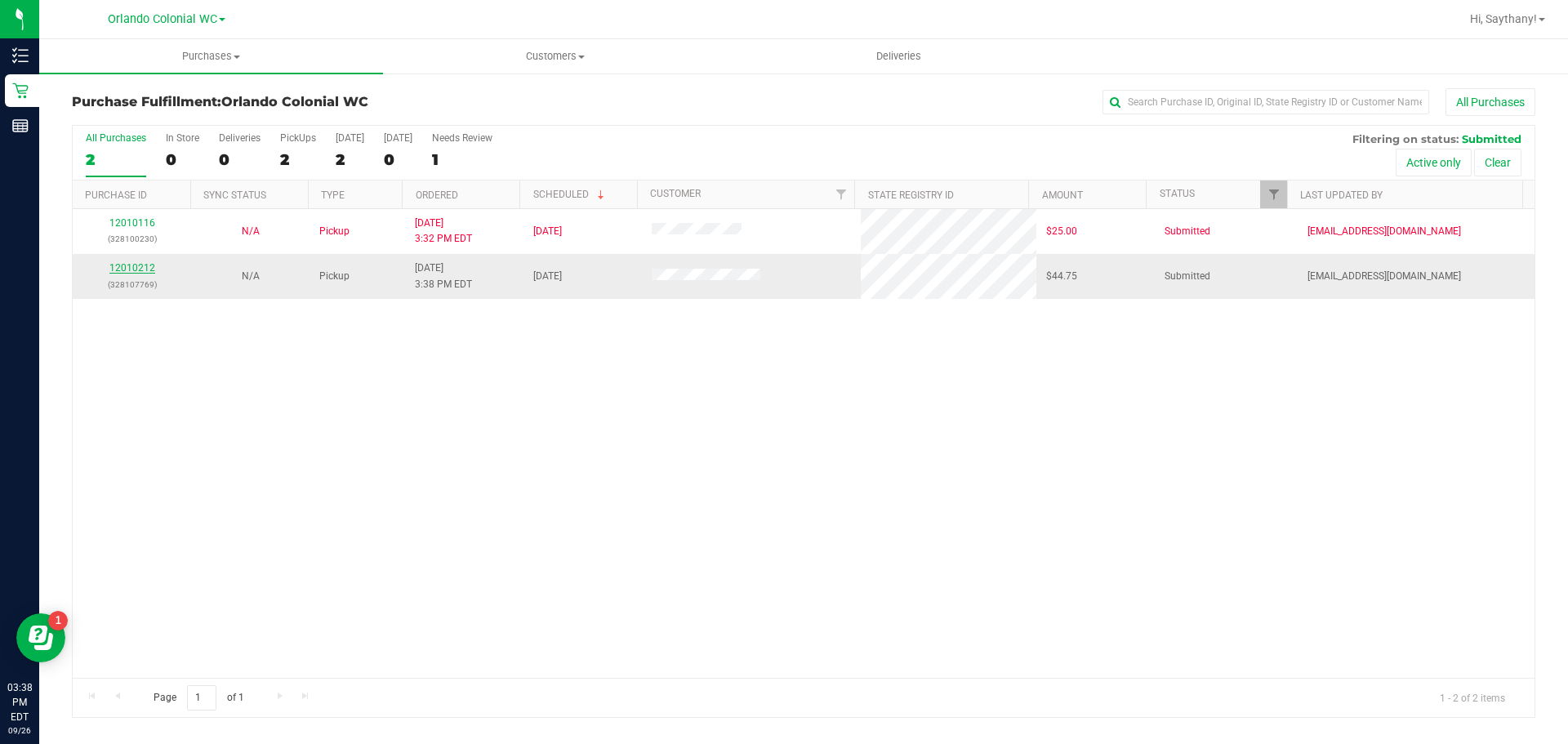
click at [141, 263] on link "12010212" at bounding box center [132, 268] width 45 height 12
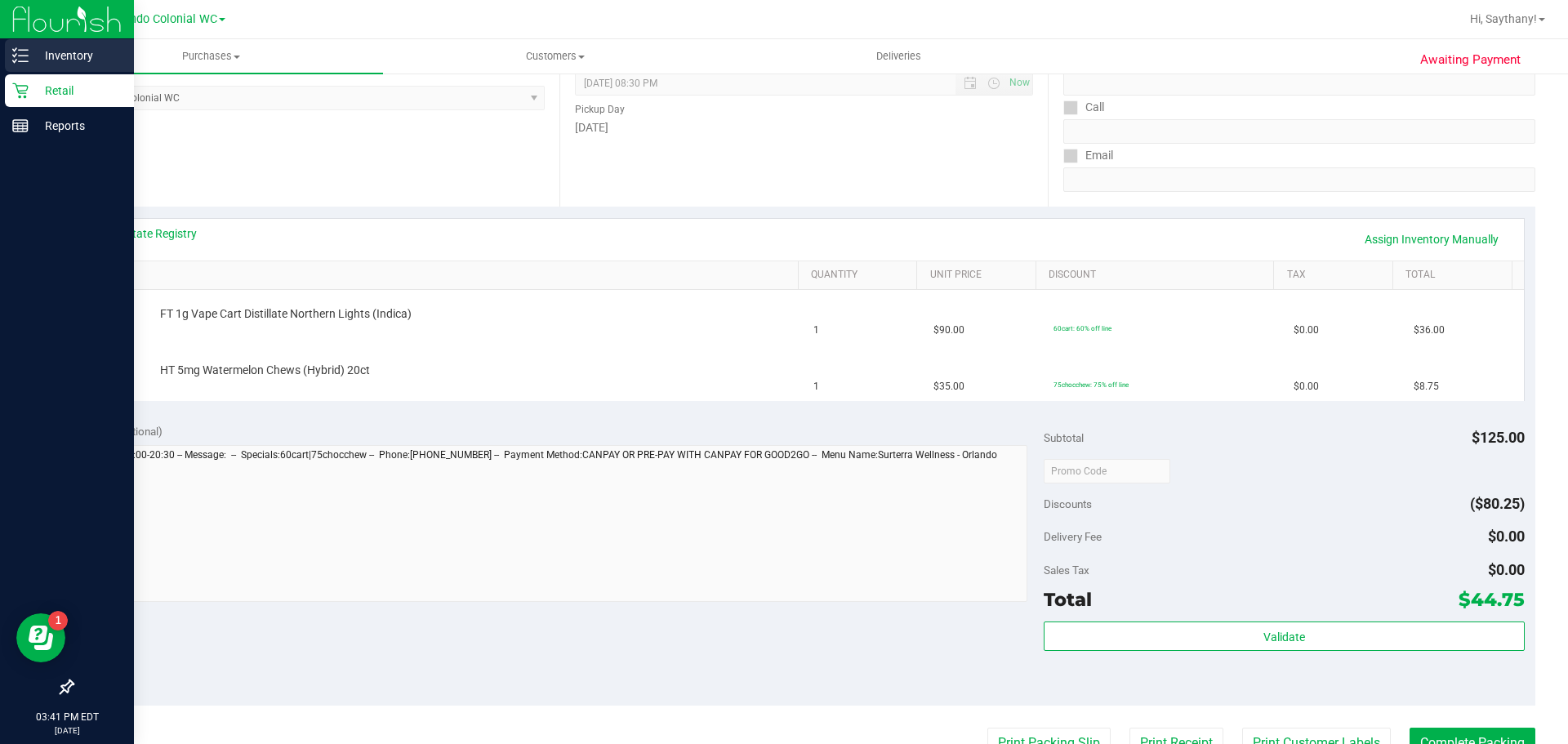
scroll to position [368, 0]
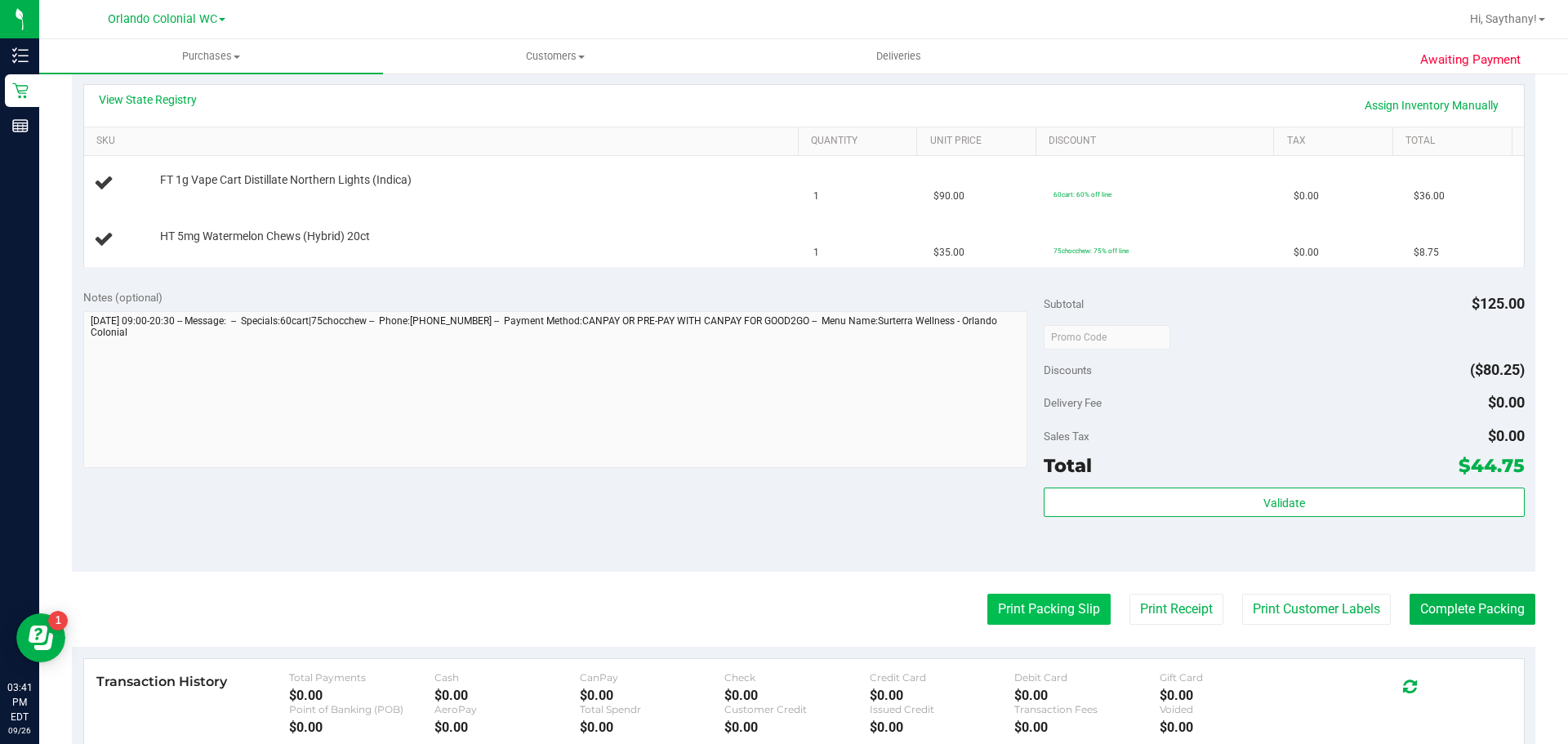
click at [1029, 610] on button "Print Packing Slip" at bounding box center [1049, 610] width 123 height 31
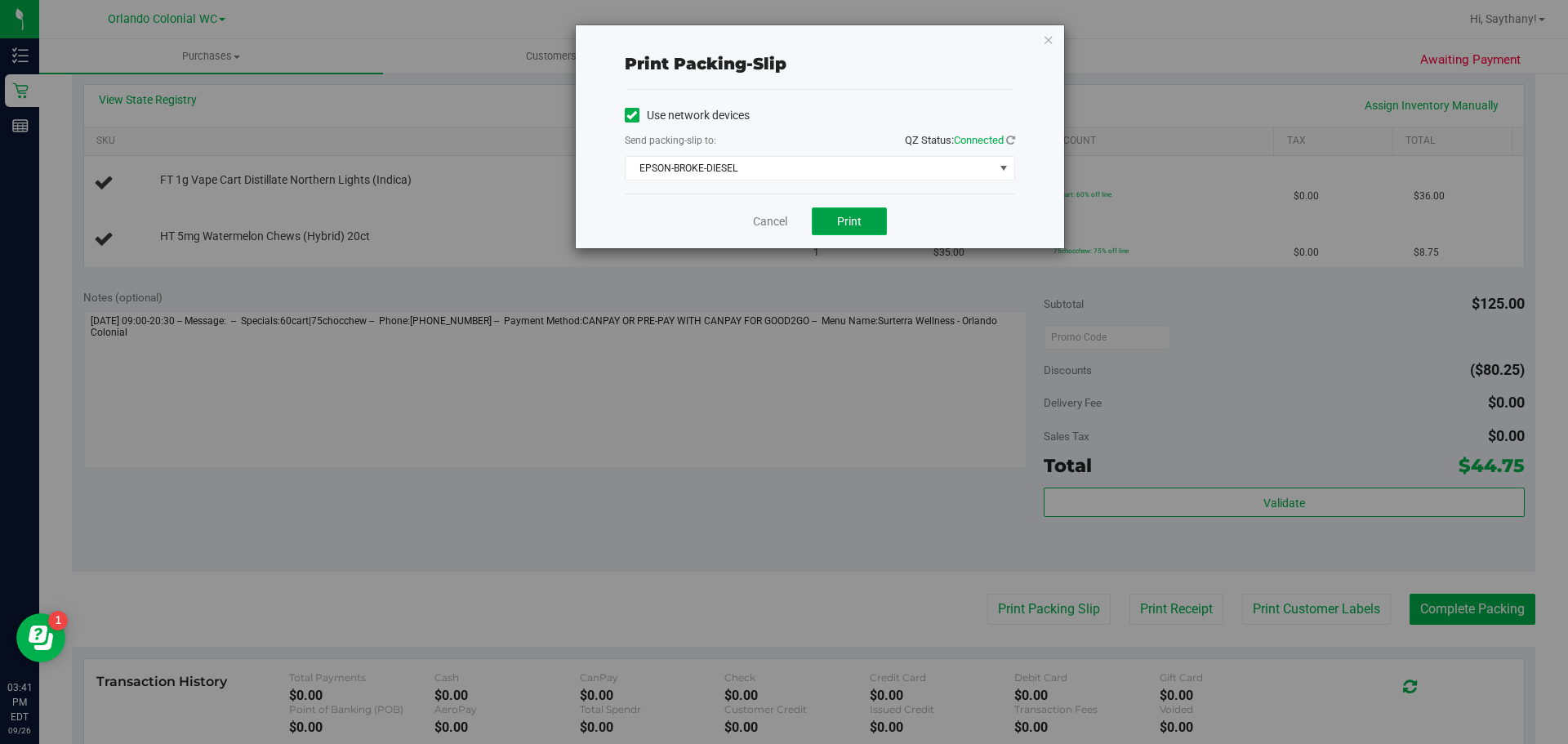
click at [847, 223] on span "Print" at bounding box center [848, 222] width 24 height 14
click at [1053, 37] on icon "button" at bounding box center [1049, 39] width 12 height 19
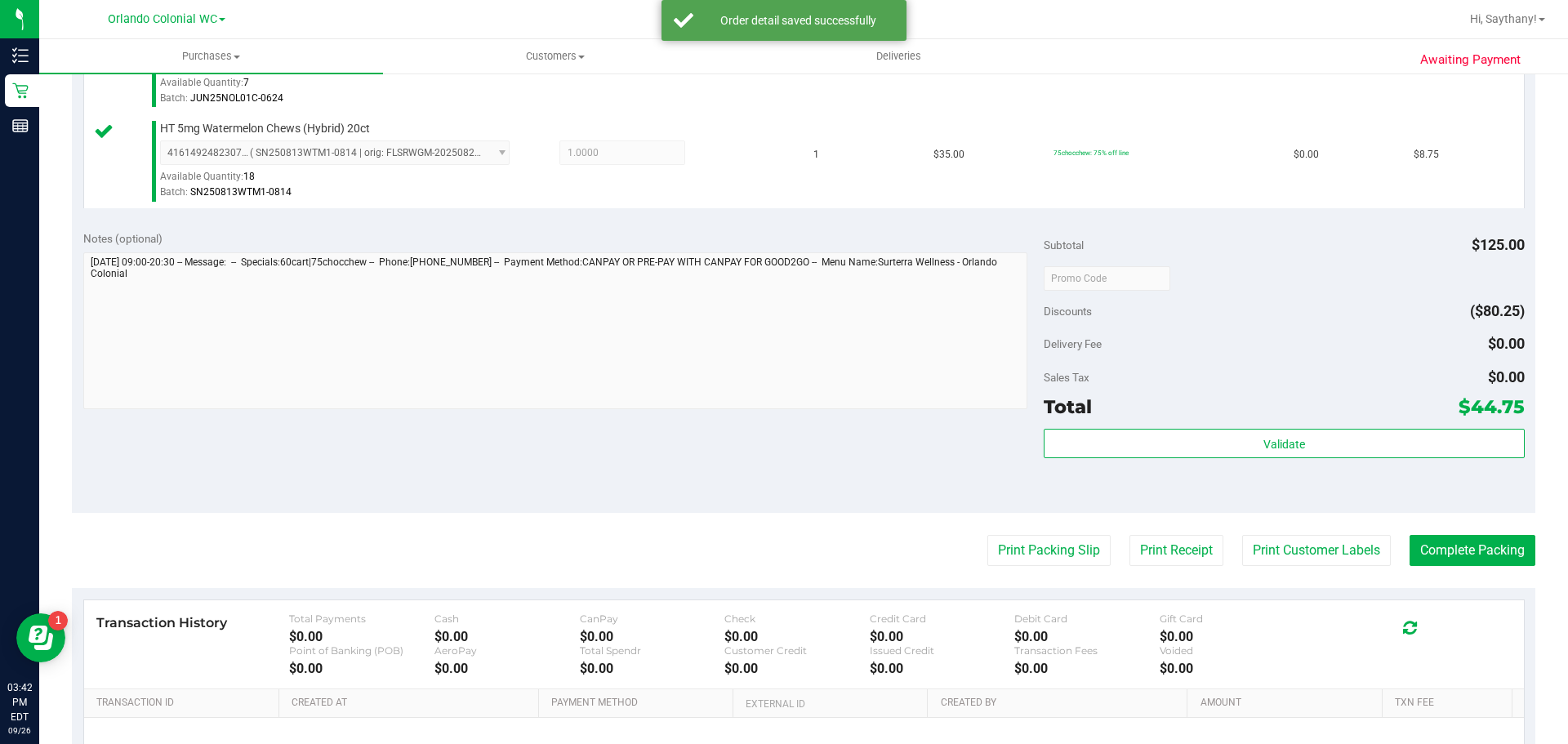
scroll to position [528, 0]
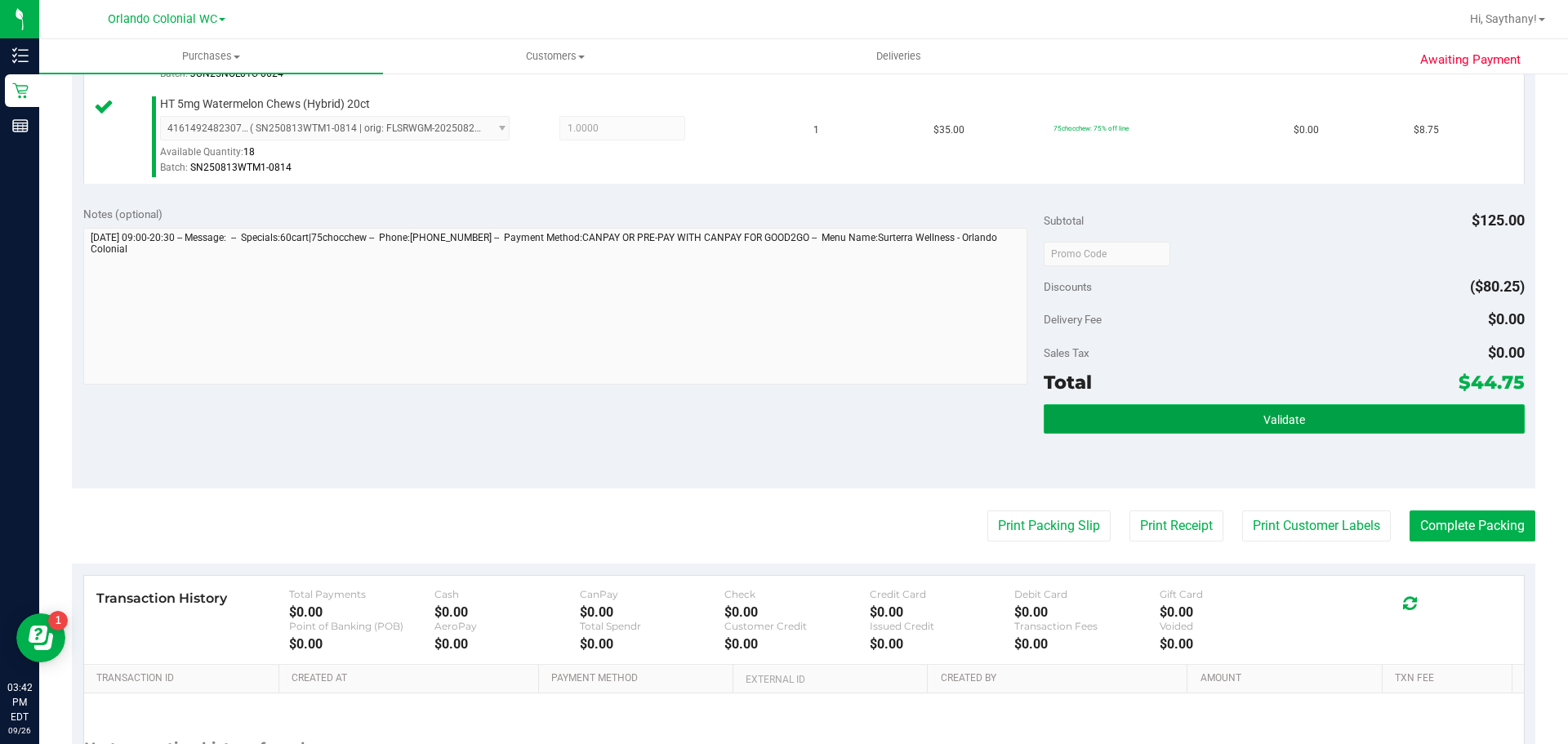
click at [1337, 416] on button "Validate" at bounding box center [1284, 419] width 480 height 29
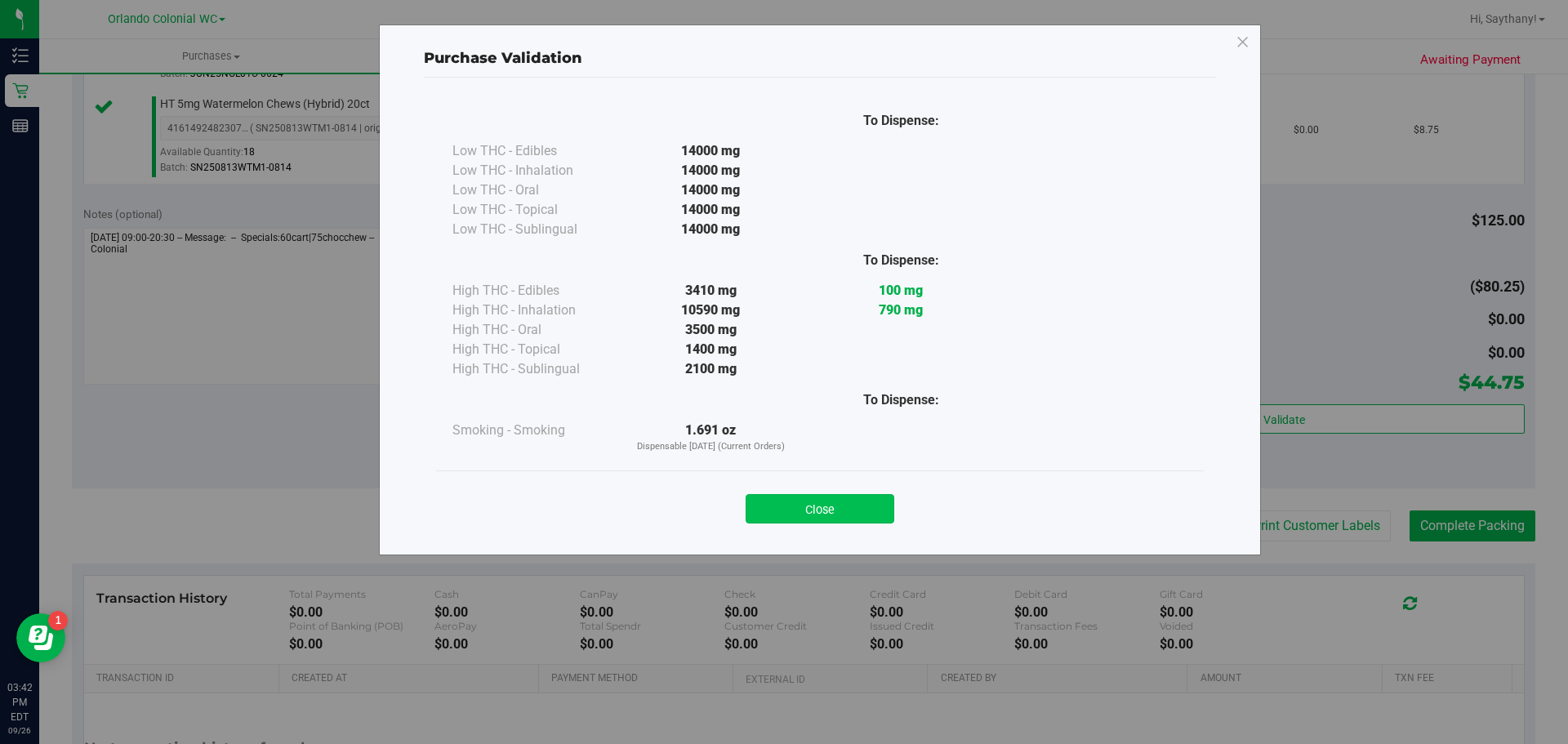
click at [808, 517] on button "Close" at bounding box center [820, 509] width 149 height 29
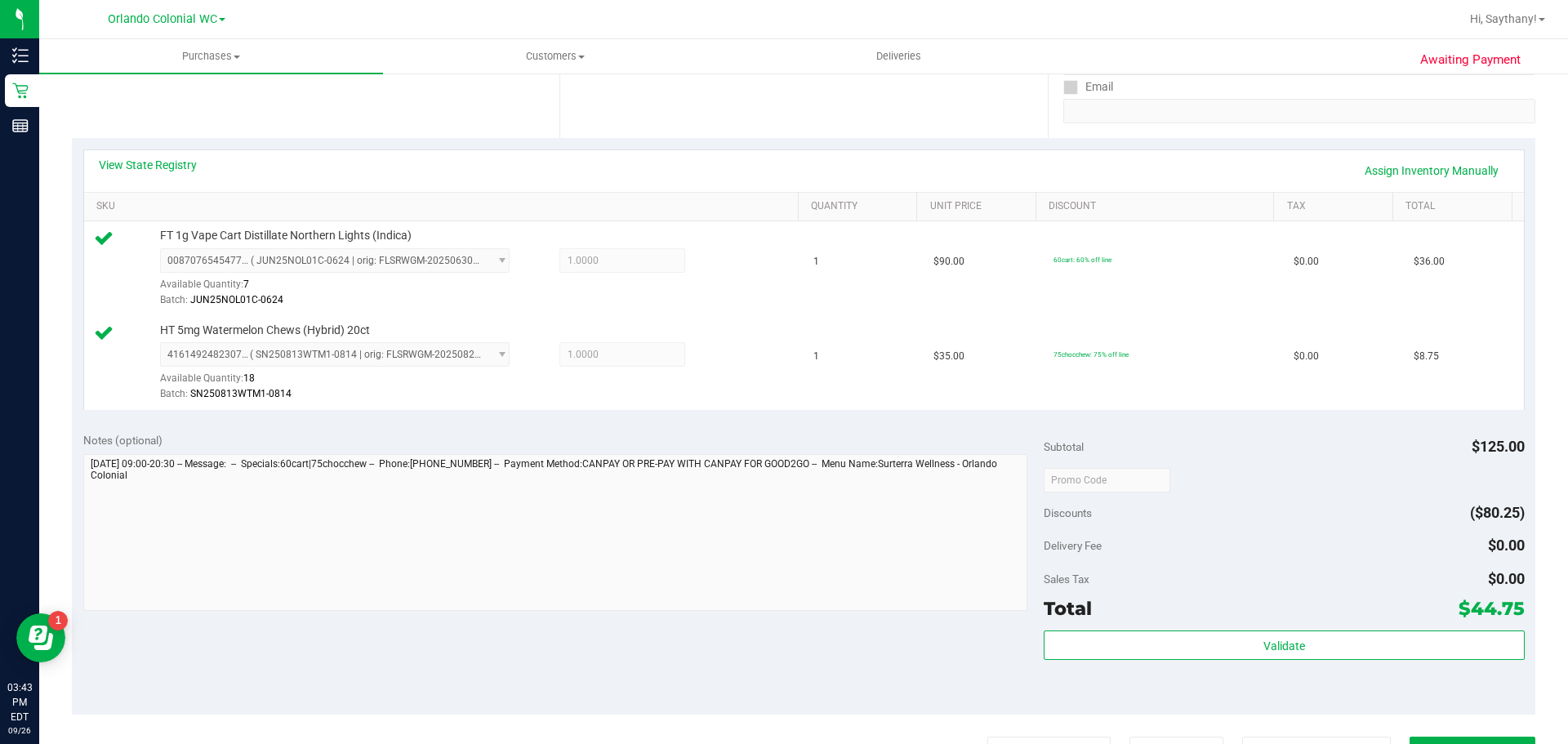
scroll to position [312, 0]
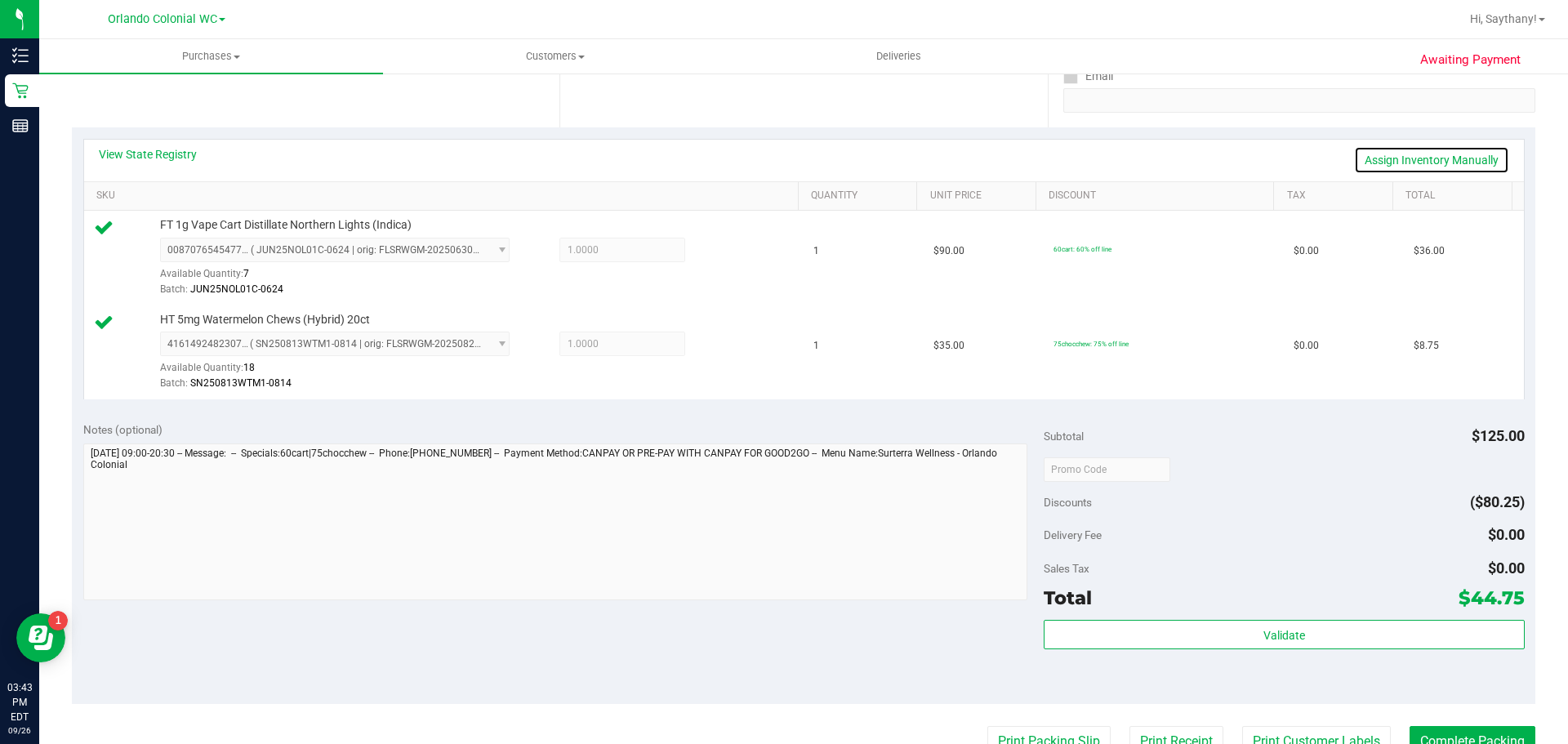
click at [1417, 158] on link "Assign Inventory Manually" at bounding box center [1432, 160] width 155 height 28
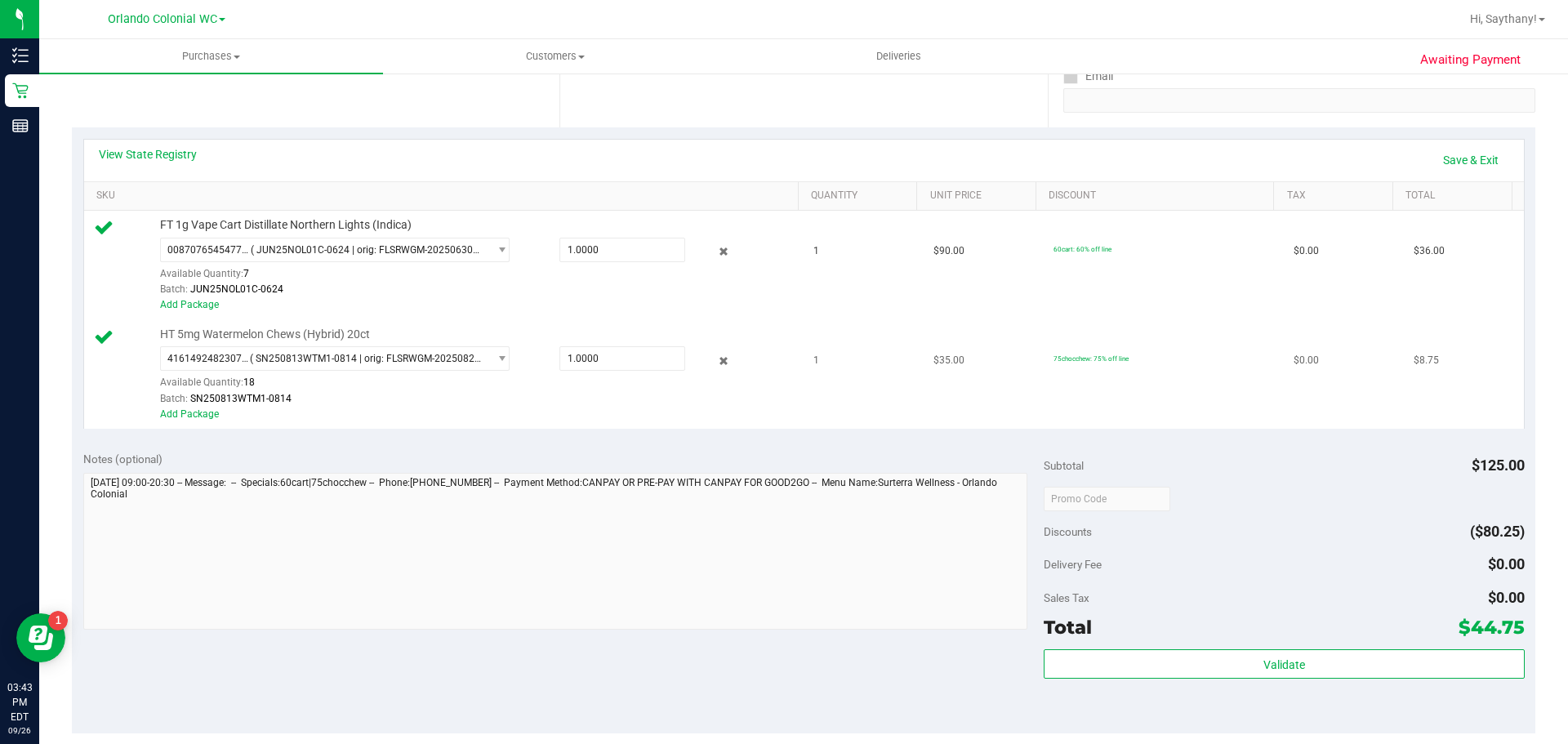
click at [814, 360] on span "1" at bounding box center [816, 361] width 6 height 15
click at [715, 360] on icon at bounding box center [724, 360] width 17 height 18
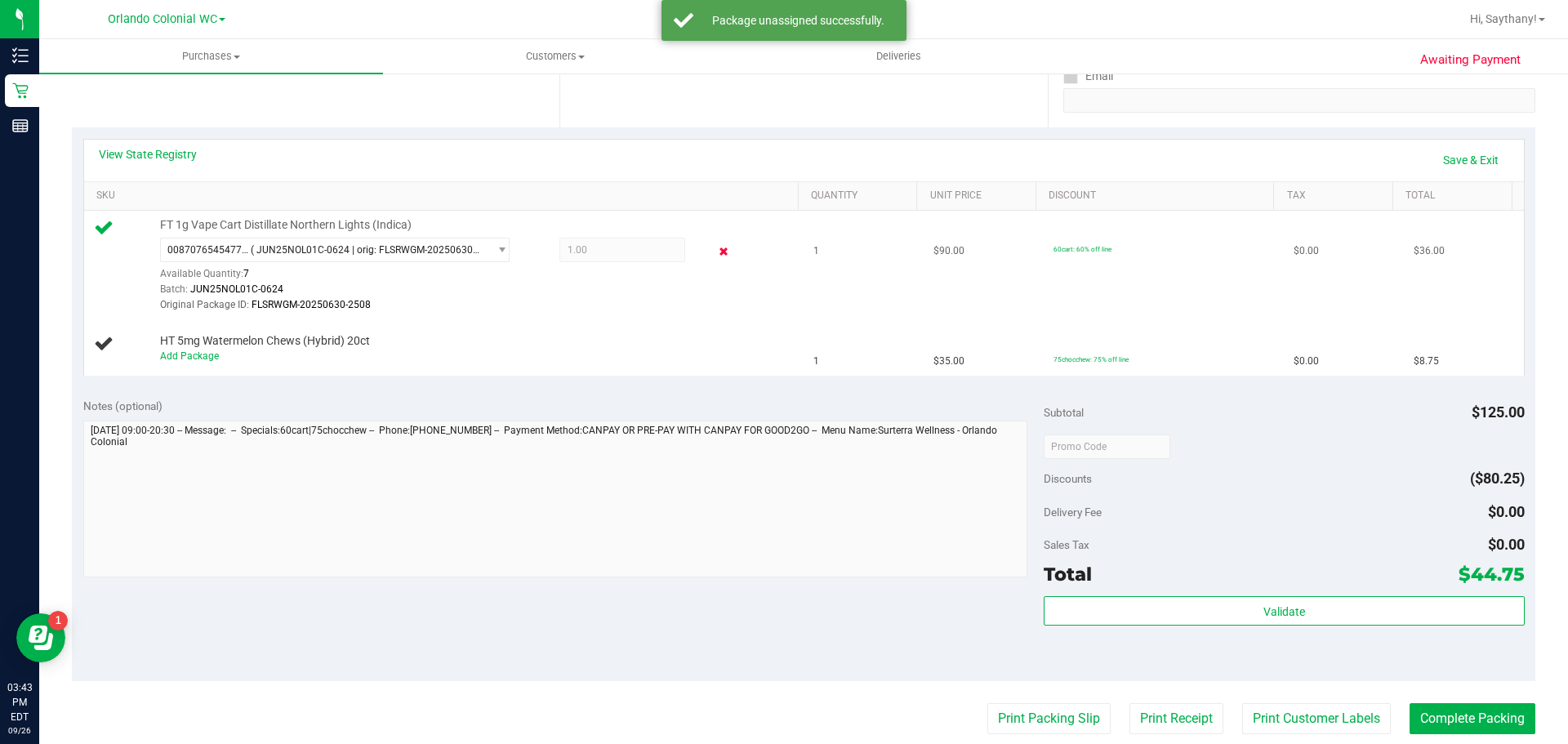
click at [715, 250] on icon at bounding box center [724, 252] width 17 height 18
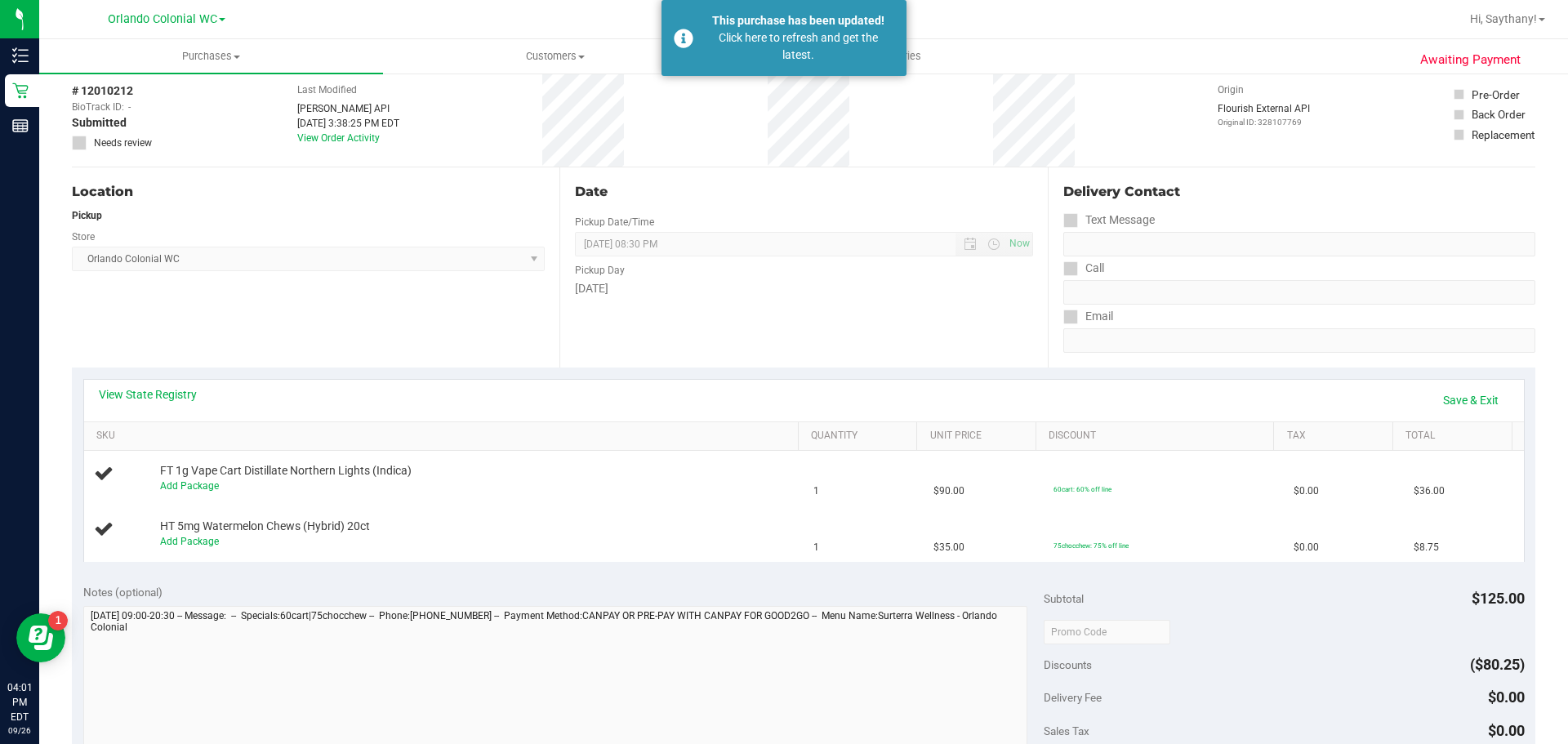
scroll to position [0, 0]
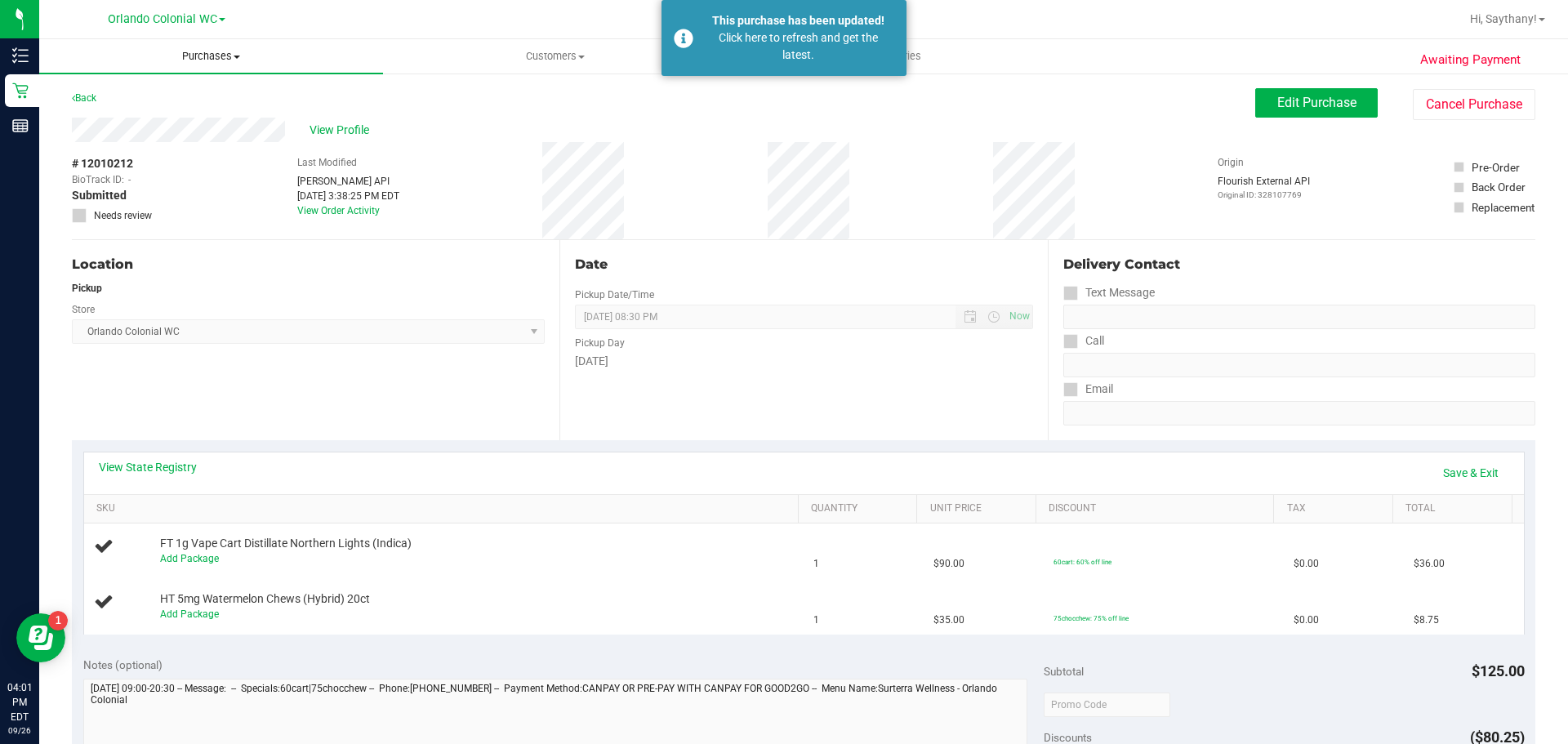
click at [228, 56] on span "Purchases" at bounding box center [211, 56] width 343 height 15
click at [204, 112] on li "Fulfillment" at bounding box center [211, 118] width 343 height 19
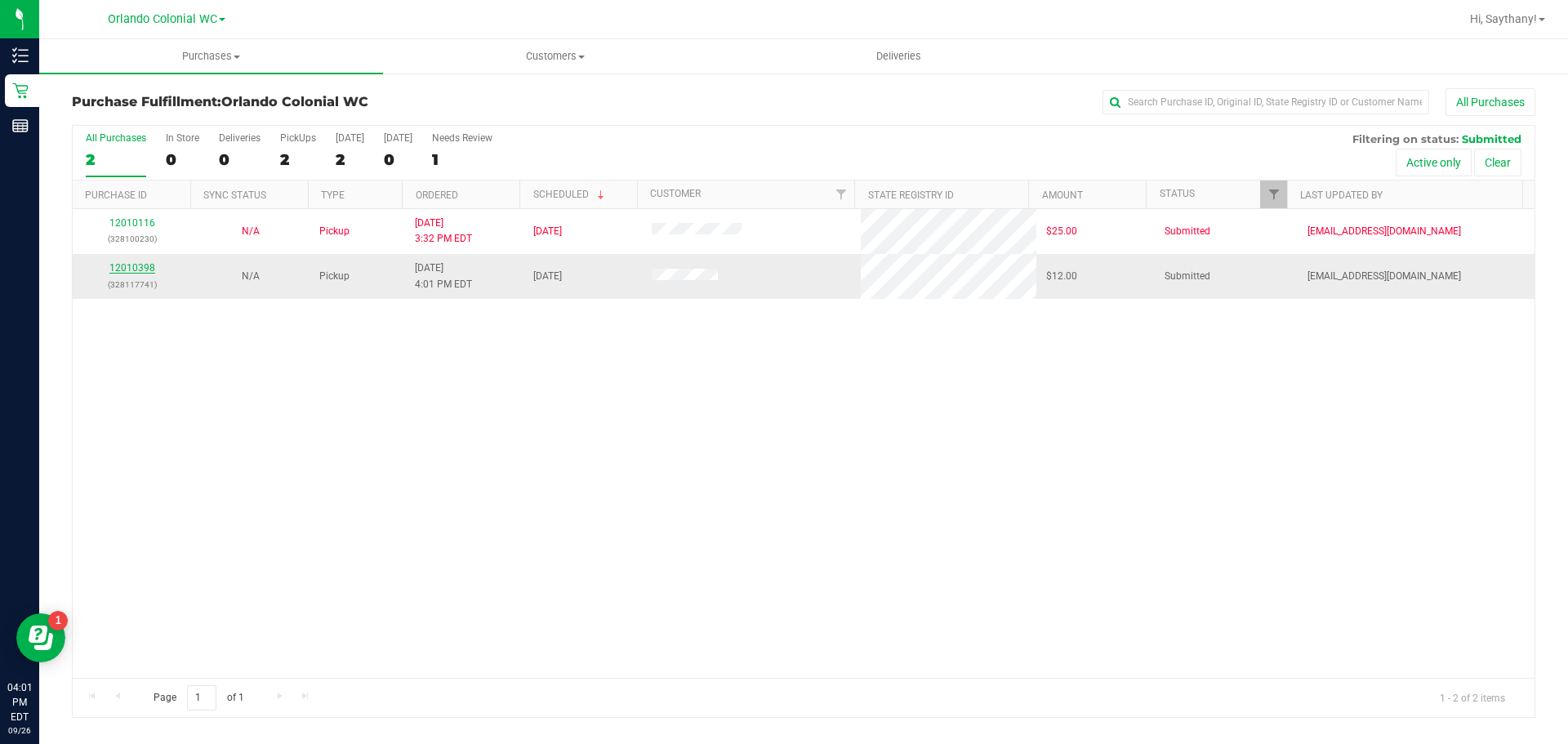
click at [147, 264] on link "12010398" at bounding box center [132, 268] width 45 height 12
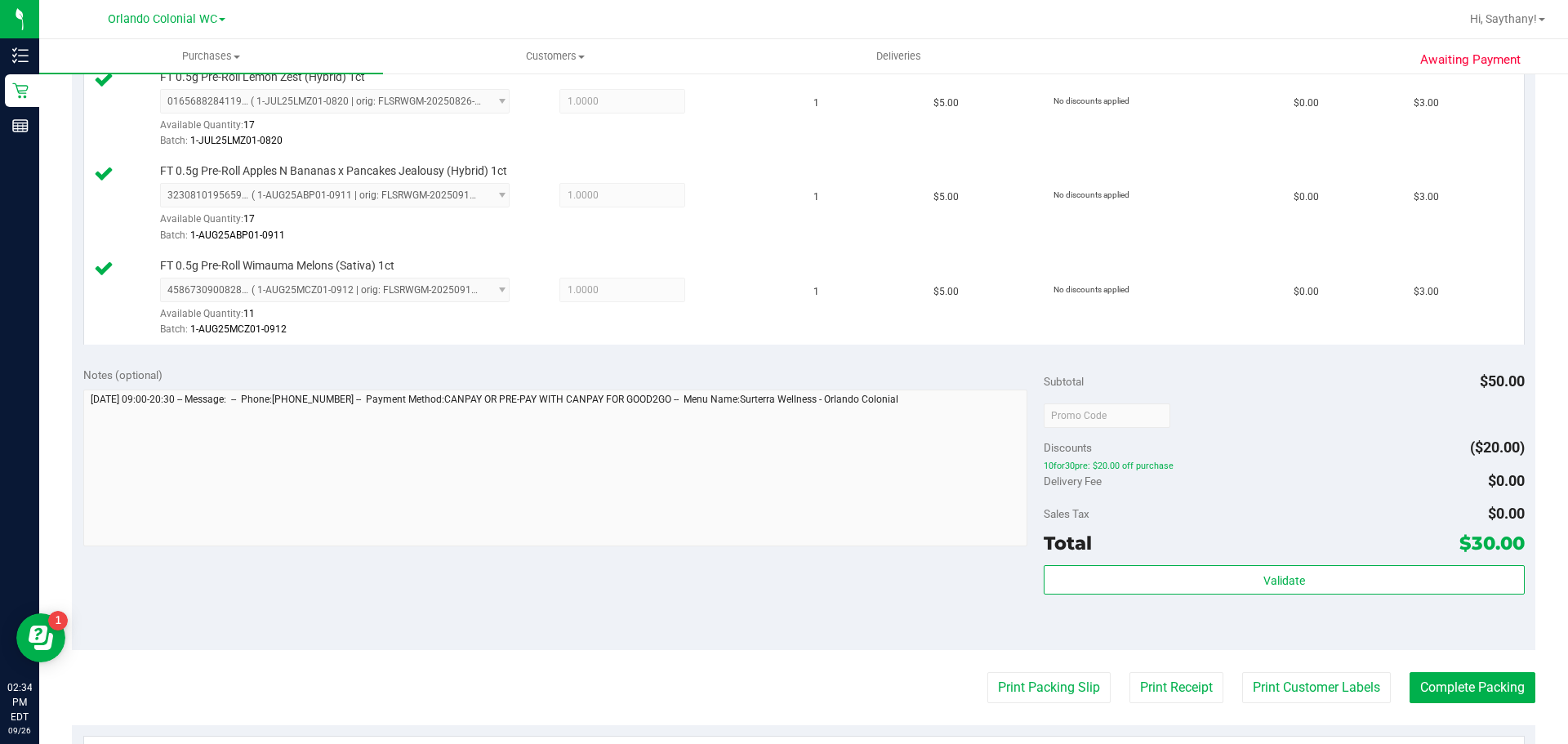
scroll to position [1145, 0]
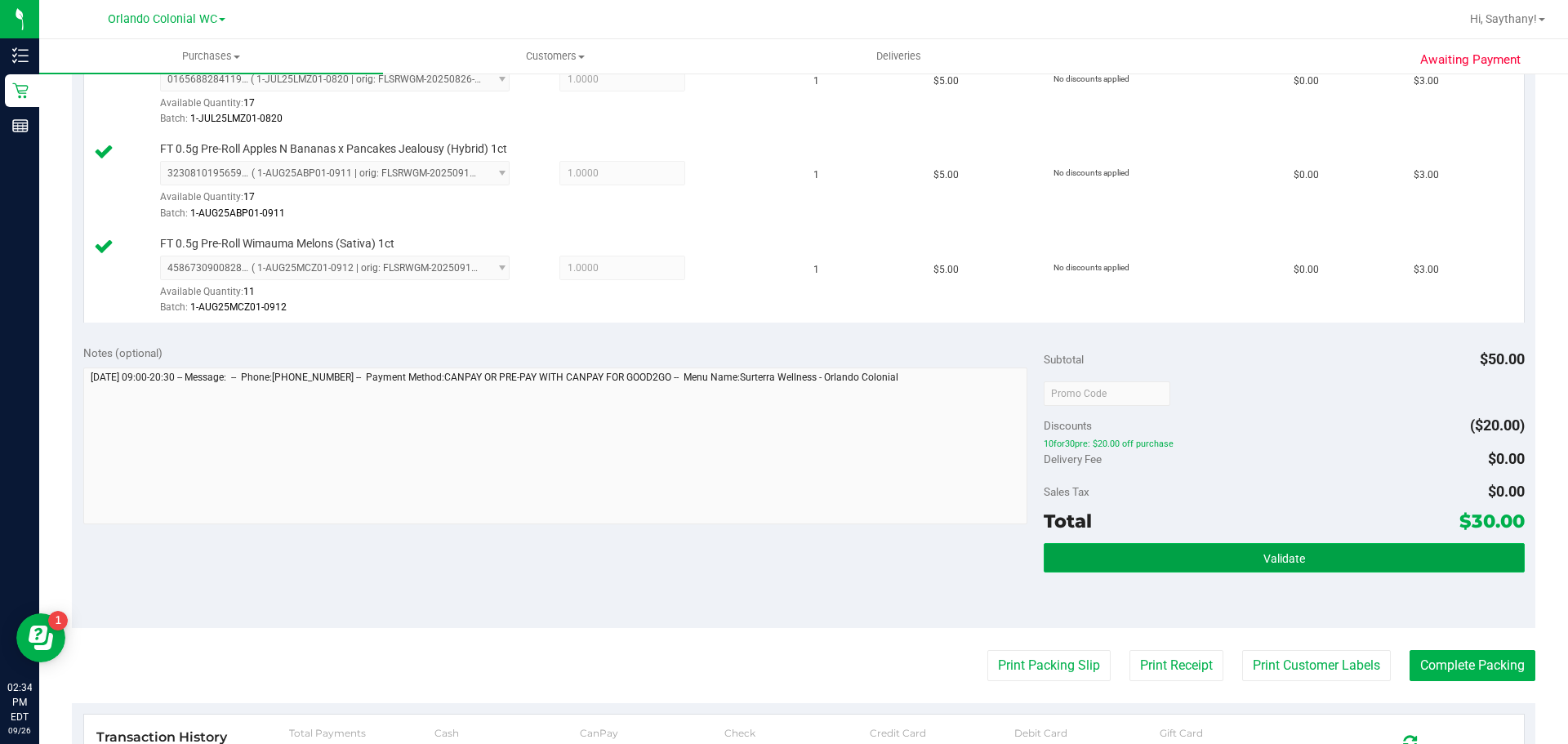
click at [1365, 552] on button "Validate" at bounding box center [1284, 557] width 480 height 29
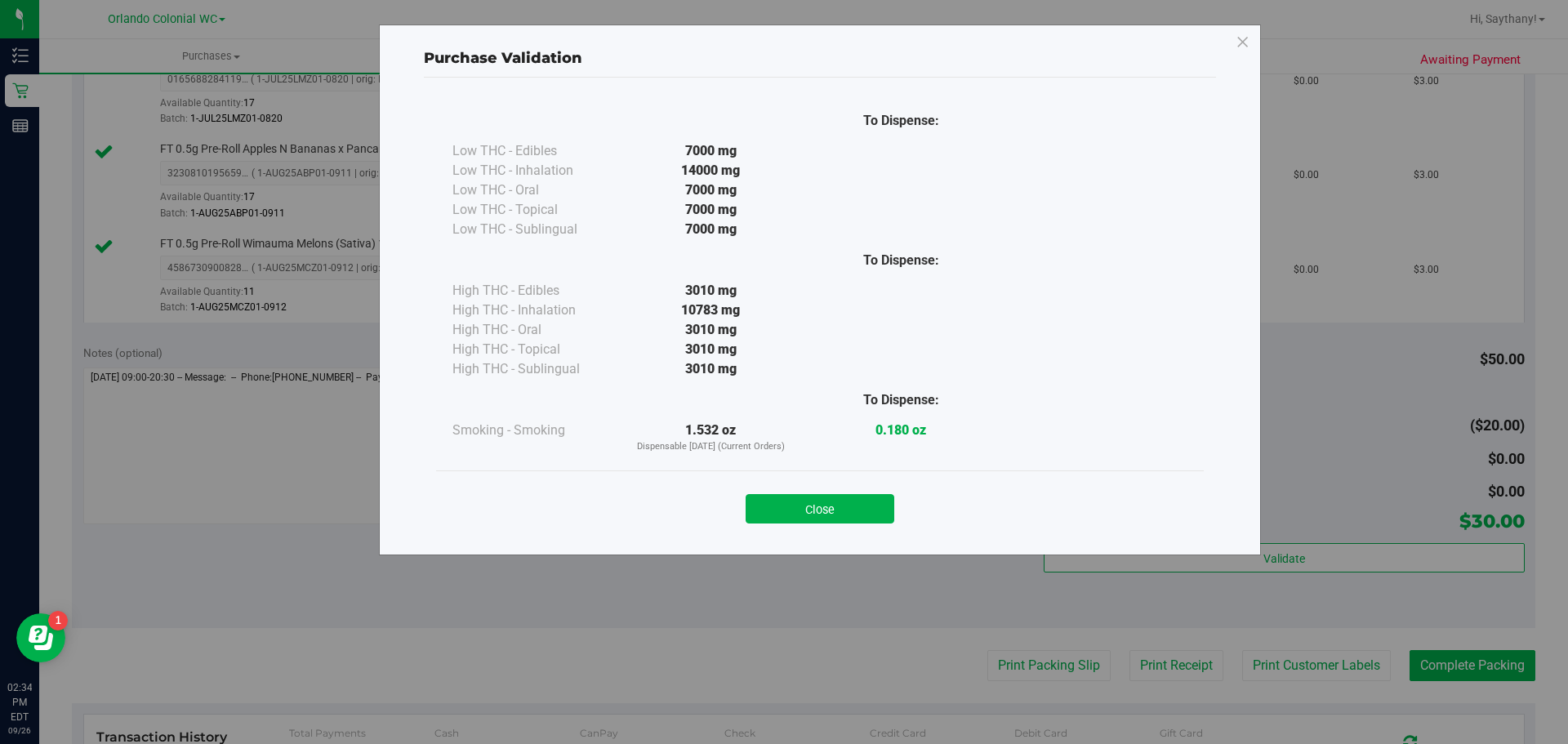
click at [823, 474] on div "Close" at bounding box center [819, 503] width 767 height 66
click at [819, 506] on button "Close" at bounding box center [820, 509] width 149 height 29
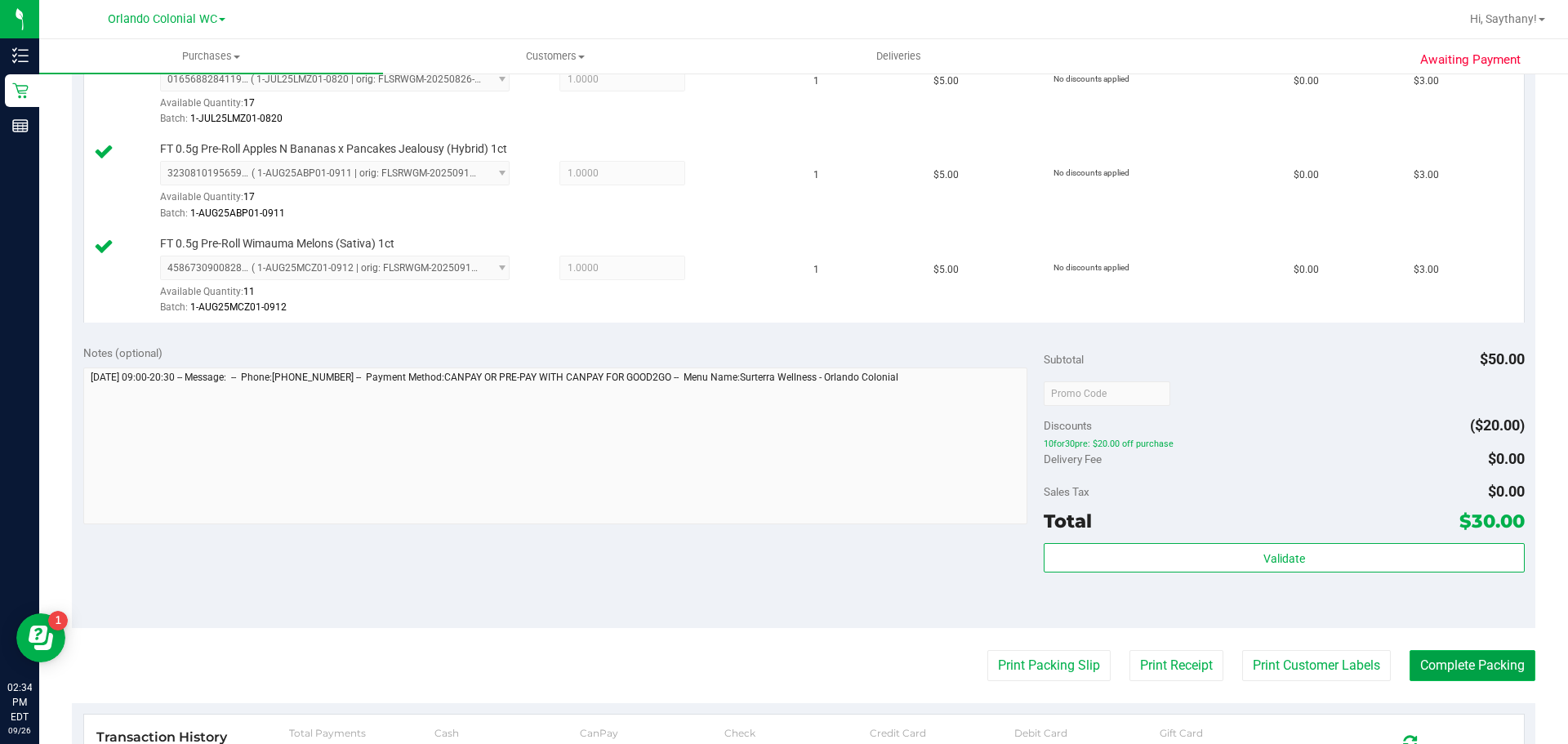
click at [1461, 680] on button "Complete Packing" at bounding box center [1472, 666] width 126 height 31
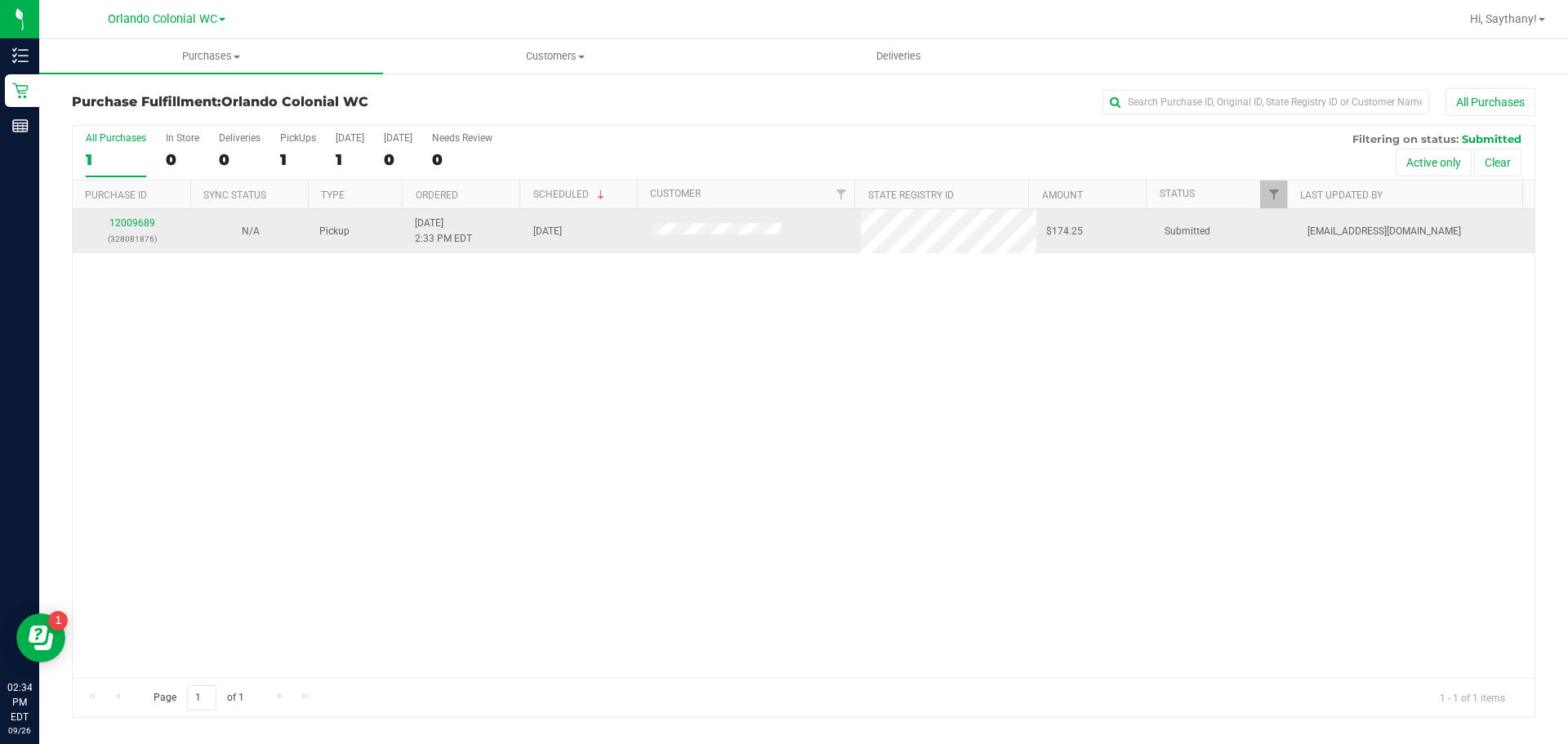
click at [133, 239] on p "(328081876)" at bounding box center [132, 239] width 99 height 15
click at [123, 223] on link "12009689" at bounding box center [132, 223] width 45 height 12
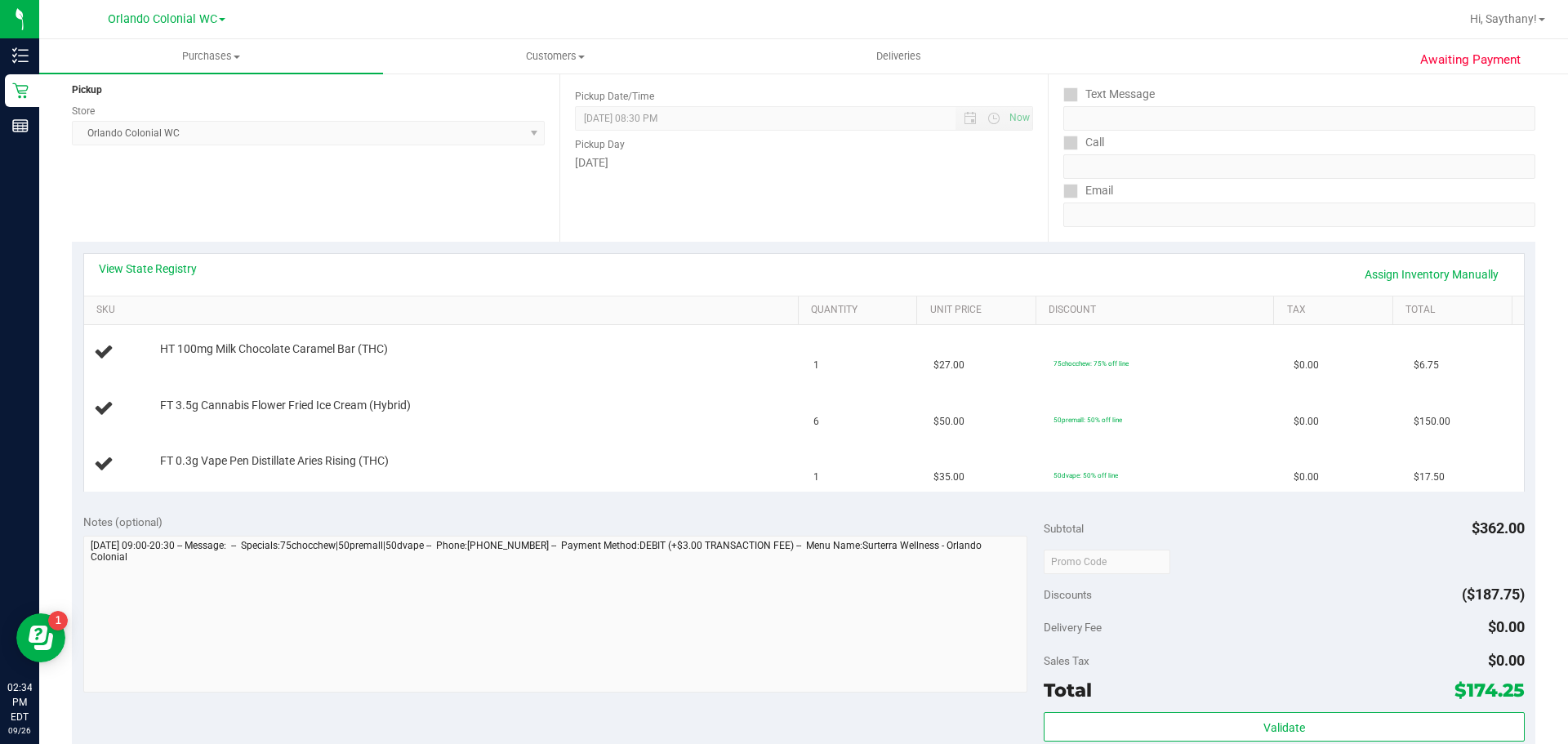
scroll to position [319, 0]
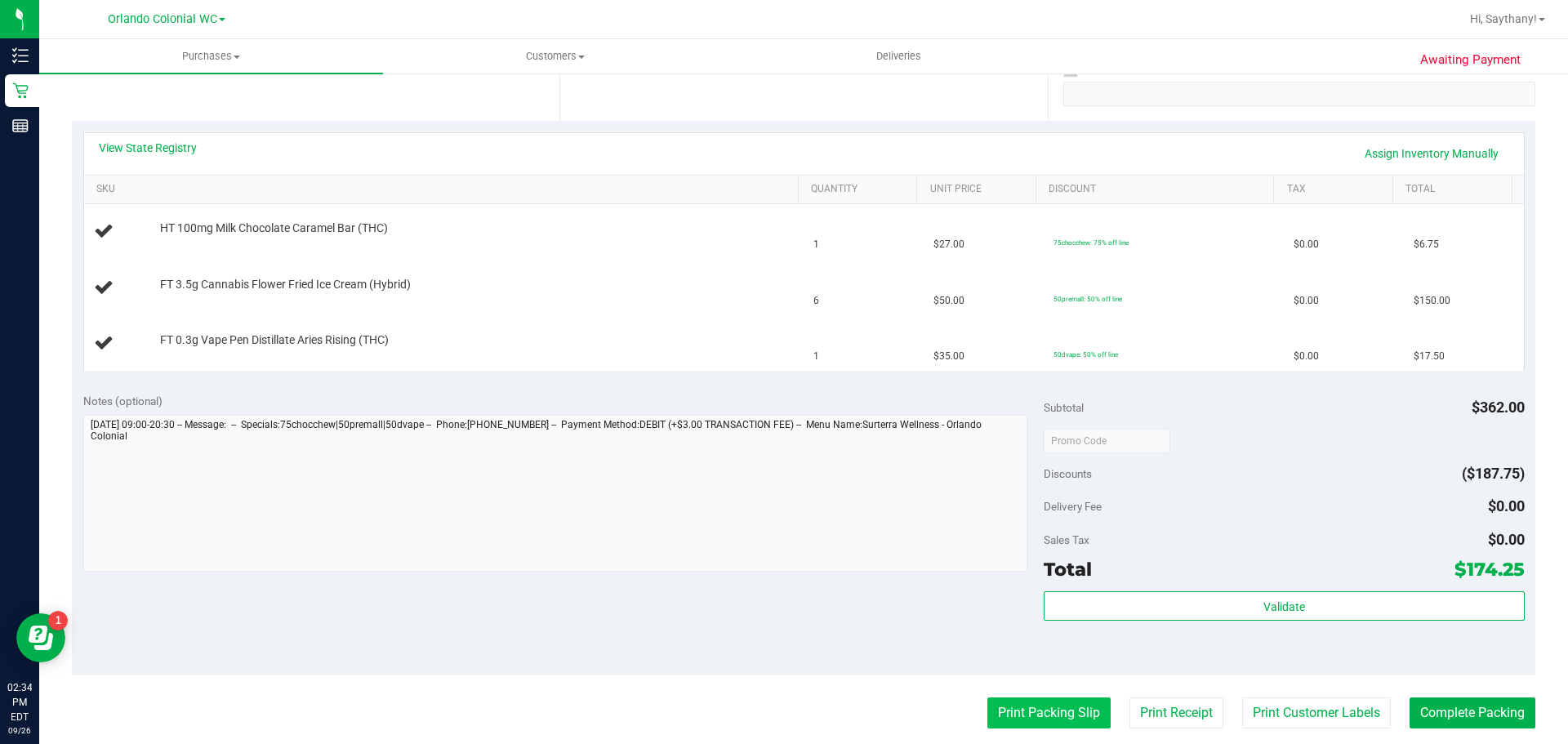
click at [1054, 703] on button "Print Packing Slip" at bounding box center [1049, 713] width 123 height 31
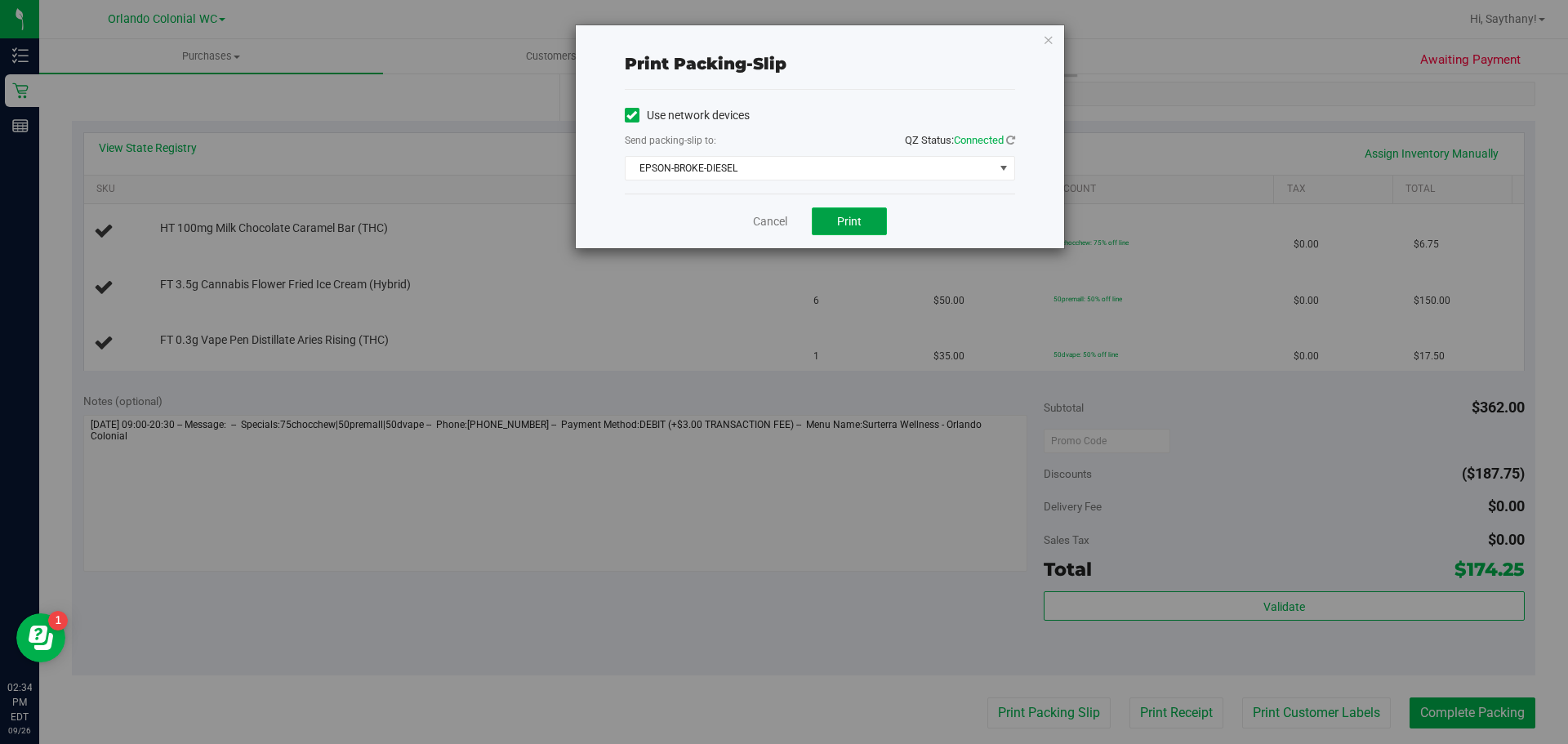
click at [840, 210] on button "Print" at bounding box center [849, 221] width 75 height 28
click at [1044, 47] on icon "button" at bounding box center [1049, 39] width 12 height 19
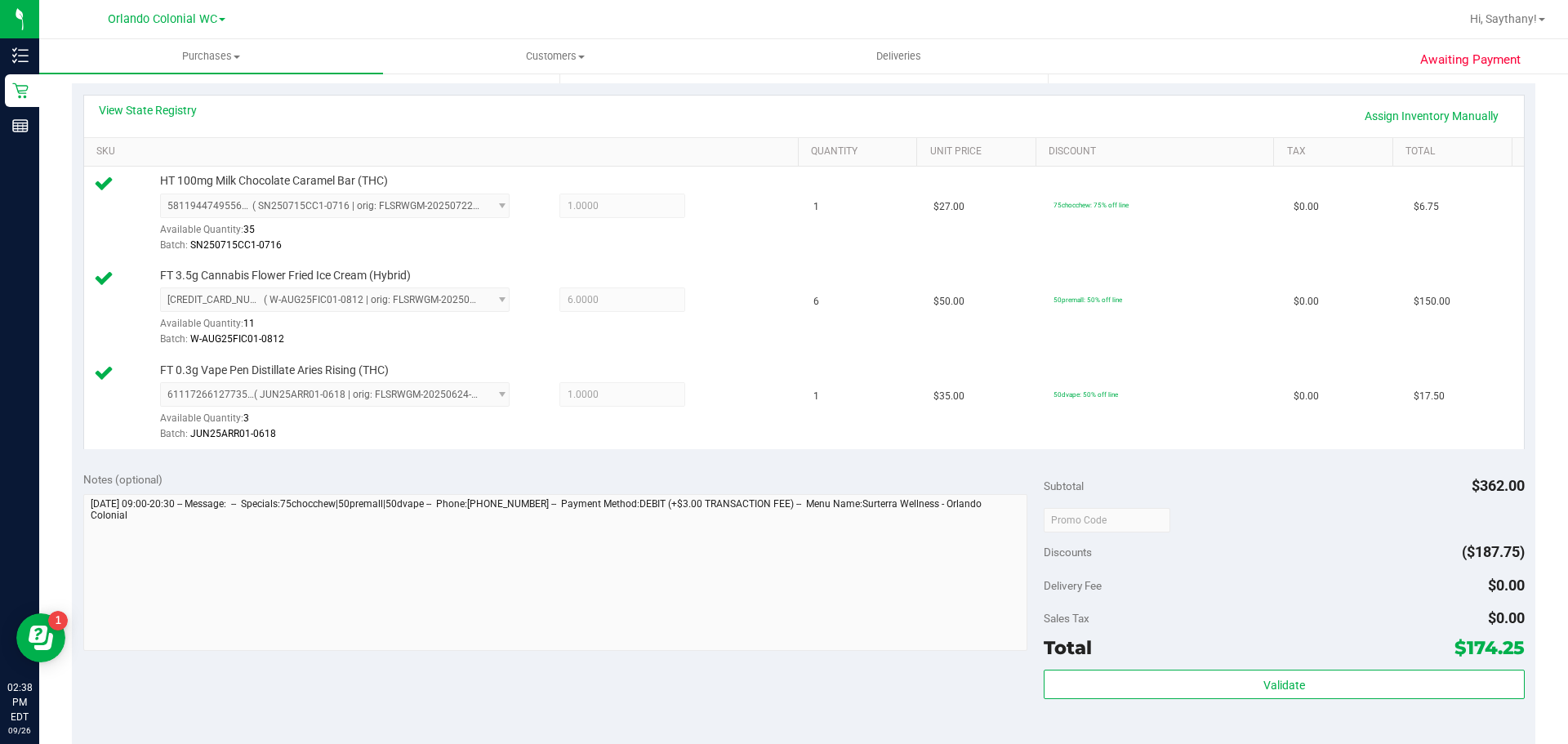
scroll to position [487, 0]
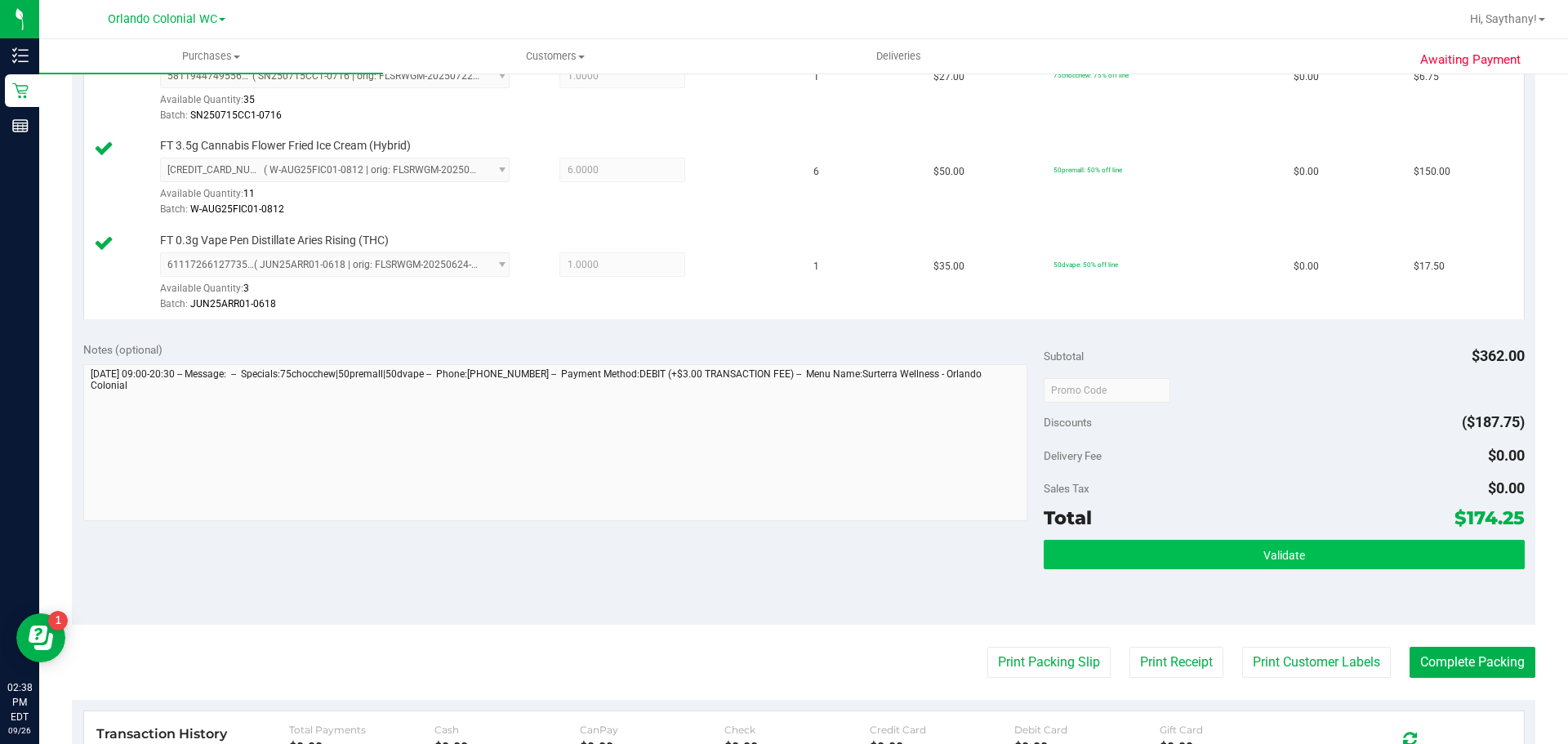
click at [1366, 555] on button "Validate" at bounding box center [1284, 554] width 480 height 29
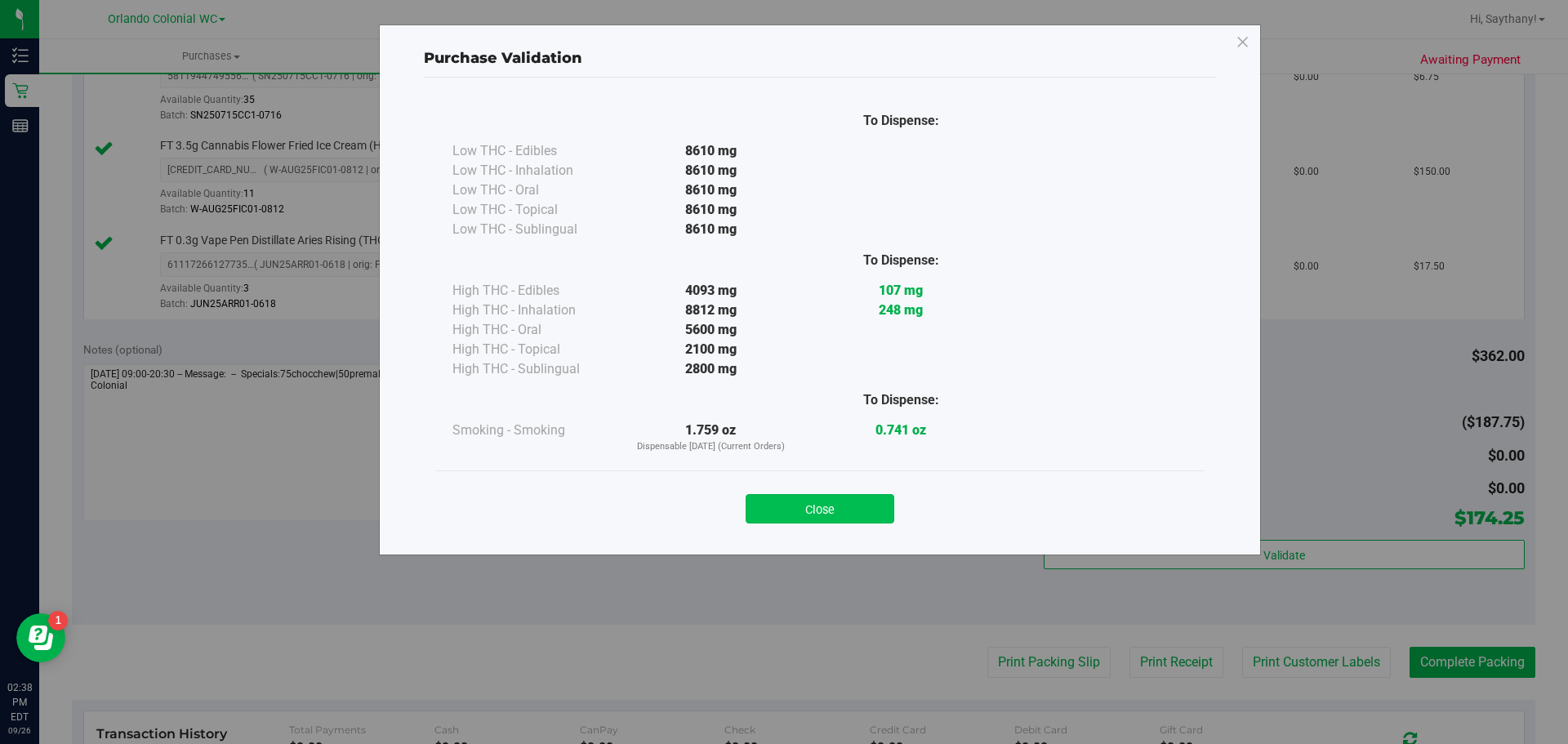
click at [836, 504] on button "Close" at bounding box center [820, 509] width 149 height 29
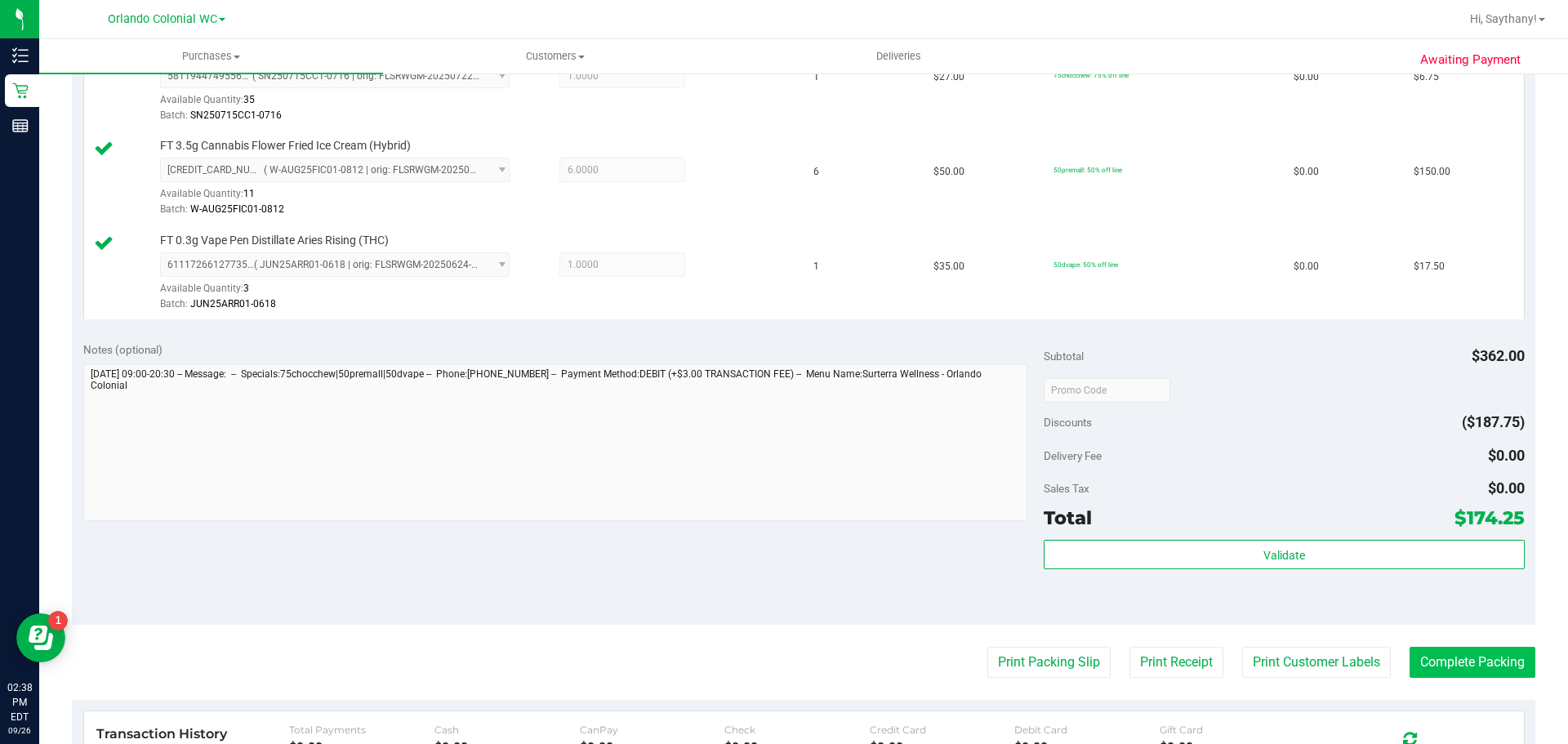
click at [1466, 657] on button "Complete Packing" at bounding box center [1472, 663] width 126 height 31
